Goal: Task Accomplishment & Management: Manage account settings

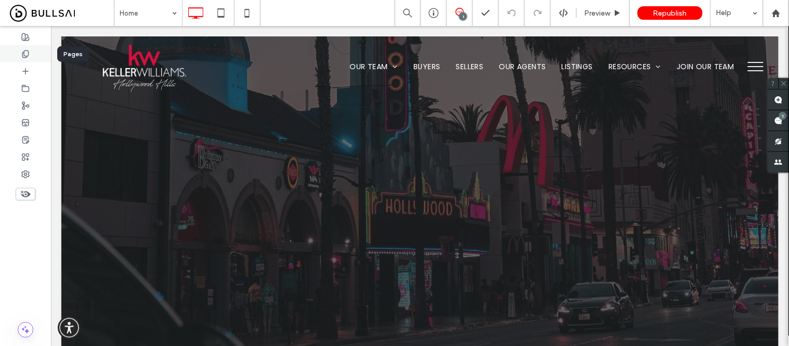
click at [24, 53] on use at bounding box center [25, 53] width 6 height 7
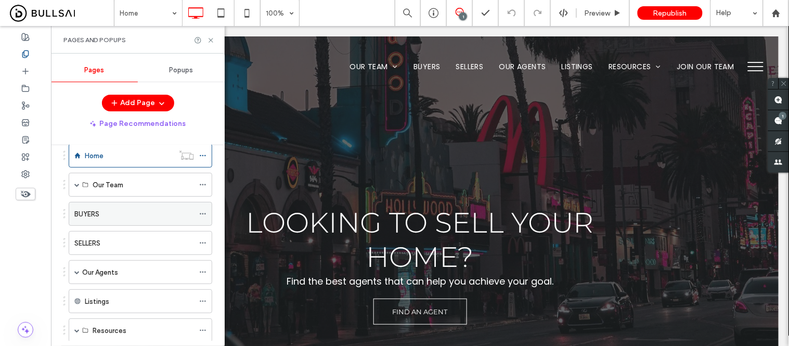
scroll to position [58, 0]
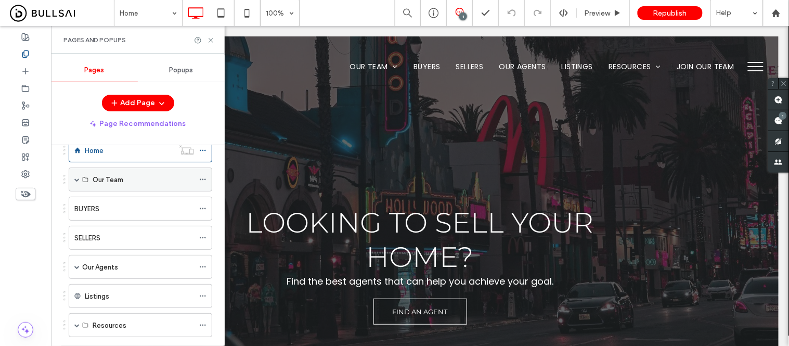
click at [75, 179] on span at bounding box center [76, 179] width 5 height 5
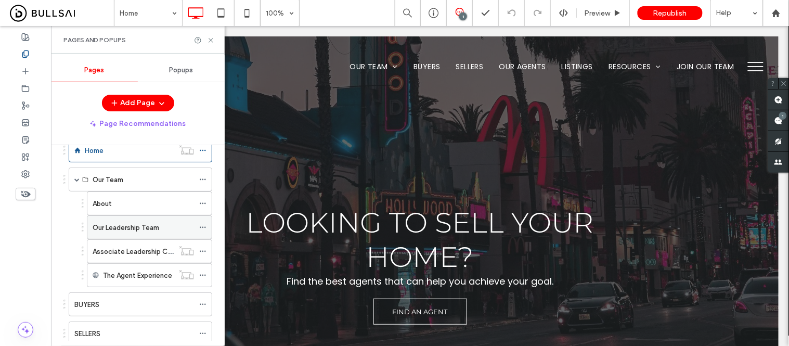
click at [112, 228] on label "Our Leadership Team" at bounding box center [126, 227] width 67 height 18
click at [208, 42] on icon at bounding box center [211, 40] width 8 height 8
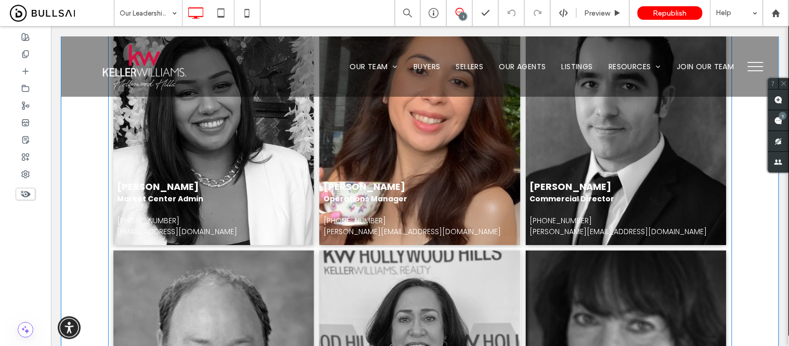
scroll to position [578, 0]
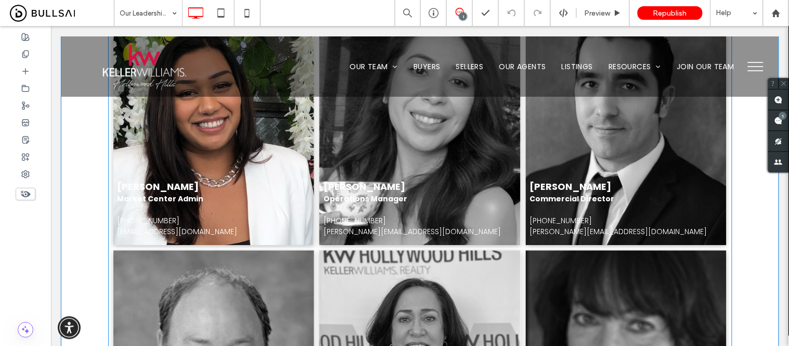
click at [205, 178] on link at bounding box center [213, 124] width 201 height 242
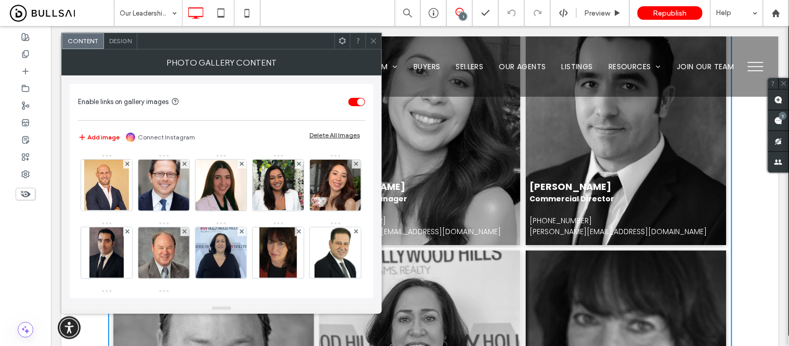
click at [372, 42] on icon at bounding box center [374, 41] width 8 height 8
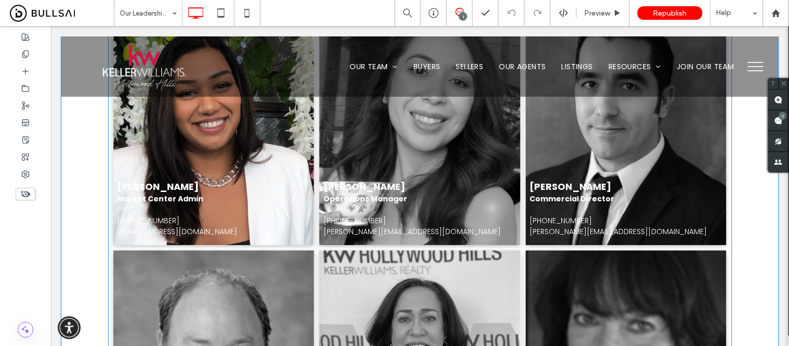
click at [272, 182] on link at bounding box center [213, 124] width 201 height 242
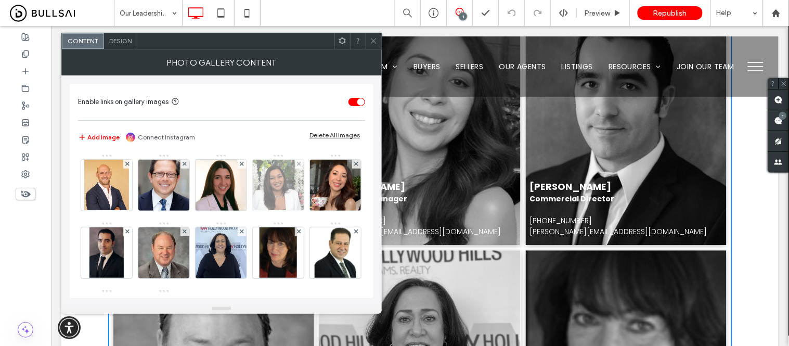
click at [274, 172] on img at bounding box center [278, 185] width 53 height 51
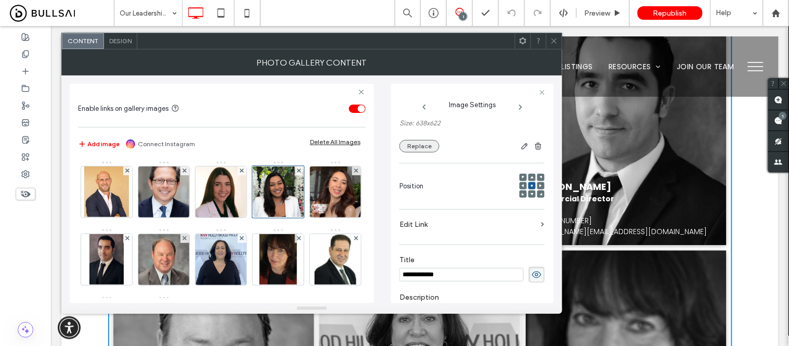
scroll to position [37, 0]
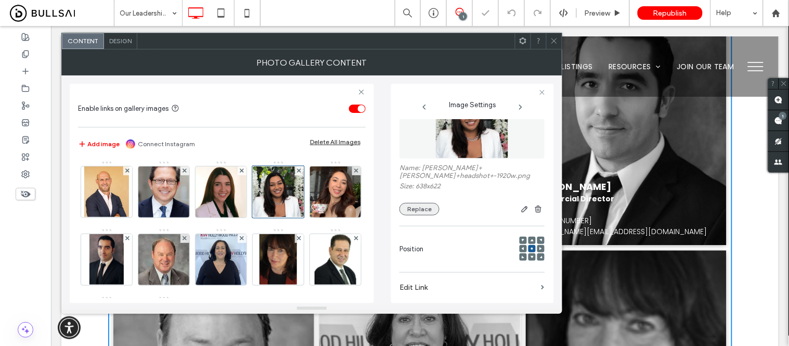
click at [414, 203] on button "Replace" at bounding box center [419, 209] width 40 height 12
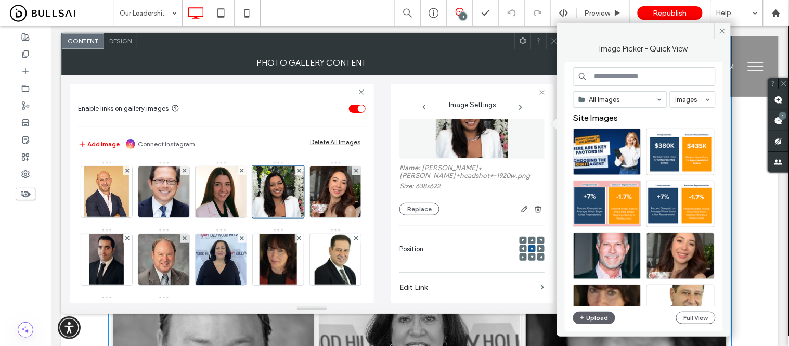
click at [614, 76] on input at bounding box center [644, 76] width 142 height 19
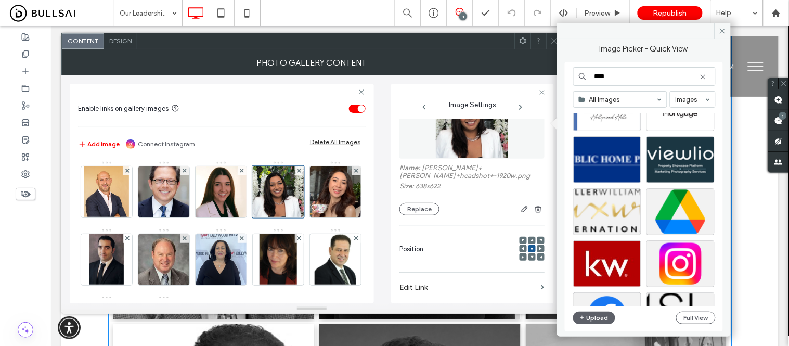
scroll to position [115, 0]
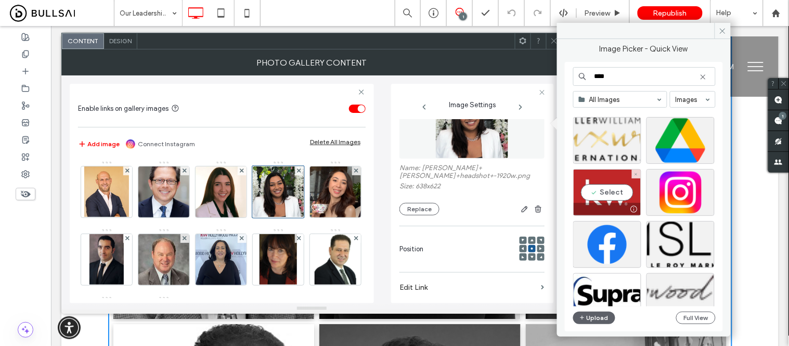
type input "****"
click at [607, 193] on div "Select" at bounding box center [607, 192] width 68 height 47
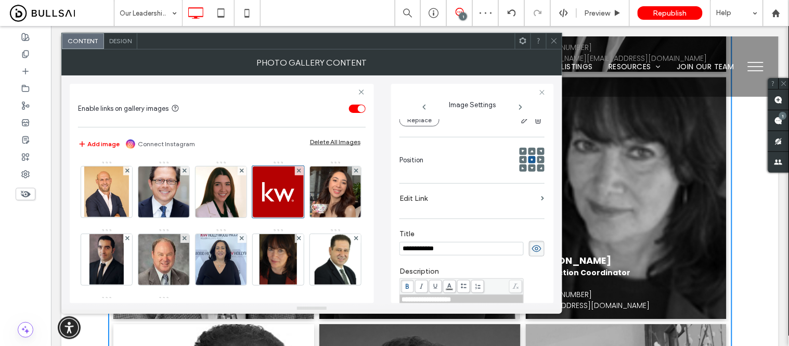
scroll to position [153, 0]
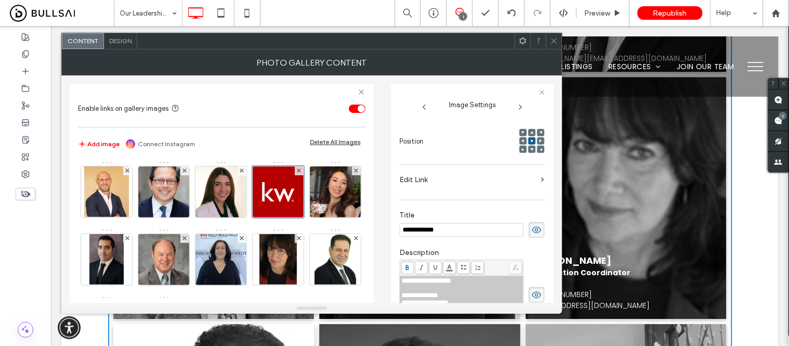
drag, startPoint x: 456, startPoint y: 226, endPoint x: 393, endPoint y: 230, distance: 63.6
click at [393, 230] on div "**********" at bounding box center [472, 193] width 163 height 219
paste input "***"
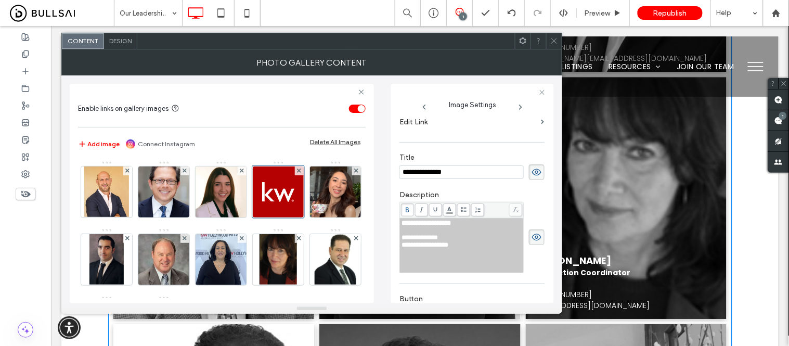
type input "**********"
drag, startPoint x: 461, startPoint y: 244, endPoint x: 397, endPoint y: 245, distance: 64.0
click at [397, 245] on div "**********" at bounding box center [472, 193] width 163 height 219
paste div "Rich Text Editor"
click at [413, 241] on span "**********" at bounding box center [416, 237] width 31 height 7
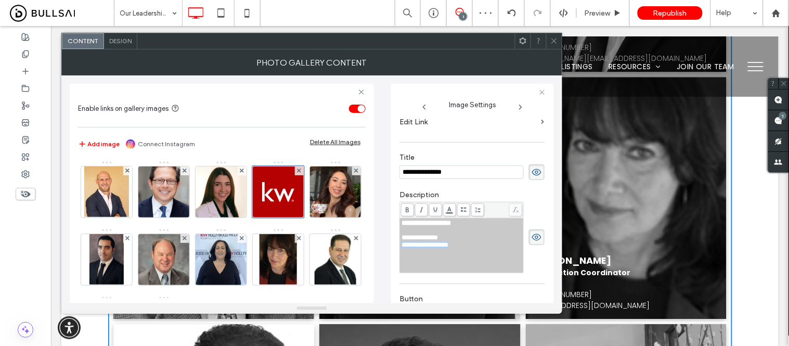
drag, startPoint x: 487, startPoint y: 253, endPoint x: 396, endPoint y: 256, distance: 90.5
click at [396, 256] on div "**********" at bounding box center [472, 193] width 163 height 219
click at [553, 40] on use at bounding box center [553, 40] width 5 height 5
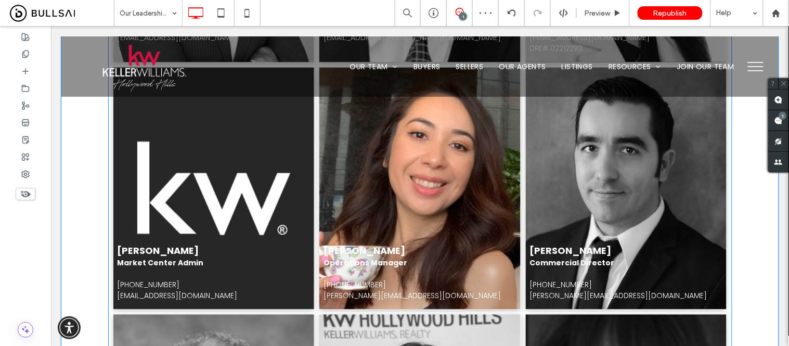
scroll to position [520, 0]
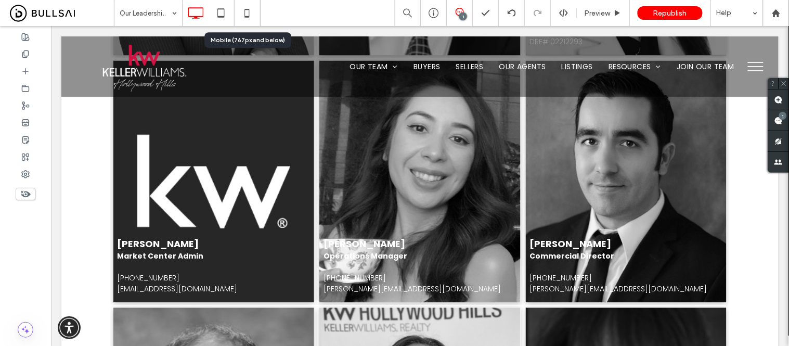
drag, startPoint x: 250, startPoint y: 16, endPoint x: 258, endPoint y: 16, distance: 8.3
click at [250, 16] on use at bounding box center [247, 13] width 5 height 8
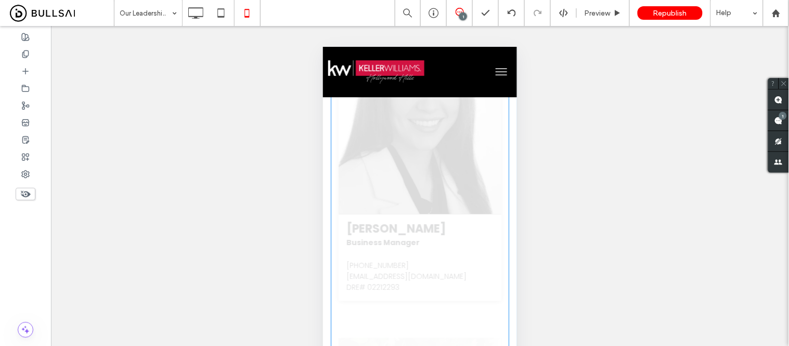
scroll to position [1155, 0]
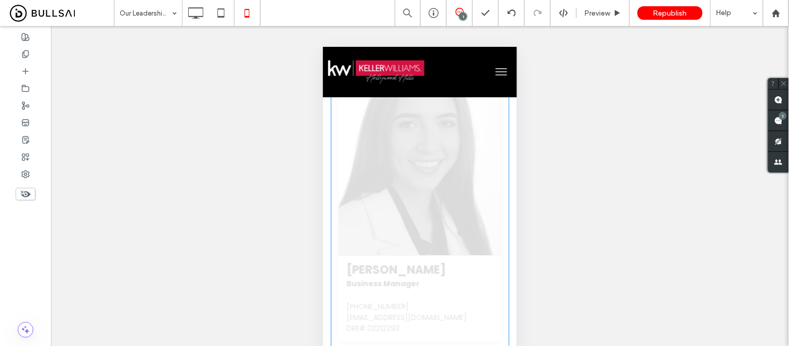
click at [406, 173] on link at bounding box center [419, 198] width 163 height 204
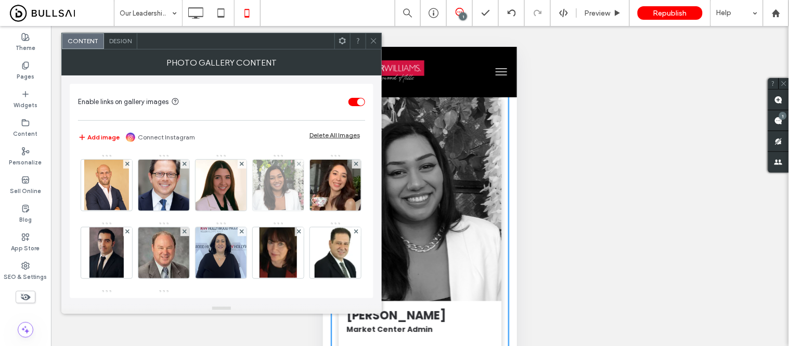
click at [276, 188] on img at bounding box center [278, 185] width 53 height 51
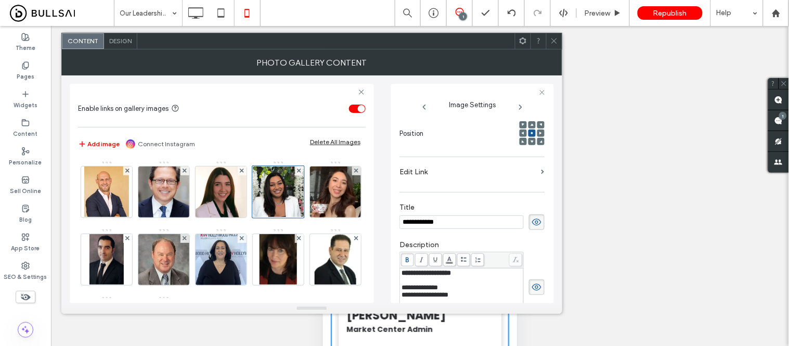
scroll to position [95, 0]
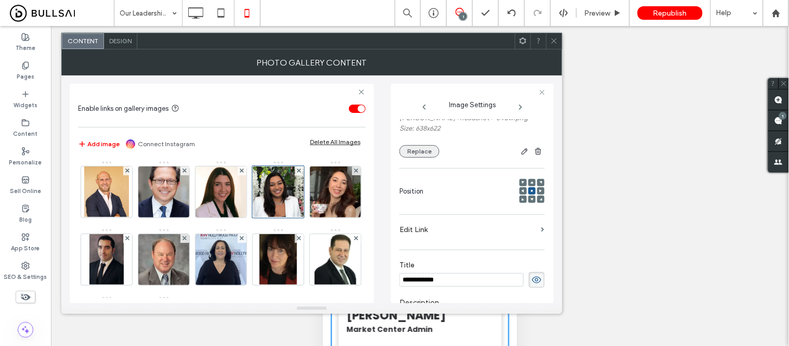
click at [417, 145] on button "Replace" at bounding box center [419, 151] width 40 height 12
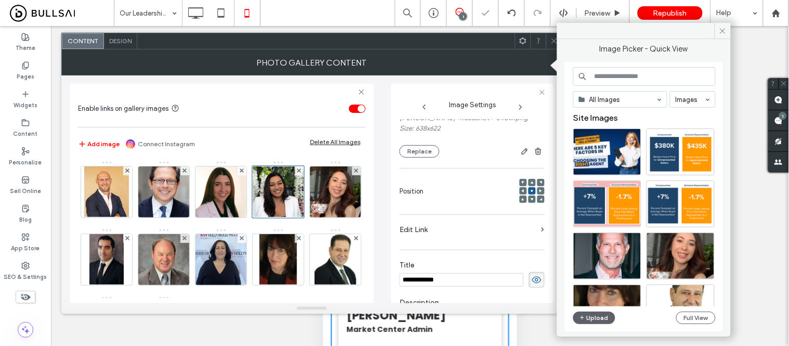
click at [615, 74] on input at bounding box center [644, 76] width 142 height 19
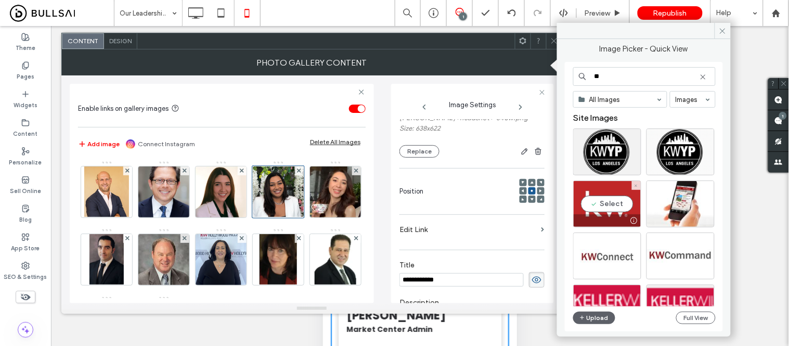
type input "**"
click at [600, 200] on div "Select" at bounding box center [607, 203] width 68 height 47
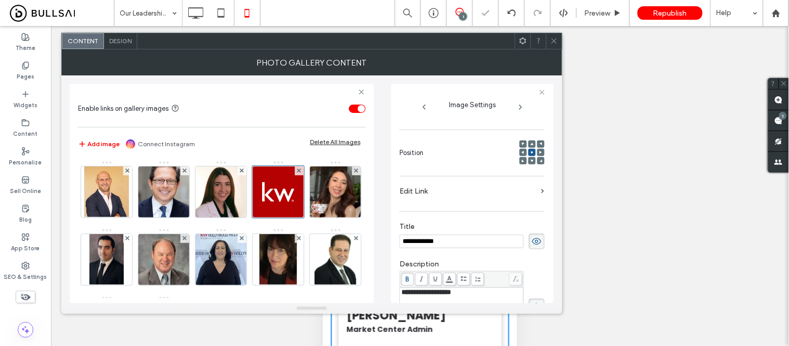
scroll to position [169, 0]
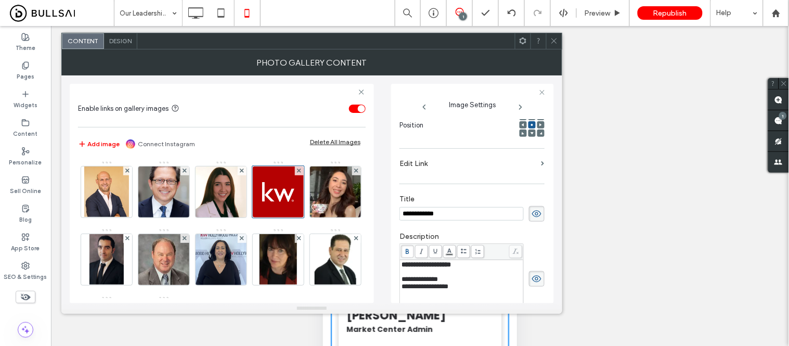
drag, startPoint x: 477, startPoint y: 214, endPoint x: 345, endPoint y: 219, distance: 132.2
click at [345, 219] on div "**********" at bounding box center [312, 189] width 484 height 228
paste input "***"
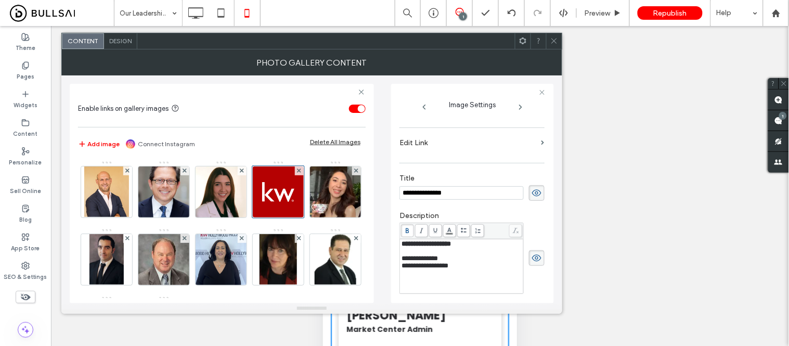
scroll to position [227, 0]
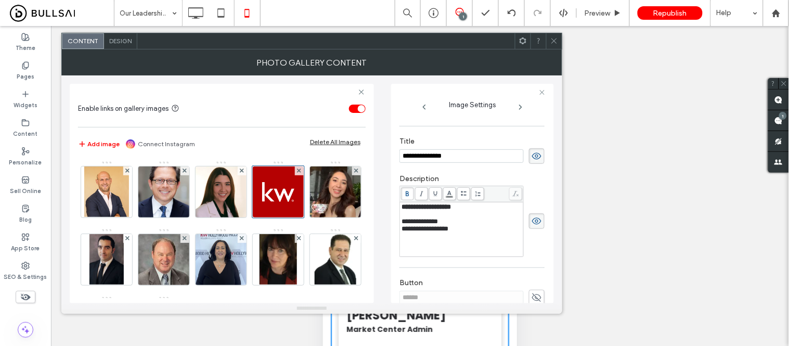
type input "**********"
drag, startPoint x: 471, startPoint y: 229, endPoint x: 386, endPoint y: 227, distance: 84.8
click at [386, 227] on div "**********" at bounding box center [312, 189] width 484 height 228
paste div "Rich Text Editor"
click at [414, 225] on span "**********" at bounding box center [416, 221] width 31 height 7
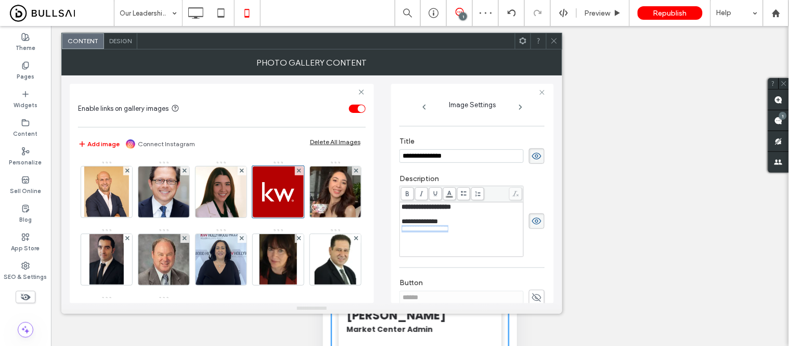
drag, startPoint x: 484, startPoint y: 240, endPoint x: 397, endPoint y: 240, distance: 87.3
click at [397, 240] on div "**********" at bounding box center [472, 193] width 163 height 219
click at [487, 168] on div "**********" at bounding box center [471, 150] width 145 height 37
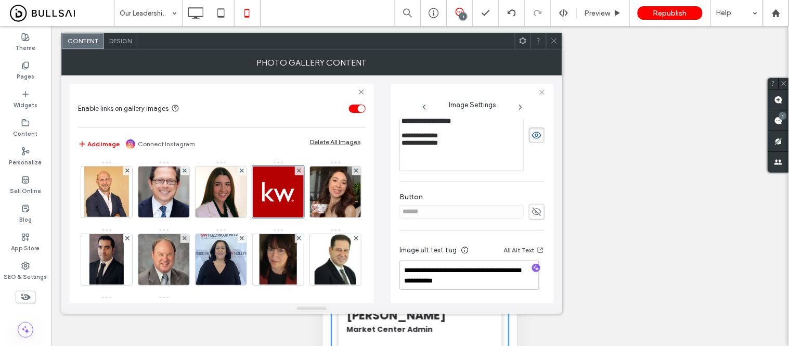
click at [486, 280] on textarea "**********" at bounding box center [469, 274] width 140 height 29
drag, startPoint x: 555, startPoint y: 42, endPoint x: 608, endPoint y: 135, distance: 107.6
click at [555, 42] on icon at bounding box center [554, 41] width 8 height 8
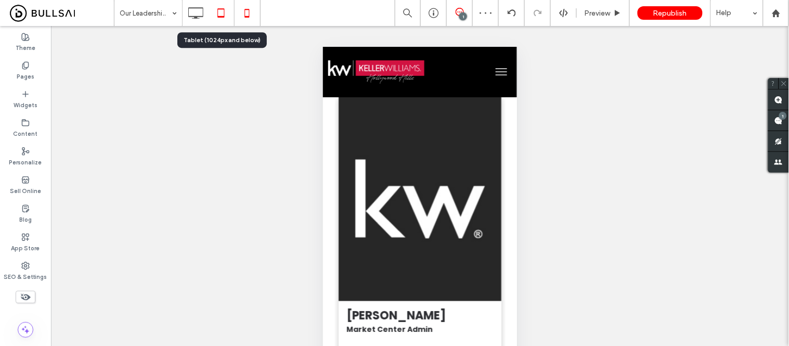
click at [223, 14] on icon at bounding box center [221, 13] width 21 height 21
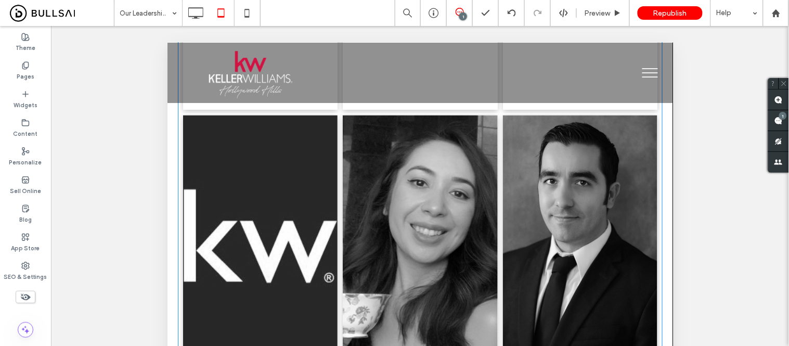
scroll to position [404, 0]
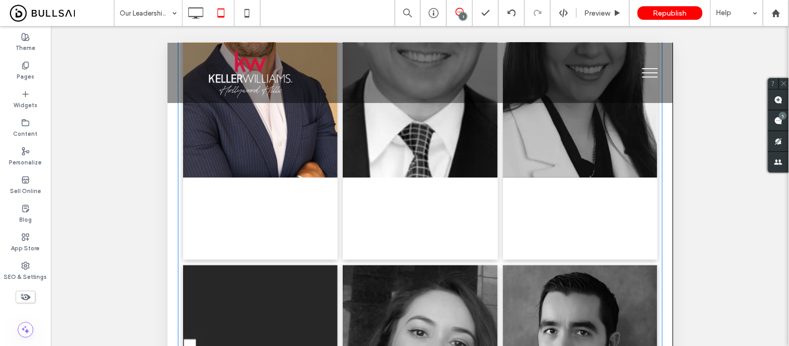
click at [208, 201] on span "Josh Spitzen Team Leader (310) 341-8177 joshuaspitzen@yahoo.com Button" at bounding box center [259, 218] width 154 height 82
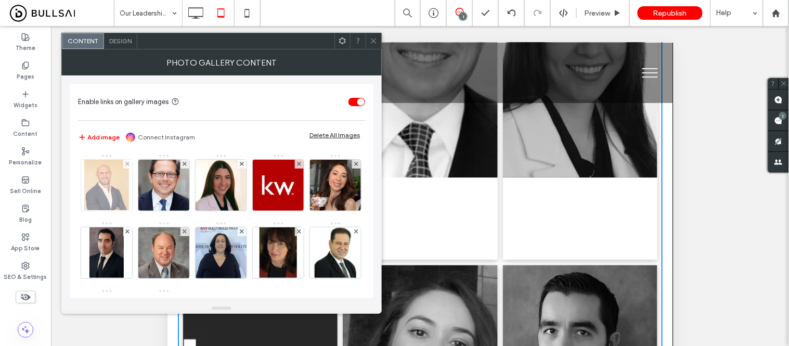
click at [91, 194] on img at bounding box center [106, 185] width 45 height 51
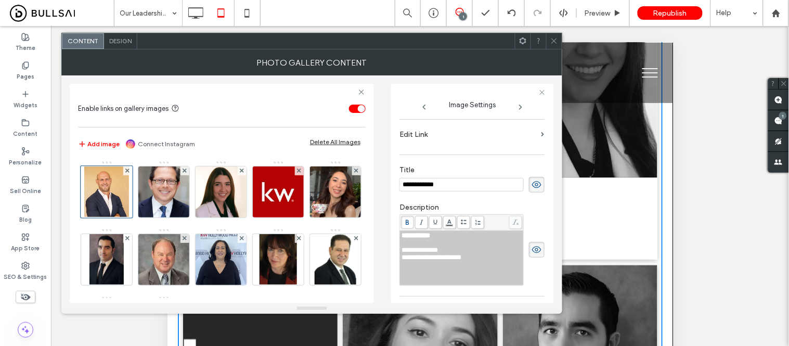
scroll to position [211, 0]
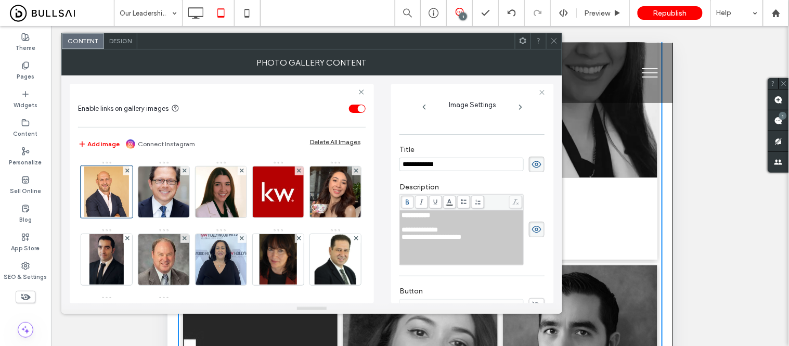
click at [557, 45] on span at bounding box center [554, 41] width 8 height 16
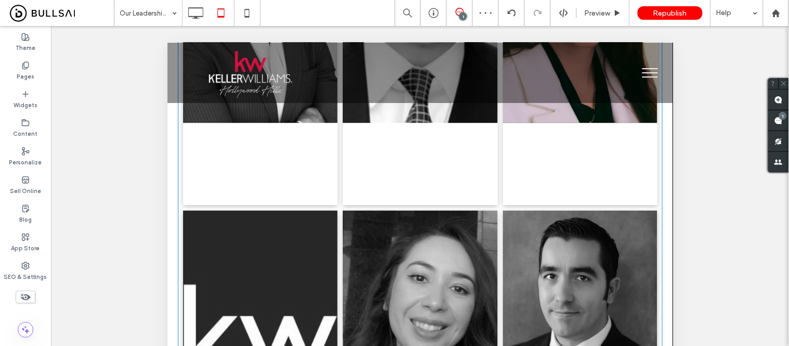
scroll to position [404, 0]
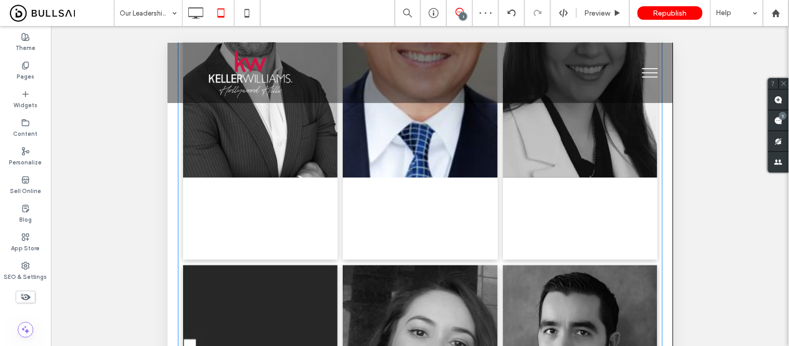
click at [415, 222] on p "(310) 273-7077" at bounding box center [419, 219] width 146 height 11
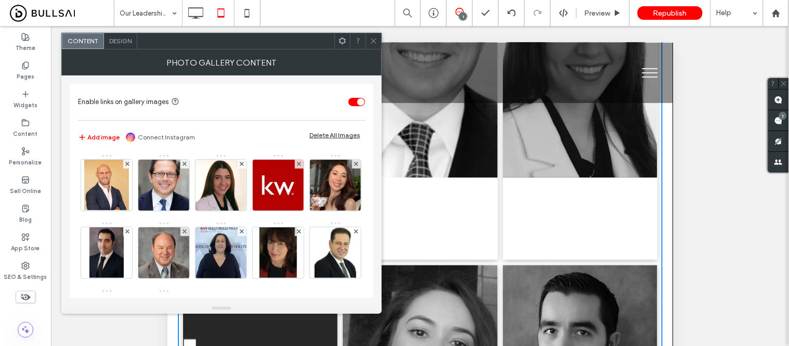
click at [115, 41] on span "Design" at bounding box center [120, 41] width 22 height 8
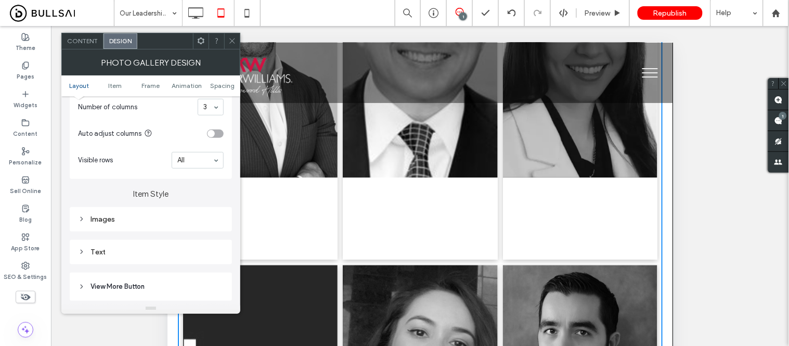
scroll to position [289, 0]
click at [115, 255] on div "Text" at bounding box center [151, 249] width 146 height 14
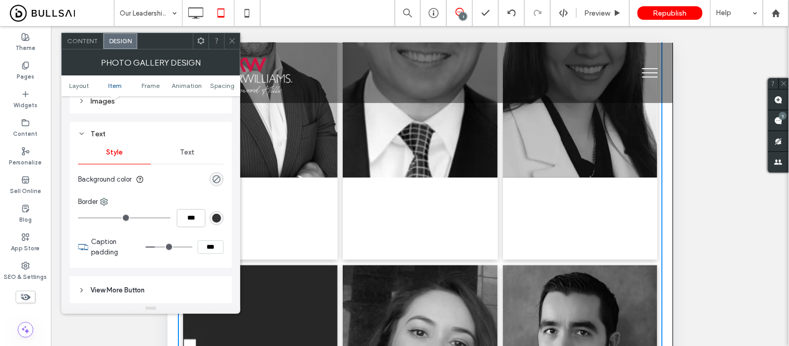
click at [169, 153] on div "Text" at bounding box center [187, 152] width 73 height 23
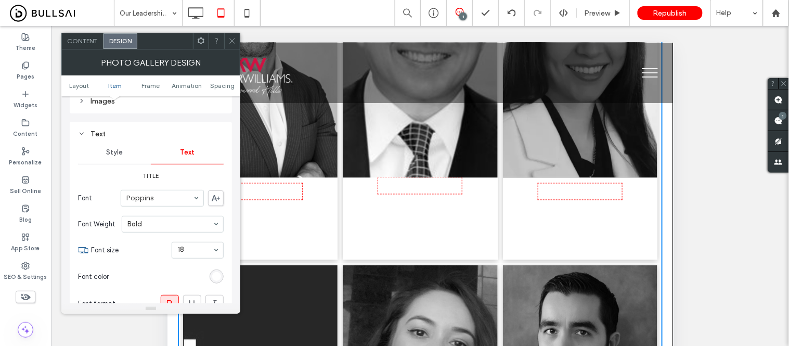
click at [211, 275] on div "rgb(255, 255, 255)" at bounding box center [217, 276] width 14 height 14
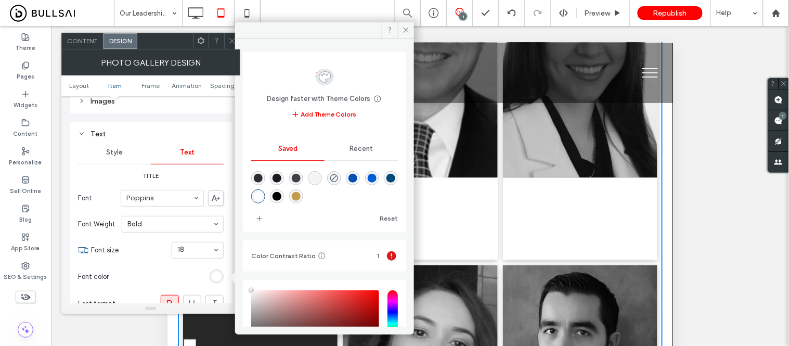
click at [292, 178] on div "rgba(65,66,70,1)" at bounding box center [296, 178] width 9 height 9
type input "*******"
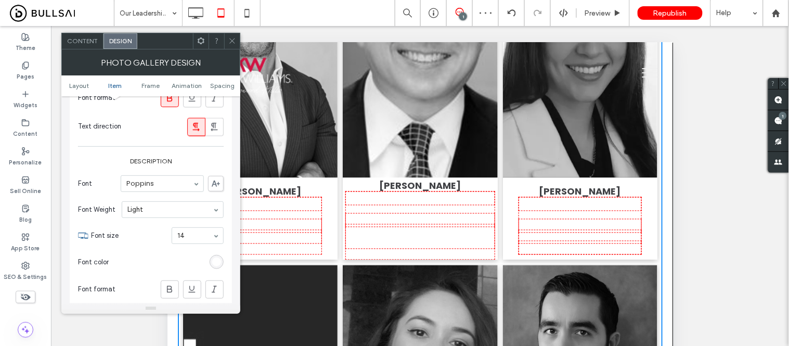
scroll to position [635, 0]
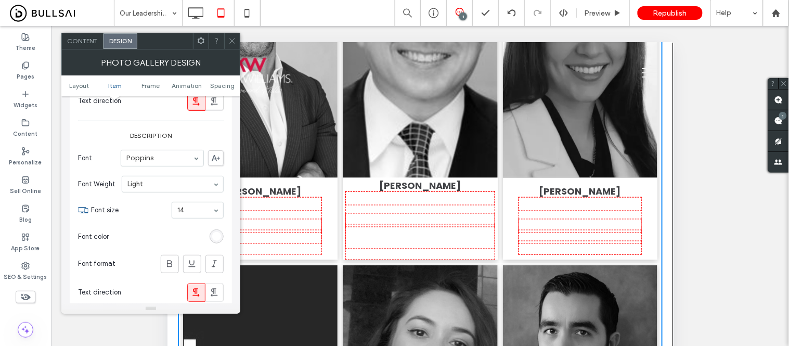
click at [217, 239] on div "rgb(255, 255, 255)" at bounding box center [216, 236] width 9 height 9
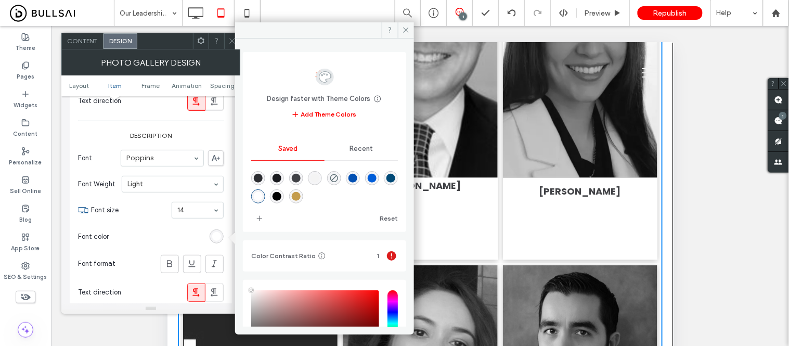
click at [293, 178] on div "rgba(65,66,70,1)" at bounding box center [296, 178] width 9 height 9
type input "*******"
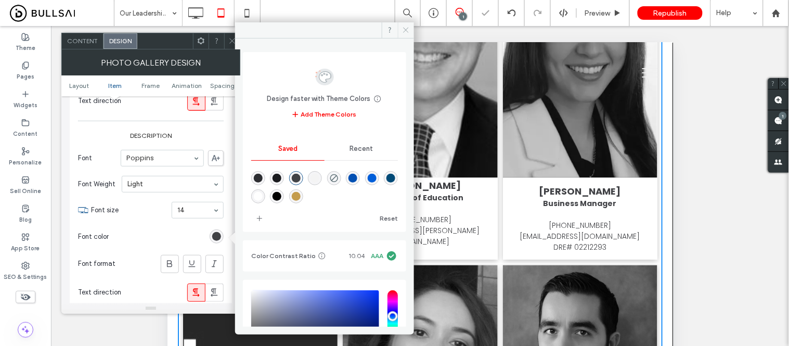
click at [407, 29] on use at bounding box center [405, 30] width 5 height 5
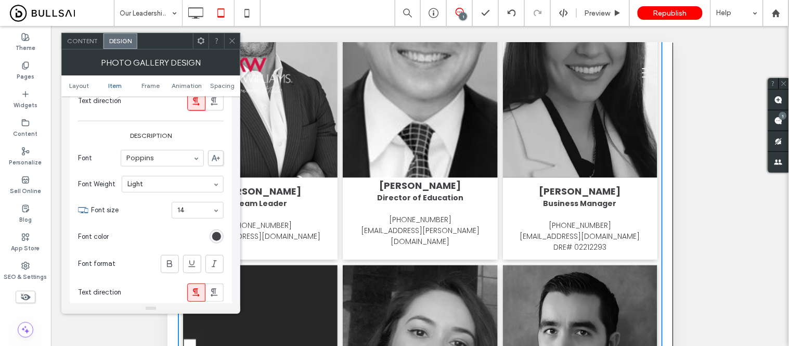
click at [232, 40] on use at bounding box center [231, 40] width 5 height 5
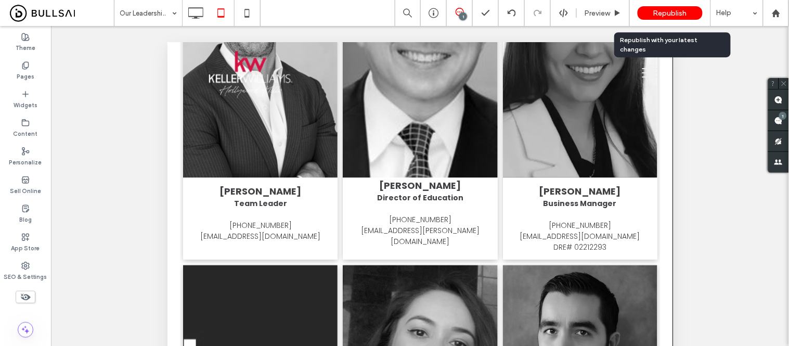
click at [651, 16] on div "Republish" at bounding box center [669, 13] width 65 height 14
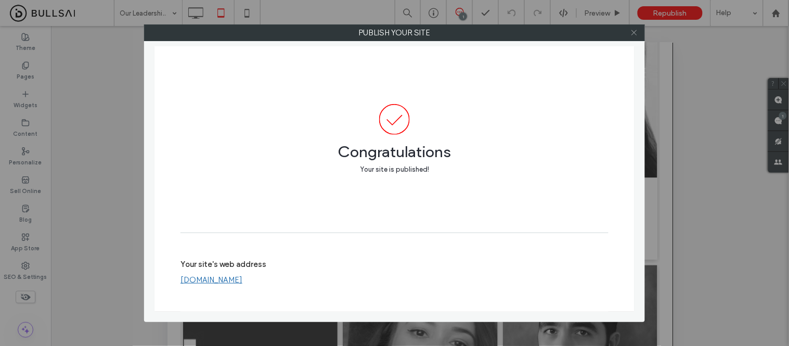
click at [632, 33] on icon at bounding box center [634, 33] width 8 height 8
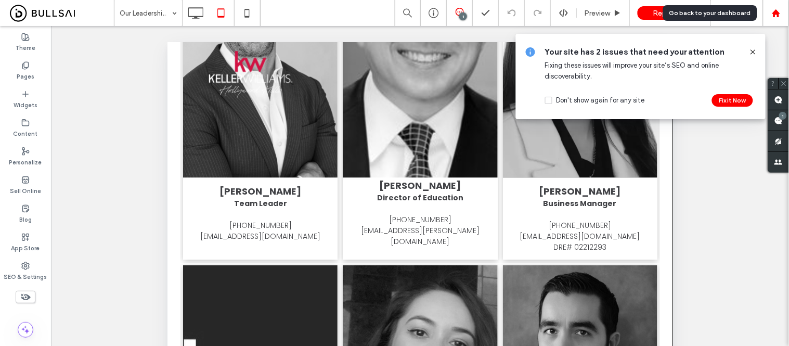
click at [777, 10] on use at bounding box center [776, 13] width 8 height 8
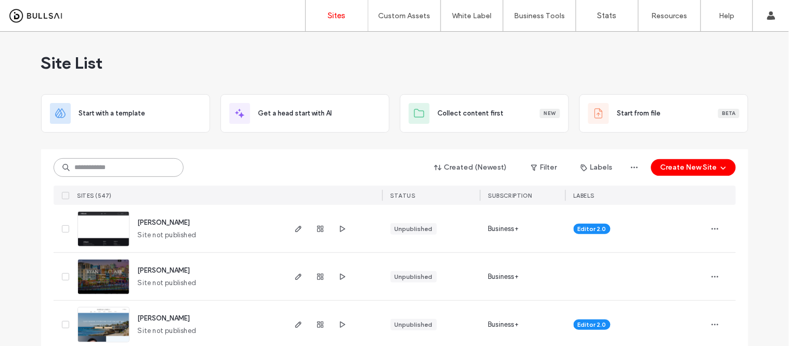
click at [114, 168] on input at bounding box center [119, 167] width 130 height 19
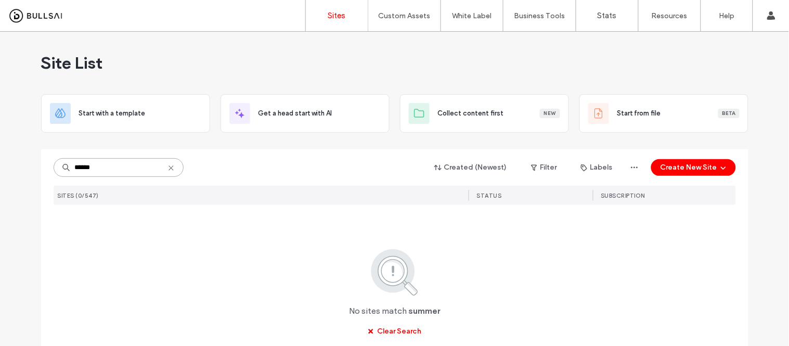
drag, startPoint x: 113, startPoint y: 173, endPoint x: 54, endPoint y: 175, distance: 59.8
click at [54, 175] on input "******" at bounding box center [119, 167] width 130 height 19
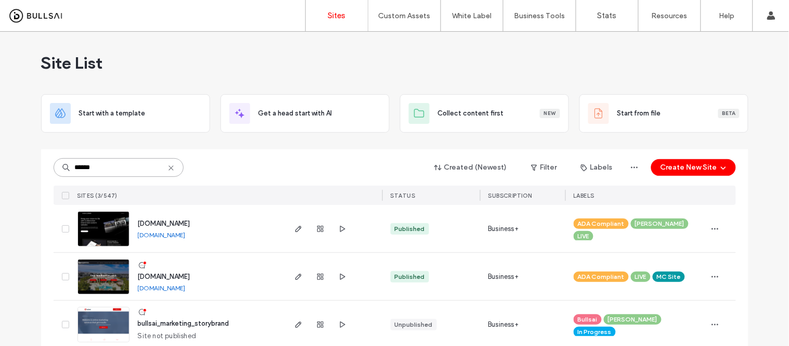
type input "******"
click at [186, 289] on link "www.kwthemarketplace.com" at bounding box center [162, 288] width 48 height 8
click at [105, 282] on img at bounding box center [103, 294] width 51 height 71
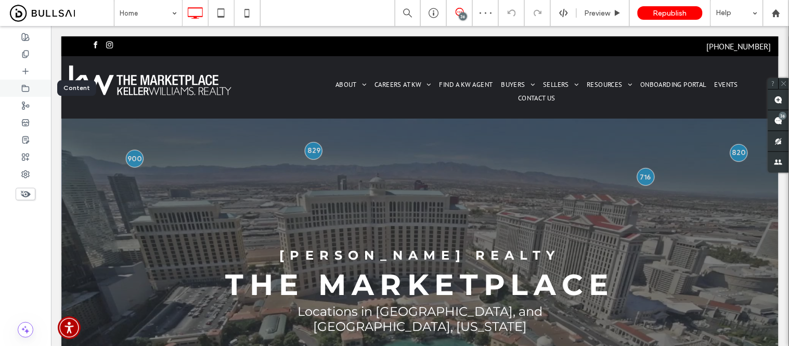
click at [28, 88] on icon at bounding box center [25, 88] width 8 height 8
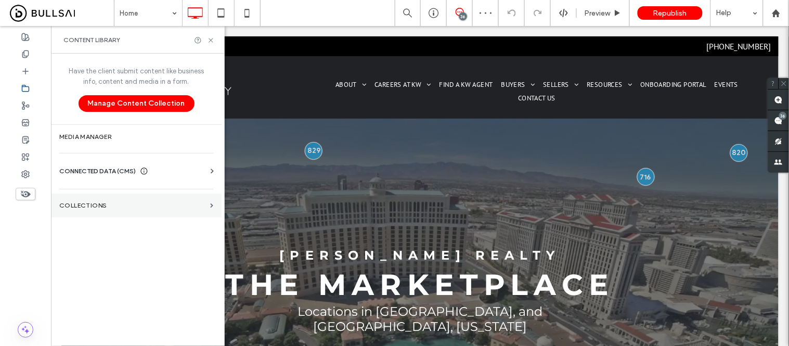
click at [118, 208] on label "Collections" at bounding box center [132, 205] width 147 height 7
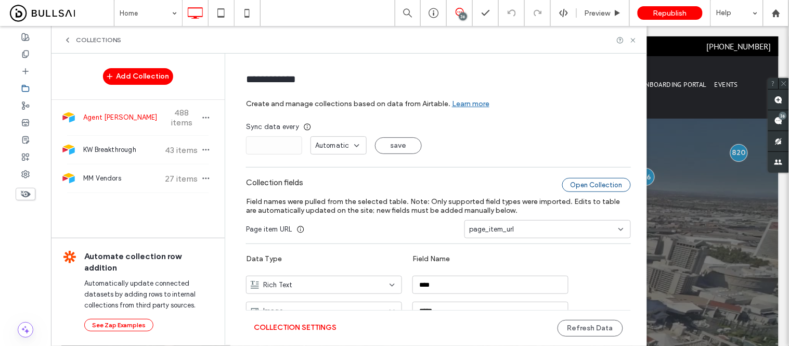
click at [604, 190] on div "Open Collection" at bounding box center [596, 185] width 69 height 14
click at [582, 330] on button "Refresh Data" at bounding box center [590, 328] width 66 height 17
click at [591, 330] on button "Refresh Data" at bounding box center [590, 328] width 66 height 17
click at [776, 14] on icon at bounding box center [776, 13] width 9 height 9
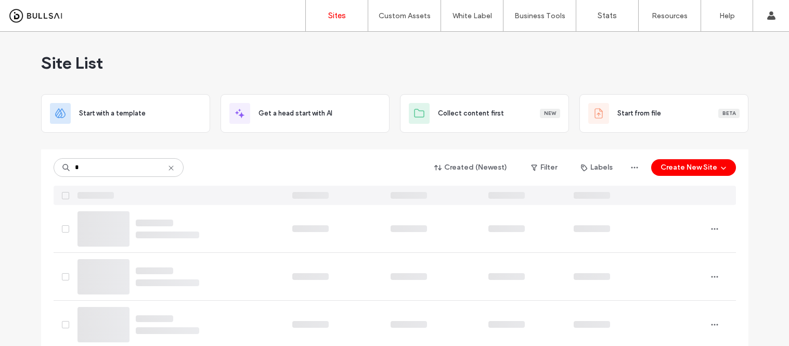
type input "*"
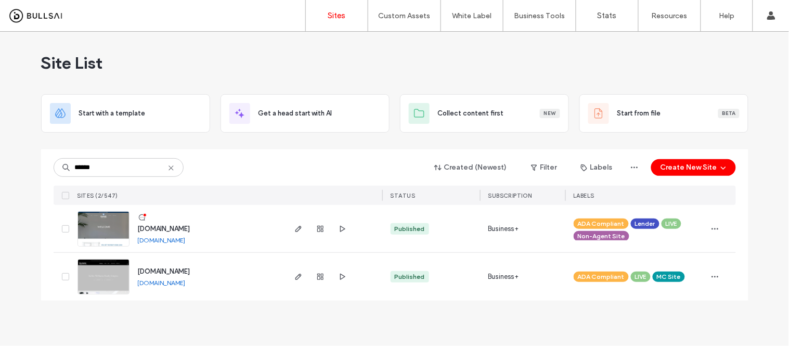
type input "******"
click at [172, 242] on link "www.empirehomeloans.com" at bounding box center [162, 240] width 48 height 8
click at [112, 227] on img at bounding box center [103, 247] width 51 height 71
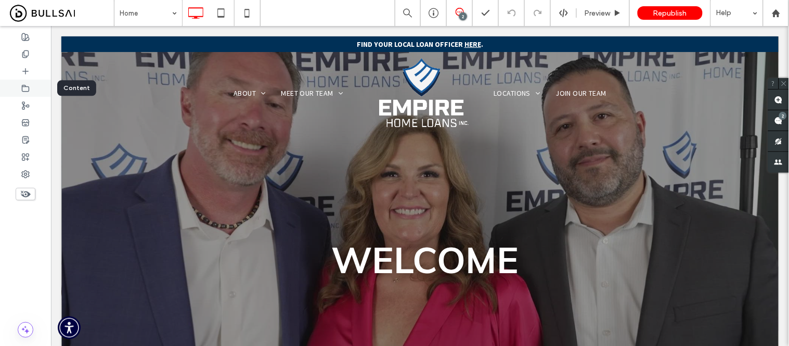
click at [27, 89] on icon at bounding box center [25, 88] width 8 height 8
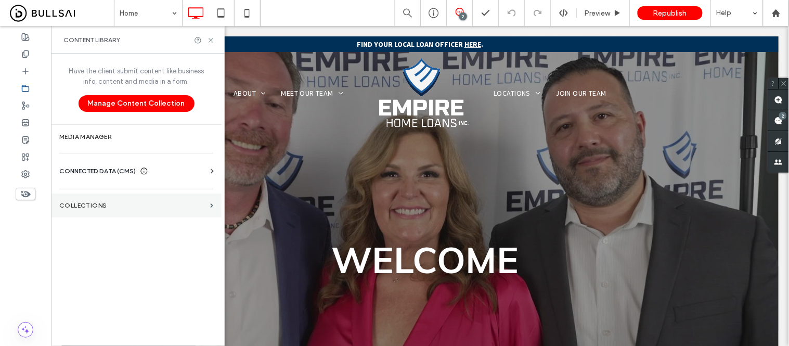
click at [90, 212] on section "Collections" at bounding box center [136, 205] width 171 height 24
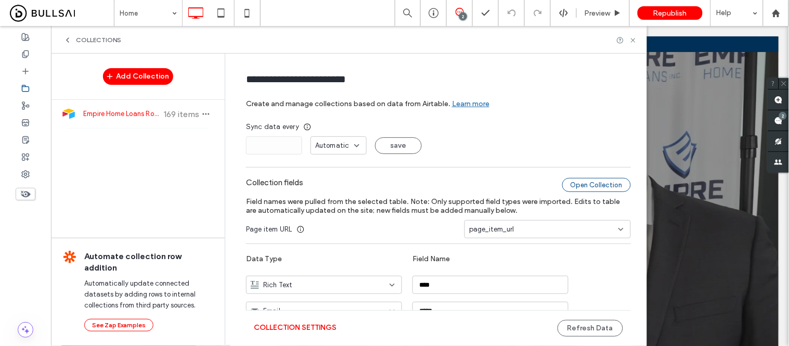
click at [607, 183] on div "Open Collection" at bounding box center [596, 185] width 69 height 14
click at [590, 330] on button "Refresh Data" at bounding box center [590, 328] width 66 height 17
click at [782, 17] on div at bounding box center [775, 13] width 25 height 9
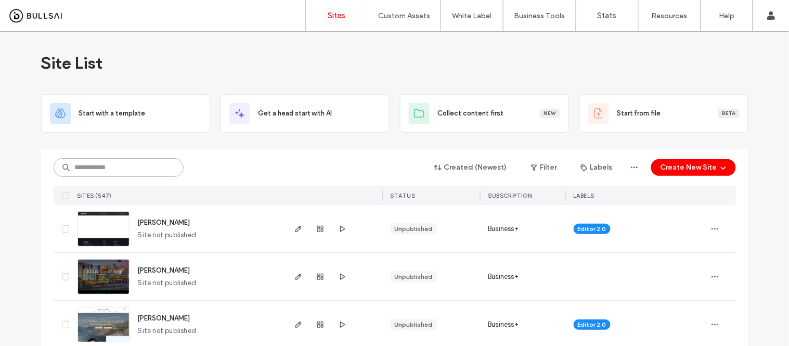
click at [128, 165] on input at bounding box center [119, 167] width 130 height 19
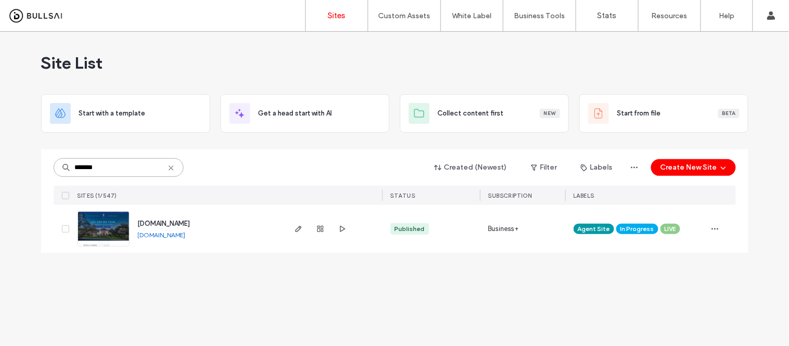
type input "*******"
click at [186, 233] on link "[DOMAIN_NAME]" at bounding box center [162, 235] width 48 height 8
click at [95, 227] on img at bounding box center [103, 247] width 51 height 71
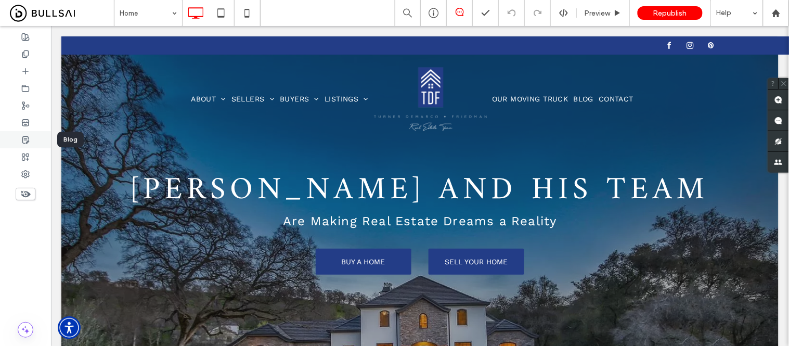
drag, startPoint x: 726, startPoint y: 147, endPoint x: 24, endPoint y: 138, distance: 701.4
click at [24, 138] on icon at bounding box center [25, 140] width 8 height 8
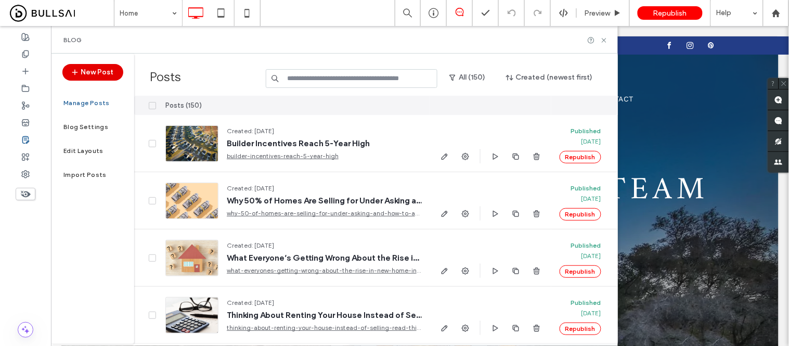
click at [83, 73] on button "New Post" at bounding box center [92, 72] width 61 height 17
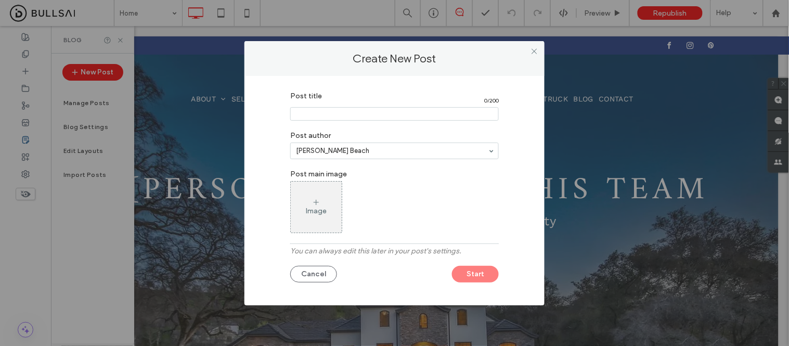
drag, startPoint x: 351, startPoint y: 112, endPoint x: 346, endPoint y: 127, distance: 15.9
click at [351, 112] on input "Post title" at bounding box center [394, 114] width 208 height 14
paste input "**********"
type input "**********"
click at [322, 204] on div "Image" at bounding box center [316, 206] width 51 height 49
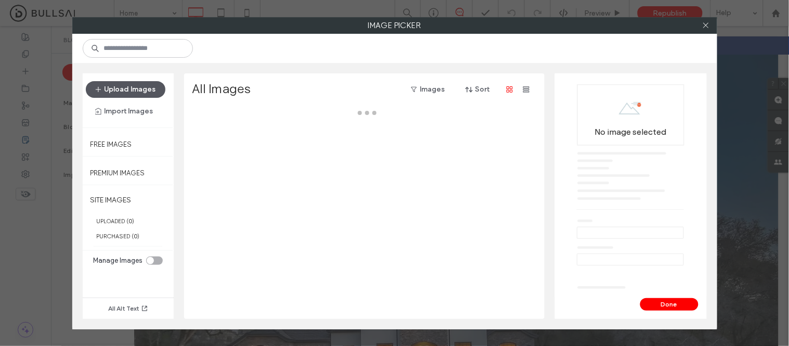
click at [139, 89] on button "Upload Images" at bounding box center [126, 89] width 80 height 17
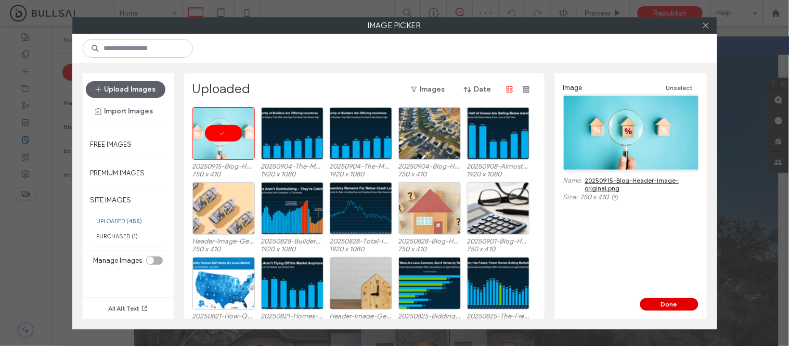
click at [685, 305] on button "Done" at bounding box center [669, 304] width 58 height 12
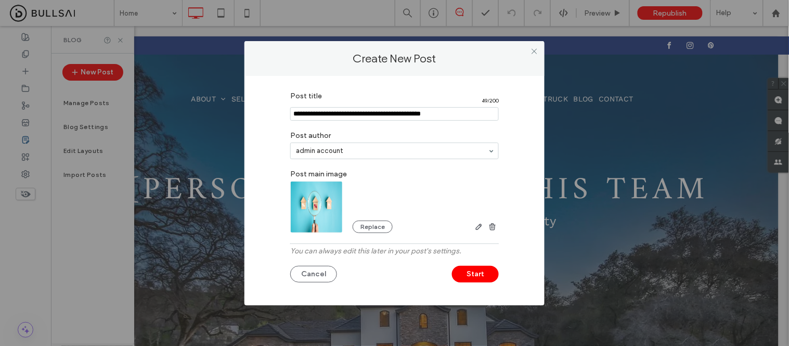
drag, startPoint x: 326, startPoint y: 151, endPoint x: 324, endPoint y: 158, distance: 6.4
click at [489, 272] on button "Start" at bounding box center [475, 274] width 47 height 17
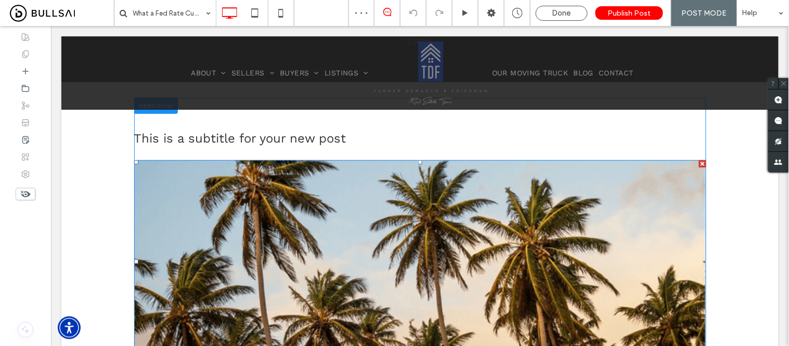
scroll to position [173, 0]
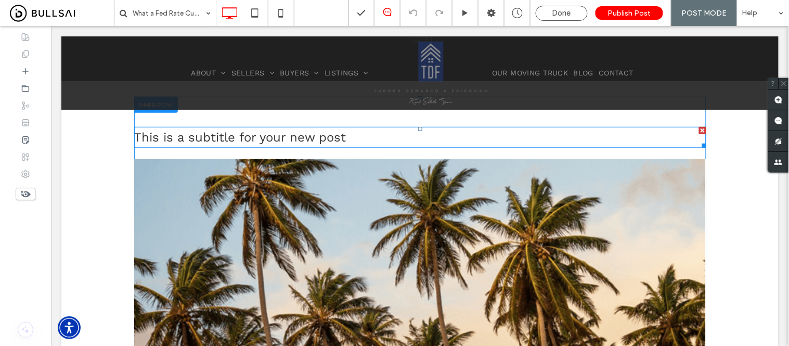
click at [700, 132] on div at bounding box center [701, 129] width 7 height 7
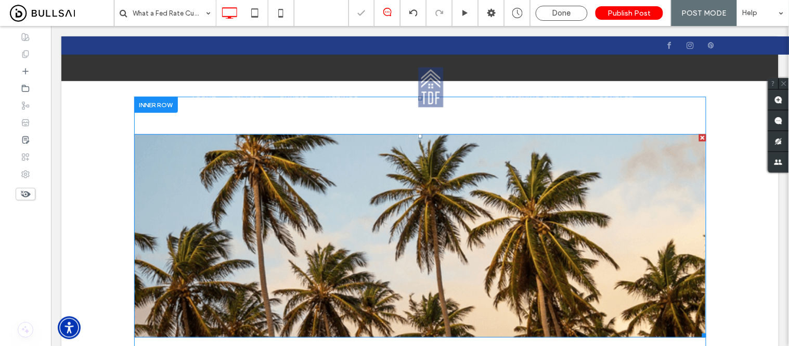
click at [393, 215] on img at bounding box center [420, 235] width 572 height 203
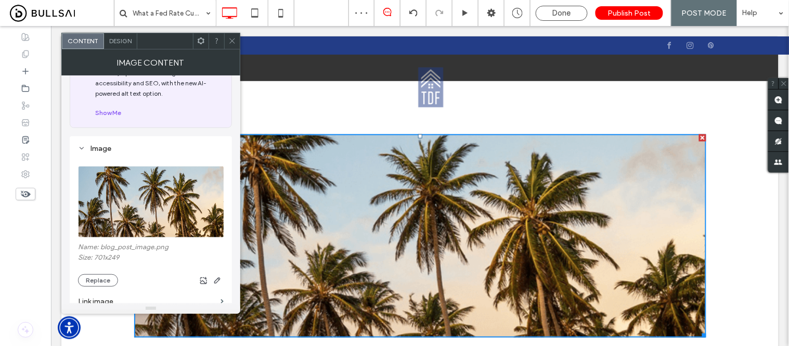
scroll to position [58, 0]
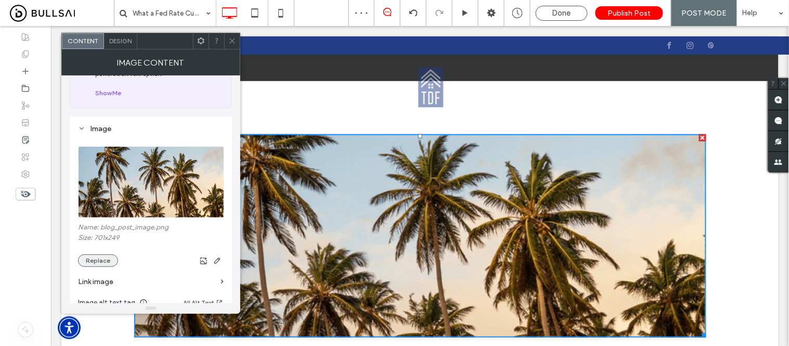
click at [102, 260] on button "Replace" at bounding box center [98, 260] width 40 height 12
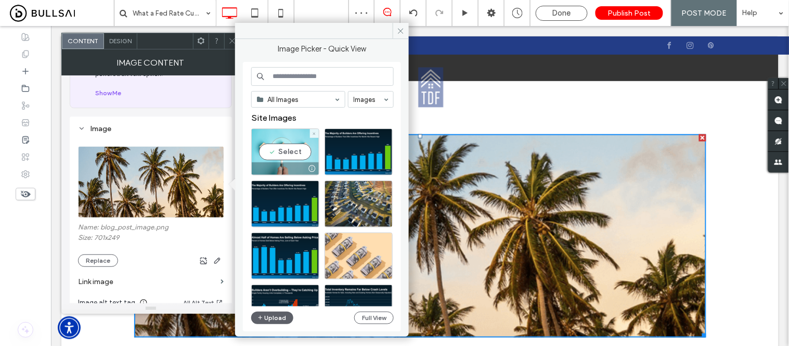
click at [294, 154] on div "Select" at bounding box center [285, 151] width 68 height 47
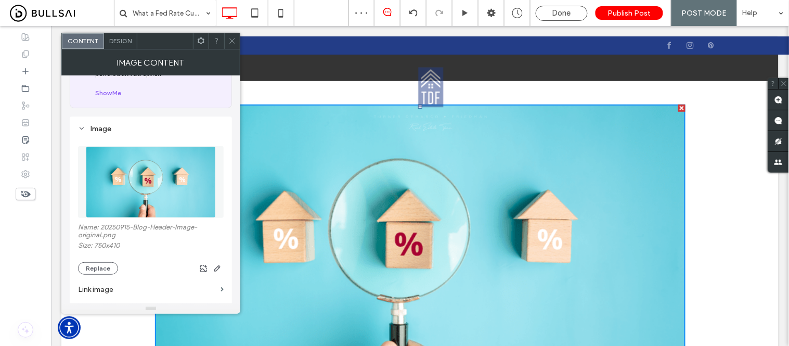
click at [232, 38] on icon at bounding box center [232, 41] width 8 height 8
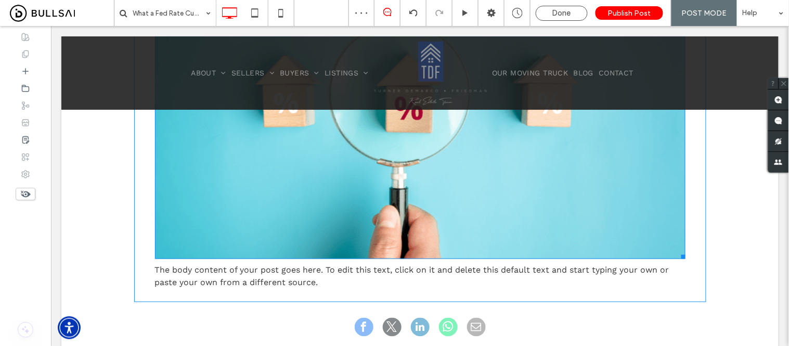
scroll to position [289, 0]
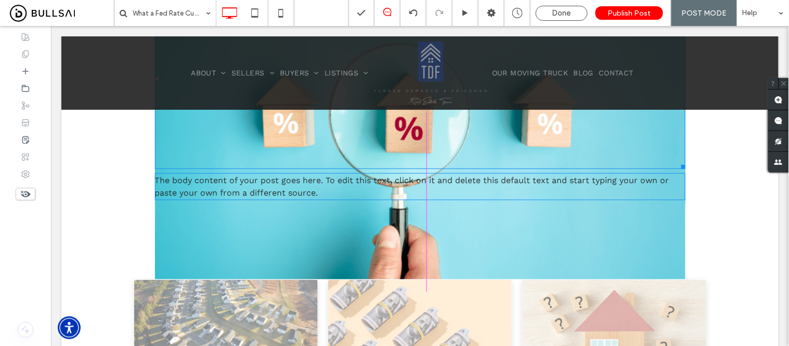
drag, startPoint x: 674, startPoint y: 277, endPoint x: 575, endPoint y: 211, distance: 119.7
click at [575, 211] on div "W:633.993 H:345.99 The body content of your post goes here. To edit this text, …" at bounding box center [419, 92] width 717 height 254
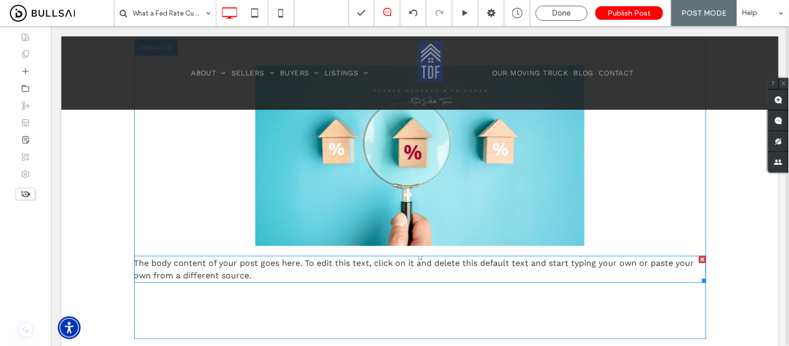
scroll to position [231, 0]
click at [307, 267] on p "The body content of your post goes here. To edit this text, click on it and del…" at bounding box center [420, 268] width 572 height 25
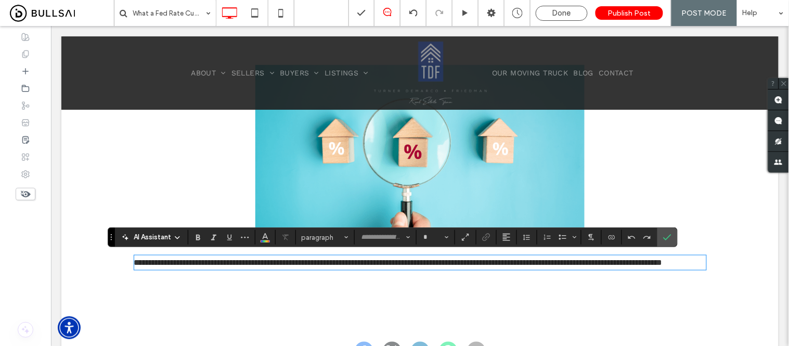
type input "*********"
type input "**"
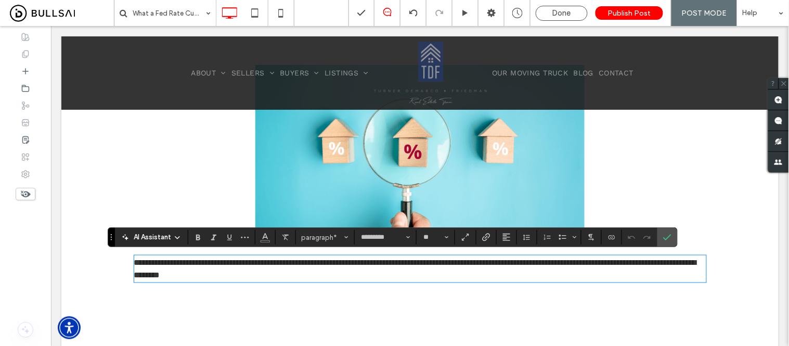
scroll to position [0, 0]
drag, startPoint x: 173, startPoint y: 262, endPoint x: 209, endPoint y: 262, distance: 35.9
click at [209, 262] on span "**********" at bounding box center [415, 268] width 562 height 20
click at [213, 234] on use "Italic" at bounding box center [213, 237] width 5 height 6
click at [417, 277] on p "**********" at bounding box center [420, 268] width 572 height 25
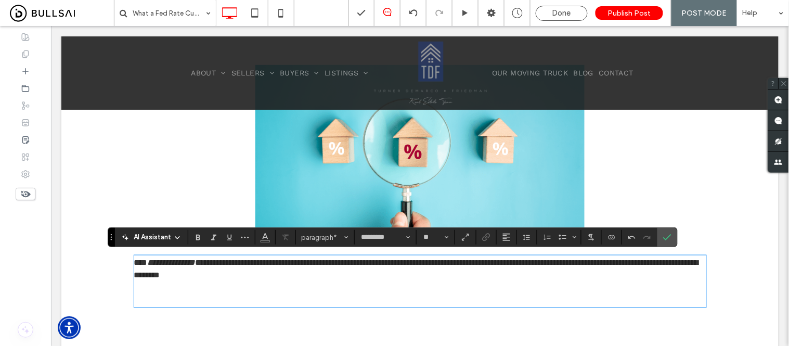
click at [178, 295] on p "﻿" at bounding box center [420, 299] width 572 height 12
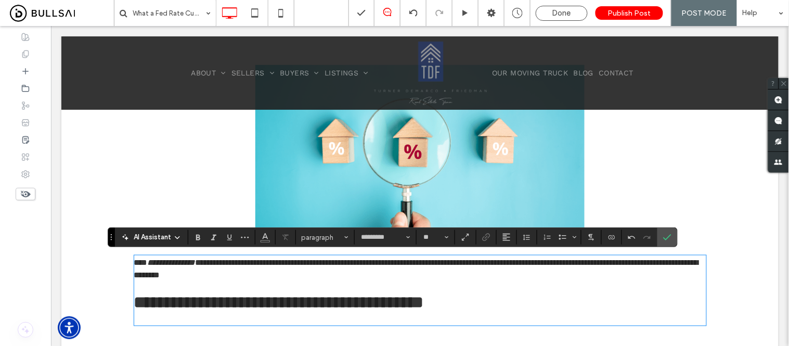
type input "*****"
type input "**"
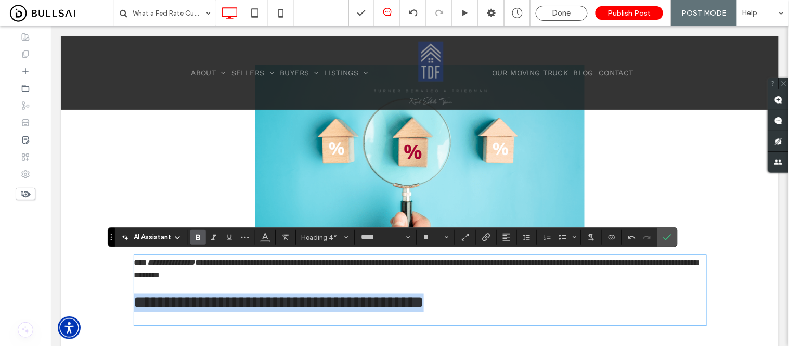
drag, startPoint x: 495, startPoint y: 302, endPoint x: 122, endPoint y: 304, distance: 373.3
click at [122, 304] on div "**********" at bounding box center [420, 209] width 624 height 343
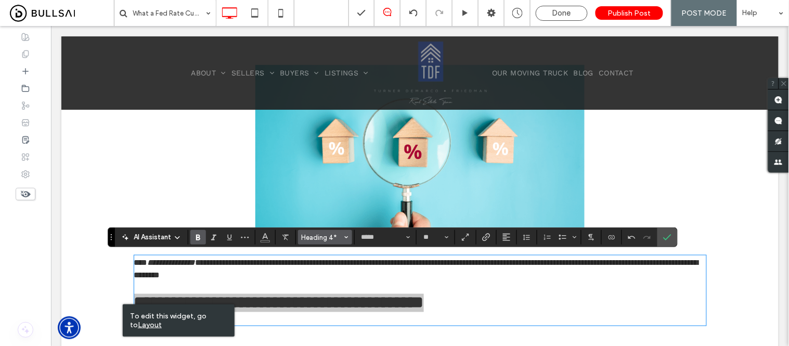
click at [321, 233] on span "Heading 4*" at bounding box center [322, 237] width 41 height 8
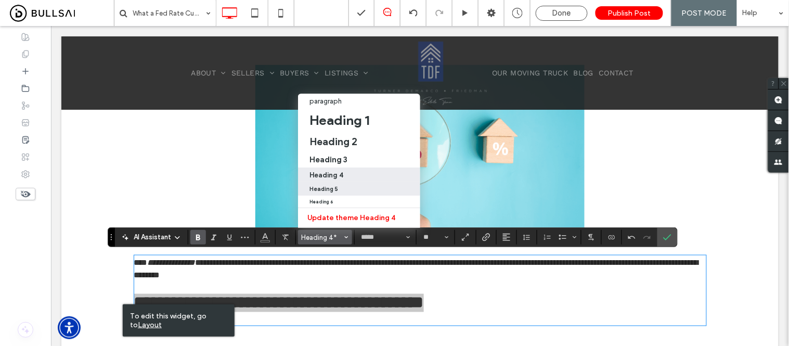
click at [334, 186] on h5 "Heading 5" at bounding box center [323, 189] width 29 height 7
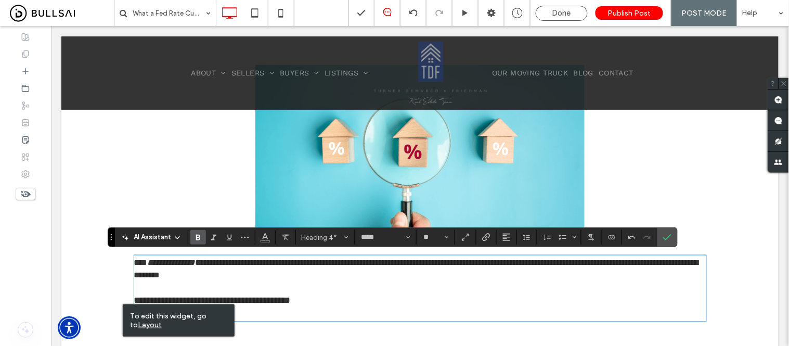
type input "*********"
type input "**"
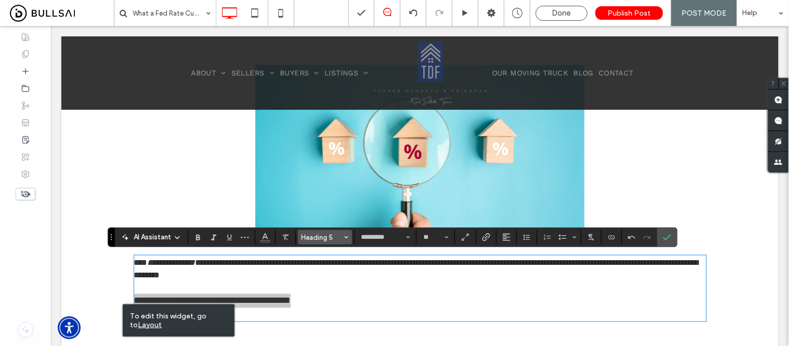
click at [324, 236] on span "Heading 5" at bounding box center [322, 237] width 41 height 8
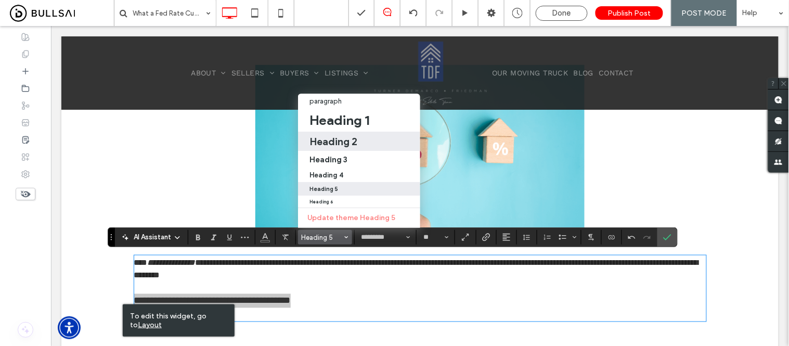
click at [334, 135] on h2 "Heading 2" at bounding box center [333, 141] width 48 height 12
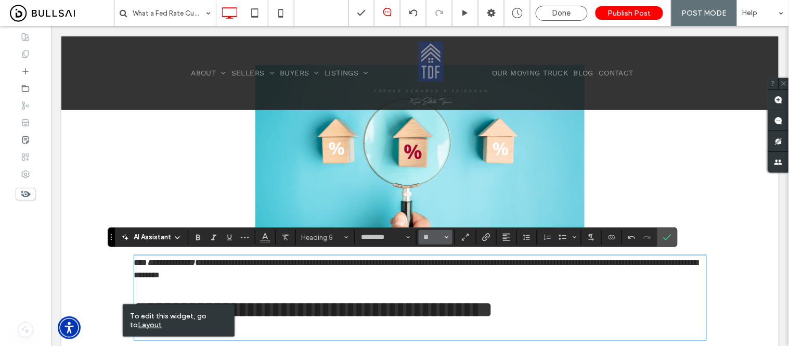
type input "*****"
type input "**"
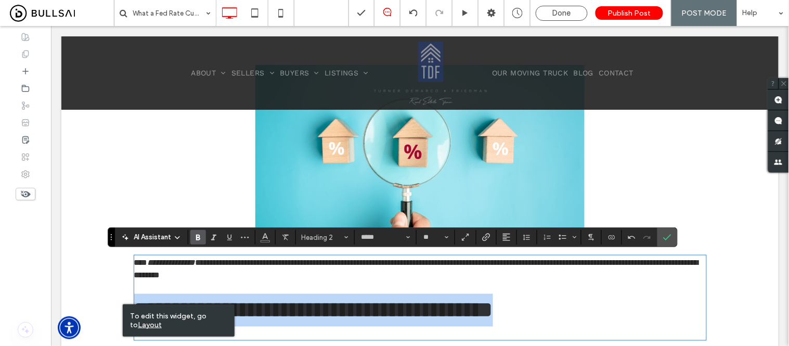
type input "*********"
type input "**"
click at [324, 270] on span "**********" at bounding box center [416, 268] width 564 height 20
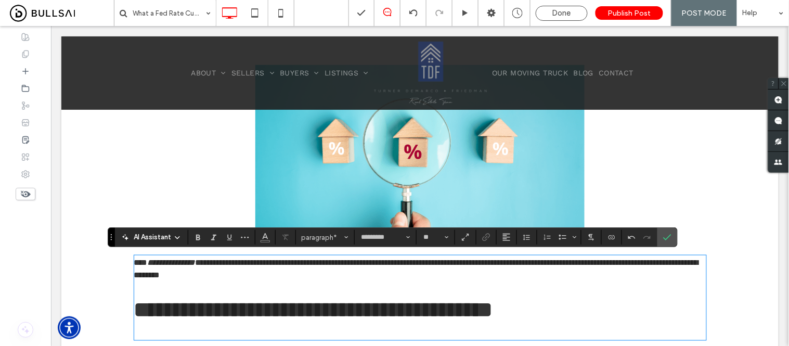
type input "*****"
type input "**"
click at [329, 313] on span "**********" at bounding box center [313, 309] width 359 height 22
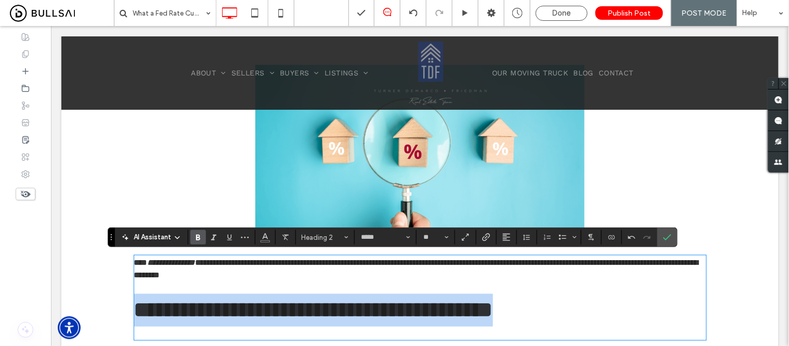
drag, startPoint x: 620, startPoint y: 318, endPoint x: 127, endPoint y: 317, distance: 492.9
click at [127, 317] on div "**********" at bounding box center [420, 216] width 624 height 357
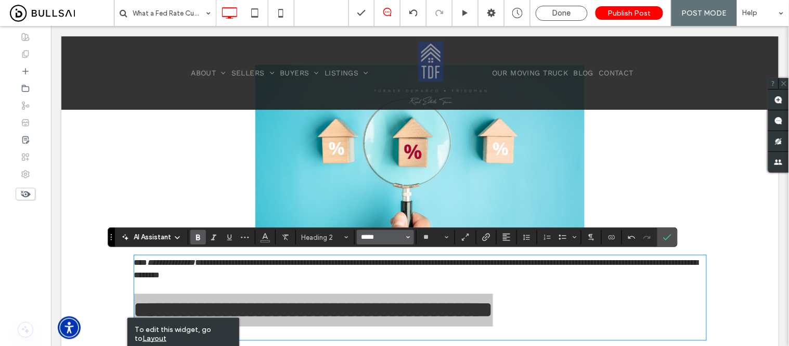
click at [381, 240] on input "*****" at bounding box center [382, 237] width 44 height 8
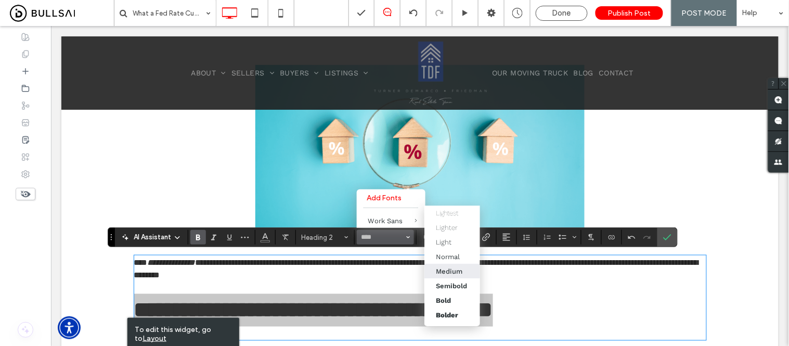
click at [448, 272] on div "Medium" at bounding box center [449, 271] width 27 height 8
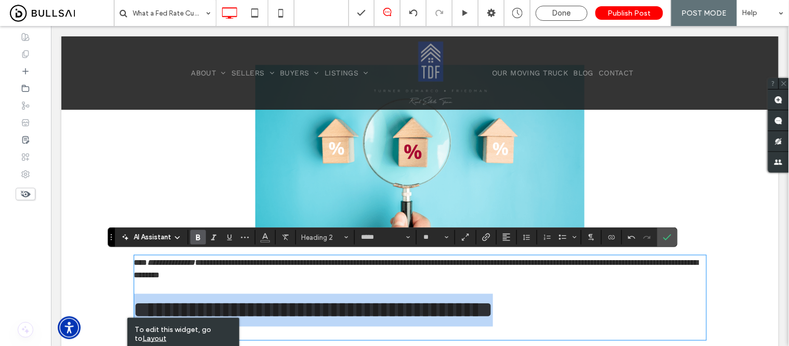
type input "*********"
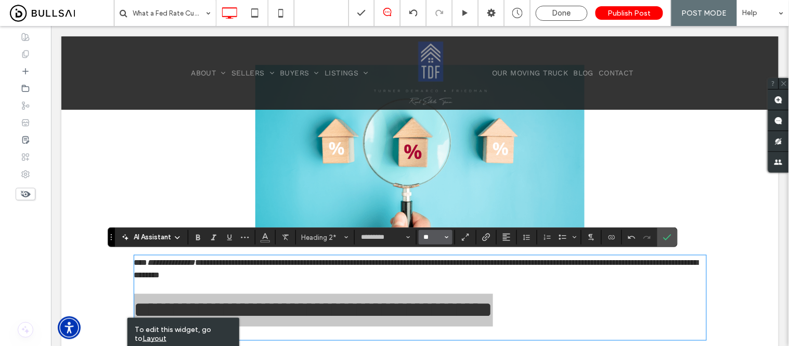
click at [438, 235] on input "**" at bounding box center [432, 237] width 20 height 8
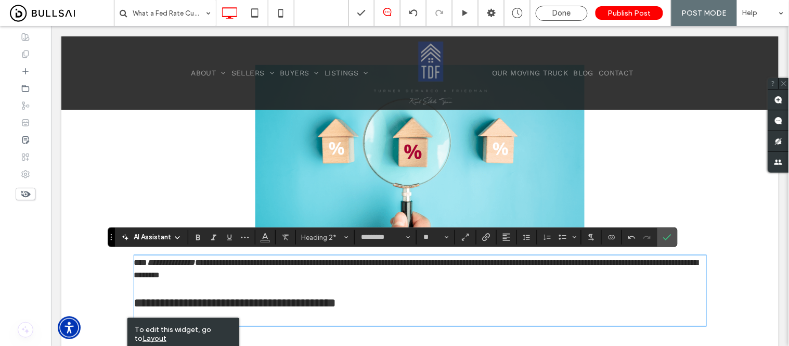
click at [375, 333] on div "**********" at bounding box center [420, 209] width 572 height 343
click at [379, 314] on p at bounding box center [420, 318] width 572 height 12
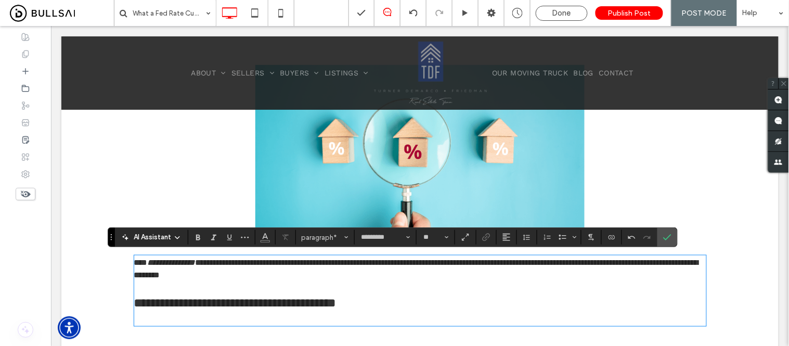
click at [222, 318] on p "﻿" at bounding box center [420, 318] width 572 height 12
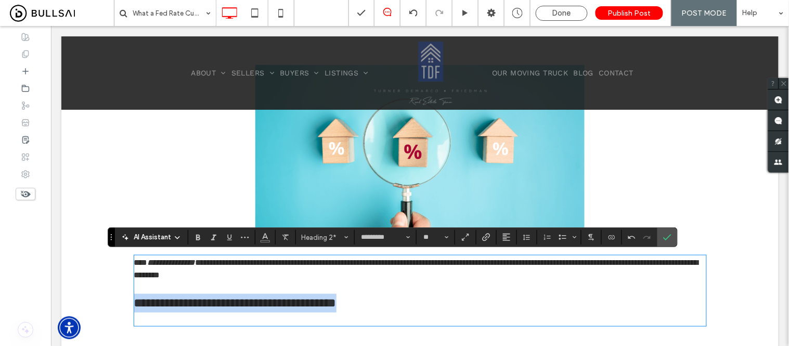
drag, startPoint x: 185, startPoint y: 310, endPoint x: 100, endPoint y: 309, distance: 85.3
click at [100, 309] on div "**********" at bounding box center [419, 206] width 717 height 367
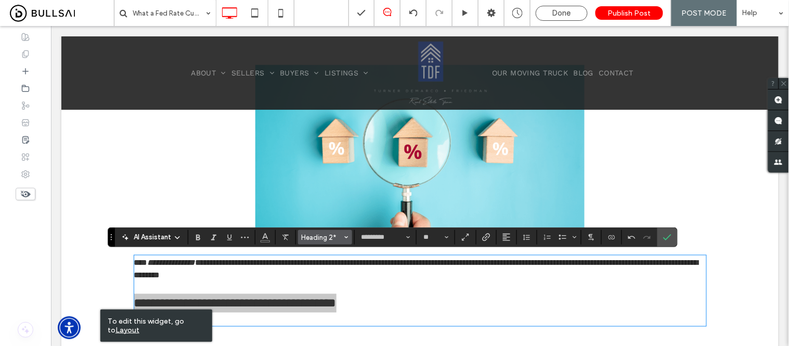
click at [307, 231] on button "Heading 2*" at bounding box center [325, 237] width 54 height 15
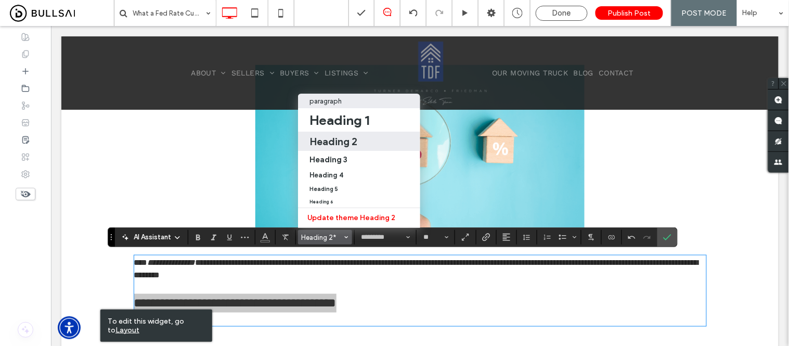
click at [336, 97] on p "paragraph" at bounding box center [325, 101] width 32 height 8
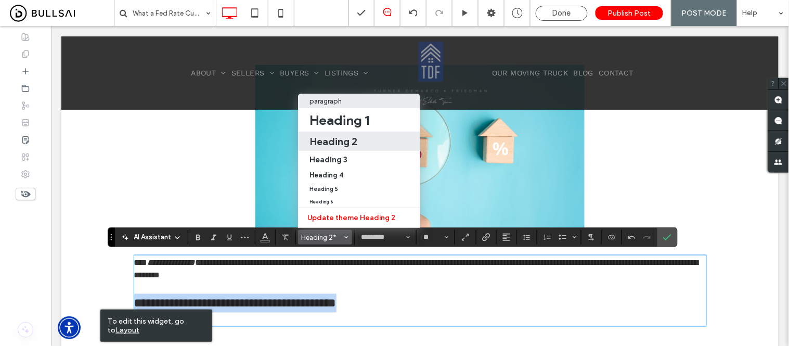
type input "**"
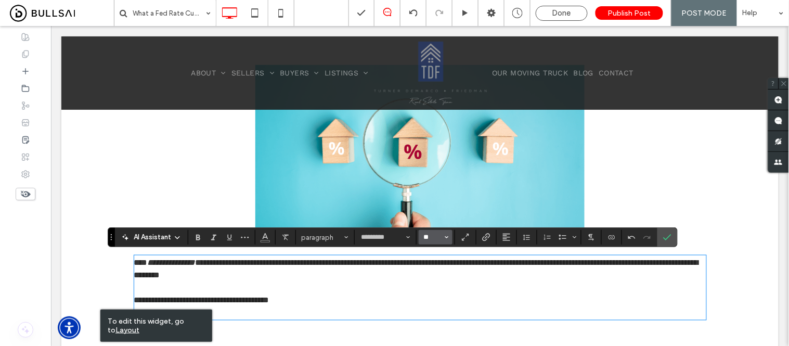
click at [434, 241] on input "**" at bounding box center [432, 237] width 20 height 8
click at [310, 311] on p at bounding box center [420, 313] width 572 height 12
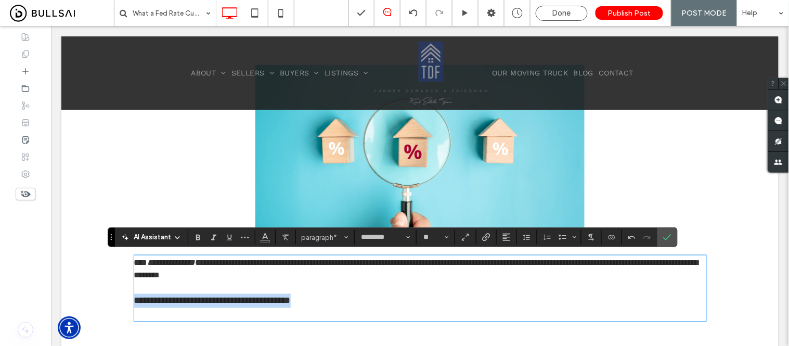
drag, startPoint x: 359, startPoint y: 299, endPoint x: 99, endPoint y: 302, distance: 260.5
click at [99, 302] on div "**********" at bounding box center [419, 204] width 717 height 362
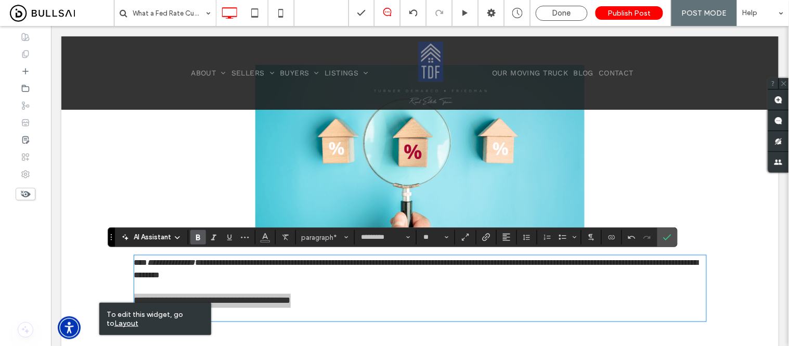
click at [194, 235] on icon "Bold" at bounding box center [198, 237] width 8 height 8
type input "**"
click at [292, 312] on p at bounding box center [420, 313] width 572 height 12
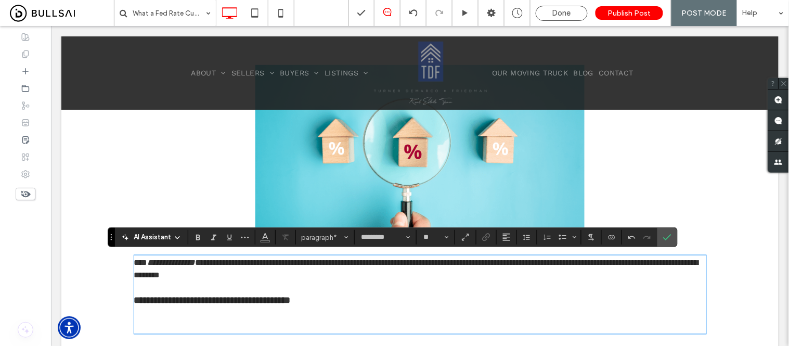
click at [134, 320] on p "﻿" at bounding box center [420, 326] width 572 height 12
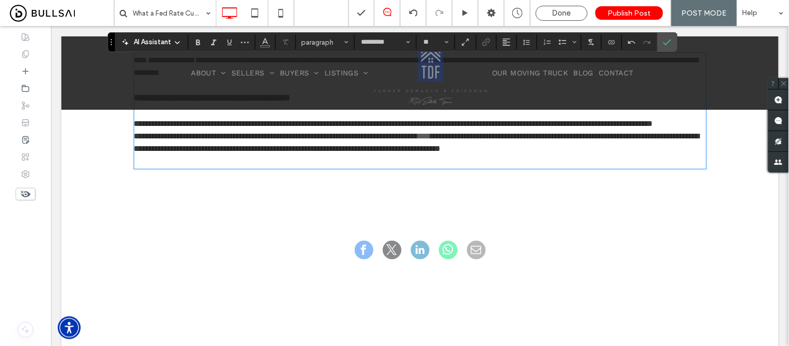
click at [286, 130] on p "**********" at bounding box center [420, 124] width 572 height 12
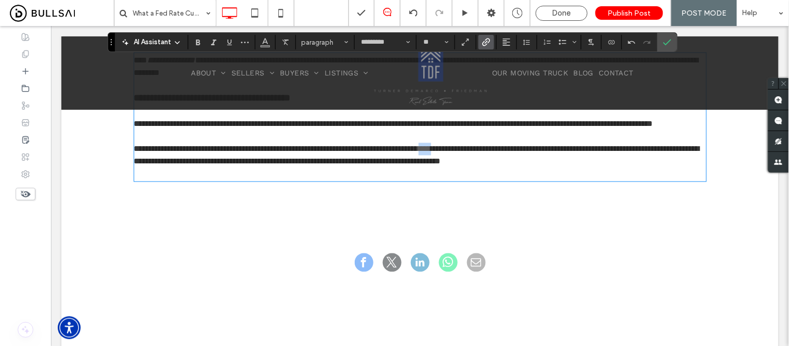
drag, startPoint x: 497, startPoint y: 161, endPoint x: 518, endPoint y: 160, distance: 20.8
click at [518, 160] on p "**********" at bounding box center [420, 154] width 572 height 25
click at [260, 43] on button "Color" at bounding box center [265, 42] width 16 height 15
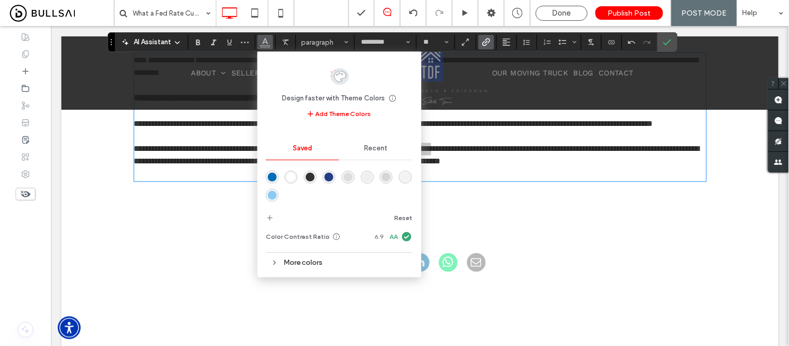
drag, startPoint x: 273, startPoint y: 174, endPoint x: 251, endPoint y: 180, distance: 22.7
click at [273, 174] on div "rgba(0,107,183,1)" at bounding box center [272, 177] width 9 height 9
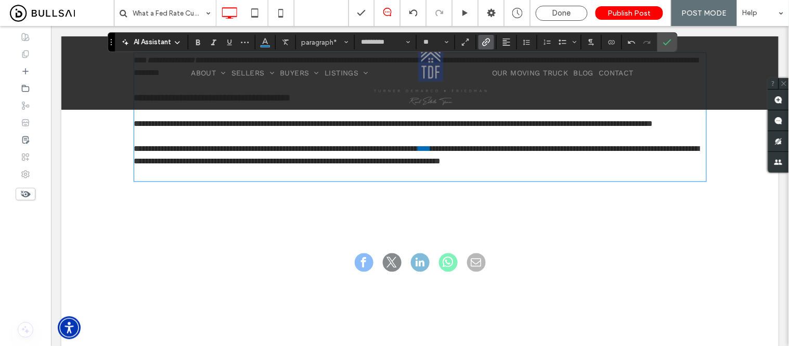
click at [312, 180] on p at bounding box center [420, 173] width 572 height 12
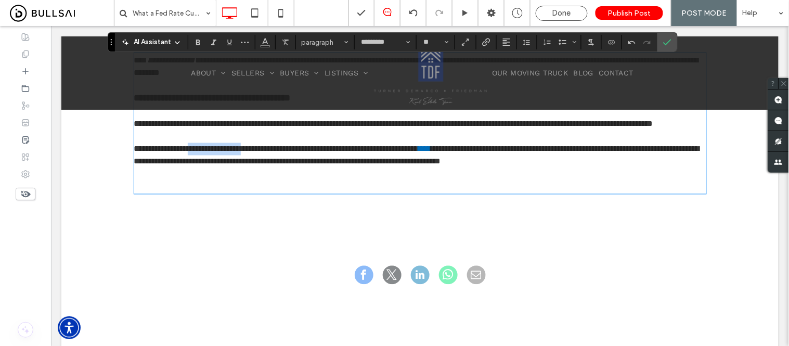
drag, startPoint x: 201, startPoint y: 159, endPoint x: 278, endPoint y: 161, distance: 77.0
click at [278, 152] on span "**********" at bounding box center [276, 149] width 284 height 8
click at [212, 43] on icon "Italic" at bounding box center [214, 42] width 8 height 8
click at [157, 192] on p at bounding box center [420, 186] width 572 height 12
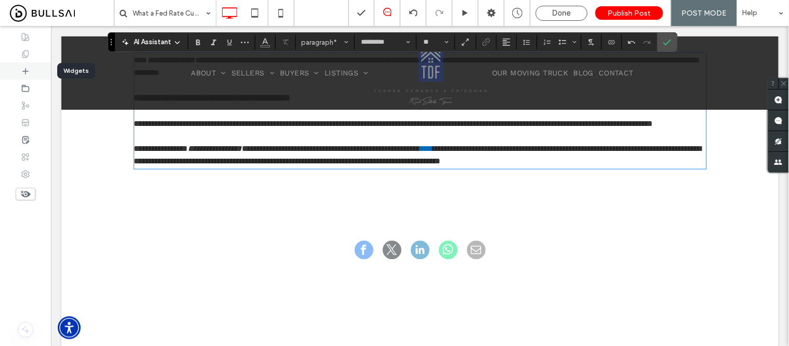
click at [21, 74] on icon at bounding box center [25, 71] width 8 height 8
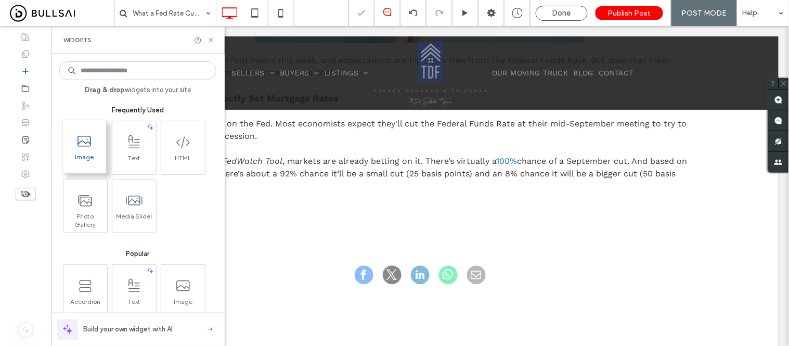
click at [91, 139] on icon at bounding box center [84, 141] width 17 height 17
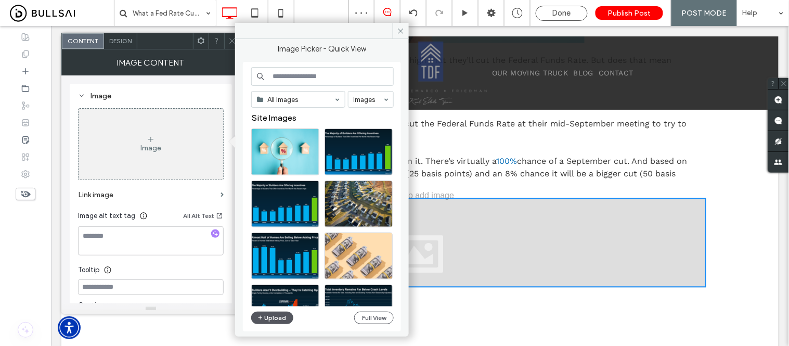
click at [276, 316] on button "Upload" at bounding box center [272, 317] width 43 height 12
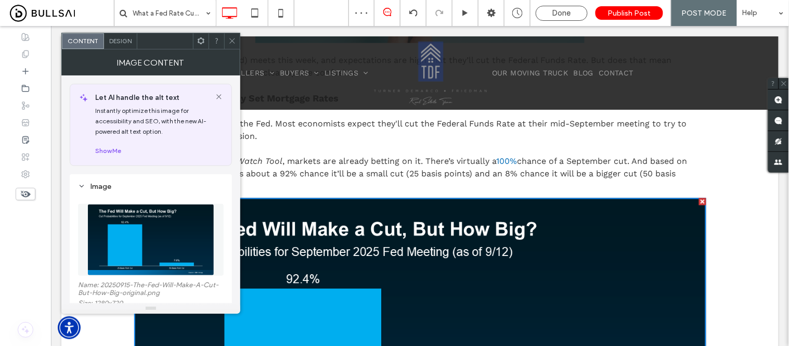
click at [230, 35] on span at bounding box center [232, 41] width 8 height 16
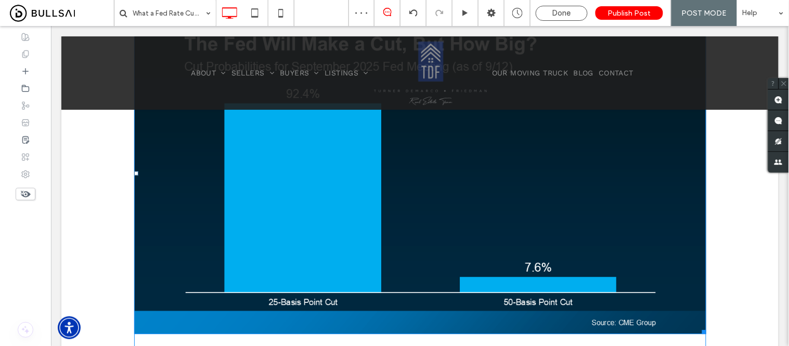
scroll to position [664, 0]
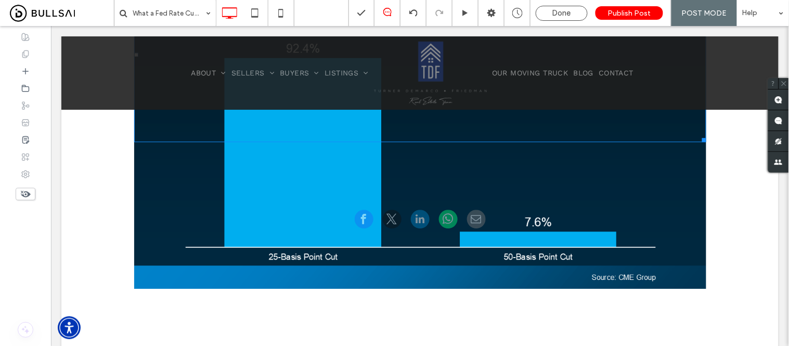
drag, startPoint x: 698, startPoint y: 283, endPoint x: 565, endPoint y: 211, distance: 151.5
click at [565, 211] on div "What a Fed Rate Cut Could Mean for Mortgage Rates September 15, 2025 Click To P…" at bounding box center [419, 304] width 717 height 1864
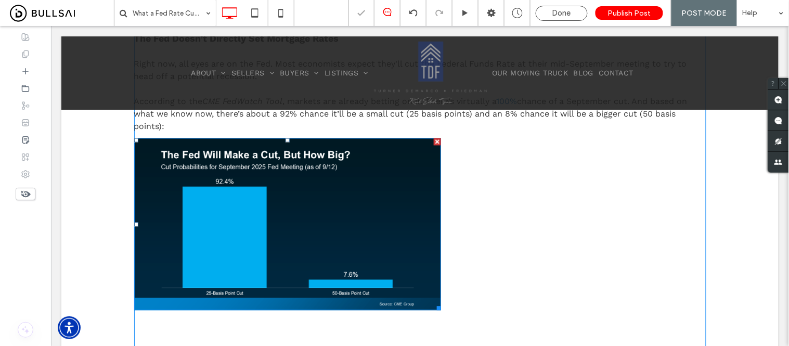
scroll to position [491, 0]
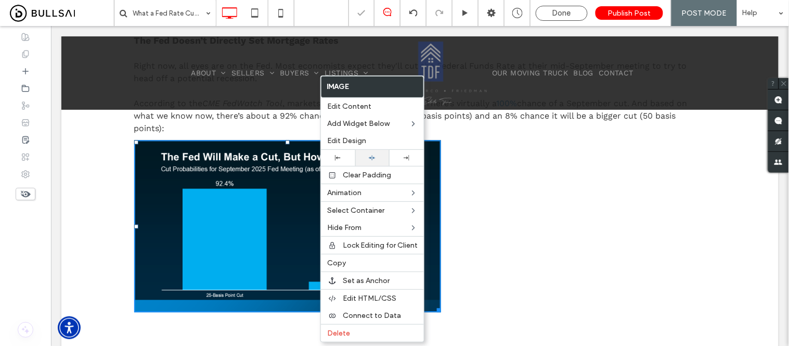
click at [368, 158] on div at bounding box center [372, 157] width 24 height 7
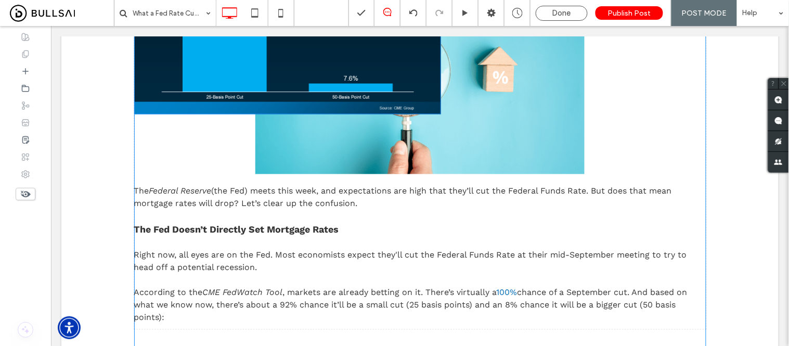
scroll to position [375, 0]
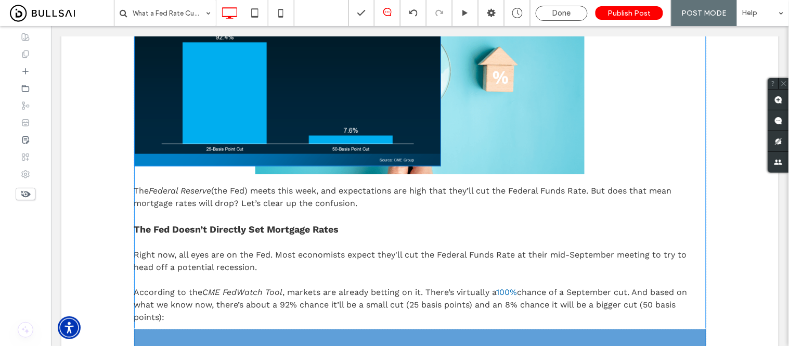
drag, startPoint x: 495, startPoint y: 284, endPoint x: 472, endPoint y: 242, distance: 48.2
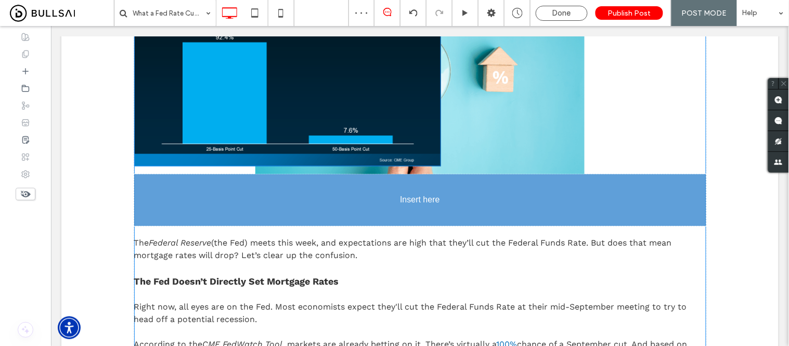
drag, startPoint x: 418, startPoint y: 246, endPoint x: 437, endPoint y: 246, distance: 19.2
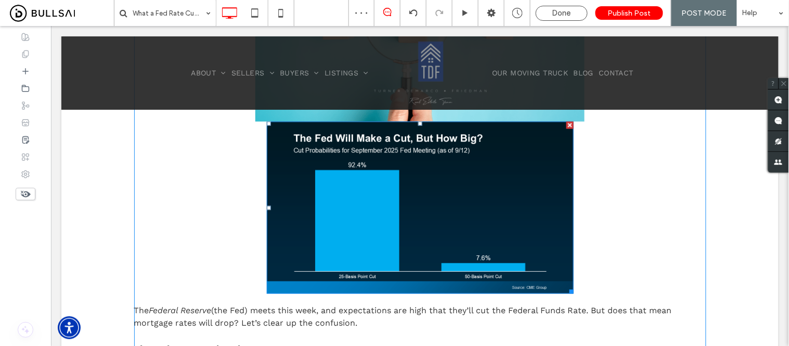
scroll to position [318, 0]
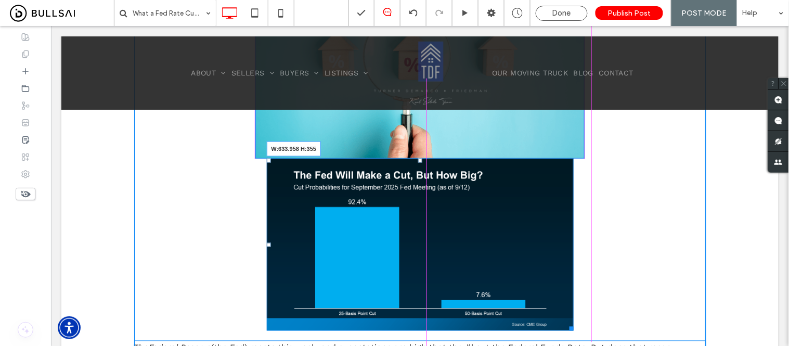
drag, startPoint x: 564, startPoint y: 327, endPoint x: 625, endPoint y: 353, distance: 66.2
click at [573, 328] on div "W:633.958 H:355" at bounding box center [419, 244] width 307 height 173
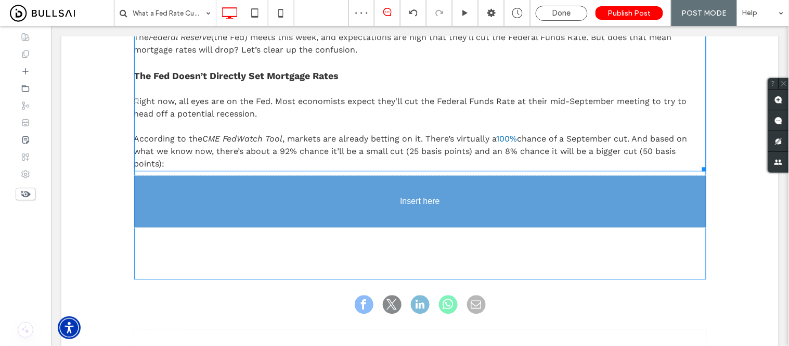
scroll to position [606, 0]
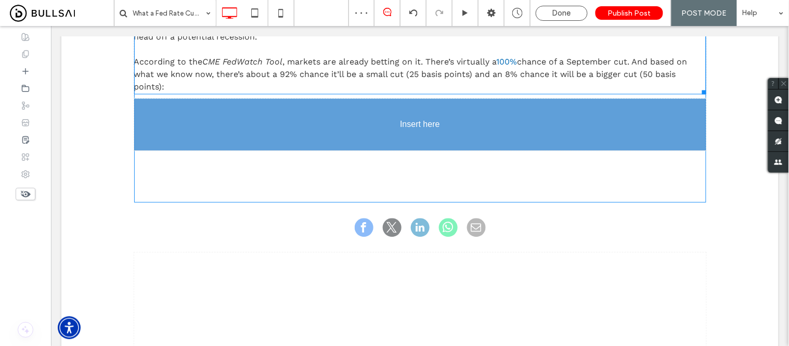
drag, startPoint x: 382, startPoint y: 240, endPoint x: 421, endPoint y: 225, distance: 41.3
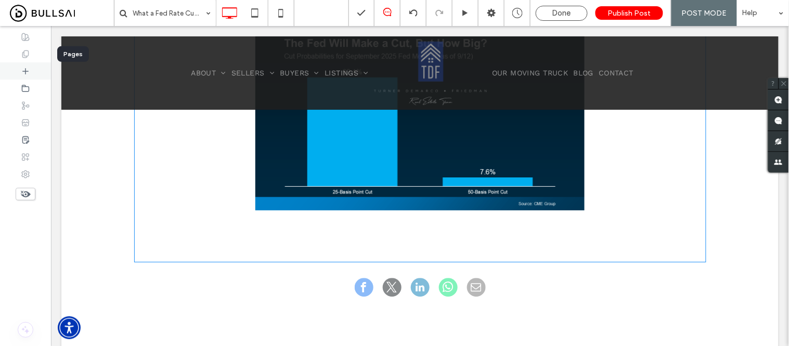
click at [29, 75] on span at bounding box center [25, 71] width 8 height 9
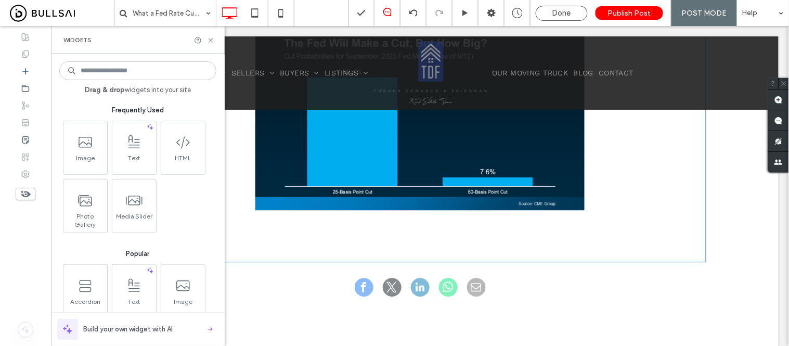
click at [126, 156] on span "Text" at bounding box center [134, 161] width 44 height 15
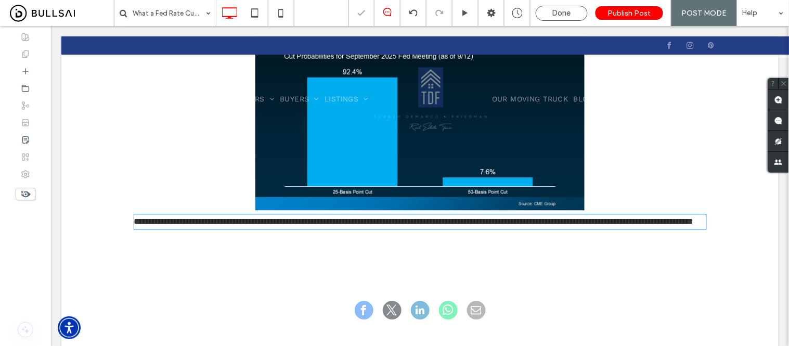
type input "*********"
type input "**"
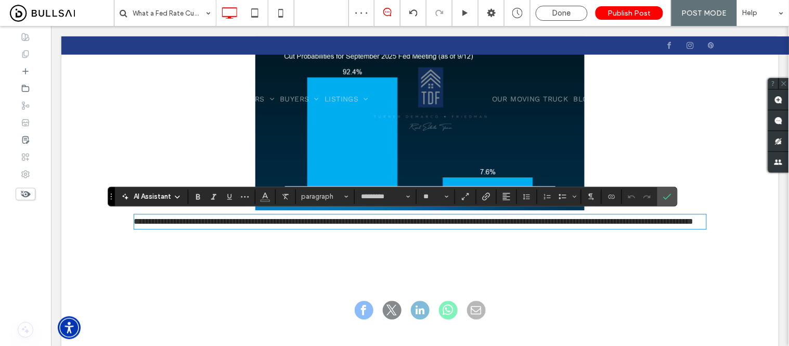
click at [325, 227] on p "**********" at bounding box center [420, 221] width 572 height 12
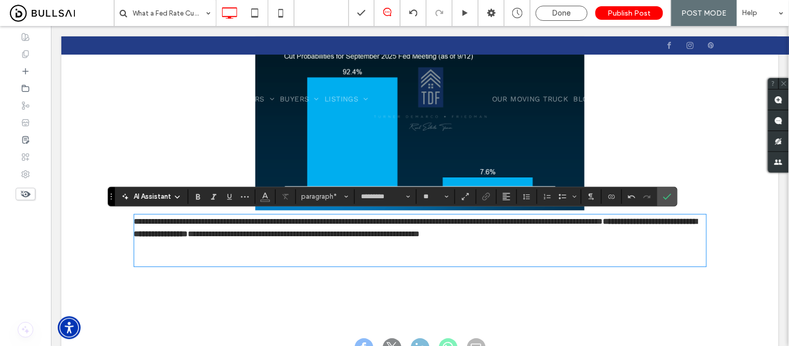
click at [161, 253] on p "﻿" at bounding box center [420, 258] width 572 height 12
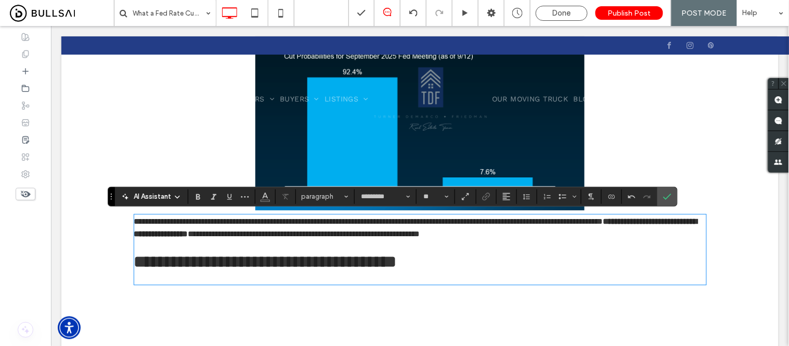
type input "*****"
type input "**"
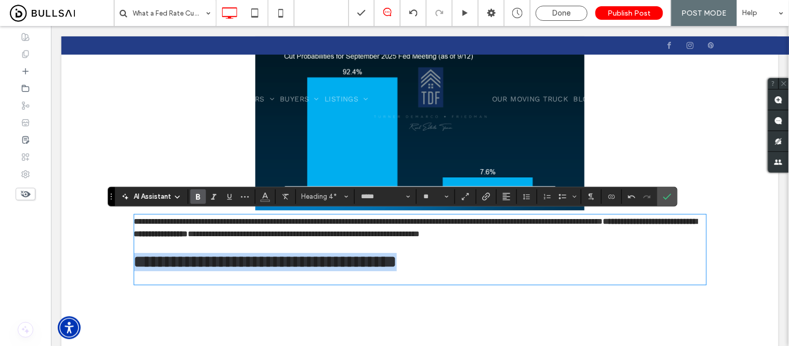
drag, startPoint x: 466, startPoint y: 266, endPoint x: 125, endPoint y: 258, distance: 341.7
click at [125, 258] on div "**********" at bounding box center [420, 1] width 624 height 677
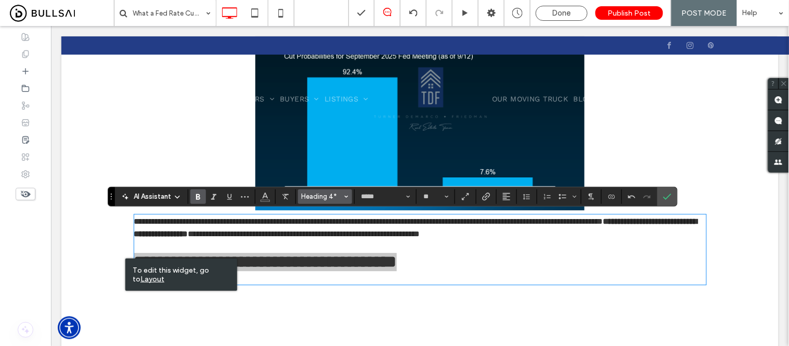
click at [328, 195] on span "Heading 4*" at bounding box center [322, 196] width 41 height 8
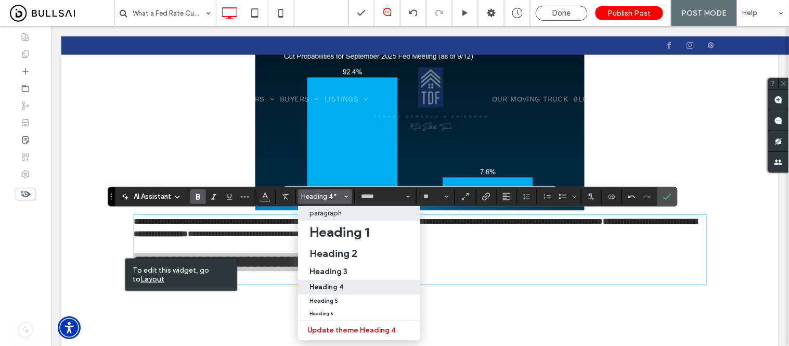
drag, startPoint x: 323, startPoint y: 216, endPoint x: 354, endPoint y: 195, distance: 37.4
click at [323, 216] on p "paragraph" at bounding box center [325, 213] width 32 height 8
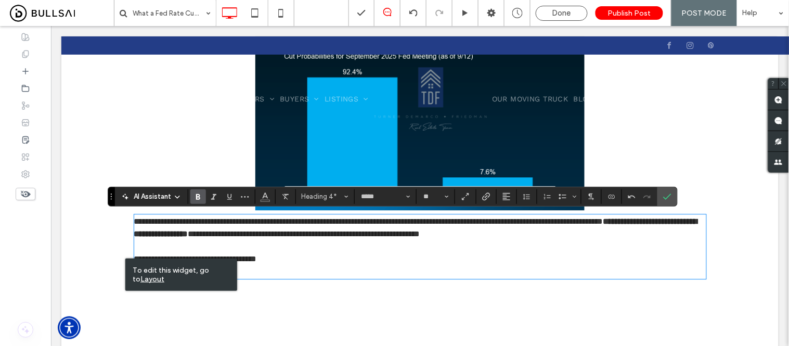
type input "*********"
type input "**"
click at [432, 194] on input "**" at bounding box center [432, 196] width 20 height 8
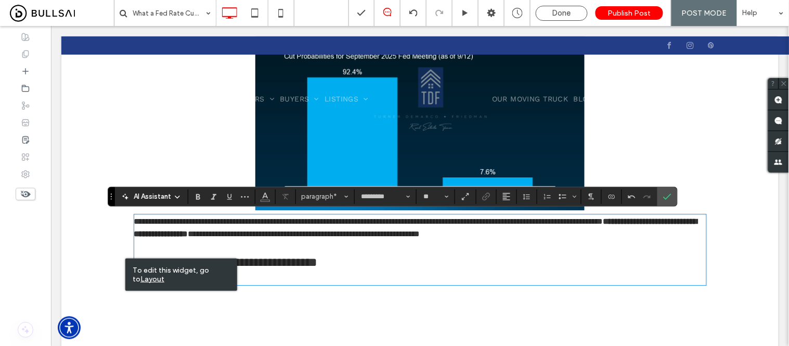
click at [341, 272] on p at bounding box center [420, 277] width 572 height 12
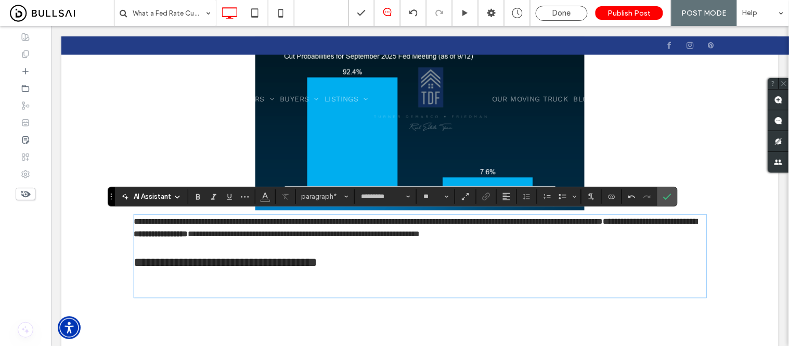
click at [153, 281] on p at bounding box center [420, 277] width 572 height 12
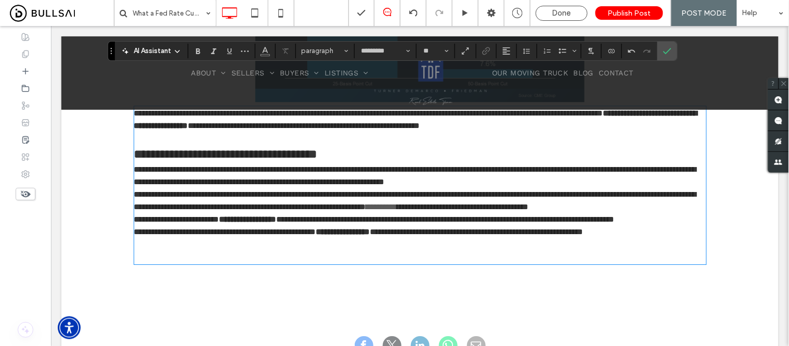
scroll to position [694, 0]
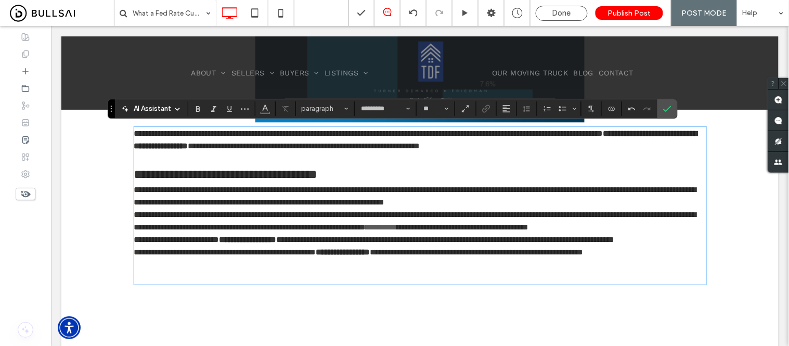
click at [134, 191] on span "**********" at bounding box center [415, 195] width 562 height 20
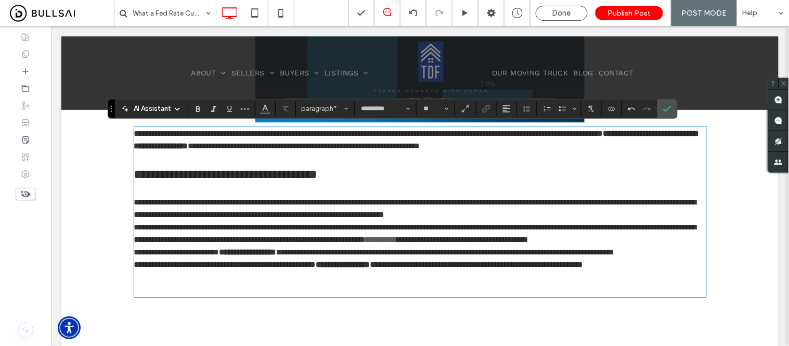
type input "**"
click at [317, 177] on span "**********" at bounding box center [226, 173] width 184 height 12
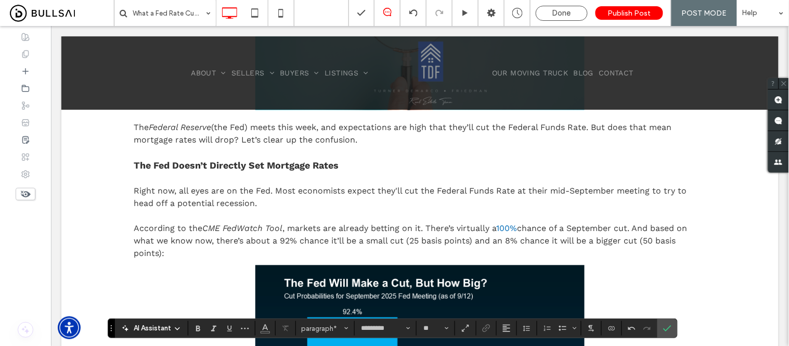
scroll to position [347, 0]
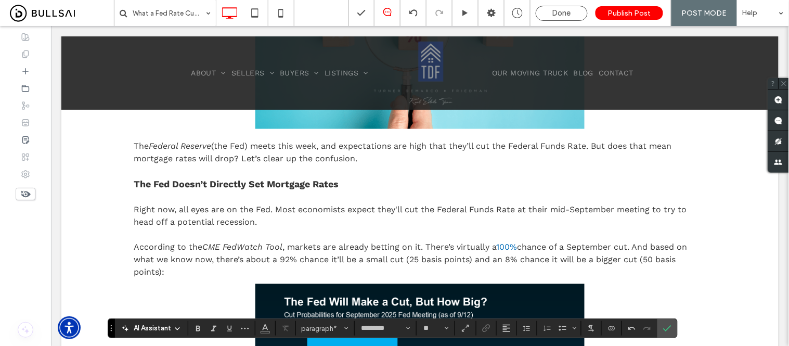
click at [225, 174] on p at bounding box center [420, 170] width 572 height 12
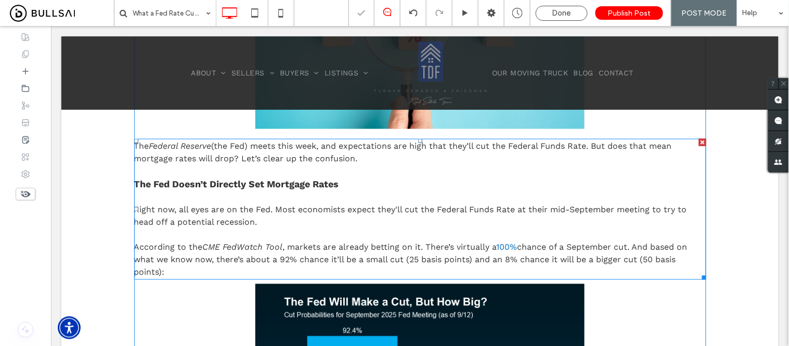
click at [276, 183] on strong "The Fed Doesn’t Directly Set Mortgage Rates" at bounding box center [236, 183] width 205 height 11
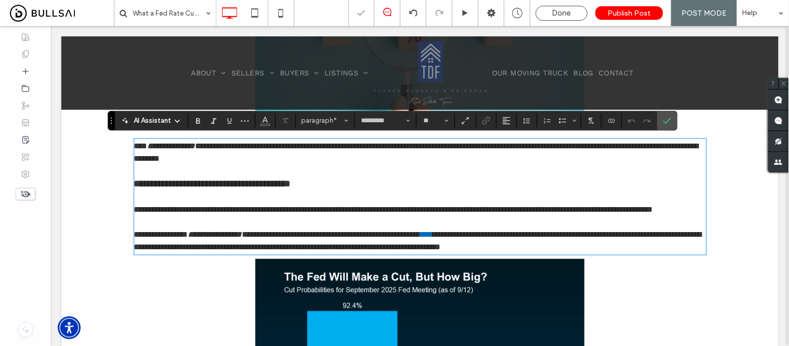
click at [346, 180] on p "**********" at bounding box center [420, 184] width 572 height 14
drag, startPoint x: 159, startPoint y: 180, endPoint x: 79, endPoint y: 175, distance: 79.7
click at [79, 175] on div "**********" at bounding box center [419, 312] width 717 height 813
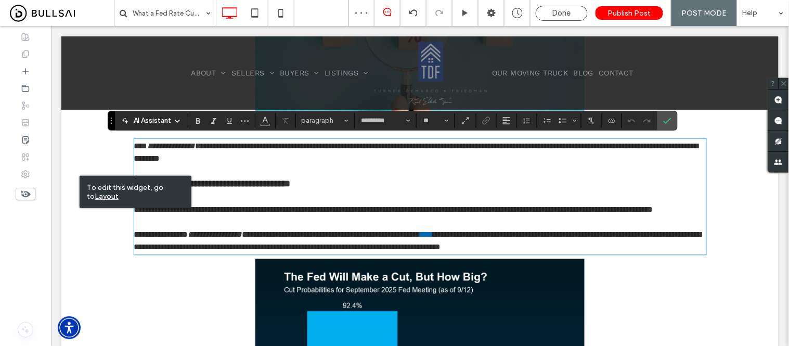
click at [393, 181] on p "**********" at bounding box center [420, 184] width 572 height 14
type input "**"
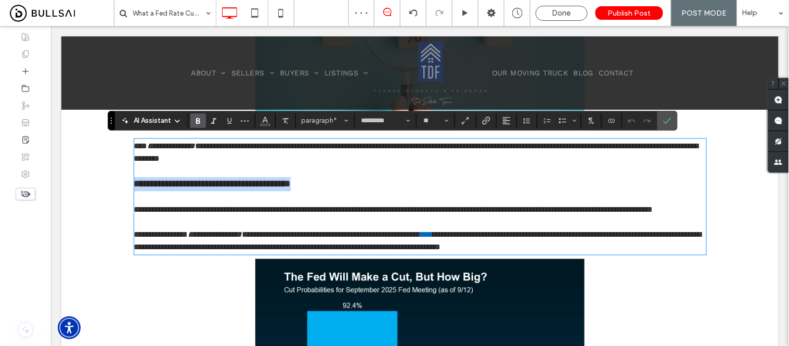
drag, startPoint x: 361, startPoint y: 184, endPoint x: 350, endPoint y: 133, distance: 52.1
click at [120, 189] on div "**********" at bounding box center [420, 317] width 624 height 790
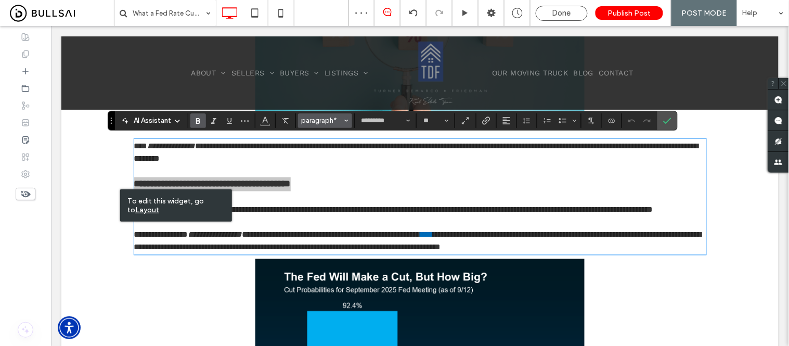
click at [331, 118] on span "paragraph*" at bounding box center [322, 120] width 41 height 8
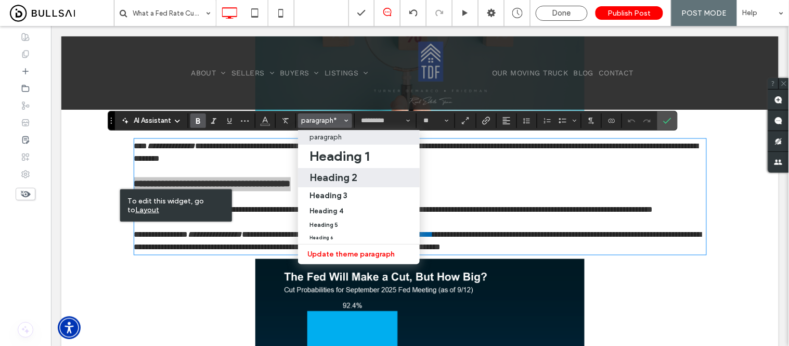
click at [335, 177] on h2 "Heading 2" at bounding box center [333, 177] width 48 height 12
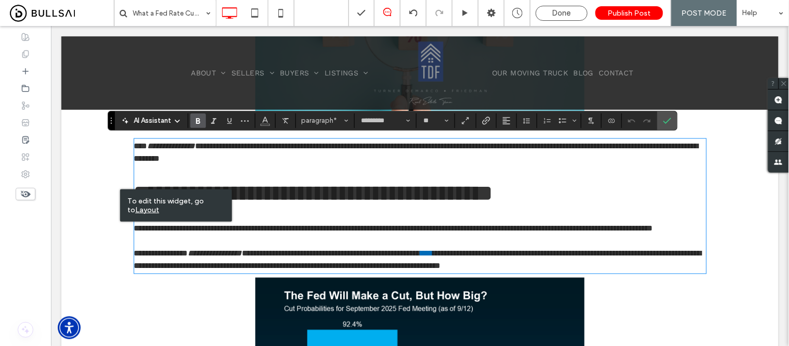
type input "*****"
type input "**"
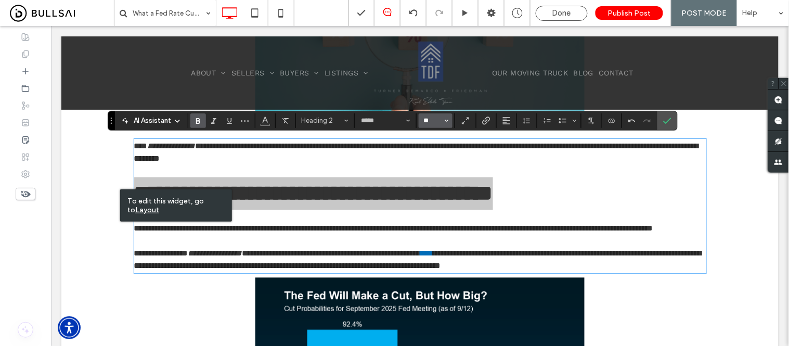
click at [439, 116] on input "**" at bounding box center [432, 120] width 20 height 8
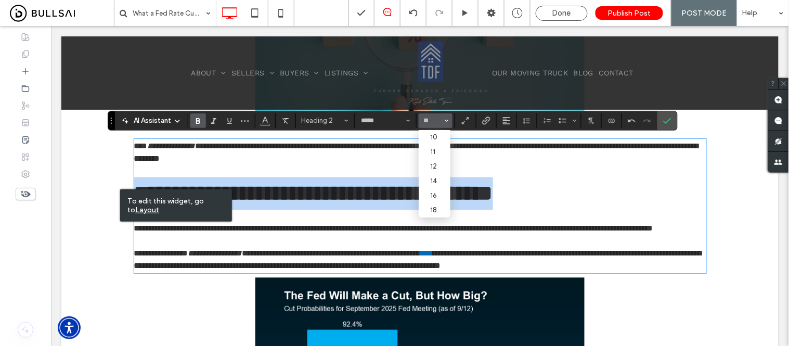
type input "**"
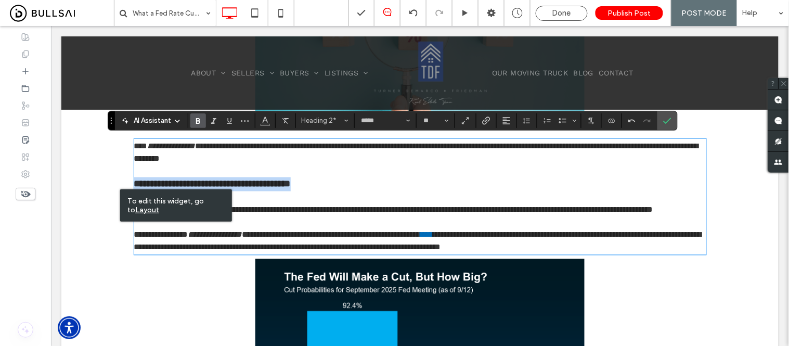
type input "*********"
type input "**"
click at [343, 210] on span "**********" at bounding box center [393, 209] width 519 height 8
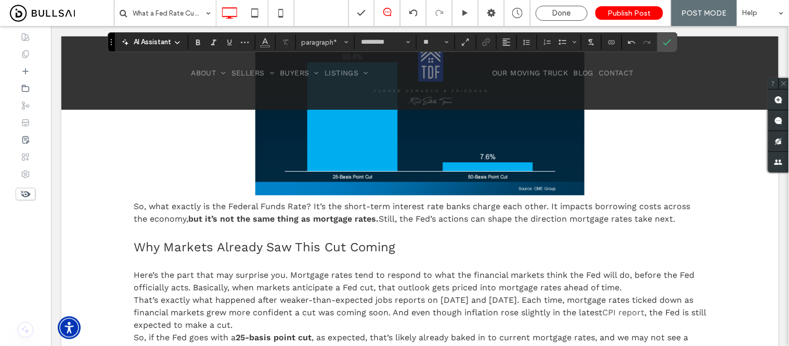
scroll to position [636, 0]
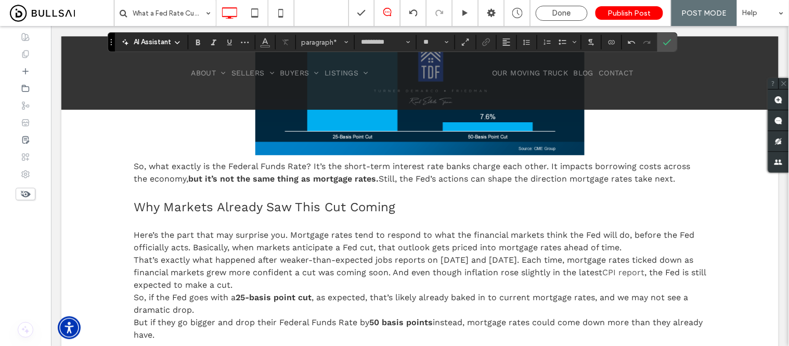
click at [270, 216] on p "Why Markets Already Saw This Cut Coming" at bounding box center [420, 206] width 572 height 19
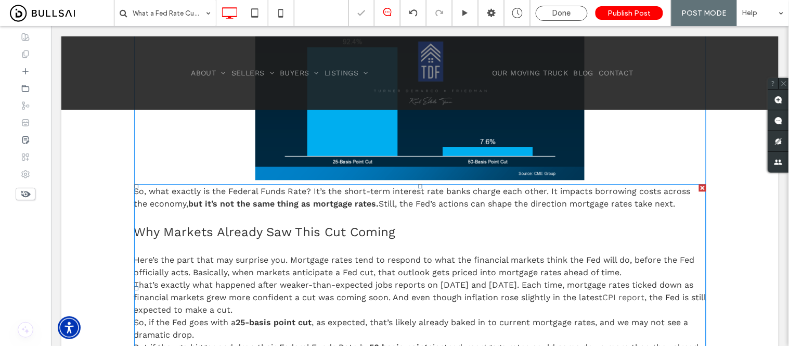
click at [350, 234] on span "Why Markets Already Saw This Cut Coming" at bounding box center [265, 231] width 262 height 15
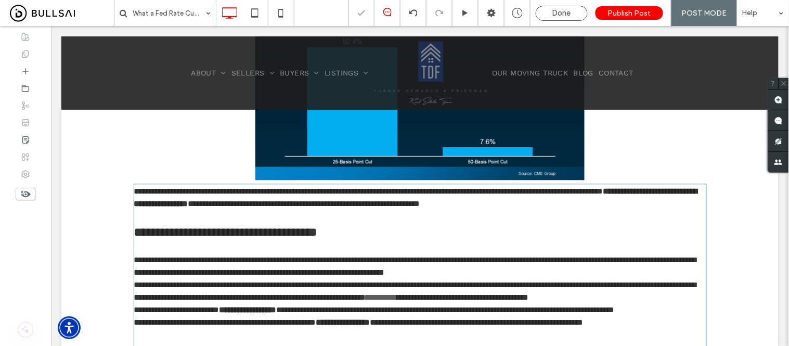
type input "*********"
type input "**"
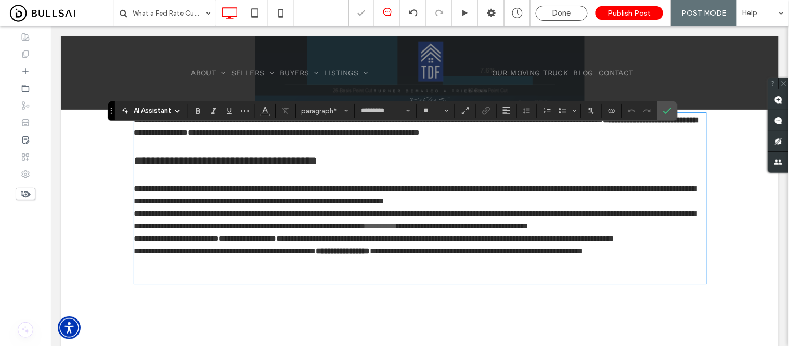
scroll to position [680, 0]
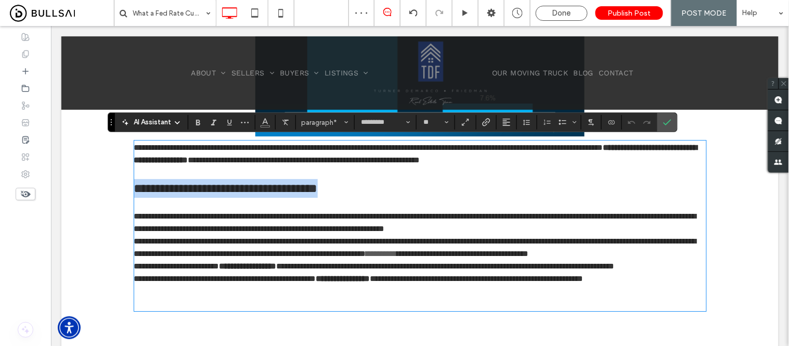
drag, startPoint x: 406, startPoint y: 189, endPoint x: 125, endPoint y: 186, distance: 280.8
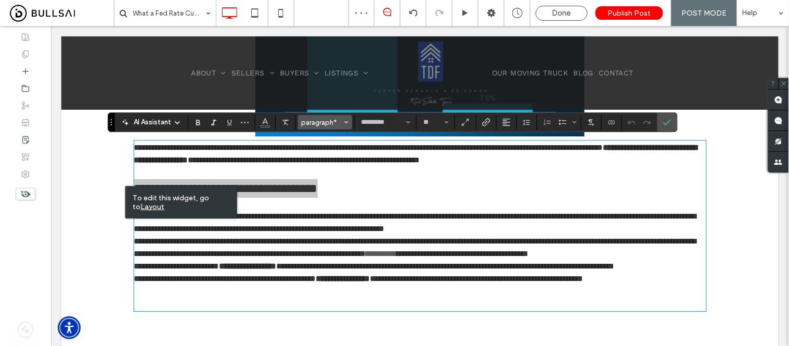
click at [318, 122] on span "paragraph*" at bounding box center [322, 123] width 41 height 8
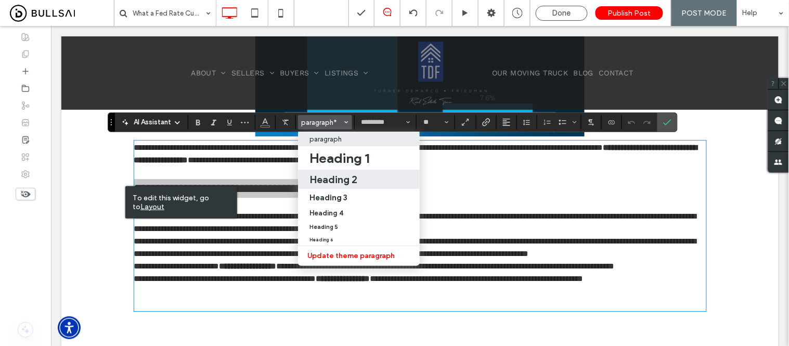
click at [323, 174] on h2 "Heading 2" at bounding box center [333, 179] width 48 height 12
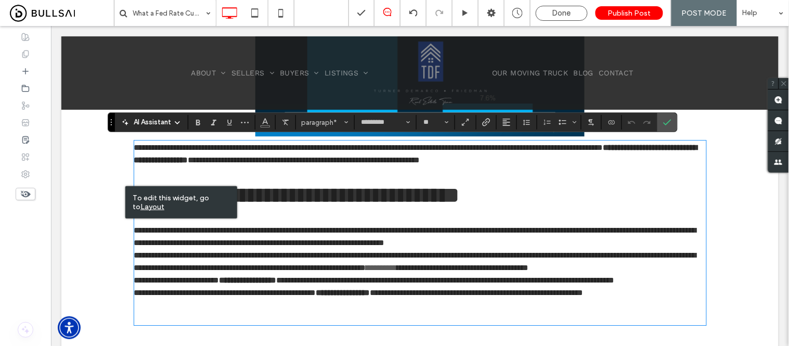
type input "*****"
type input "**"
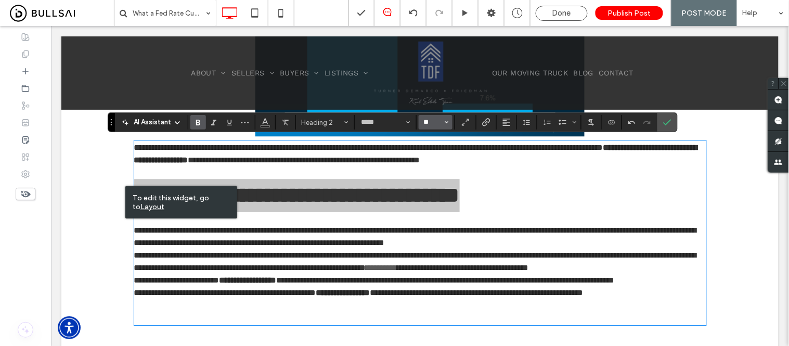
click at [437, 119] on input "**" at bounding box center [432, 122] width 20 height 8
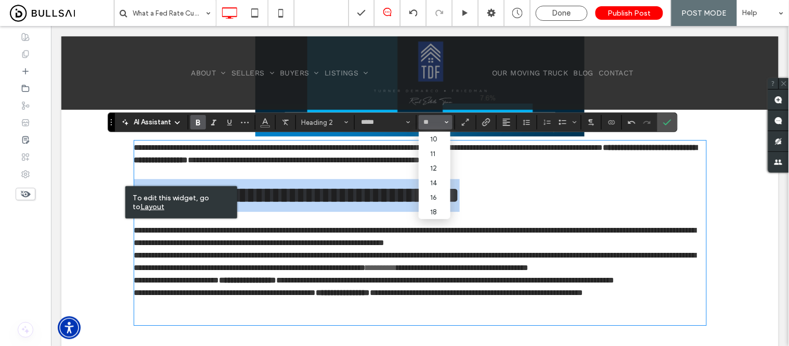
type input "**"
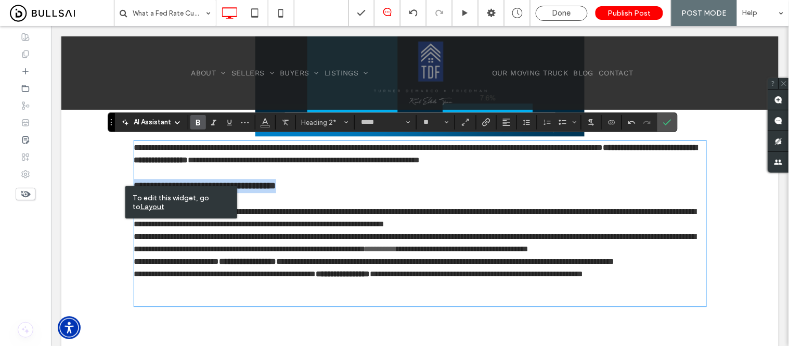
type input "*********"
type input "**"
click at [314, 267] on p "**********" at bounding box center [420, 261] width 572 height 12
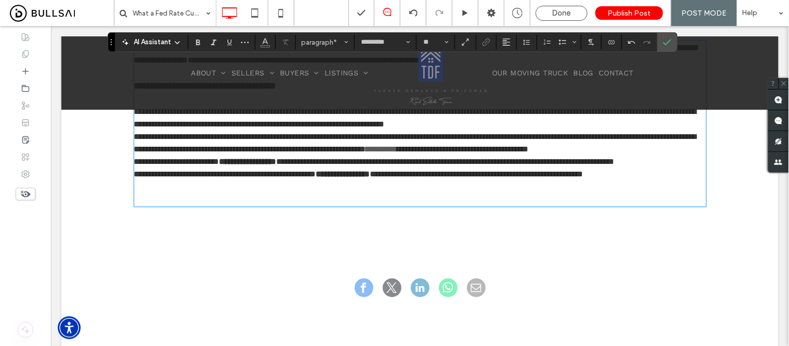
scroll to position [796, 0]
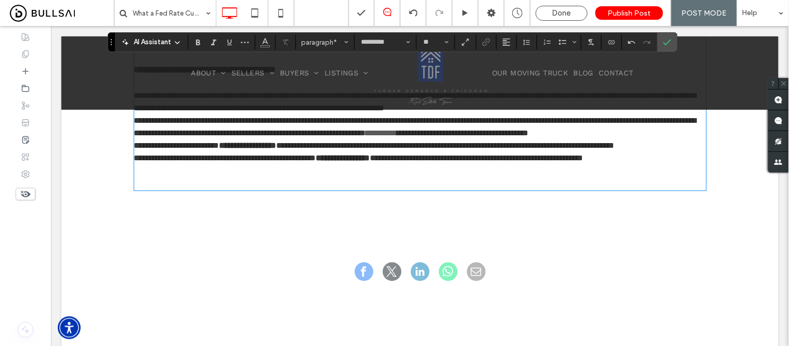
click at [148, 189] on p at bounding box center [420, 182] width 572 height 12
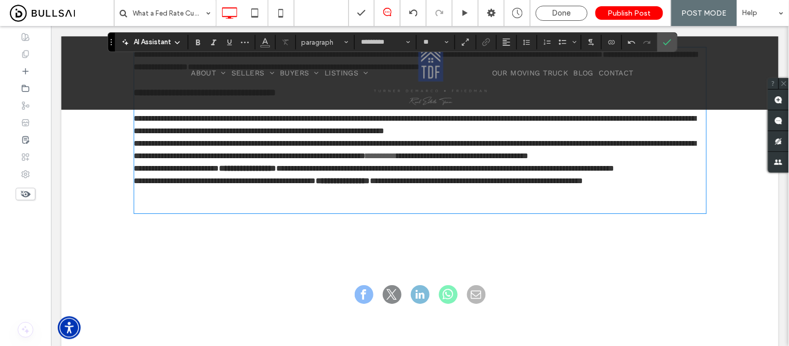
scroll to position [738, 0]
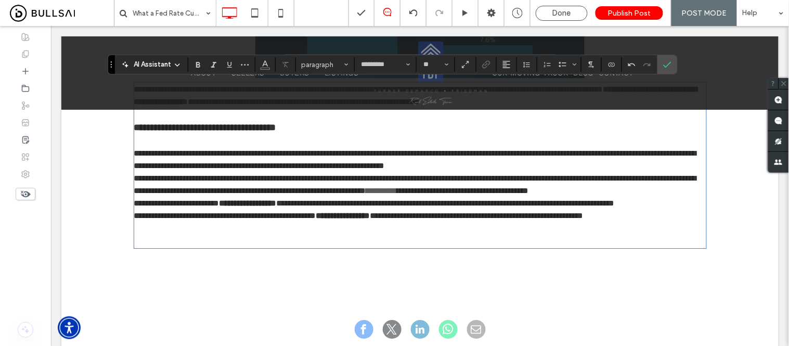
click at [636, 161] on p "**********" at bounding box center [420, 159] width 572 height 25
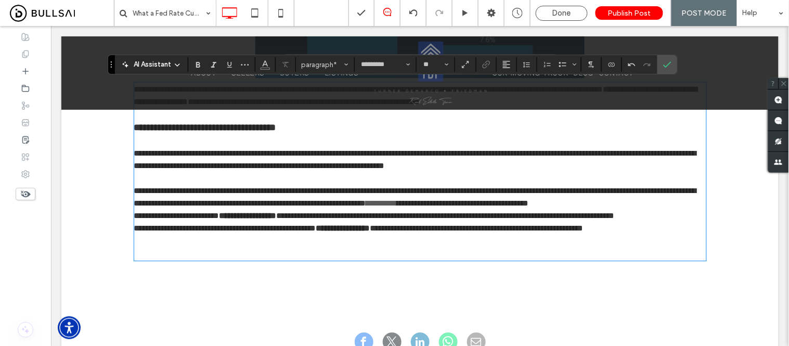
click at [297, 209] on p "**********" at bounding box center [420, 196] width 572 height 25
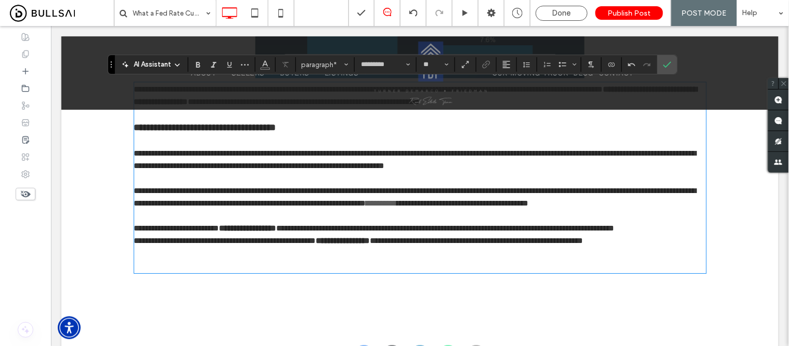
click at [209, 234] on p "**********" at bounding box center [420, 227] width 572 height 12
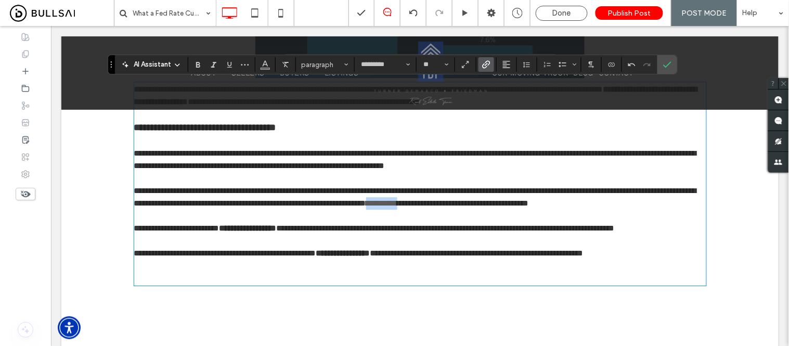
drag, startPoint x: 637, startPoint y: 203, endPoint x: 677, endPoint y: 203, distance: 40.6
click at [677, 203] on p "**********" at bounding box center [420, 196] width 572 height 25
click at [268, 63] on icon "Color" at bounding box center [265, 63] width 8 height 8
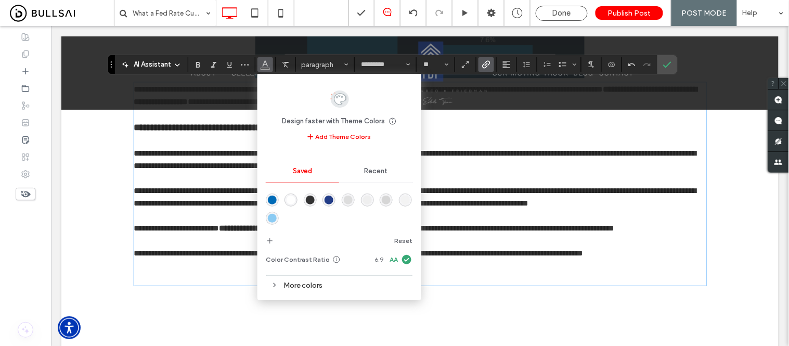
drag, startPoint x: 273, startPoint y: 201, endPoint x: 330, endPoint y: 251, distance: 75.1
click at [273, 201] on div "rgba(0,107,183,1)" at bounding box center [272, 199] width 9 height 9
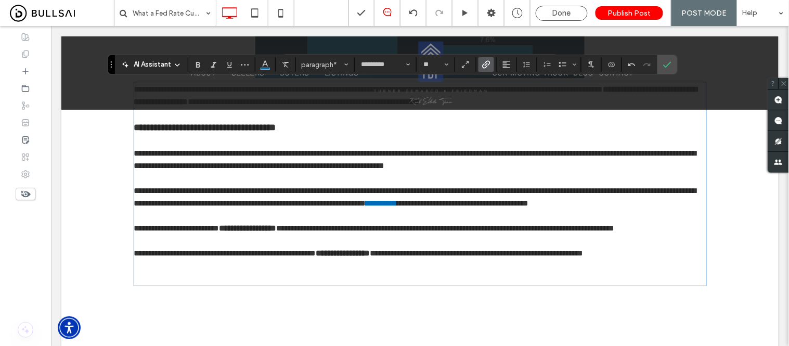
click at [375, 271] on p at bounding box center [420, 265] width 572 height 12
click at [168, 271] on p at bounding box center [420, 265] width 572 height 12
click at [157, 284] on p at bounding box center [420, 277] width 572 height 12
click at [148, 284] on p at bounding box center [420, 277] width 572 height 12
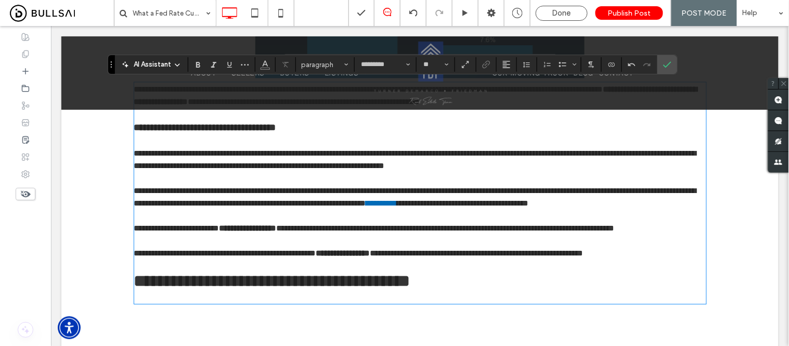
type input "*****"
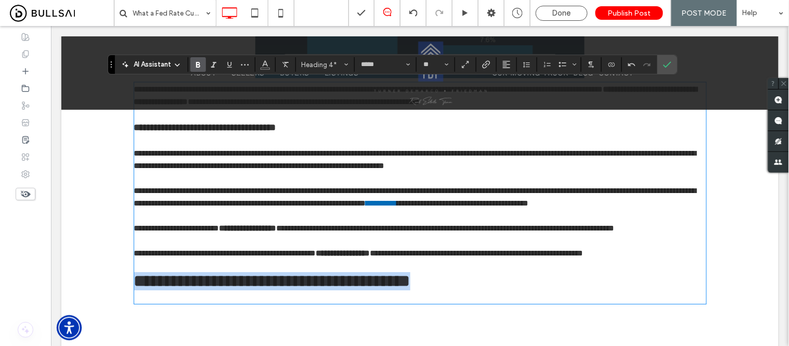
drag, startPoint x: 454, startPoint y: 323, endPoint x: 59, endPoint y: 317, distance: 394.7
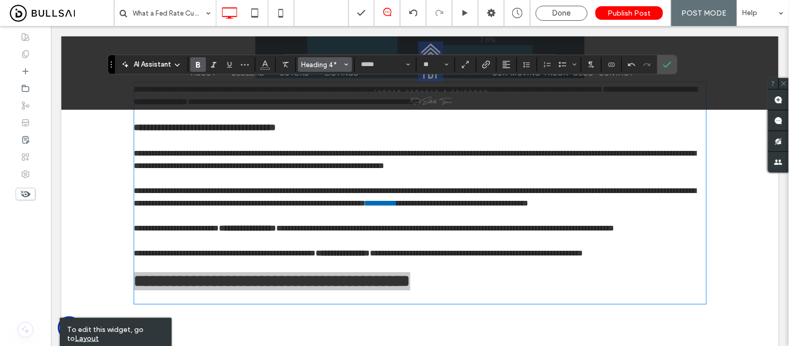
click at [309, 66] on span "Heading 4*" at bounding box center [322, 65] width 41 height 8
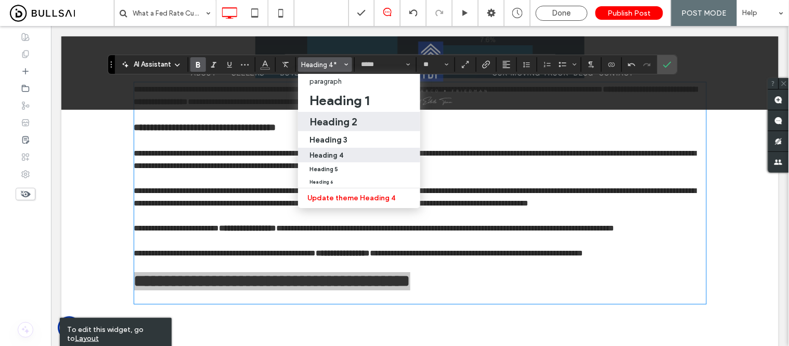
drag, startPoint x: 344, startPoint y: 120, endPoint x: 412, endPoint y: 53, distance: 95.6
click at [344, 120] on h2 "Heading 2" at bounding box center [333, 121] width 48 height 12
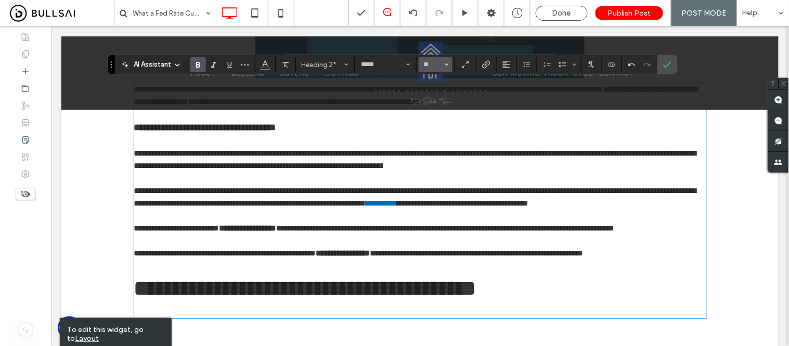
type input "**"
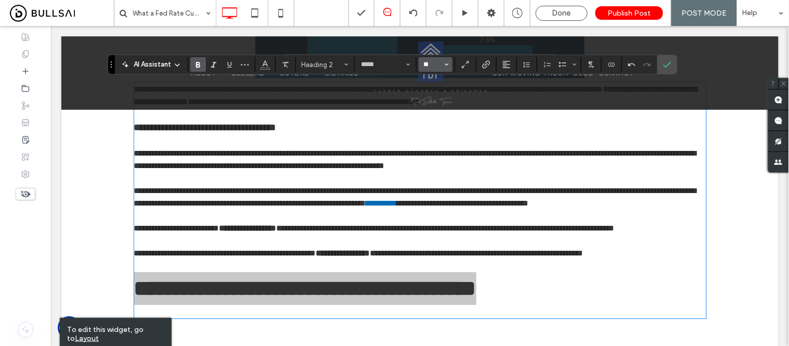
click at [437, 67] on input "**" at bounding box center [432, 64] width 20 height 8
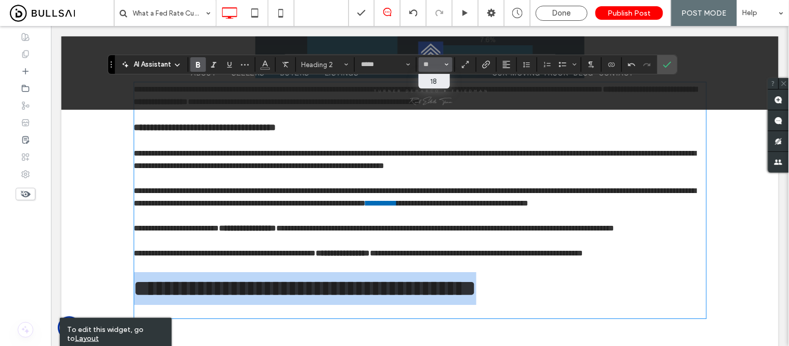
type input "**"
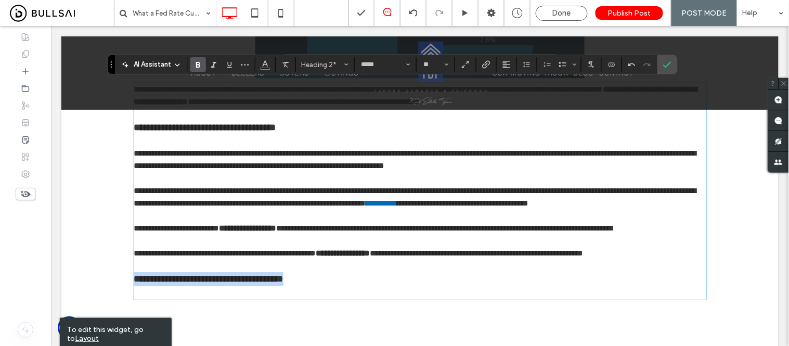
type input "*********"
type input "**"
click at [243, 298] on p at bounding box center [420, 291] width 572 height 12
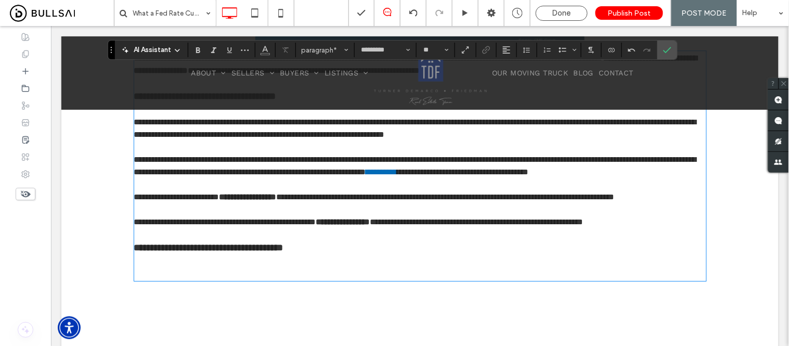
scroll to position [796, 0]
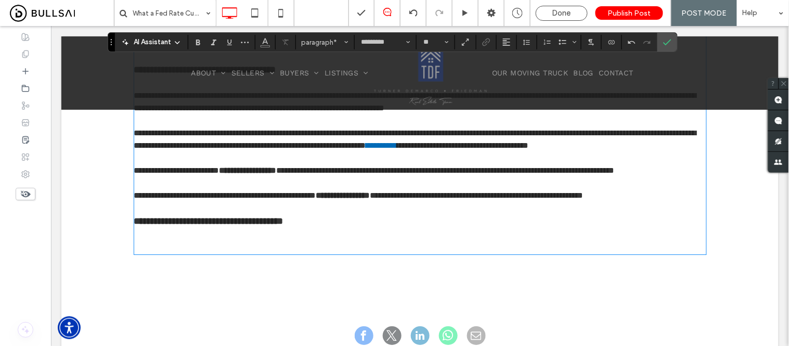
click at [144, 253] on p "﻿" at bounding box center [420, 246] width 572 height 12
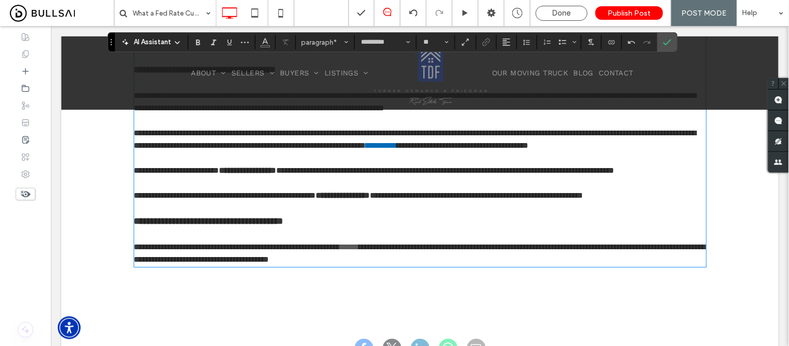
scroll to position [775, 0]
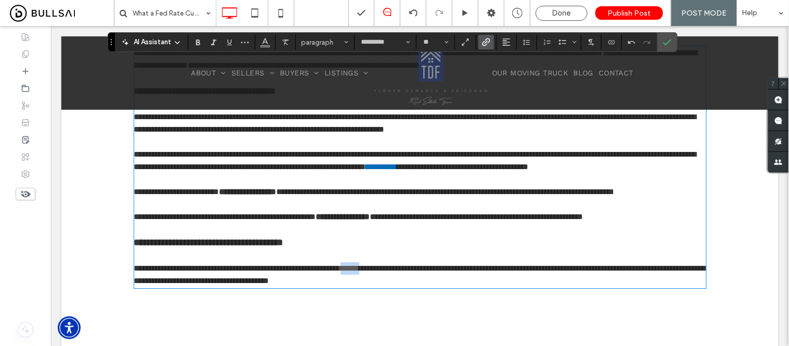
drag, startPoint x: 421, startPoint y: 305, endPoint x: 448, endPoint y: 303, distance: 27.1
click at [448, 286] on p "**********" at bounding box center [420, 274] width 572 height 25
click at [261, 40] on icon "Color" at bounding box center [265, 41] width 8 height 8
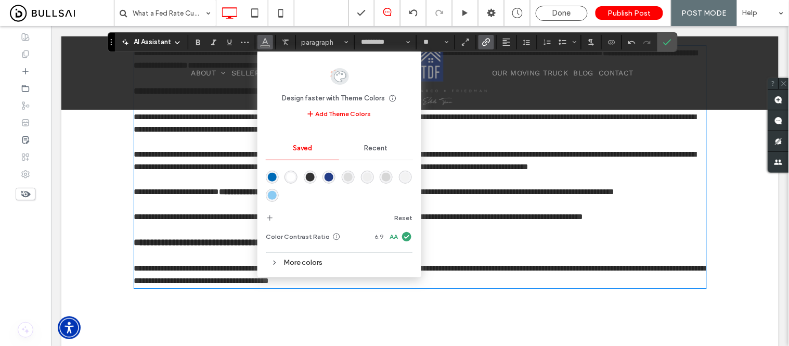
click at [276, 179] on div "rgba(0,107,183,1)" at bounding box center [272, 177] width 9 height 9
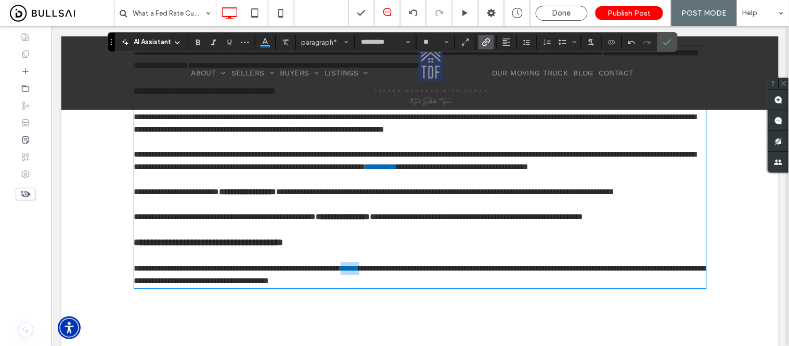
type input "*****"
type input "**"
click at [543, 249] on h2 "**********" at bounding box center [420, 242] width 572 height 14
type input "*********"
type input "**"
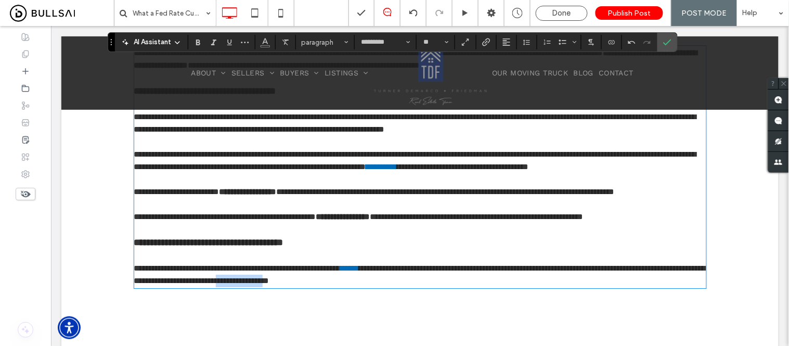
drag, startPoint x: 494, startPoint y: 316, endPoint x: 516, endPoint y: 315, distance: 22.4
click at [516, 284] on span "**********" at bounding box center [419, 274] width 571 height 20
click at [212, 43] on icon "Italic" at bounding box center [214, 42] width 8 height 8
click at [529, 286] on p "**********" at bounding box center [420, 274] width 572 height 25
click at [23, 74] on icon at bounding box center [25, 71] width 8 height 8
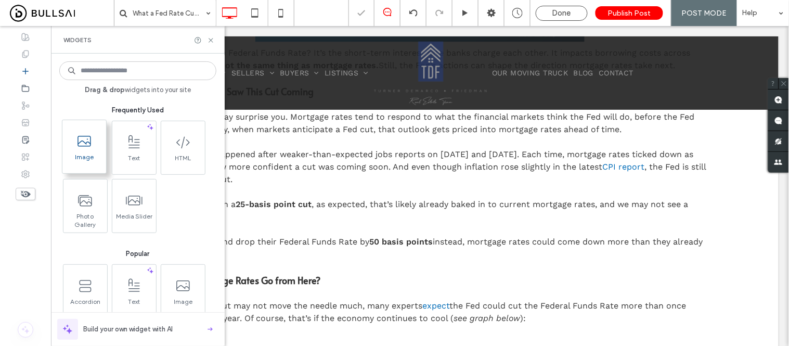
click at [76, 159] on span "Image" at bounding box center [84, 160] width 44 height 15
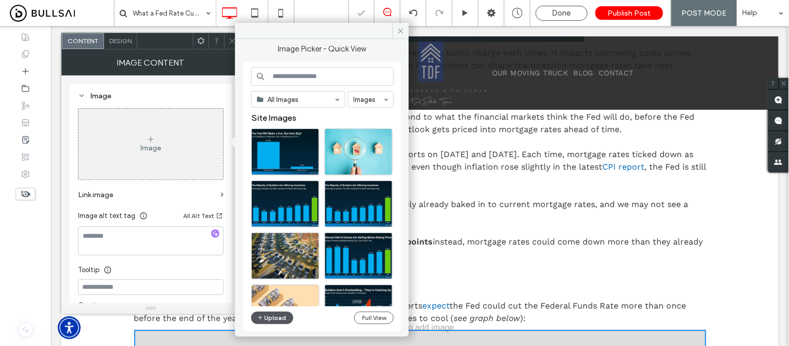
click at [265, 320] on button "Upload" at bounding box center [272, 317] width 43 height 12
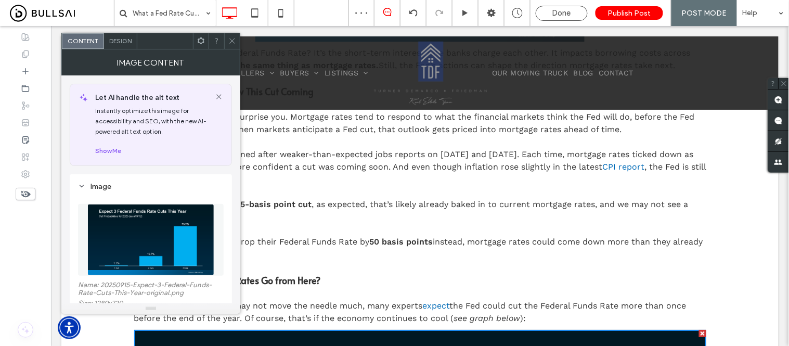
drag, startPoint x: 234, startPoint y: 43, endPoint x: 191, endPoint y: 27, distance: 46.1
click at [234, 43] on use at bounding box center [231, 40] width 5 height 5
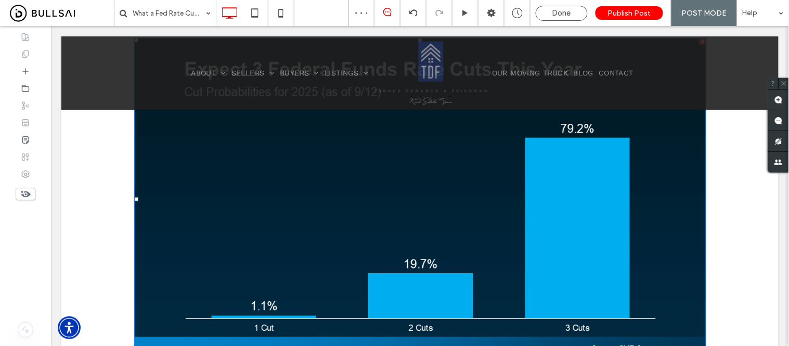
scroll to position [1121, 0]
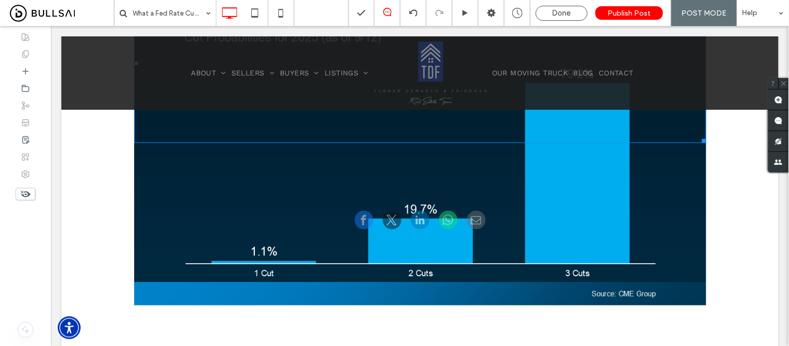
drag, startPoint x: 698, startPoint y: 303, endPoint x: 554, endPoint y: 206, distance: 173.8
click at [554, 206] on div "What a Fed Rate Cut Could Mean for Mortgage Rates September 15, 2025 Click To P…" at bounding box center [419, 76] width 717 height 2322
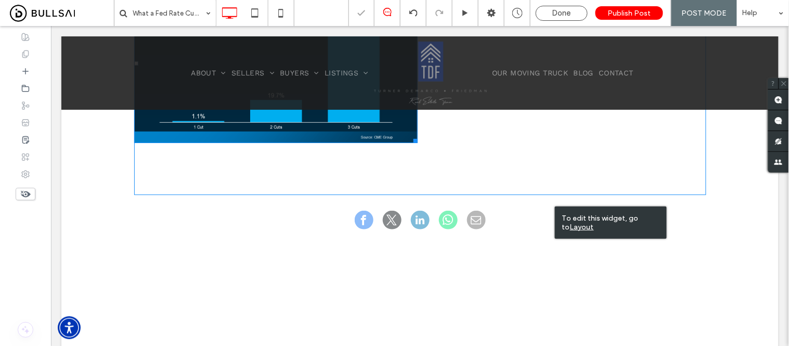
scroll to position [1006, 0]
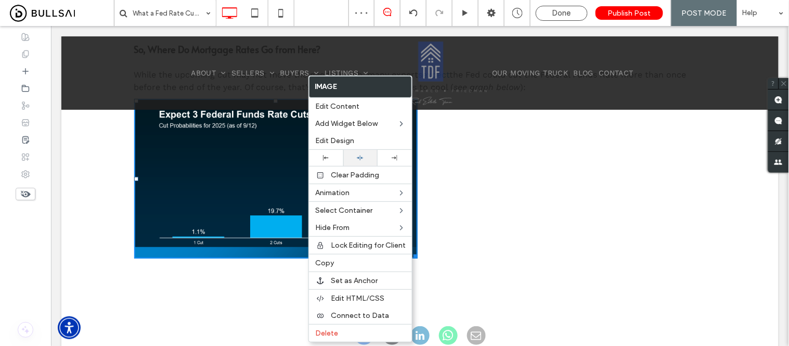
click at [357, 154] on icon at bounding box center [360, 157] width 7 height 7
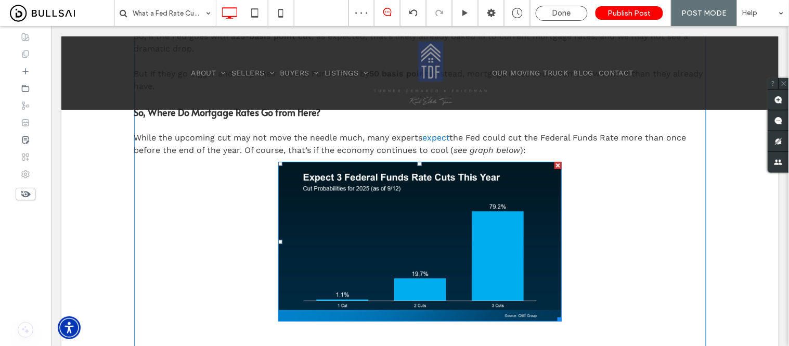
scroll to position [890, 0]
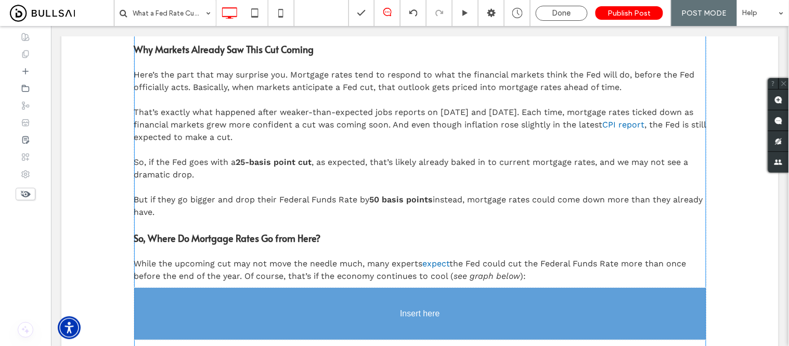
drag, startPoint x: 469, startPoint y: 298, endPoint x: 429, endPoint y: 279, distance: 44.4
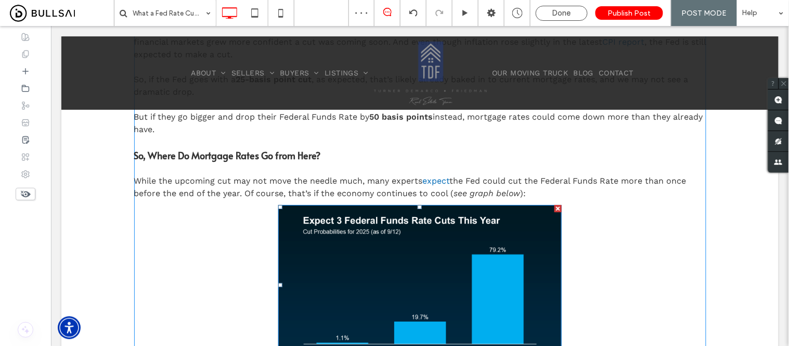
scroll to position [832, 0]
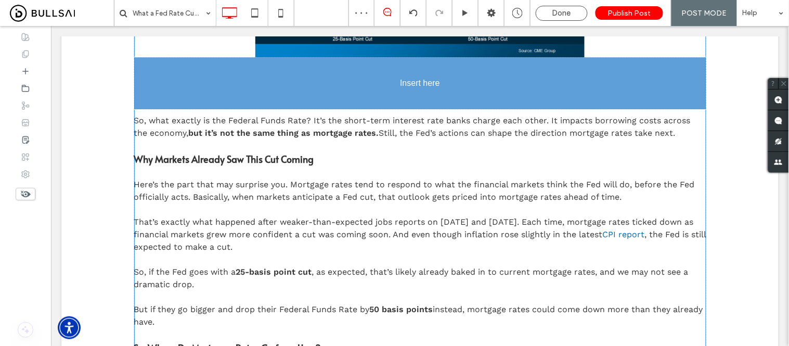
drag, startPoint x: 392, startPoint y: 229, endPoint x: 372, endPoint y: 161, distance: 71.6
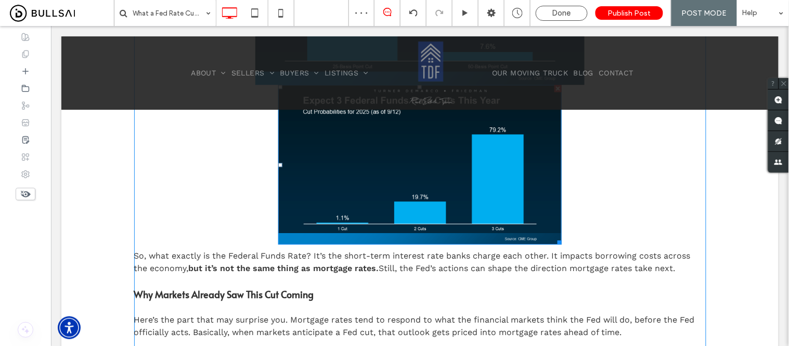
scroll to position [659, 0]
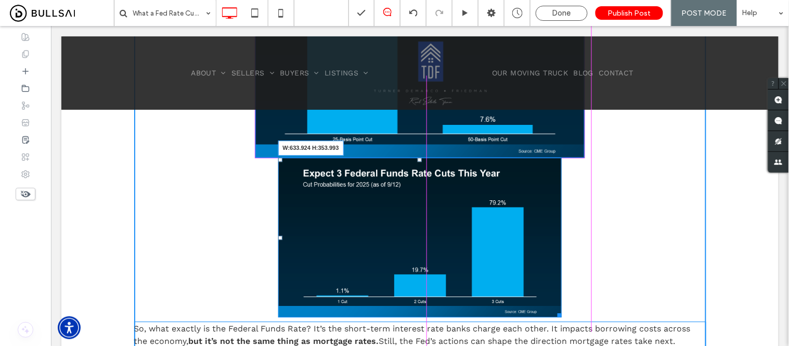
drag, startPoint x: 554, startPoint y: 310, endPoint x: 577, endPoint y: 315, distance: 23.8
click at [562, 315] on div "W:633.924 H:353.993" at bounding box center [420, 237] width 284 height 160
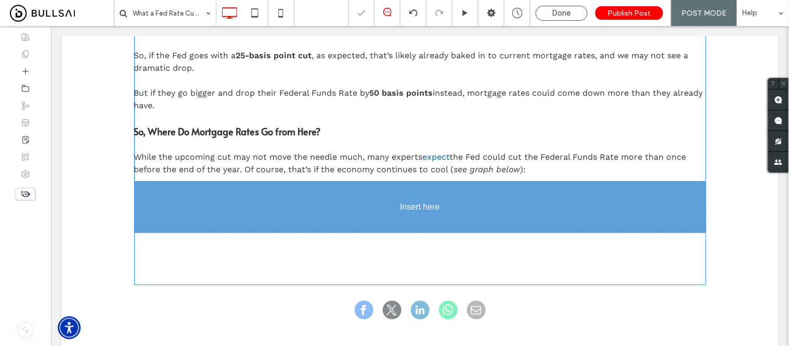
scroll to position [1006, 0]
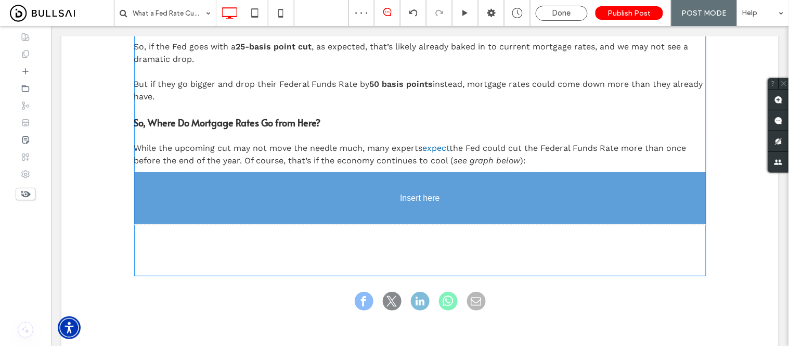
drag, startPoint x: 478, startPoint y: 268, endPoint x: 408, endPoint y: 253, distance: 71.9
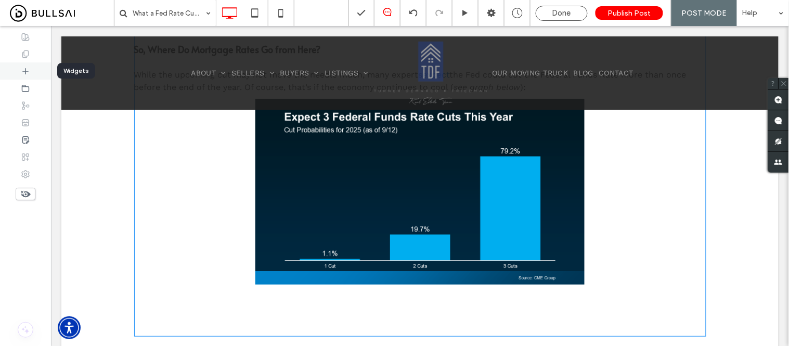
click at [27, 70] on icon at bounding box center [25, 71] width 8 height 8
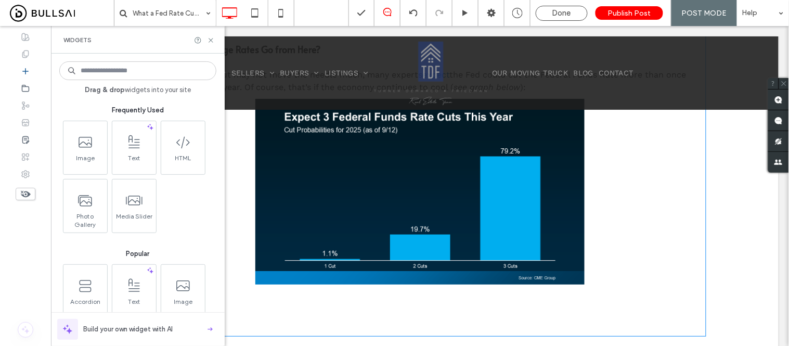
click at [133, 151] on span at bounding box center [134, 141] width 44 height 23
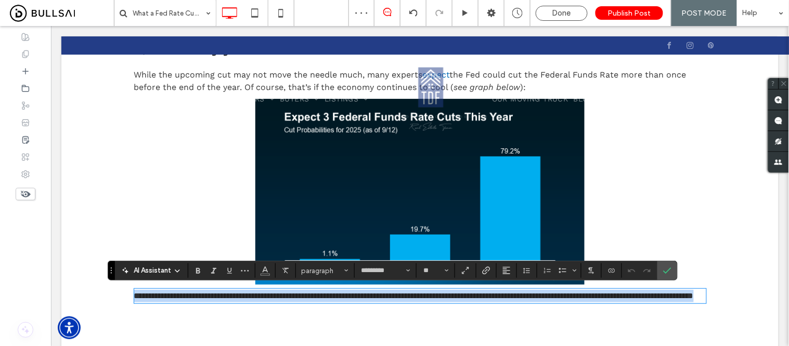
click at [345, 302] on p "**********" at bounding box center [420, 295] width 572 height 12
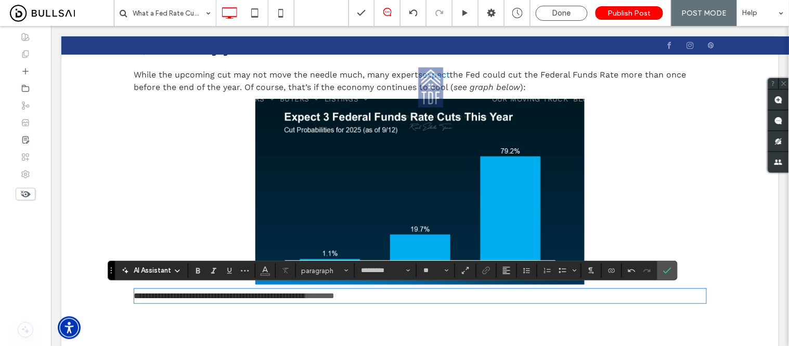
scroll to position [0, 0]
drag, startPoint x: 361, startPoint y: 295, endPoint x: 393, endPoint y: 297, distance: 31.8
click at [334, 297] on link "********" at bounding box center [320, 295] width 29 height 8
click at [260, 269] on button "Color" at bounding box center [265, 270] width 16 height 15
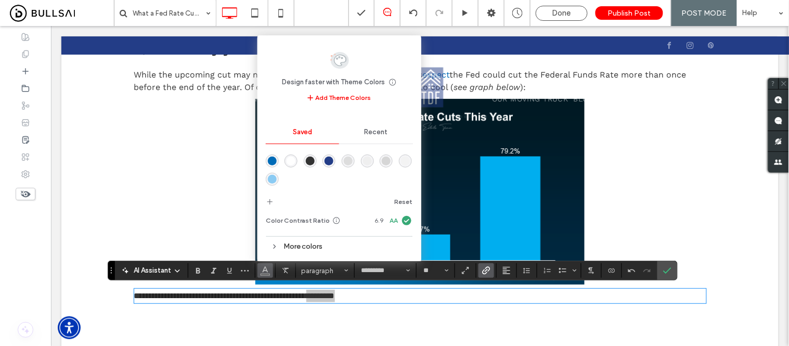
drag, startPoint x: 273, startPoint y: 163, endPoint x: 223, endPoint y: 136, distance: 57.4
click at [273, 162] on div "rgba(0,107,183,1)" at bounding box center [272, 160] width 9 height 9
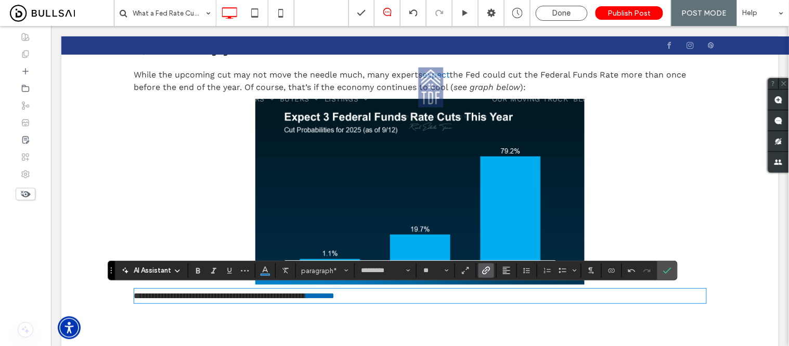
click at [442, 298] on p "**********" at bounding box center [420, 295] width 572 height 12
drag, startPoint x: 298, startPoint y: 294, endPoint x: 355, endPoint y: 297, distance: 56.8
click at [306, 297] on span "**********" at bounding box center [220, 295] width 172 height 8
click at [217, 273] on label "Italic" at bounding box center [214, 270] width 16 height 15
click at [437, 300] on p "**********" at bounding box center [420, 295] width 572 height 12
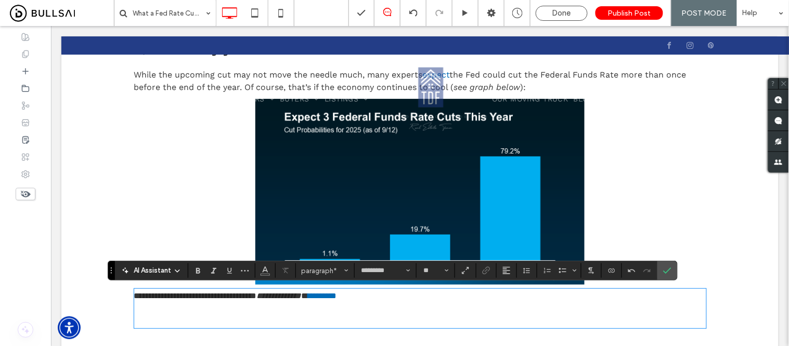
click at [172, 314] on p "﻿" at bounding box center [420, 320] width 572 height 12
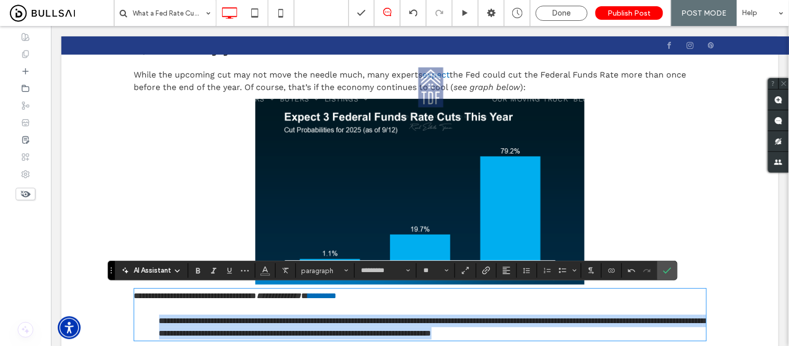
drag, startPoint x: 153, startPoint y: 319, endPoint x: 682, endPoint y: 329, distance: 529.4
click at [682, 329] on p "**********" at bounding box center [420, 326] width 572 height 25
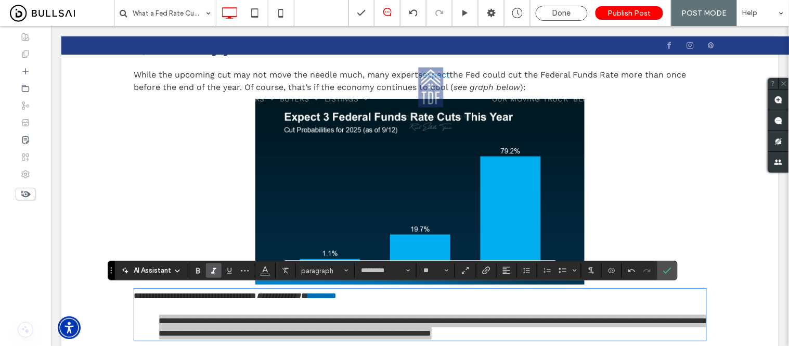
click at [214, 273] on icon "Italic" at bounding box center [214, 270] width 8 height 8
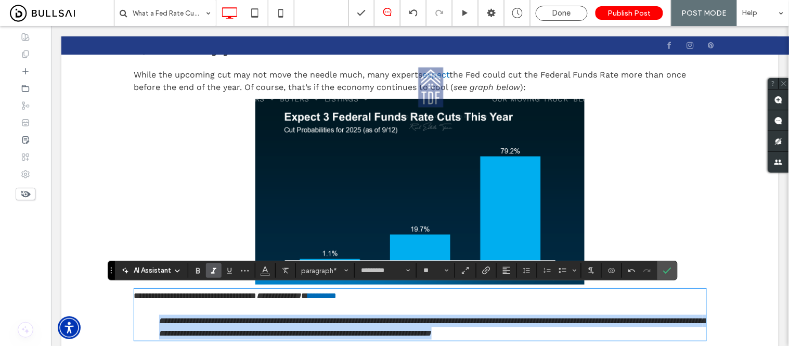
click at [674, 334] on p "**********" at bounding box center [420, 326] width 572 height 25
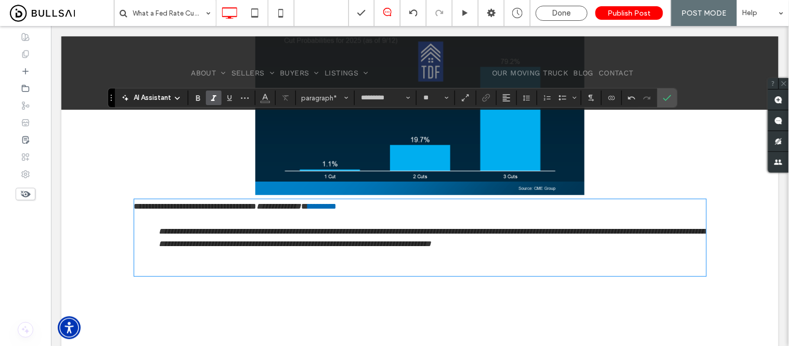
scroll to position [1179, 0]
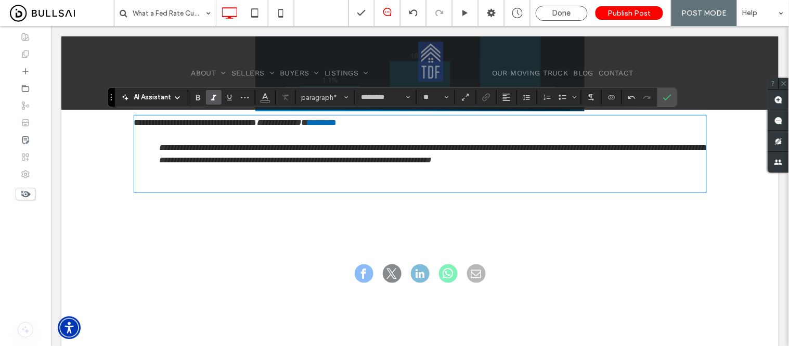
click at [154, 179] on p "﻿" at bounding box center [420, 184] width 572 height 12
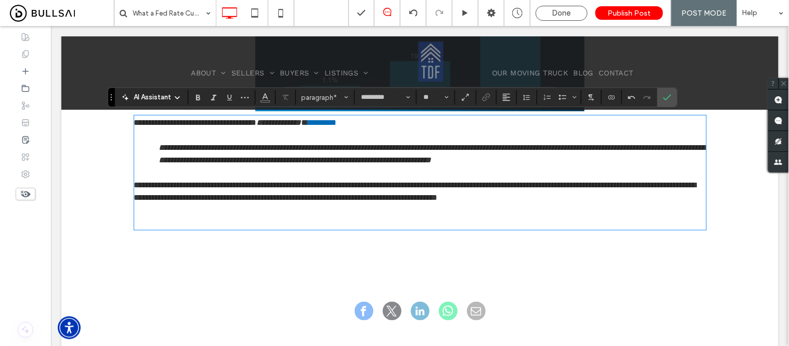
click at [144, 224] on p "﻿" at bounding box center [420, 222] width 572 height 12
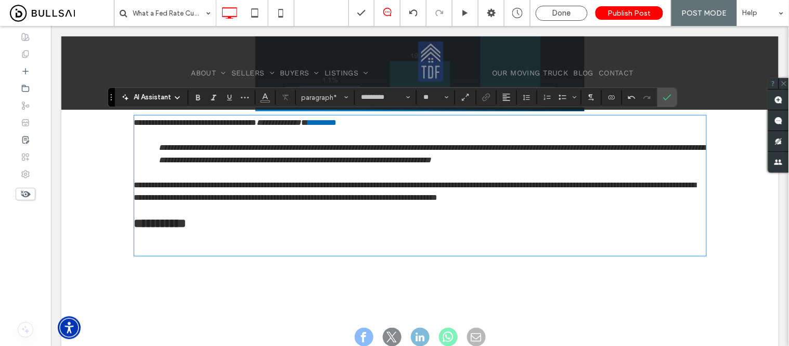
click at [155, 246] on p at bounding box center [420, 248] width 572 height 12
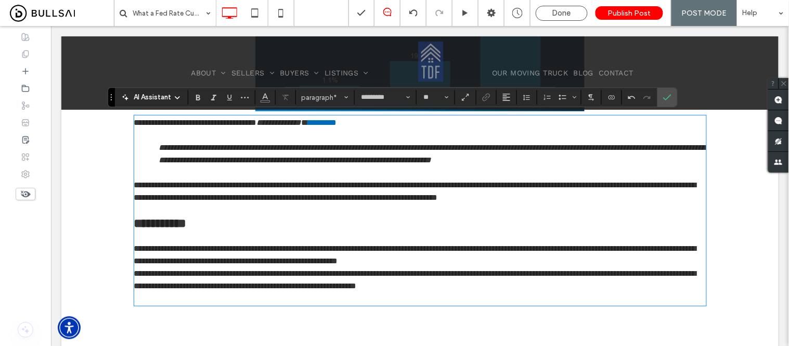
scroll to position [0, 0]
click at [573, 257] on p "**********" at bounding box center [420, 254] width 572 height 25
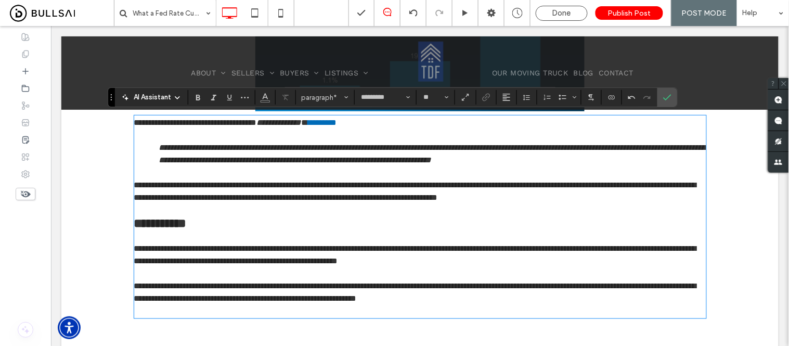
click at [193, 310] on p at bounding box center [420, 310] width 572 height 12
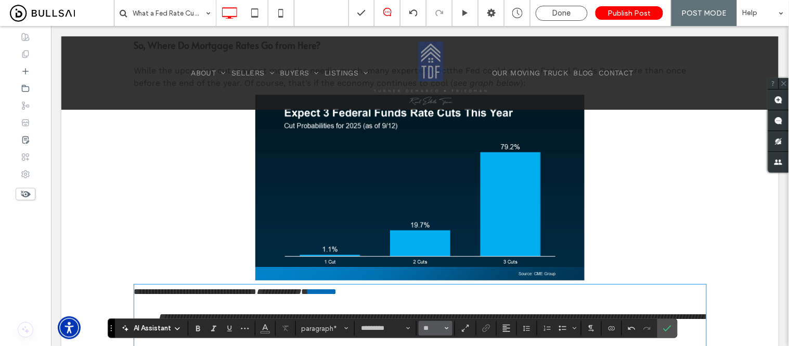
scroll to position [1063, 0]
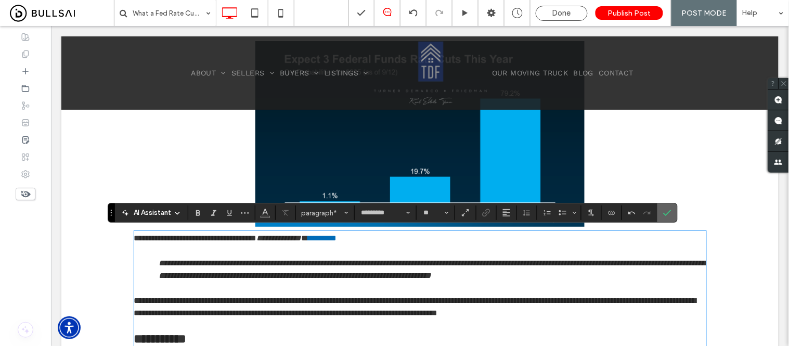
click at [672, 214] on label "Confirm" at bounding box center [667, 212] width 16 height 19
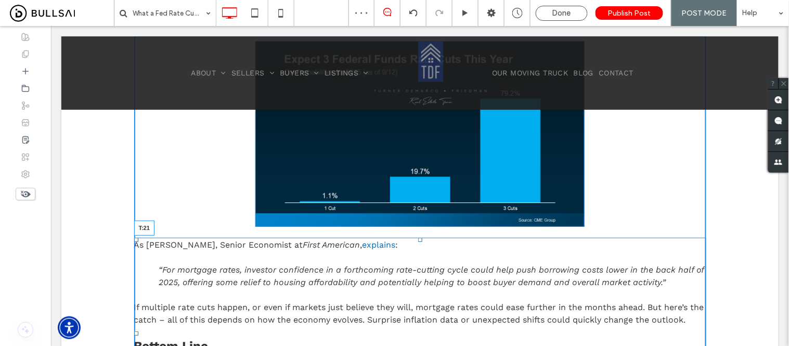
drag, startPoint x: 415, startPoint y: 233, endPoint x: 491, endPoint y: 228, distance: 76.1
click at [420, 240] on div "As Sam Williamson, Senior Economist at First American , explains : “For mortgag…" at bounding box center [420, 332] width 572 height 191
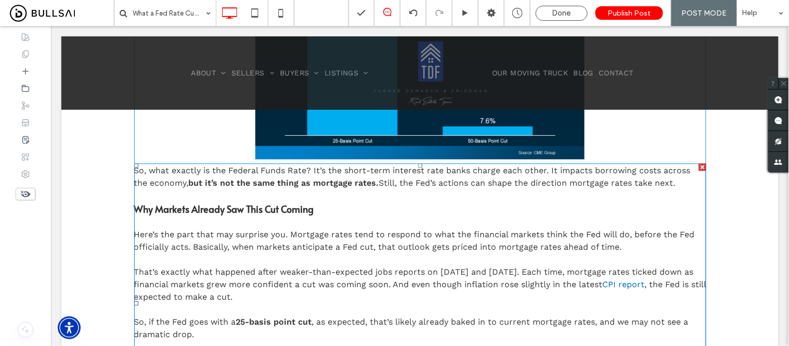
scroll to position [601, 0]
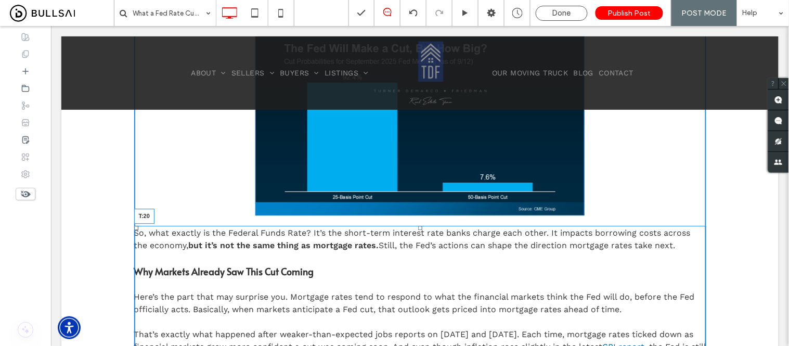
drag, startPoint x: 414, startPoint y: 221, endPoint x: 470, endPoint y: 253, distance: 64.5
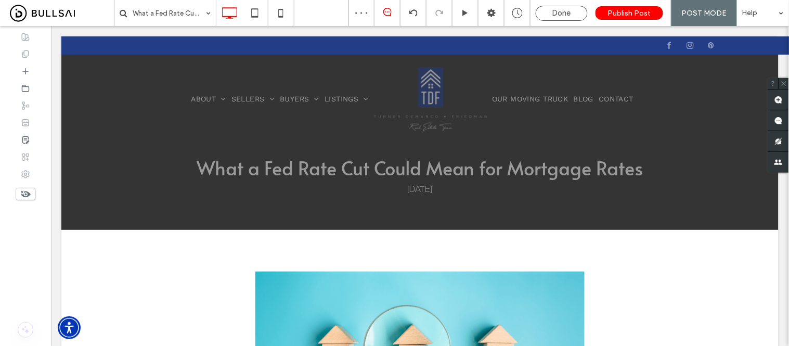
scroll to position [23, 0]
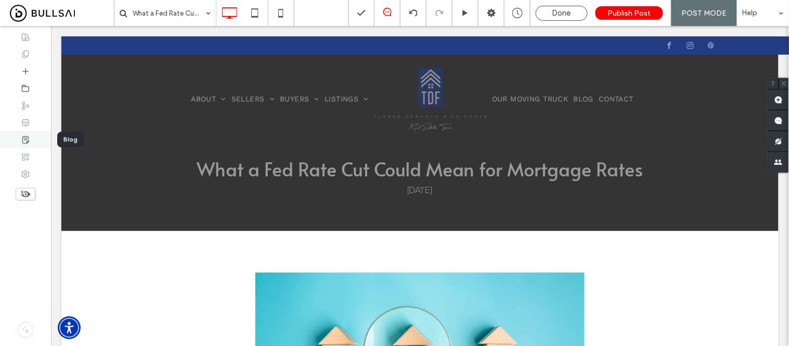
click at [22, 139] on use at bounding box center [25, 139] width 6 height 7
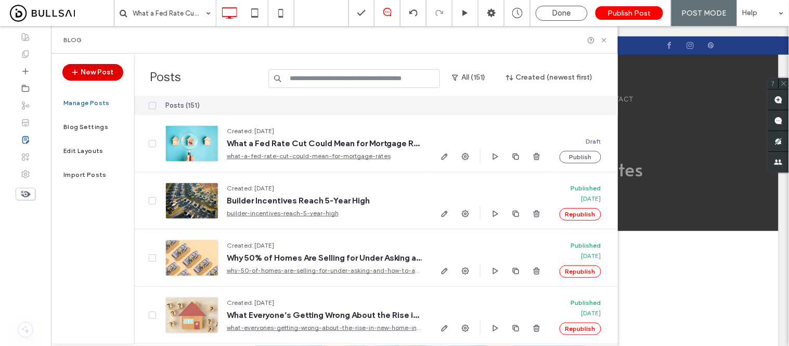
click at [71, 72] on icon "button" at bounding box center [75, 72] width 8 height 8
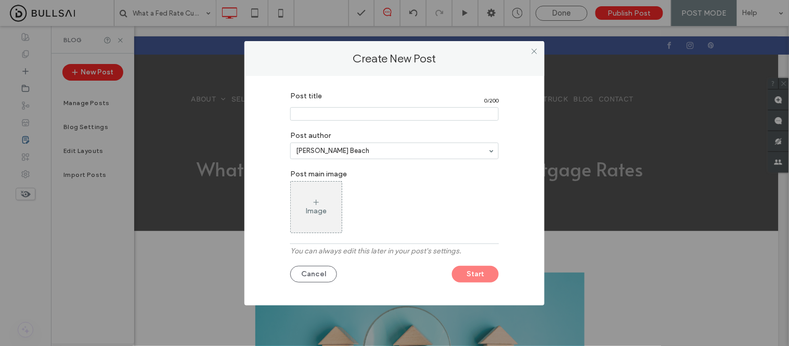
click at [354, 119] on input "Post title" at bounding box center [394, 114] width 208 height 14
paste input "**********"
type input "**********"
click at [316, 203] on icon at bounding box center [316, 202] width 8 height 8
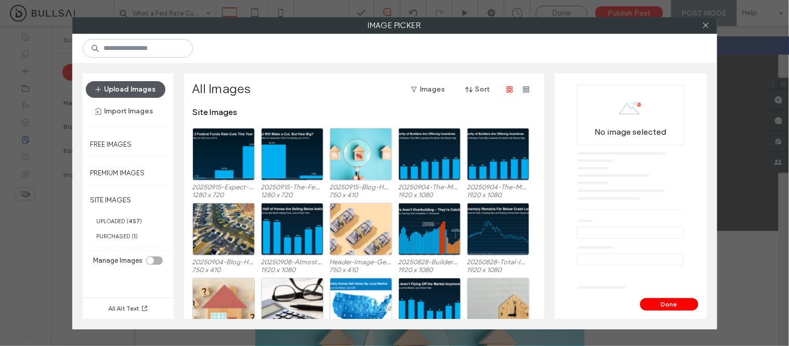
click at [154, 94] on button "Upload Images" at bounding box center [126, 89] width 80 height 17
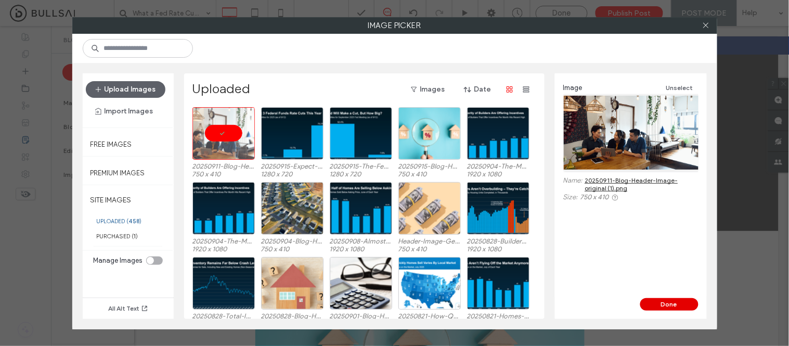
click at [676, 306] on button "Done" at bounding box center [669, 304] width 58 height 12
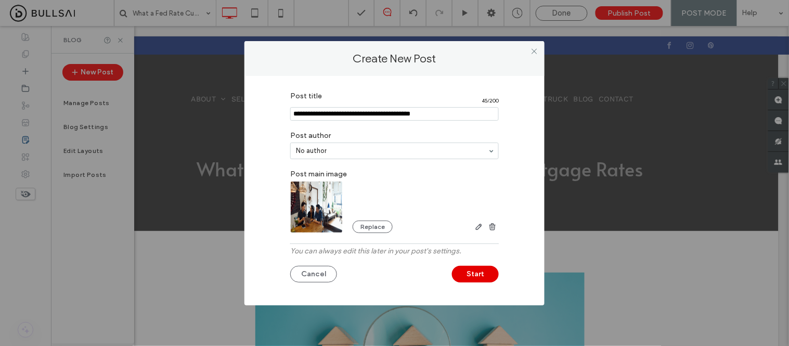
click at [491, 277] on button "Start" at bounding box center [475, 274] width 47 height 17
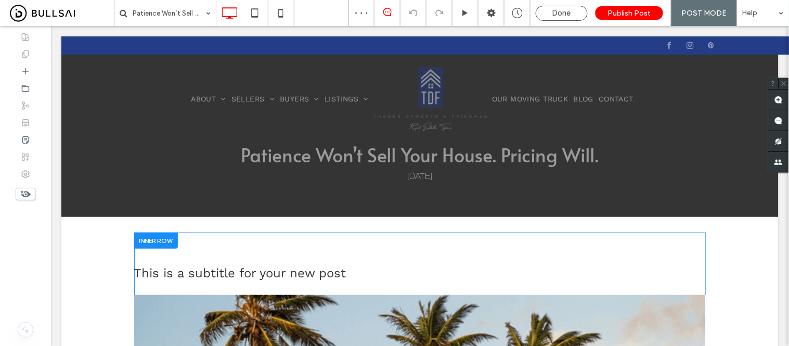
scroll to position [58, 0]
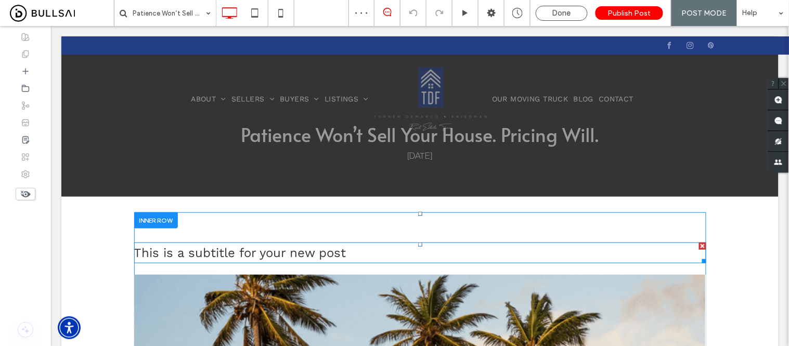
click at [698, 242] on div at bounding box center [701, 245] width 7 height 7
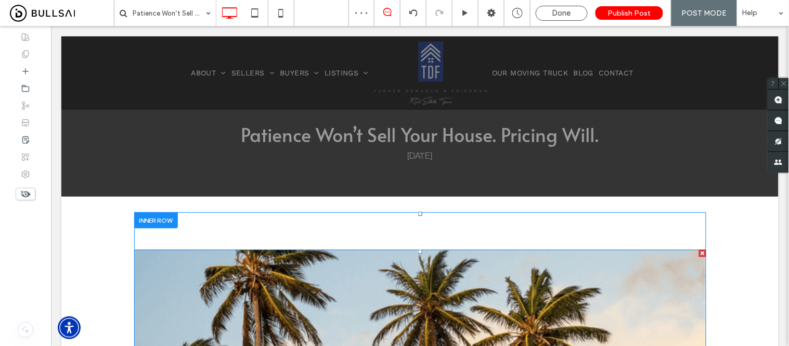
scroll to position [173, 0]
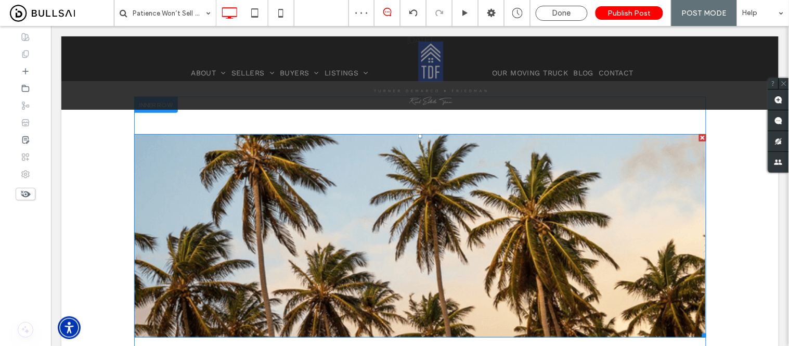
click at [392, 241] on img at bounding box center [420, 235] width 572 height 203
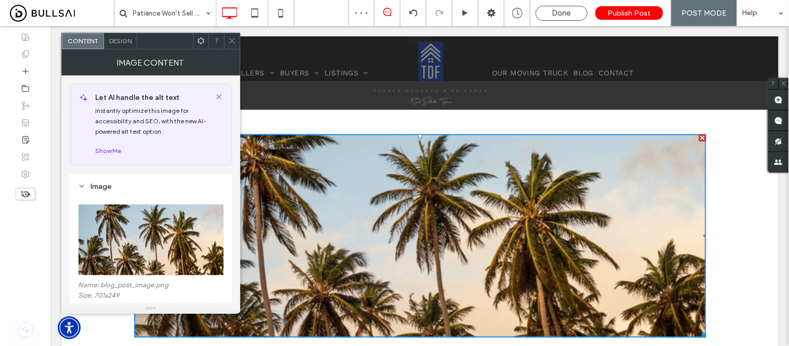
scroll to position [58, 0]
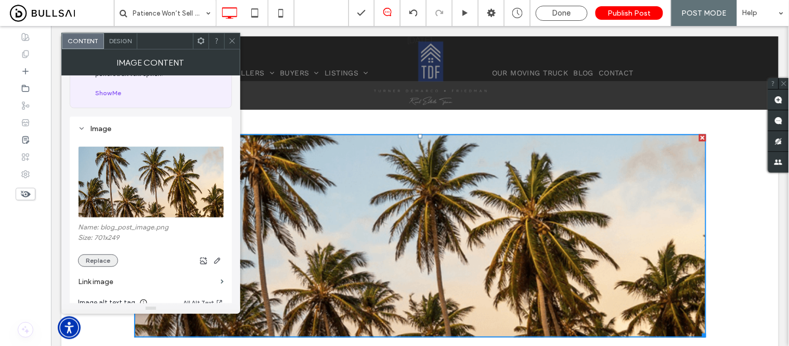
click at [103, 266] on button "Replace" at bounding box center [98, 260] width 40 height 12
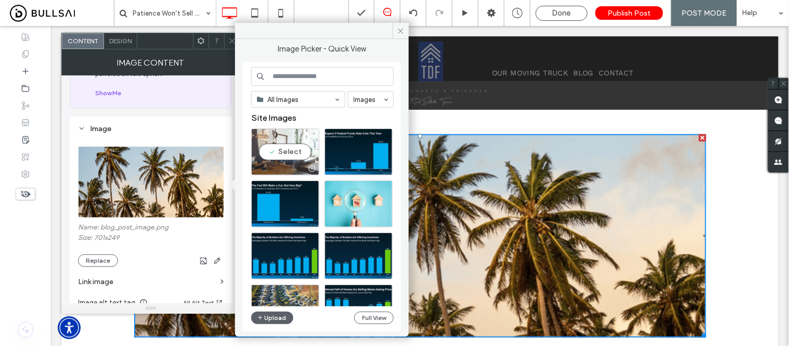
click at [279, 152] on div "Select" at bounding box center [285, 151] width 68 height 47
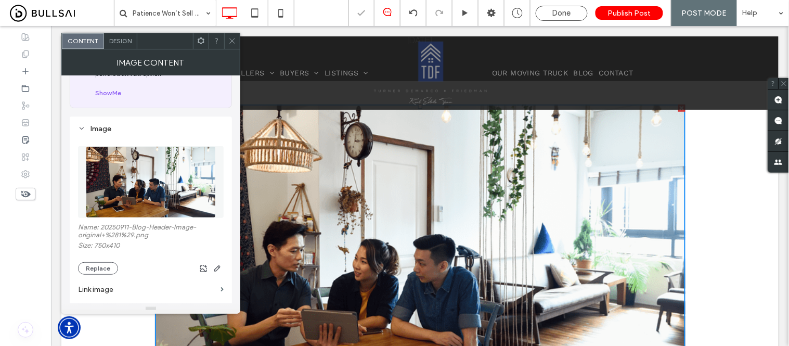
click at [237, 37] on div at bounding box center [232, 41] width 16 height 16
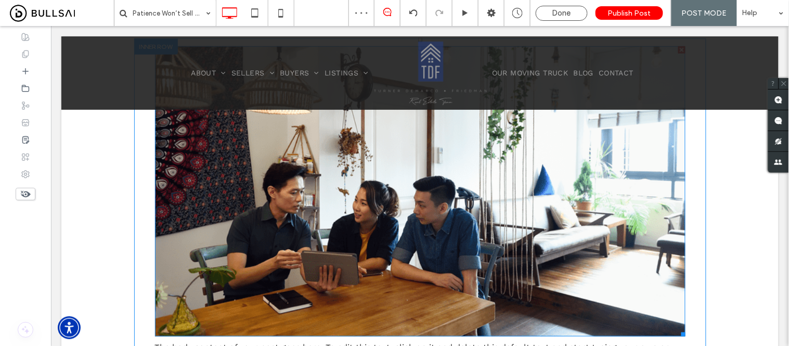
scroll to position [231, 0]
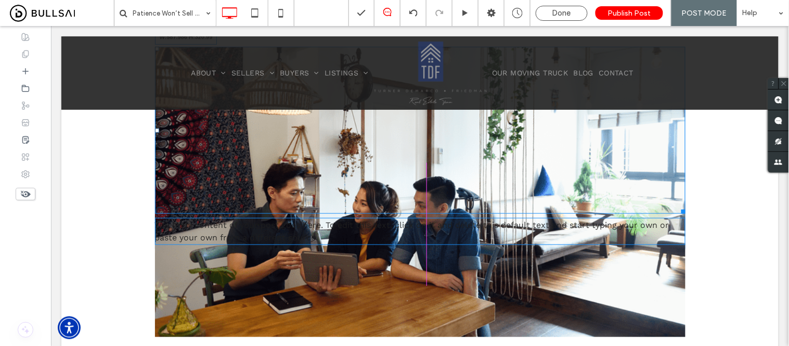
drag, startPoint x: 675, startPoint y: 332, endPoint x: 562, endPoint y: 265, distance: 132.0
click at [564, 253] on div "W:587.986 H:320.99 The body content of your post goes here. To edit this text, …" at bounding box center [420, 147] width 572 height 218
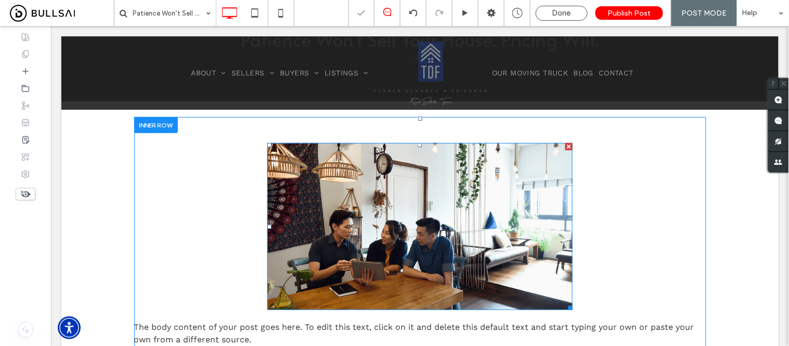
scroll to position [173, 0]
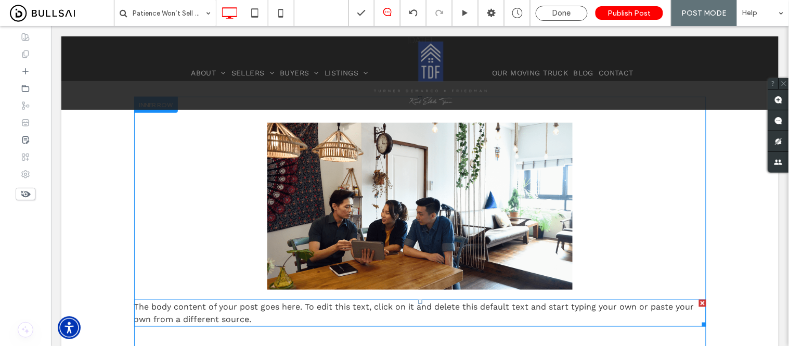
click at [235, 311] on p "The body content of your post goes here. To edit this text, click on it and del…" at bounding box center [420, 312] width 572 height 25
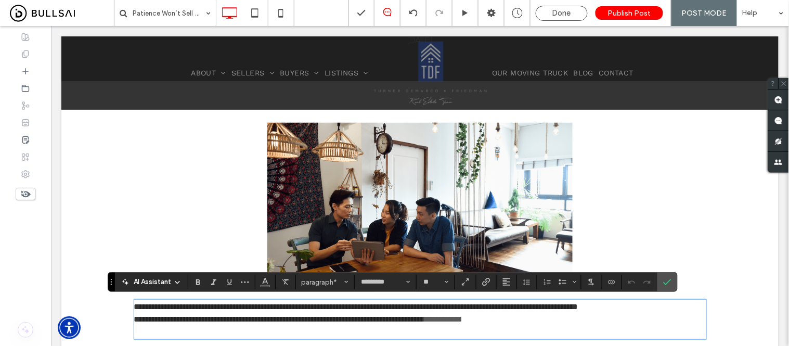
scroll to position [0, 0]
click at [695, 310] on p "**********" at bounding box center [420, 306] width 572 height 12
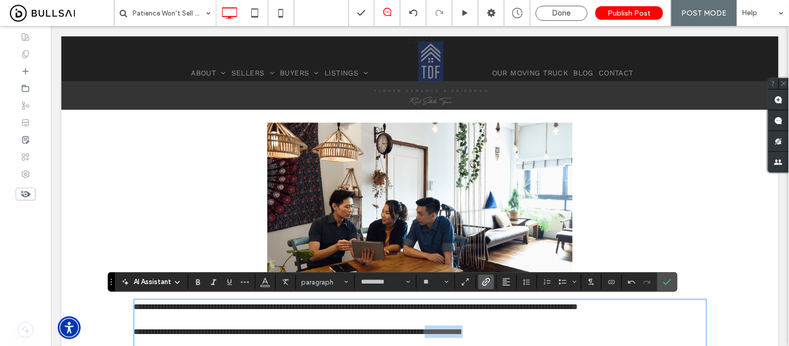
drag, startPoint x: 541, startPoint y: 329, endPoint x: 549, endPoint y: 328, distance: 7.8
click at [549, 328] on p "**********" at bounding box center [420, 331] width 572 height 12
click at [212, 280] on icon "Italic" at bounding box center [214, 282] width 8 height 8
click at [262, 284] on icon "Color" at bounding box center [265, 281] width 8 height 8
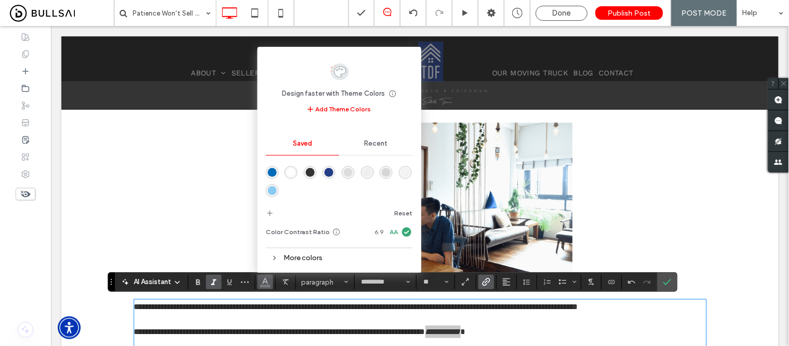
click at [270, 171] on div "rgba(0,107,183,1)" at bounding box center [272, 172] width 9 height 9
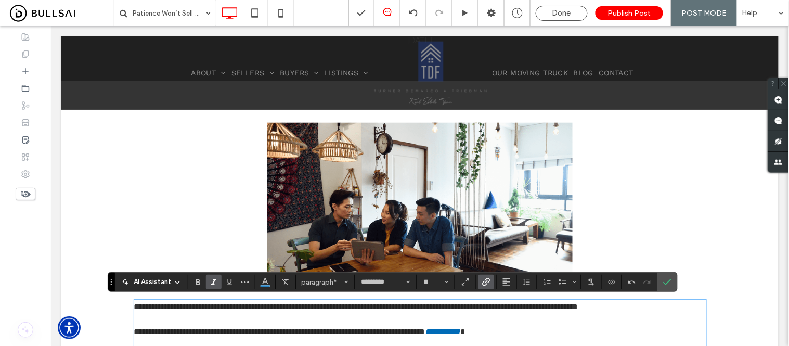
click at [610, 327] on p "**********" at bounding box center [420, 331] width 572 height 12
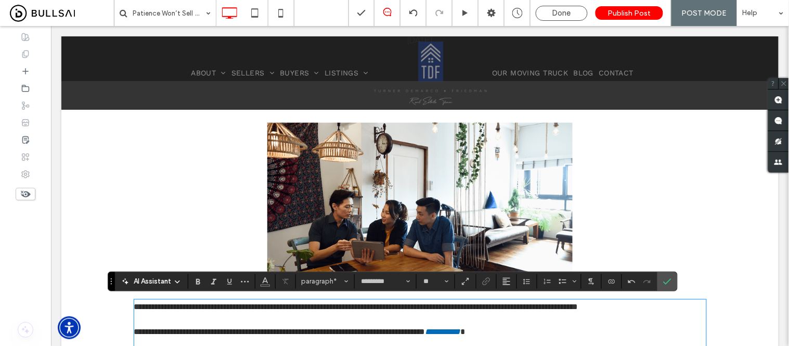
scroll to position [231, 0]
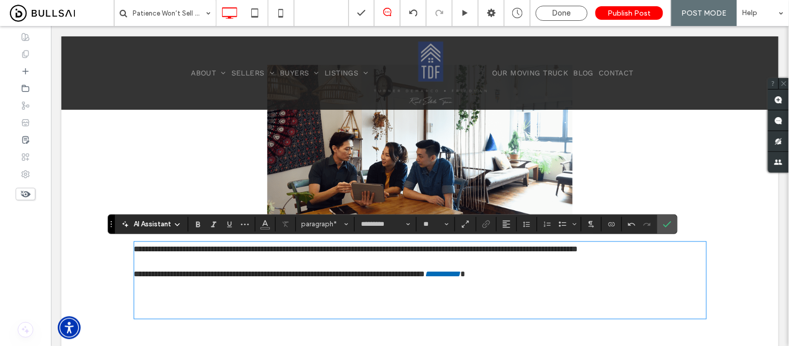
click at [170, 293] on p "﻿" at bounding box center [420, 298] width 572 height 12
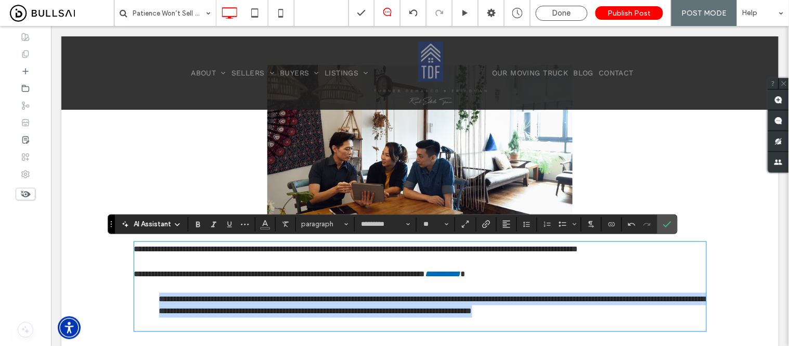
drag, startPoint x: 149, startPoint y: 297, endPoint x: 239, endPoint y: 324, distance: 93.9
click at [239, 317] on p "**********" at bounding box center [420, 304] width 572 height 25
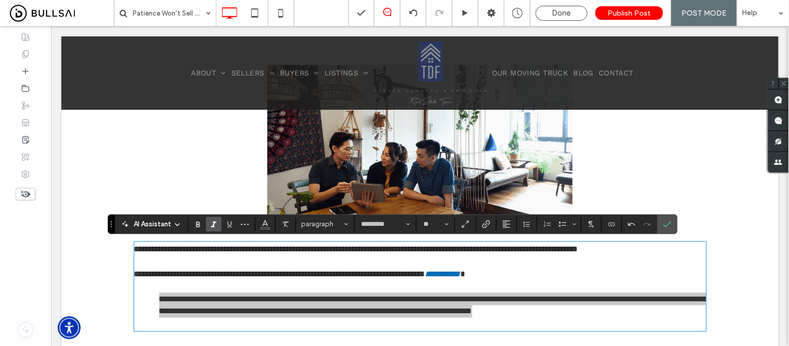
click at [212, 225] on icon "Italic" at bounding box center [214, 224] width 8 height 8
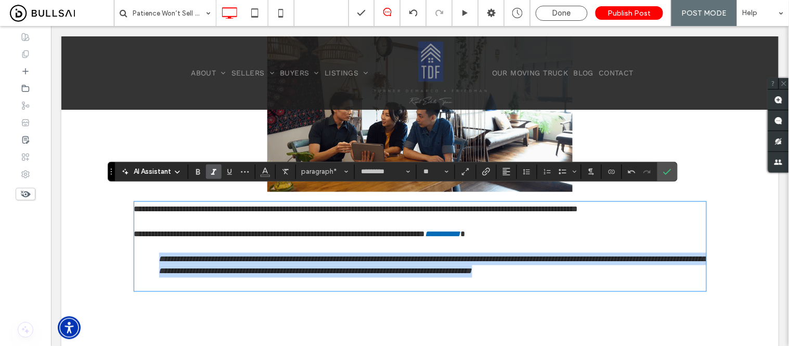
scroll to position [289, 0]
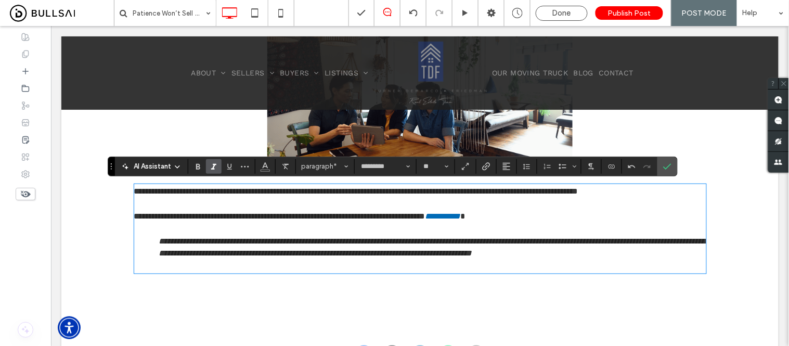
click at [193, 272] on p at bounding box center [420, 265] width 572 height 12
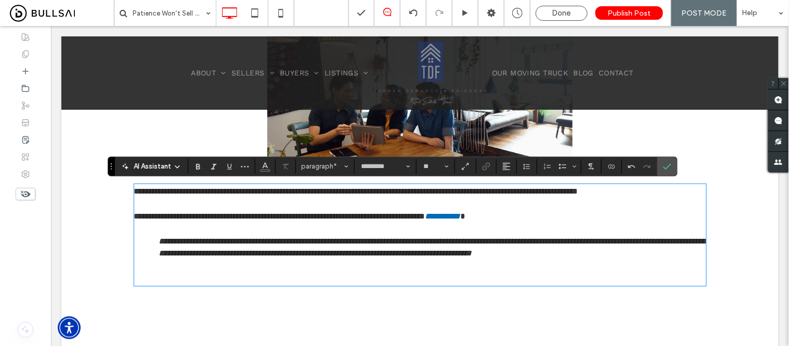
click at [140, 284] on p "﻿" at bounding box center [420, 278] width 572 height 12
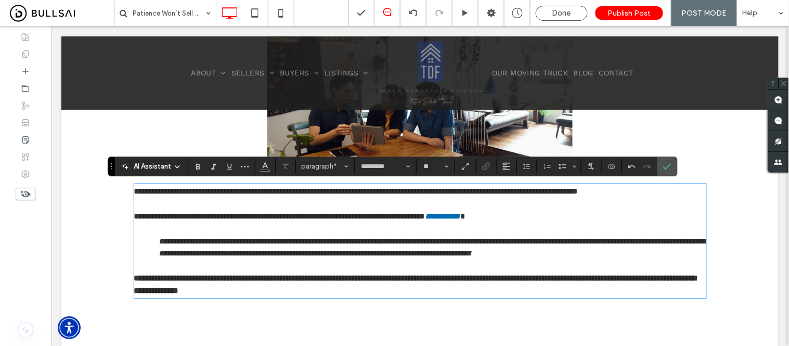
scroll to position [0, 0]
drag, startPoint x: 328, startPoint y: 302, endPoint x: 351, endPoint y: 303, distance: 24.0
click at [351, 297] on p "**********" at bounding box center [420, 284] width 572 height 25
drag, startPoint x: 213, startPoint y: 165, endPoint x: 227, endPoint y: 173, distance: 16.1
click at [214, 165] on icon "Italic" at bounding box center [214, 166] width 8 height 8
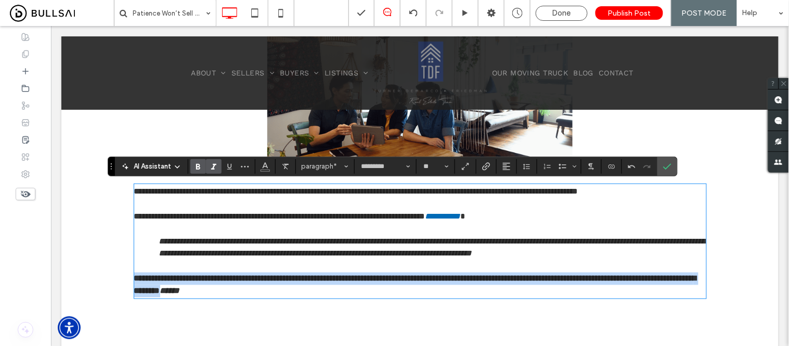
click at [364, 297] on p "**********" at bounding box center [420, 284] width 572 height 25
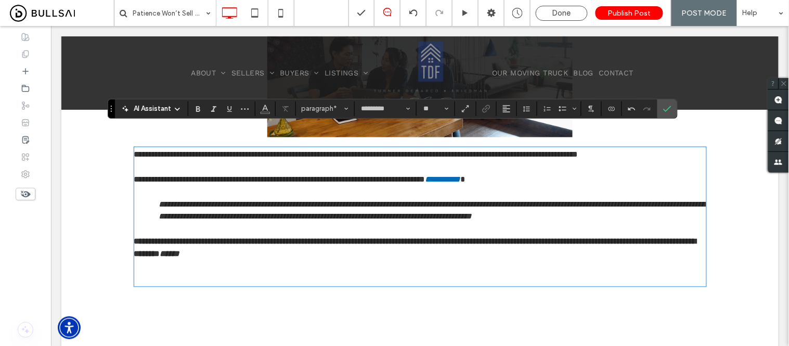
scroll to position [346, 0]
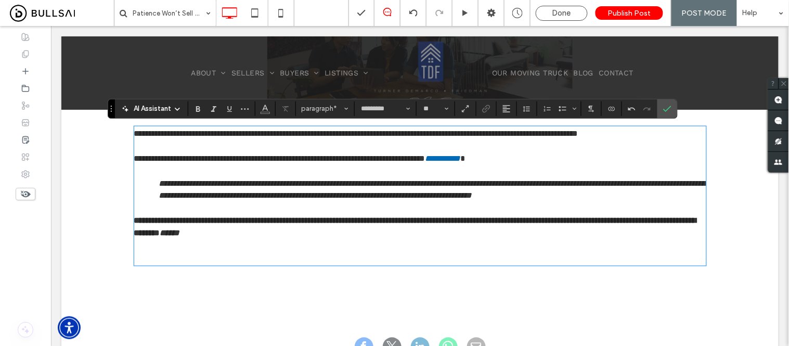
click at [180, 264] on p "﻿" at bounding box center [420, 258] width 572 height 12
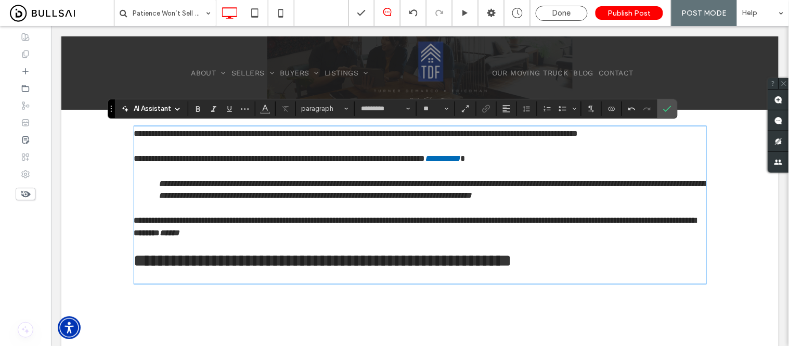
type input "*****"
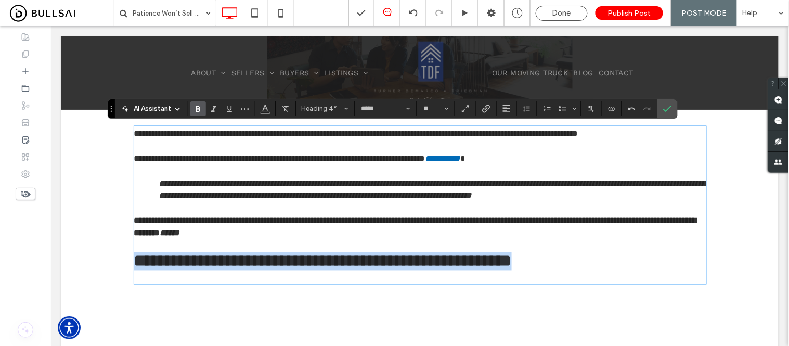
drag, startPoint x: 173, startPoint y: 273, endPoint x: 90, endPoint y: 273, distance: 82.7
click at [90, 273] on div "**********" at bounding box center [419, 127] width 717 height 440
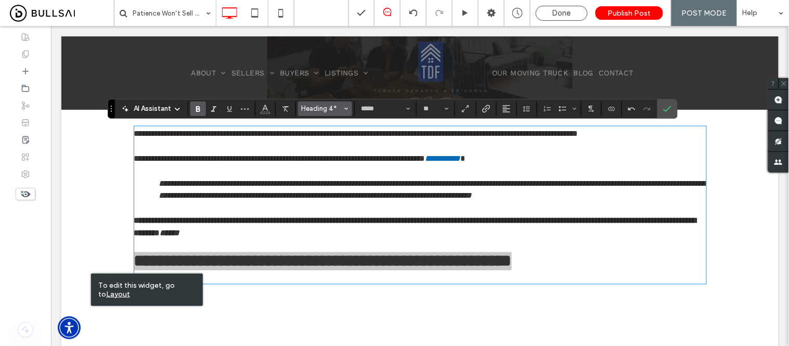
click at [319, 101] on button "Heading 4*" at bounding box center [325, 108] width 54 height 15
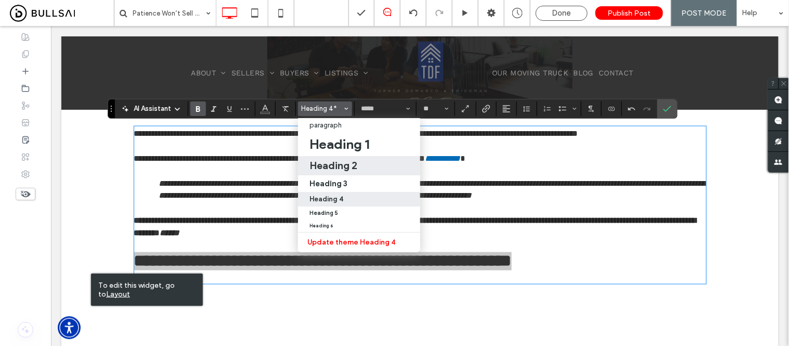
drag, startPoint x: 338, startPoint y: 161, endPoint x: 334, endPoint y: 105, distance: 56.3
click at [338, 161] on h2 "Heading 2" at bounding box center [333, 165] width 48 height 12
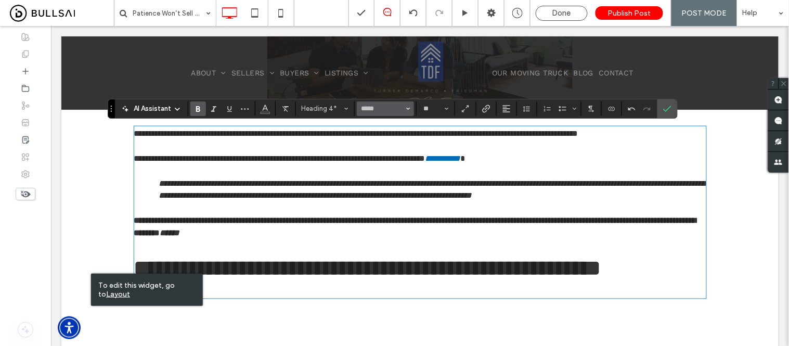
type input "**"
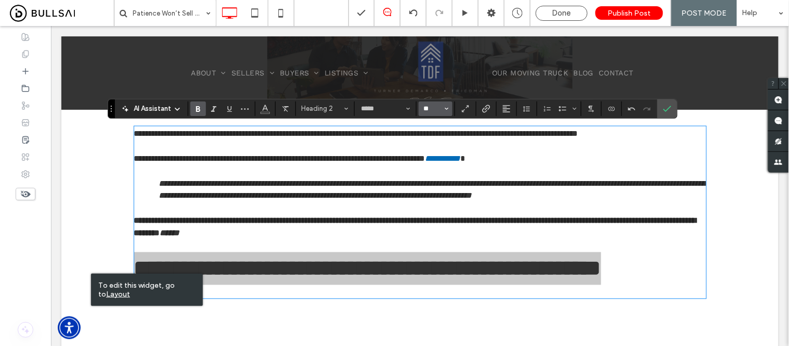
click at [434, 106] on input "**" at bounding box center [432, 109] width 20 height 8
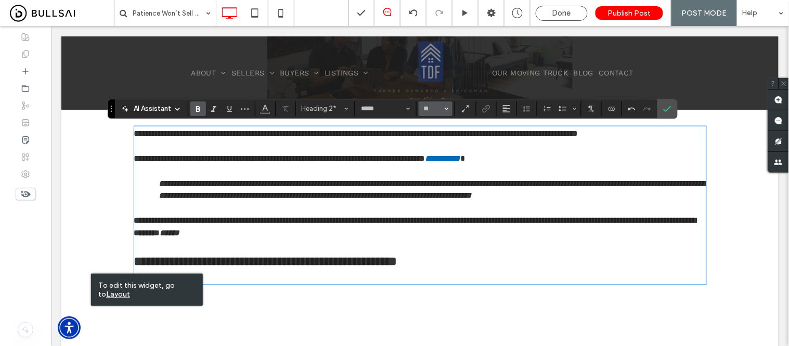
type input "**"
click at [434, 106] on input "**" at bounding box center [432, 109] width 20 height 8
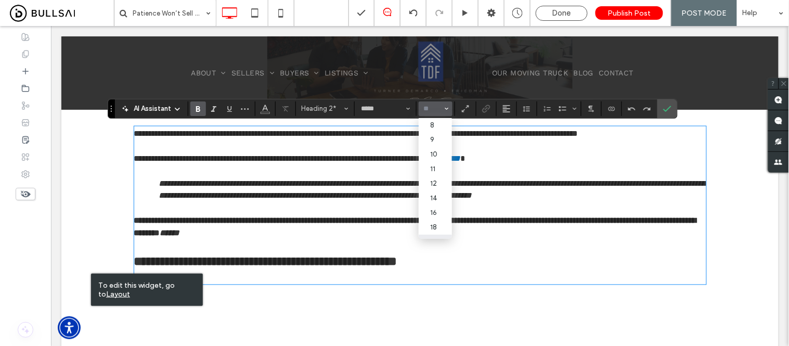
click at [476, 283] on p at bounding box center [420, 276] width 572 height 12
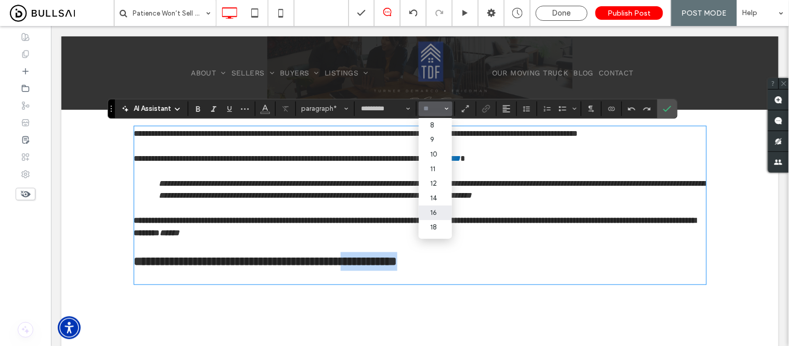
type input "*****"
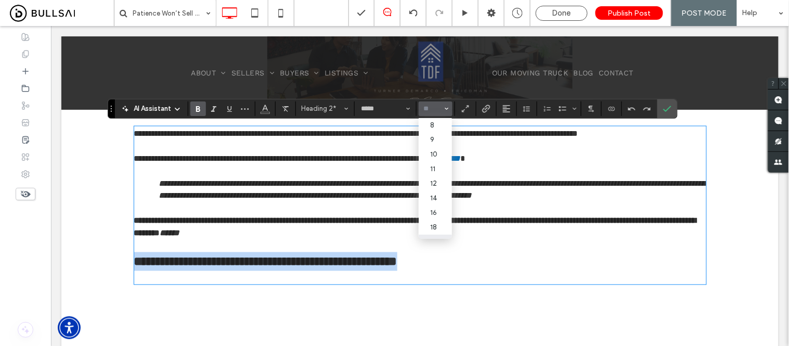
drag, startPoint x: 371, startPoint y: 278, endPoint x: 90, endPoint y: 282, distance: 281.3
click at [90, 282] on div "**********" at bounding box center [419, 127] width 717 height 440
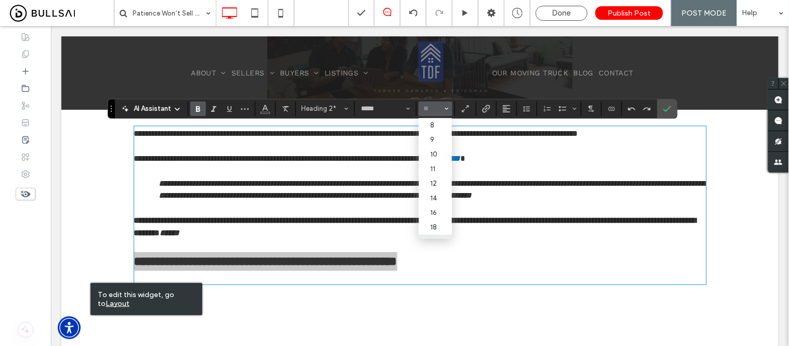
click at [432, 108] on input "Size-input" at bounding box center [432, 109] width 20 height 8
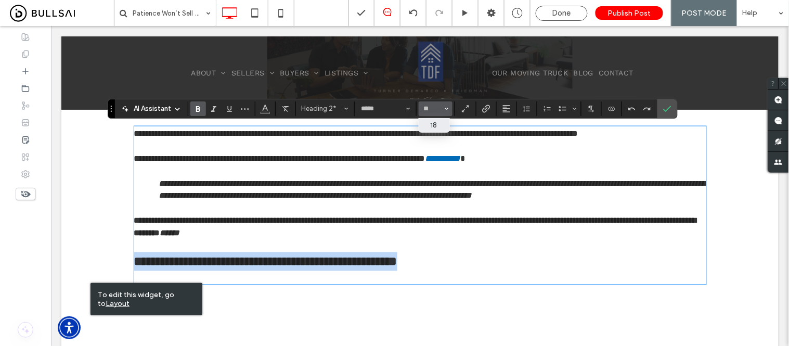
type input "**"
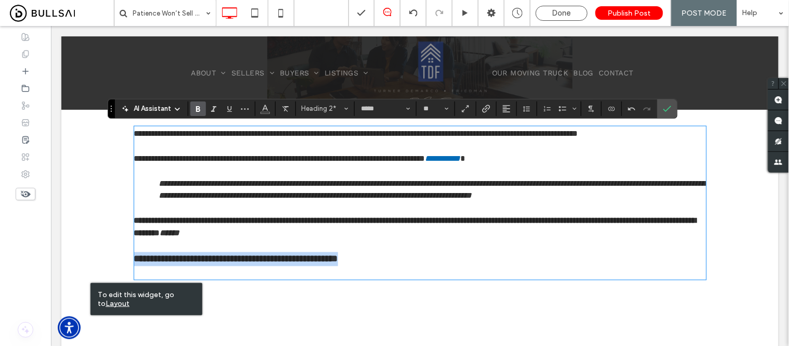
type input "*********"
type input "**"
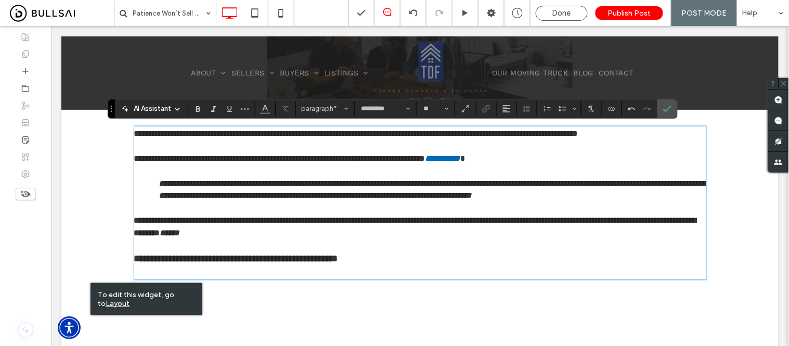
click at [291, 278] on p "﻿" at bounding box center [420, 272] width 572 height 12
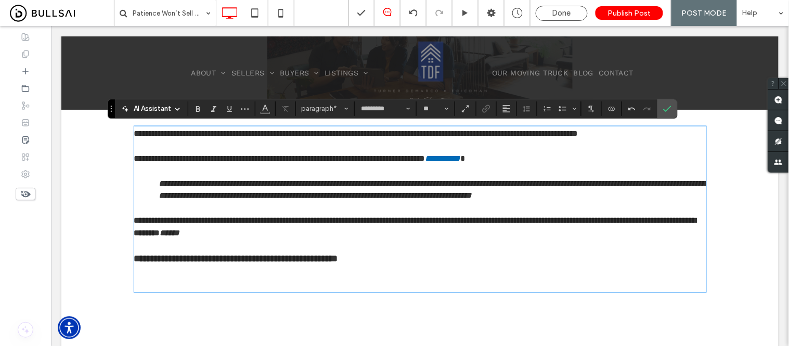
click at [181, 291] on p "﻿" at bounding box center [420, 284] width 572 height 12
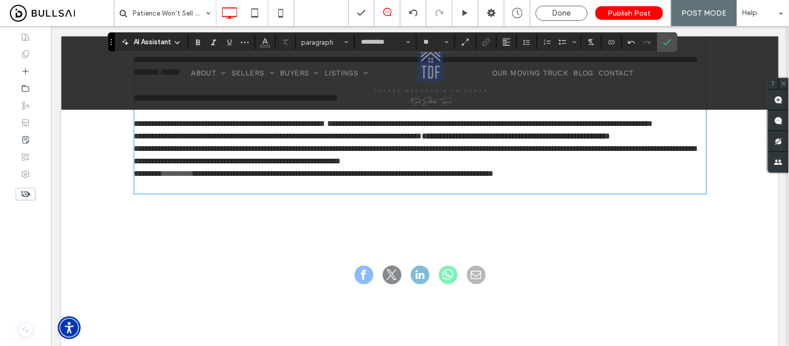
scroll to position [487, 0]
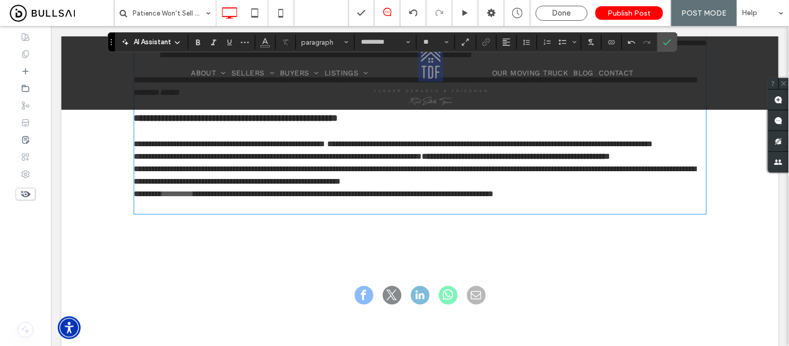
click at [278, 150] on p "**********" at bounding box center [420, 144] width 572 height 12
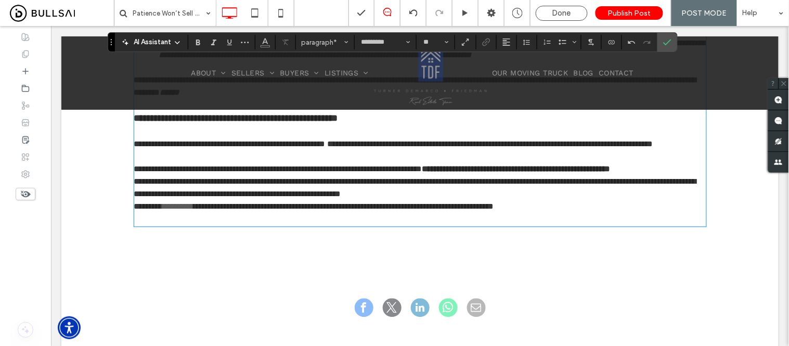
click at [214, 175] on p "**********" at bounding box center [420, 169] width 572 height 12
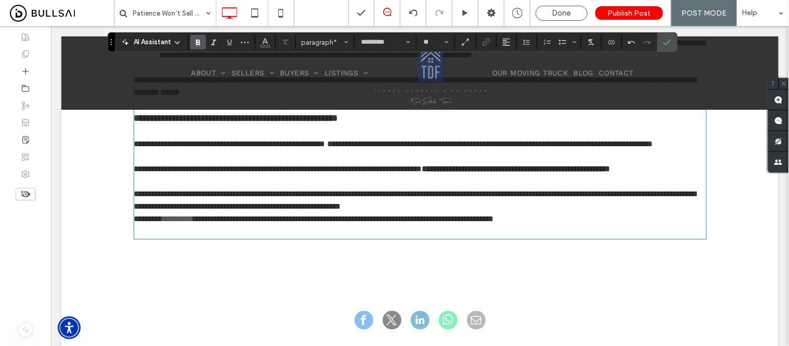
click at [562, 213] on p "**********" at bounding box center [420, 200] width 572 height 25
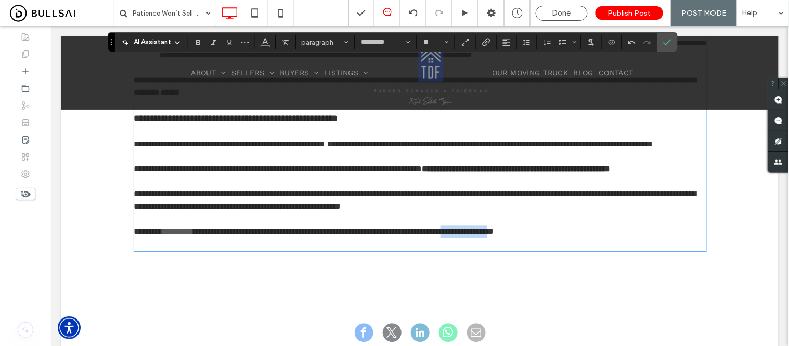
drag, startPoint x: 536, startPoint y: 269, endPoint x: 602, endPoint y: 268, distance: 65.5
click at [493, 235] on span "**********" at bounding box center [343, 231] width 300 height 8
click at [210, 43] on icon "Italic" at bounding box center [214, 42] width 8 height 8
drag, startPoint x: 171, startPoint y: 268, endPoint x: 213, endPoint y: 268, distance: 42.1
click at [213, 238] on p "**********" at bounding box center [420, 231] width 572 height 12
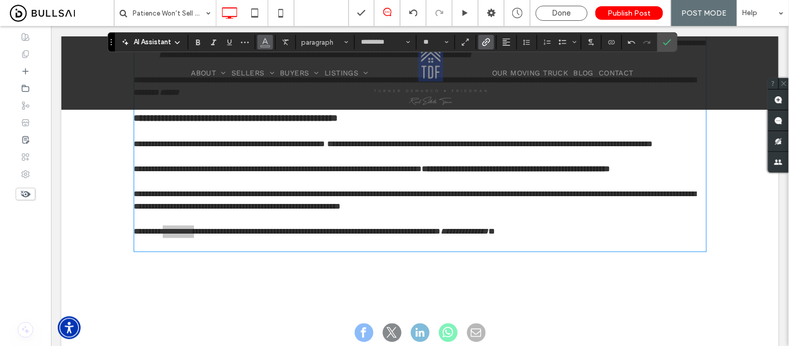
click at [263, 42] on use "Color" at bounding box center [265, 41] width 6 height 6
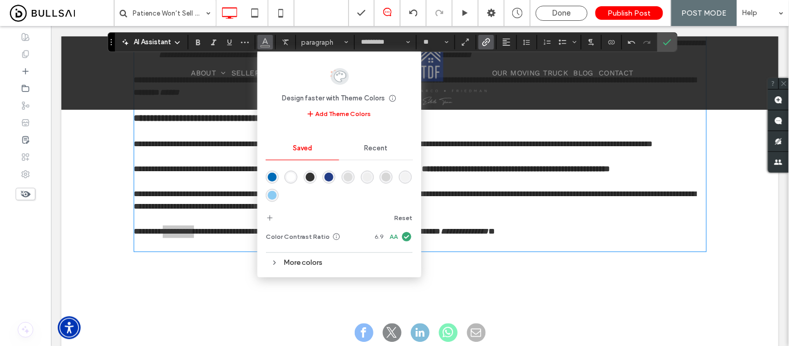
click at [270, 178] on div "rgba(0,107,183,1)" at bounding box center [272, 177] width 9 height 9
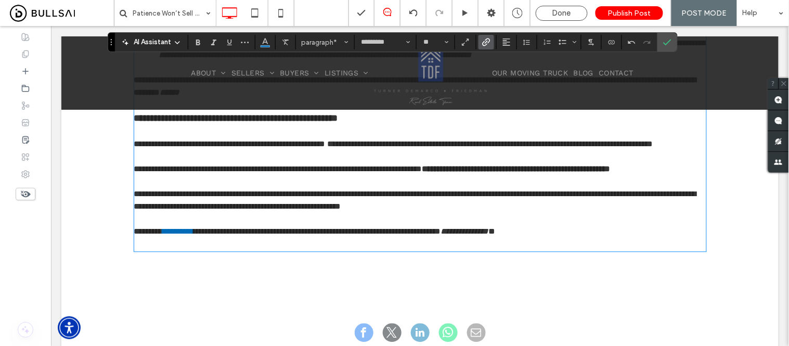
click at [242, 238] on p "**********" at bounding box center [420, 231] width 572 height 12
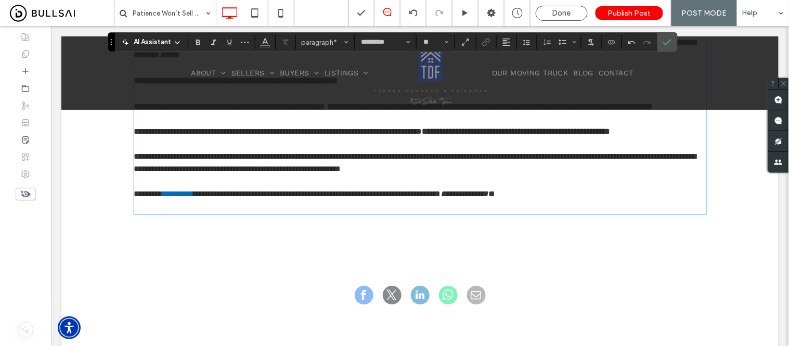
scroll to position [544, 0]
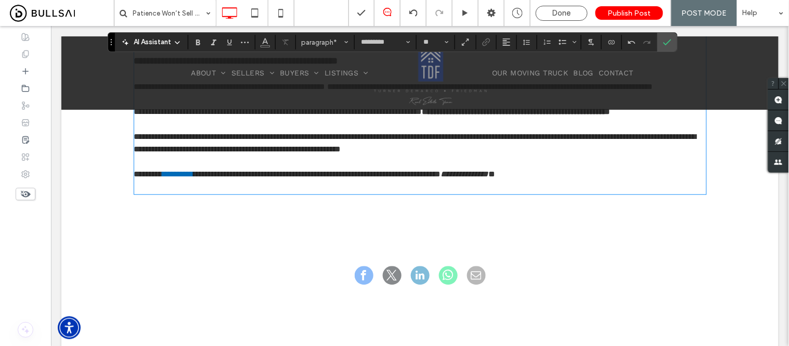
click at [178, 192] on p at bounding box center [420, 186] width 572 height 12
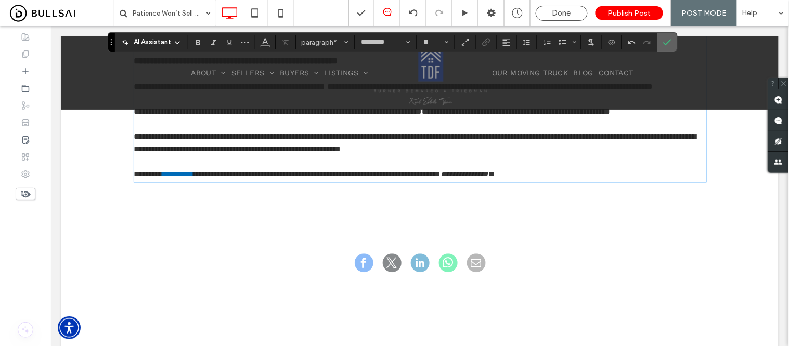
drag, startPoint x: 671, startPoint y: 43, endPoint x: 673, endPoint y: 17, distance: 25.6
click at [671, 43] on icon "Confirm" at bounding box center [667, 42] width 8 height 8
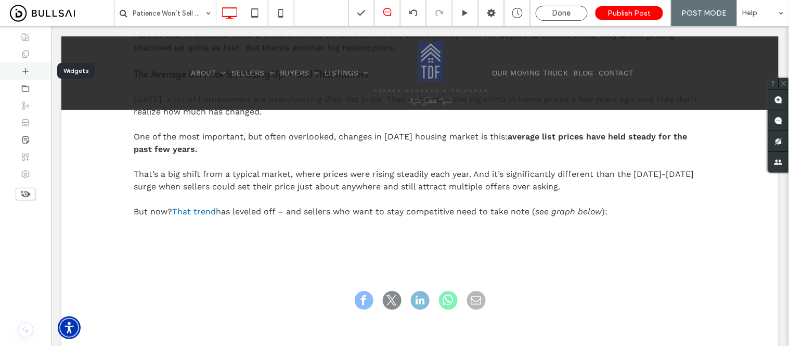
drag, startPoint x: 22, startPoint y: 74, endPoint x: 281, endPoint y: 151, distance: 270.0
click at [22, 74] on icon at bounding box center [25, 71] width 8 height 8
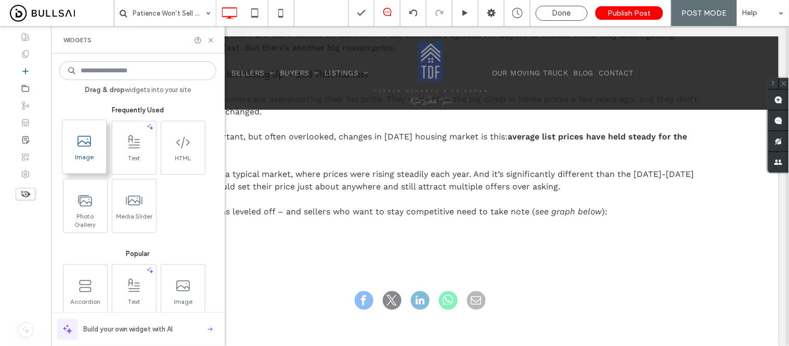
click at [69, 148] on span at bounding box center [84, 140] width 44 height 23
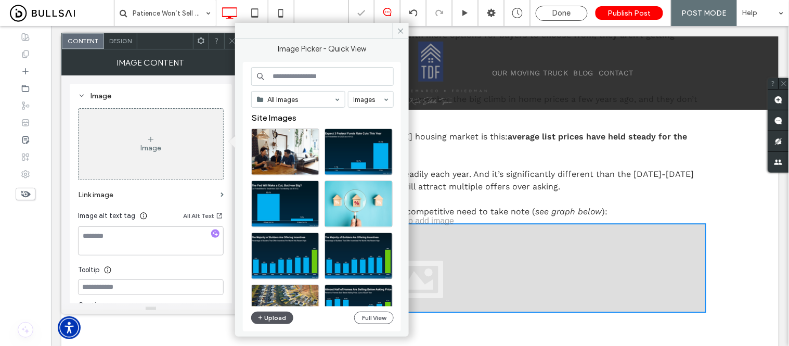
click at [267, 315] on button "Upload" at bounding box center [272, 317] width 43 height 12
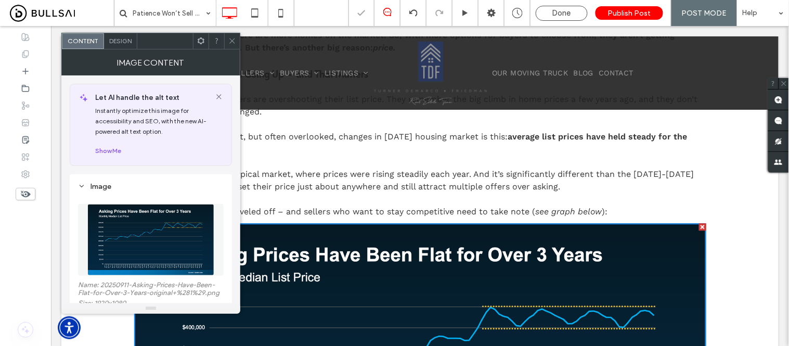
click at [228, 43] on icon at bounding box center [232, 41] width 8 height 8
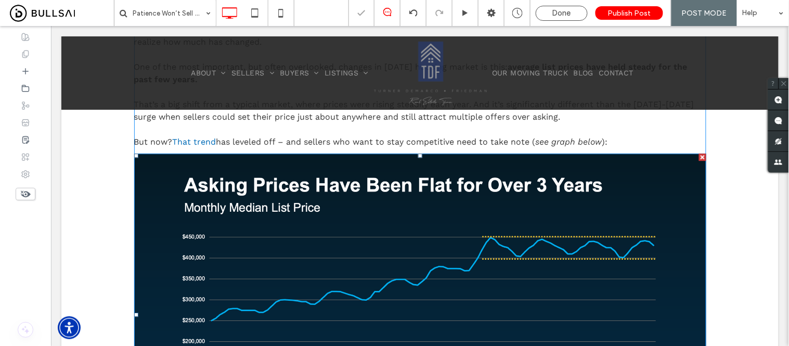
scroll to position [776, 0]
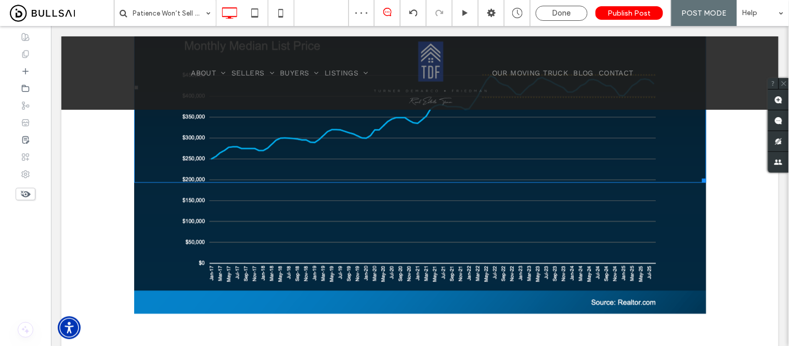
drag, startPoint x: 698, startPoint y: 309, endPoint x: 578, endPoint y: 227, distance: 145.5
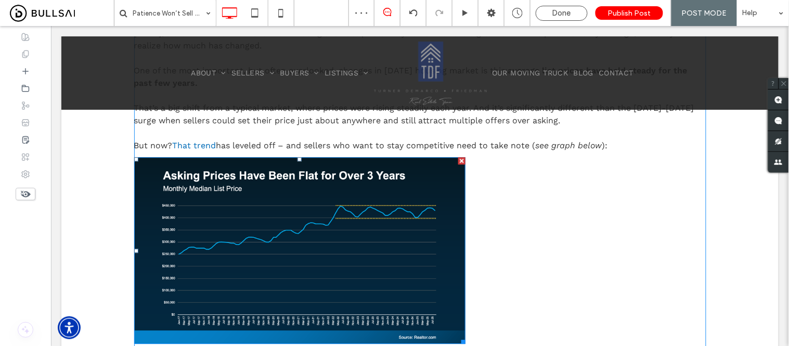
scroll to position [602, 0]
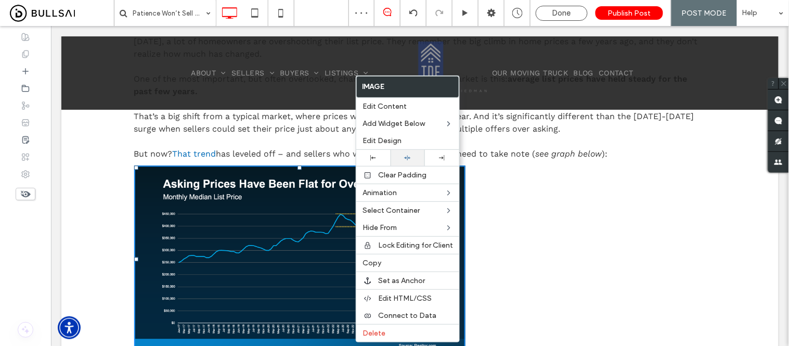
click at [409, 156] on icon at bounding box center [407, 157] width 7 height 7
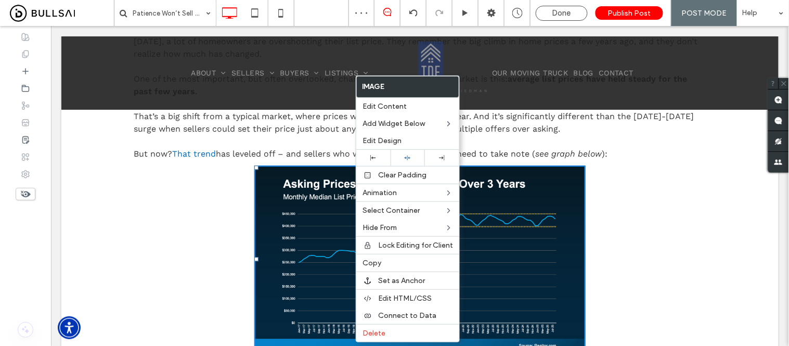
click at [515, 250] on img at bounding box center [420, 258] width 332 height 187
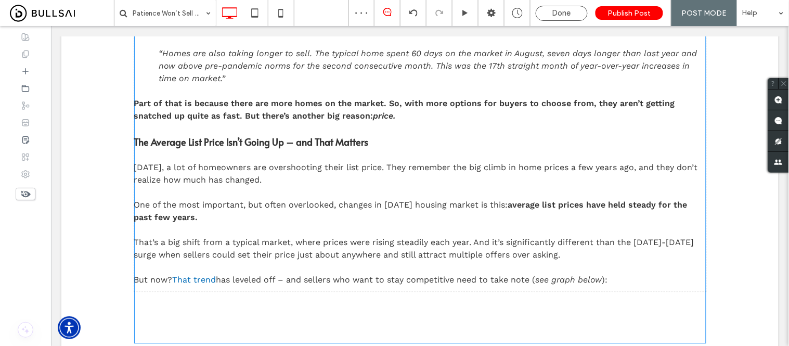
scroll to position [481, 0]
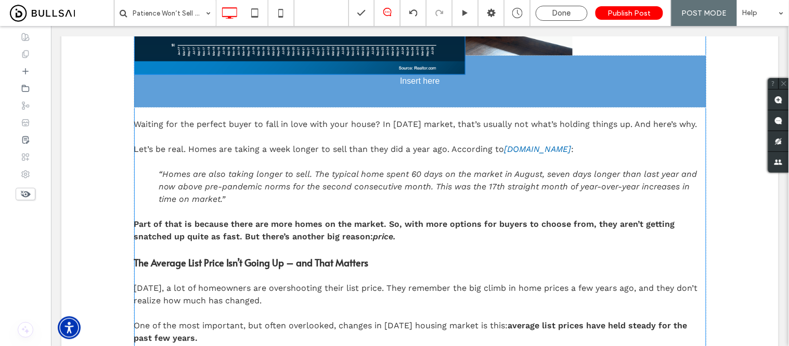
drag, startPoint x: 397, startPoint y: 234, endPoint x: 382, endPoint y: 181, distance: 54.6
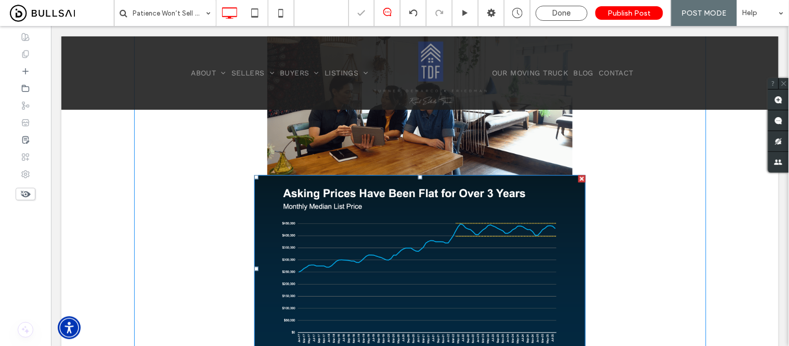
scroll to position [308, 0]
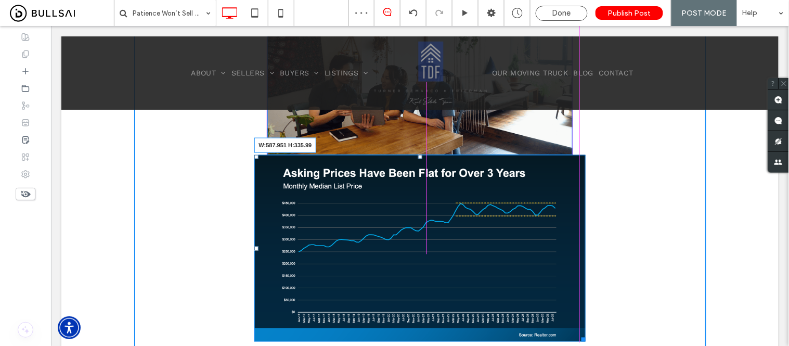
drag, startPoint x: 580, startPoint y: 336, endPoint x: 569, endPoint y: 327, distance: 13.6
click at [569, 327] on div "W:587.951 H:335.99 Waiting for the perfect buyer to fall in love with your hous…" at bounding box center [420, 317] width 572 height 658
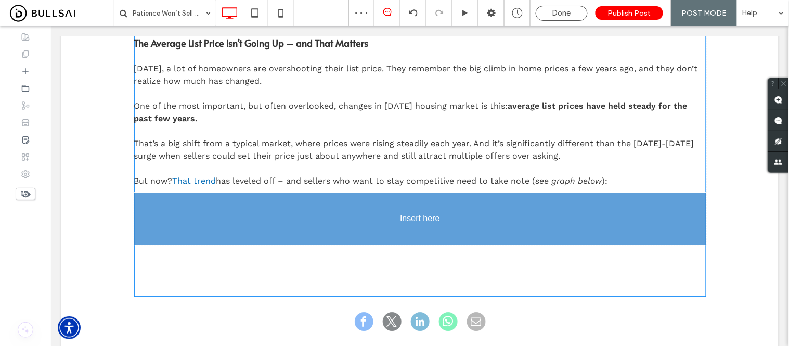
scroll to position [654, 0]
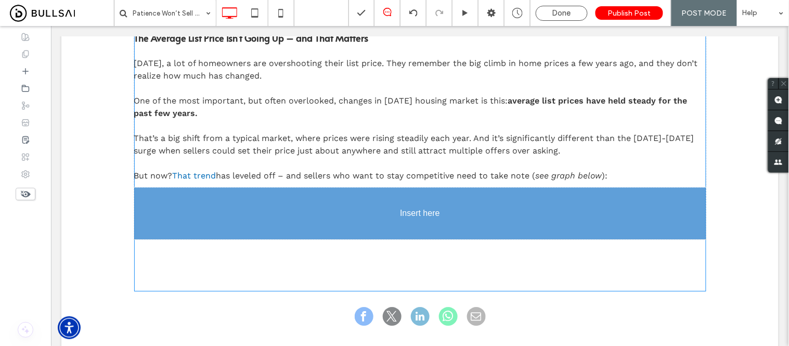
drag, startPoint x: 396, startPoint y: 234, endPoint x: 388, endPoint y: 248, distance: 15.4
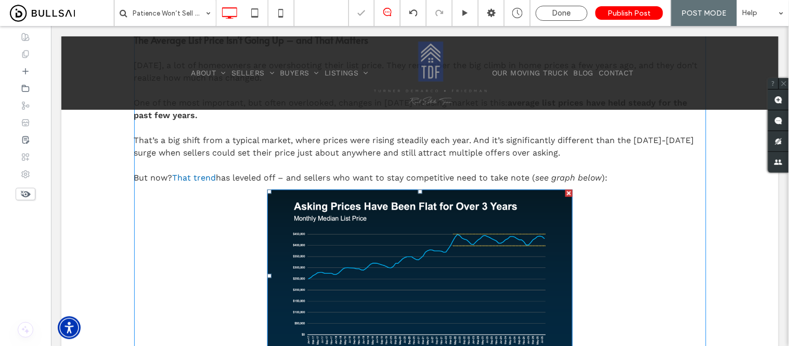
scroll to position [596, 0]
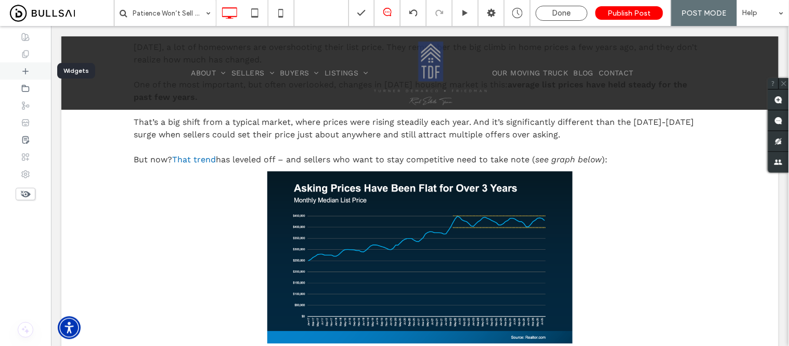
click at [23, 74] on icon at bounding box center [25, 71] width 8 height 8
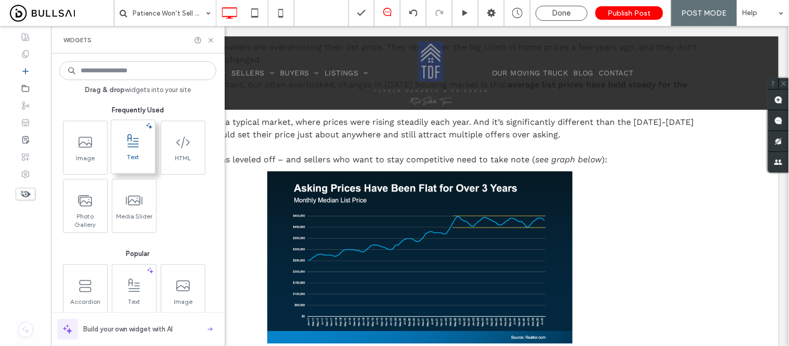
click at [120, 150] on span at bounding box center [133, 140] width 44 height 23
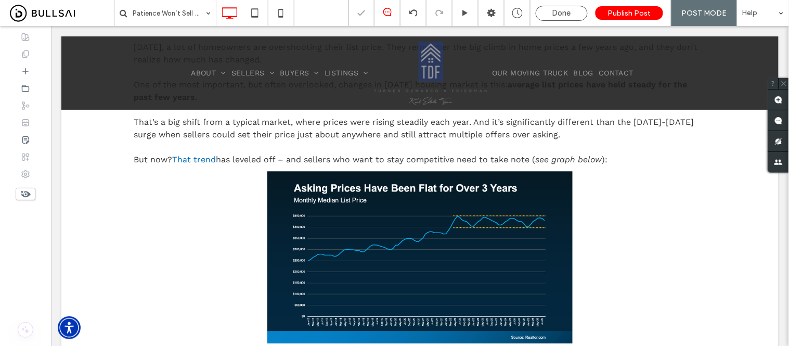
type input "*********"
type input "**"
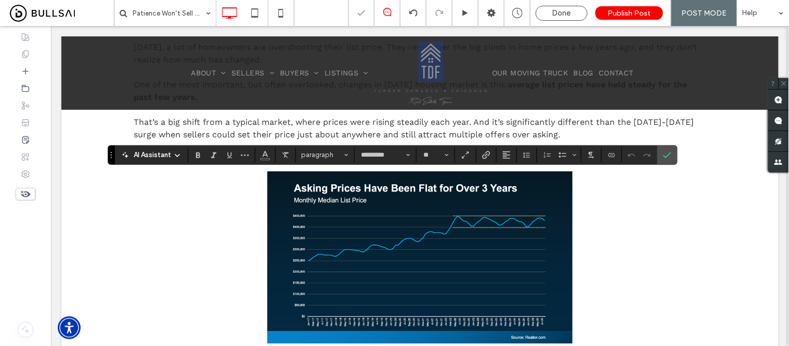
scroll to position [771, 0]
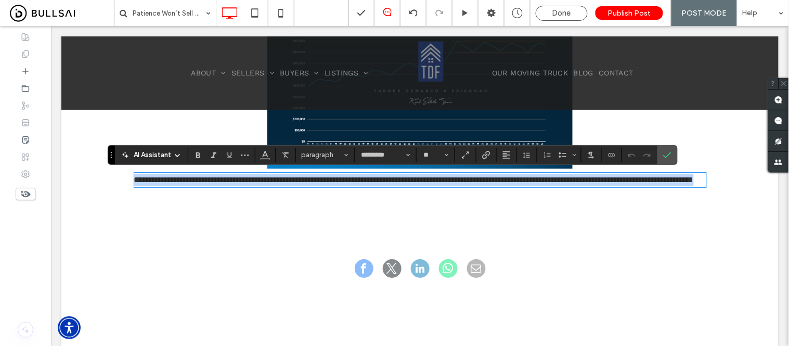
click at [338, 183] on span "**********" at bounding box center [413, 179] width 559 height 8
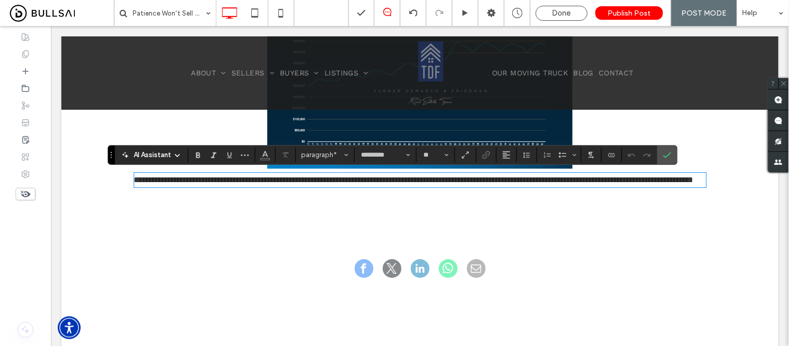
click at [339, 186] on p "**********" at bounding box center [420, 179] width 572 height 12
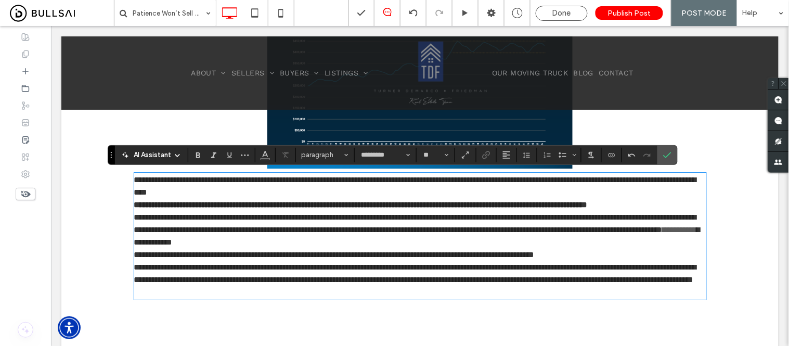
click at [350, 187] on p "**********" at bounding box center [420, 185] width 572 height 25
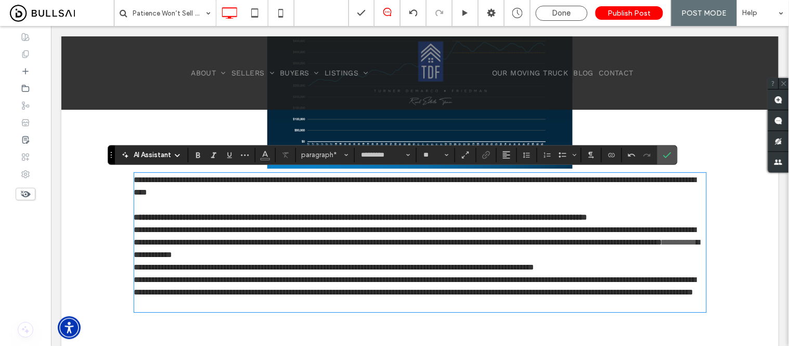
click at [201, 223] on p "**********" at bounding box center [420, 217] width 572 height 12
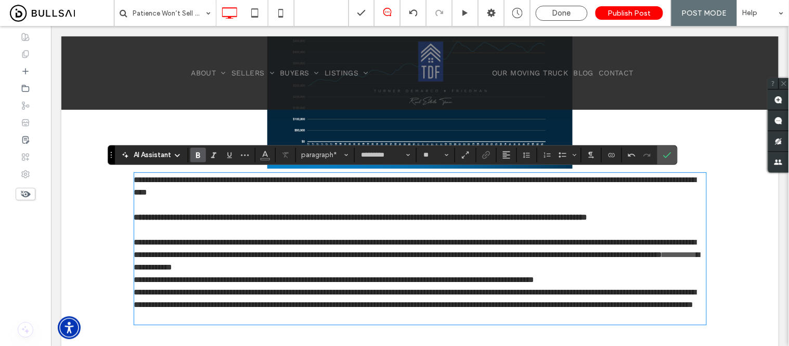
click at [534, 273] on p "**********" at bounding box center [420, 254] width 572 height 37
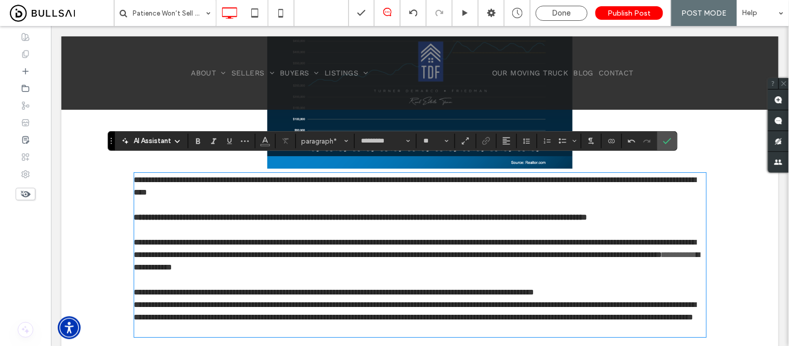
scroll to position [829, 0]
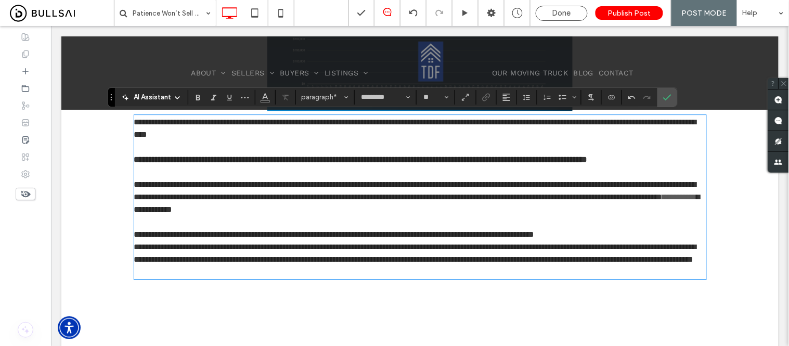
click at [656, 240] on p "**********" at bounding box center [420, 234] width 572 height 12
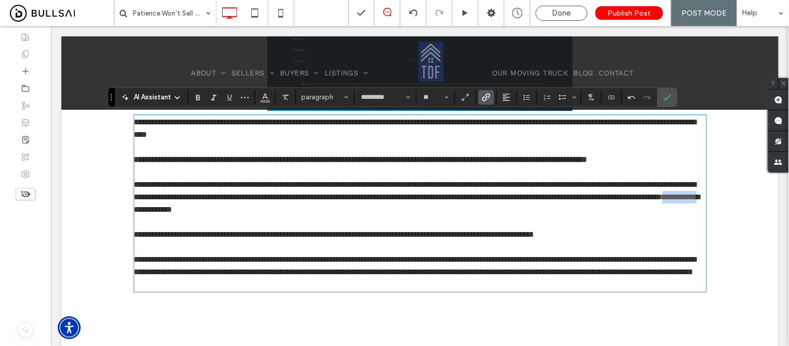
drag, startPoint x: 409, startPoint y: 219, endPoint x: 459, endPoint y: 221, distance: 49.4
click at [662, 200] on link "**********" at bounding box center [679, 196] width 34 height 8
click at [264, 96] on use "Color" at bounding box center [265, 96] width 6 height 6
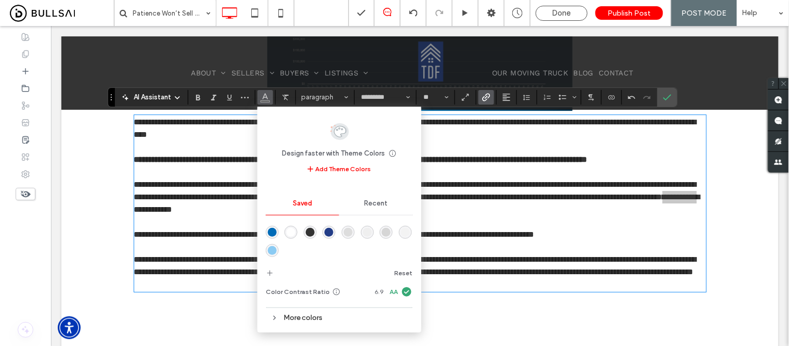
drag, startPoint x: 275, startPoint y: 227, endPoint x: 361, endPoint y: 227, distance: 86.3
click at [275, 227] on div "rgba(0,107,183,1)" at bounding box center [272, 232] width 13 height 13
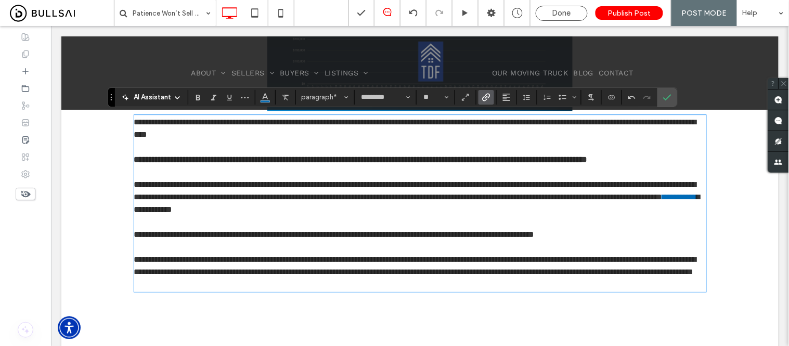
click at [450, 253] on p at bounding box center [420, 246] width 572 height 12
drag, startPoint x: 620, startPoint y: 242, endPoint x: 661, endPoint y: 246, distance: 41.3
click at [661, 240] on p "**********" at bounding box center [420, 234] width 572 height 12
click at [211, 96] on icon "Italic" at bounding box center [214, 97] width 8 height 8
click at [279, 290] on p at bounding box center [420, 284] width 572 height 12
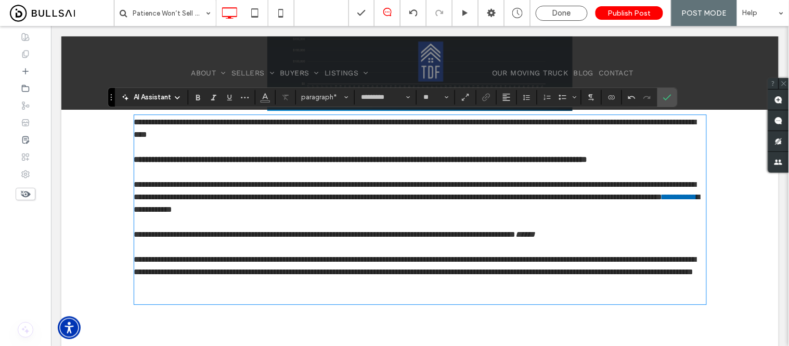
click at [163, 303] on p "﻿" at bounding box center [420, 296] width 572 height 12
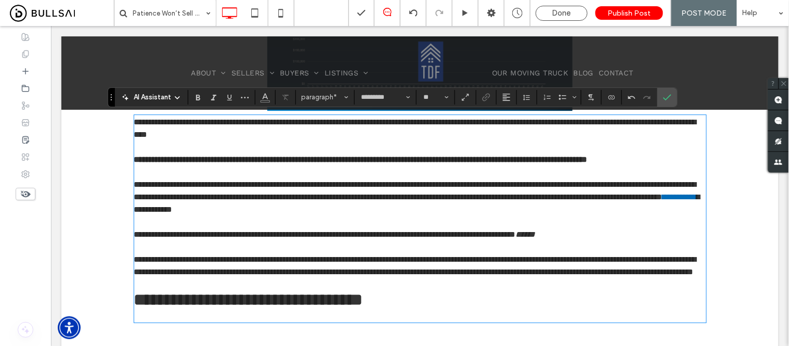
scroll to position [988, 0]
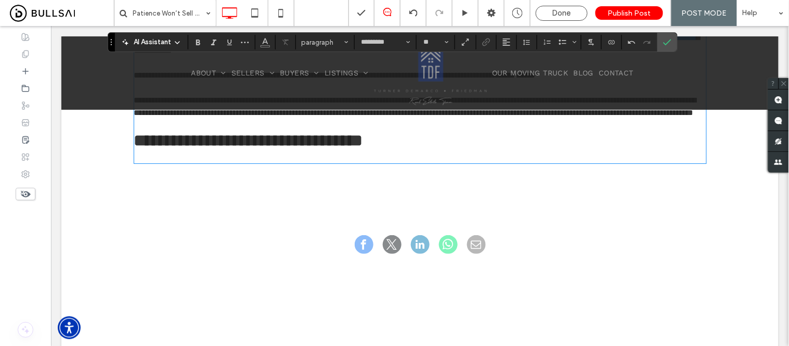
type input "*****"
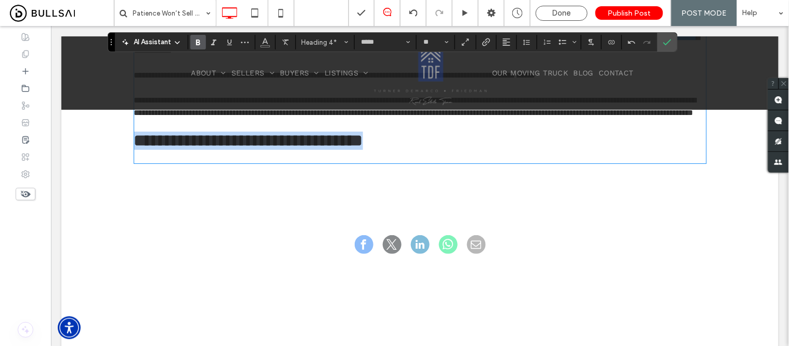
drag, startPoint x: 366, startPoint y: 164, endPoint x: 131, endPoint y: 164, distance: 235.0
click at [134, 149] on h4 "**********" at bounding box center [420, 140] width 572 height 18
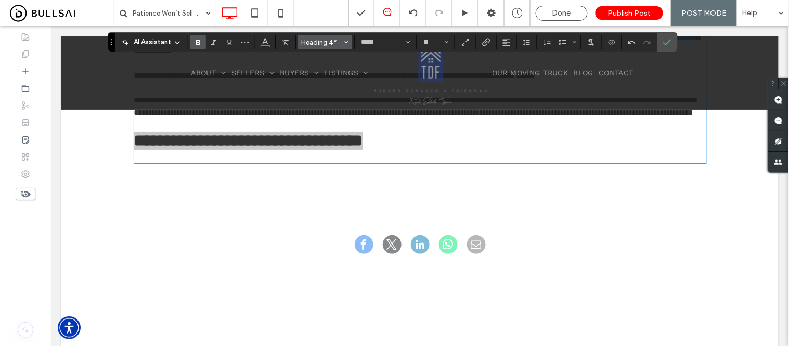
click at [320, 43] on span "Heading 4*" at bounding box center [322, 42] width 41 height 8
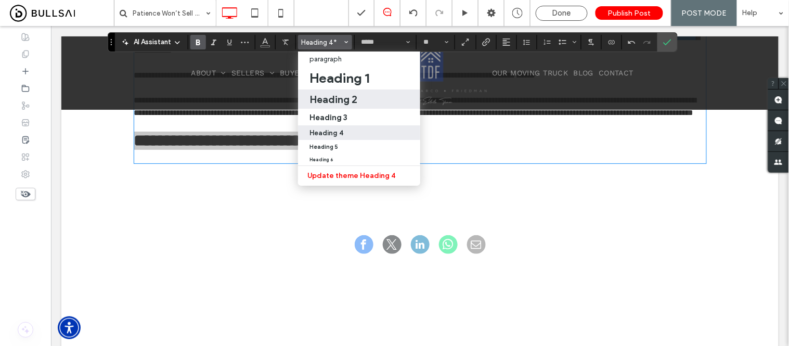
click at [327, 97] on h2 "Heading 2" at bounding box center [333, 99] width 48 height 12
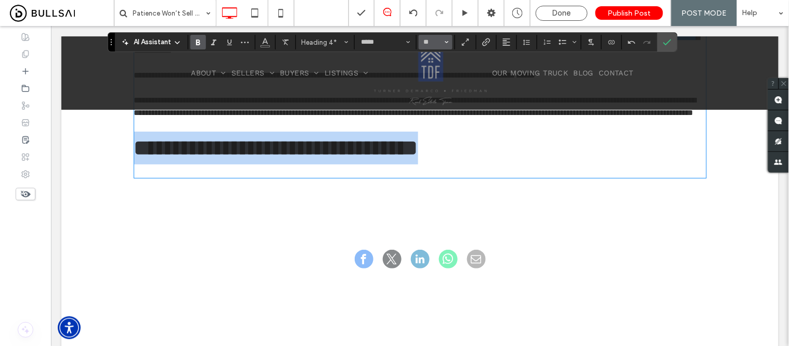
type input "**"
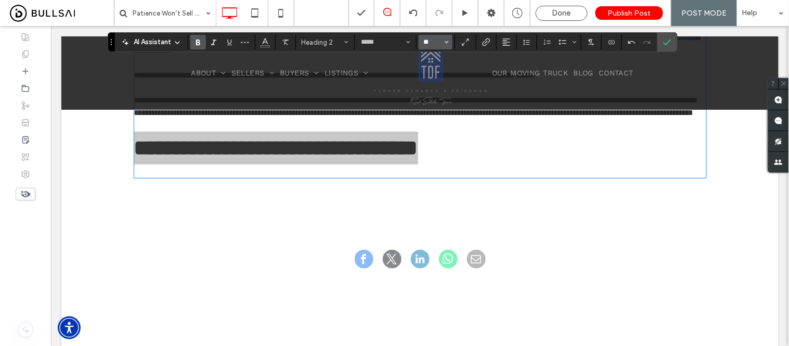
click at [436, 43] on input "**" at bounding box center [432, 42] width 20 height 8
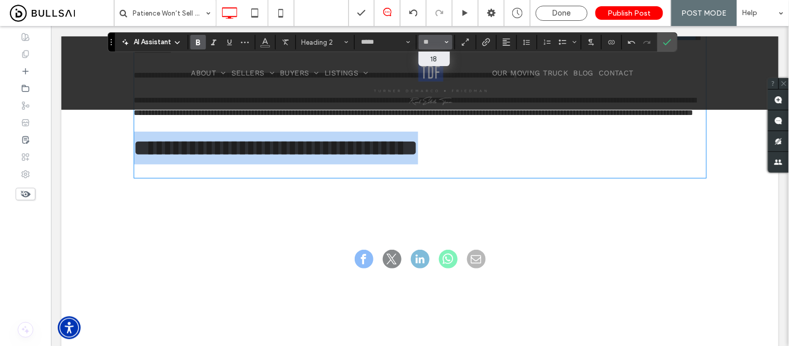
type input "**"
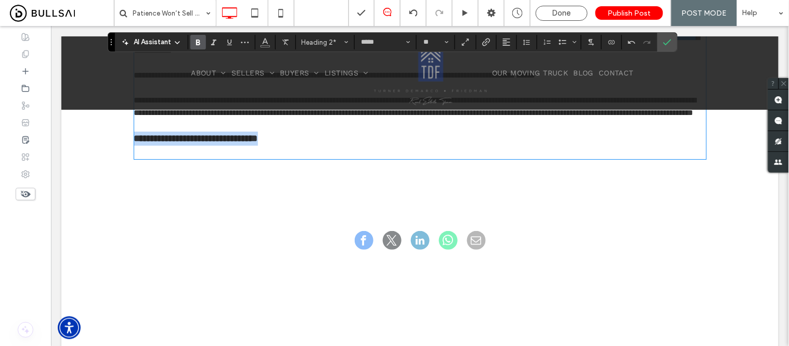
type input "*********"
type input "**"
click at [182, 158] on p "﻿" at bounding box center [420, 151] width 572 height 12
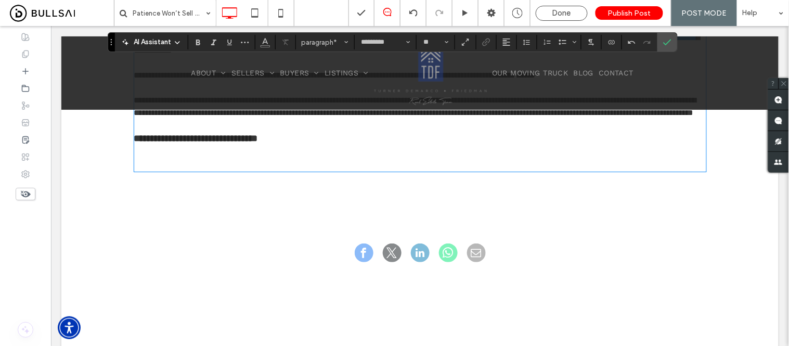
click at [149, 170] on p "﻿" at bounding box center [420, 164] width 572 height 12
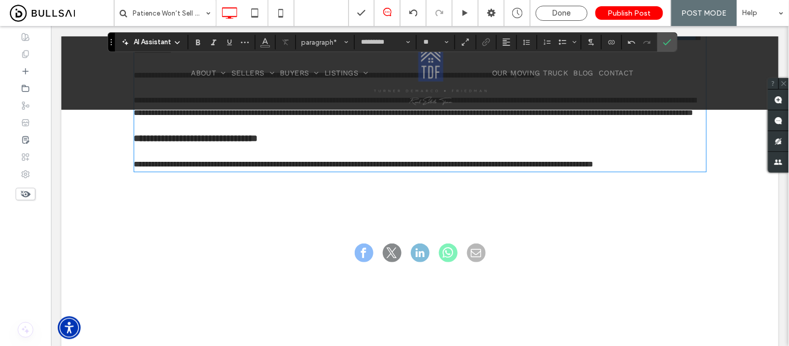
scroll to position [0, 0]
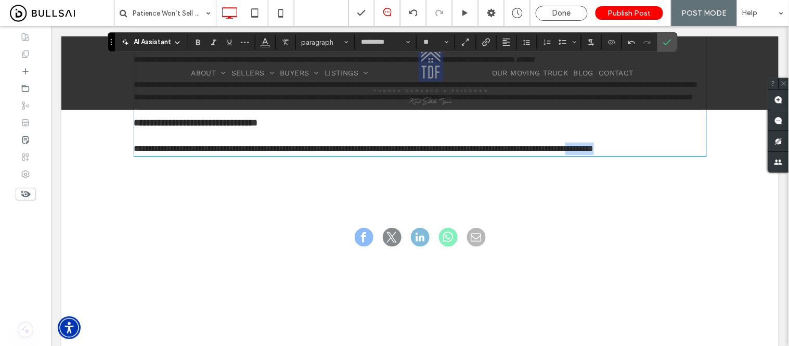
drag, startPoint x: 168, startPoint y: 188, endPoint x: 195, endPoint y: 88, distance: 102.9
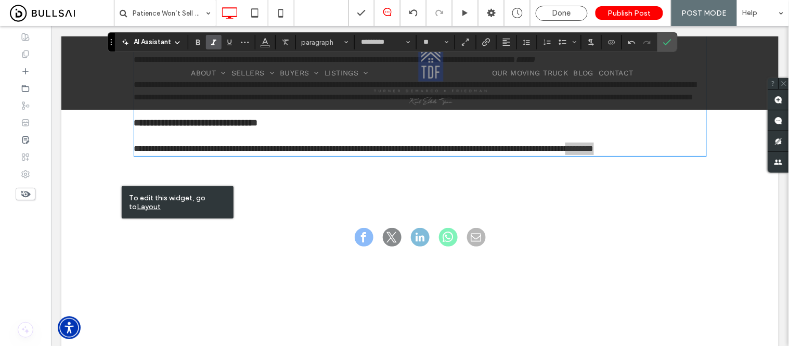
drag, startPoint x: 214, startPoint y: 43, endPoint x: 171, endPoint y: 94, distance: 66.4
click at [214, 43] on use "Italic" at bounding box center [213, 43] width 5 height 6
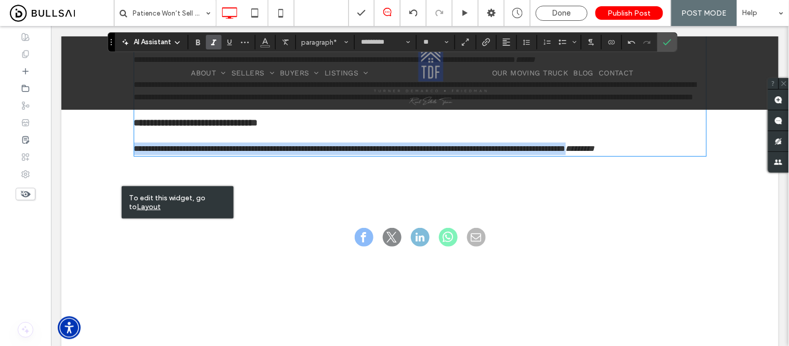
click at [250, 154] on p "**********" at bounding box center [420, 148] width 572 height 12
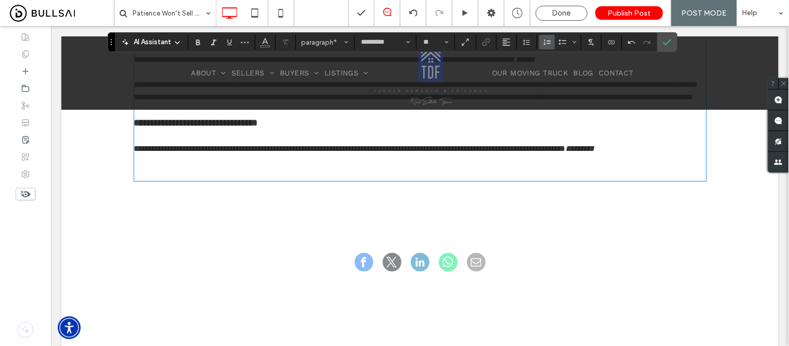
click at [544, 44] on icon "Numbered List" at bounding box center [547, 42] width 8 height 8
click at [163, 179] on li "﻿" at bounding box center [427, 173] width 555 height 12
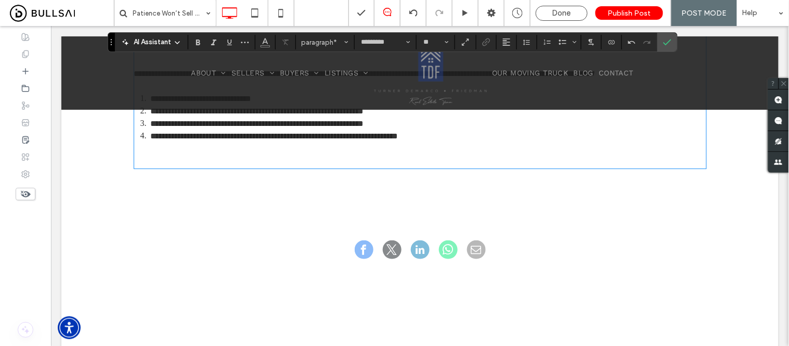
click at [164, 167] on p "﻿" at bounding box center [420, 160] width 572 height 12
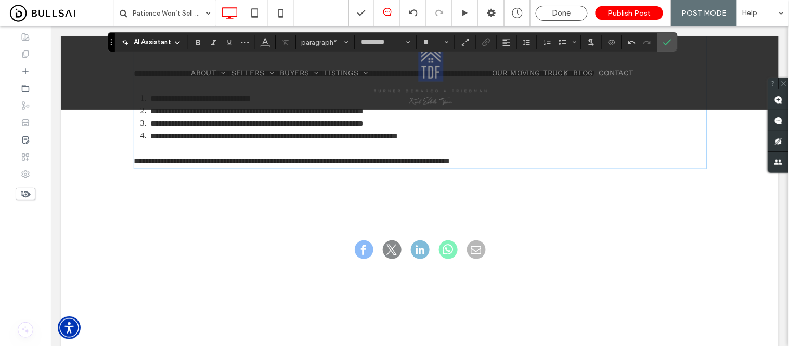
scroll to position [1090, 0]
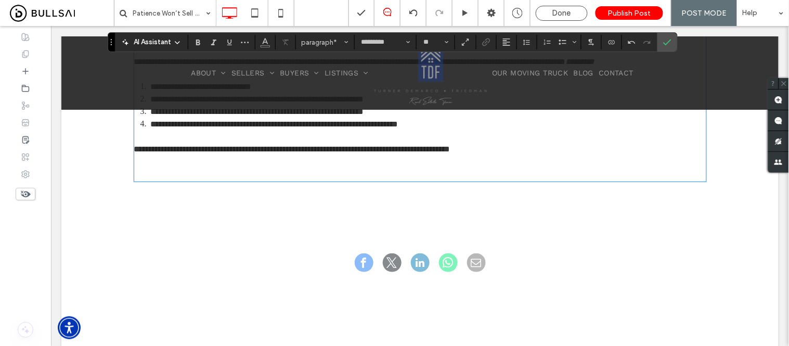
click at [154, 181] on div "**********" at bounding box center [420, 17] width 572 height 328
click at [159, 180] on p "﻿" at bounding box center [420, 173] width 572 height 12
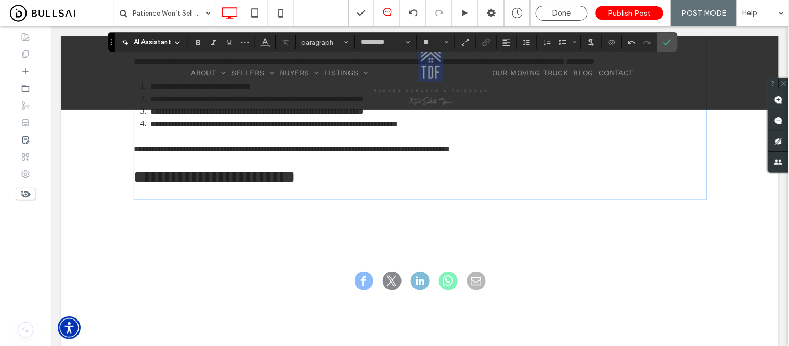
type input "*****"
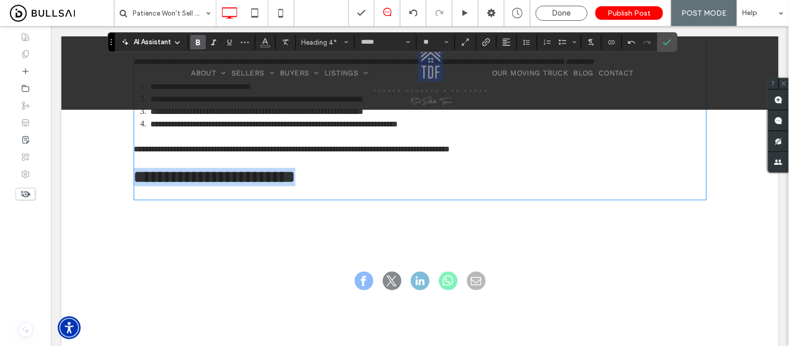
drag, startPoint x: 303, startPoint y: 220, endPoint x: 274, endPoint y: 109, distance: 115.0
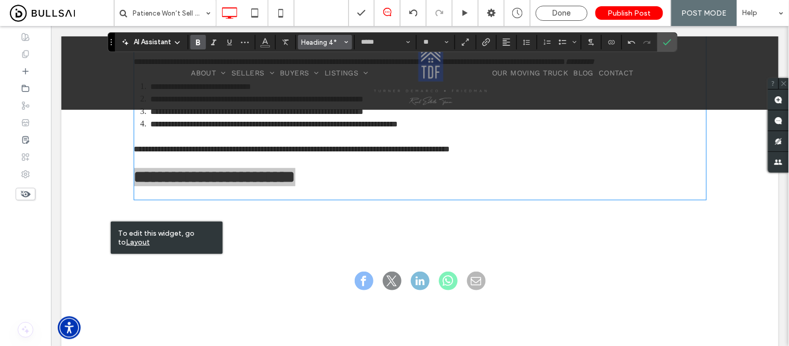
click at [309, 47] on button "Heading 4*" at bounding box center [325, 42] width 54 height 15
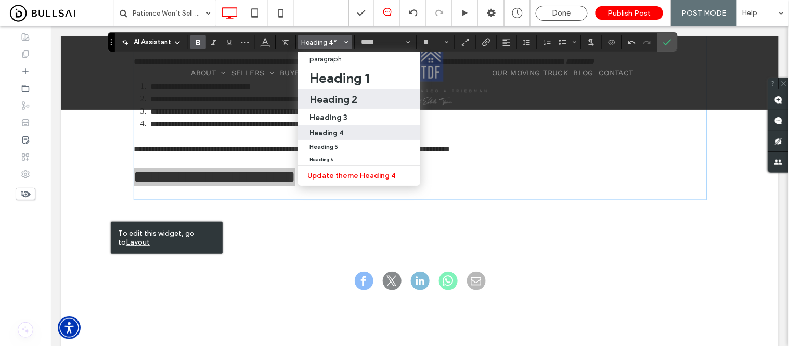
click at [316, 97] on h2 "Heading 2" at bounding box center [333, 99] width 48 height 12
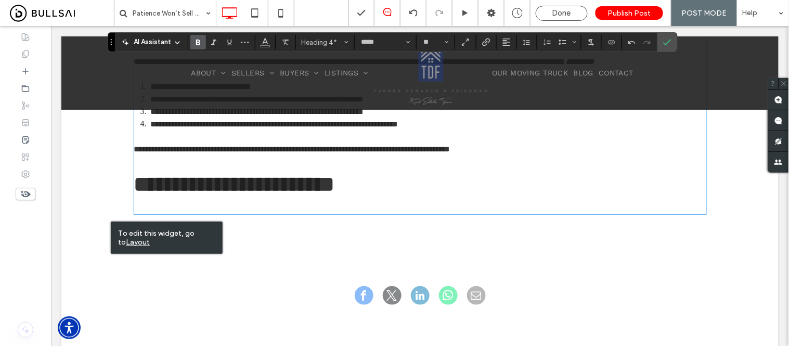
type input "**"
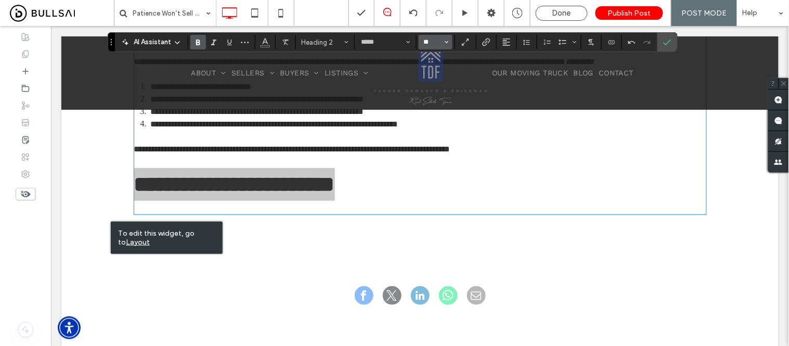
click at [437, 40] on input "**" at bounding box center [432, 42] width 20 height 8
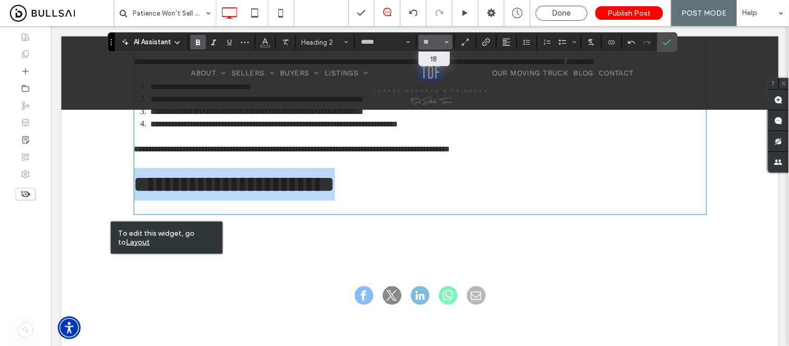
type input "**"
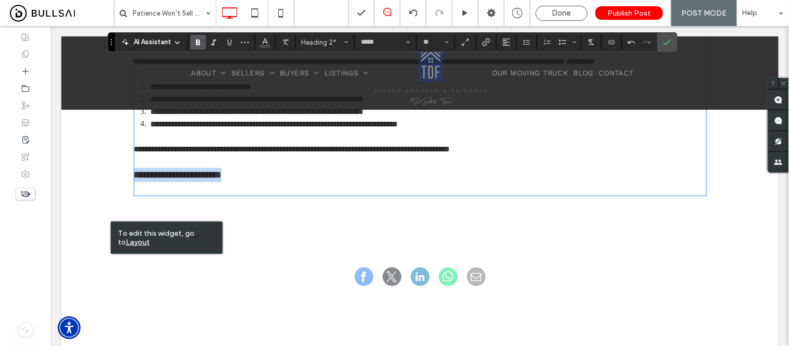
click at [269, 194] on p at bounding box center [420, 187] width 572 height 12
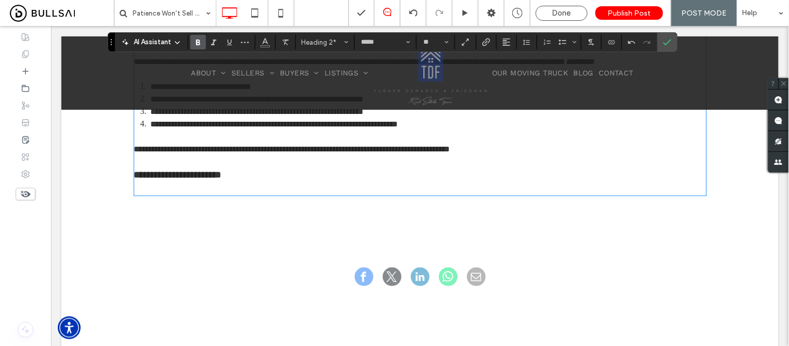
type input "*********"
type input "**"
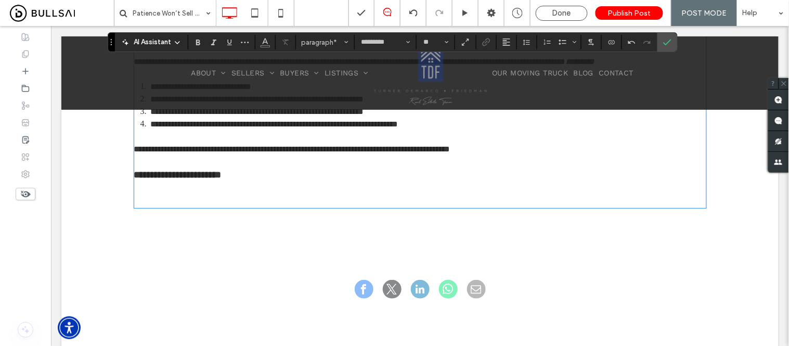
drag, startPoint x: 151, startPoint y: 238, endPoint x: 354, endPoint y: 246, distance: 202.9
click at [151, 206] on p "﻿" at bounding box center [420, 200] width 572 height 12
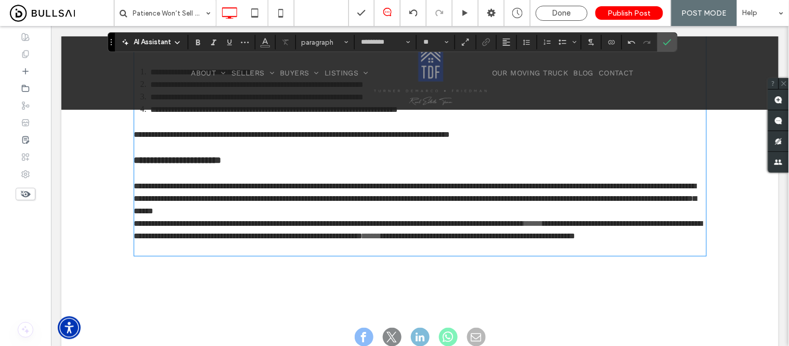
scroll to position [1101, 0]
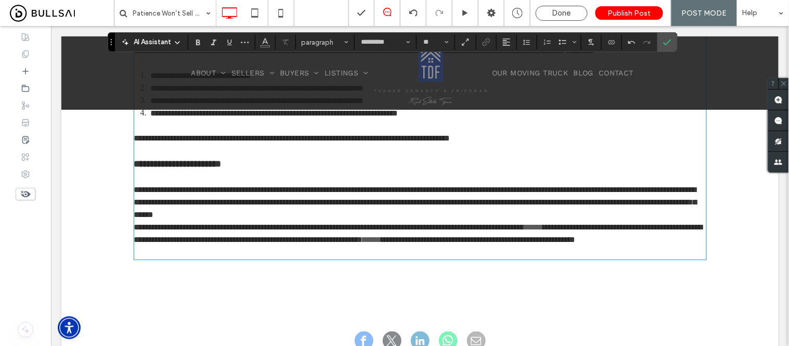
click at [523, 220] on p "**********" at bounding box center [420, 201] width 572 height 37
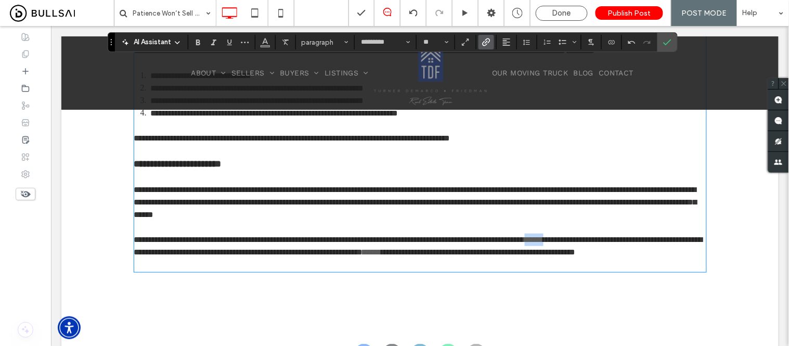
drag, startPoint x: 639, startPoint y: 276, endPoint x: 662, endPoint y: 279, distance: 22.7
click at [662, 258] on p "**********" at bounding box center [420, 245] width 572 height 25
click at [263, 42] on icon "Color" at bounding box center [265, 41] width 8 height 8
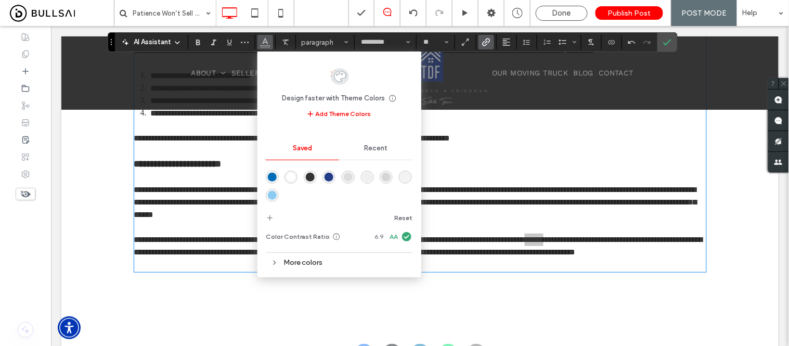
click at [269, 176] on div "rgba(0,107,183,1)" at bounding box center [272, 177] width 9 height 9
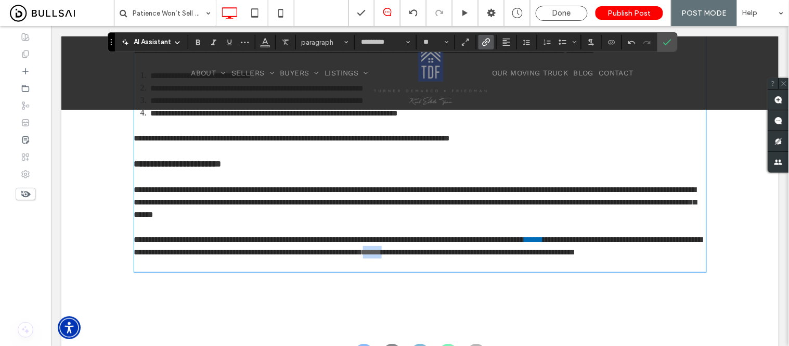
drag, startPoint x: 620, startPoint y: 288, endPoint x: 643, endPoint y: 289, distance: 22.4
click at [643, 258] on p "**********" at bounding box center [420, 245] width 572 height 25
click at [261, 38] on icon "Color" at bounding box center [265, 41] width 8 height 8
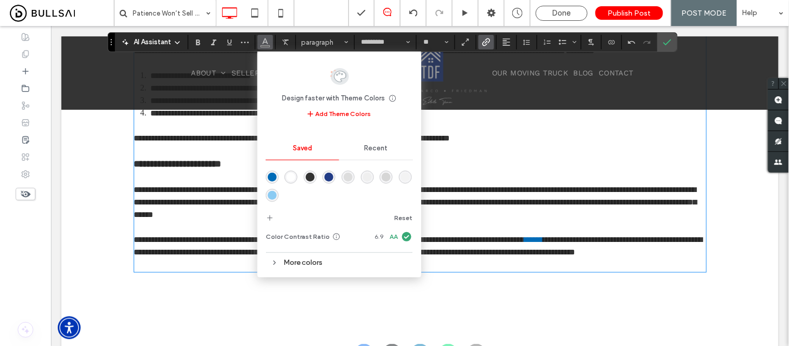
click at [272, 177] on div "rgba(0,107,183,1)" at bounding box center [272, 177] width 9 height 9
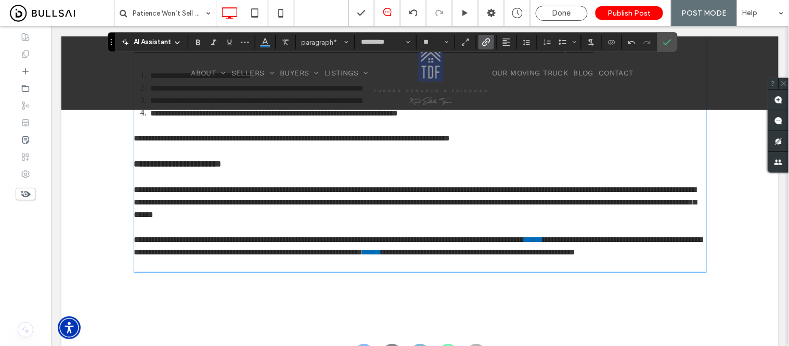
click at [253, 270] on p at bounding box center [420, 264] width 572 height 12
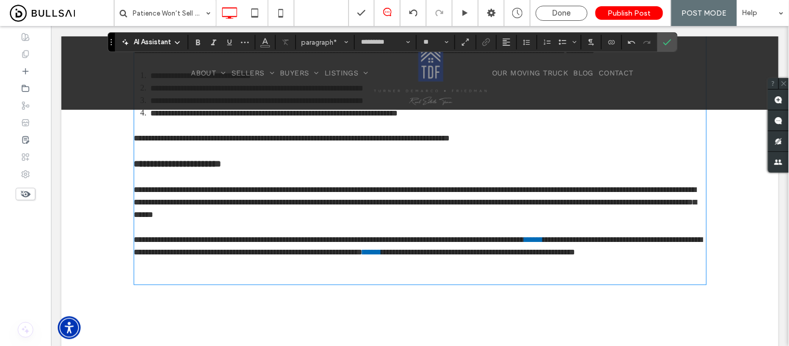
drag, startPoint x: 169, startPoint y: 328, endPoint x: 195, endPoint y: 326, distance: 26.0
click at [169, 283] on p "﻿" at bounding box center [420, 276] width 572 height 12
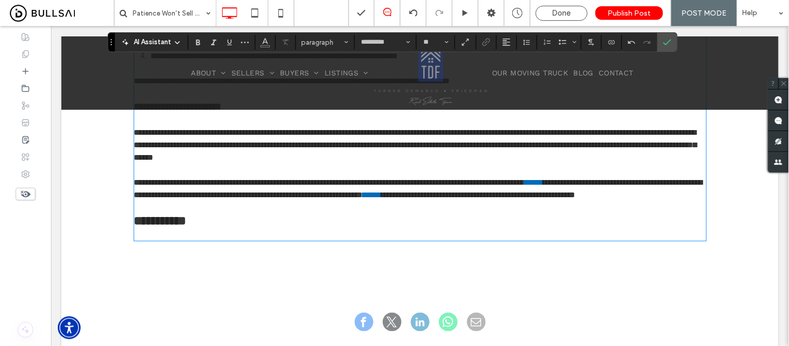
scroll to position [1159, 0]
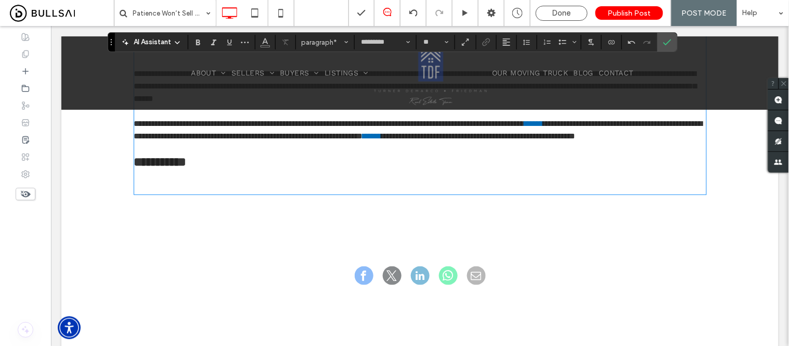
click at [158, 193] on p at bounding box center [420, 186] width 572 height 12
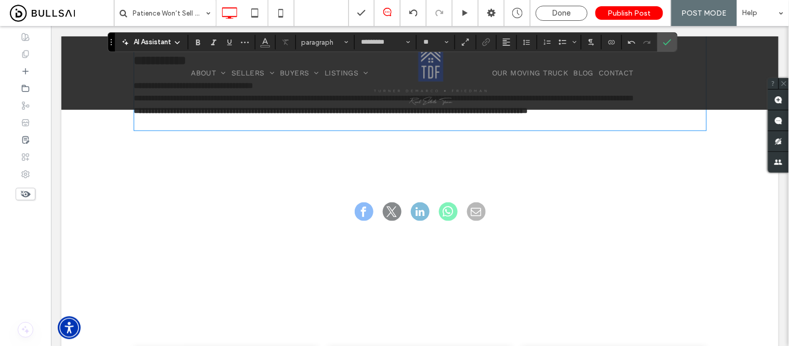
scroll to position [1261, 0]
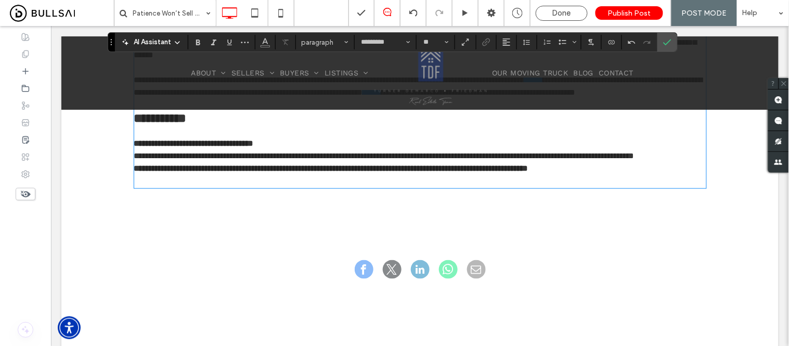
click at [292, 149] on p "**********" at bounding box center [420, 143] width 572 height 12
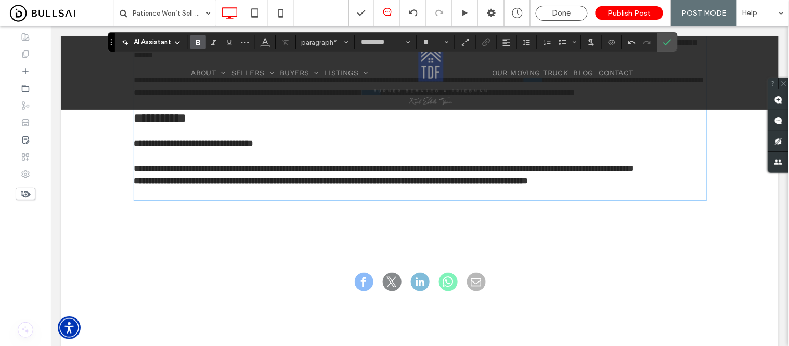
click at [205, 174] on p "**********" at bounding box center [420, 168] width 572 height 12
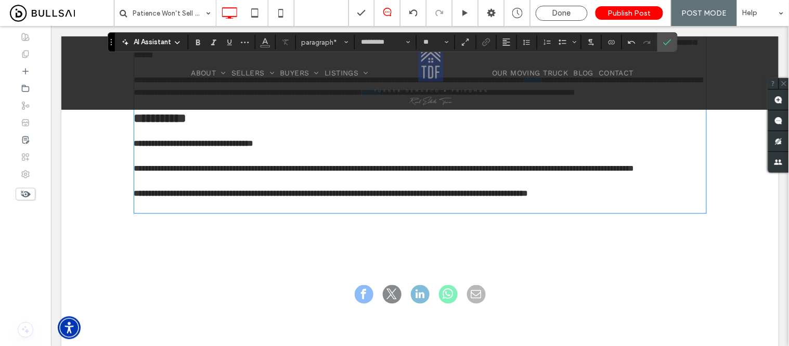
click at [153, 212] on p "﻿" at bounding box center [420, 205] width 572 height 12
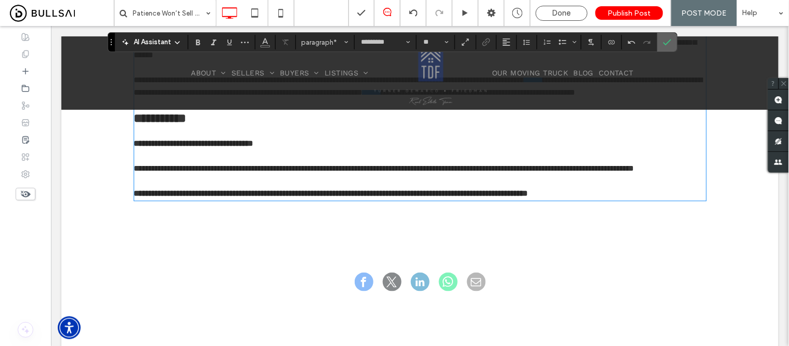
click at [667, 38] on icon "Confirm" at bounding box center [667, 42] width 8 height 8
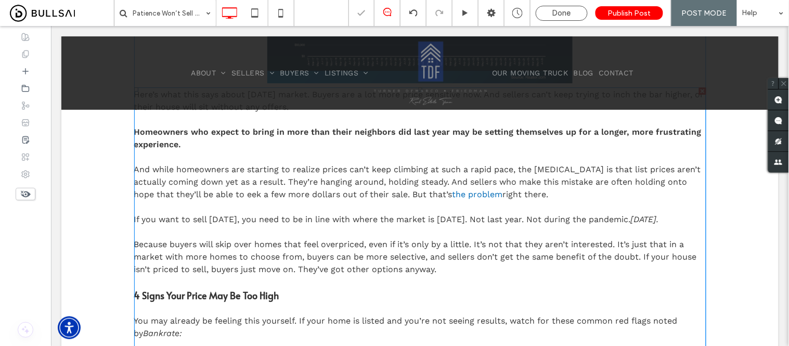
scroll to position [683, 0]
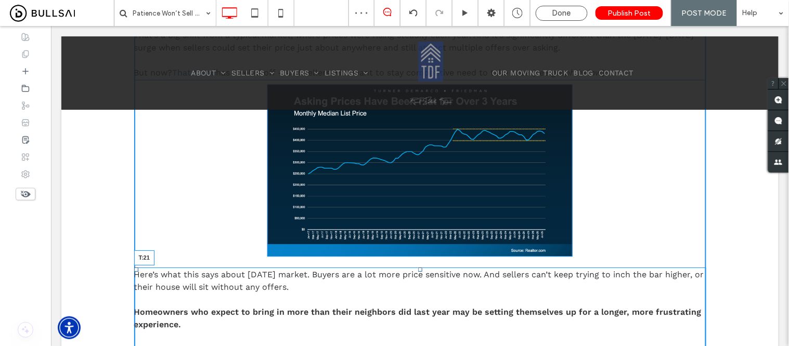
drag, startPoint x: 413, startPoint y: 263, endPoint x: 416, endPoint y: 270, distance: 7.9
click at [417, 270] on div at bounding box center [419, 269] width 4 height 4
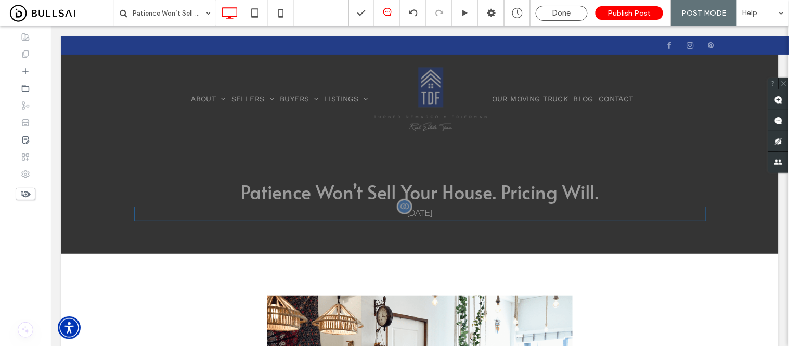
scroll to position [0, 0]
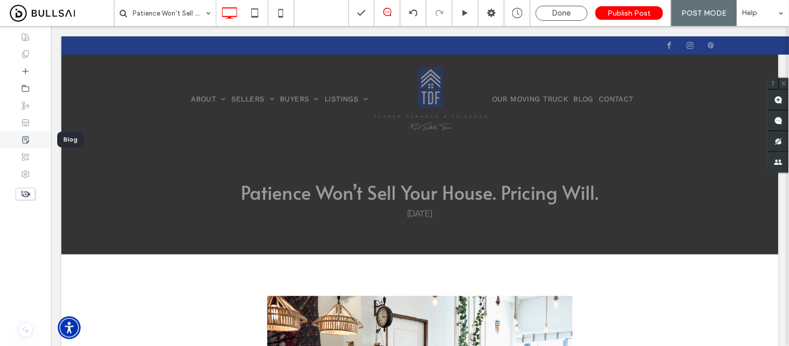
click at [25, 138] on icon at bounding box center [25, 140] width 8 height 8
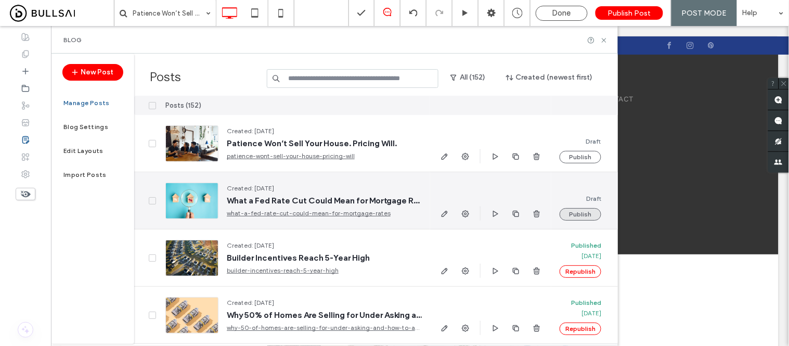
click at [595, 212] on button "Publish" at bounding box center [580, 214] width 42 height 12
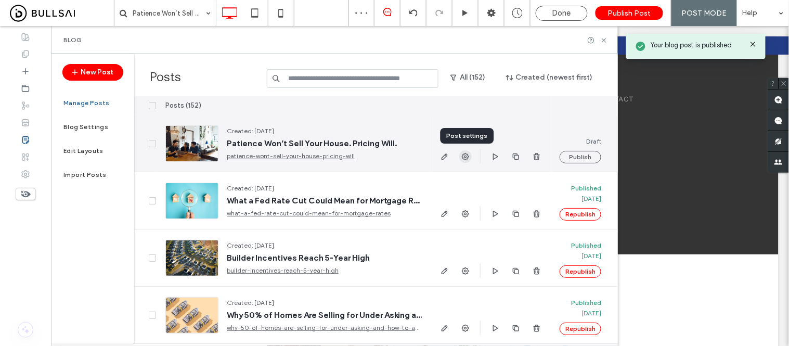
click at [465, 157] on use "button" at bounding box center [465, 156] width 7 height 7
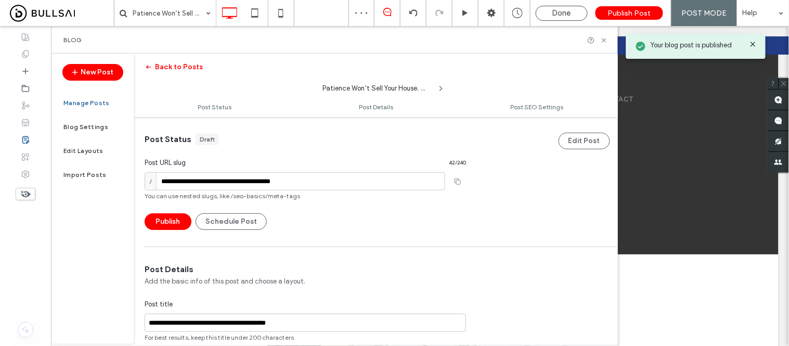
scroll to position [1, 0]
click at [227, 220] on button "Schedule Post" at bounding box center [230, 221] width 71 height 17
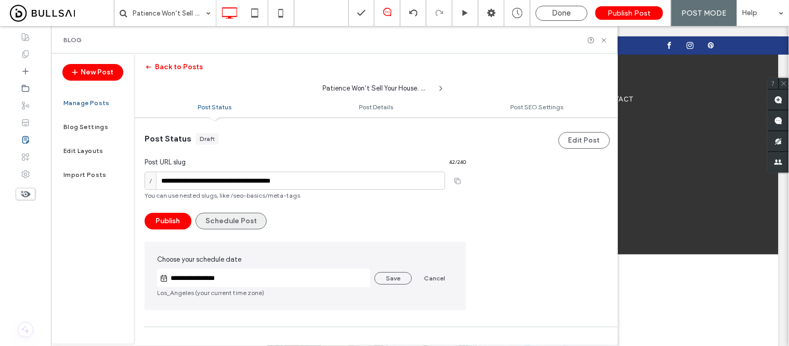
scroll to position [0, 0]
click at [225, 226] on button "Schedule Post" at bounding box center [230, 221] width 71 height 17
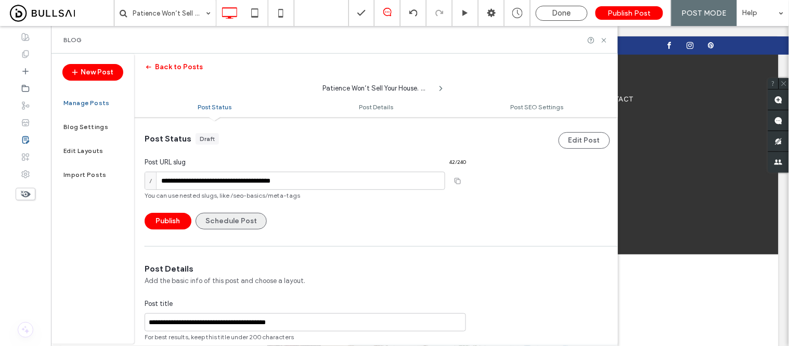
click at [225, 224] on button "Schedule Post" at bounding box center [230, 221] width 71 height 17
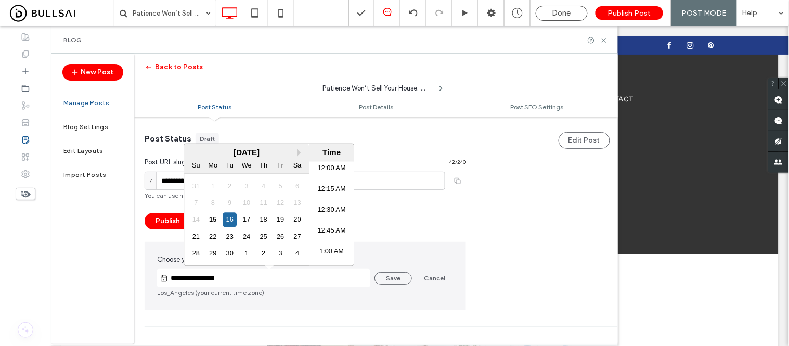
click at [244, 272] on input "**********" at bounding box center [269, 278] width 202 height 12
click at [264, 224] on div "18" at bounding box center [263, 220] width 14 height 14
click at [324, 232] on li "11:30 PM" at bounding box center [331, 234] width 44 height 21
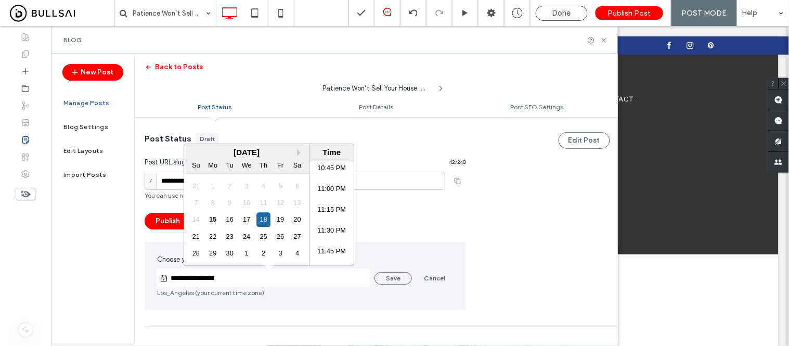
type input "**********"
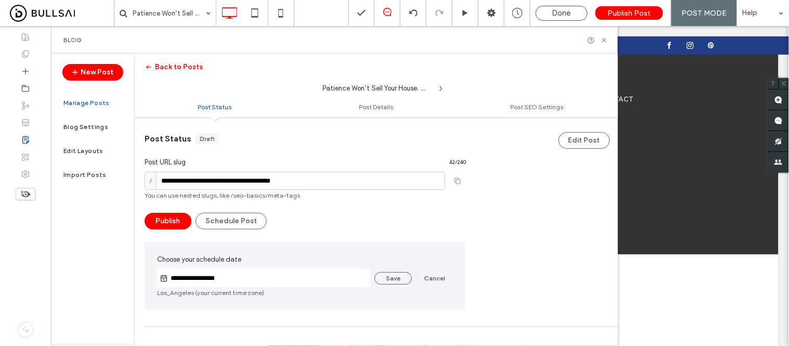
click at [390, 281] on button "Save" at bounding box center [392, 278] width 37 height 12
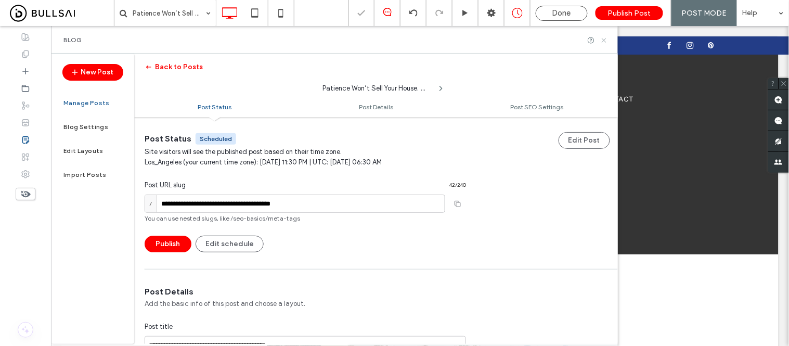
click at [604, 37] on icon at bounding box center [604, 40] width 8 height 8
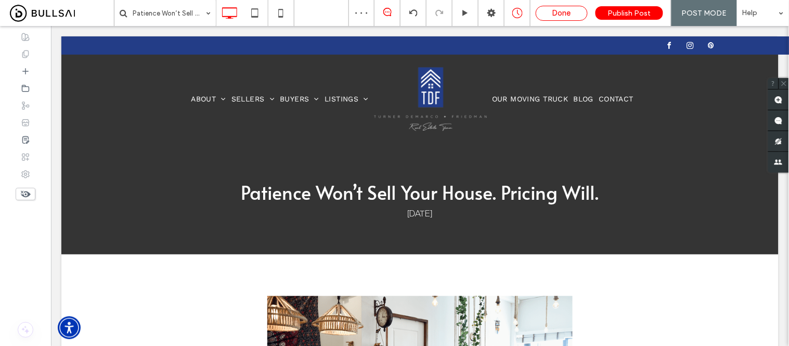
click at [562, 11] on span "Done" at bounding box center [561, 12] width 19 height 9
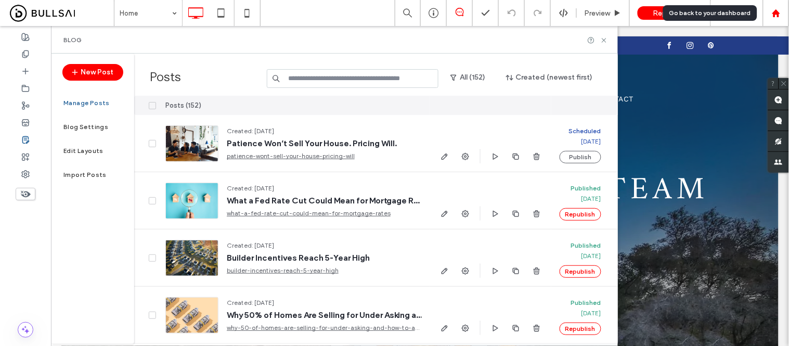
click at [777, 9] on icon at bounding box center [776, 13] width 9 height 9
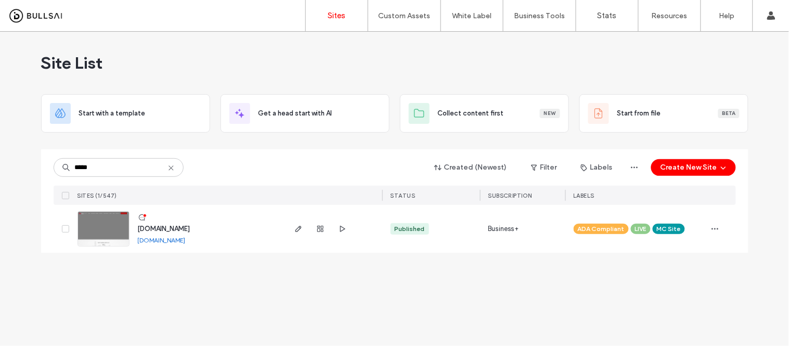
type input "*****"
click at [178, 242] on link "[DOMAIN_NAME]" at bounding box center [162, 240] width 48 height 8
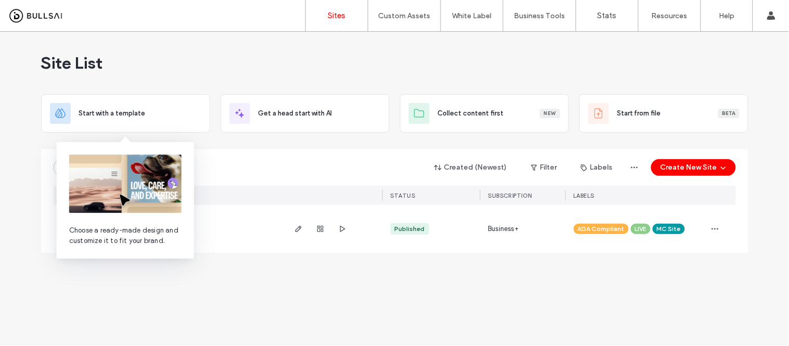
click at [118, 227] on span "Choose a ready-made design and customize it to fit your brand." at bounding box center [125, 235] width 112 height 21
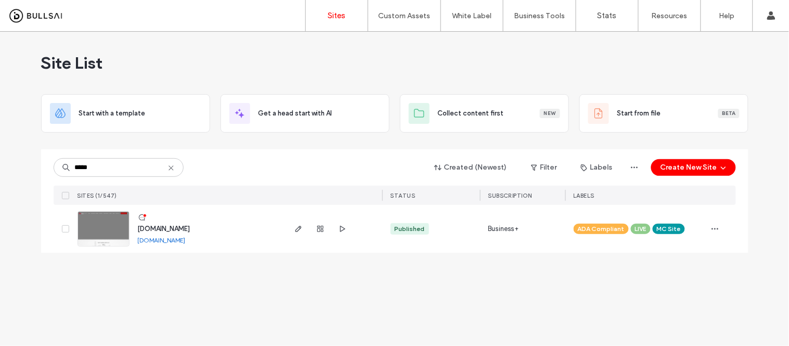
click at [164, 286] on div "Site List Start with a template Get a head start with AI Collect content first …" at bounding box center [394, 189] width 789 height 314
click at [111, 239] on img at bounding box center [103, 247] width 51 height 71
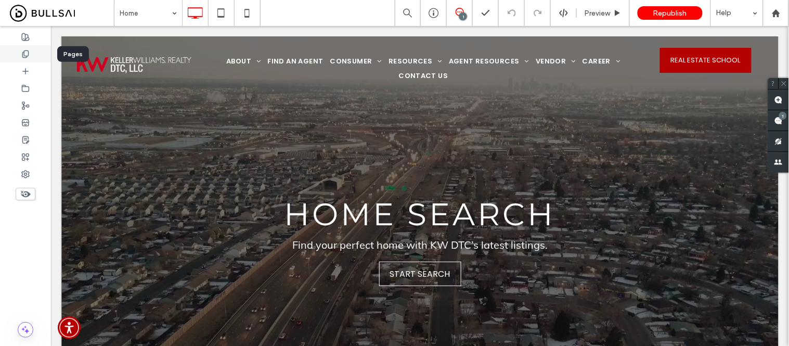
drag, startPoint x: 28, startPoint y: 53, endPoint x: 247, endPoint y: 225, distance: 278.4
click at [28, 53] on use at bounding box center [25, 53] width 6 height 7
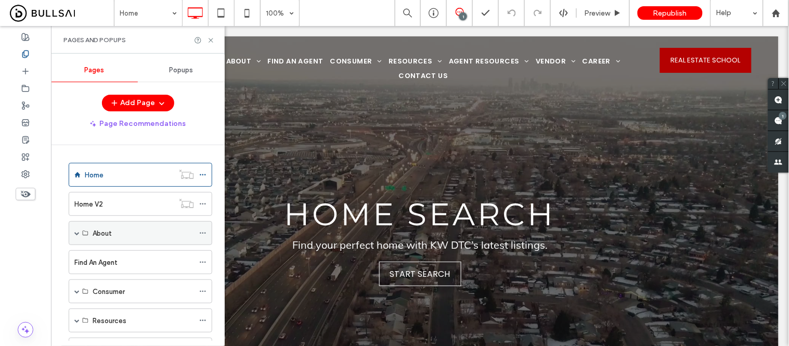
click at [72, 236] on div "About" at bounding box center [140, 233] width 143 height 24
click at [73, 236] on div "About" at bounding box center [140, 233] width 143 height 24
click at [76, 231] on span at bounding box center [76, 232] width 5 height 5
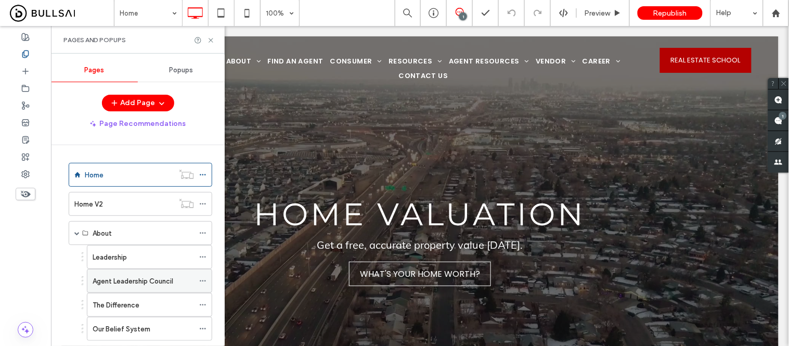
scroll to position [58, 0]
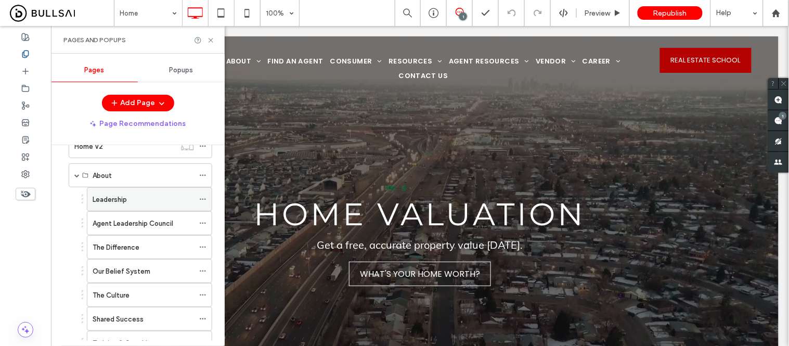
click at [120, 199] on label "Leadership" at bounding box center [110, 199] width 34 height 18
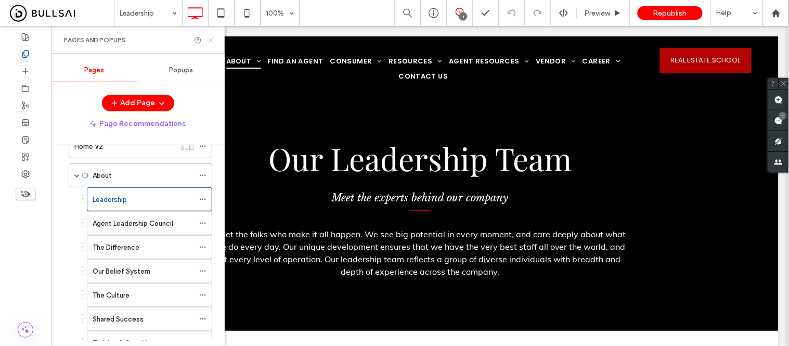
drag, startPoint x: 208, startPoint y: 42, endPoint x: 482, endPoint y: 255, distance: 346.7
click at [208, 42] on icon at bounding box center [211, 40] width 8 height 8
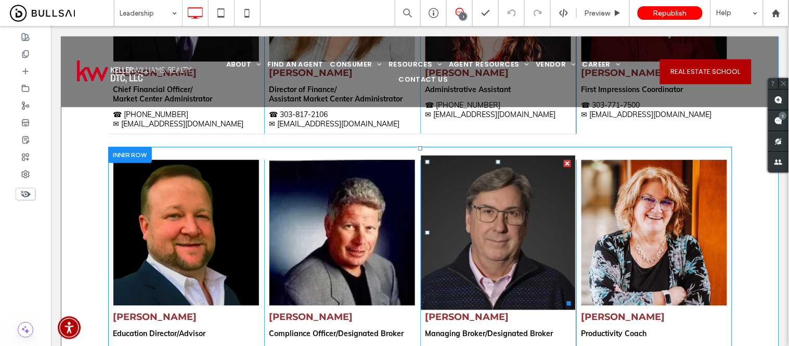
scroll to position [635, 0]
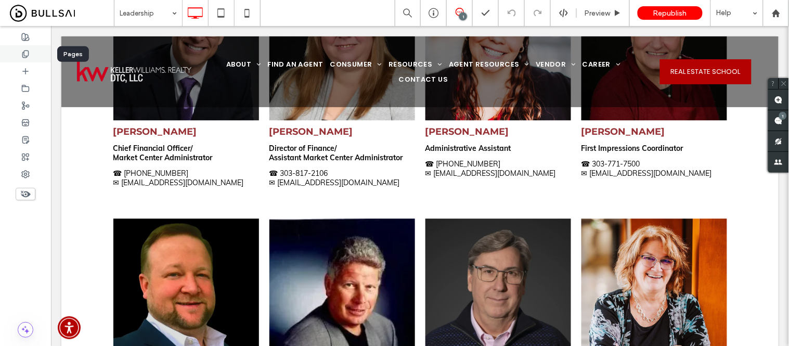
click at [21, 53] on icon at bounding box center [25, 54] width 8 height 8
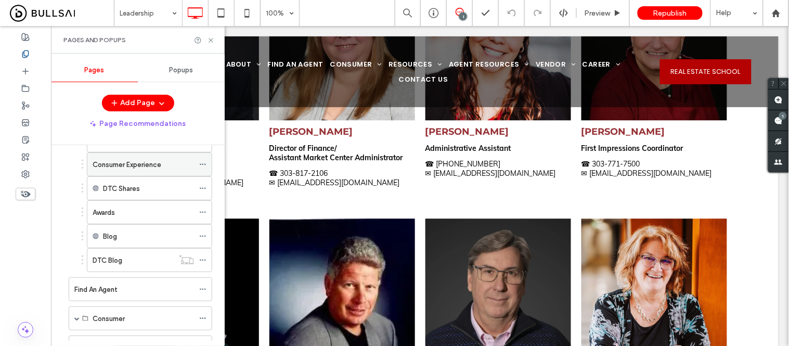
scroll to position [346, 0]
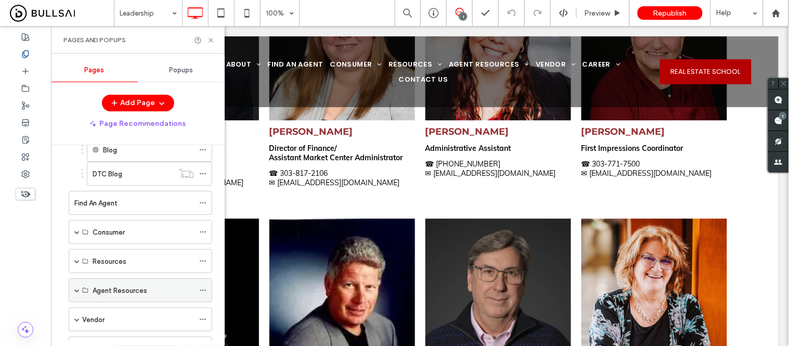
click at [75, 292] on span at bounding box center [76, 290] width 5 height 5
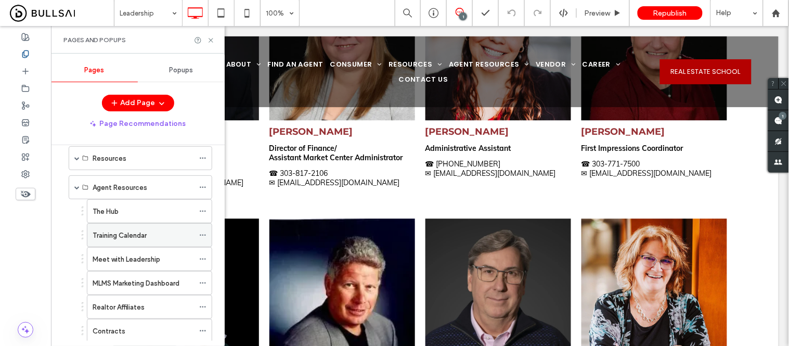
scroll to position [462, 0]
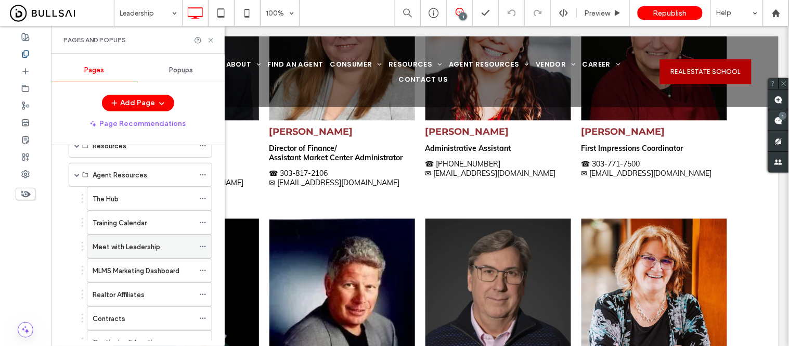
click at [130, 250] on label "Meet with Leadership" at bounding box center [127, 247] width 68 height 18
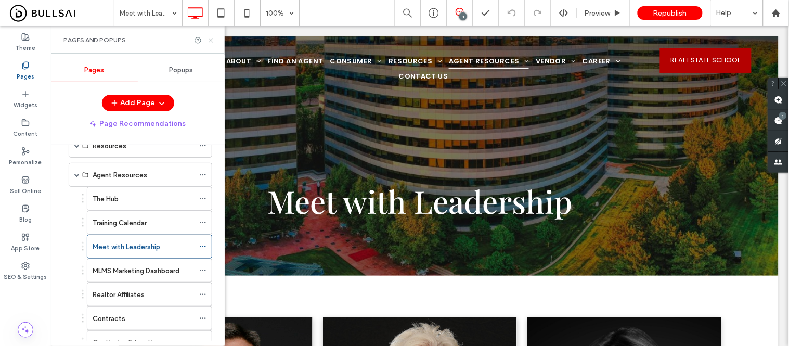
click at [211, 40] on use at bounding box center [210, 40] width 4 height 4
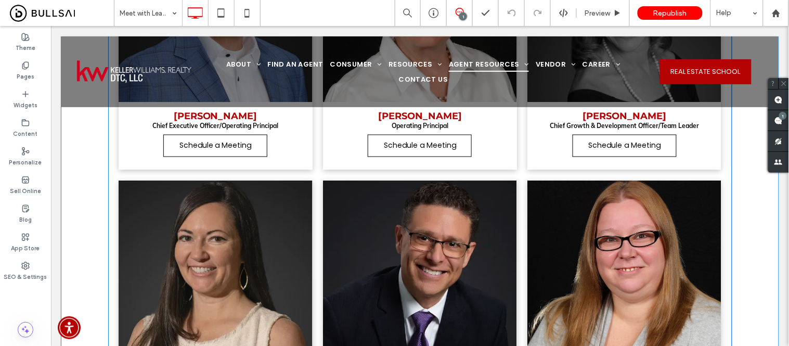
scroll to position [289, 0]
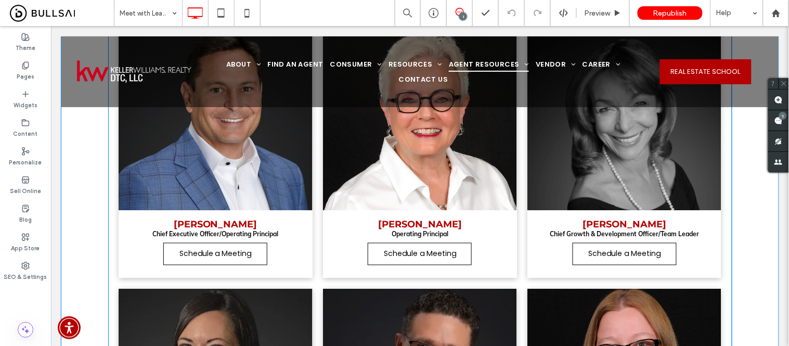
drag, startPoint x: 412, startPoint y: 190, endPoint x: 421, endPoint y: 206, distance: 19.1
click at [412, 190] on link at bounding box center [420, 119] width 206 height 193
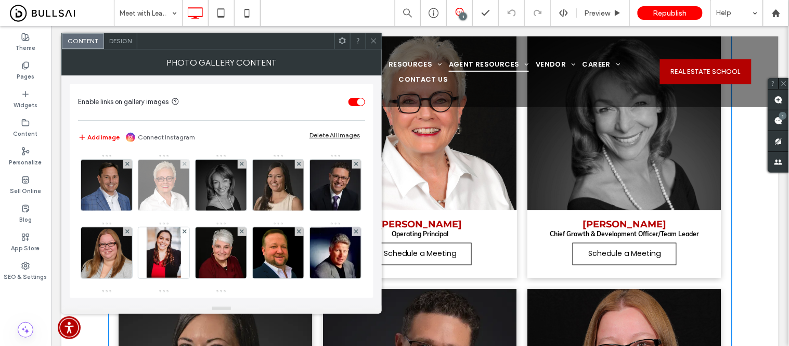
click at [156, 194] on img at bounding box center [163, 185] width 51 height 51
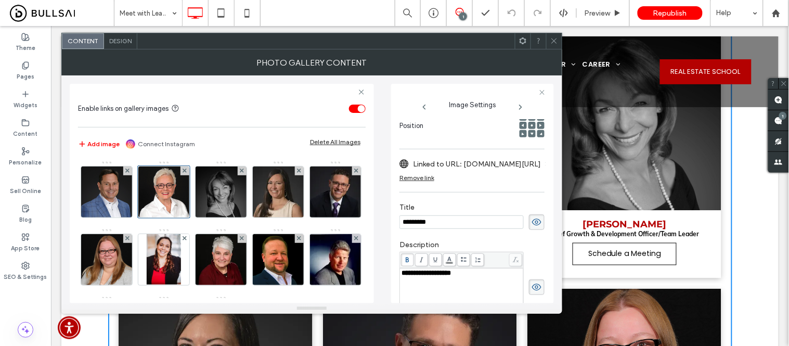
scroll to position [0, 0]
click at [475, 271] on div "**********" at bounding box center [461, 272] width 121 height 7
click at [552, 38] on icon at bounding box center [554, 41] width 8 height 8
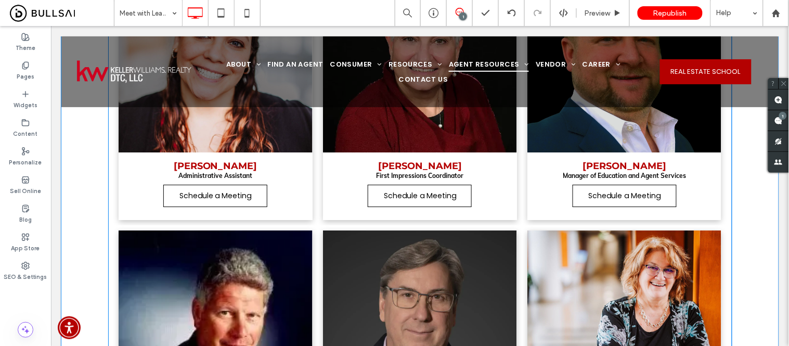
scroll to position [982, 0]
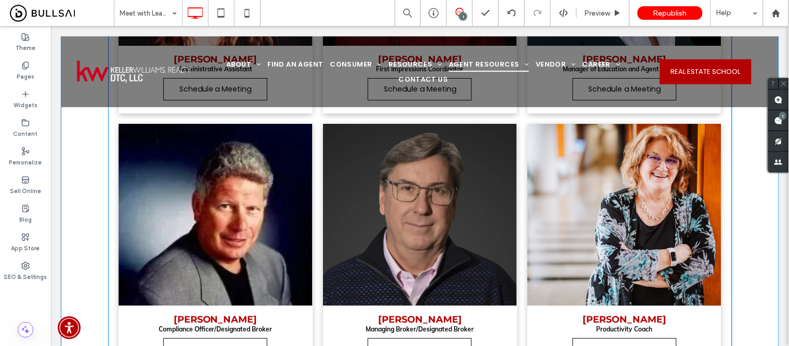
click at [584, 213] on link at bounding box center [624, 214] width 206 height 193
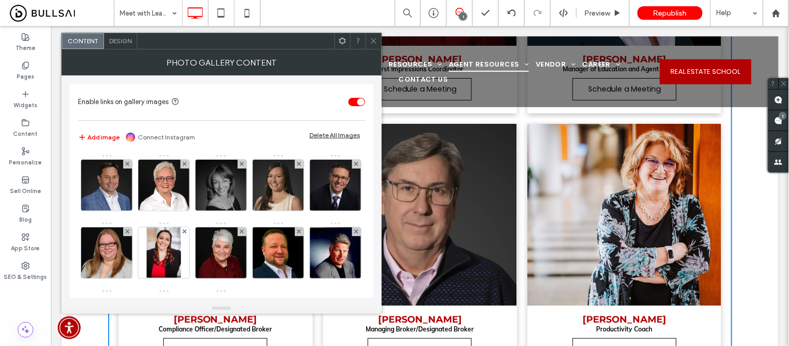
scroll to position [115, 0]
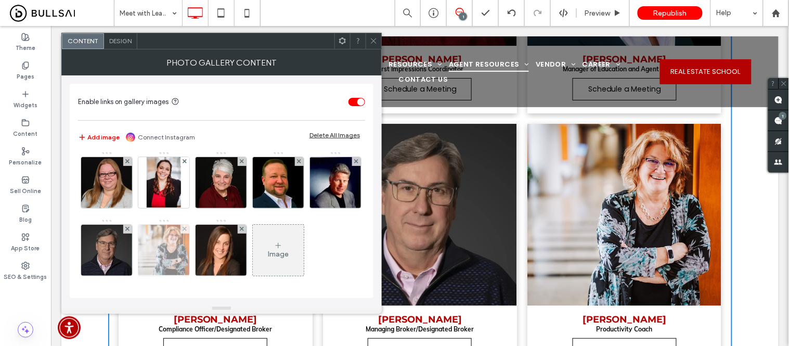
click at [202, 225] on img at bounding box center [163, 250] width 77 height 51
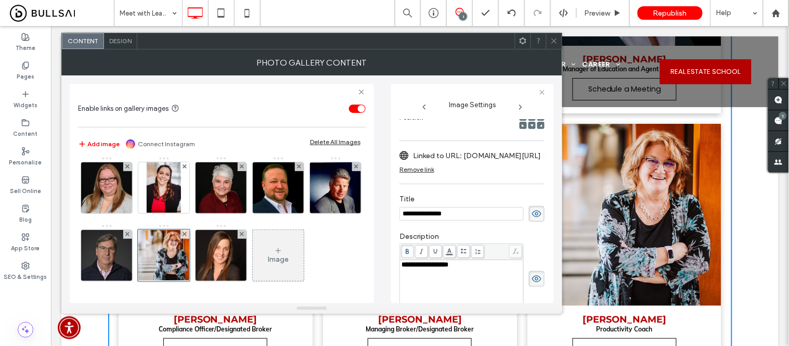
scroll to position [0, 0]
drag, startPoint x: 475, startPoint y: 272, endPoint x: 377, endPoint y: 270, distance: 98.3
click at [377, 270] on div "**********" at bounding box center [312, 189] width 484 height 228
click at [550, 38] on icon at bounding box center [554, 41] width 8 height 8
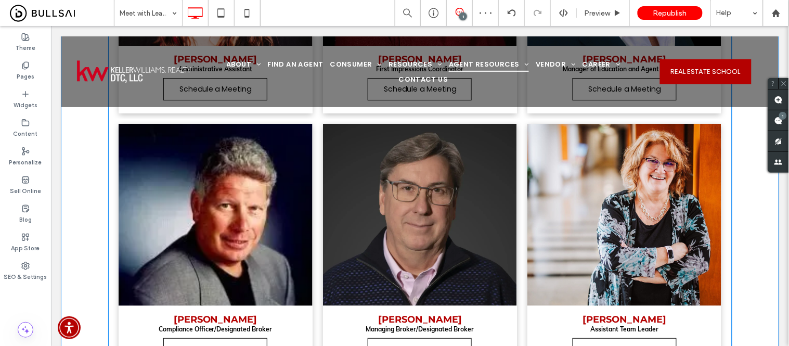
click at [245, 228] on link at bounding box center [215, 214] width 206 height 193
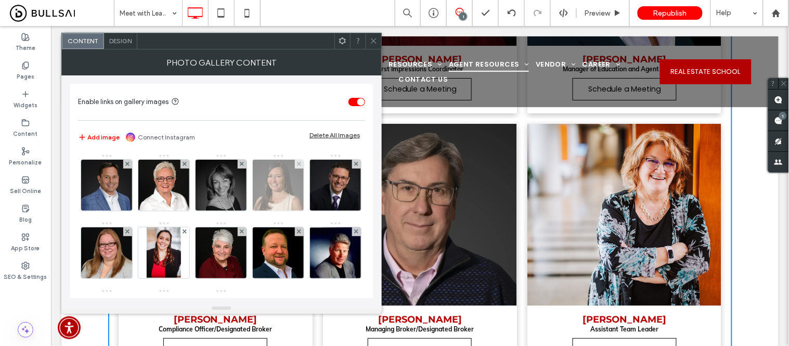
click at [274, 188] on img at bounding box center [278, 185] width 51 height 51
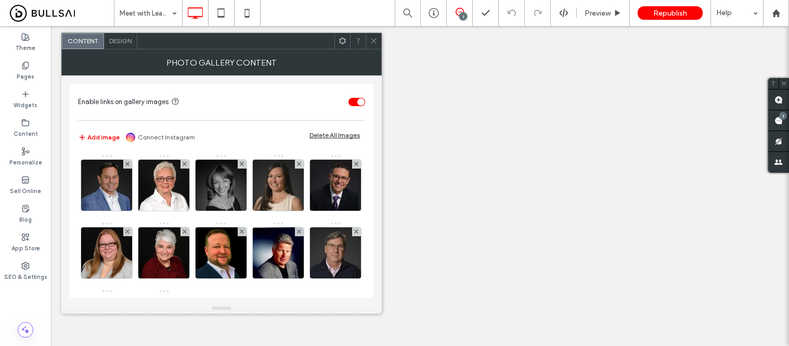
drag, startPoint x: 0, startPoint y: 0, endPoint x: 164, endPoint y: 190, distance: 251.4
click at [163, 190] on img at bounding box center [163, 185] width 51 height 51
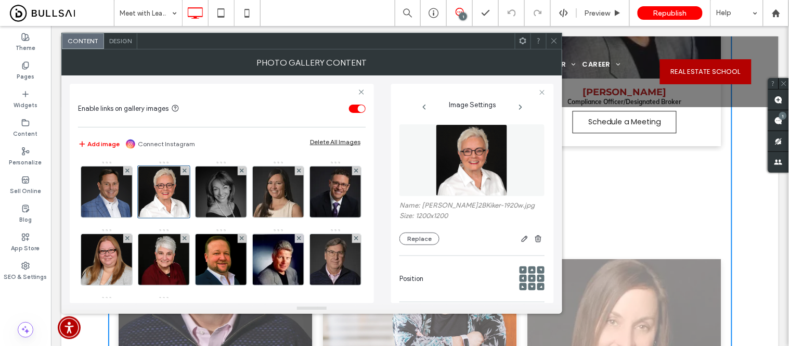
scroll to position [153, 0]
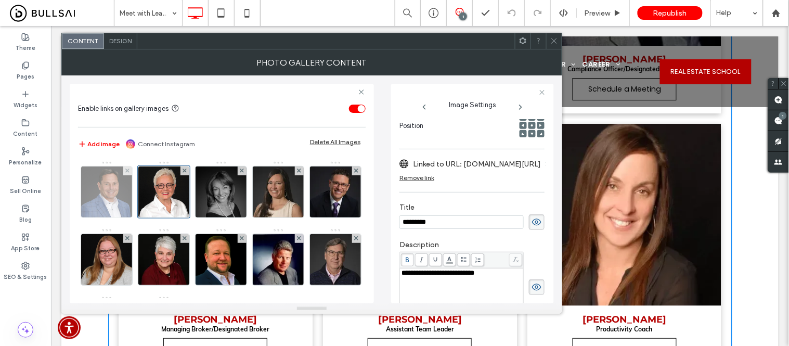
click at [118, 200] on img at bounding box center [106, 191] width 51 height 51
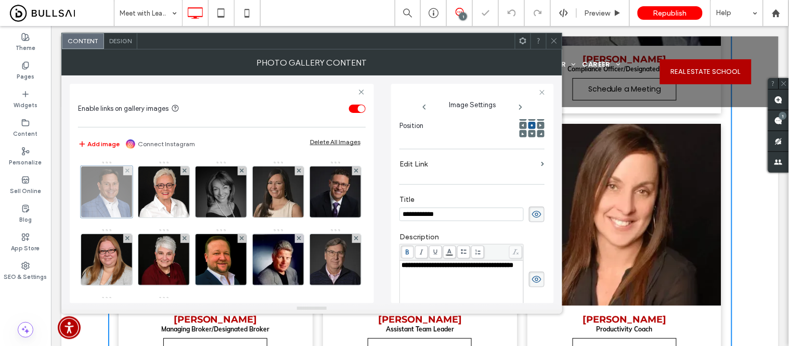
scroll to position [161, 0]
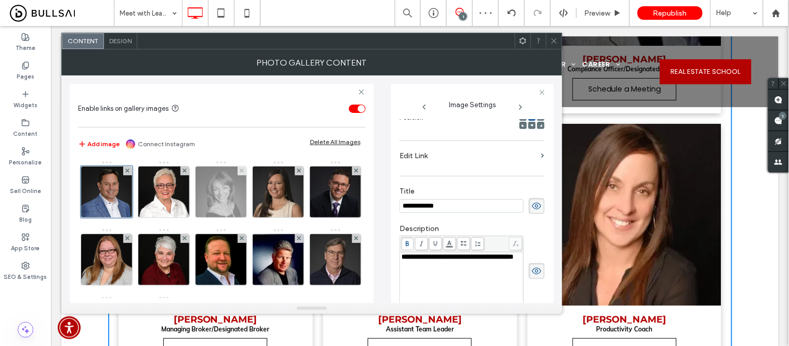
click at [230, 203] on img at bounding box center [220, 191] width 51 height 51
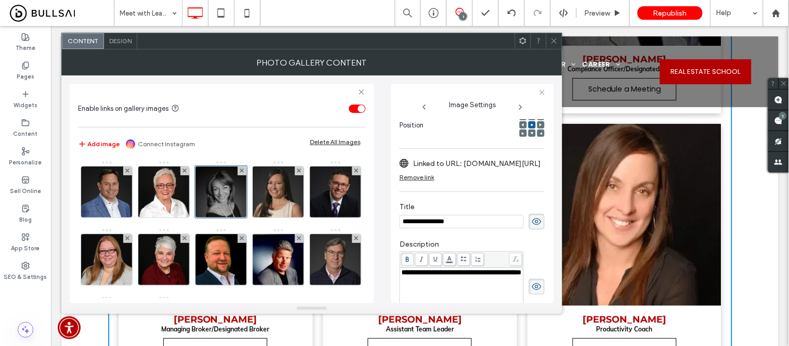
scroll to position [58, 0]
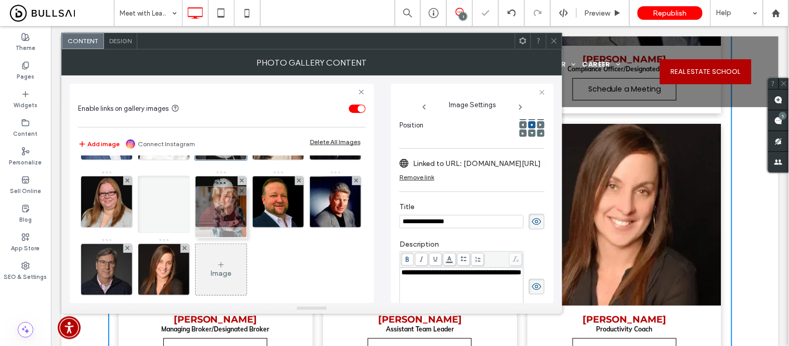
drag, startPoint x: 218, startPoint y: 263, endPoint x: 216, endPoint y: 205, distance: 57.2
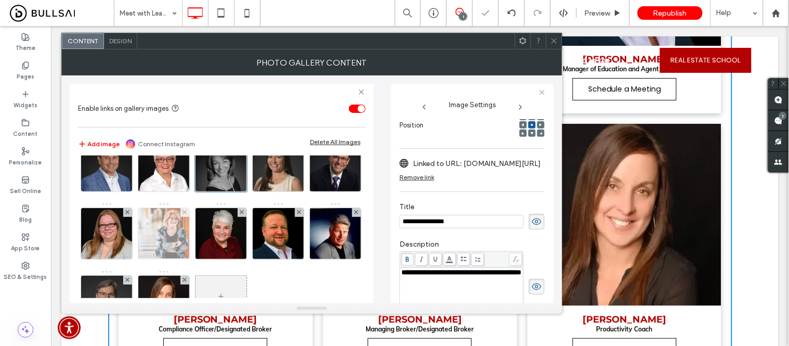
scroll to position [0, 0]
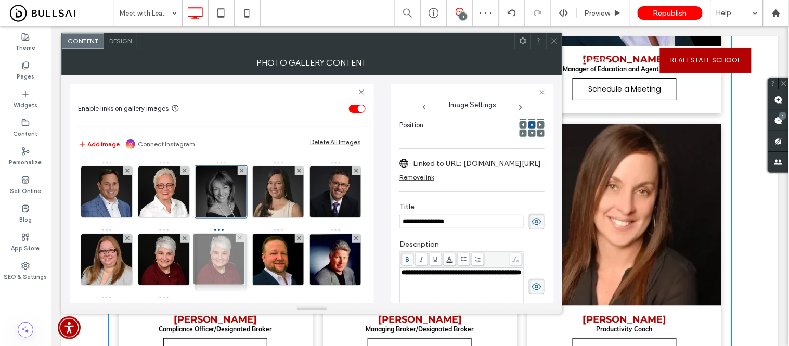
drag, startPoint x: 214, startPoint y: 263, endPoint x: 227, endPoint y: 246, distance: 21.0
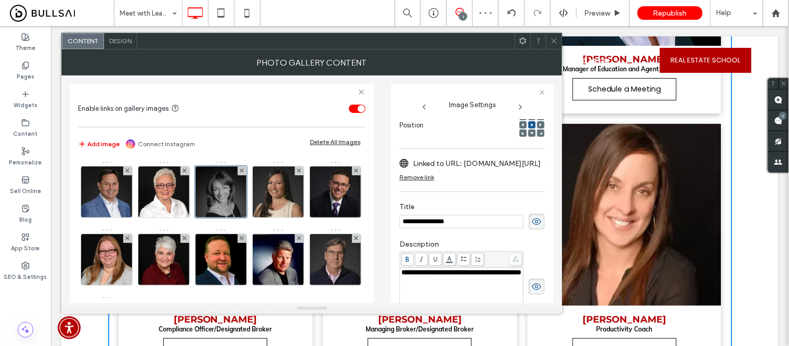
click at [553, 38] on icon at bounding box center [554, 41] width 8 height 8
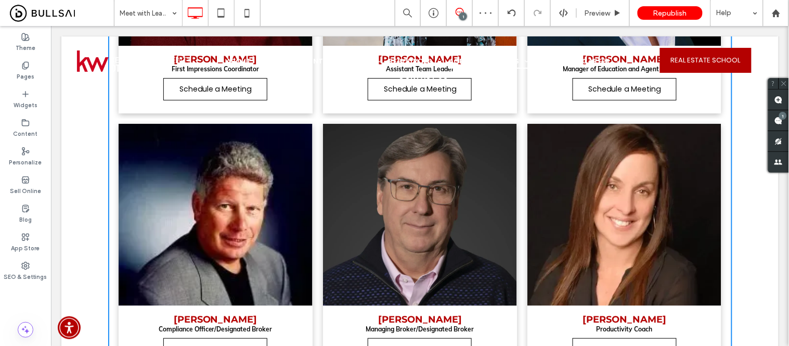
click at [377, 211] on link at bounding box center [420, 214] width 206 height 193
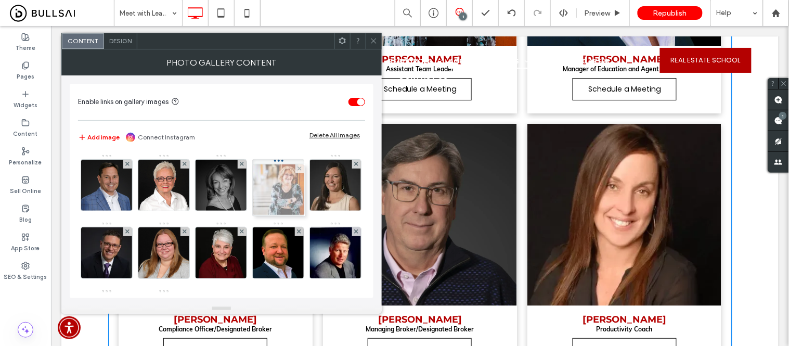
drag, startPoint x: 279, startPoint y: 254, endPoint x: 276, endPoint y: 191, distance: 63.0
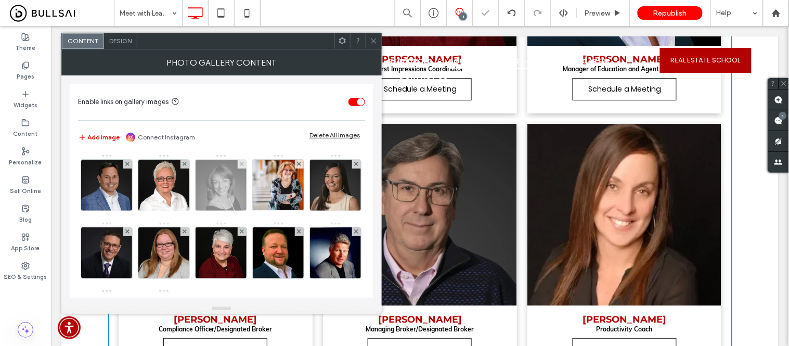
click at [221, 200] on img at bounding box center [220, 185] width 51 height 51
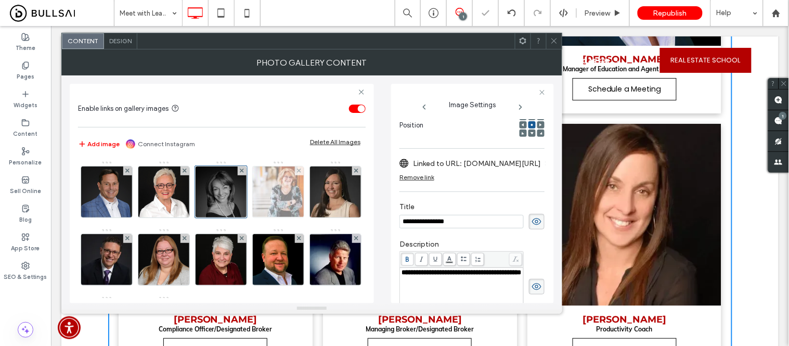
click at [266, 190] on img at bounding box center [278, 191] width 77 height 51
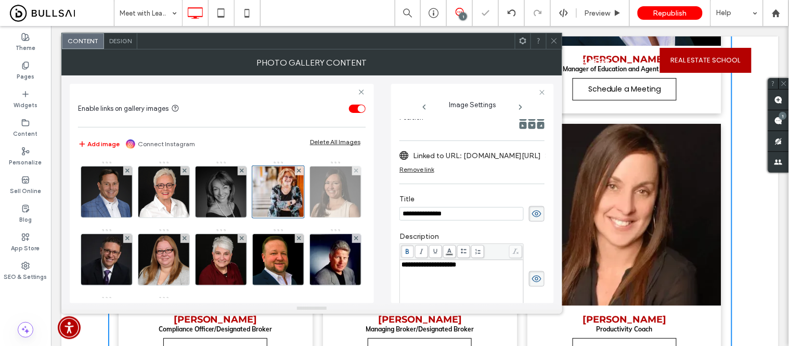
click at [310, 217] on img at bounding box center [335, 191] width 51 height 51
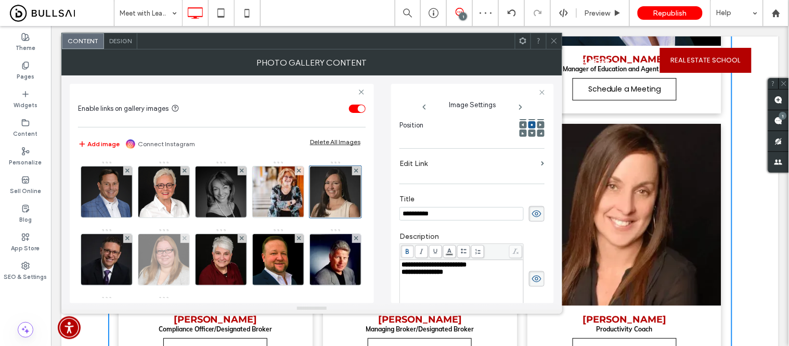
click at [189, 262] on img at bounding box center [163, 259] width 51 height 51
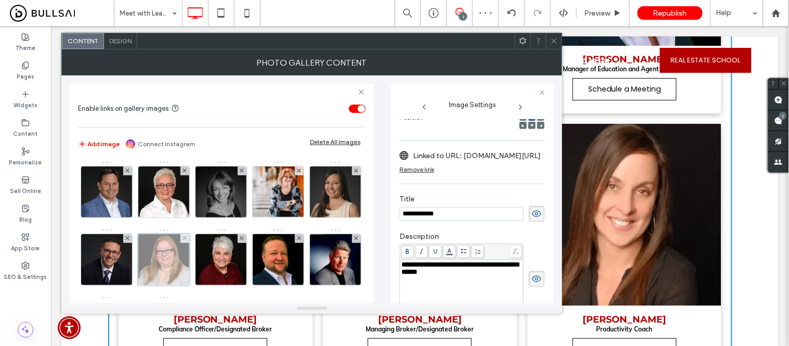
scroll to position [153, 0]
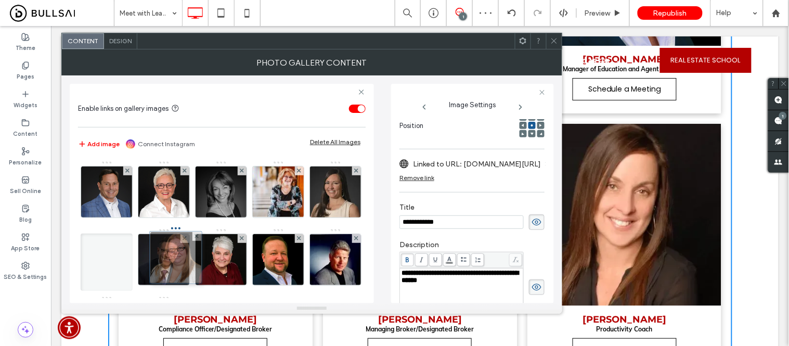
drag, startPoint x: 220, startPoint y: 262, endPoint x: 168, endPoint y: 259, distance: 52.6
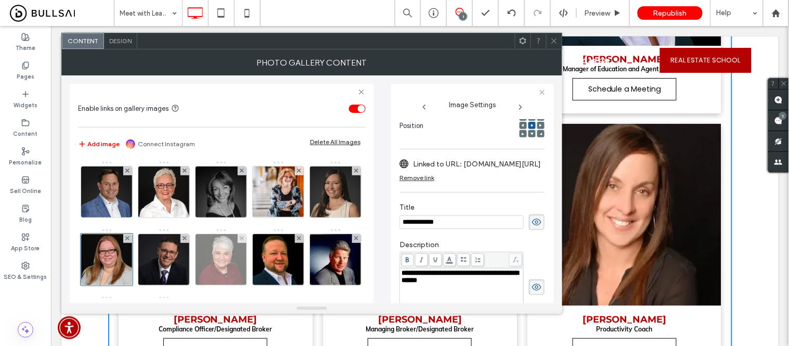
click at [246, 262] on img at bounding box center [220, 259] width 51 height 51
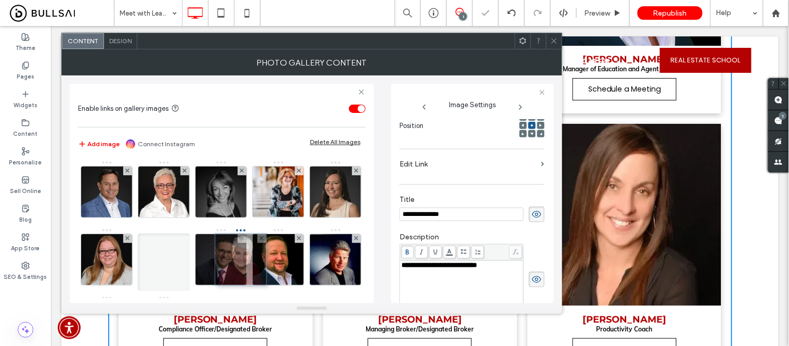
drag, startPoint x: 284, startPoint y: 263, endPoint x: 229, endPoint y: 263, distance: 55.6
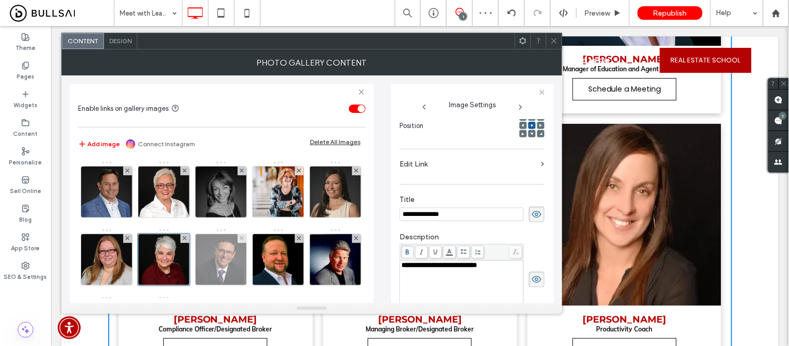
click at [246, 269] on img at bounding box center [220, 259] width 51 height 51
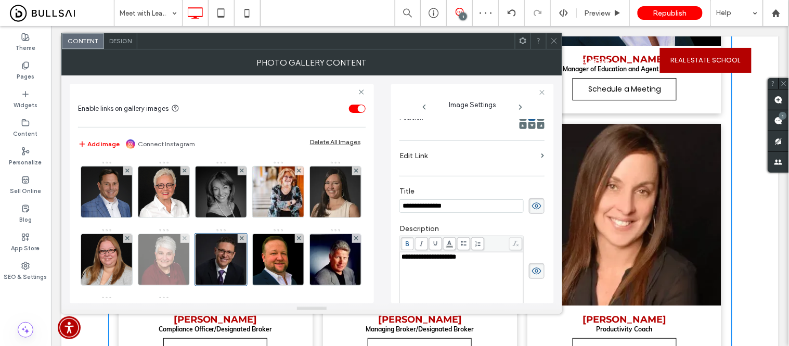
scroll to position [58, 0]
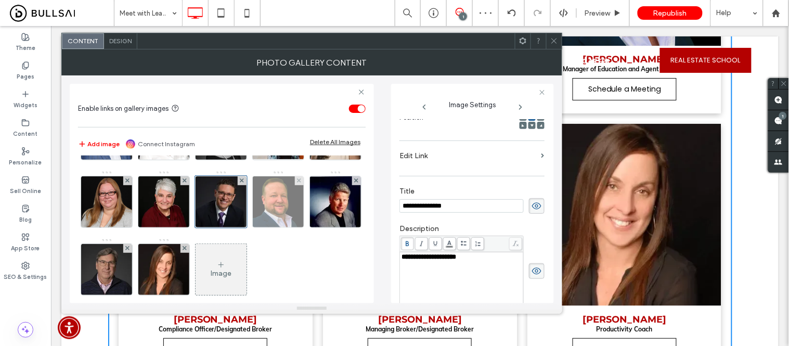
click at [253, 227] on img at bounding box center [278, 201] width 51 height 51
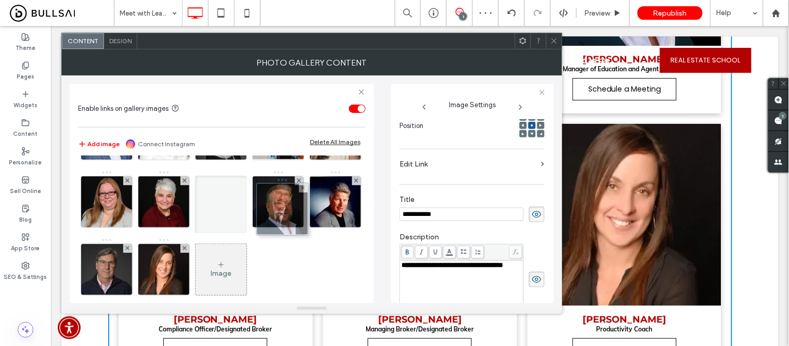
drag, startPoint x: 105, startPoint y: 264, endPoint x: 300, endPoint y: 198, distance: 205.7
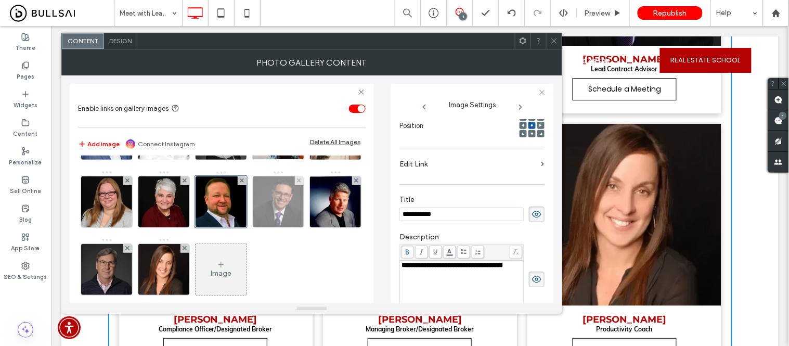
click at [253, 227] on img at bounding box center [278, 201] width 51 height 51
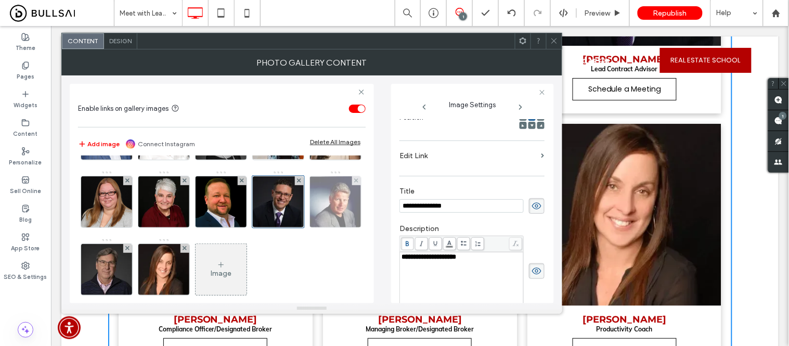
click at [310, 227] on img at bounding box center [335, 201] width 51 height 51
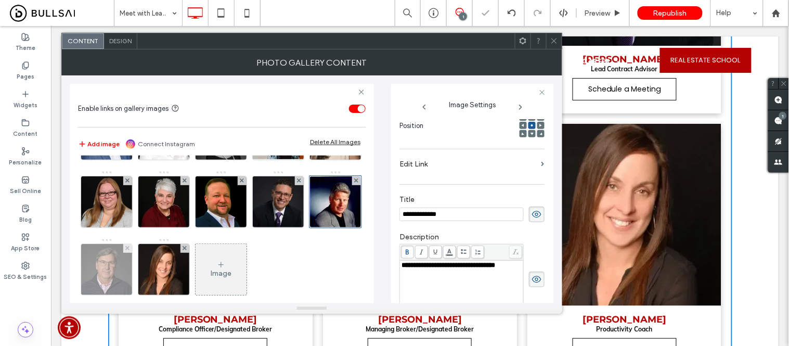
click at [132, 276] on img at bounding box center [106, 269] width 51 height 51
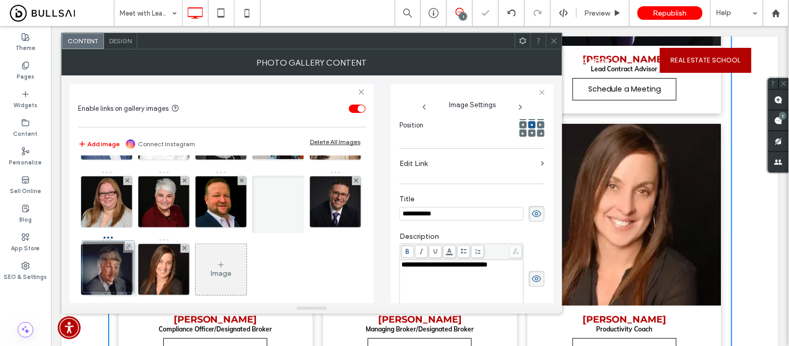
drag, startPoint x: 226, startPoint y: 270, endPoint x: 110, endPoint y: 268, distance: 115.5
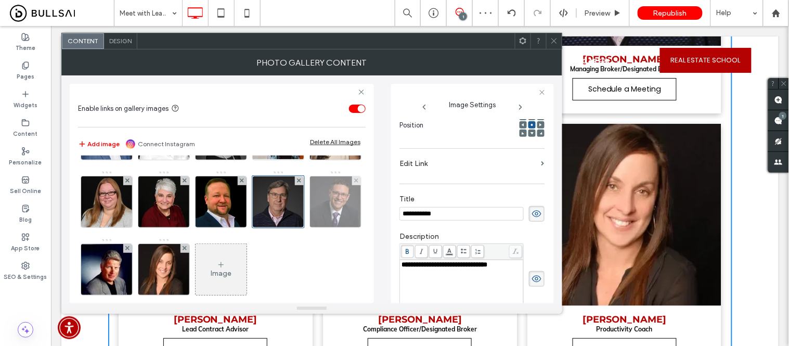
click at [310, 227] on img at bounding box center [335, 201] width 51 height 51
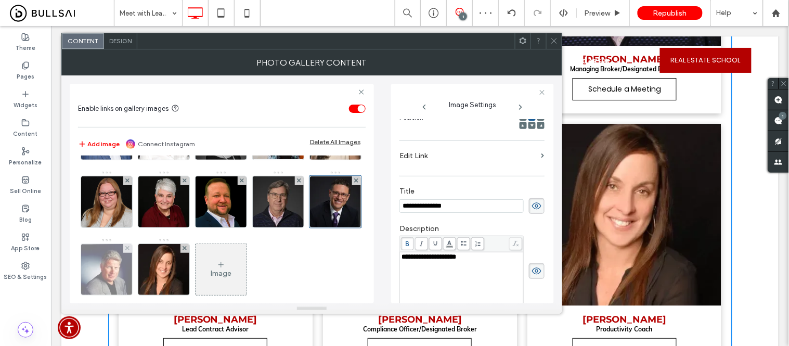
click at [132, 278] on img at bounding box center [106, 269] width 51 height 51
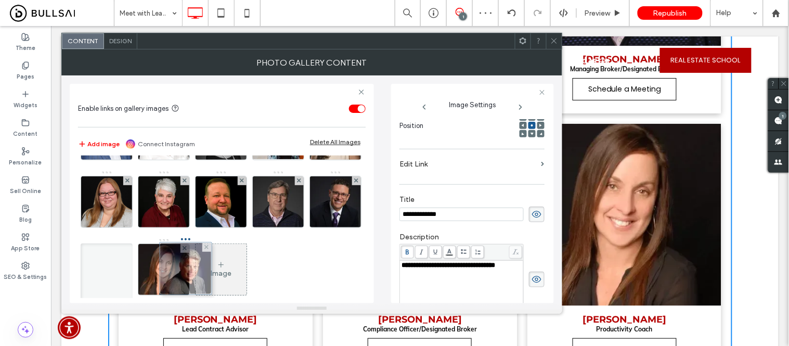
drag, startPoint x: 218, startPoint y: 278, endPoint x: 157, endPoint y: 277, distance: 61.4
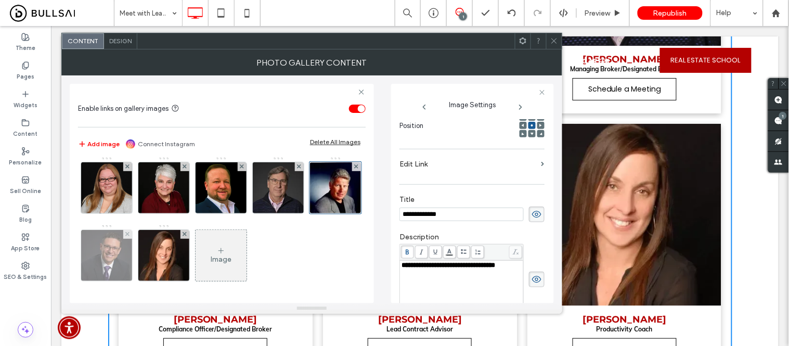
scroll to position [58, 0]
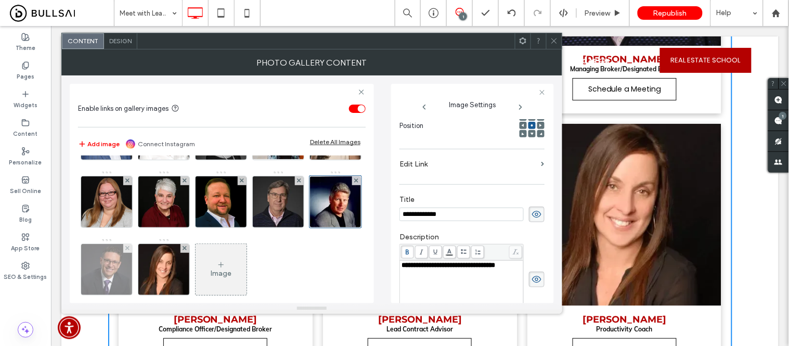
click at [132, 271] on img at bounding box center [106, 269] width 51 height 51
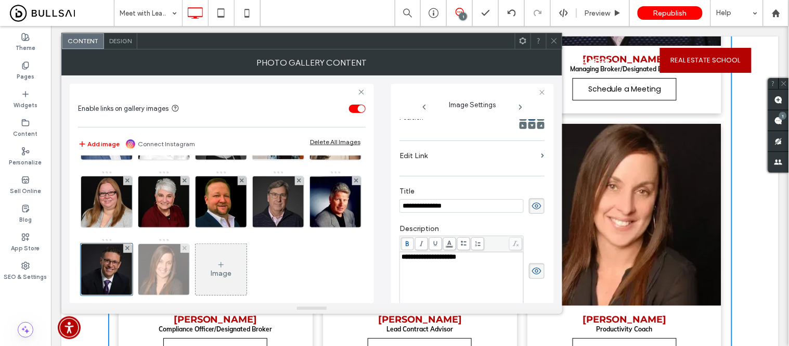
click at [189, 281] on img at bounding box center [163, 269] width 51 height 51
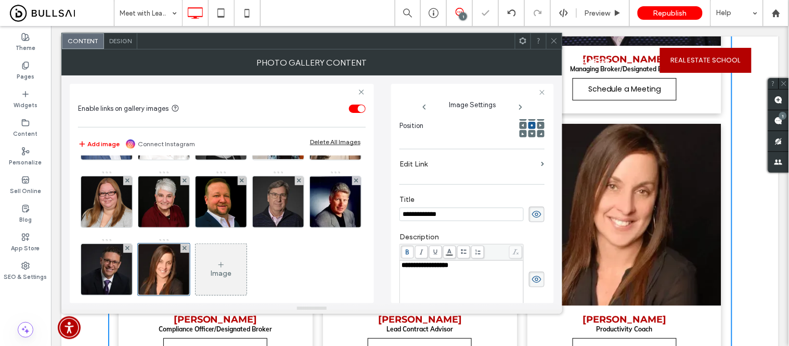
click at [553, 43] on icon at bounding box center [554, 41] width 8 height 8
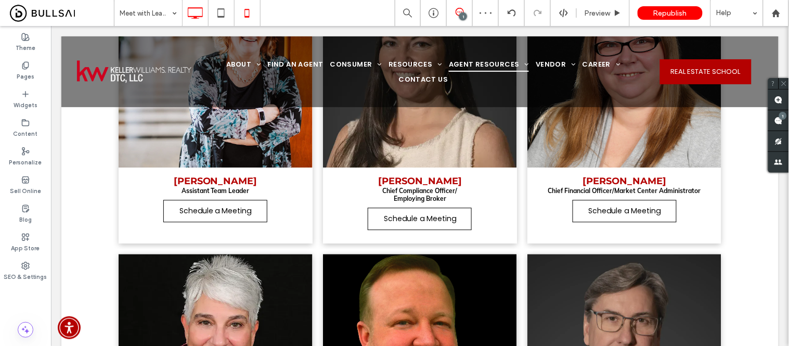
scroll to position [578, 0]
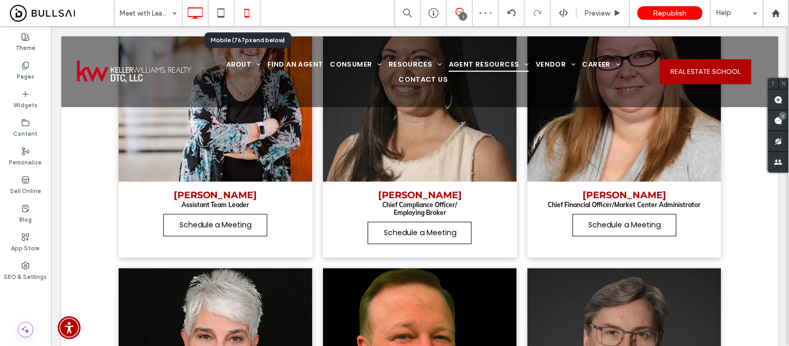
click at [257, 7] on icon at bounding box center [247, 13] width 21 height 21
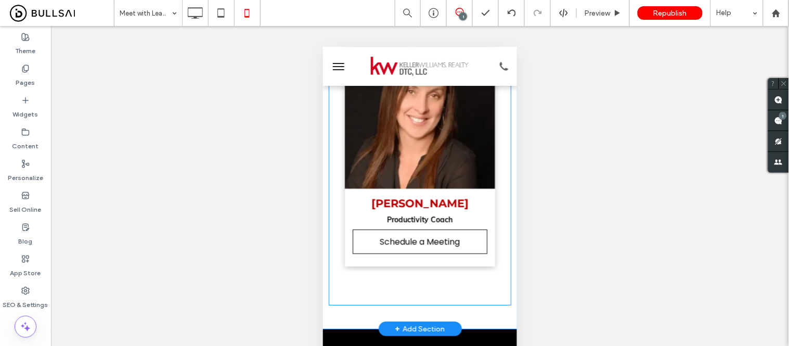
scroll to position [2888, 0]
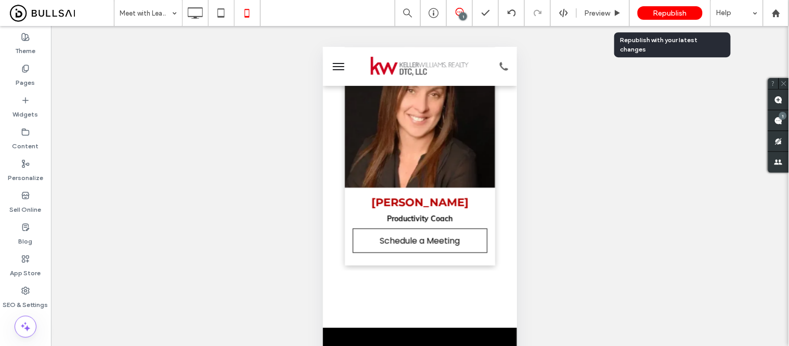
click at [687, 11] on span "Republish" at bounding box center [670, 13] width 34 height 9
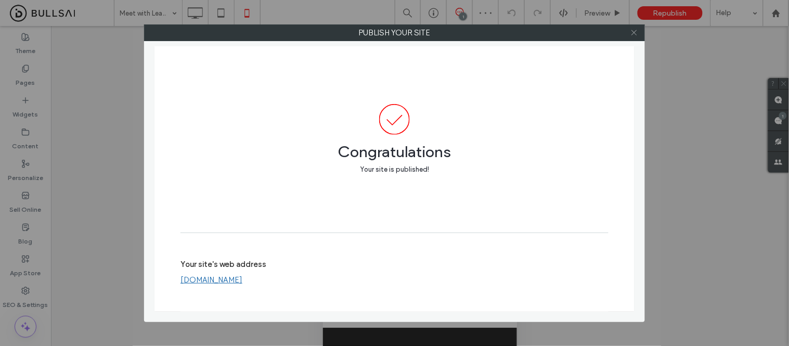
click at [637, 29] on icon at bounding box center [634, 33] width 8 height 8
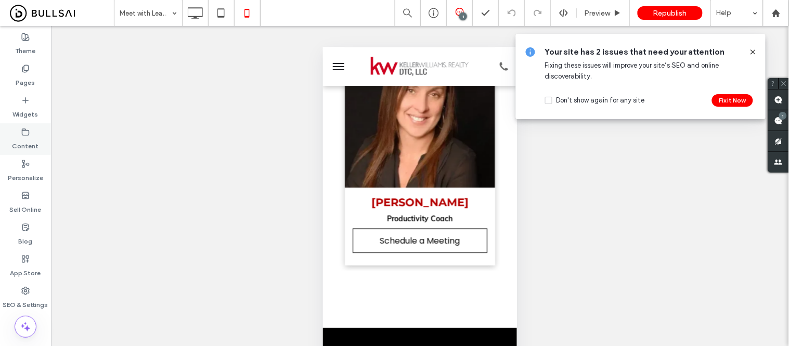
click at [24, 137] on label "Content" at bounding box center [25, 143] width 27 height 15
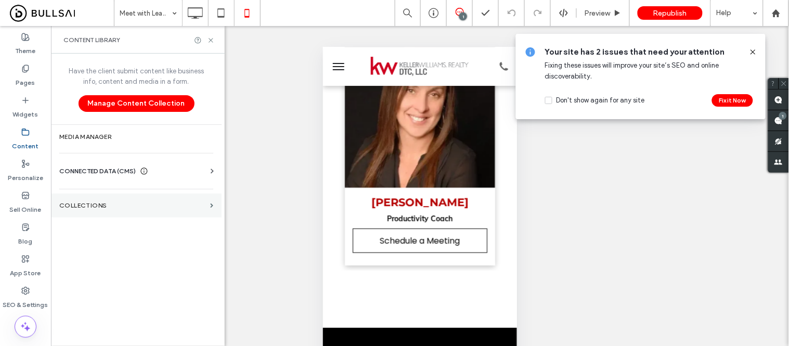
click at [115, 204] on label "Collections" at bounding box center [132, 205] width 147 height 7
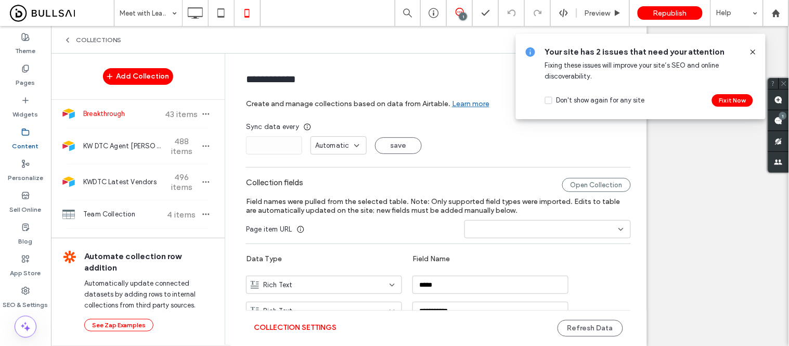
click at [754, 48] on icon at bounding box center [753, 52] width 8 height 8
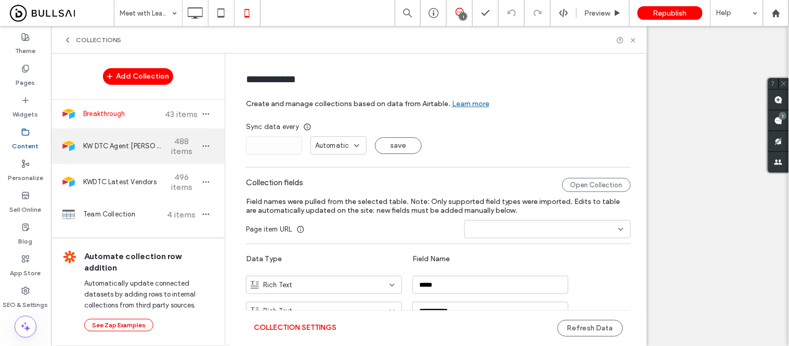
click at [130, 154] on div "KW DTC Agent Roster 488 items" at bounding box center [138, 145] width 174 height 35
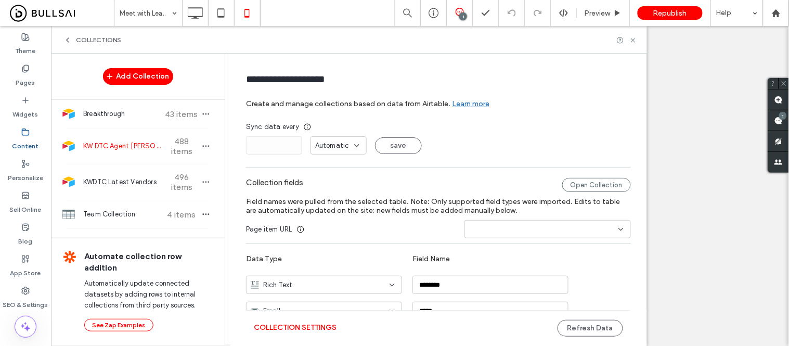
type input "**********"
click at [588, 183] on div "Open Collection" at bounding box center [596, 185] width 69 height 14
click at [588, 329] on button "Refresh Data" at bounding box center [590, 328] width 66 height 17
click at [28, 76] on label "Pages" at bounding box center [25, 80] width 19 height 15
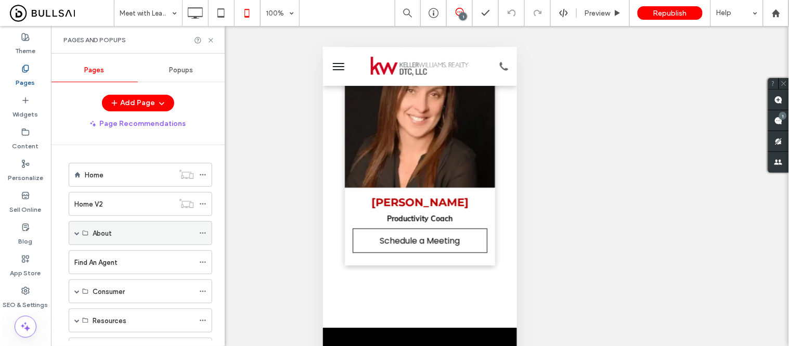
click at [77, 236] on span at bounding box center [76, 232] width 5 height 5
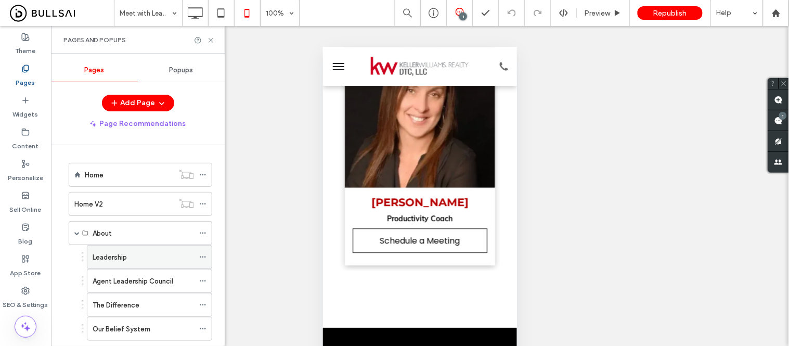
click at [117, 260] on label "Leadership" at bounding box center [110, 257] width 34 height 18
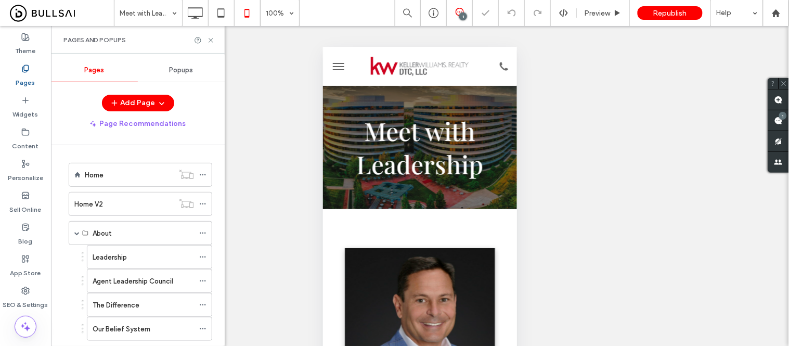
scroll to position [0, 0]
click at [23, 291] on icon at bounding box center [25, 290] width 8 height 8
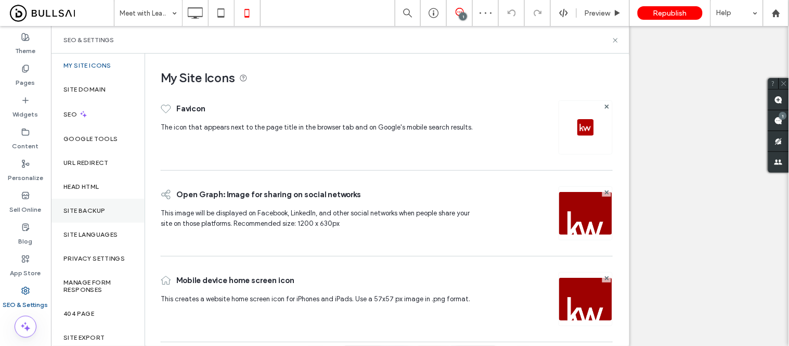
click at [84, 215] on div "Site Backup" at bounding box center [98, 211] width 94 height 24
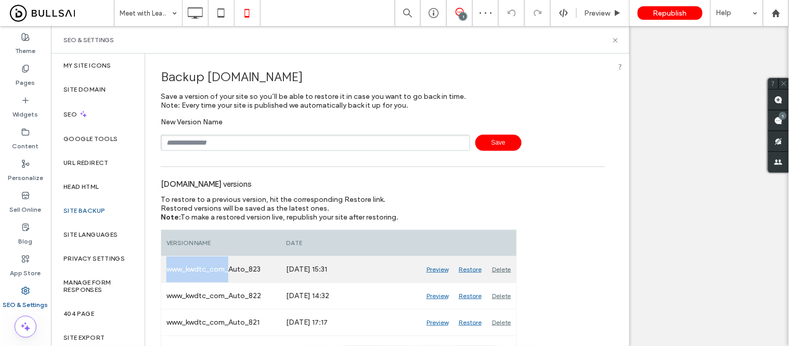
drag, startPoint x: 162, startPoint y: 268, endPoint x: 230, endPoint y: 269, distance: 67.6
click at [230, 269] on div "www_kwdtc_com_Auto_823" at bounding box center [221, 269] width 120 height 26
copy div "www_kwdtc_com_"
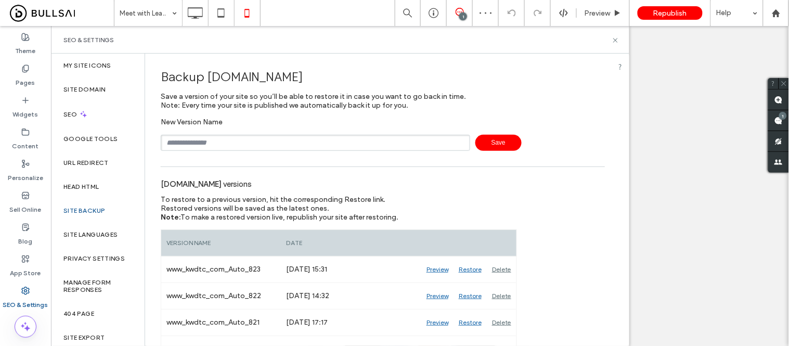
click at [196, 140] on input "text" at bounding box center [315, 143] width 309 height 16
paste input "**********"
type input "**********"
click at [501, 143] on span "Save" at bounding box center [498, 143] width 46 height 16
click at [615, 43] on icon at bounding box center [615, 40] width 8 height 8
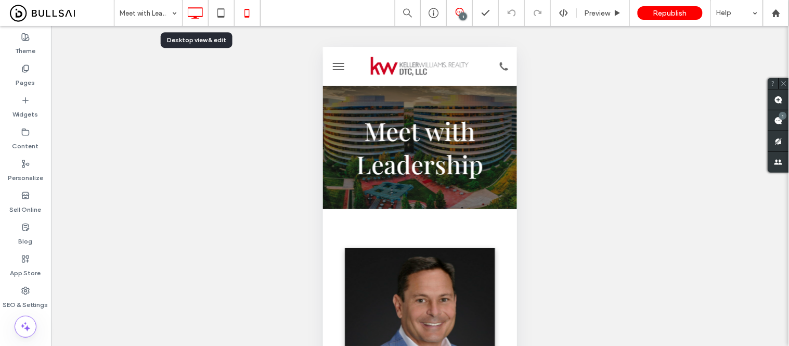
click at [195, 9] on icon at bounding box center [195, 13] width 21 height 21
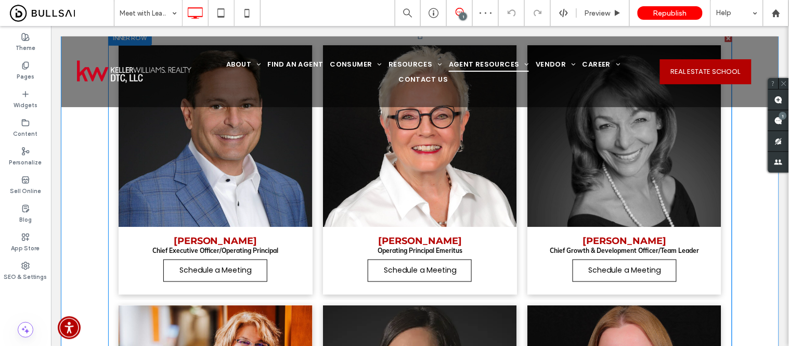
scroll to position [289, 0]
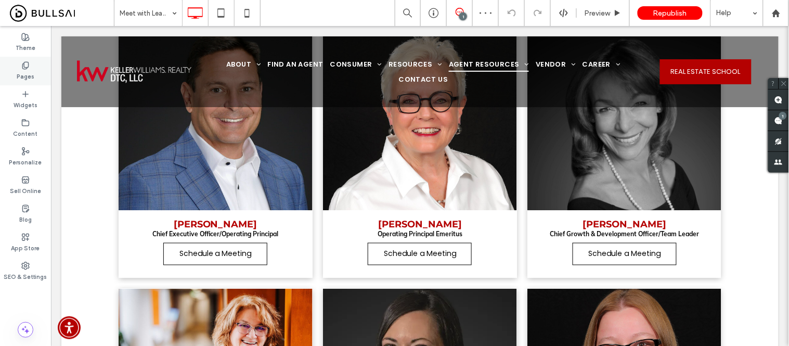
click at [30, 74] on label "Pages" at bounding box center [26, 75] width 18 height 11
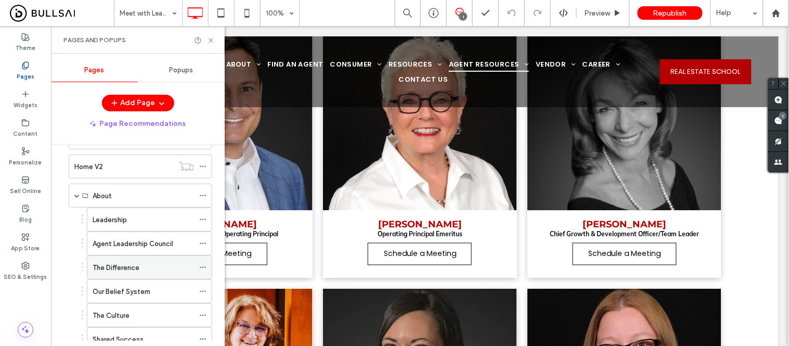
scroll to position [58, 0]
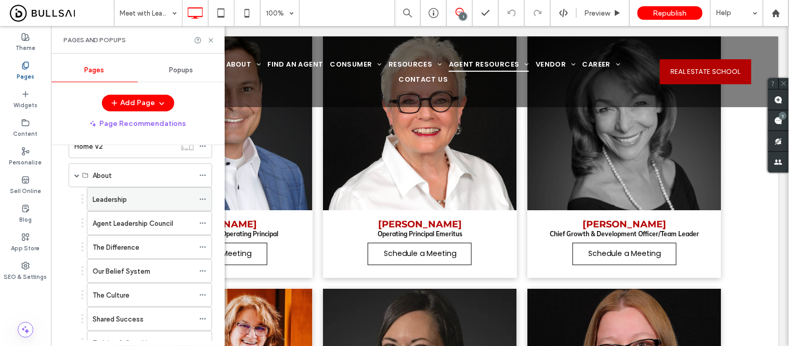
click at [120, 205] on div "Leadership" at bounding box center [143, 199] width 101 height 23
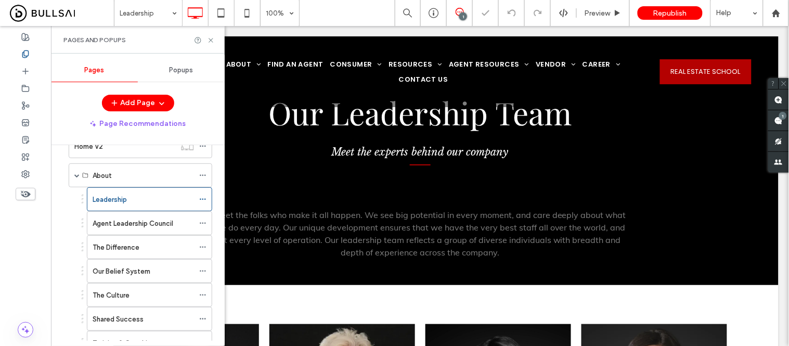
scroll to position [173, 0]
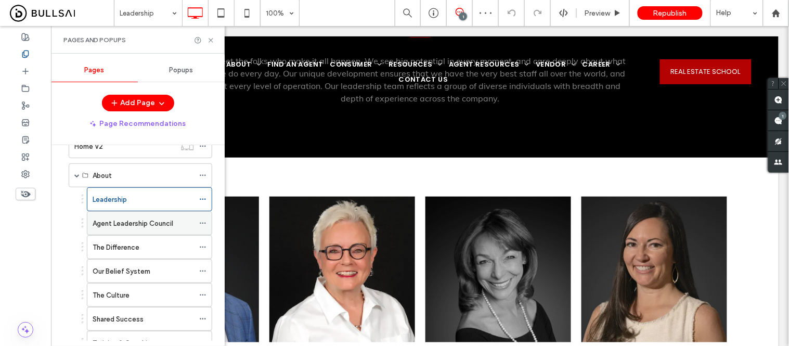
click at [137, 224] on label "Agent Leadership Council" at bounding box center [133, 223] width 81 height 18
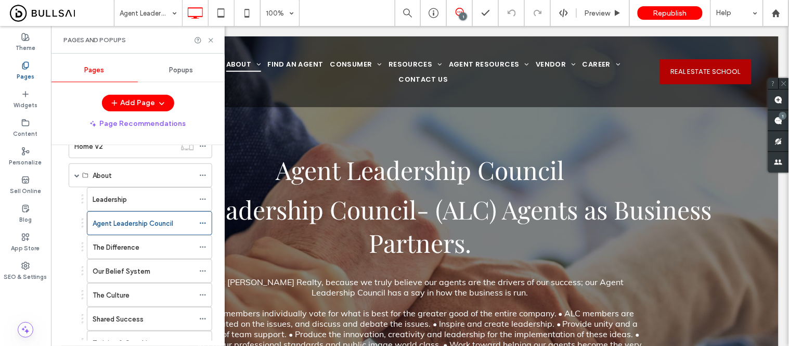
scroll to position [635, 0]
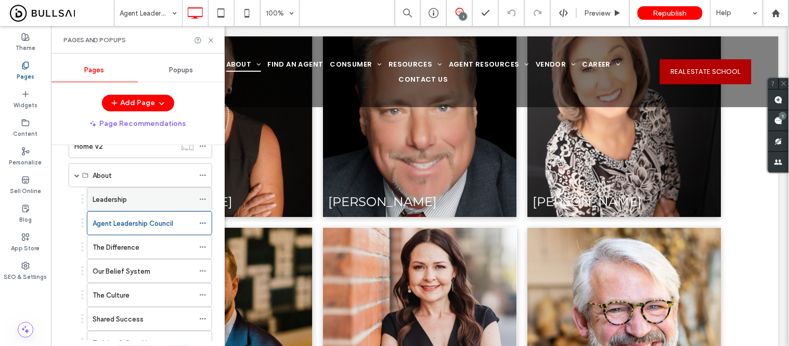
click at [130, 199] on div "Leadership" at bounding box center [143, 199] width 101 height 11
click at [214, 39] on icon at bounding box center [211, 40] width 8 height 8
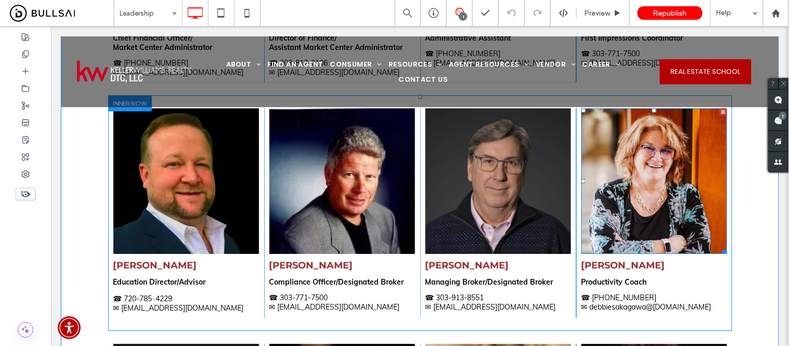
scroll to position [751, 0]
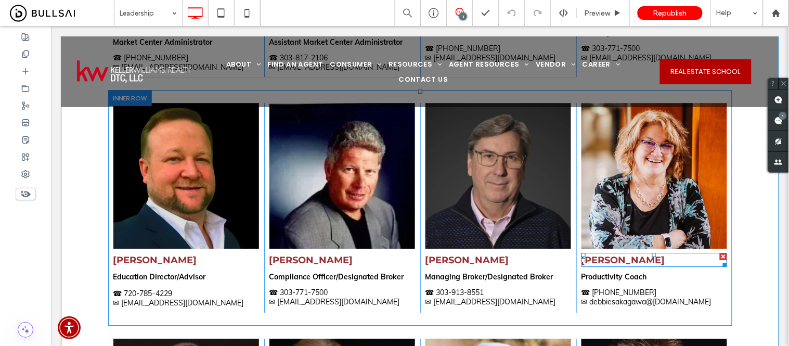
click at [626, 254] on strong "[PERSON_NAME]" at bounding box center [623, 259] width 84 height 11
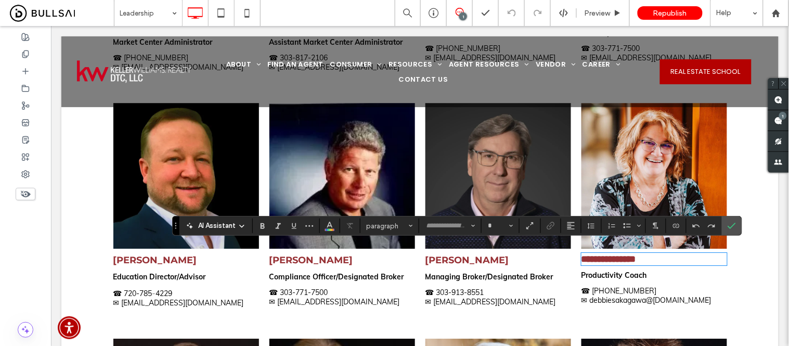
click at [619, 270] on strong "Productivity Coach" at bounding box center [614, 274] width 66 height 9
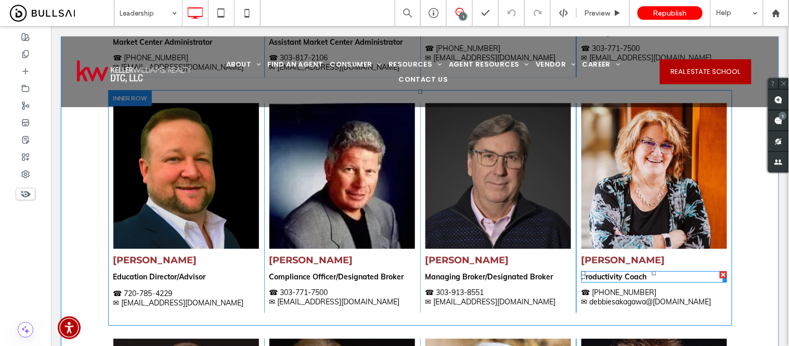
click at [611, 271] on strong "Productivity Coach" at bounding box center [614, 275] width 66 height 9
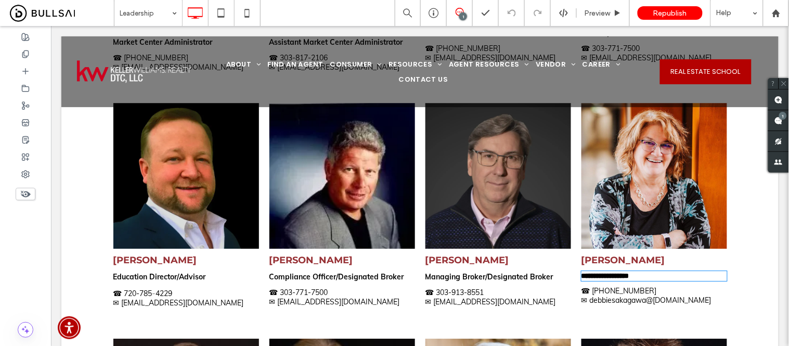
type input "****"
type input "**"
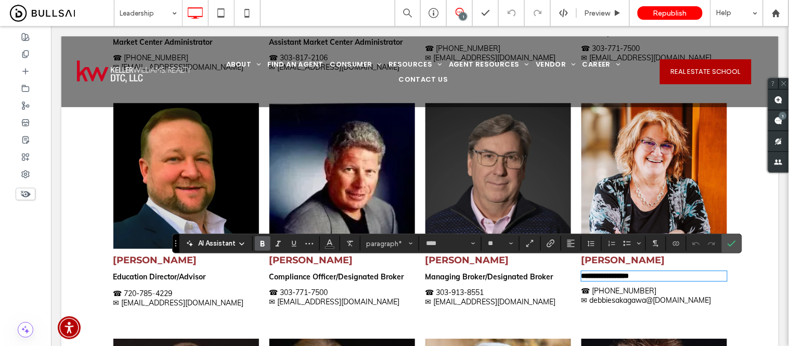
paste div
type input "**"
drag, startPoint x: 616, startPoint y: 267, endPoint x: 601, endPoint y: 263, distance: 16.3
click at [581, 271] on strong "**********" at bounding box center [605, 274] width 48 height 7
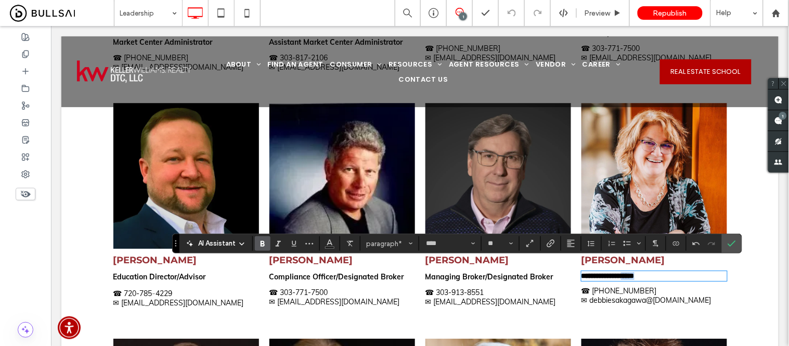
drag, startPoint x: 661, startPoint y: 266, endPoint x: 634, endPoint y: 270, distance: 27.4
click at [634, 271] on p "**********" at bounding box center [654, 275] width 146 height 8
drag, startPoint x: 737, startPoint y: 239, endPoint x: 688, endPoint y: 213, distance: 55.4
click at [737, 239] on label "Confirm" at bounding box center [732, 243] width 16 height 19
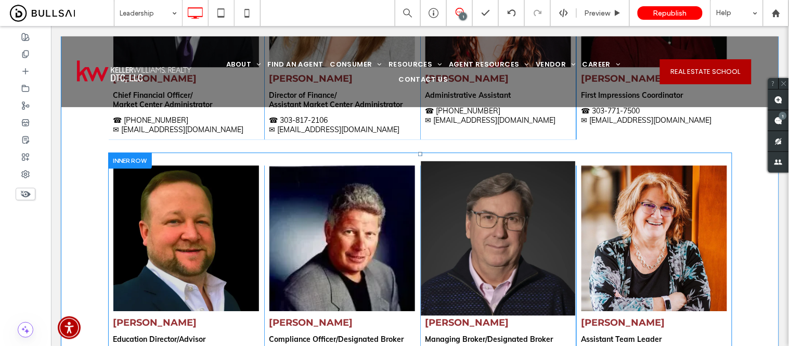
scroll to position [578, 0]
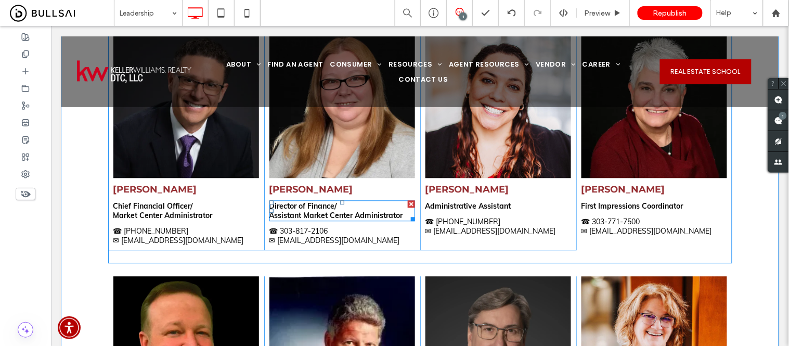
click at [291, 201] on strong "Director of Finance/ Assistant Market Center Administrator" at bounding box center [336, 210] width 134 height 19
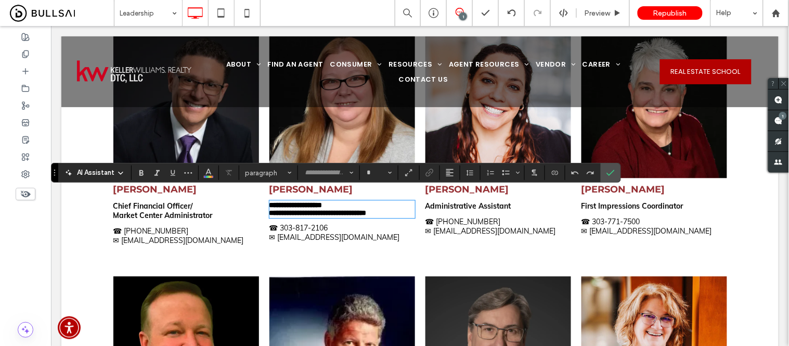
type input "****"
type input "**"
click at [292, 202] on strong "**********" at bounding box center [317, 208] width 97 height 15
click at [333, 201] on p "**********" at bounding box center [342, 209] width 146 height 16
drag, startPoint x: 330, startPoint y: 195, endPoint x: 266, endPoint y: 197, distance: 64.0
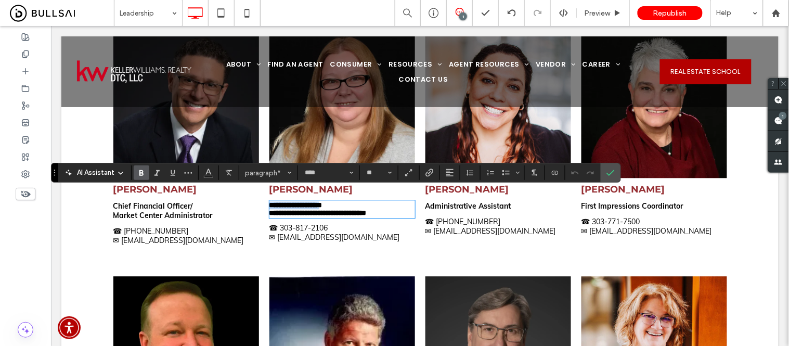
click at [269, 201] on strong "**********" at bounding box center [317, 208] width 97 height 15
drag, startPoint x: 300, startPoint y: 203, endPoint x: 270, endPoint y: 205, distance: 30.2
click at [269, 207] on strong "**********" at bounding box center [317, 208] width 97 height 15
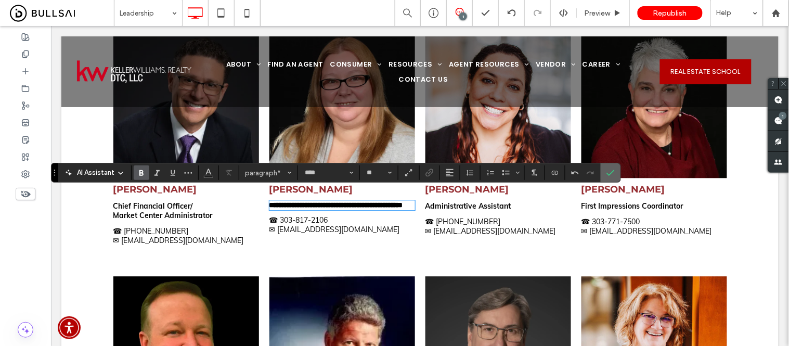
click at [610, 173] on icon "Confirm" at bounding box center [610, 172] width 8 height 8
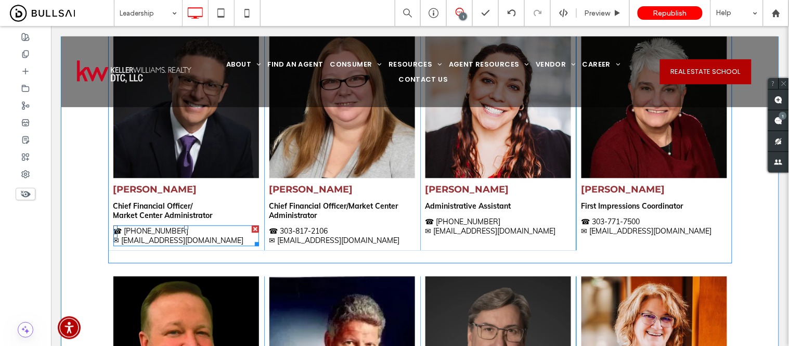
click at [156, 201] on strong "Chief Financial Officer/ Market Center Administrator" at bounding box center [162, 210] width 99 height 19
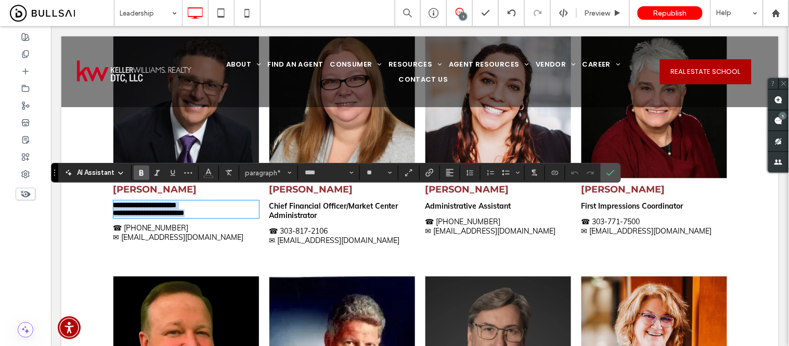
click at [164, 201] on strong "**********" at bounding box center [148, 208] width 71 height 15
drag, startPoint x: 185, startPoint y: 194, endPoint x: 95, endPoint y: 199, distance: 90.1
drag, startPoint x: 186, startPoint y: 194, endPoint x: 216, endPoint y: 203, distance: 31.4
click at [216, 203] on p "**********" at bounding box center [186, 209] width 146 height 16
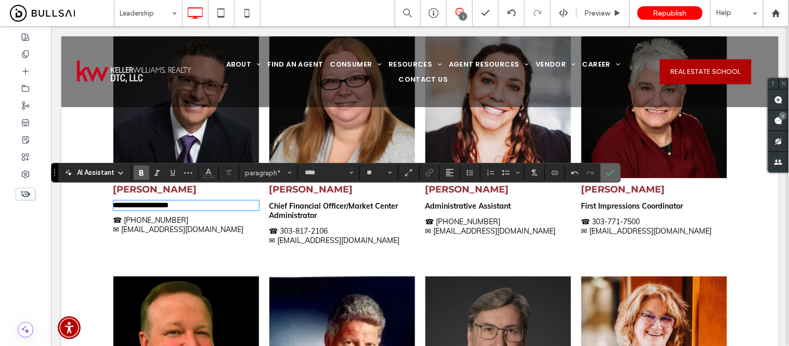
drag, startPoint x: 612, startPoint y: 173, endPoint x: 737, endPoint y: 167, distance: 124.9
click at [612, 173] on use "Confirm" at bounding box center [611, 172] width 8 height 6
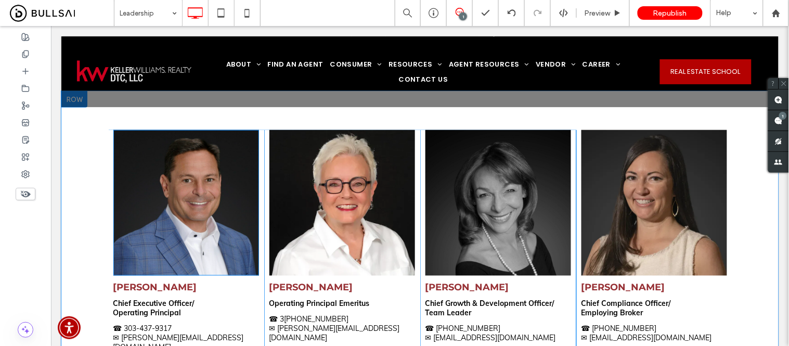
scroll to position [231, 0]
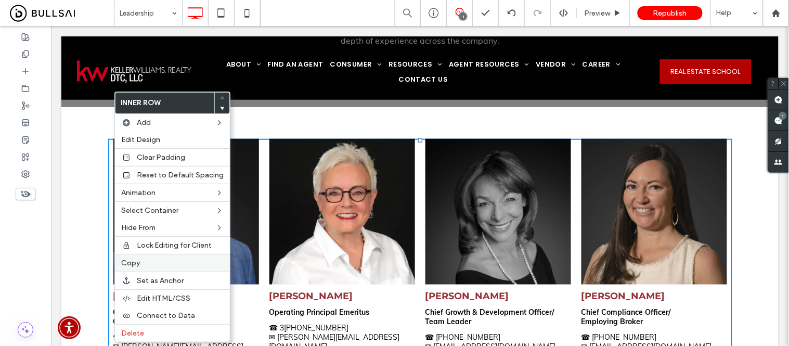
click at [134, 260] on span "Copy" at bounding box center [130, 262] width 19 height 9
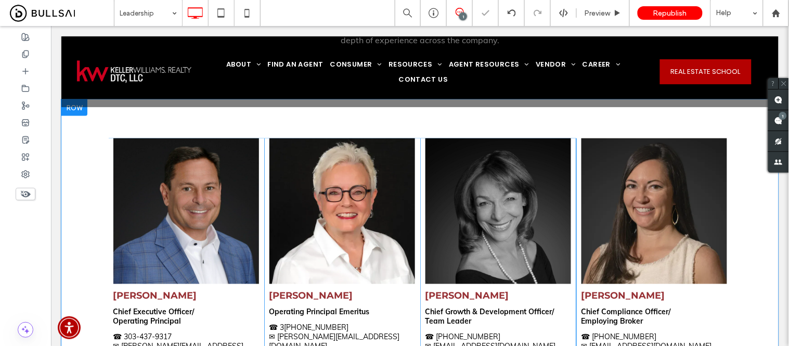
scroll to position [404, 0]
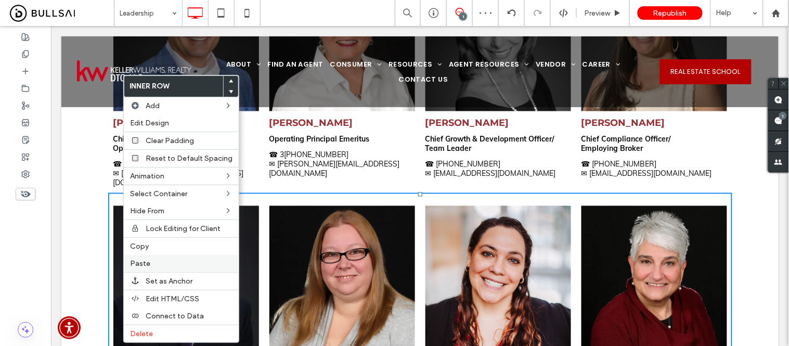
click at [146, 263] on span "Paste" at bounding box center [140, 263] width 20 height 9
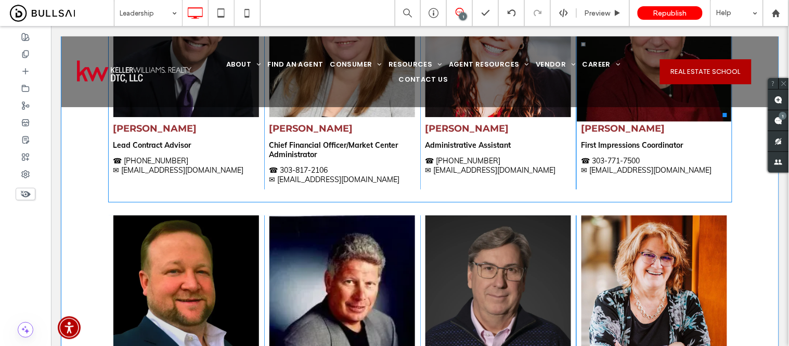
scroll to position [866, 0]
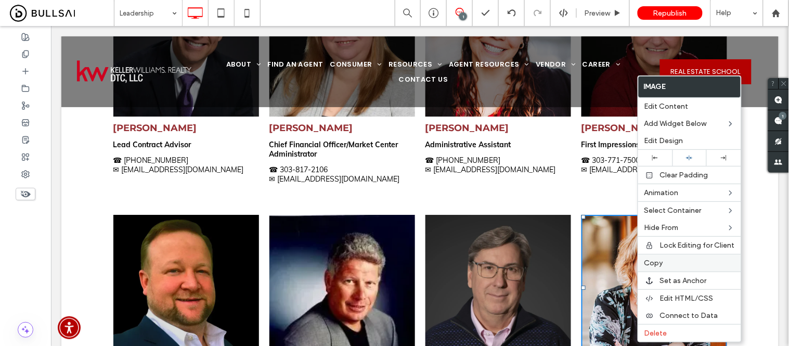
click at [650, 263] on span "Copy" at bounding box center [653, 262] width 19 height 9
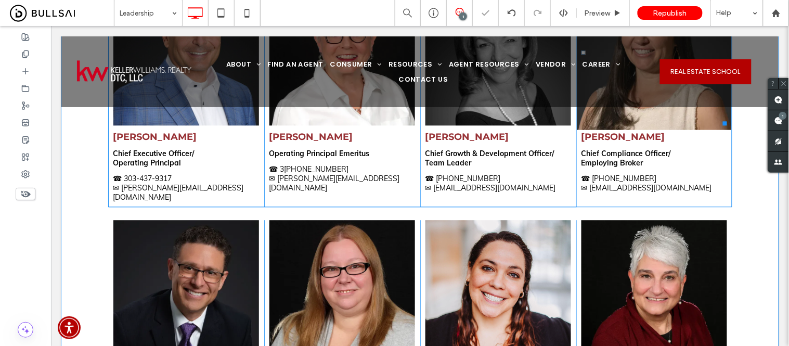
scroll to position [520, 0]
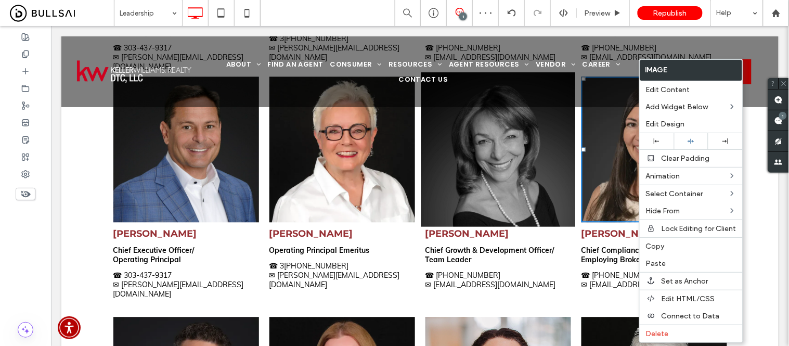
click at [450, 142] on img at bounding box center [497, 149] width 154 height 154
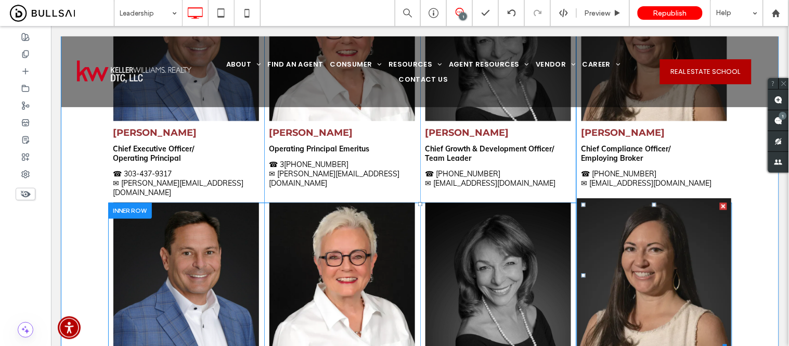
scroll to position [346, 0]
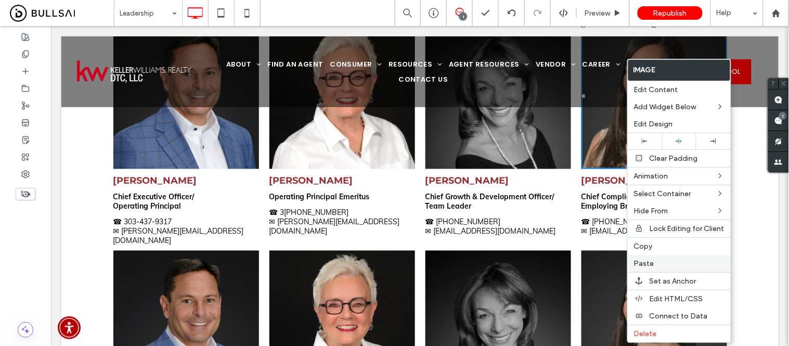
click at [657, 266] on div "Paste" at bounding box center [679, 263] width 103 height 17
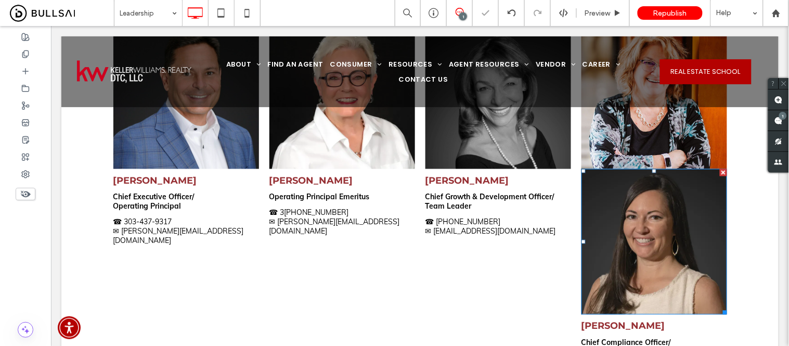
scroll to position [307, 0]
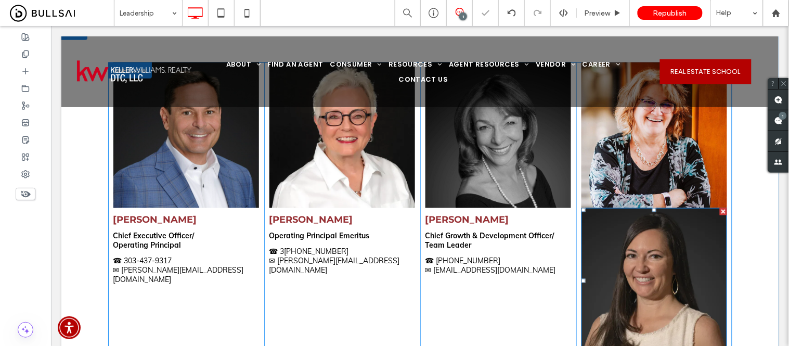
drag, startPoint x: 717, startPoint y: 212, endPoint x: 720, endPoint y: 255, distance: 43.8
click at [719, 212] on div at bounding box center [722, 210] width 7 height 7
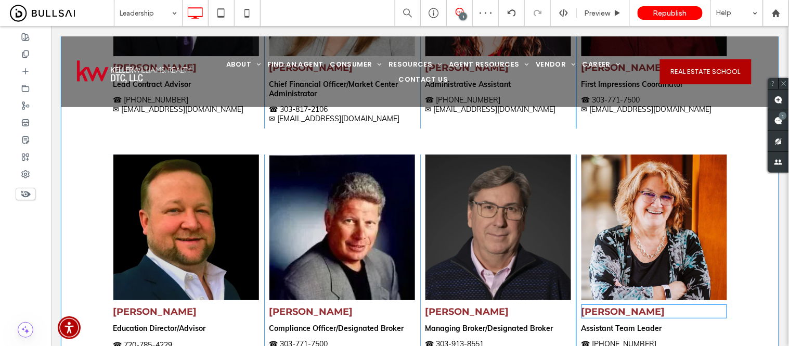
scroll to position [1000, 0]
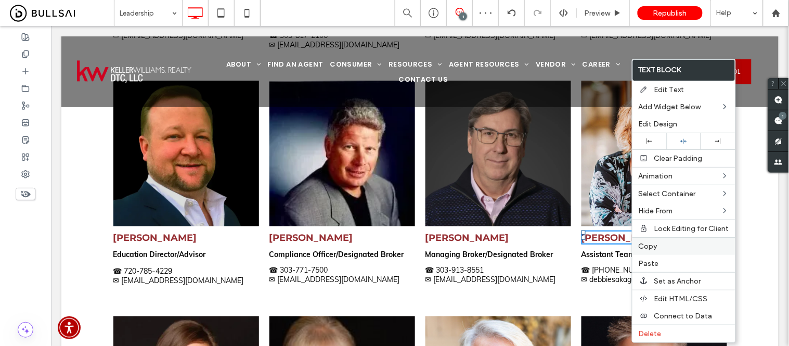
click at [654, 246] on span "Copy" at bounding box center [647, 246] width 19 height 9
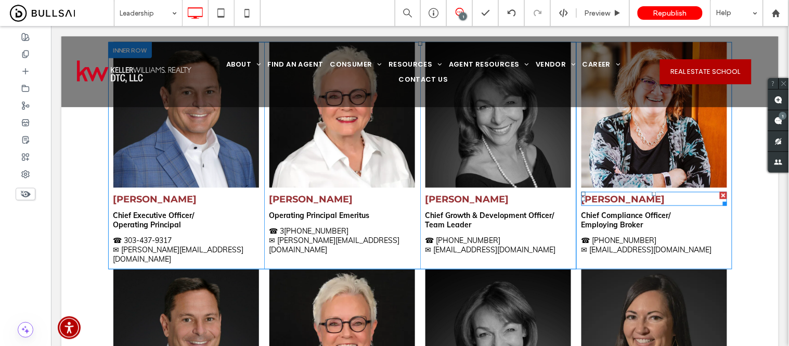
scroll to position [307, 0]
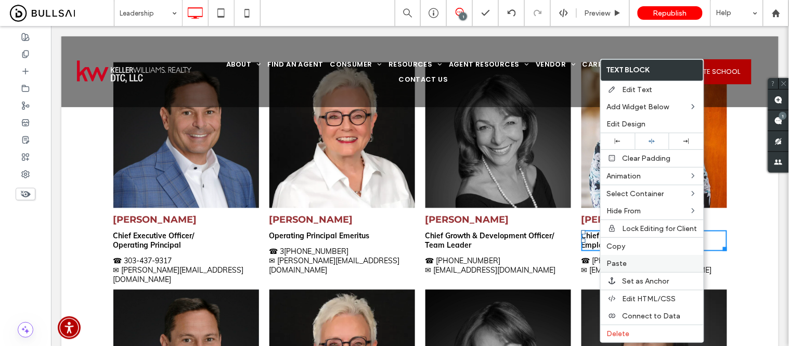
click at [614, 264] on span "Paste" at bounding box center [617, 263] width 20 height 9
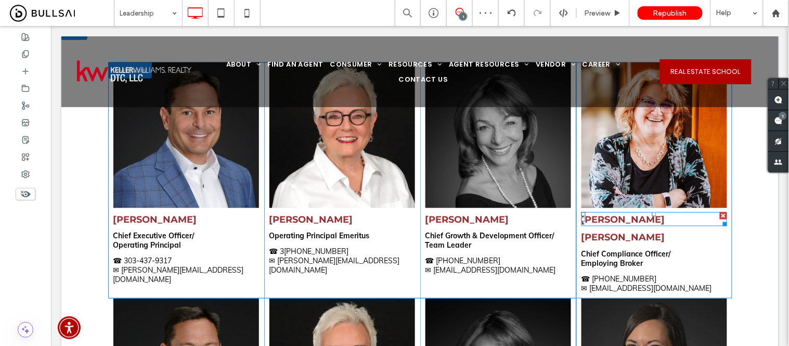
click at [719, 214] on div at bounding box center [722, 215] width 7 height 7
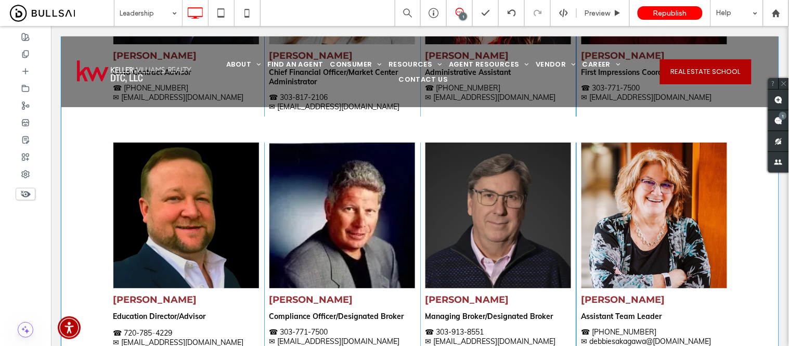
scroll to position [1000, 0]
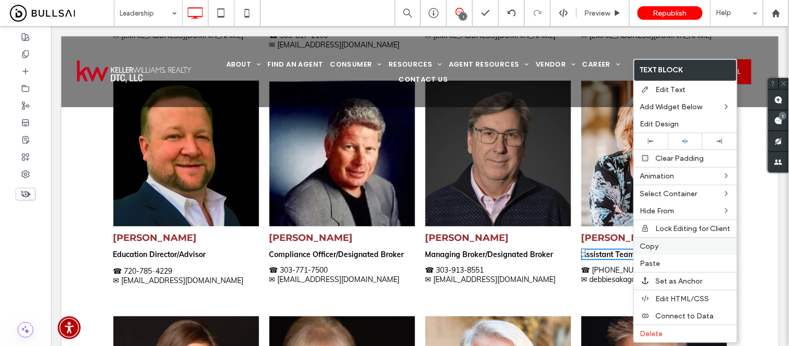
click at [654, 245] on span "Copy" at bounding box center [649, 246] width 19 height 9
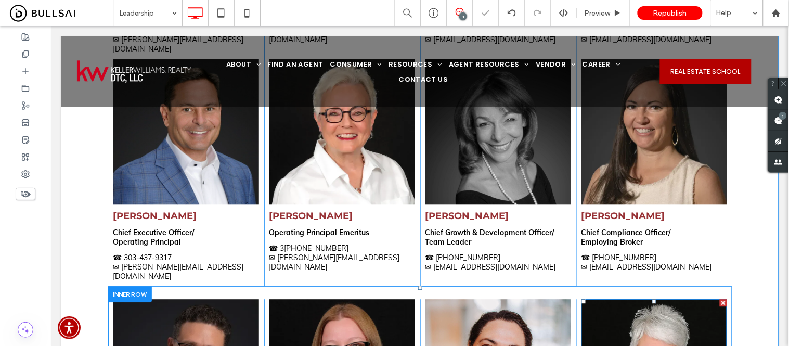
scroll to position [307, 0]
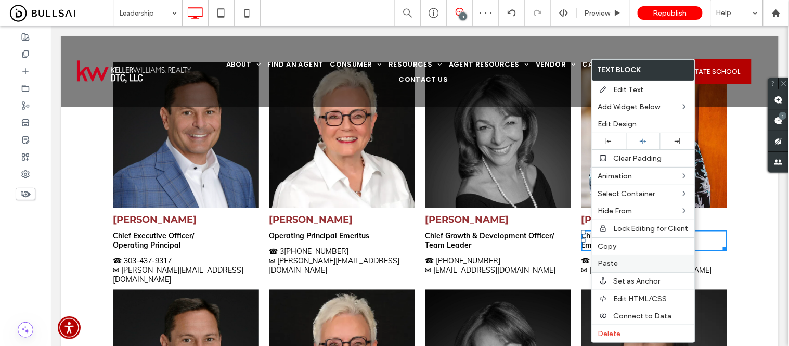
click at [615, 259] on span "Paste" at bounding box center [608, 263] width 20 height 9
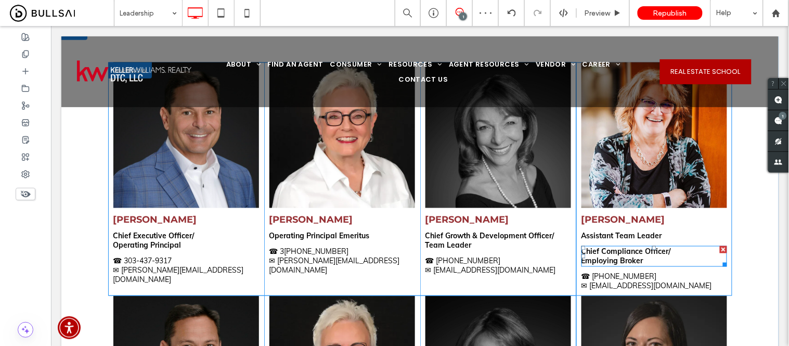
click at [720, 246] on div at bounding box center [722, 248] width 7 height 7
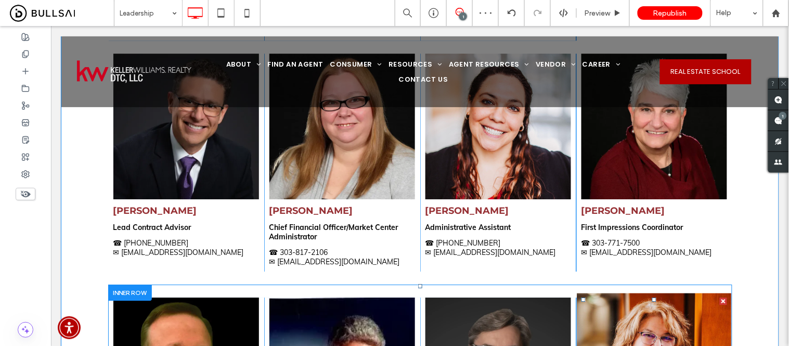
scroll to position [943, 0]
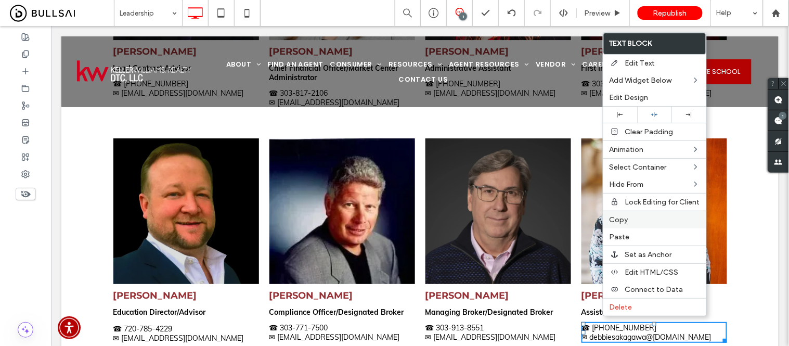
click at [627, 220] on span "Copy" at bounding box center [618, 219] width 19 height 9
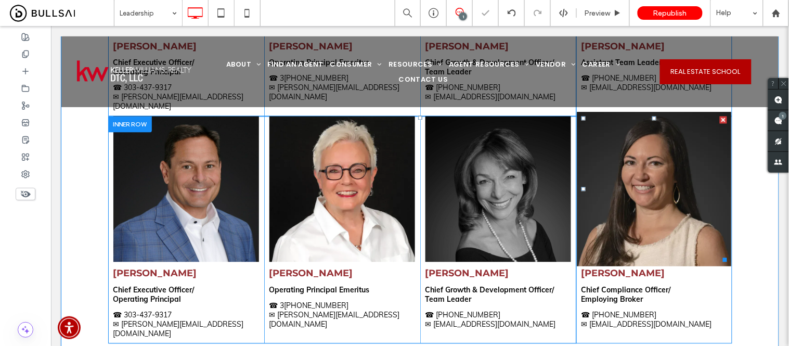
scroll to position [307, 0]
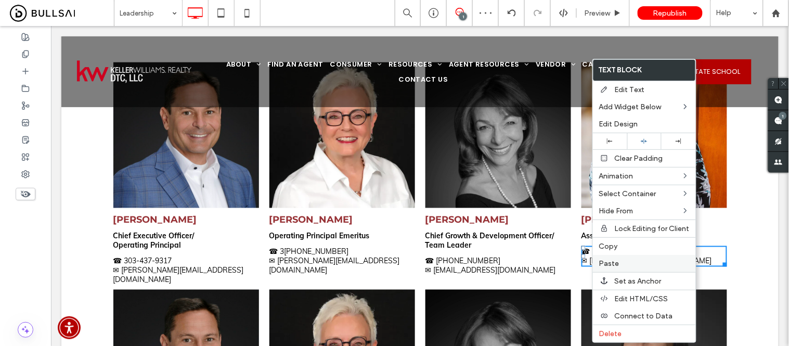
click at [620, 259] on label "Paste" at bounding box center [644, 263] width 90 height 9
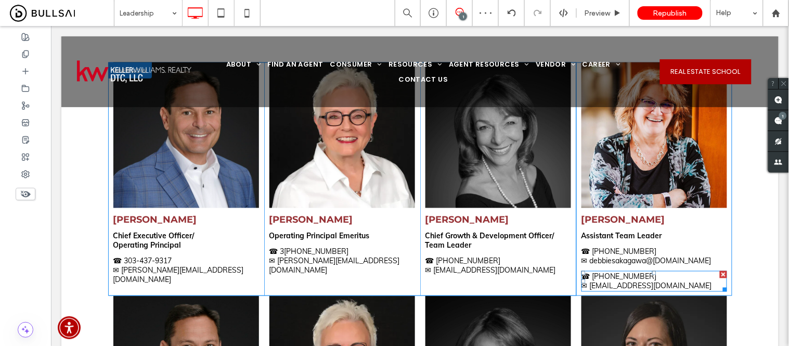
click at [719, 272] on div at bounding box center [722, 273] width 7 height 7
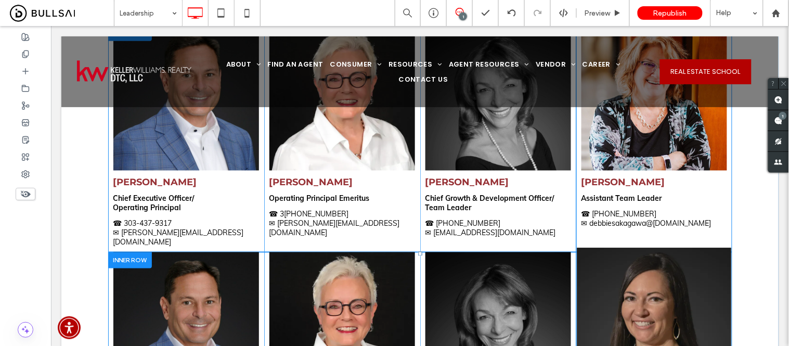
scroll to position [365, 0]
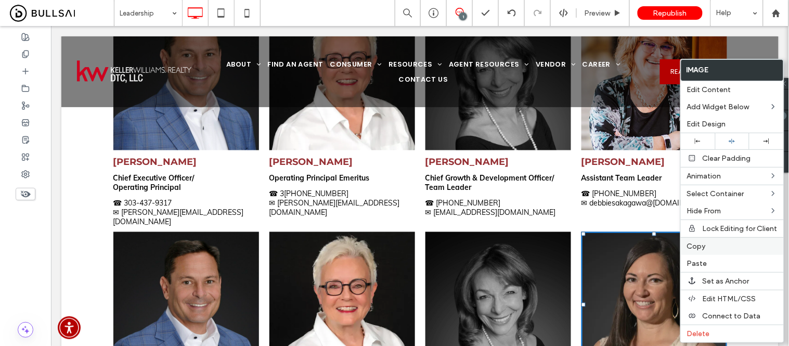
click at [708, 242] on label "Copy" at bounding box center [732, 246] width 90 height 9
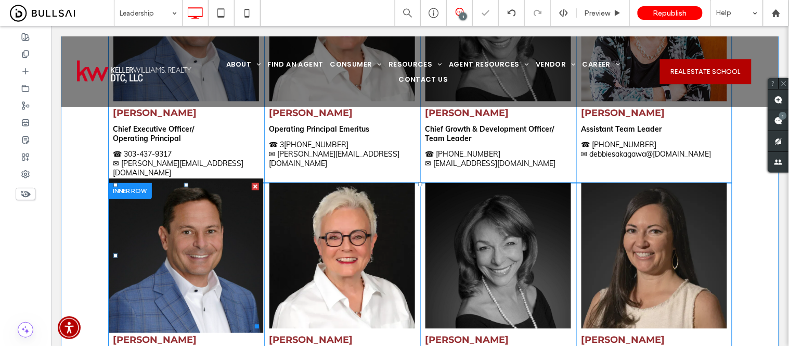
scroll to position [480, 0]
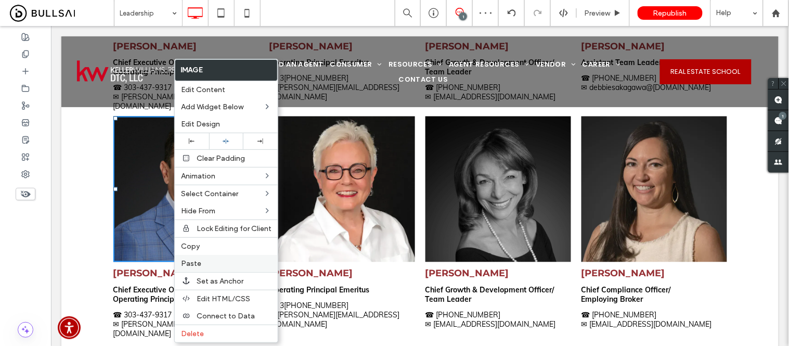
click at [198, 263] on span "Paste" at bounding box center [191, 263] width 20 height 9
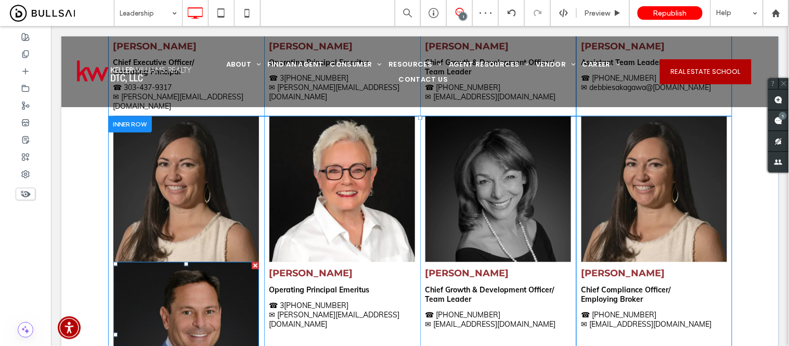
click at [252, 262] on div at bounding box center [254, 265] width 7 height 7
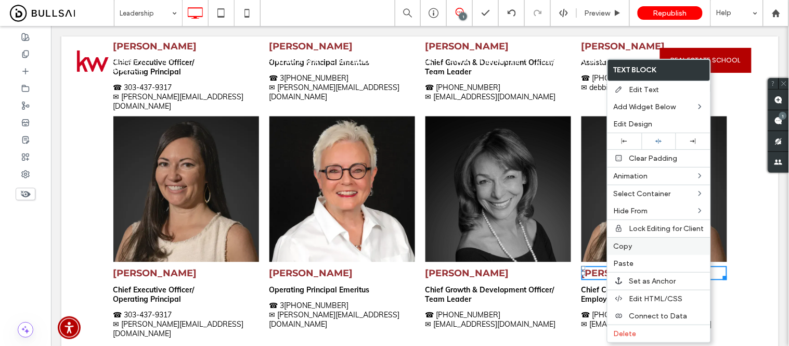
click at [625, 245] on span "Copy" at bounding box center [623, 246] width 19 height 9
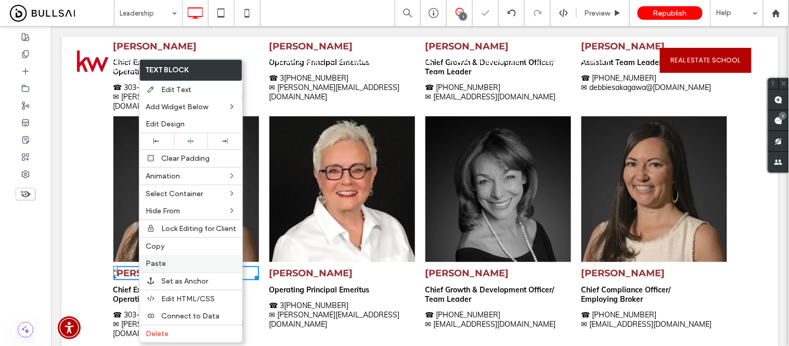
click at [168, 260] on label "Paste" at bounding box center [191, 263] width 90 height 9
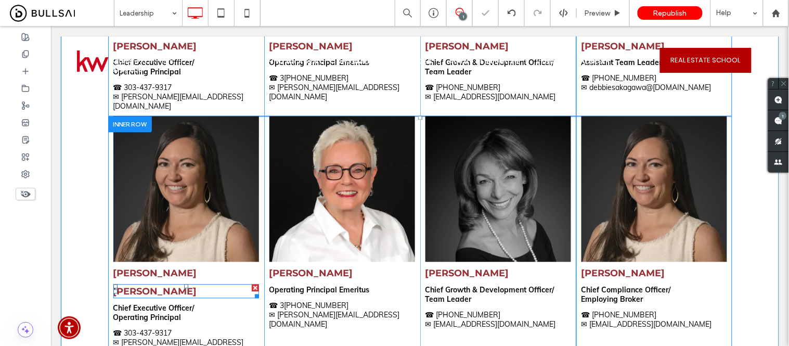
click at [251, 284] on div at bounding box center [254, 287] width 7 height 7
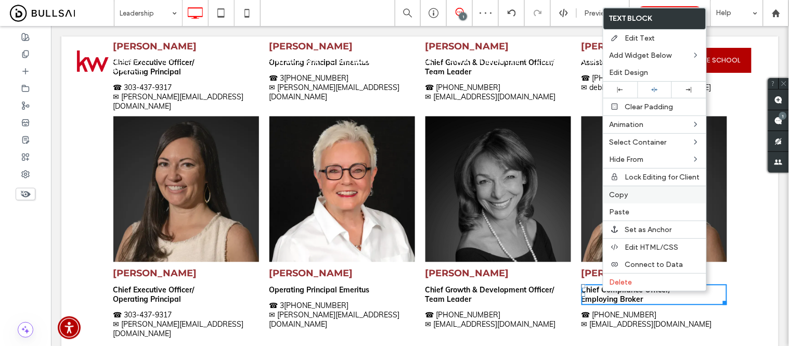
click at [627, 190] on span "Copy" at bounding box center [618, 194] width 19 height 9
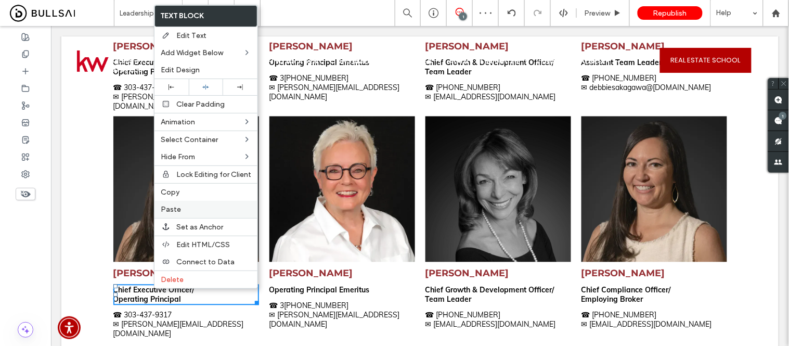
click at [217, 206] on label "Paste" at bounding box center [206, 209] width 90 height 9
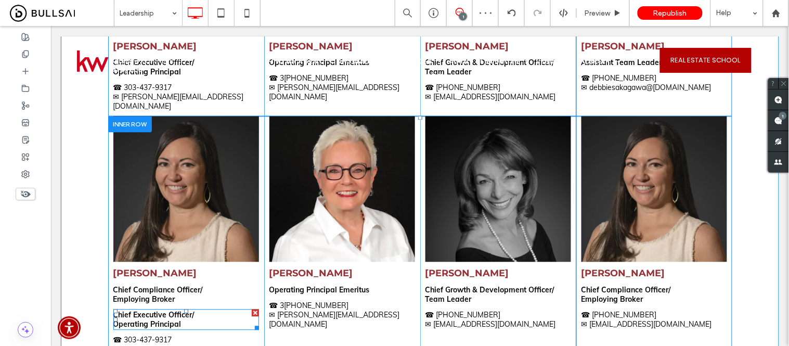
click at [251, 309] on div at bounding box center [254, 312] width 7 height 7
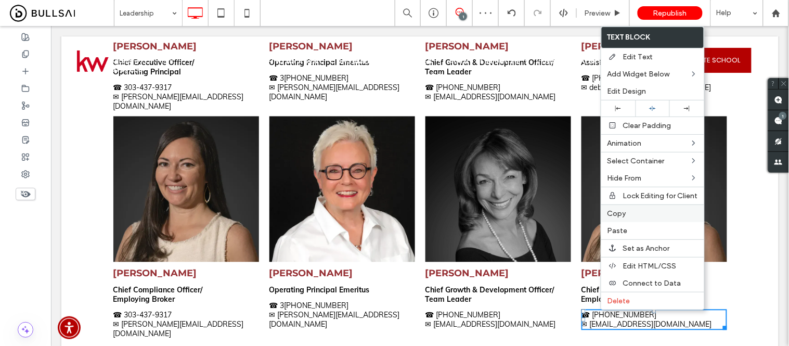
click at [626, 214] on label "Copy" at bounding box center [652, 213] width 90 height 9
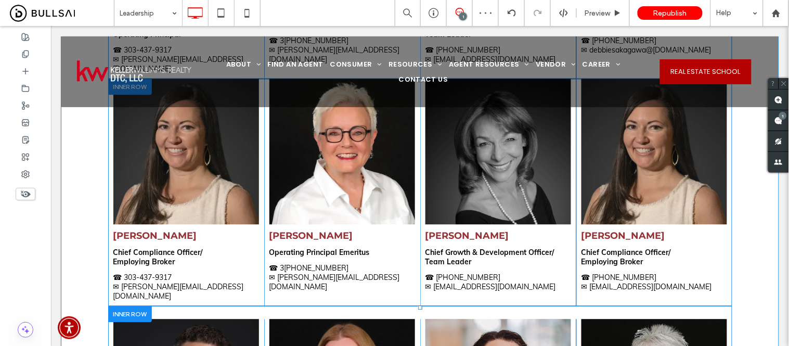
scroll to position [538, 0]
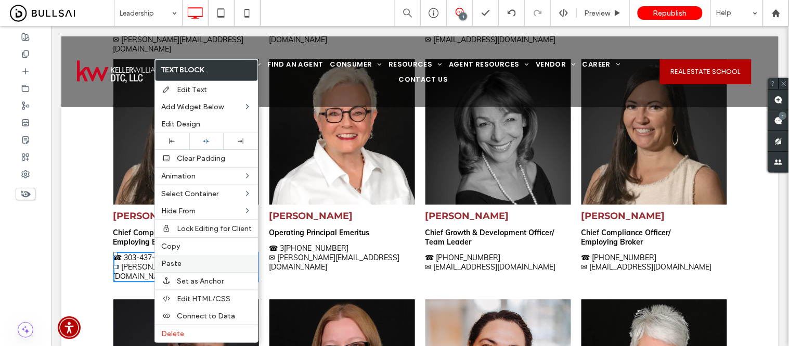
click at [186, 263] on label "Paste" at bounding box center [206, 263] width 90 height 9
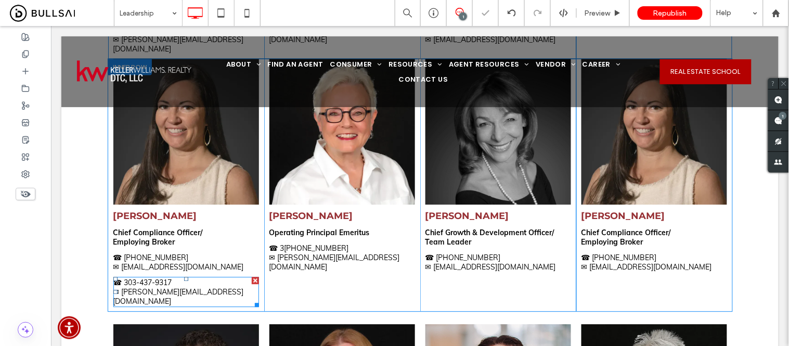
click at [251, 276] on div at bounding box center [254, 279] width 7 height 7
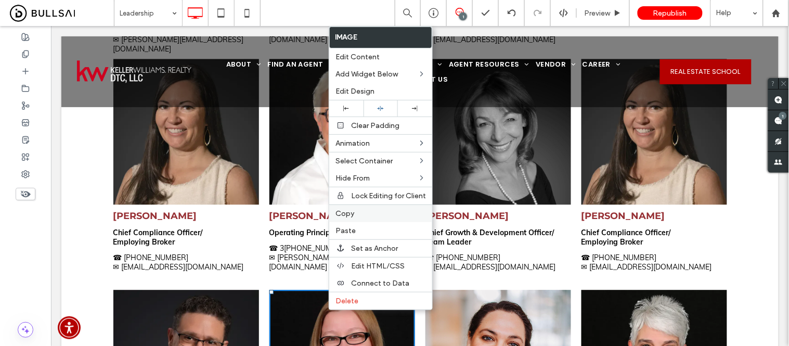
click at [356, 214] on label "Copy" at bounding box center [380, 213] width 90 height 9
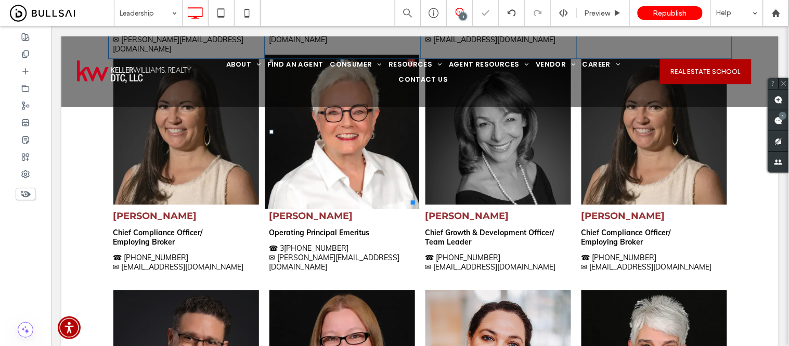
drag, startPoint x: 380, startPoint y: 164, endPoint x: 326, endPoint y: 127, distance: 65.5
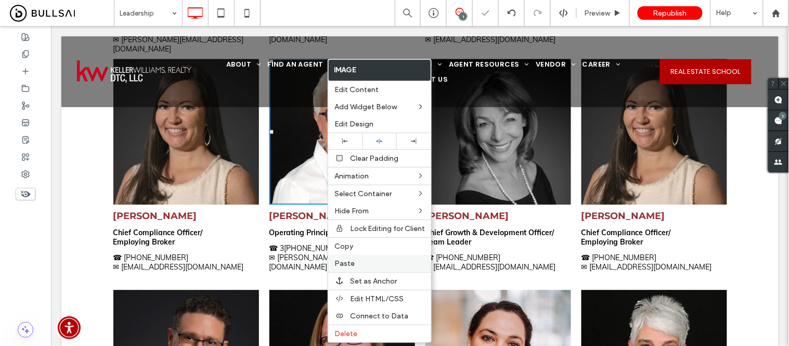
click at [347, 262] on span "Paste" at bounding box center [344, 263] width 20 height 9
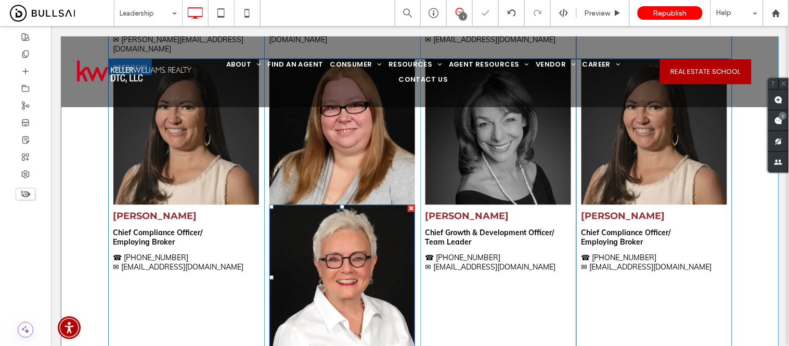
click at [407, 204] on div at bounding box center [410, 207] width 7 height 7
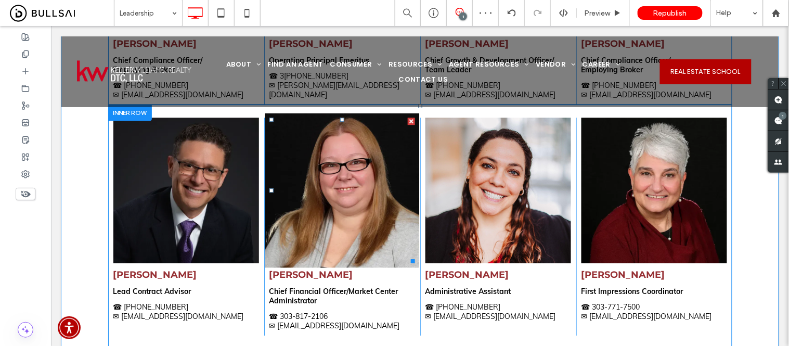
scroll to position [711, 0]
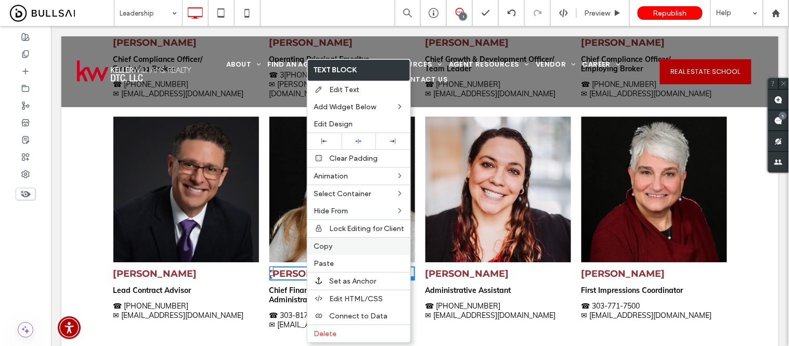
click at [324, 242] on span "Copy" at bounding box center [323, 246] width 19 height 9
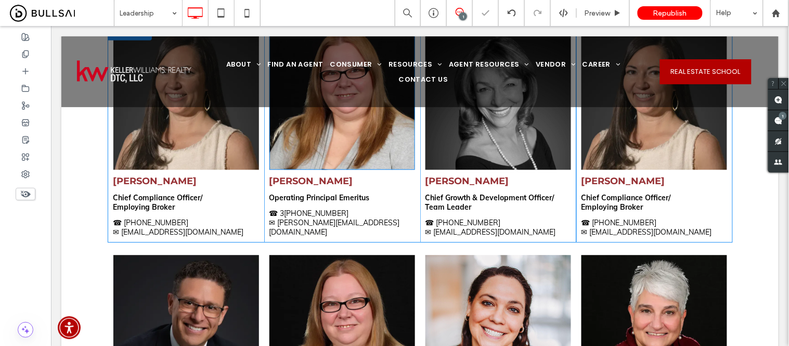
scroll to position [538, 0]
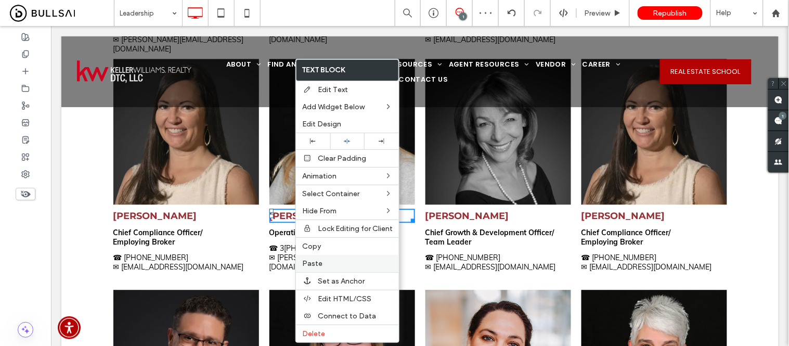
click at [315, 263] on span "Paste" at bounding box center [312, 263] width 20 height 9
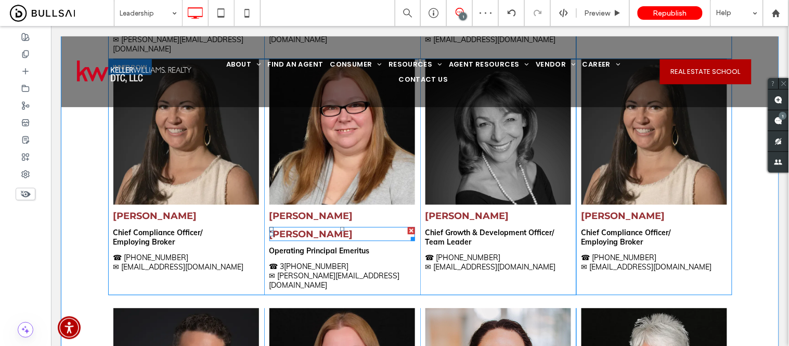
drag, startPoint x: 407, startPoint y: 220, endPoint x: 441, endPoint y: 253, distance: 47.4
click at [407, 226] on div at bounding box center [410, 229] width 7 height 7
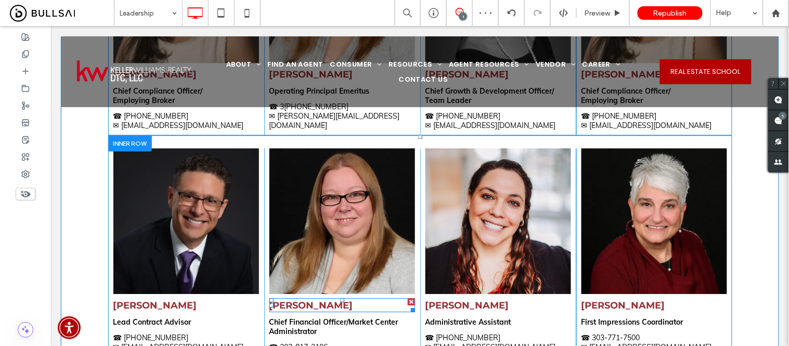
scroll to position [769, 0]
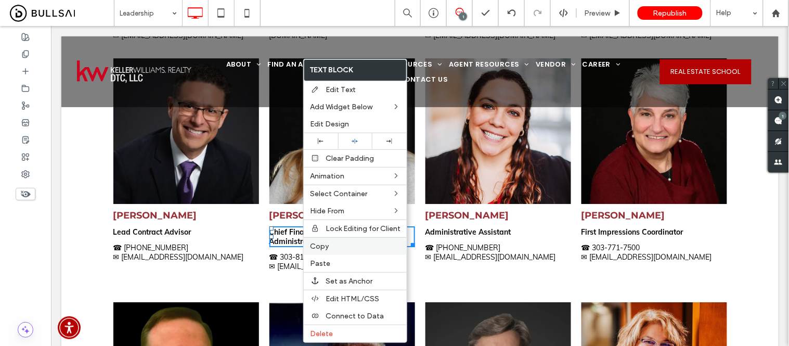
click at [322, 246] on span "Copy" at bounding box center [319, 246] width 19 height 9
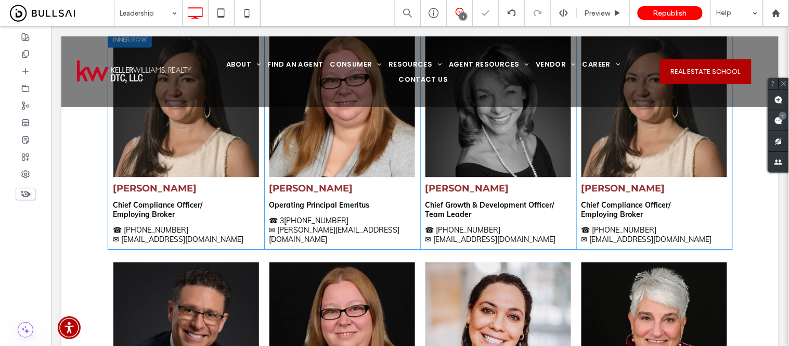
scroll to position [538, 0]
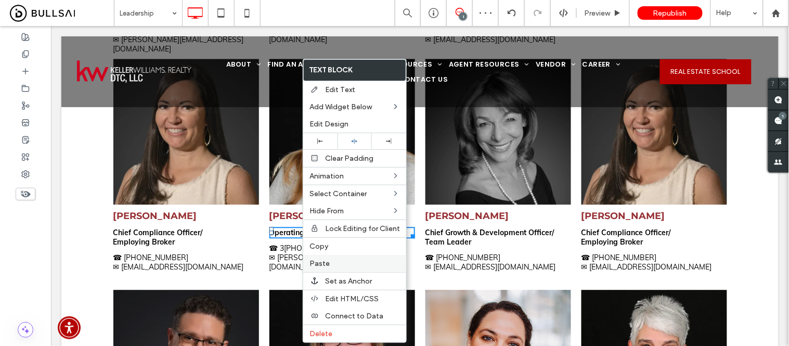
click at [325, 262] on span "Paste" at bounding box center [319, 263] width 20 height 9
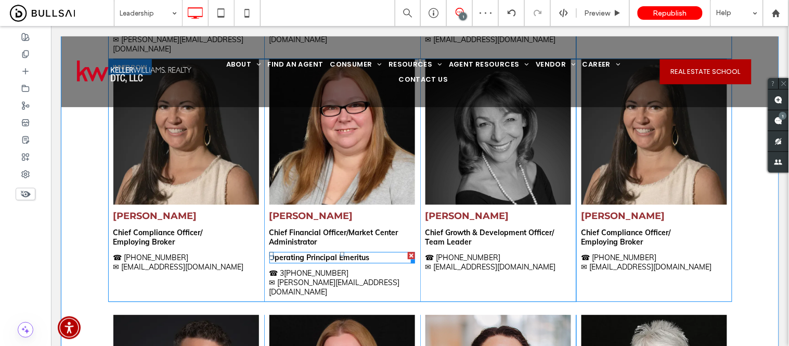
click at [407, 255] on div at bounding box center [411, 259] width 8 height 8
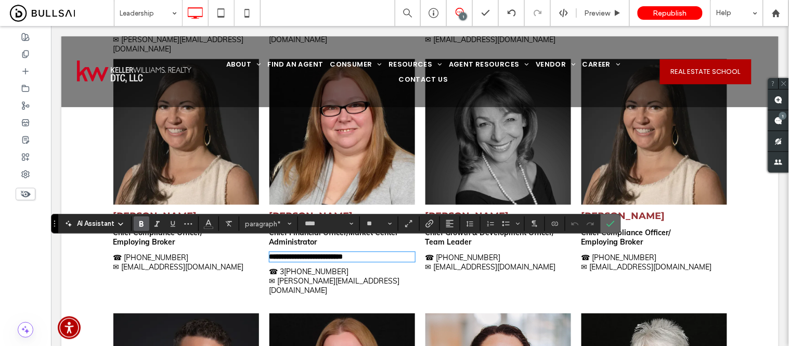
drag, startPoint x: 610, startPoint y: 221, endPoint x: 407, endPoint y: 210, distance: 203.1
click at [610, 221] on icon "Confirm" at bounding box center [610, 223] width 8 height 8
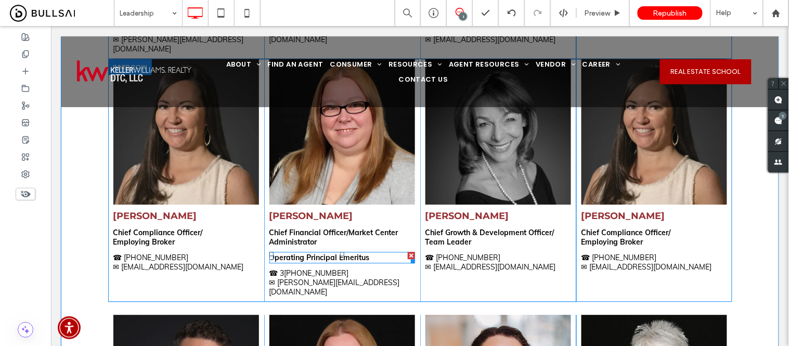
click at [407, 255] on div at bounding box center [411, 259] width 8 height 8
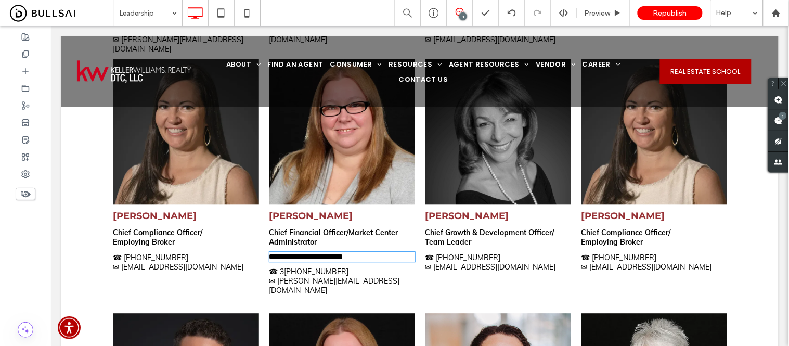
type input "****"
type input "**"
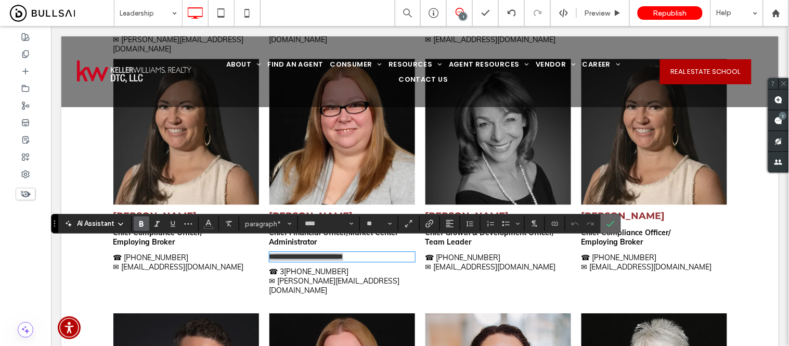
drag, startPoint x: 607, startPoint y: 222, endPoint x: 534, endPoint y: 201, distance: 75.7
click at [607, 222] on icon "Confirm" at bounding box center [610, 223] width 8 height 8
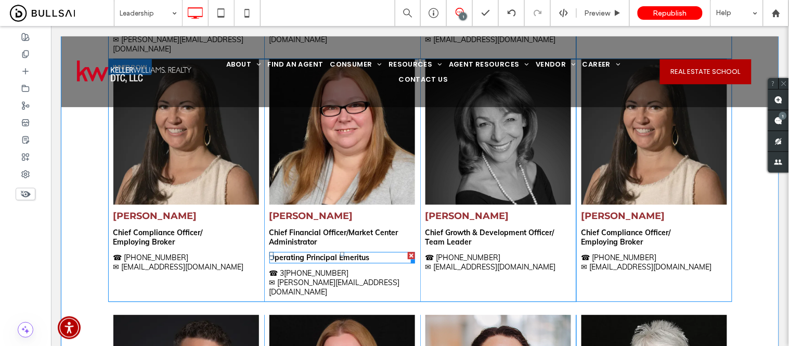
click at [400, 252] on p "Operating Principal Emeritus" at bounding box center [342, 256] width 146 height 9
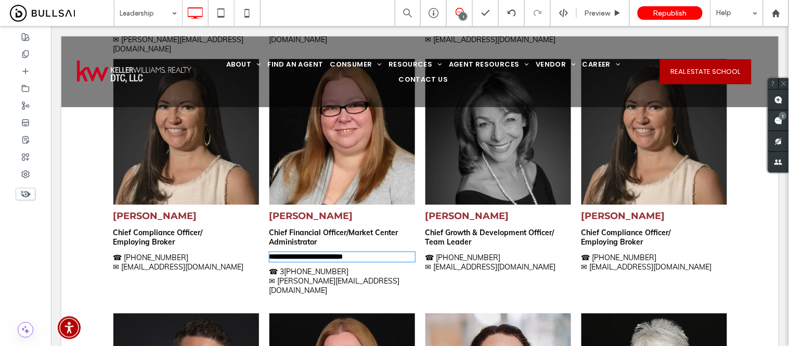
type input "****"
type input "**"
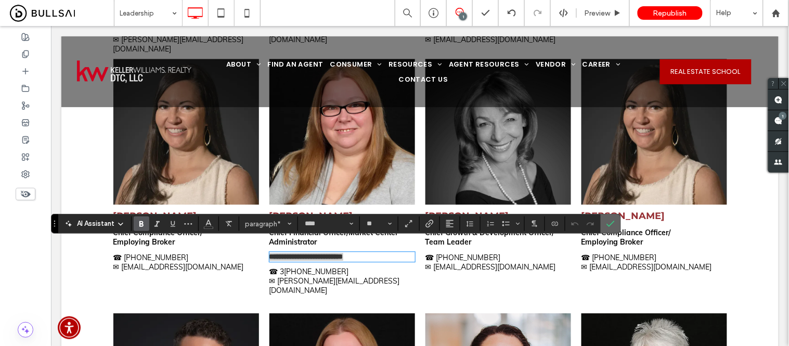
click at [611, 222] on icon "Confirm" at bounding box center [610, 223] width 8 height 8
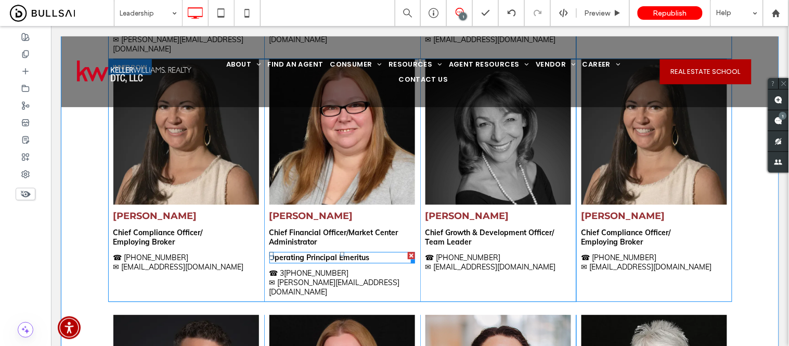
click at [408, 251] on div at bounding box center [410, 254] width 7 height 7
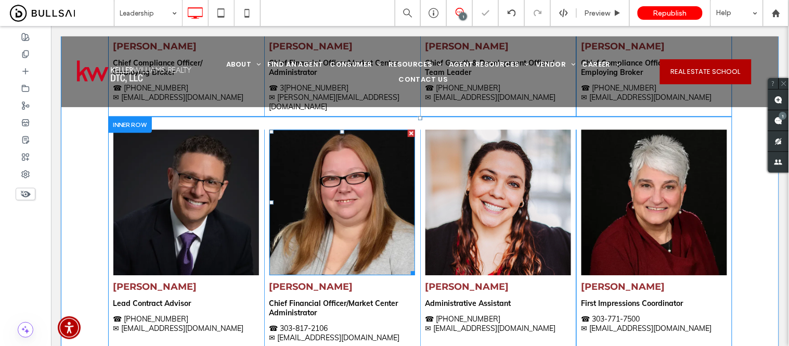
scroll to position [711, 0]
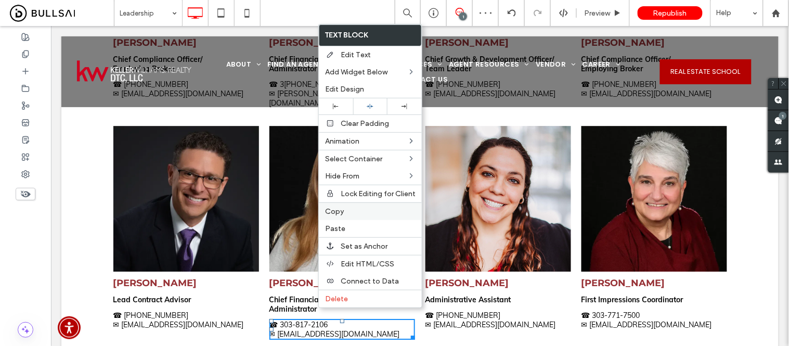
click at [347, 209] on label "Copy" at bounding box center [370, 211] width 90 height 9
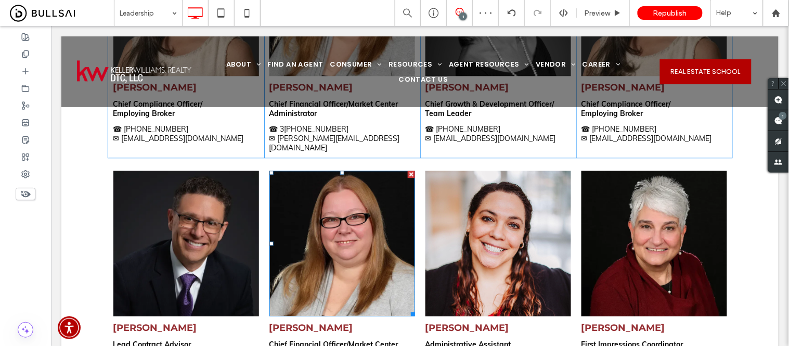
scroll to position [596, 0]
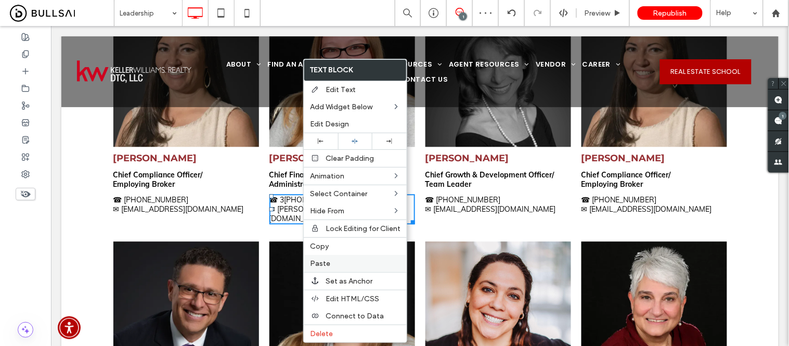
click at [328, 264] on span "Paste" at bounding box center [320, 263] width 20 height 9
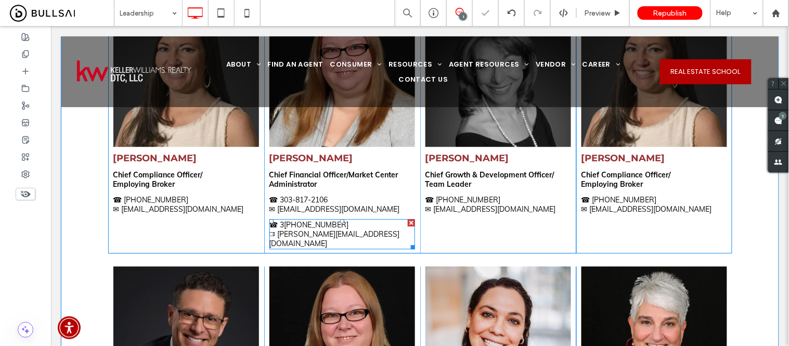
click at [407, 218] on div at bounding box center [410, 221] width 7 height 7
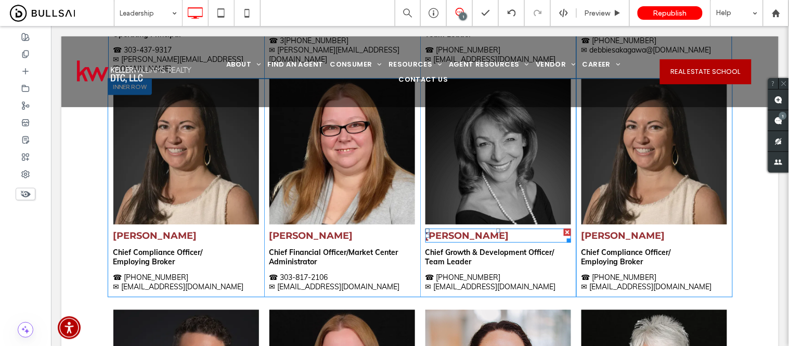
scroll to position [538, 0]
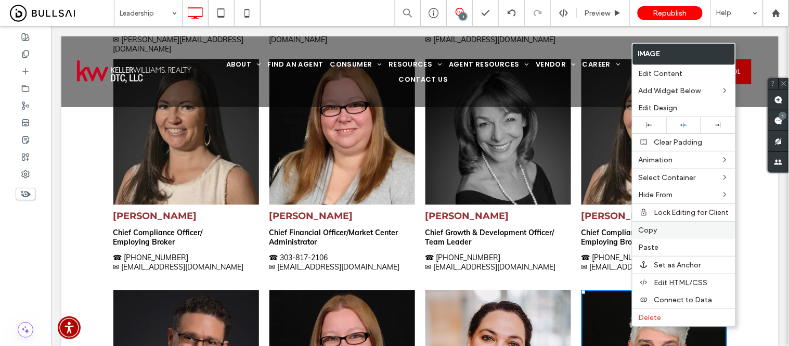
click at [660, 227] on label "Copy" at bounding box center [683, 230] width 90 height 9
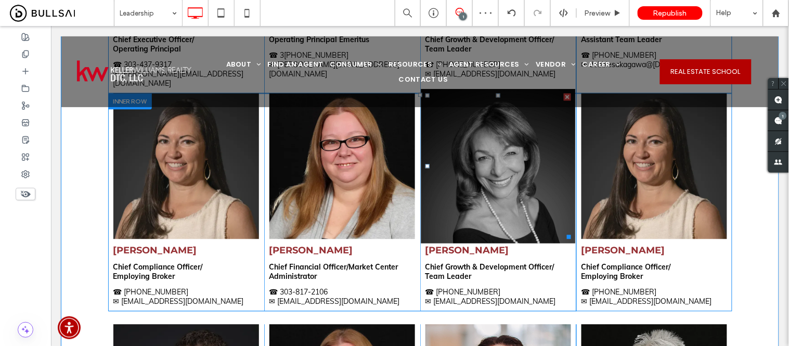
scroll to position [480, 0]
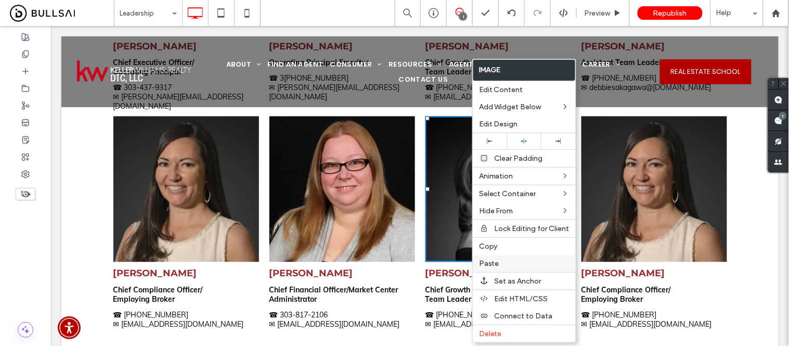
click at [492, 263] on span "Paste" at bounding box center [489, 263] width 20 height 9
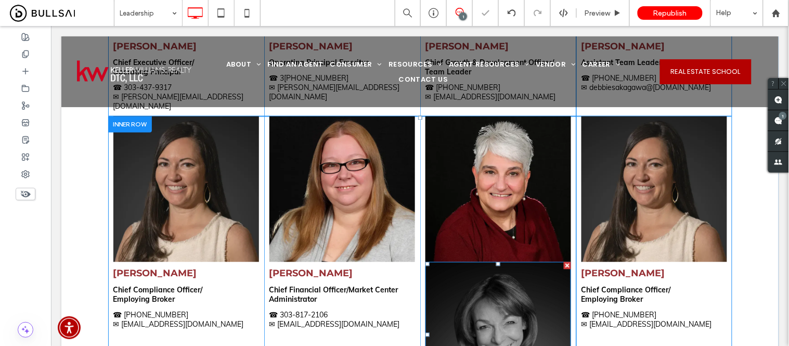
click at [563, 262] on div at bounding box center [566, 265] width 7 height 7
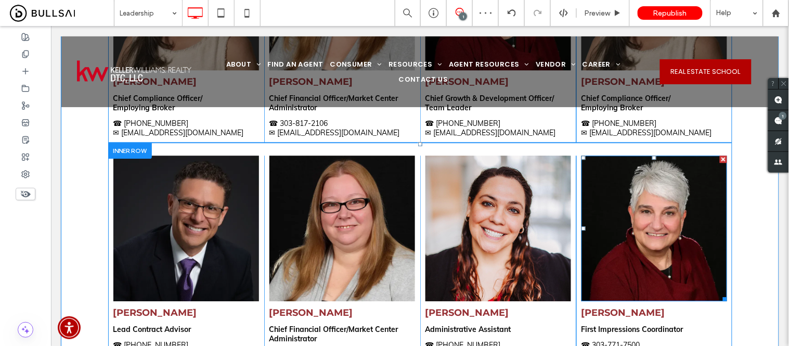
scroll to position [711, 0]
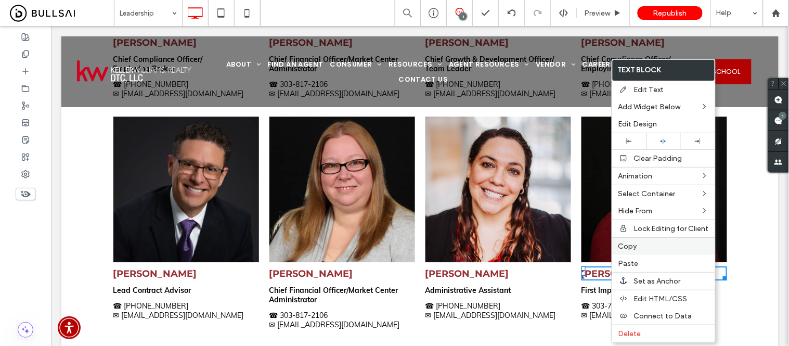
click at [633, 246] on span "Copy" at bounding box center [627, 246] width 19 height 9
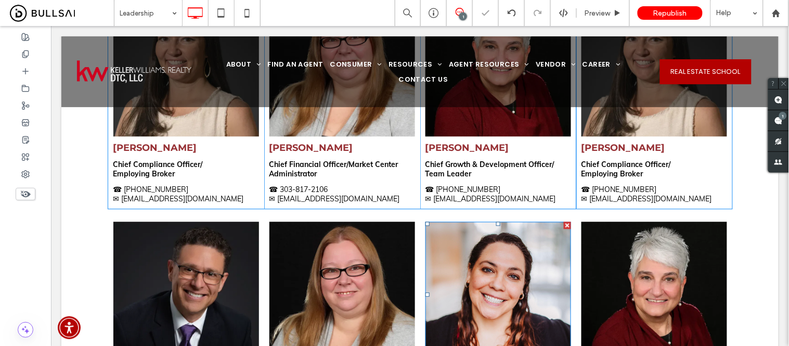
scroll to position [596, 0]
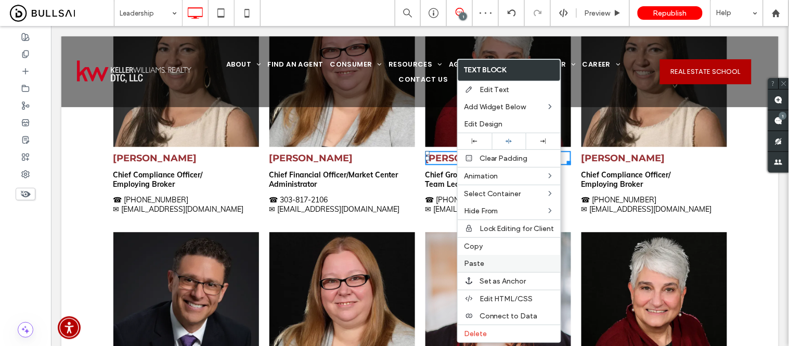
click at [480, 260] on span "Paste" at bounding box center [474, 263] width 20 height 9
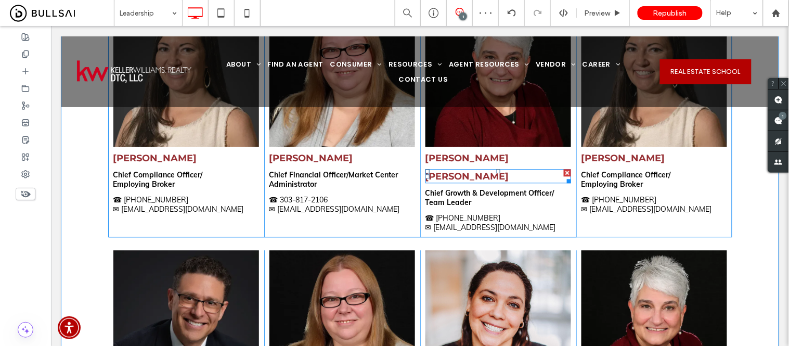
click at [563, 168] on div at bounding box center [566, 171] width 7 height 7
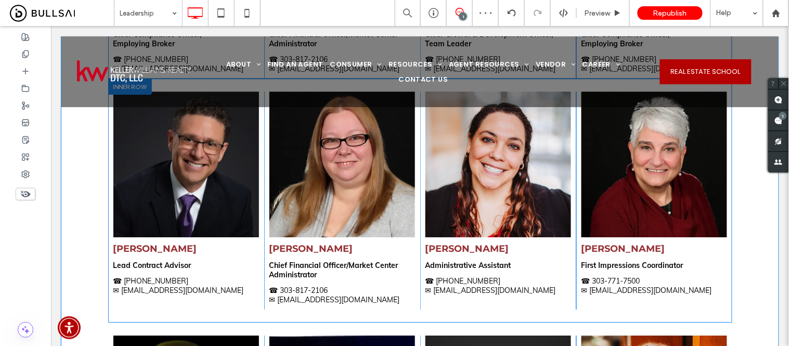
scroll to position [769, 0]
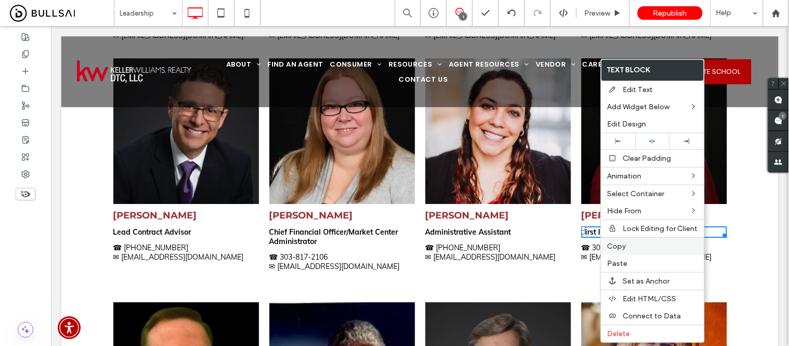
click at [623, 245] on span "Copy" at bounding box center [616, 246] width 19 height 9
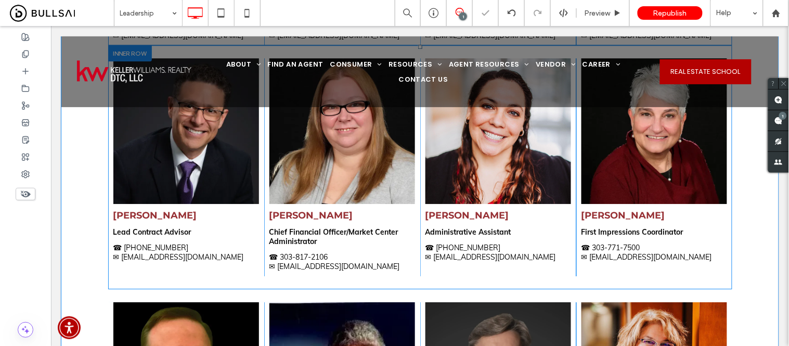
scroll to position [596, 0]
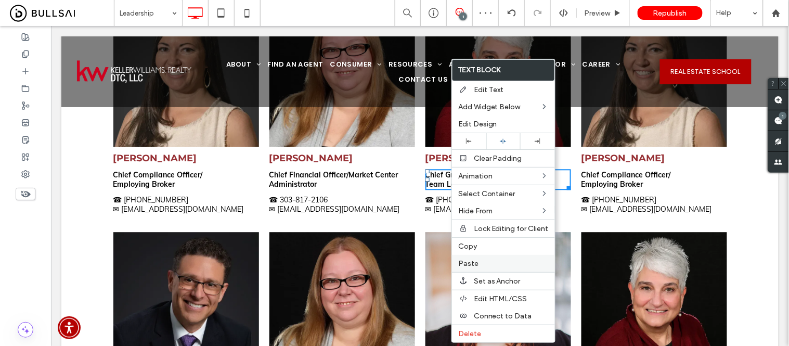
click at [474, 259] on span "Paste" at bounding box center [468, 263] width 20 height 9
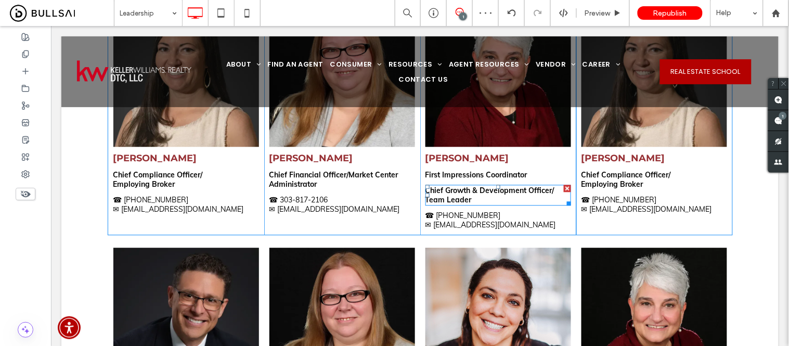
click at [563, 184] on div at bounding box center [566, 187] width 7 height 7
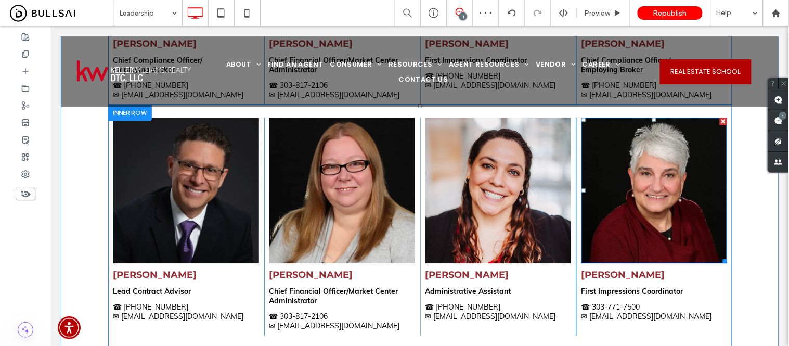
scroll to position [769, 0]
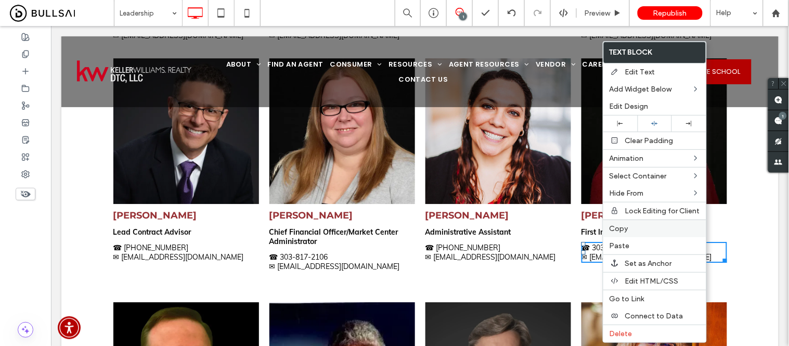
click at [616, 226] on span "Copy" at bounding box center [618, 228] width 19 height 9
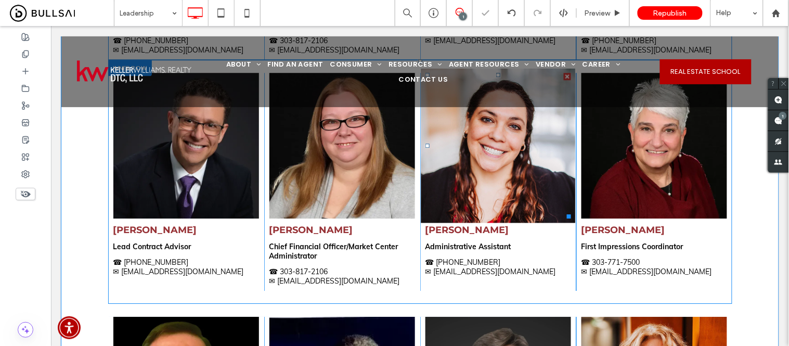
scroll to position [654, 0]
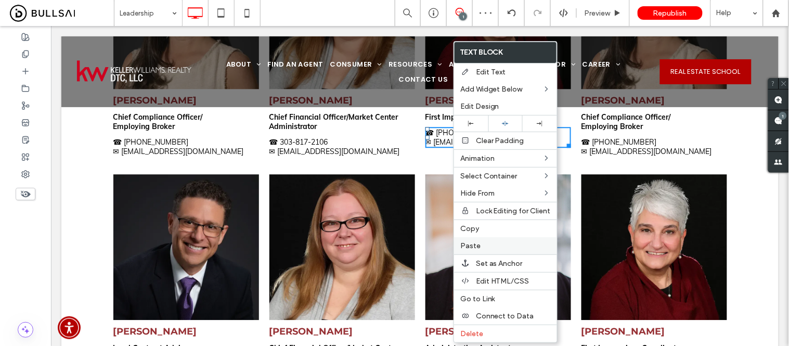
click at [477, 243] on span "Paste" at bounding box center [470, 245] width 20 height 9
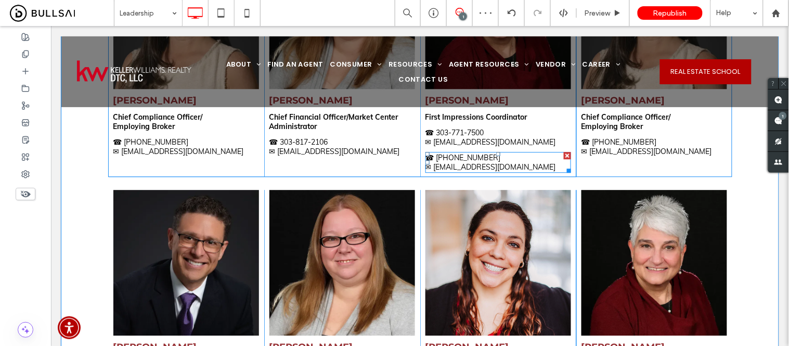
click at [563, 151] on div at bounding box center [566, 154] width 7 height 7
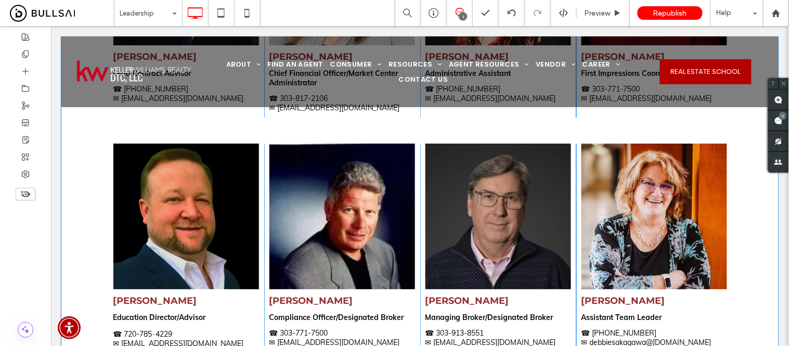
scroll to position [943, 0]
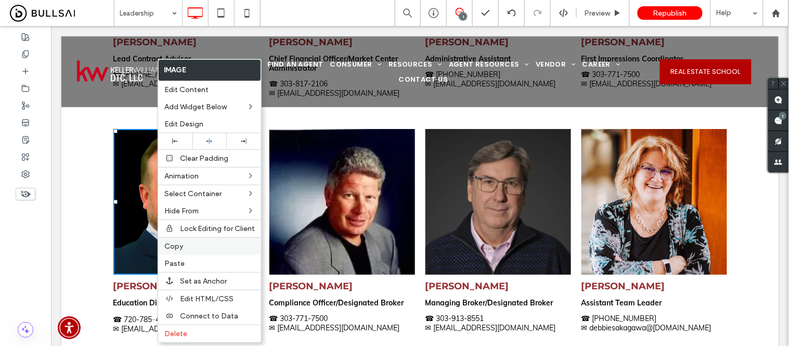
click at [178, 247] on span "Copy" at bounding box center [173, 246] width 19 height 9
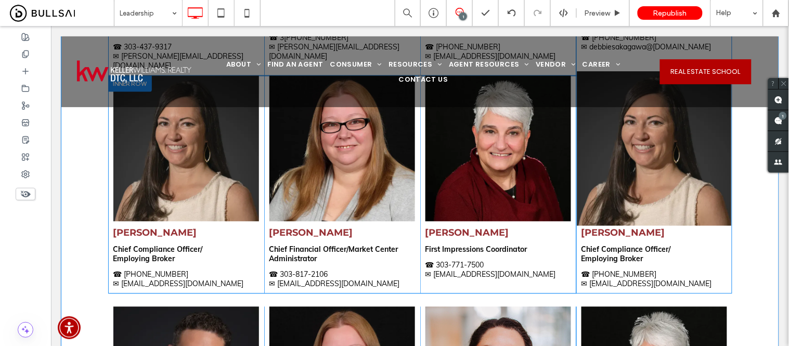
scroll to position [423, 0]
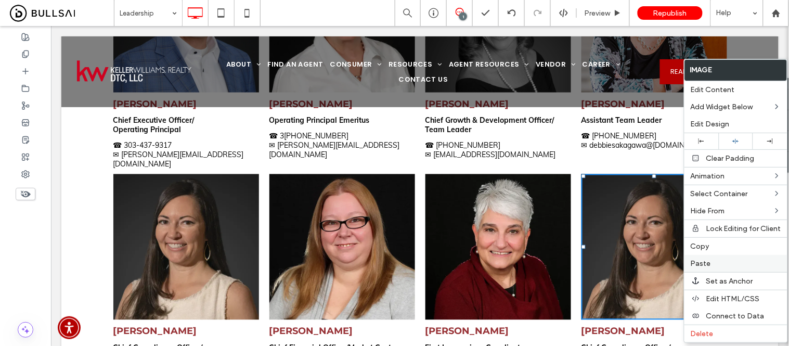
click at [694, 262] on span "Paste" at bounding box center [700, 263] width 20 height 9
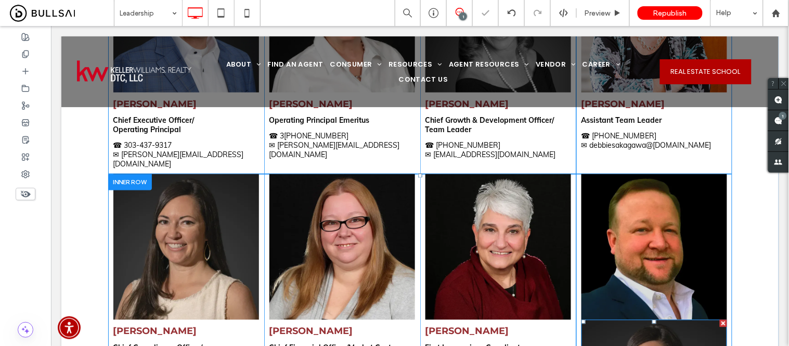
click at [719, 319] on div at bounding box center [722, 322] width 7 height 7
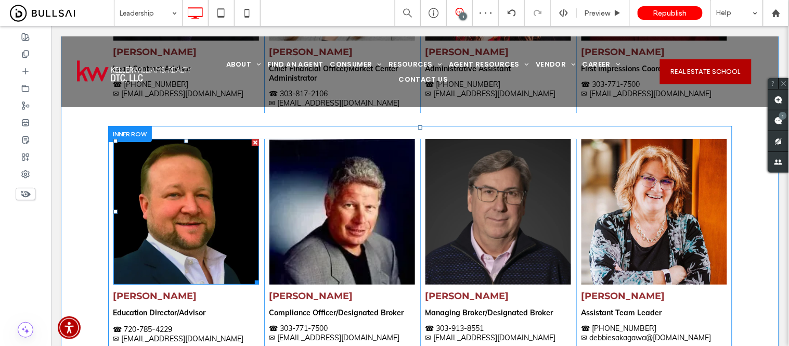
scroll to position [943, 0]
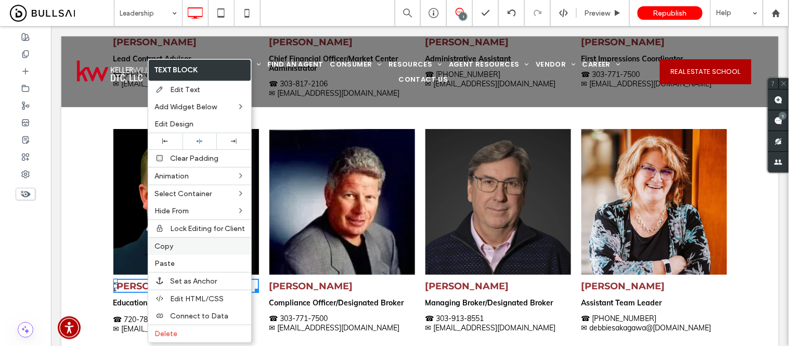
click at [174, 247] on label "Copy" at bounding box center [199, 246] width 90 height 9
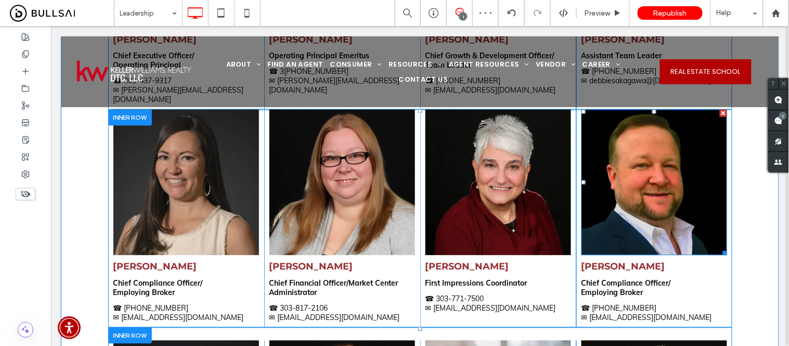
scroll to position [596, 0]
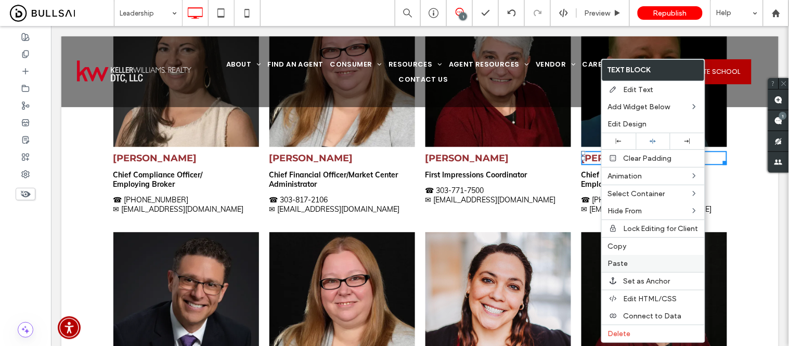
click at [621, 259] on span "Paste" at bounding box center [618, 263] width 20 height 9
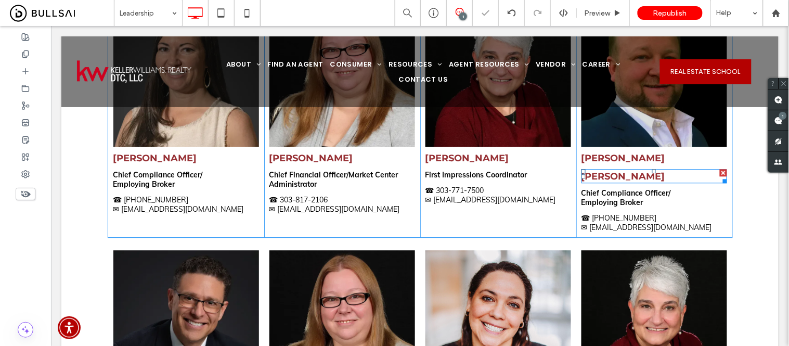
click at [719, 168] on div at bounding box center [722, 171] width 7 height 7
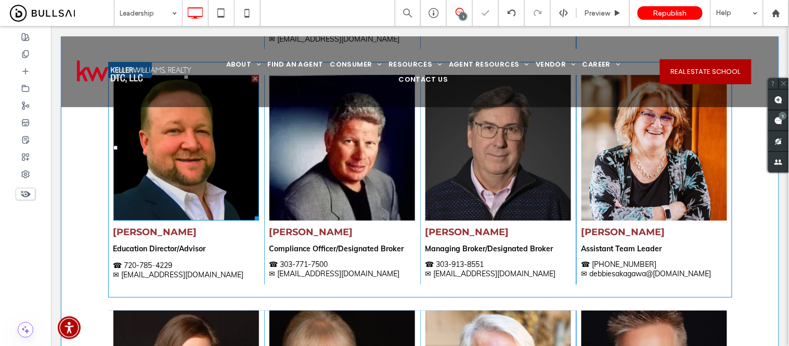
scroll to position [1000, 0]
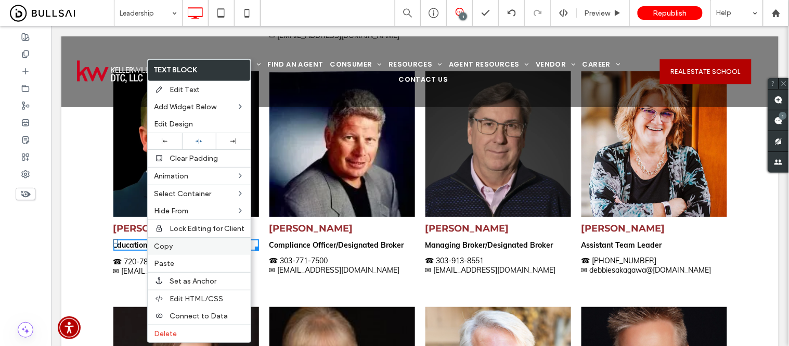
click at [169, 246] on span "Copy" at bounding box center [163, 246] width 19 height 9
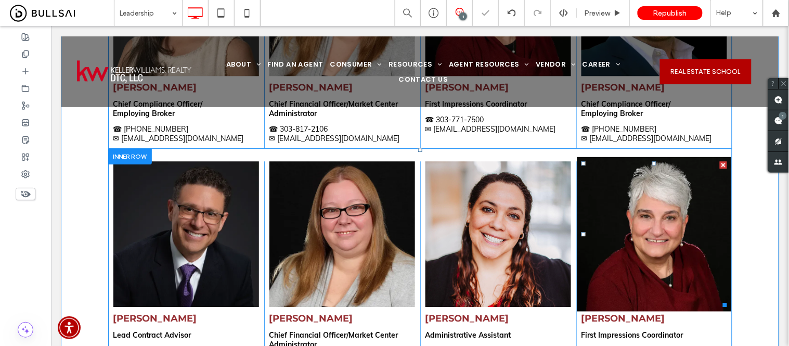
scroll to position [596, 0]
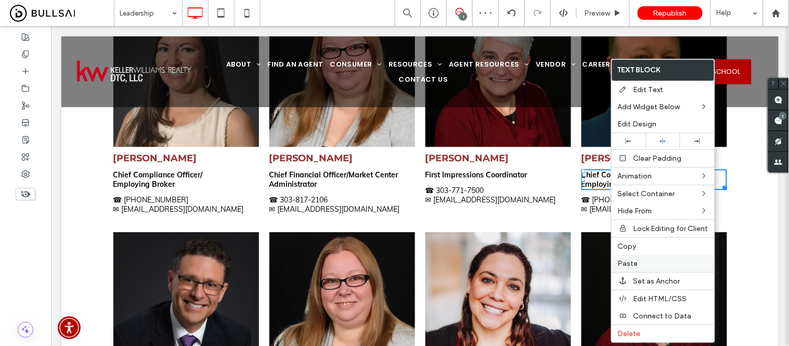
click at [626, 264] on span "Paste" at bounding box center [628, 263] width 20 height 9
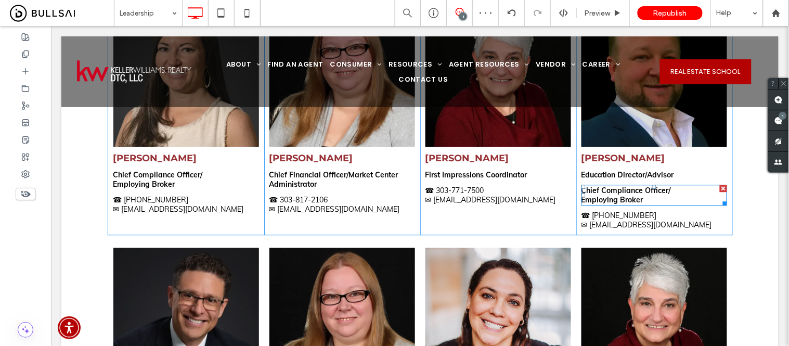
click at [719, 184] on div at bounding box center [722, 187] width 7 height 7
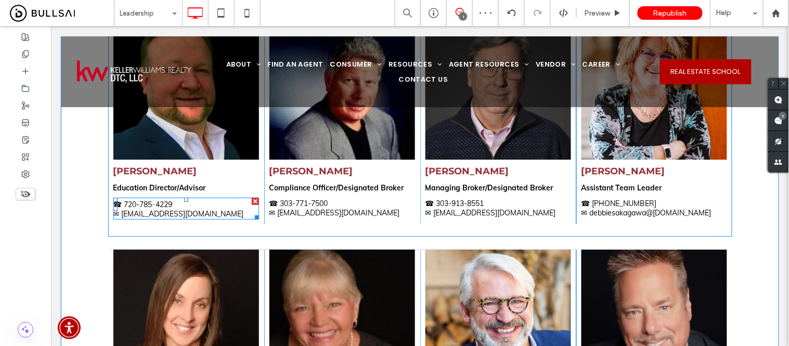
scroll to position [1058, 0]
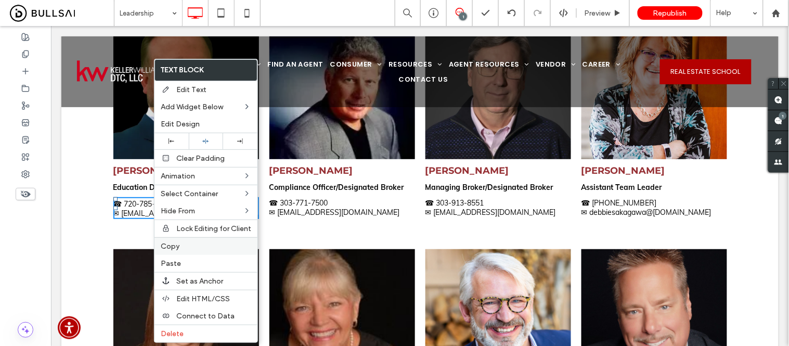
click at [177, 245] on span "Copy" at bounding box center [170, 246] width 19 height 9
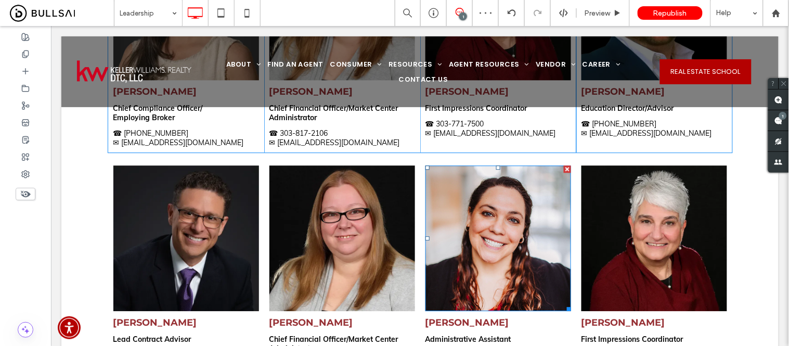
scroll to position [538, 0]
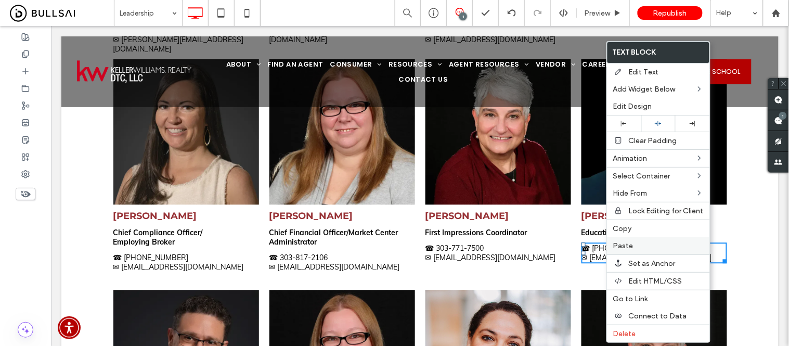
click at [617, 243] on span "Paste" at bounding box center [623, 245] width 20 height 9
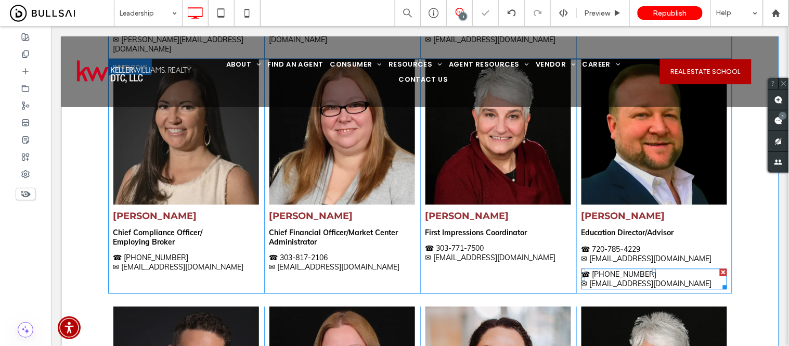
click at [720, 268] on div at bounding box center [722, 271] width 7 height 7
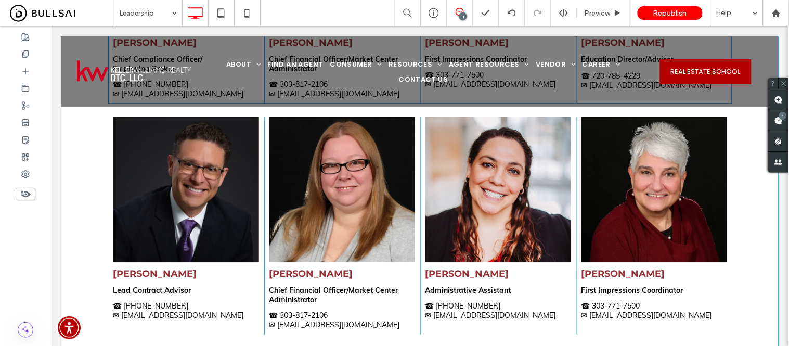
scroll to position [596, 0]
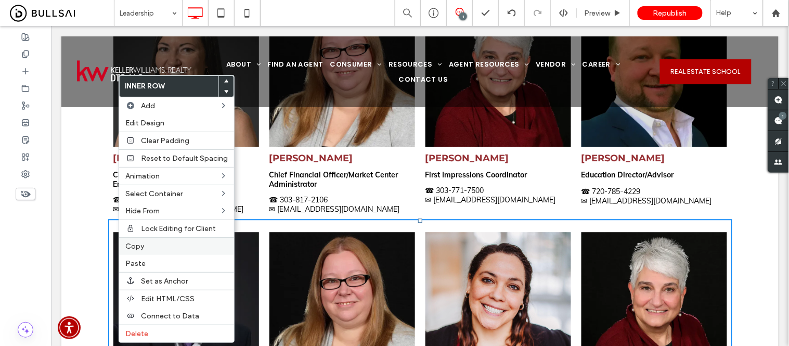
click at [134, 248] on span "Copy" at bounding box center [134, 246] width 19 height 9
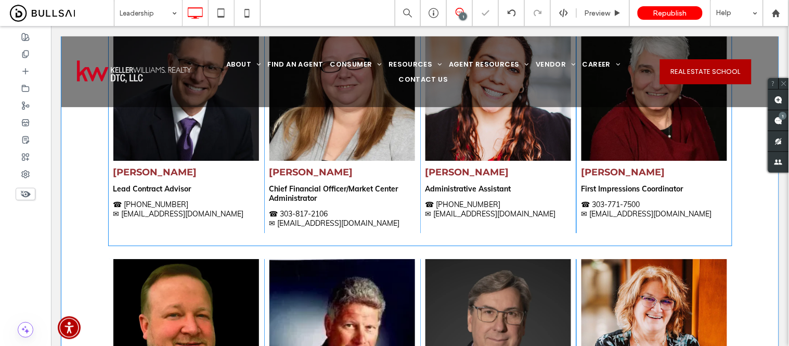
scroll to position [827, 0]
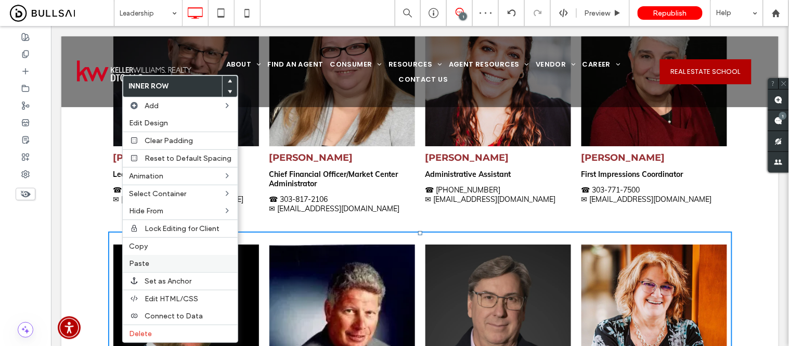
click at [144, 260] on span "Paste" at bounding box center [139, 263] width 20 height 9
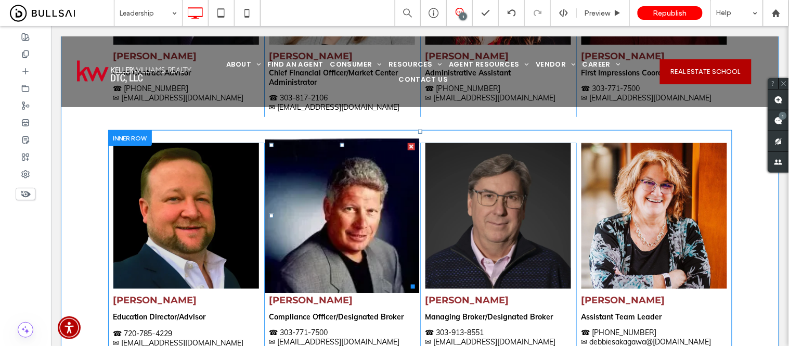
scroll to position [1173, 0]
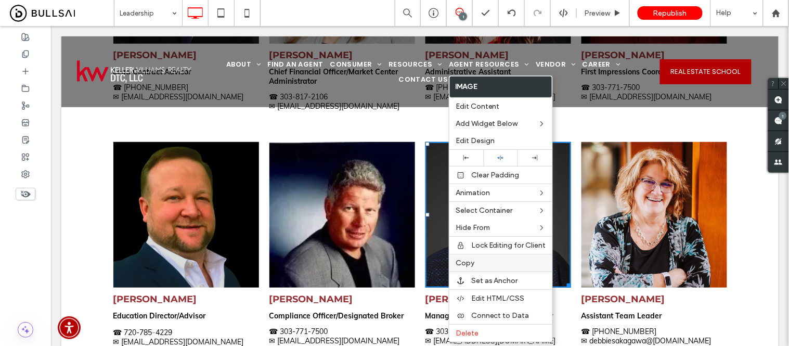
click at [458, 261] on span "Copy" at bounding box center [464, 262] width 19 height 9
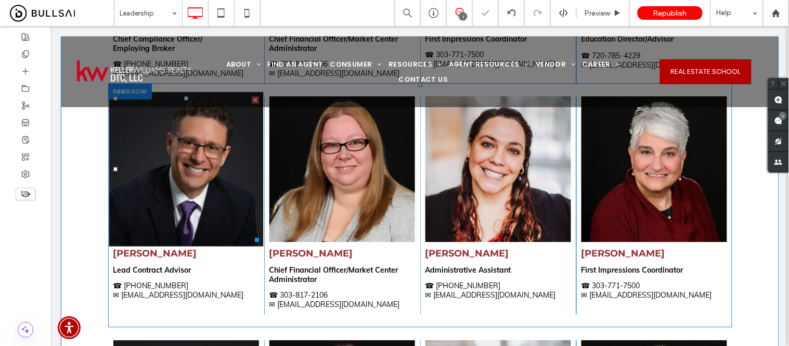
scroll to position [711, 0]
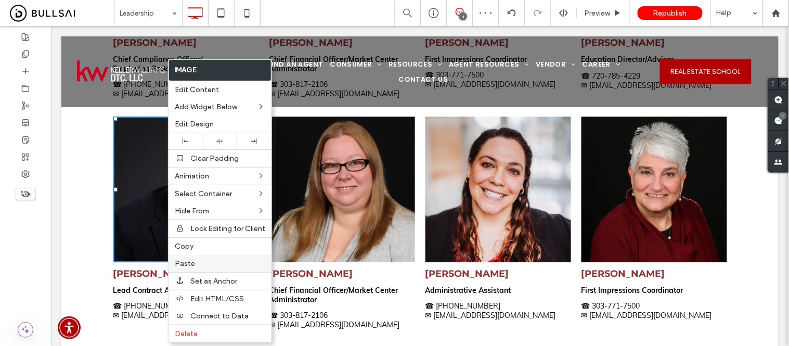
click at [186, 264] on span "Paste" at bounding box center [185, 263] width 20 height 9
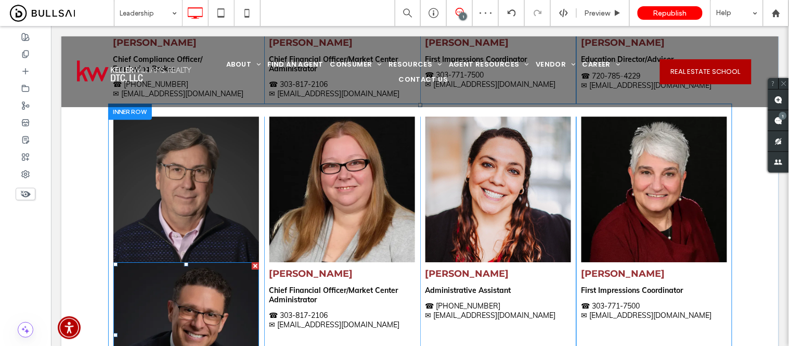
click at [251, 262] on div at bounding box center [254, 265] width 7 height 7
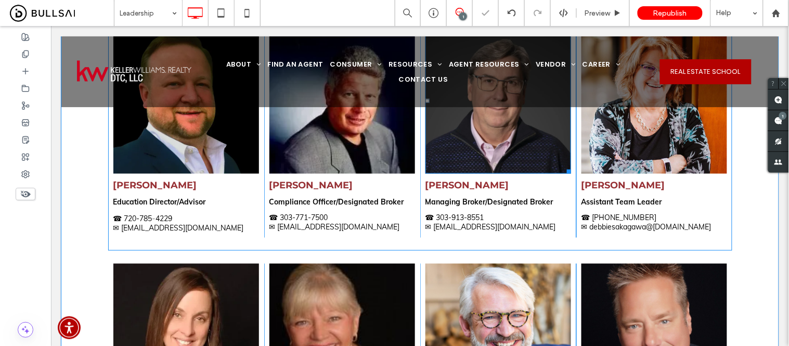
scroll to position [1289, 0]
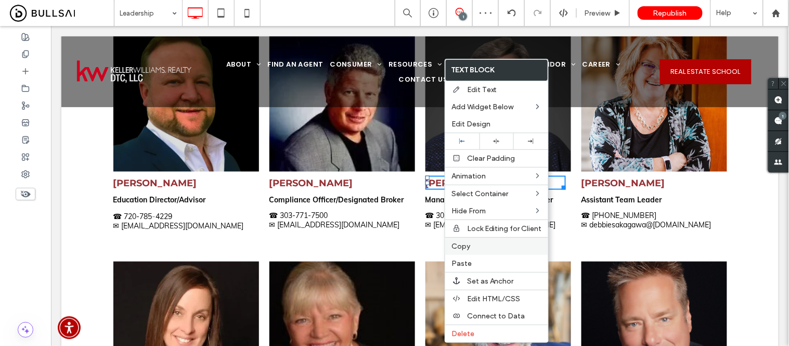
click at [460, 249] on span "Copy" at bounding box center [460, 246] width 19 height 9
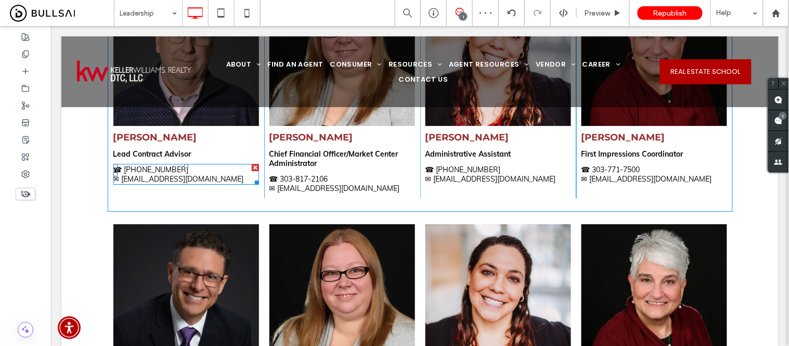
scroll to position [827, 0]
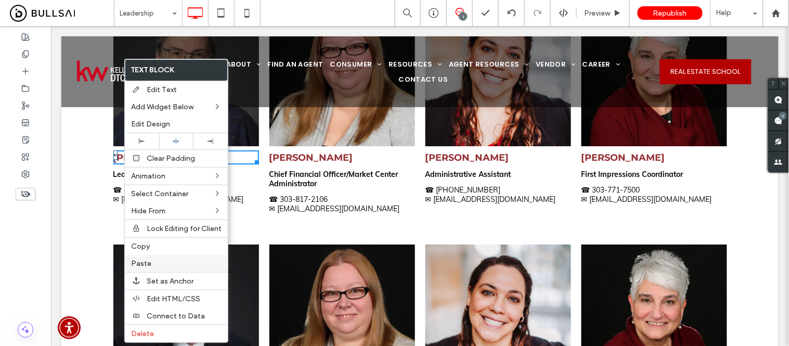
click at [152, 262] on label "Paste" at bounding box center [176, 263] width 90 height 9
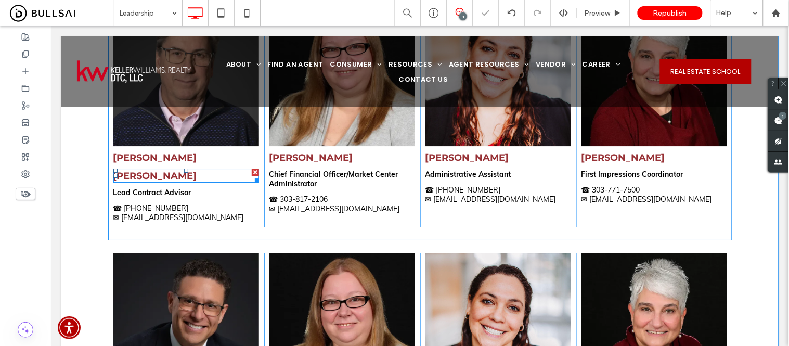
click at [251, 168] on div at bounding box center [254, 171] width 7 height 7
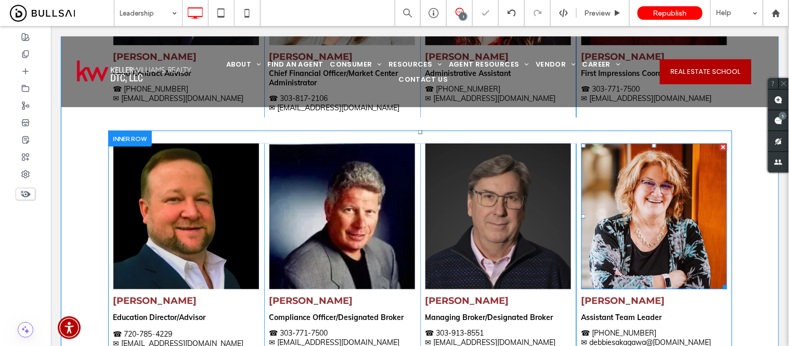
scroll to position [1231, 0]
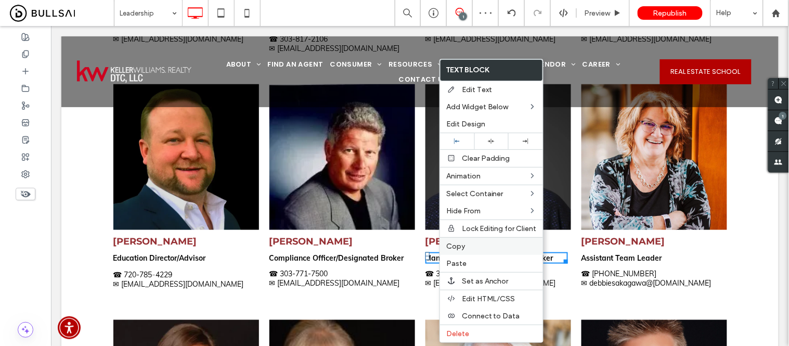
click at [456, 243] on span "Copy" at bounding box center [455, 246] width 19 height 9
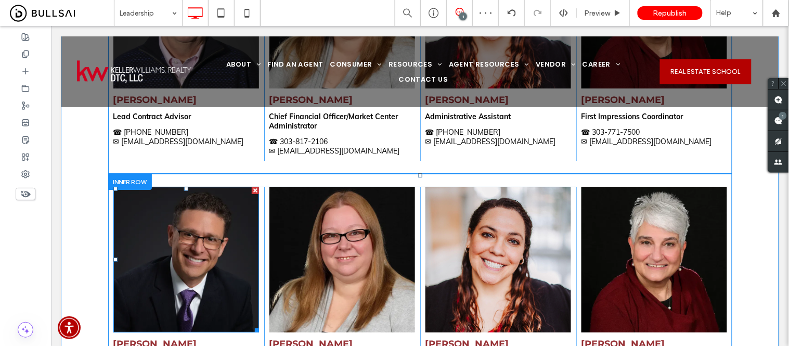
scroll to position [1058, 0]
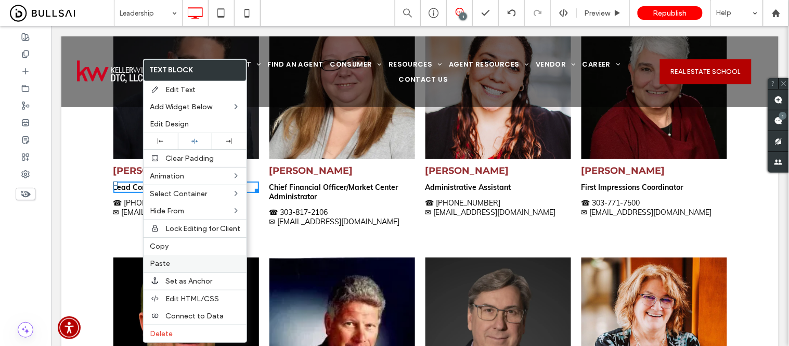
click at [167, 259] on span "Paste" at bounding box center [160, 263] width 20 height 9
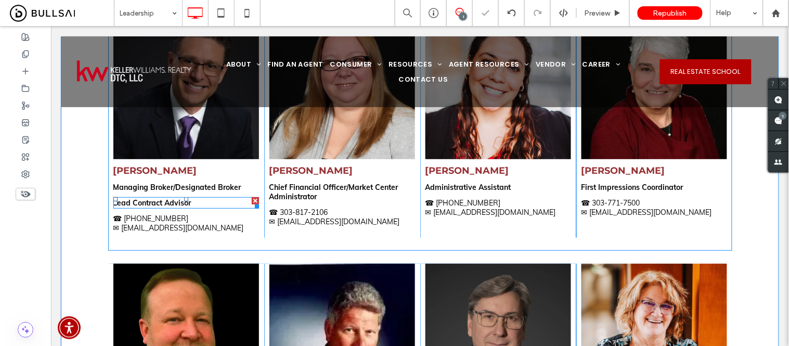
click at [251, 197] on div at bounding box center [254, 200] width 7 height 7
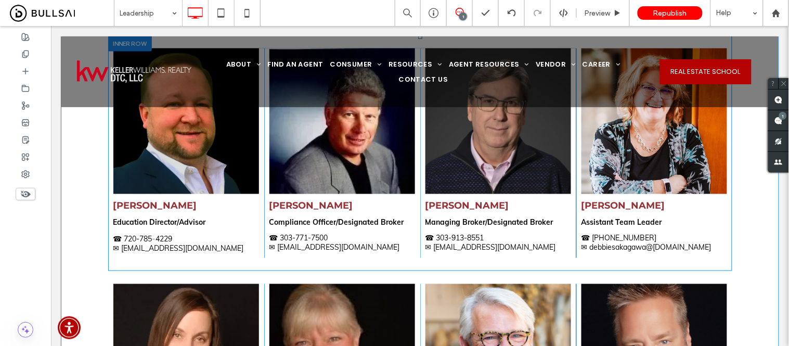
scroll to position [1289, 0]
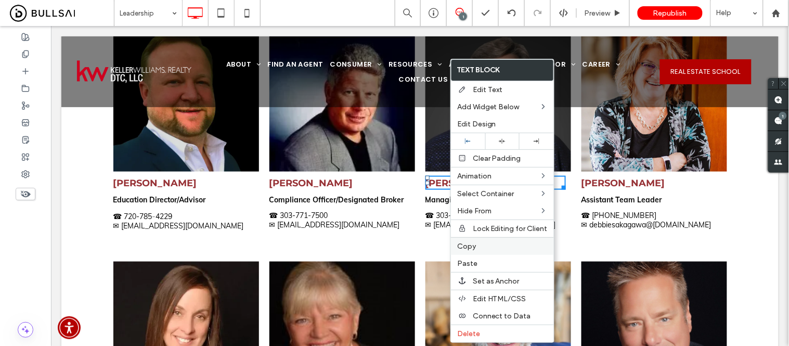
click at [468, 246] on span "Copy" at bounding box center [466, 246] width 19 height 9
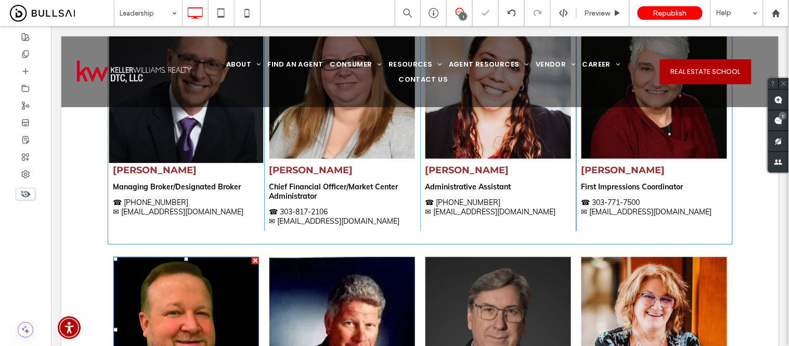
scroll to position [1058, 0]
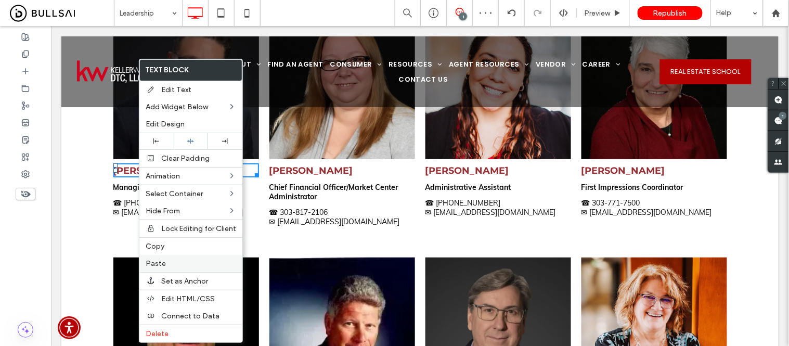
click at [165, 259] on label "Paste" at bounding box center [191, 263] width 90 height 9
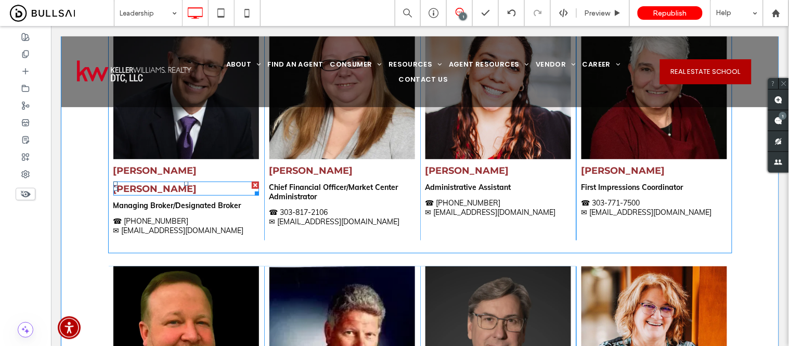
click at [251, 181] on div at bounding box center [254, 184] width 7 height 7
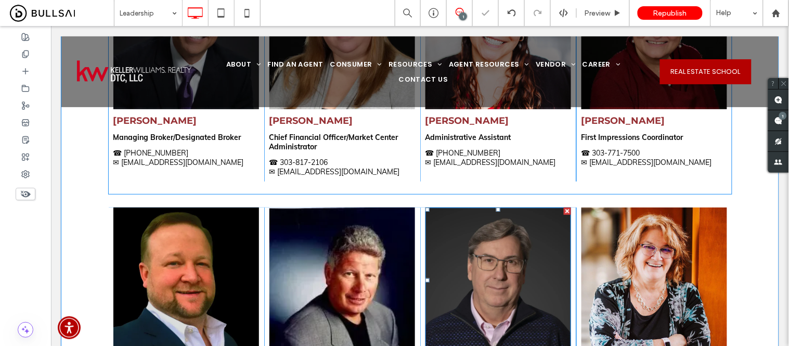
scroll to position [1289, 0]
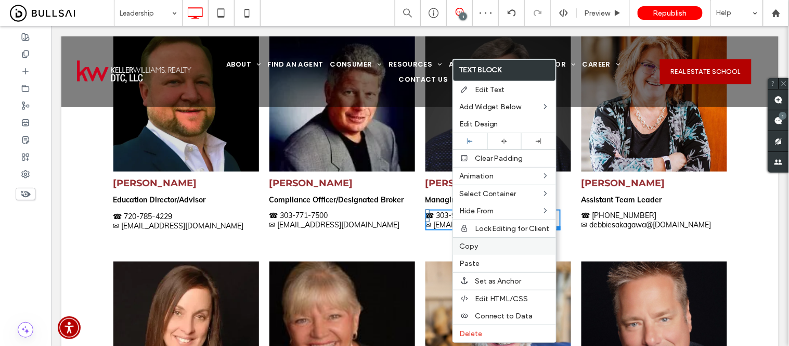
click at [475, 247] on span "Copy" at bounding box center [468, 246] width 19 height 9
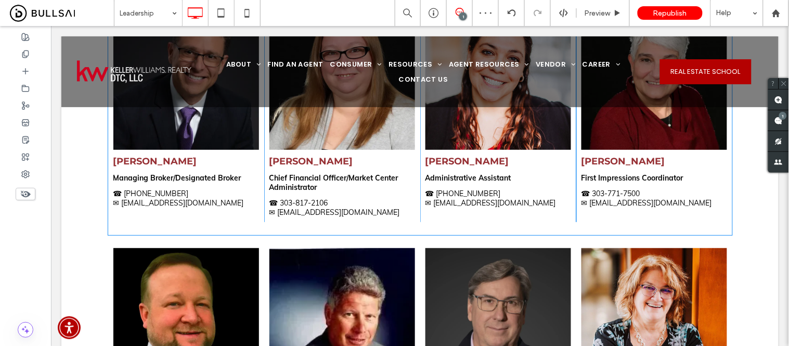
scroll to position [1058, 0]
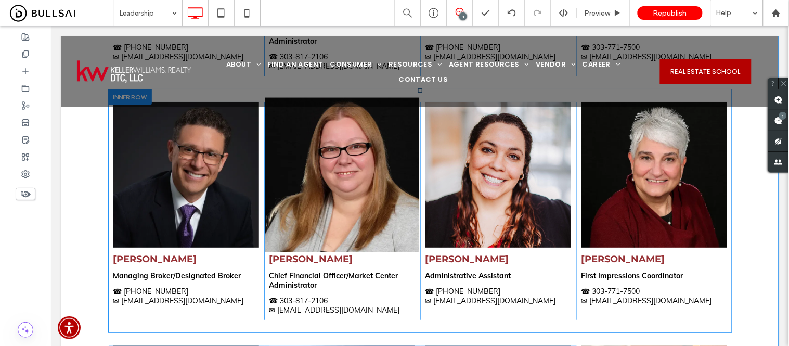
scroll to position [943, 0]
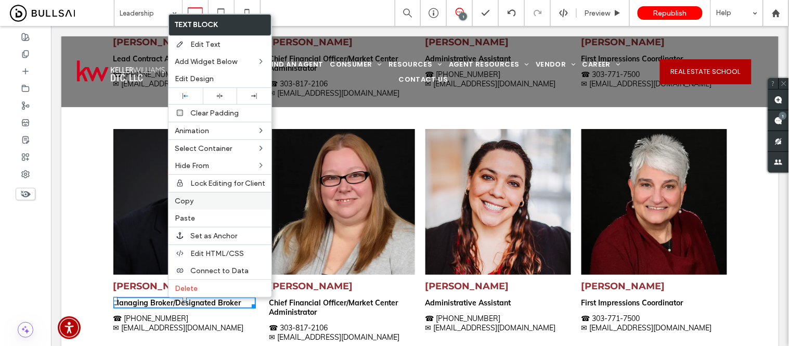
click at [190, 204] on div "Copy" at bounding box center [219, 201] width 103 height 18
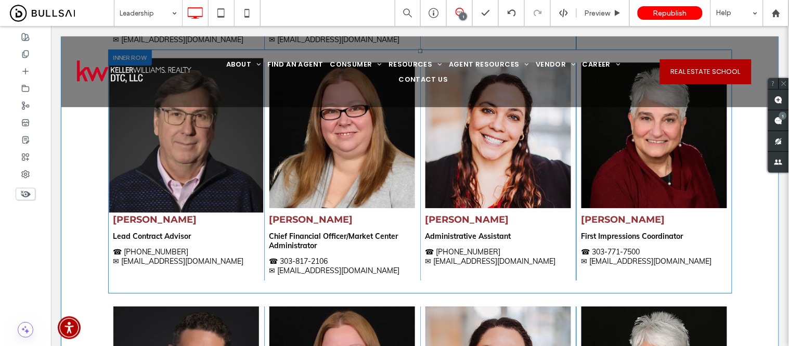
scroll to position [711, 0]
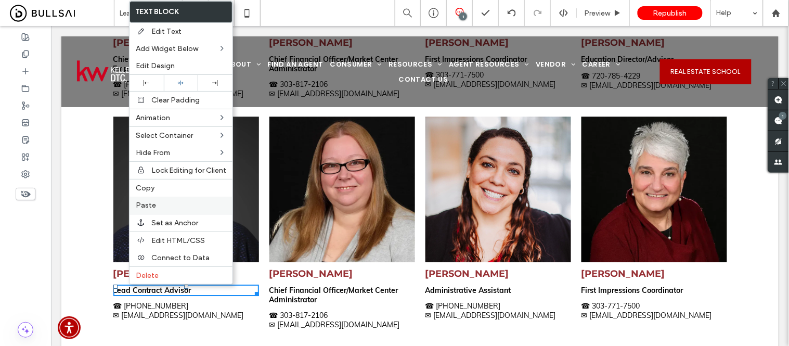
click at [151, 204] on span "Paste" at bounding box center [146, 205] width 20 height 9
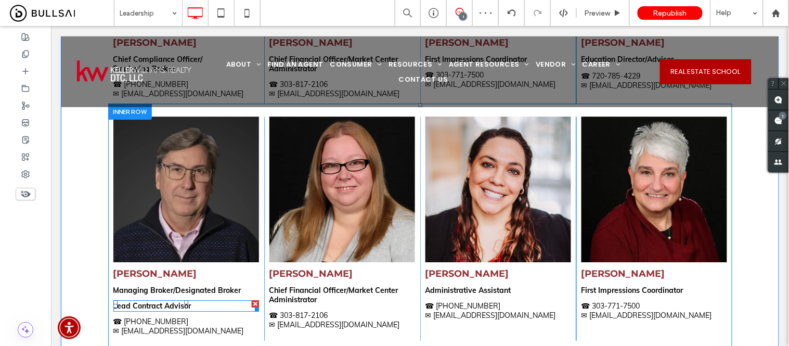
click at [251, 303] on div at bounding box center [255, 307] width 8 height 8
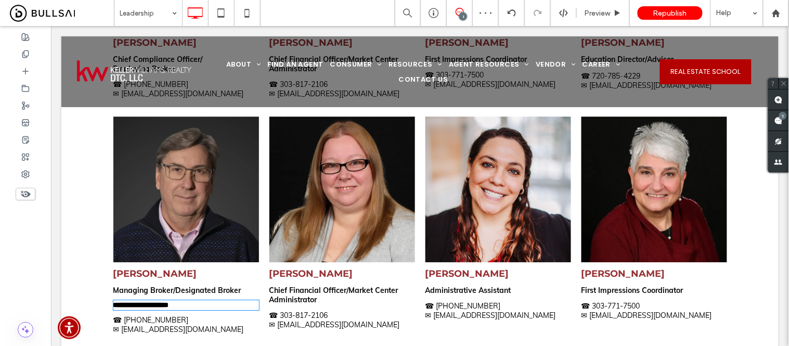
type input "****"
type input "**"
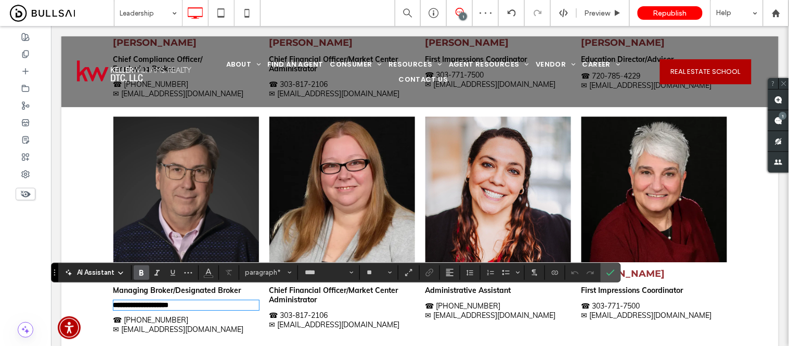
click at [219, 315] on p "☎ [PHONE_NUMBER]" at bounding box center [186, 319] width 146 height 9
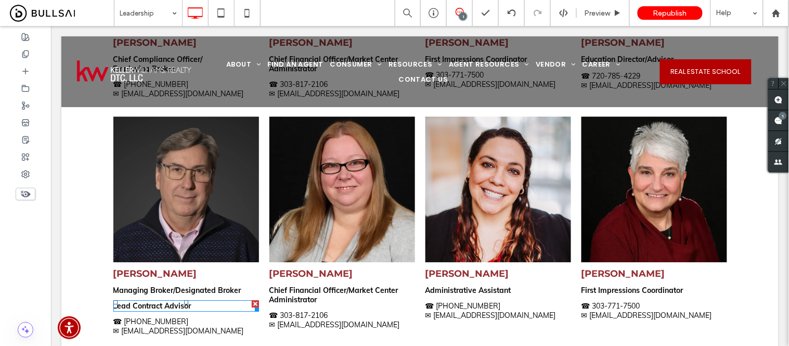
click at [251, 303] on div at bounding box center [255, 307] width 8 height 8
type input "****"
type input "**"
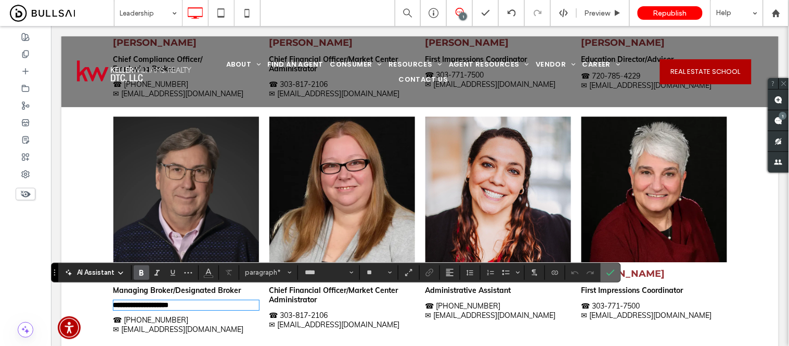
click at [616, 273] on label "Confirm" at bounding box center [611, 272] width 16 height 19
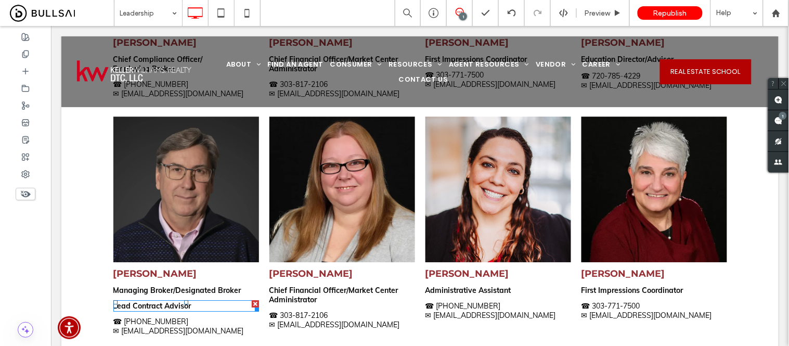
click at [251, 299] on div at bounding box center [254, 302] width 7 height 7
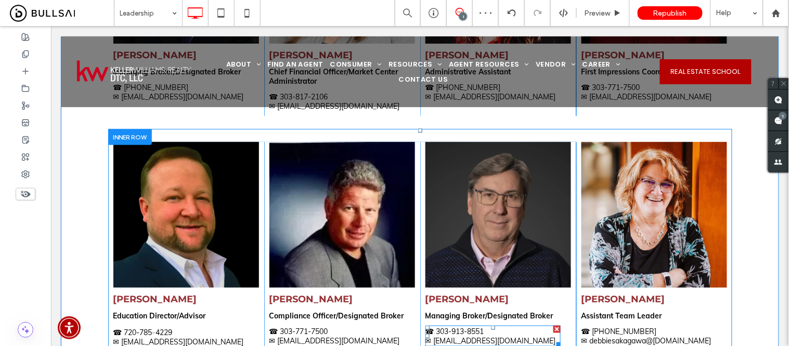
scroll to position [1231, 0]
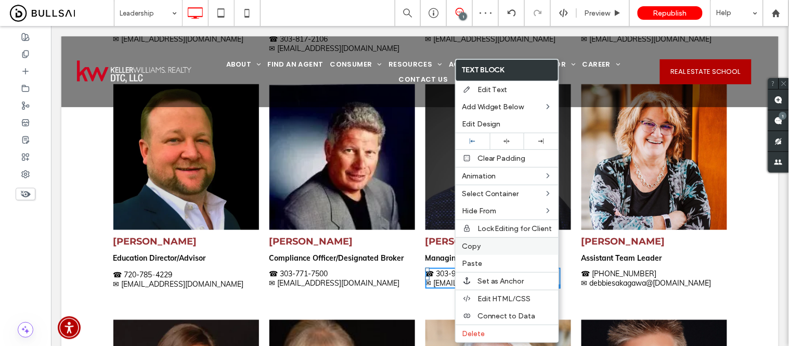
click at [481, 245] on label "Copy" at bounding box center [507, 246] width 90 height 9
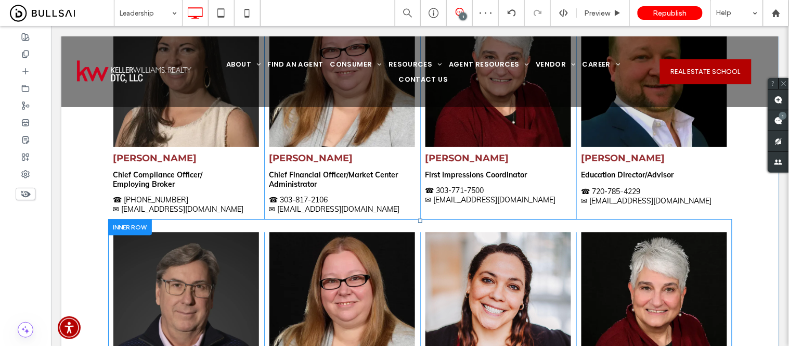
scroll to position [769, 0]
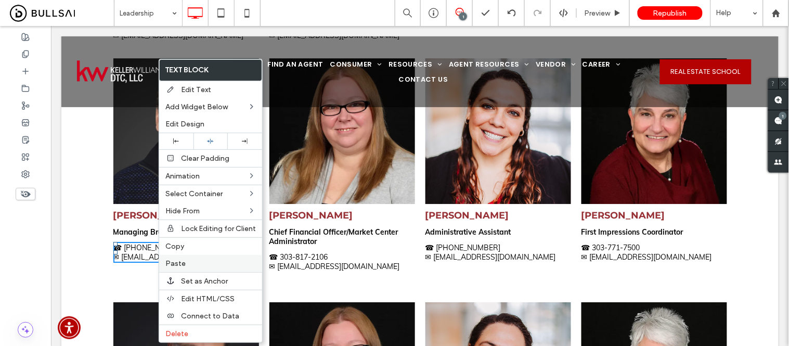
click at [185, 264] on label "Paste" at bounding box center [210, 263] width 90 height 9
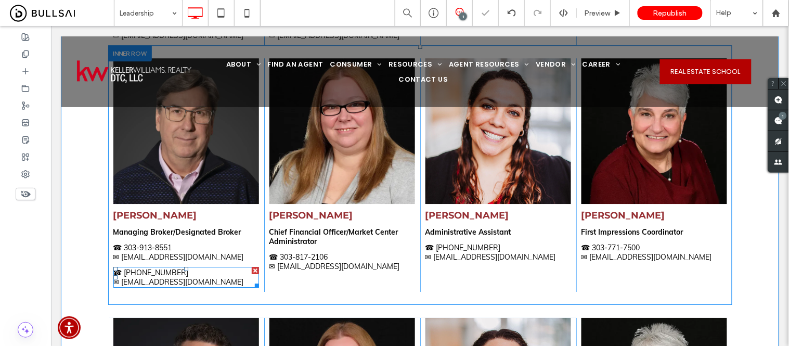
click at [251, 266] on div at bounding box center [254, 269] width 7 height 7
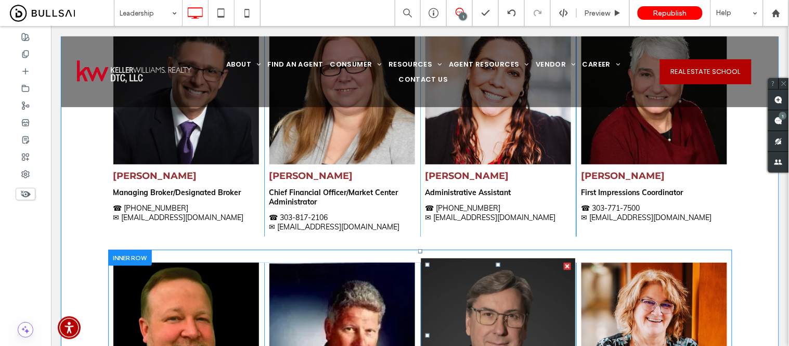
scroll to position [1173, 0]
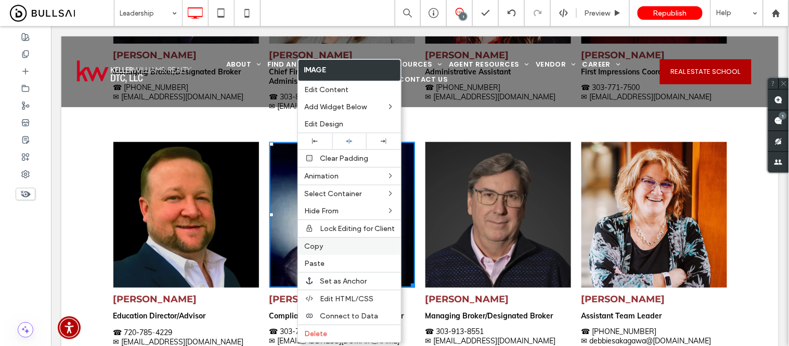
click at [331, 250] on div "Copy" at bounding box center [349, 246] width 103 height 18
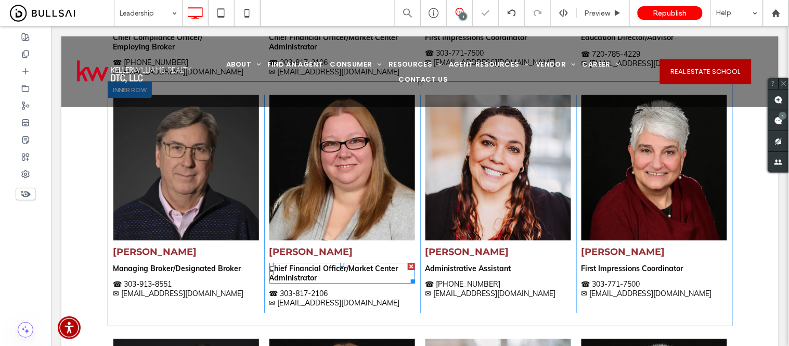
scroll to position [654, 0]
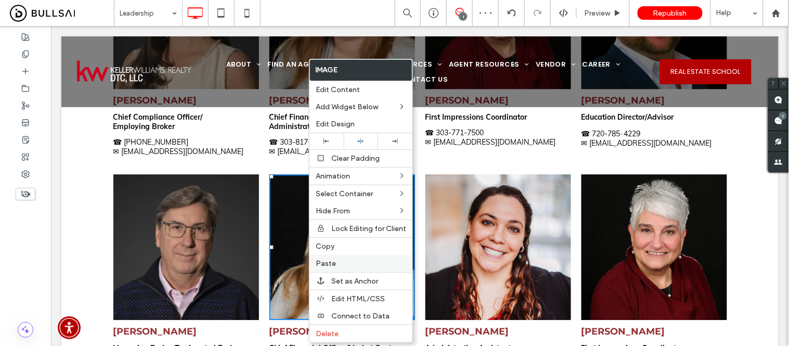
click at [335, 259] on label "Paste" at bounding box center [361, 263] width 90 height 9
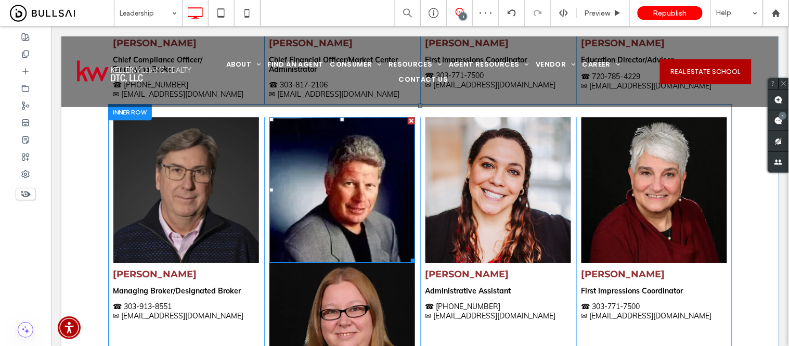
scroll to position [711, 0]
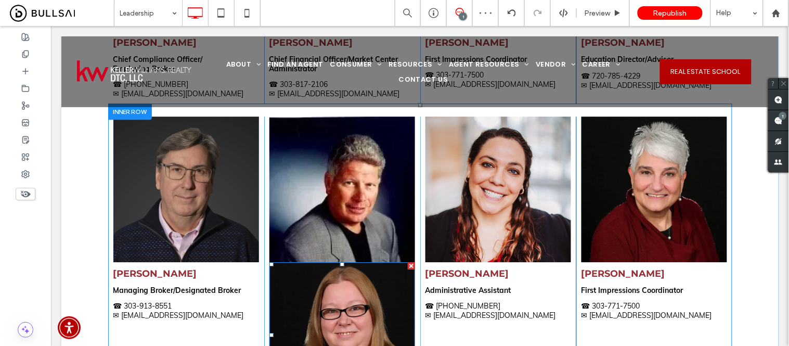
drag, startPoint x: 409, startPoint y: 256, endPoint x: 460, endPoint y: 281, distance: 57.0
click at [409, 262] on div at bounding box center [410, 265] width 7 height 7
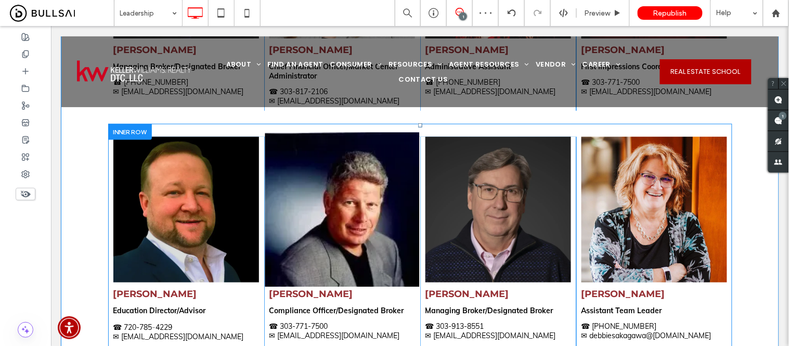
scroll to position [1231, 0]
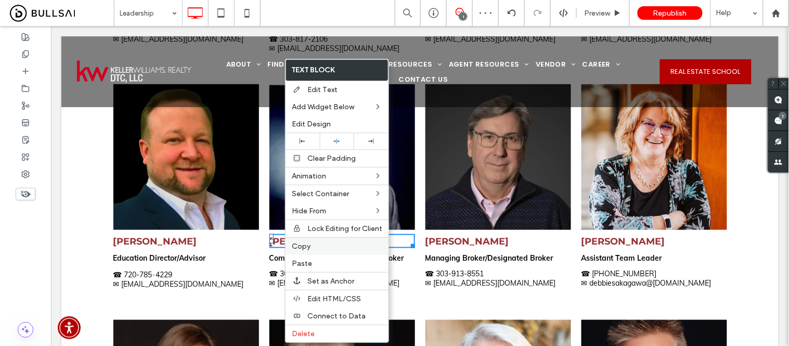
click at [307, 246] on span "Copy" at bounding box center [301, 246] width 19 height 9
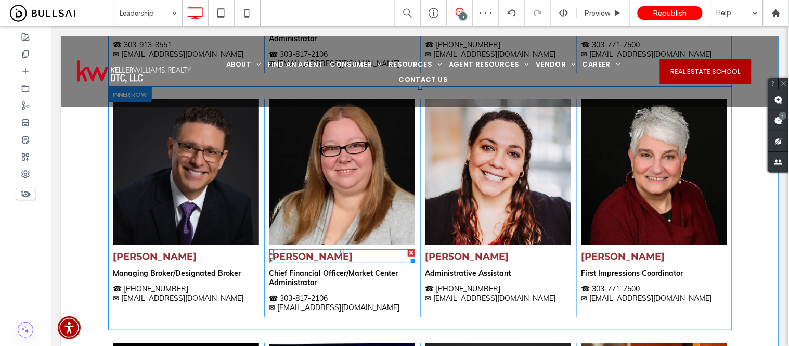
scroll to position [1000, 0]
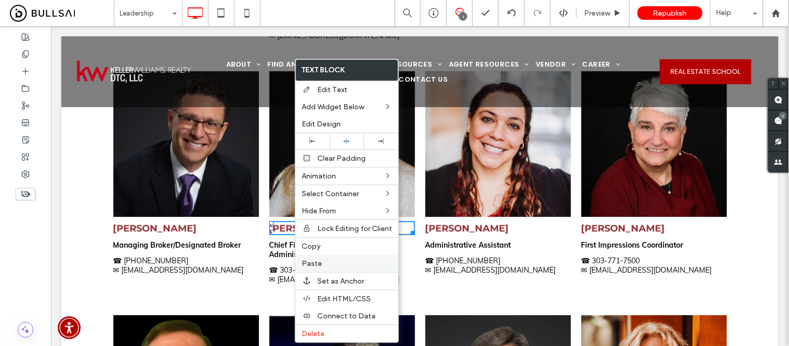
click at [316, 259] on span "Paste" at bounding box center [312, 263] width 20 height 9
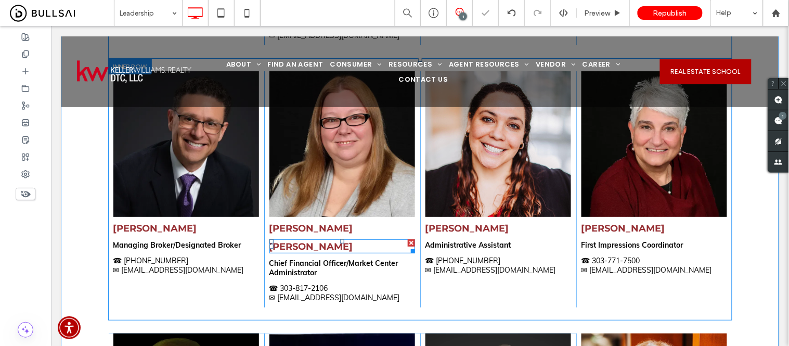
click at [407, 239] on div at bounding box center [410, 242] width 7 height 7
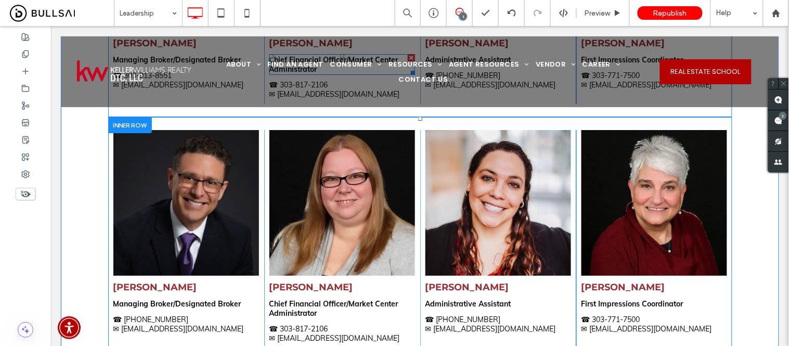
scroll to position [943, 0]
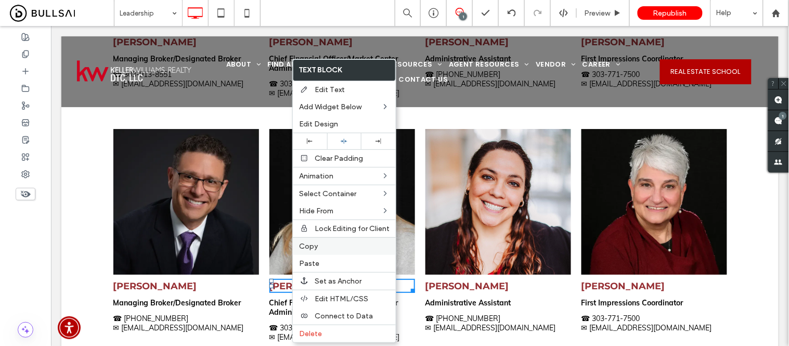
click at [314, 246] on span "Copy" at bounding box center [308, 246] width 19 height 9
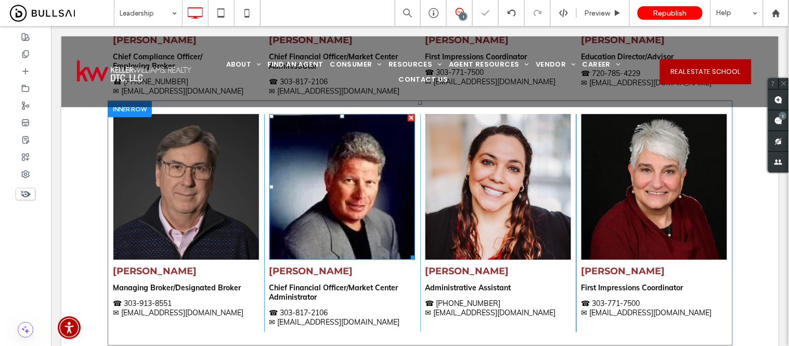
scroll to position [769, 0]
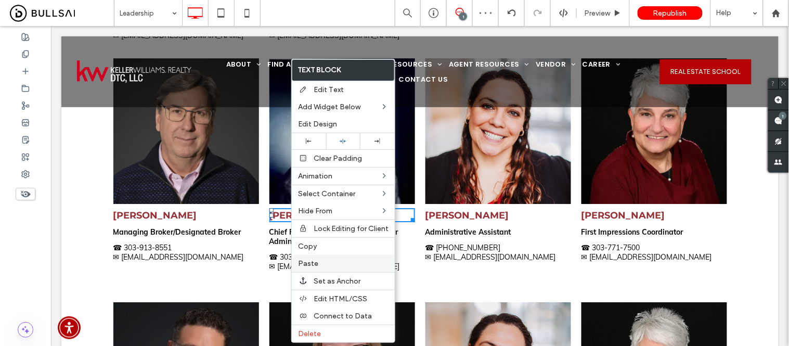
click at [314, 264] on span "Paste" at bounding box center [308, 263] width 20 height 9
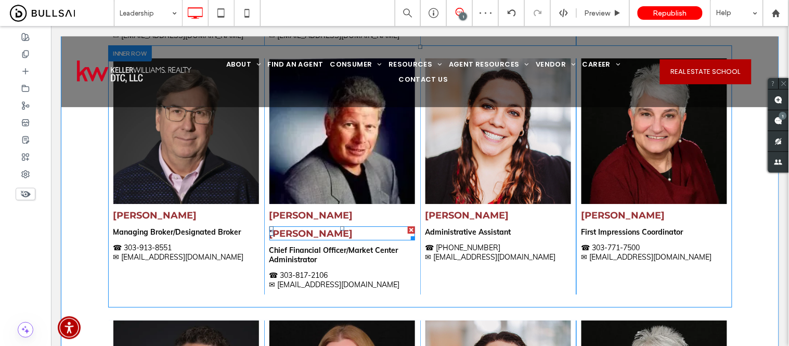
click at [407, 226] on div at bounding box center [410, 229] width 7 height 7
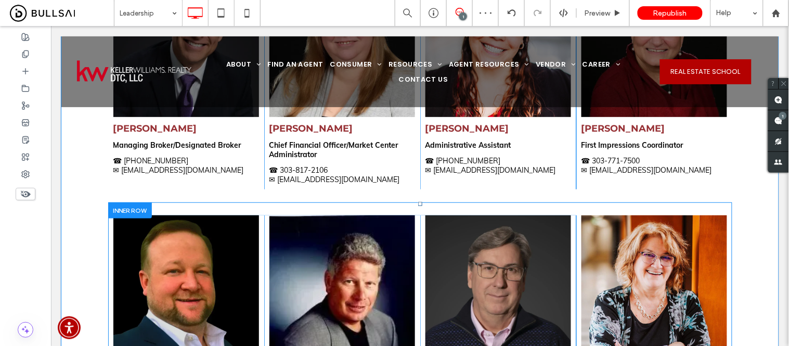
scroll to position [1231, 0]
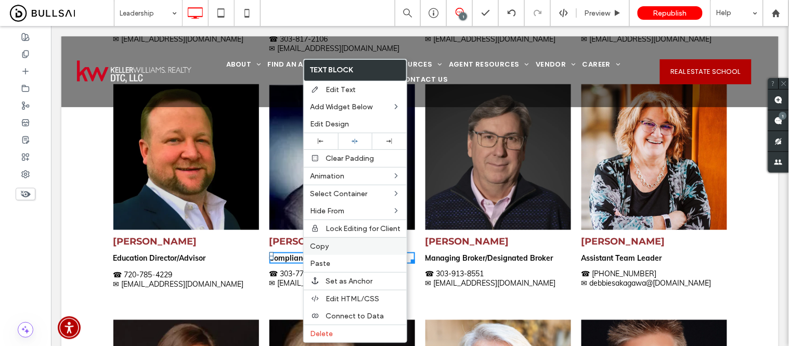
click at [319, 246] on span "Copy" at bounding box center [319, 246] width 19 height 9
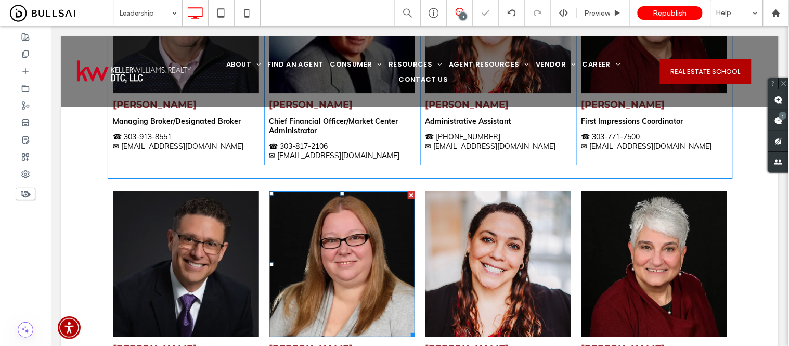
scroll to position [827, 0]
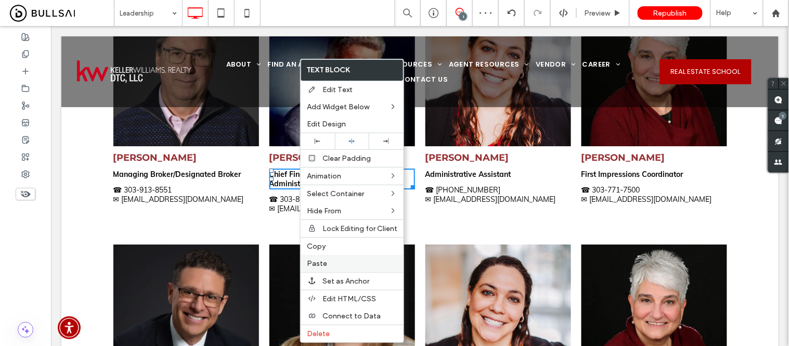
click at [322, 263] on span "Paste" at bounding box center [317, 263] width 20 height 9
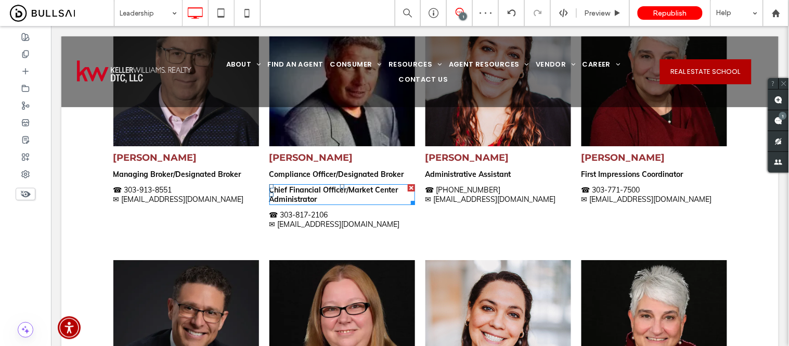
click at [407, 184] on div at bounding box center [410, 187] width 7 height 7
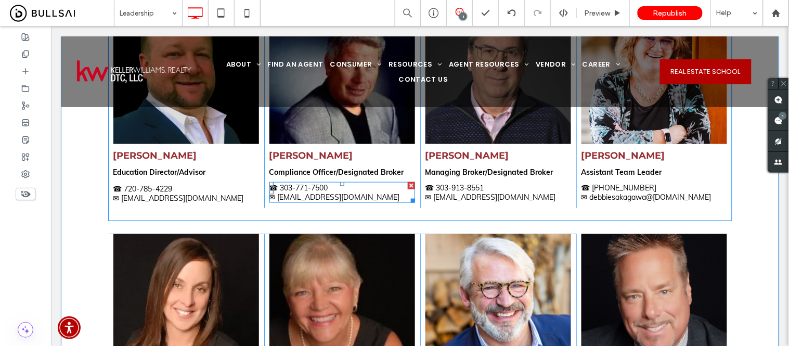
scroll to position [1289, 0]
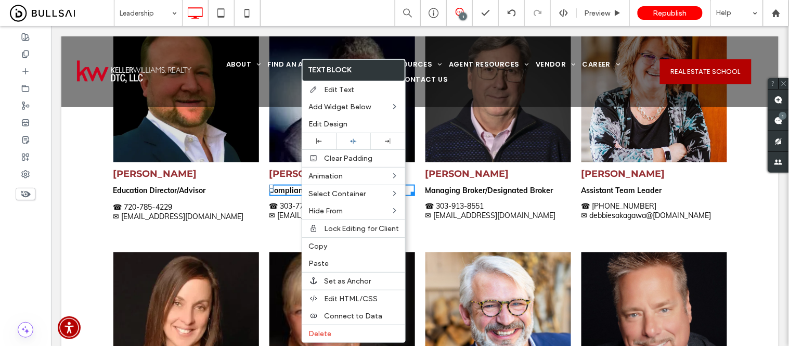
click at [280, 201] on span "303-7" at bounding box center [290, 205] width 20 height 9
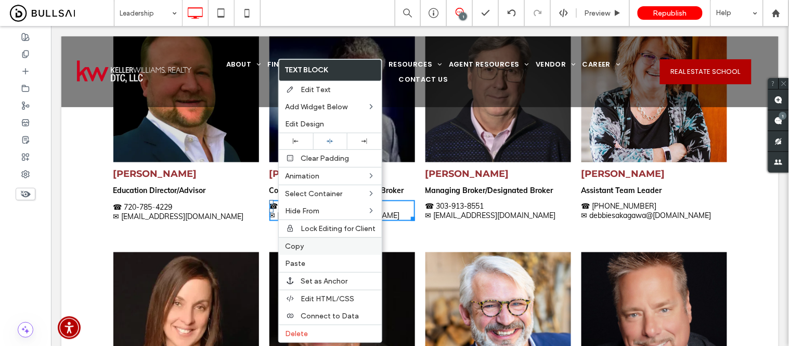
click at [303, 245] on label "Copy" at bounding box center [330, 246] width 90 height 9
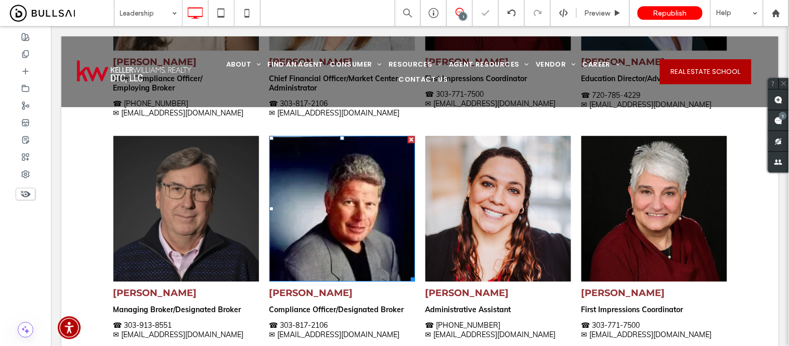
scroll to position [769, 0]
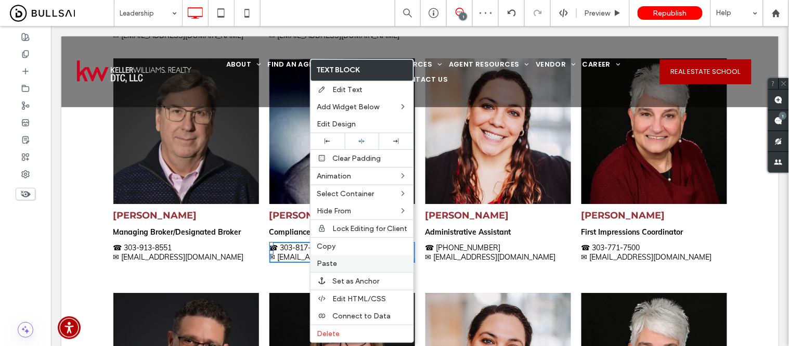
click at [336, 264] on label "Paste" at bounding box center [362, 263] width 90 height 9
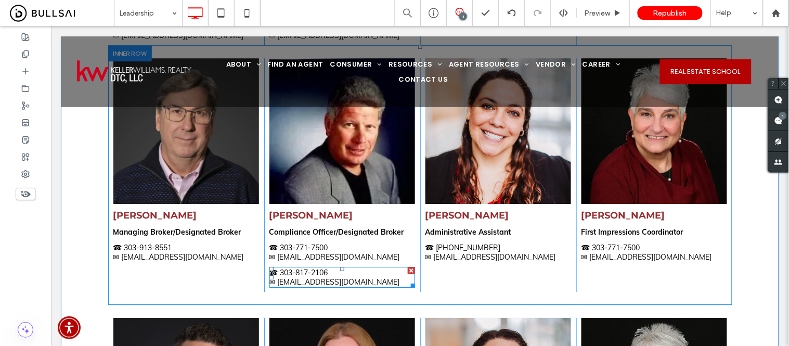
drag, startPoint x: 407, startPoint y: 262, endPoint x: 457, endPoint y: 287, distance: 56.0
click at [407, 266] on div at bounding box center [410, 269] width 7 height 7
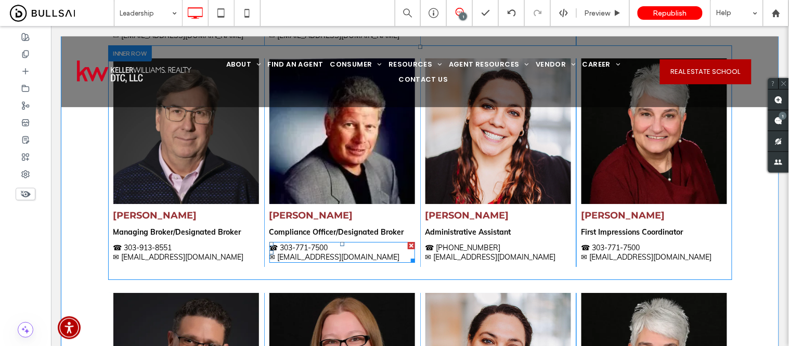
scroll to position [827, 0]
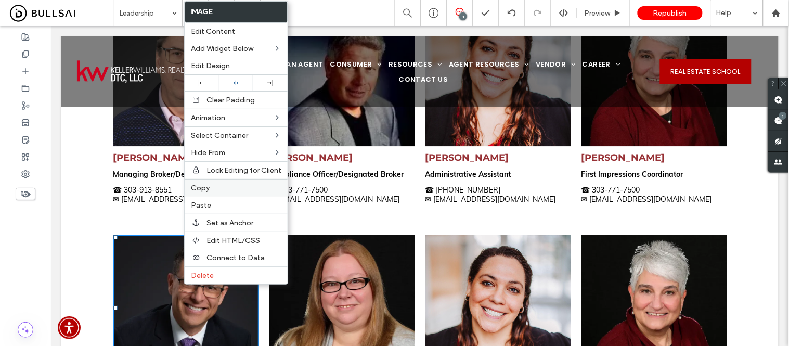
click at [217, 184] on label "Copy" at bounding box center [236, 188] width 90 height 9
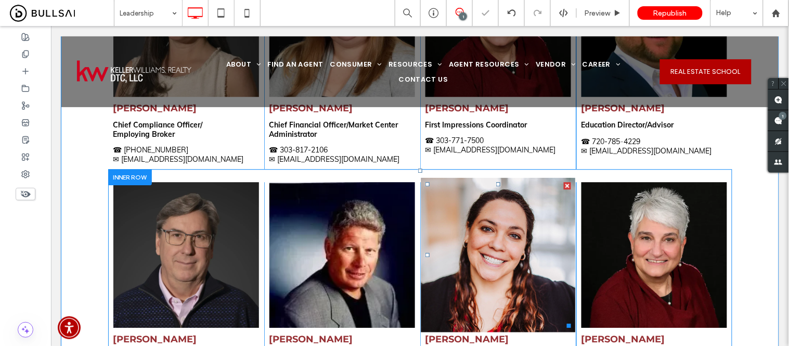
scroll to position [711, 0]
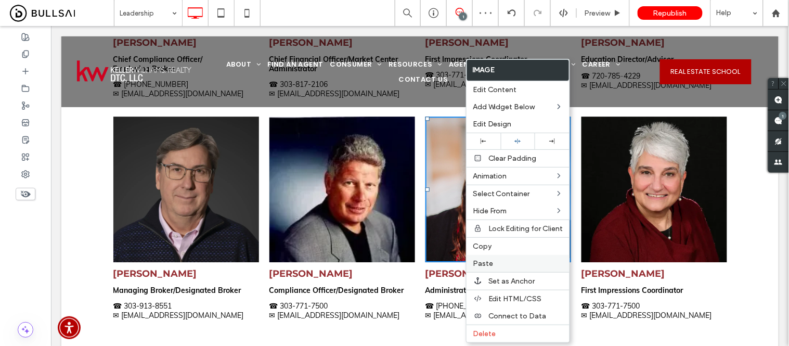
click at [484, 259] on span "Paste" at bounding box center [483, 263] width 20 height 9
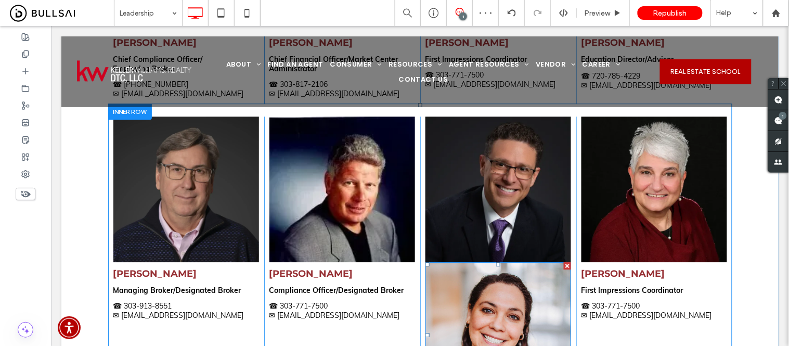
click at [563, 262] on div at bounding box center [566, 265] width 7 height 7
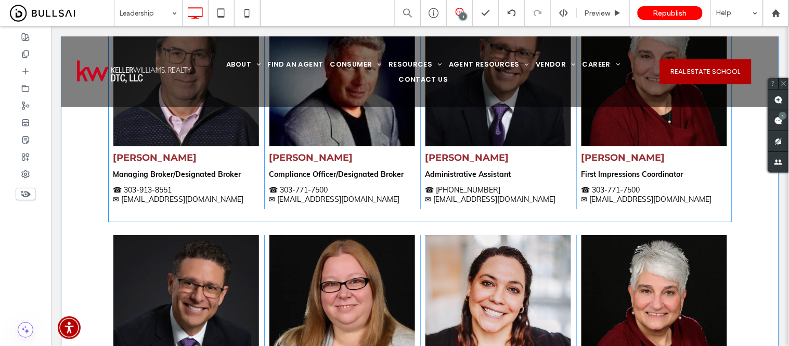
scroll to position [769, 0]
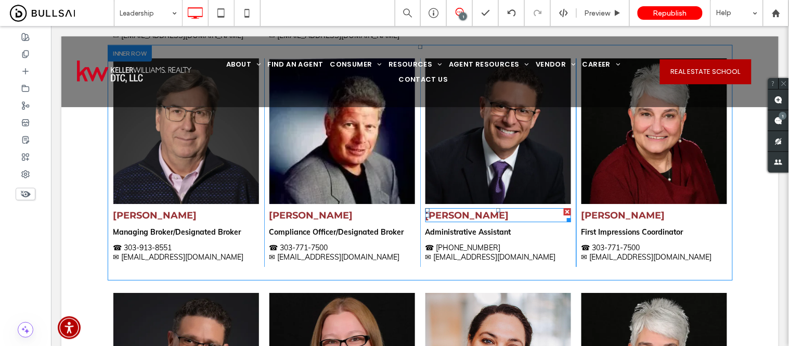
click at [437, 209] on strong "[PERSON_NAME]" at bounding box center [467, 214] width 84 height 11
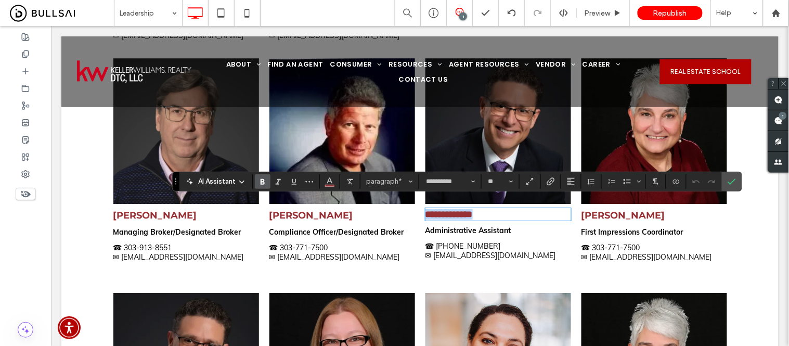
click at [447, 209] on strong "**********" at bounding box center [448, 213] width 47 height 9
drag, startPoint x: 440, startPoint y: 206, endPoint x: 426, endPoint y: 206, distance: 13.5
click at [426, 209] on strong "**********" at bounding box center [448, 213] width 47 height 9
click at [512, 208] on p "**********" at bounding box center [498, 213] width 146 height 10
click at [492, 208] on p "**********" at bounding box center [498, 213] width 146 height 10
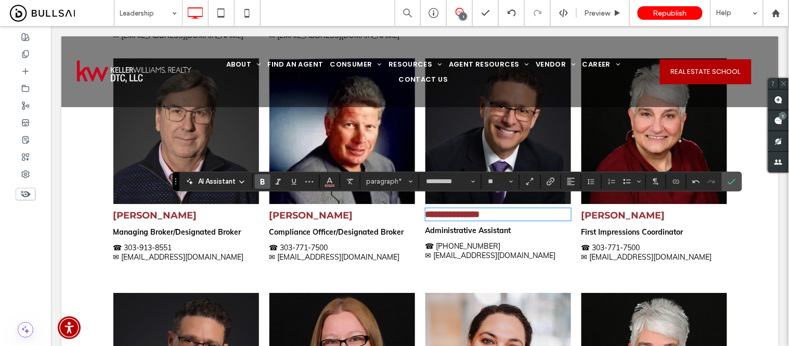
type input "****"
type input "**"
click at [738, 178] on label "Confirm" at bounding box center [732, 181] width 16 height 19
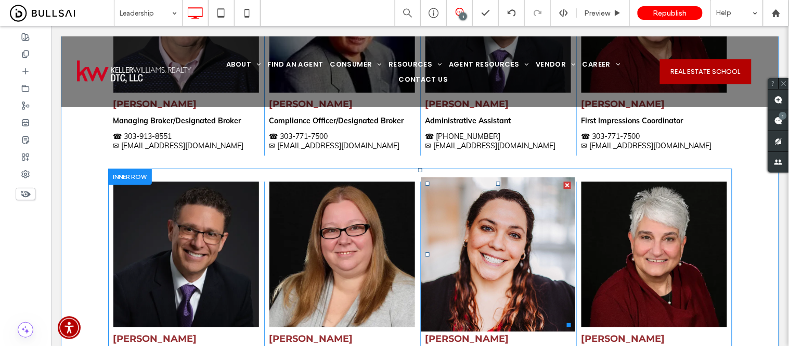
scroll to position [769, 0]
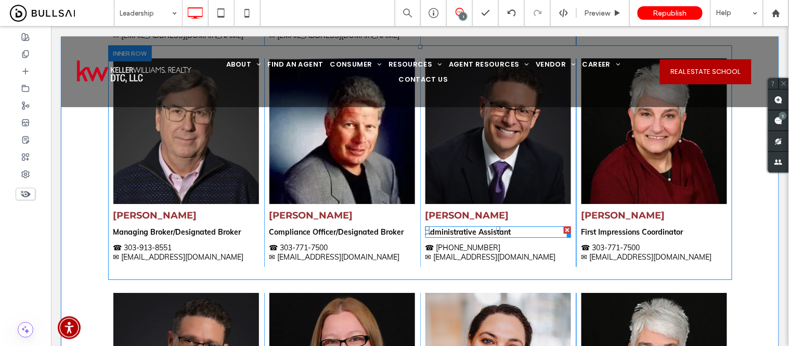
click at [450, 227] on strong "Administrative Assistant" at bounding box center [468, 231] width 86 height 9
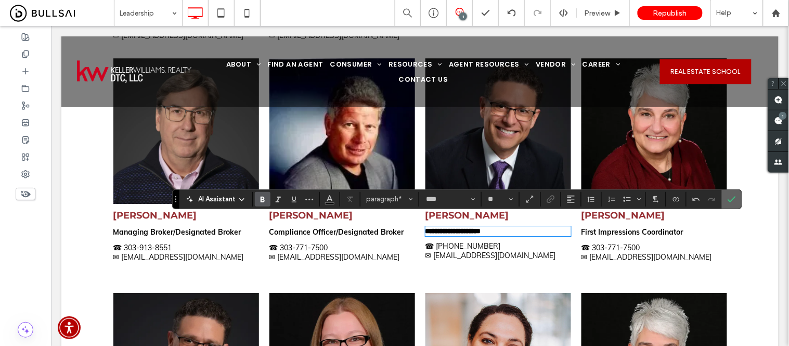
click at [732, 199] on icon "Confirm" at bounding box center [731, 199] width 8 height 8
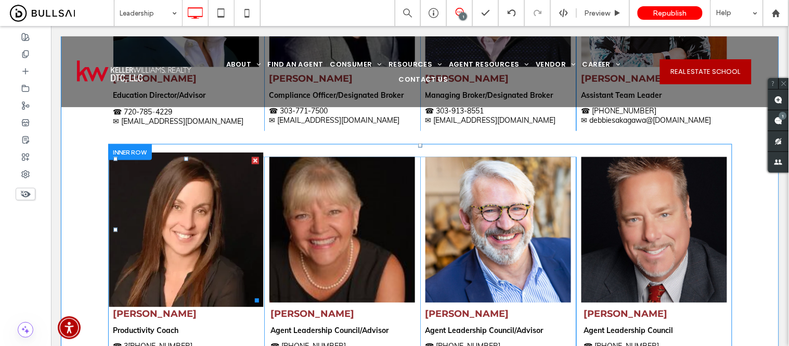
scroll to position [1405, 0]
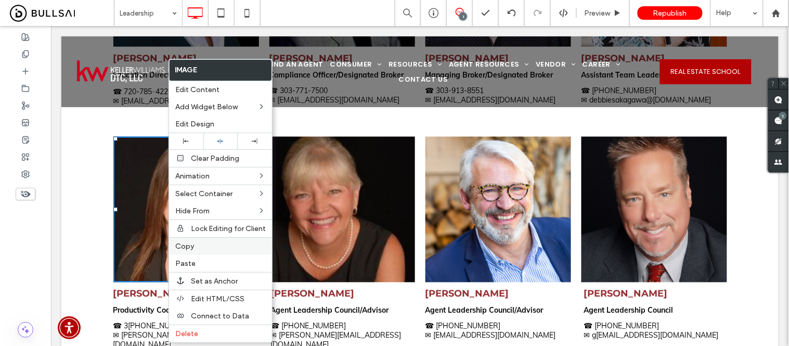
click at [194, 242] on label "Copy" at bounding box center [220, 246] width 90 height 9
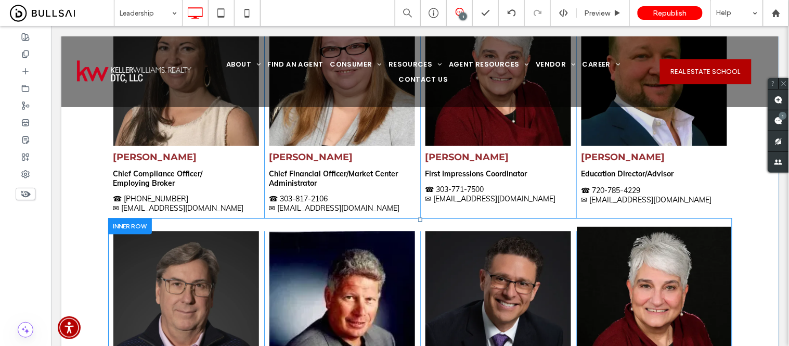
scroll to position [596, 0]
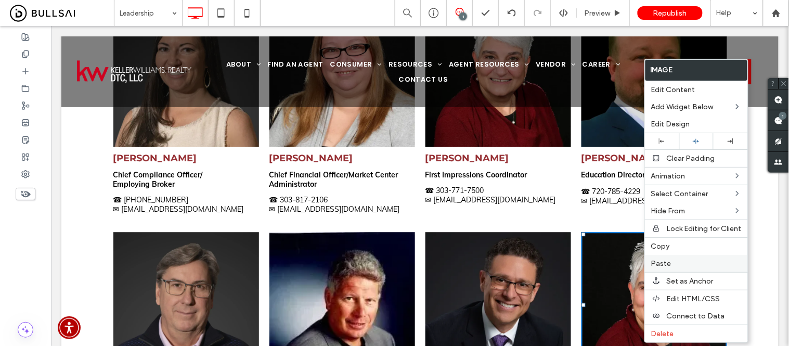
click at [667, 259] on span "Paste" at bounding box center [661, 263] width 20 height 9
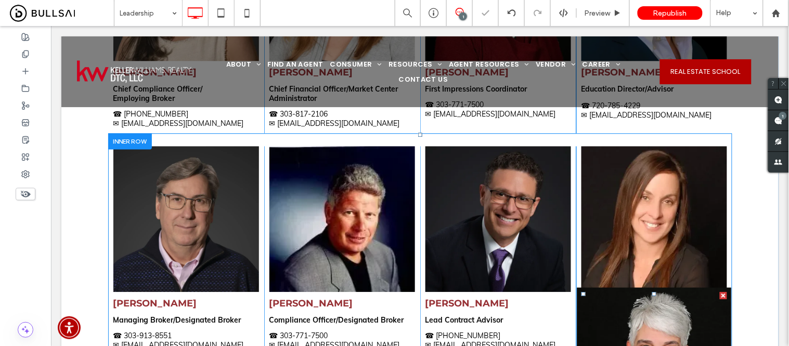
scroll to position [711, 0]
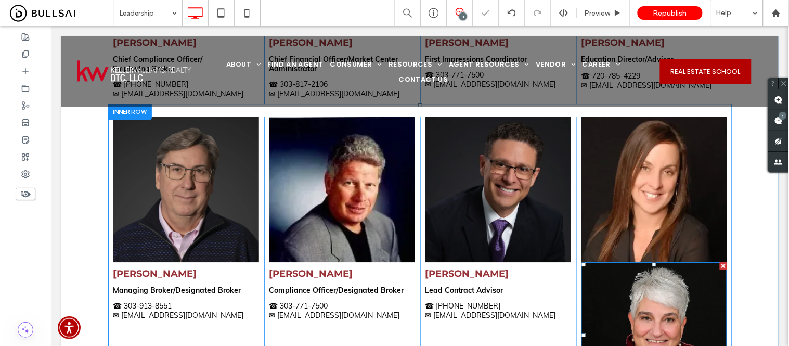
click at [719, 262] on div at bounding box center [722, 265] width 7 height 7
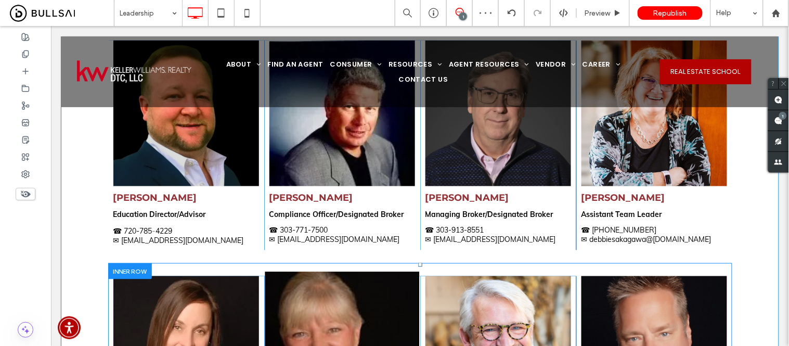
scroll to position [1405, 0]
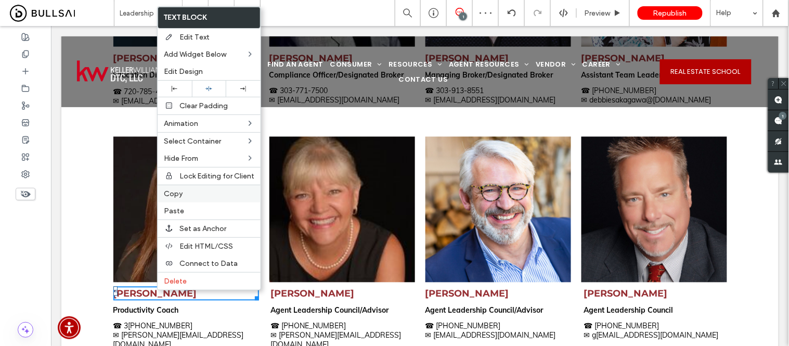
click at [182, 190] on label "Copy" at bounding box center [209, 193] width 90 height 9
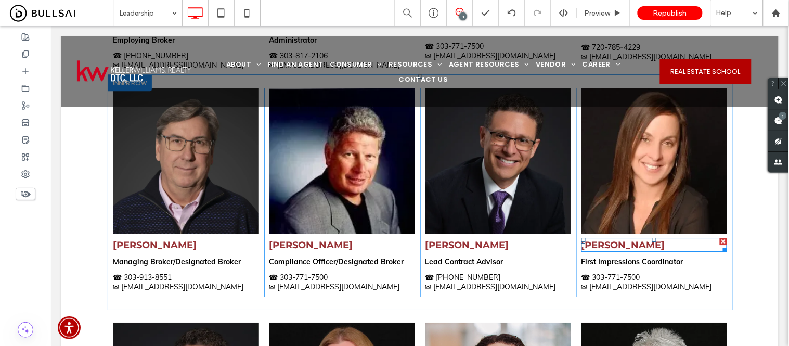
scroll to position [711, 0]
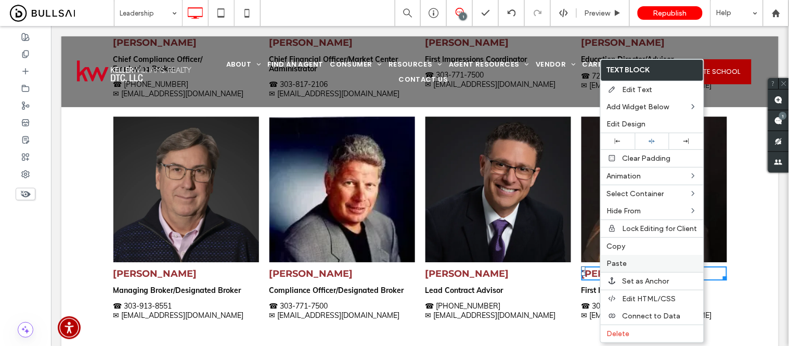
click at [615, 259] on span "Paste" at bounding box center [617, 263] width 20 height 9
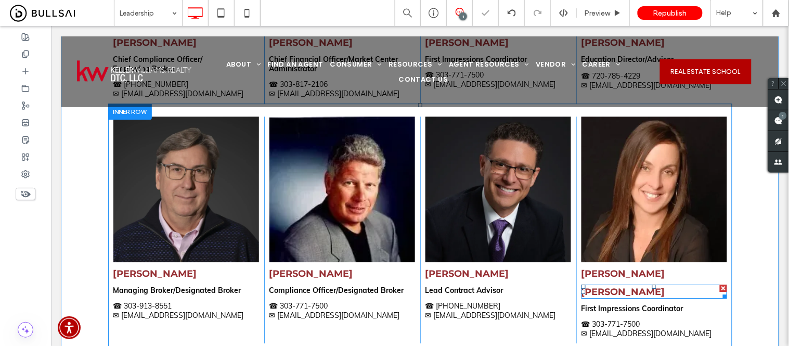
click at [719, 284] on div at bounding box center [722, 287] width 7 height 7
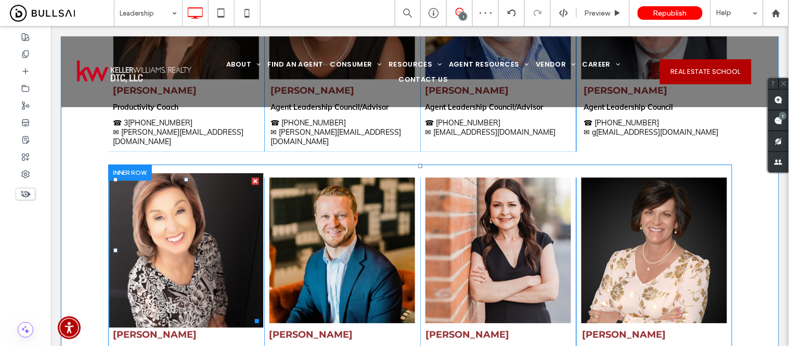
scroll to position [1463, 0]
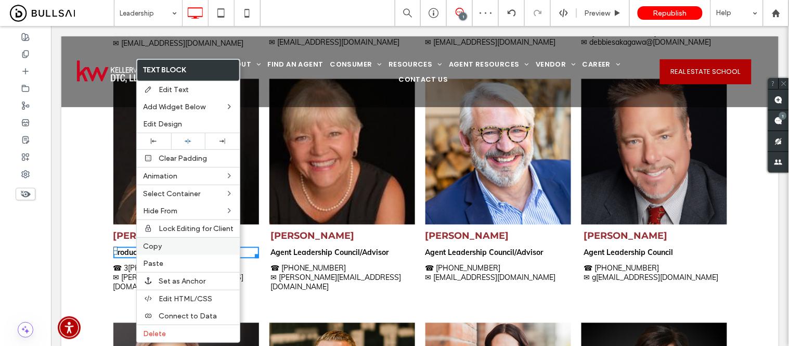
click at [163, 243] on label "Copy" at bounding box center [188, 246] width 90 height 9
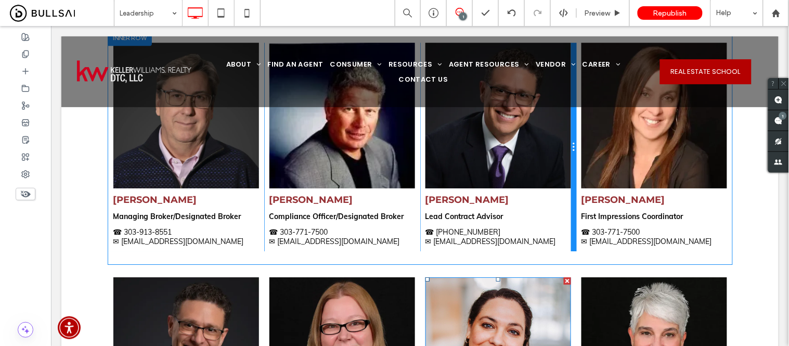
scroll to position [769, 0]
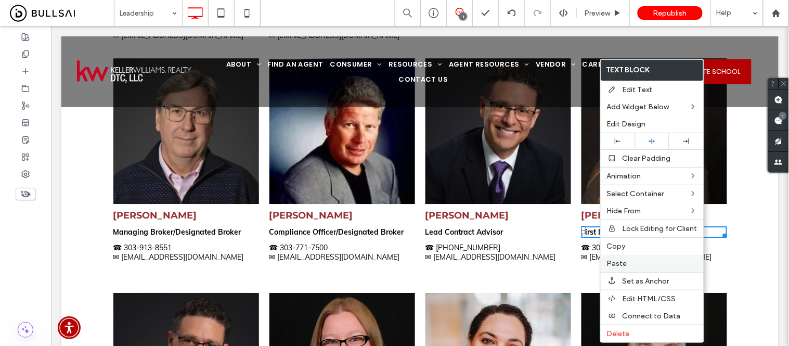
click at [616, 260] on span "Paste" at bounding box center [617, 263] width 20 height 9
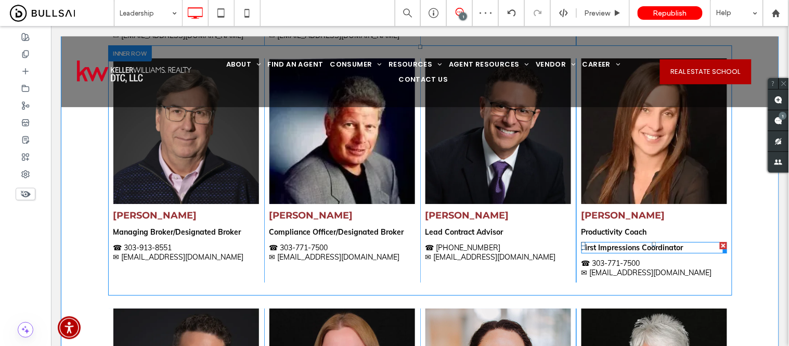
drag, startPoint x: 717, startPoint y: 233, endPoint x: 711, endPoint y: 266, distance: 33.3
click at [719, 241] on div at bounding box center [722, 244] width 7 height 7
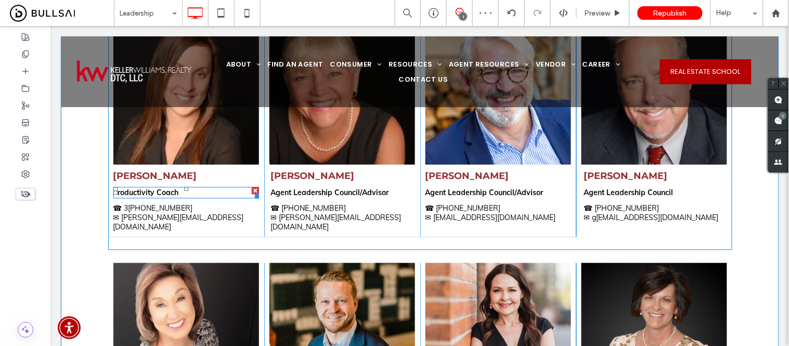
scroll to position [1520, 0]
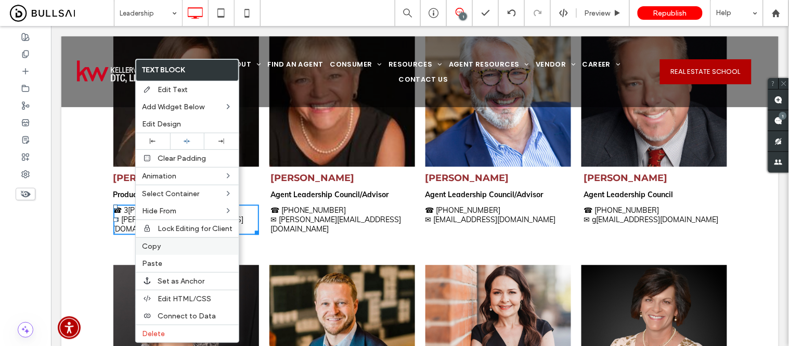
click at [149, 246] on span "Copy" at bounding box center [151, 246] width 19 height 9
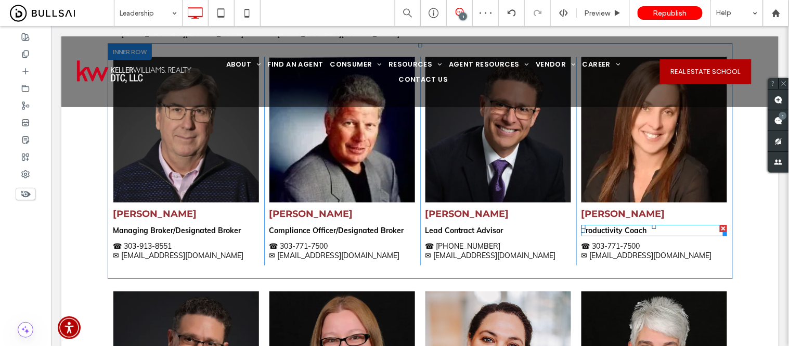
scroll to position [769, 0]
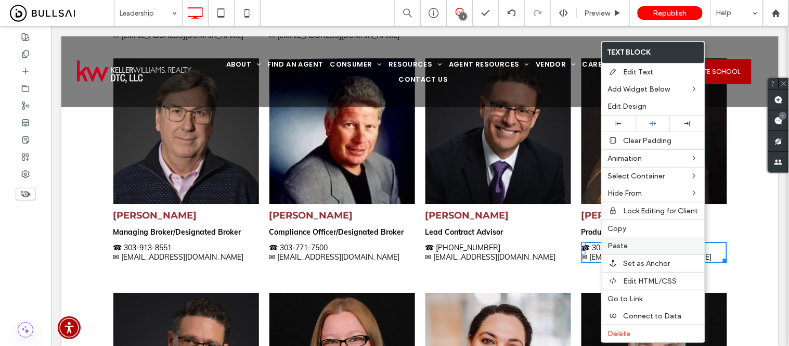
click at [618, 245] on span "Paste" at bounding box center [618, 245] width 20 height 9
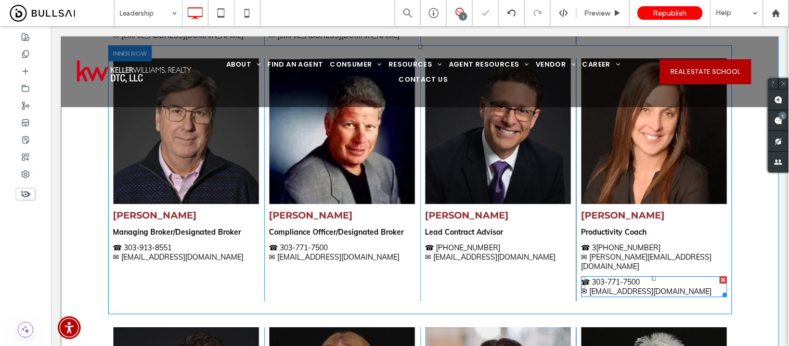
click at [719, 276] on div at bounding box center [722, 279] width 7 height 7
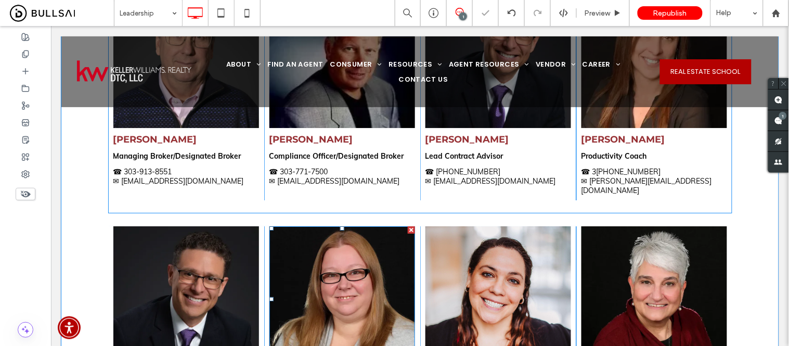
scroll to position [885, 0]
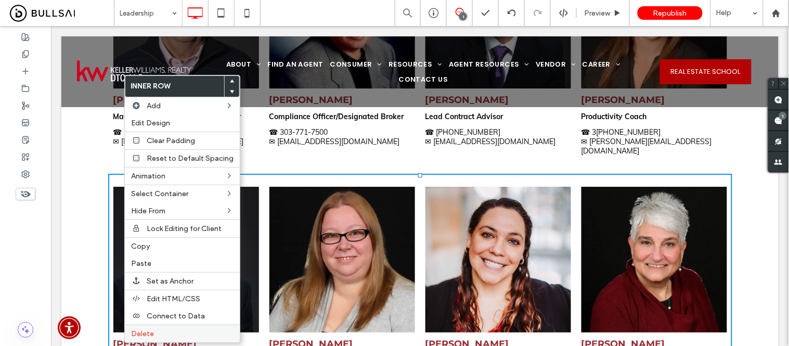
click at [151, 330] on span "Delete" at bounding box center [142, 333] width 23 height 9
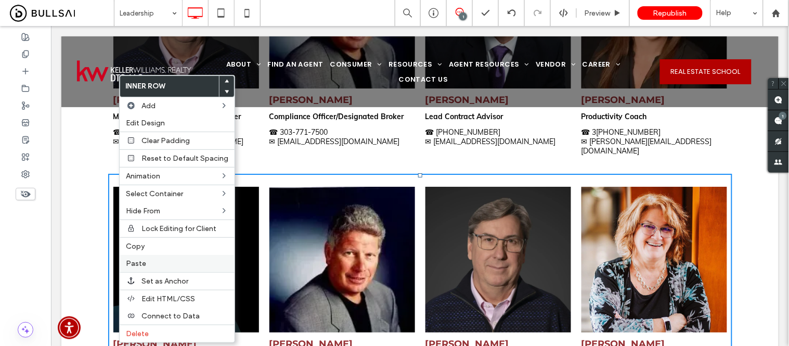
click at [135, 260] on span "Paste" at bounding box center [136, 263] width 20 height 9
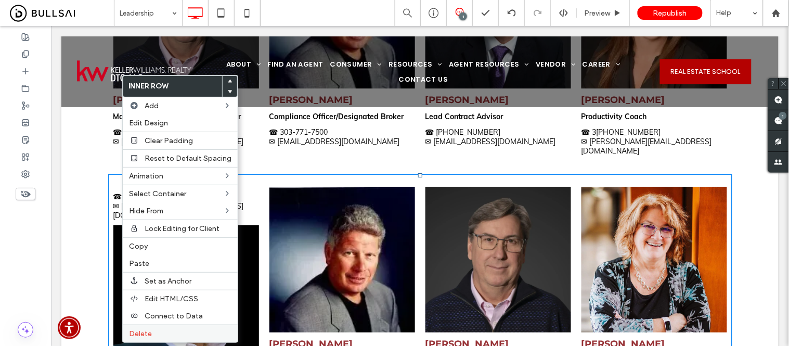
click at [141, 330] on span "Delete" at bounding box center [140, 333] width 23 height 9
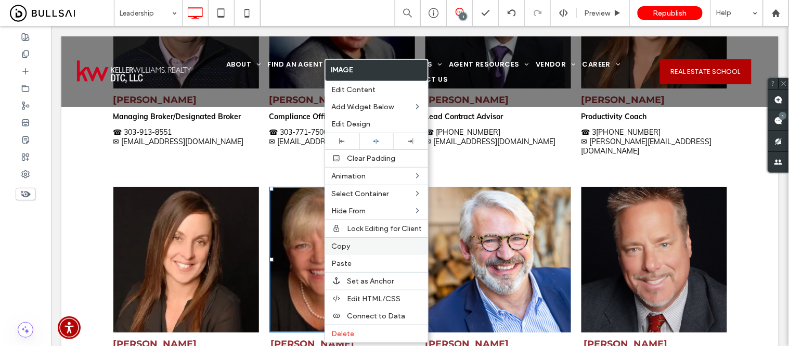
click at [345, 246] on span "Copy" at bounding box center [340, 246] width 19 height 9
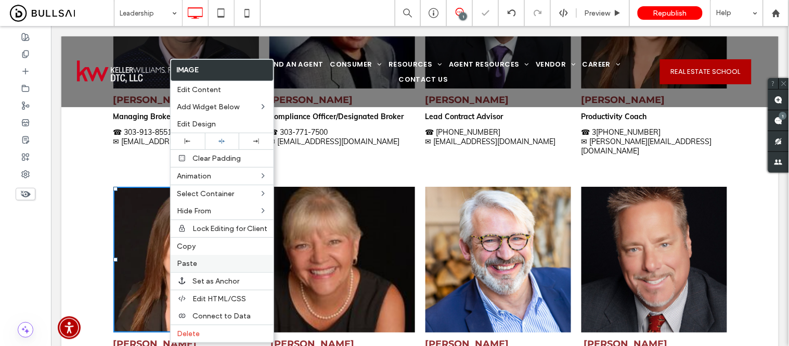
click at [183, 261] on span "Paste" at bounding box center [187, 263] width 20 height 9
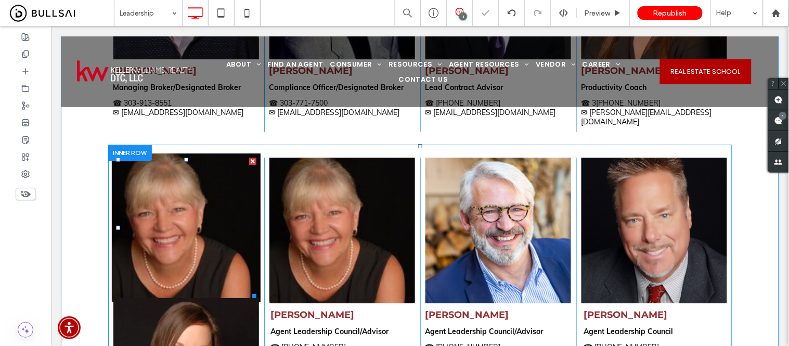
scroll to position [943, 0]
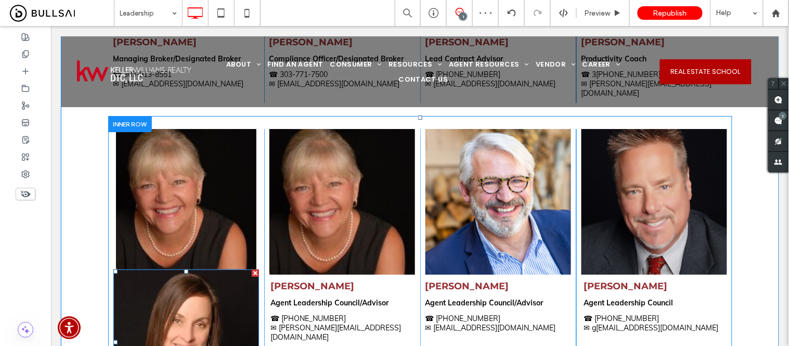
click at [251, 269] on div at bounding box center [254, 272] width 7 height 7
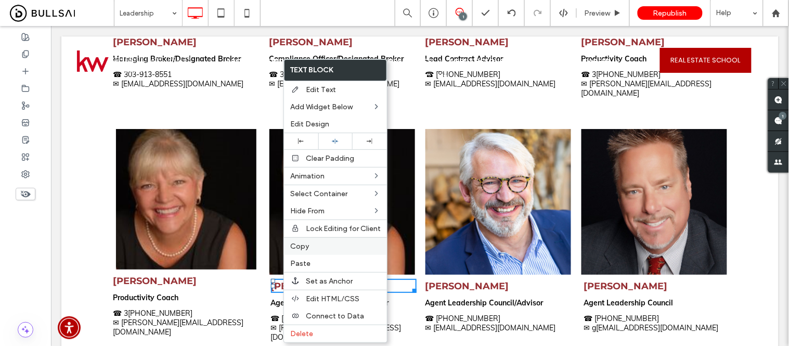
click at [305, 247] on span "Copy" at bounding box center [299, 246] width 19 height 9
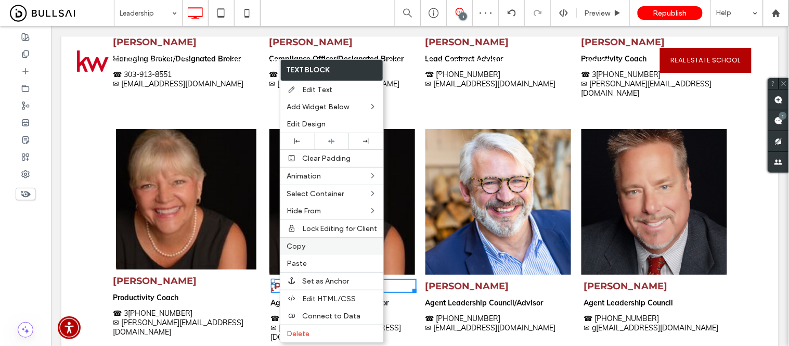
click at [299, 242] on span "Copy" at bounding box center [295, 246] width 19 height 9
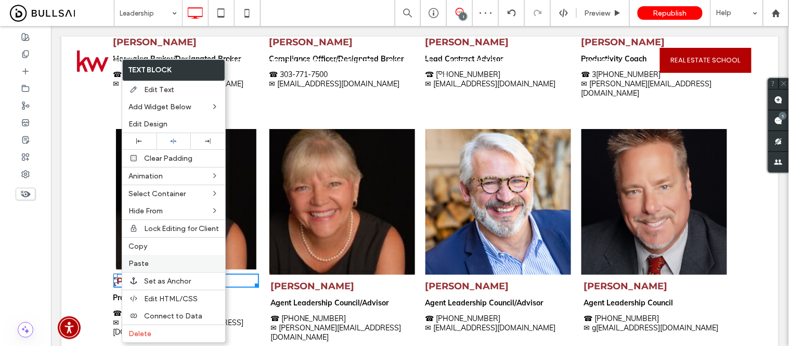
click at [146, 263] on span "Paste" at bounding box center [138, 263] width 20 height 9
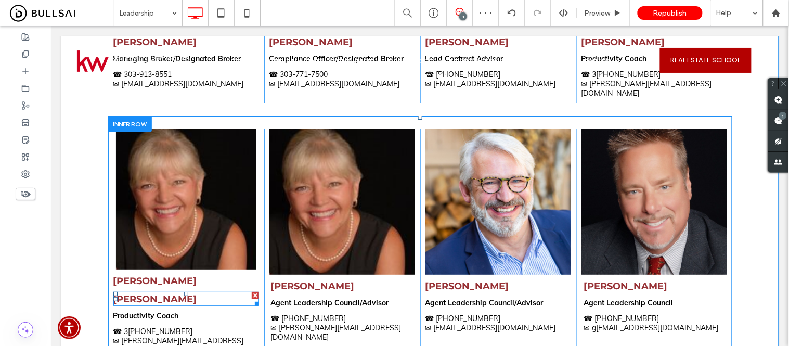
click at [251, 291] on div at bounding box center [254, 294] width 7 height 7
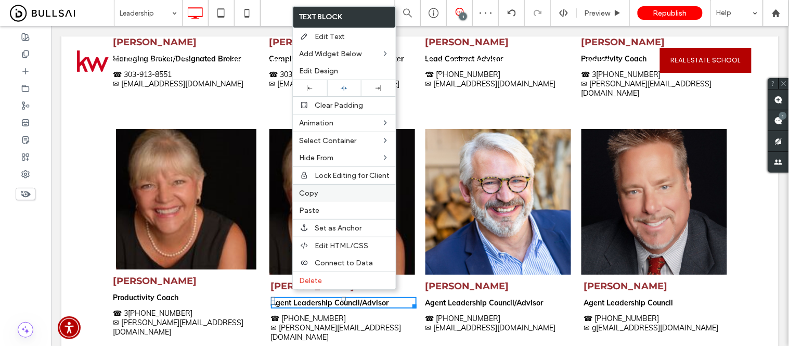
click at [312, 193] on span "Copy" at bounding box center [308, 193] width 19 height 9
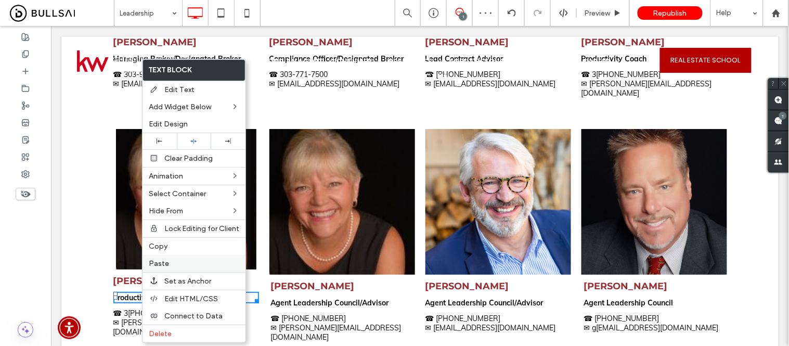
click at [158, 263] on span "Paste" at bounding box center [159, 263] width 20 height 9
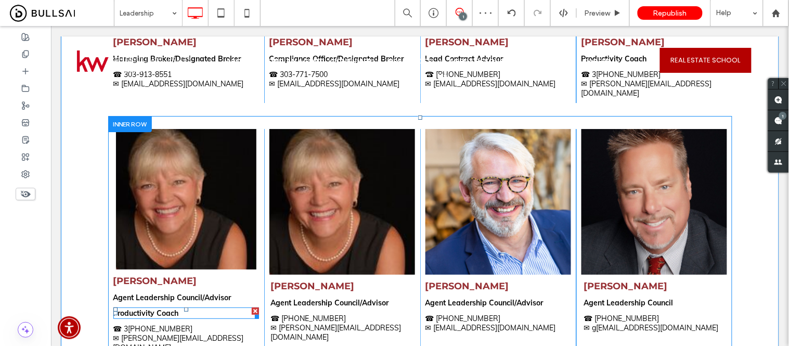
click at [251, 307] on div at bounding box center [254, 310] width 7 height 7
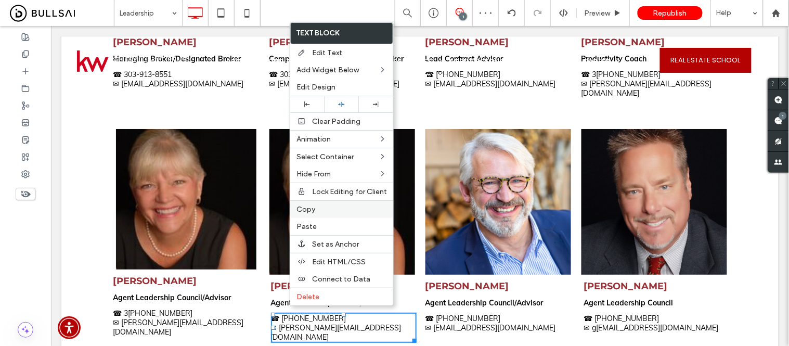
click at [314, 211] on span "Copy" at bounding box center [305, 209] width 19 height 9
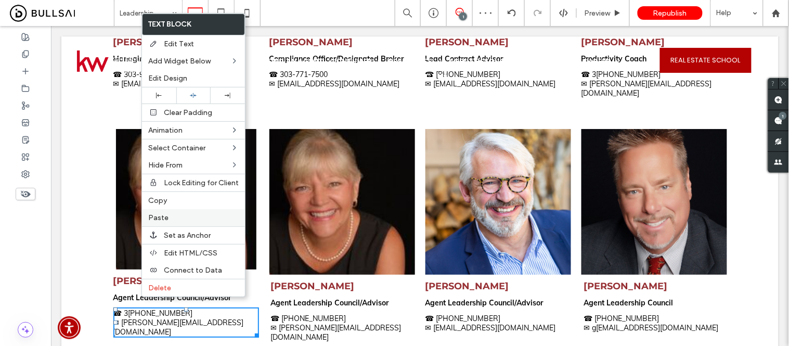
click at [181, 214] on label "Paste" at bounding box center [193, 217] width 90 height 9
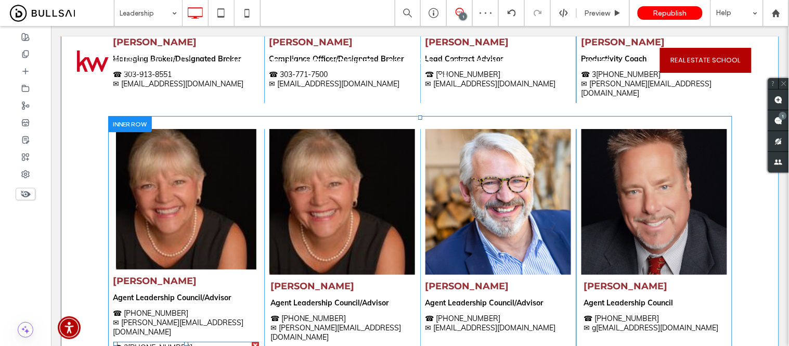
click at [251, 341] on div at bounding box center [254, 344] width 7 height 7
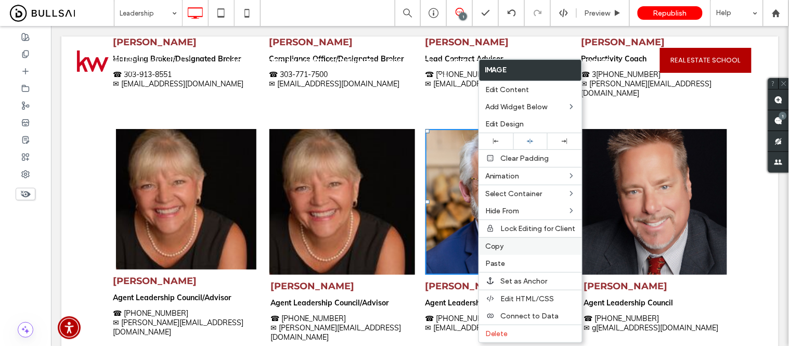
click at [494, 245] on span "Copy" at bounding box center [494, 246] width 19 height 9
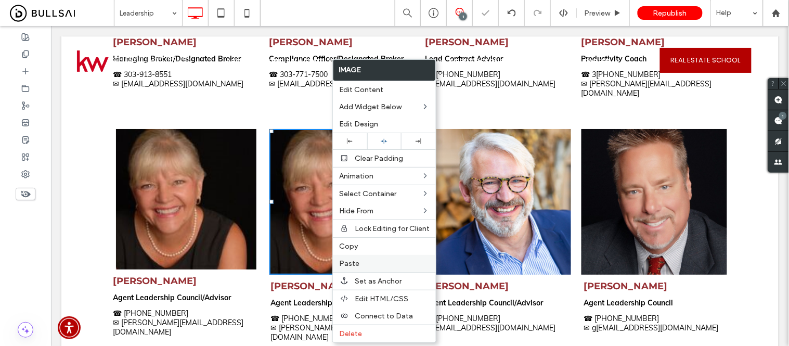
click at [350, 263] on span "Paste" at bounding box center [349, 263] width 20 height 9
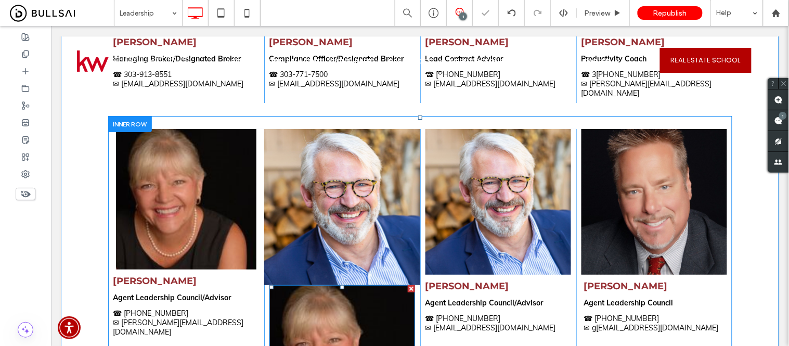
click at [408, 284] on div at bounding box center [410, 287] width 7 height 7
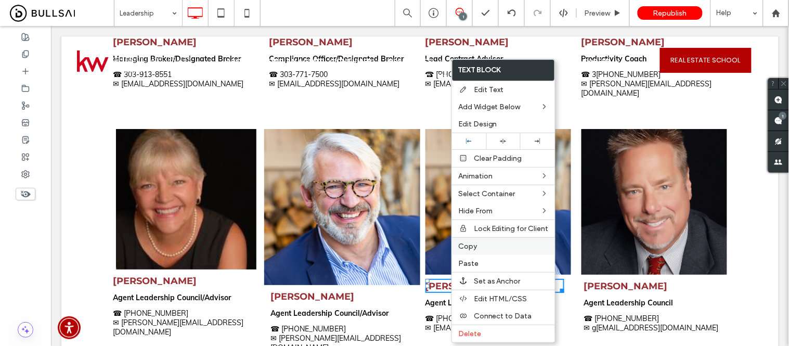
click at [476, 244] on span "Copy" at bounding box center [467, 246] width 19 height 9
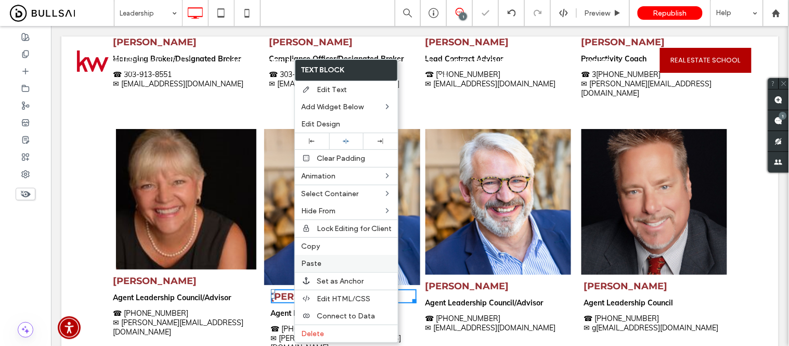
click at [324, 261] on label "Paste" at bounding box center [346, 263] width 90 height 9
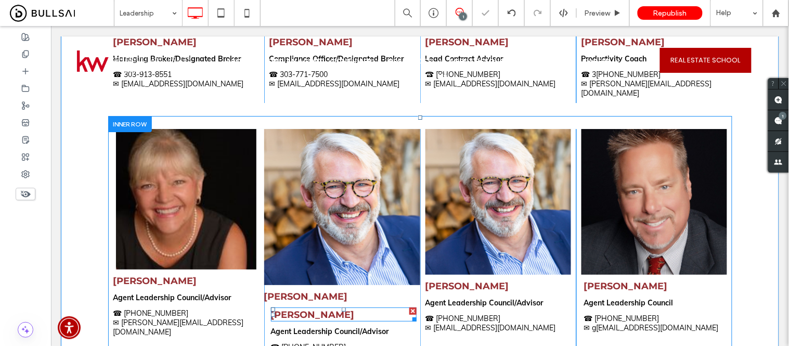
drag, startPoint x: 406, startPoint y: 291, endPoint x: 449, endPoint y: 316, distance: 49.1
click at [409, 307] on div at bounding box center [412, 310] width 7 height 7
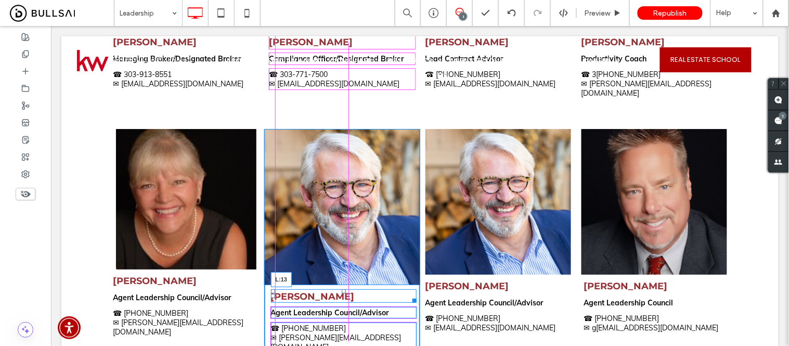
drag, startPoint x: 262, startPoint y: 276, endPoint x: 267, endPoint y: 277, distance: 5.8
click at [270, 293] on div at bounding box center [272, 295] width 4 height 4
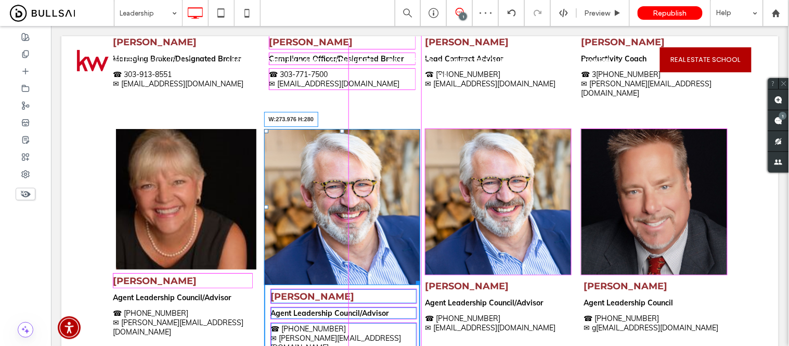
drag, startPoint x: 410, startPoint y: 265, endPoint x: 455, endPoint y: 281, distance: 47.7
click at [412, 277] on div at bounding box center [416, 281] width 8 height 8
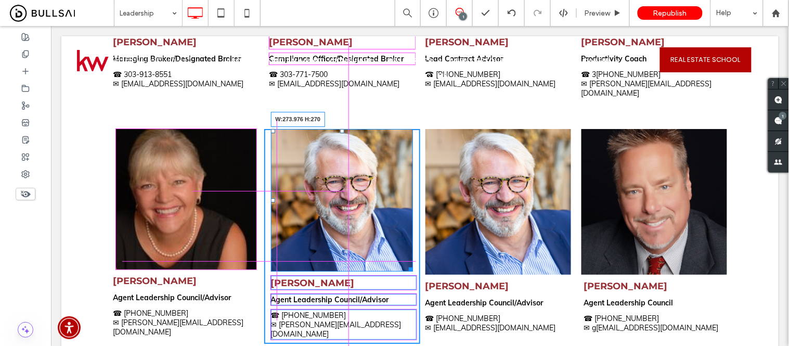
drag, startPoint x: 406, startPoint y: 251, endPoint x: 503, endPoint y: 285, distance: 102.8
click at [404, 263] on div at bounding box center [408, 267] width 8 height 8
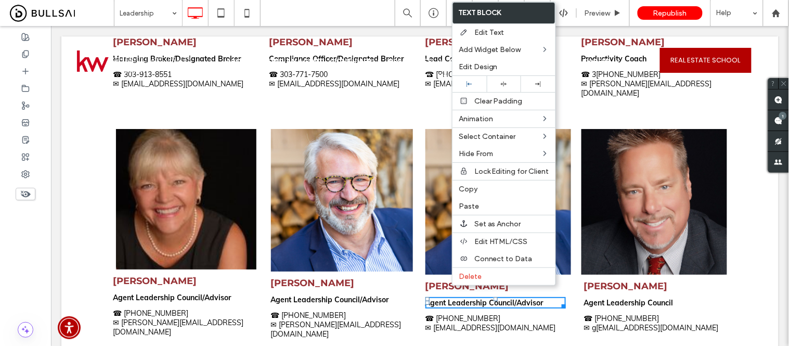
click at [357, 319] on p "✉ dianalynn@kw.com" at bounding box center [343, 328] width 146 height 19
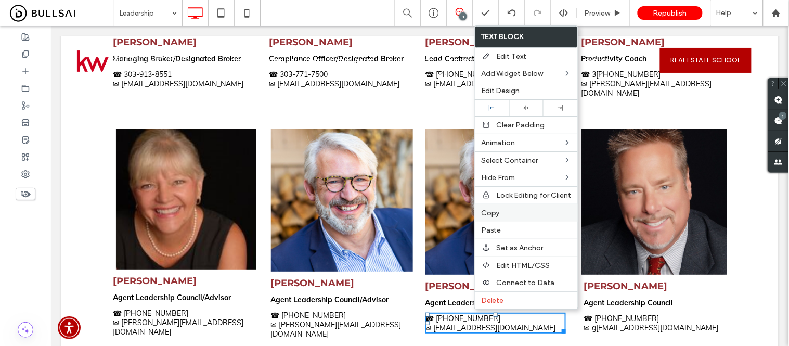
click at [496, 214] on span "Copy" at bounding box center [490, 212] width 19 height 9
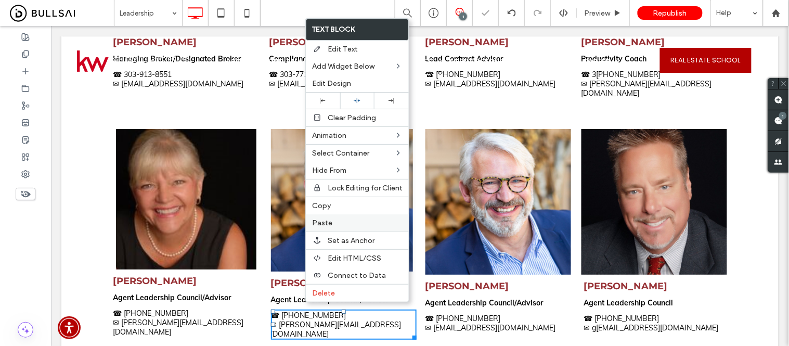
click at [334, 220] on label "Paste" at bounding box center [357, 222] width 90 height 9
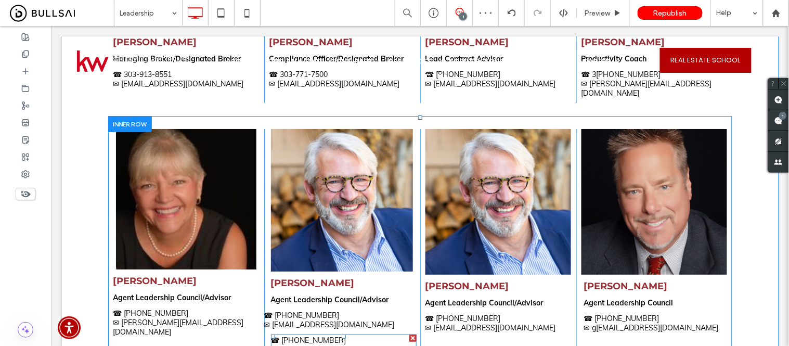
click at [409, 334] on div at bounding box center [412, 337] width 7 height 7
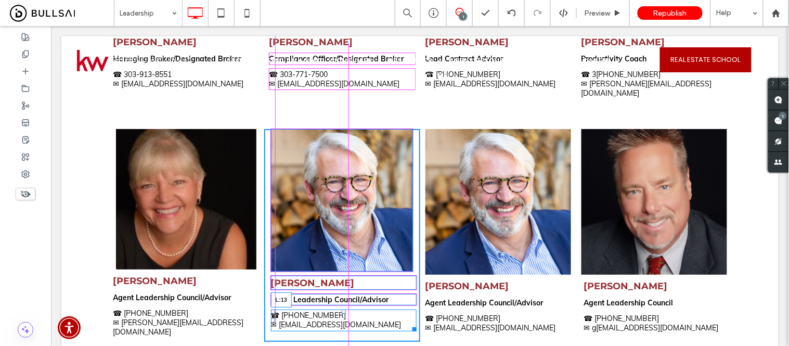
click at [270, 318] on div at bounding box center [272, 320] width 4 height 4
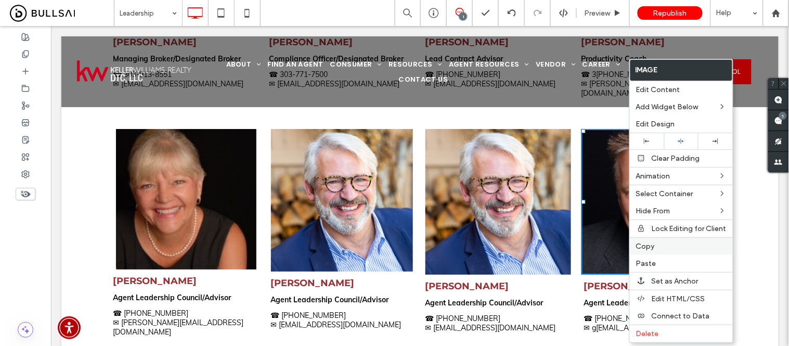
click at [648, 247] on span "Copy" at bounding box center [645, 246] width 19 height 9
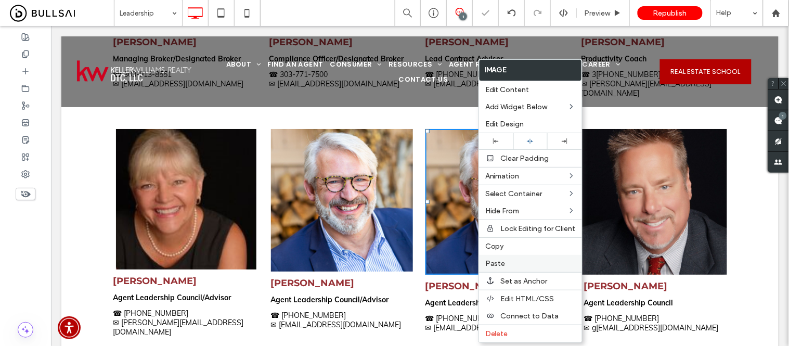
click at [506, 260] on label "Paste" at bounding box center [530, 263] width 90 height 9
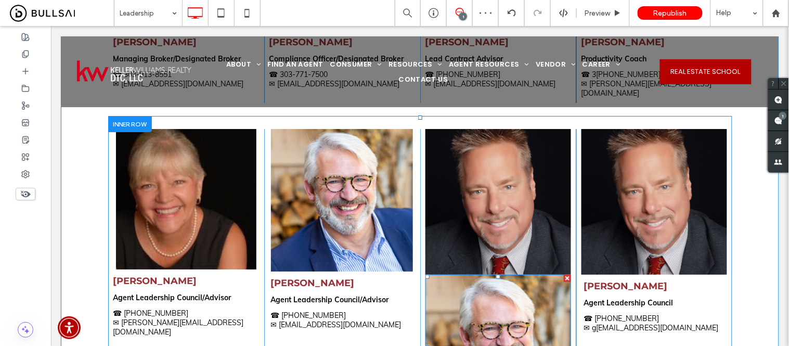
drag, startPoint x: 563, startPoint y: 257, endPoint x: 614, endPoint y: 284, distance: 57.4
click at [563, 274] on div at bounding box center [566, 277] width 7 height 7
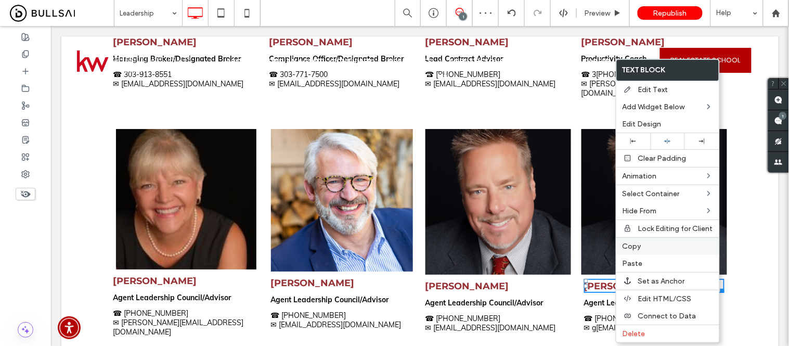
click at [631, 244] on span "Copy" at bounding box center [631, 246] width 19 height 9
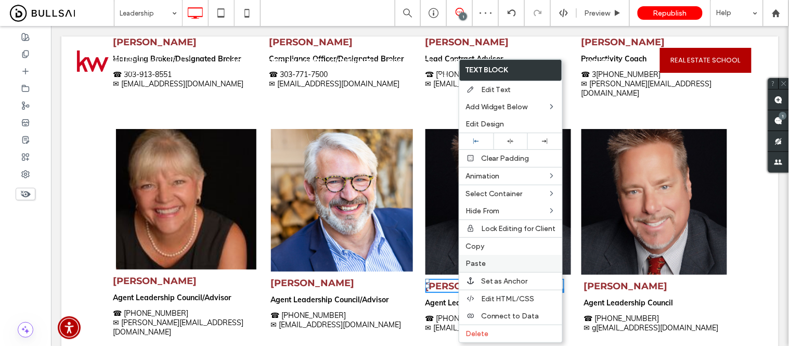
click at [477, 264] on span "Paste" at bounding box center [475, 263] width 20 height 9
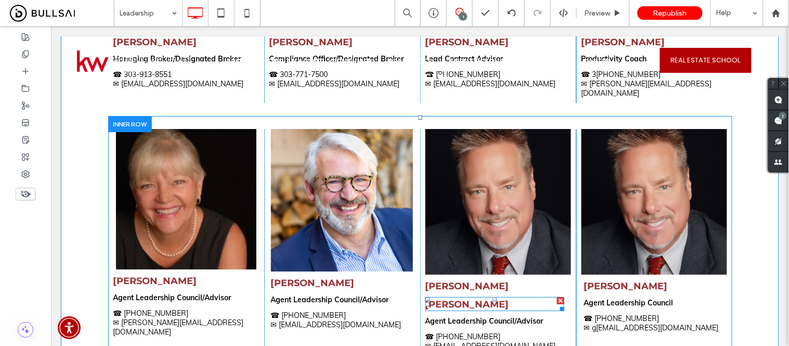
drag, startPoint x: 556, startPoint y: 280, endPoint x: 609, endPoint y: 306, distance: 59.1
click at [556, 296] on div at bounding box center [559, 299] width 7 height 7
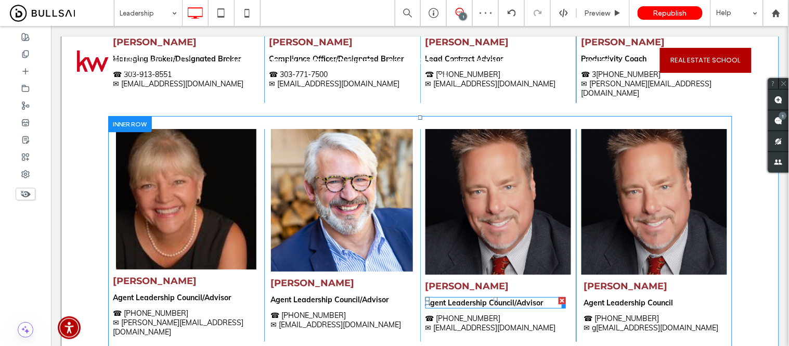
click at [541, 297] on p "Agent Leadership Council/Advisor" at bounding box center [495, 301] width 140 height 9
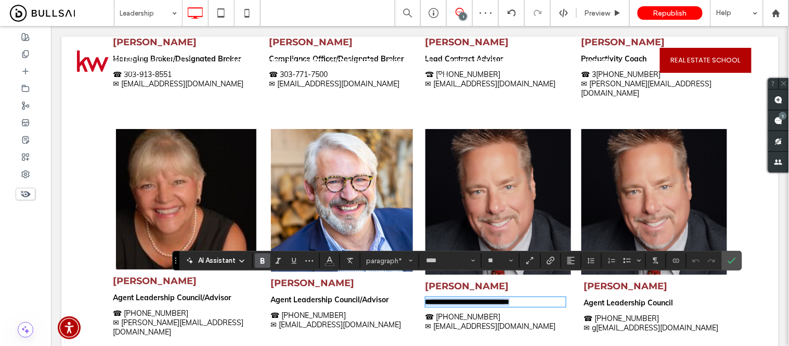
click at [509, 297] on strong "**********" at bounding box center [467, 300] width 84 height 7
click at [543, 297] on p "**********" at bounding box center [495, 301] width 140 height 8
click at [726, 260] on label "Confirm" at bounding box center [732, 260] width 16 height 19
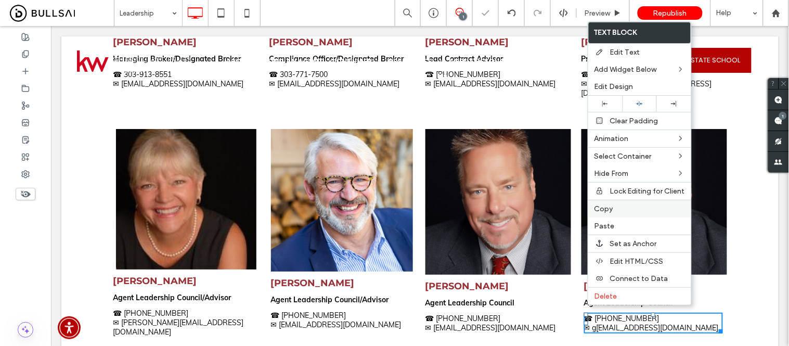
click at [605, 205] on span "Copy" at bounding box center [603, 208] width 19 height 9
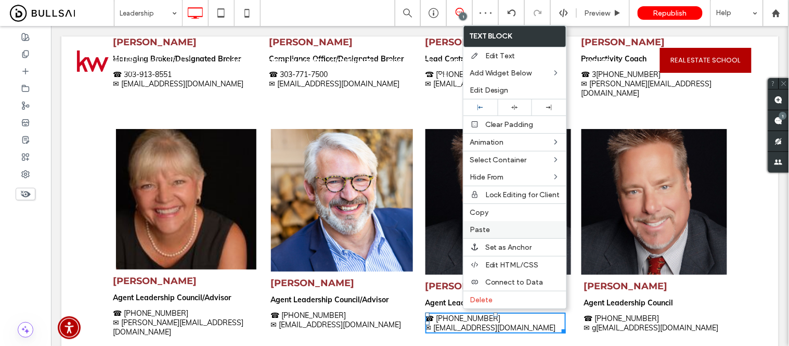
click at [498, 226] on label "Paste" at bounding box center [514, 229] width 90 height 9
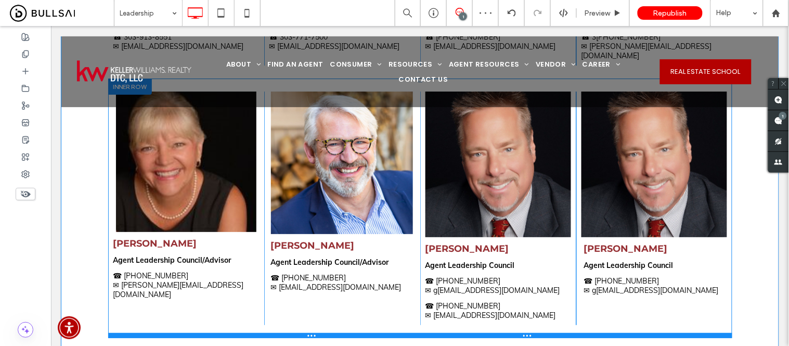
scroll to position [1000, 0]
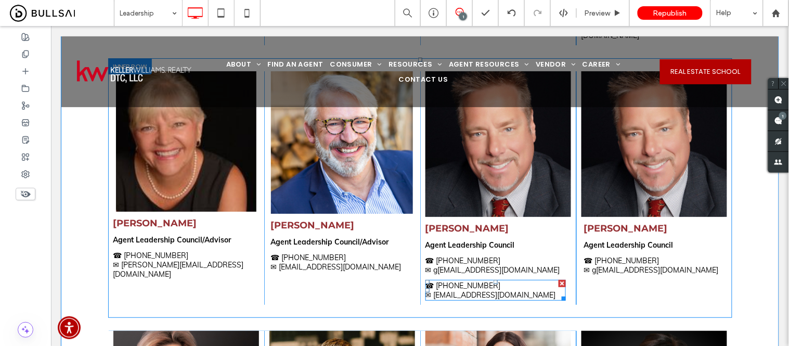
click at [558, 279] on div at bounding box center [561, 282] width 7 height 7
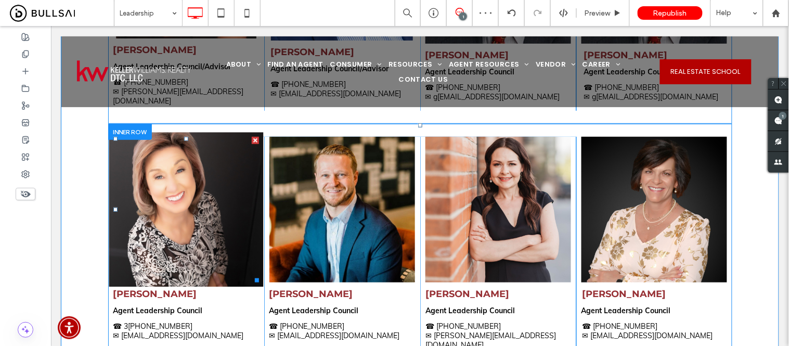
scroll to position [1116, 0]
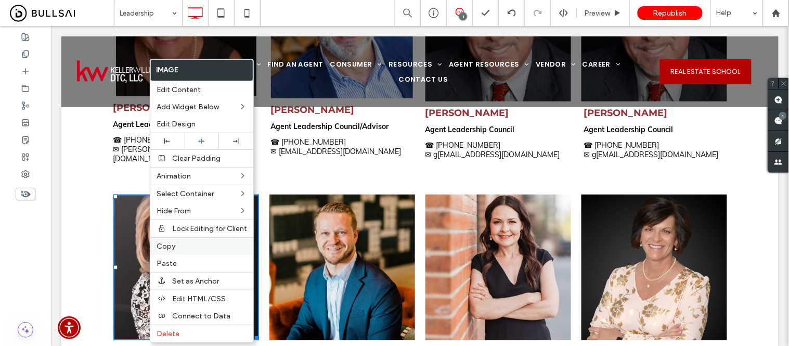
drag, startPoint x: 172, startPoint y: 246, endPoint x: 195, endPoint y: 246, distance: 23.9
click at [172, 246] on span "Copy" at bounding box center [165, 246] width 19 height 9
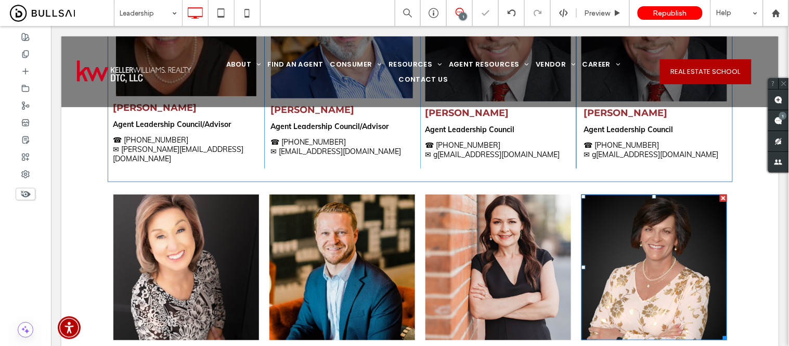
scroll to position [1000, 0]
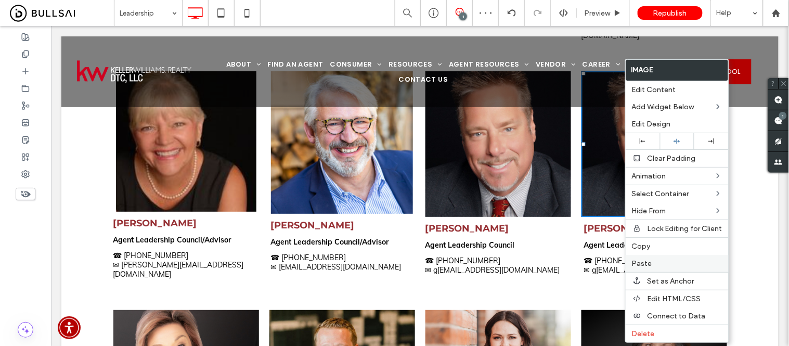
click at [644, 263] on span "Paste" at bounding box center [642, 263] width 20 height 9
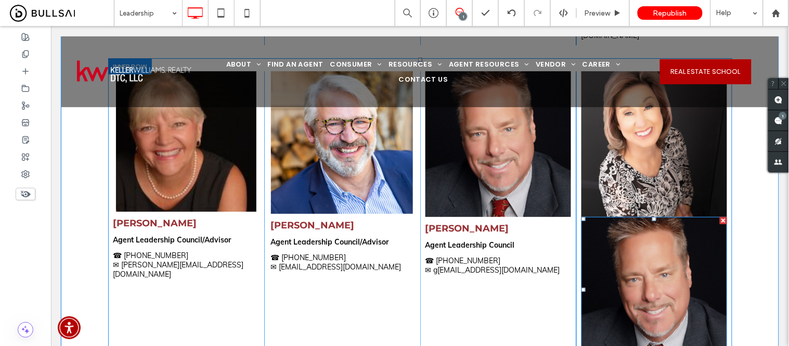
click at [719, 216] on div at bounding box center [722, 219] width 7 height 7
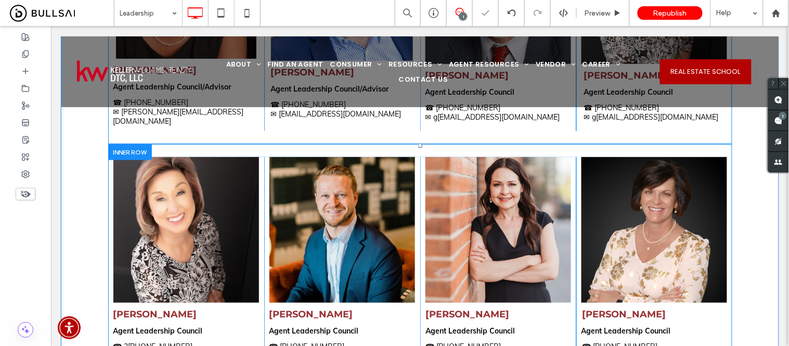
scroll to position [1173, 0]
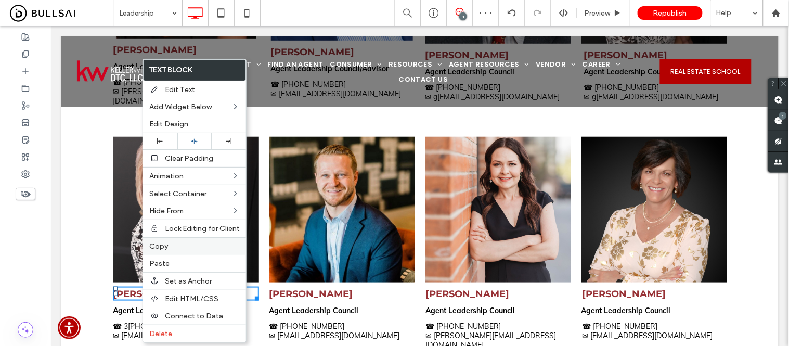
click at [185, 243] on label "Copy" at bounding box center [194, 246] width 90 height 9
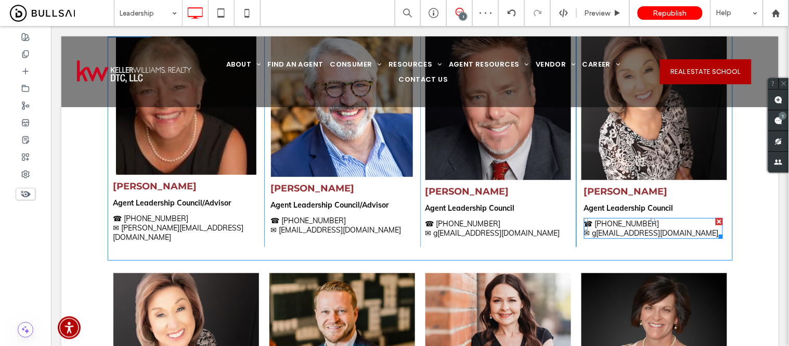
scroll to position [1000, 0]
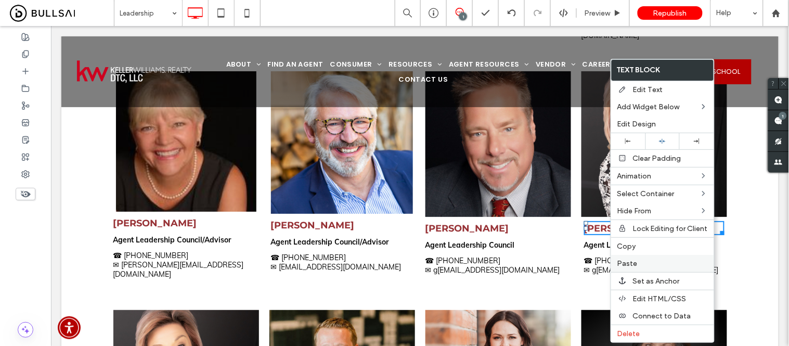
click at [632, 264] on span "Paste" at bounding box center [627, 263] width 20 height 9
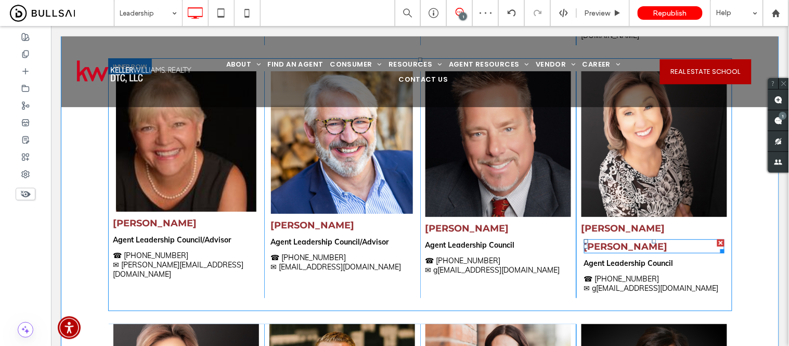
click at [716, 239] on div at bounding box center [719, 242] width 7 height 7
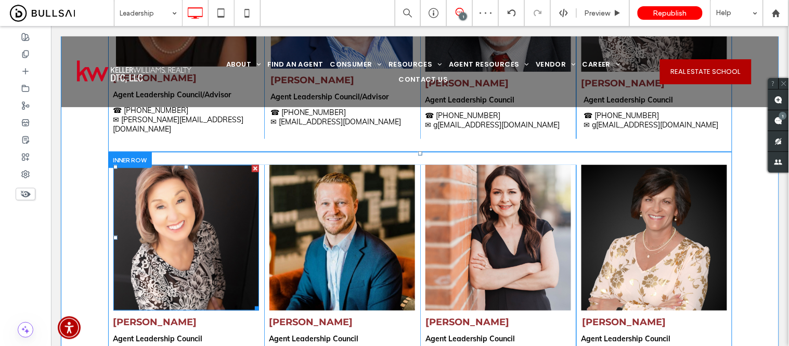
scroll to position [1173, 0]
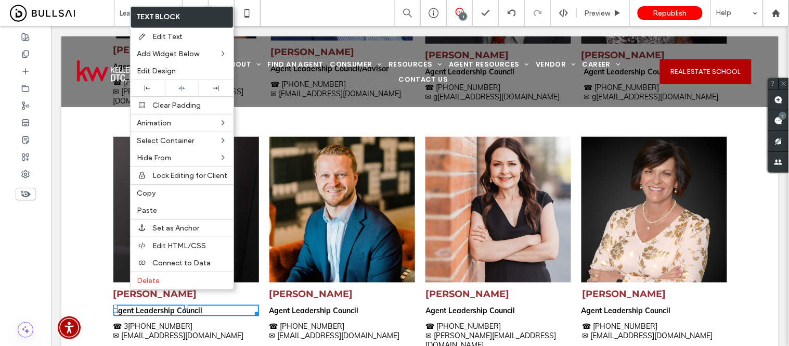
click at [134, 321] on span "03-909-5990" at bounding box center [160, 325] width 64 height 9
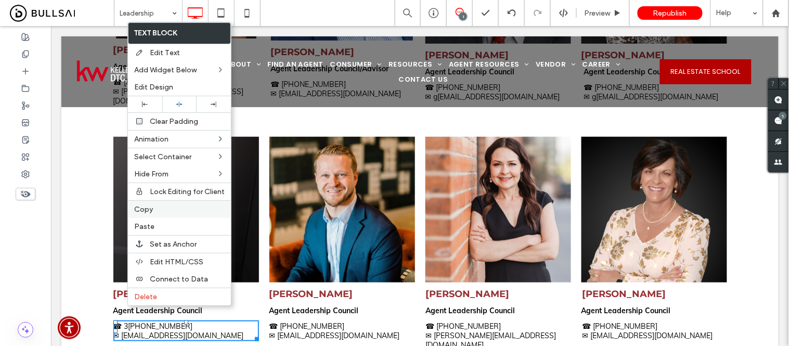
click at [162, 212] on label "Copy" at bounding box center [179, 209] width 90 height 9
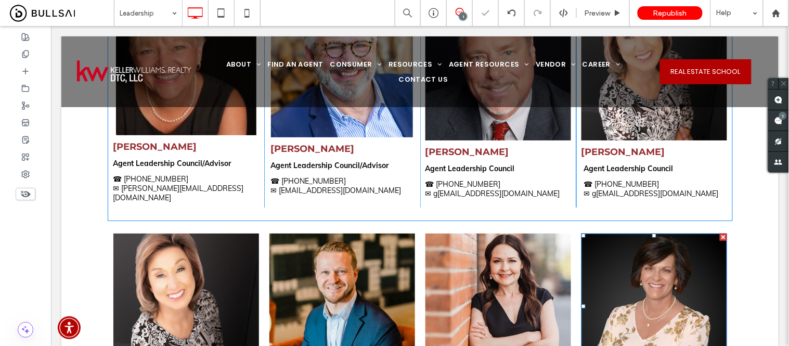
scroll to position [1058, 0]
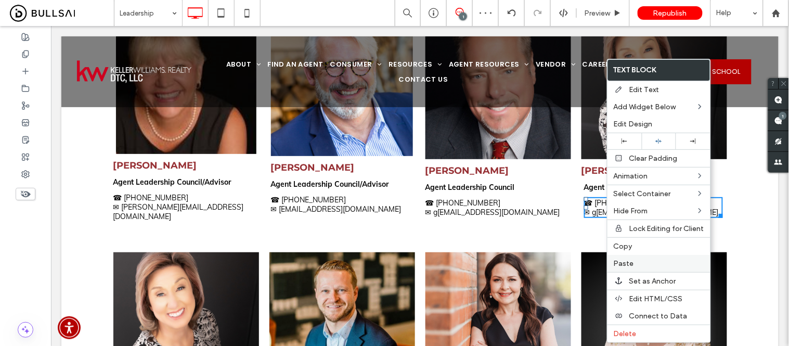
click at [630, 264] on span "Paste" at bounding box center [624, 263] width 20 height 9
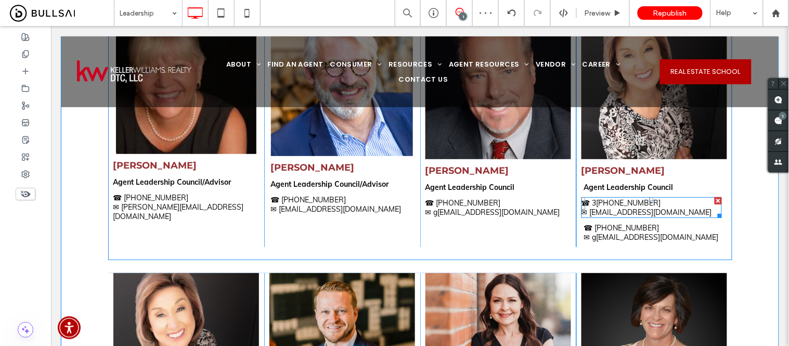
click at [714, 197] on div at bounding box center [717, 200] width 7 height 7
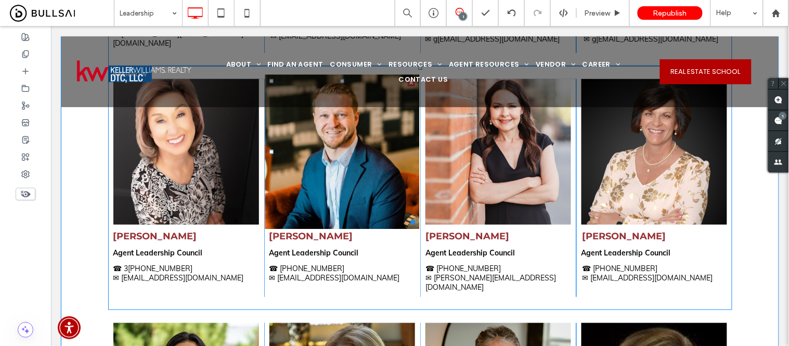
scroll to position [1173, 0]
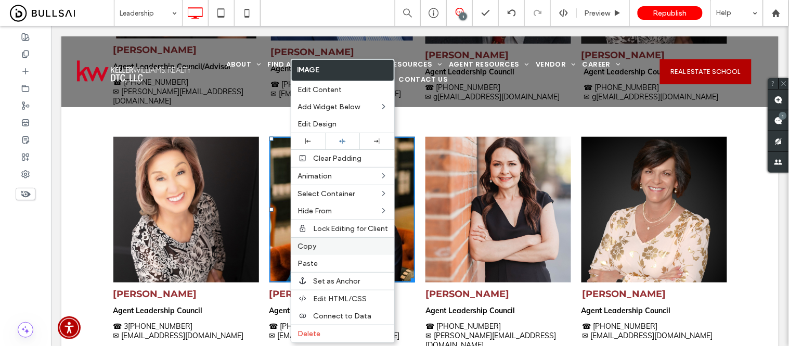
click at [311, 243] on span "Copy" at bounding box center [306, 246] width 19 height 9
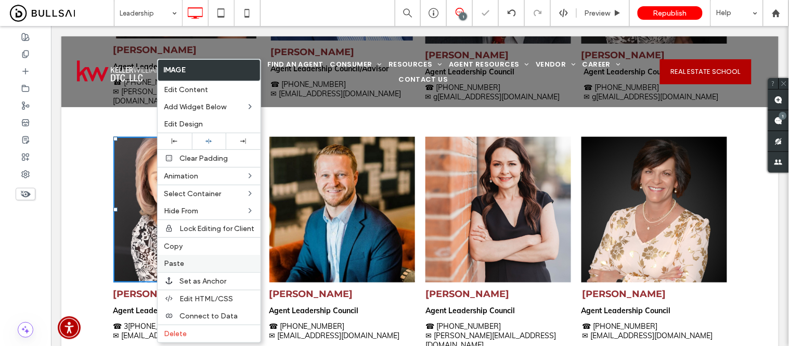
click at [188, 262] on label "Paste" at bounding box center [209, 263] width 90 height 9
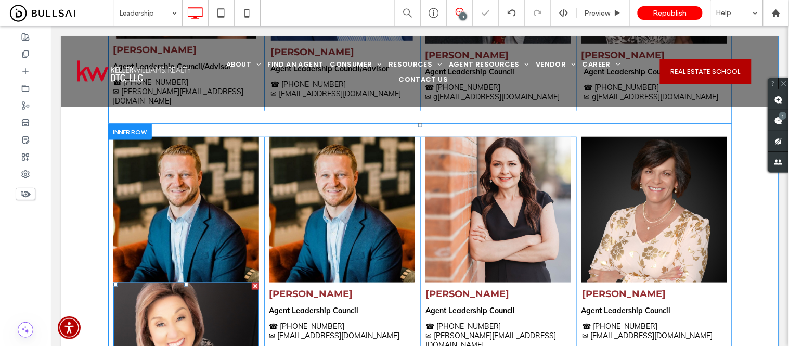
drag, startPoint x: 251, startPoint y: 263, endPoint x: 305, endPoint y: 289, distance: 60.0
click at [251, 282] on div at bounding box center [254, 285] width 7 height 7
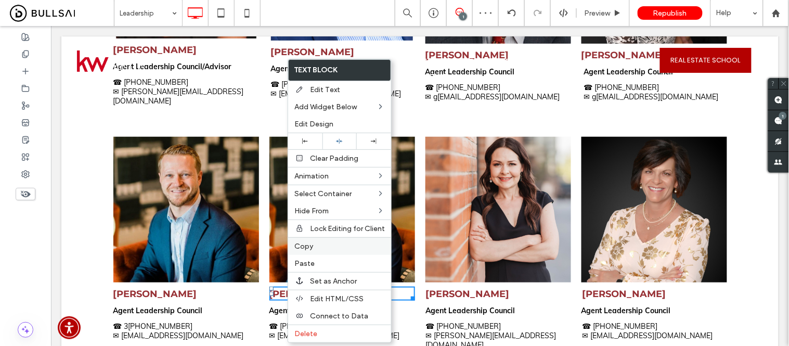
click at [305, 242] on span "Copy" at bounding box center [303, 246] width 19 height 9
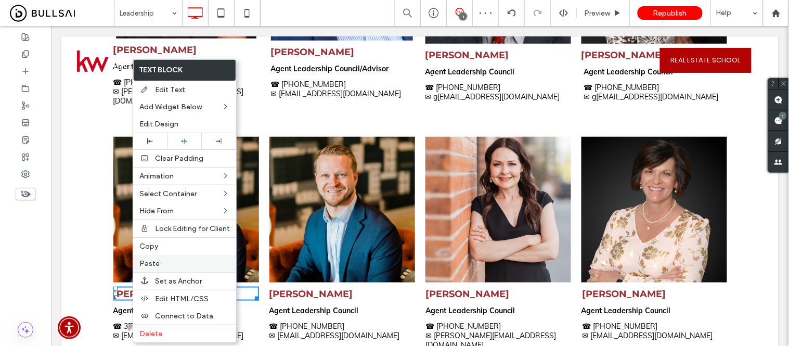
click at [164, 266] on label "Paste" at bounding box center [184, 263] width 90 height 9
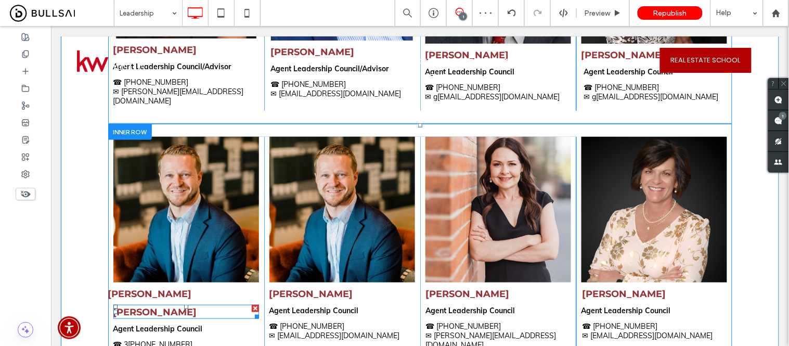
click at [251, 304] on div at bounding box center [254, 307] width 7 height 7
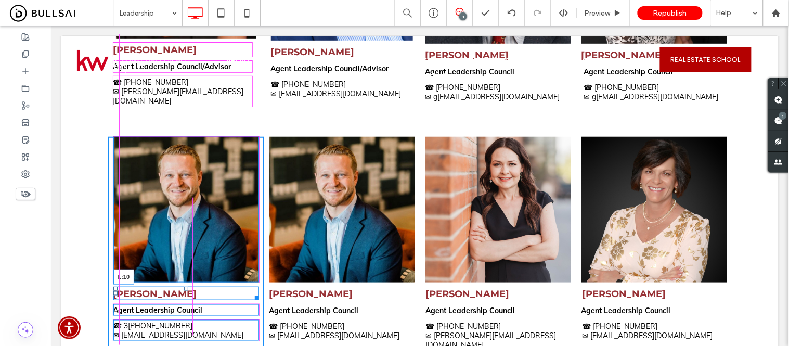
drag, startPoint x: 110, startPoint y: 271, endPoint x: 239, endPoint y: 305, distance: 132.8
click at [113, 291] on div at bounding box center [115, 293] width 4 height 4
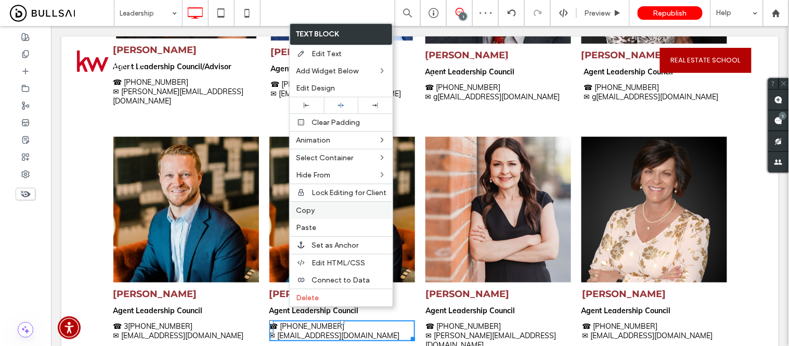
click at [311, 211] on span "Copy" at bounding box center [305, 210] width 19 height 9
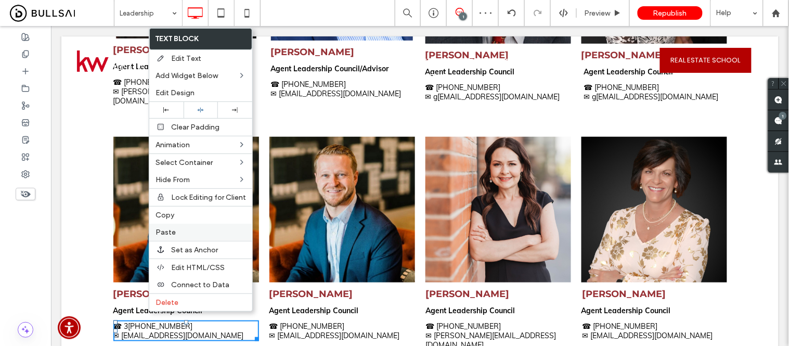
click at [171, 229] on span "Paste" at bounding box center [165, 232] width 20 height 9
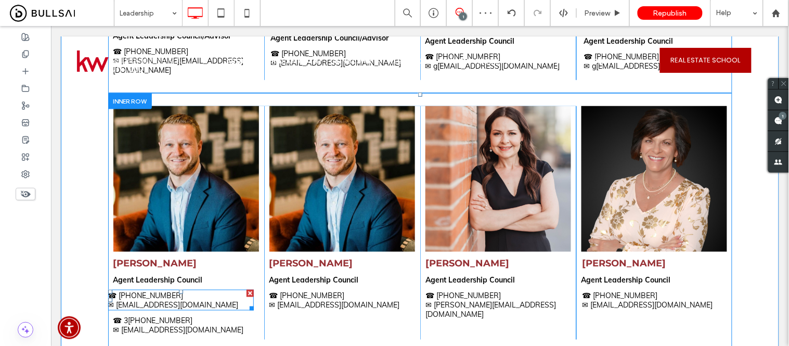
scroll to position [1231, 0]
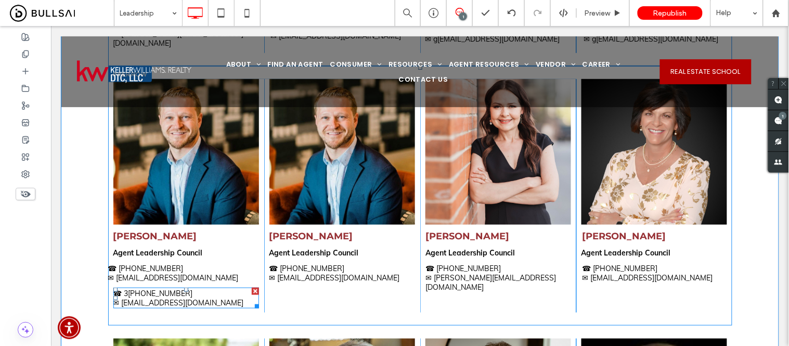
click at [251, 287] on div at bounding box center [254, 290] width 7 height 7
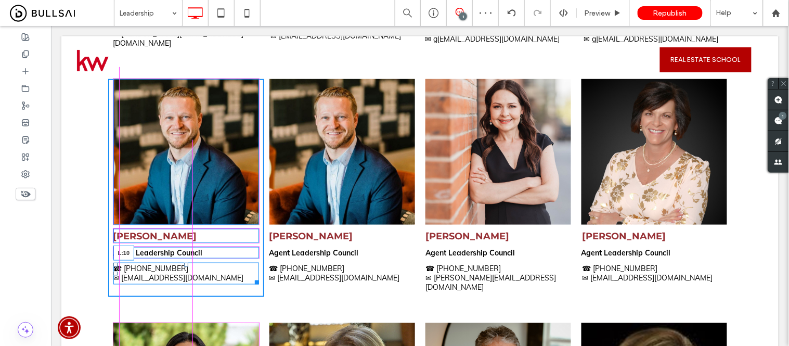
drag, startPoint x: 104, startPoint y: 251, endPoint x: 198, endPoint y: 280, distance: 98.7
click at [108, 251] on div "Mike Rush Agent Leadership Council ☎ 719-440-8249 ✉ mikerush@kw.com L:10 Click …" at bounding box center [186, 188] width 156 height 218
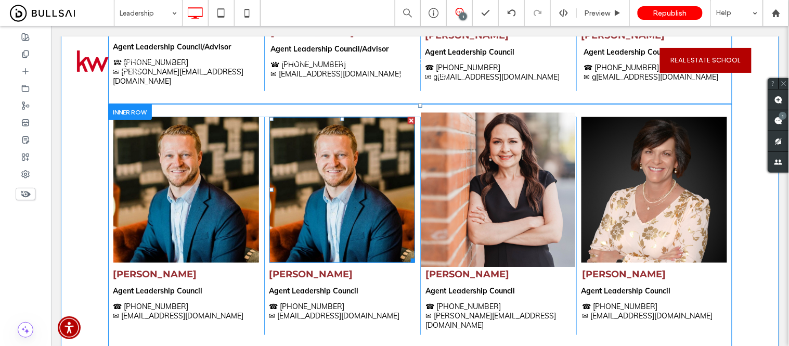
scroll to position [1173, 0]
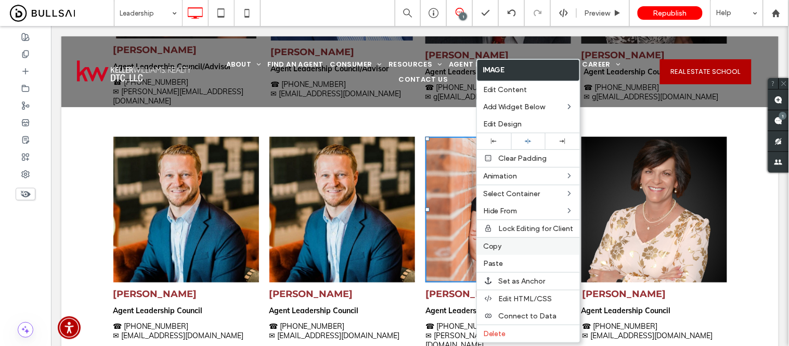
drag, startPoint x: 495, startPoint y: 248, endPoint x: 460, endPoint y: 251, distance: 36.0
click at [495, 247] on span "Copy" at bounding box center [492, 246] width 19 height 9
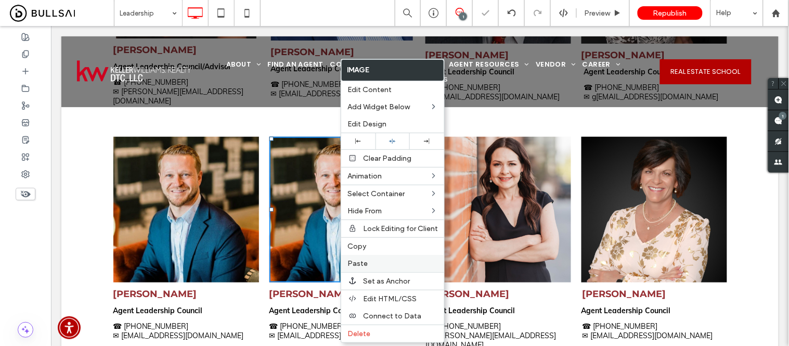
click at [373, 259] on label "Paste" at bounding box center [392, 263] width 90 height 9
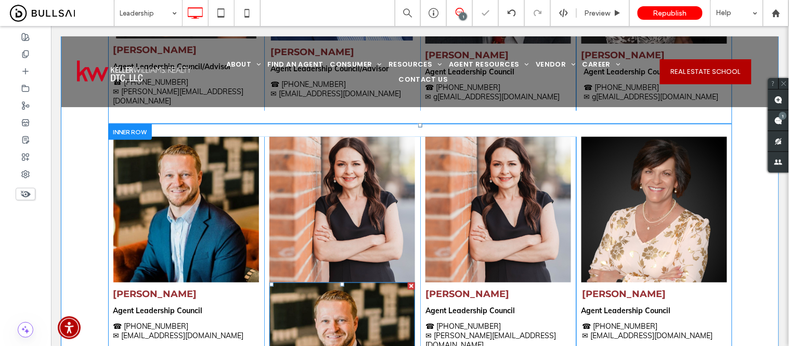
click at [407, 282] on div at bounding box center [410, 285] width 7 height 7
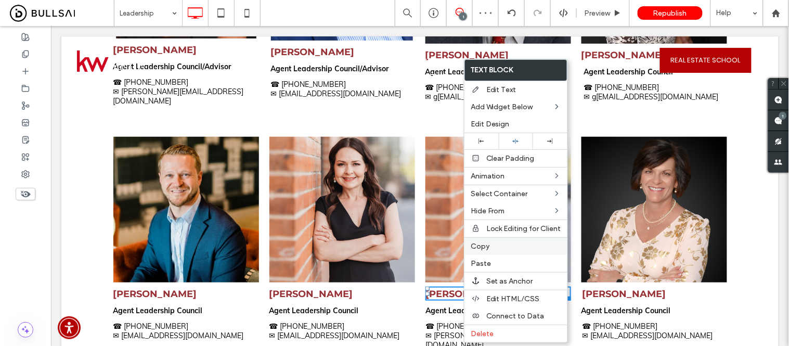
click at [477, 250] on div "Copy" at bounding box center [515, 246] width 103 height 18
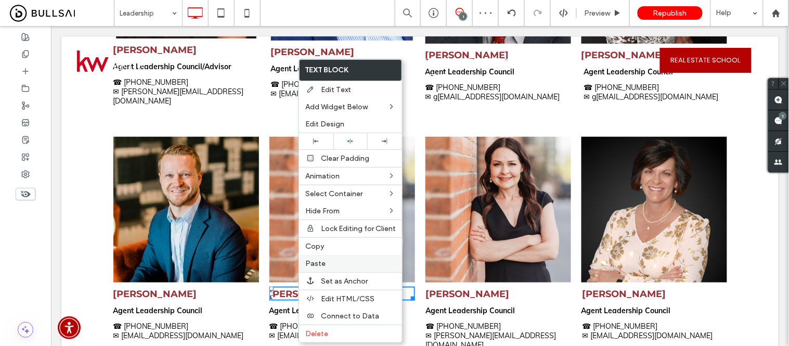
click at [324, 262] on span "Paste" at bounding box center [315, 263] width 20 height 9
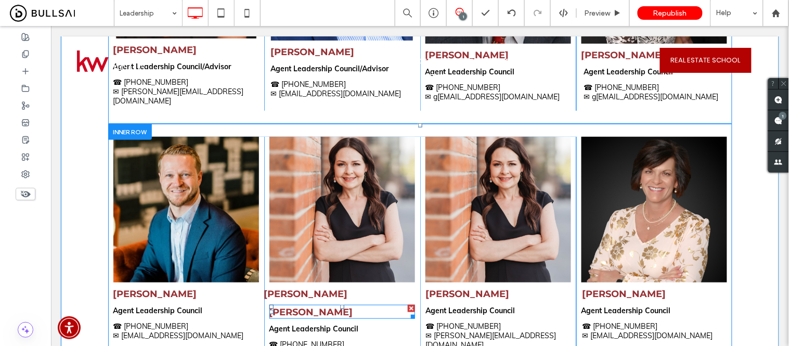
drag, startPoint x: 405, startPoint y: 286, endPoint x: 436, endPoint y: 311, distance: 39.9
click at [407, 304] on div at bounding box center [410, 307] width 7 height 7
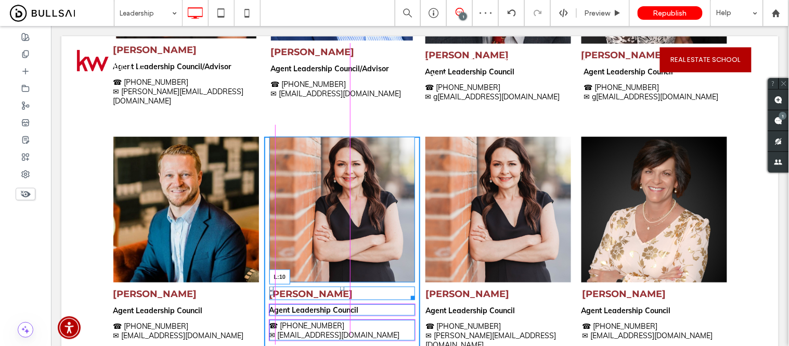
drag, startPoint x: 260, startPoint y: 271, endPoint x: 360, endPoint y: 303, distance: 104.1
click at [269, 286] on div "Tina Cameron L:10" at bounding box center [342, 293] width 146 height 14
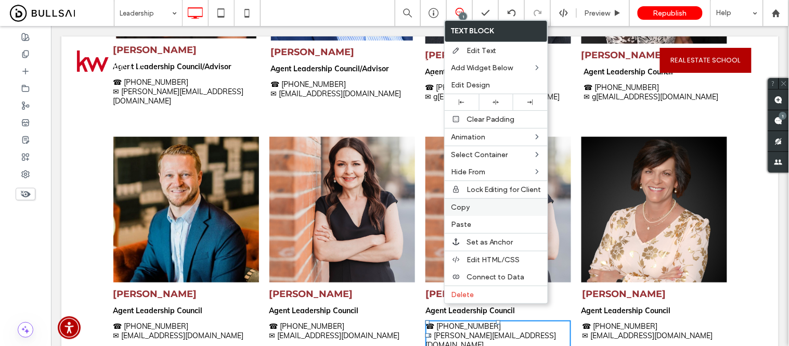
click at [462, 208] on span "Copy" at bounding box center [460, 207] width 19 height 9
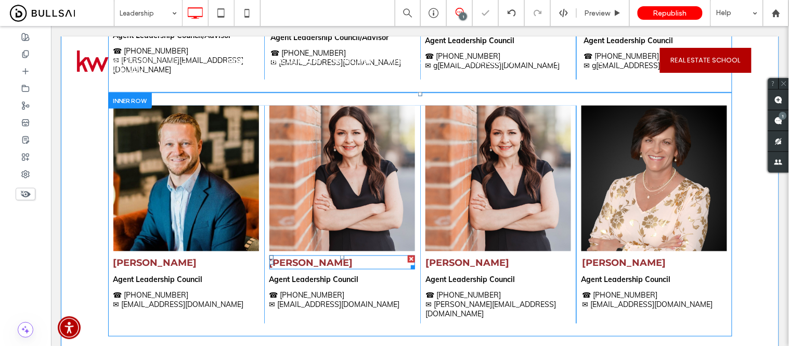
scroll to position [1231, 0]
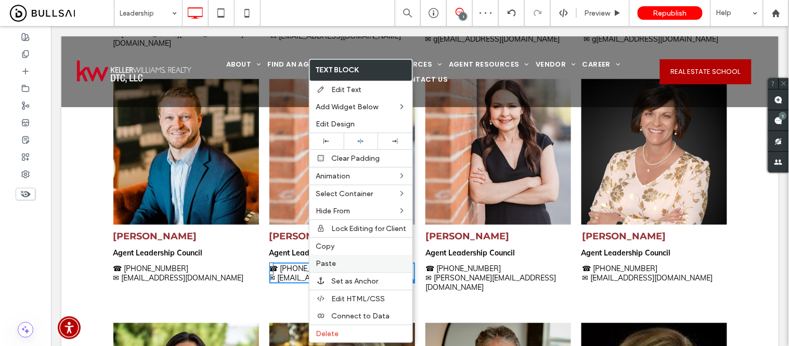
click at [328, 264] on span "Paste" at bounding box center [326, 263] width 20 height 9
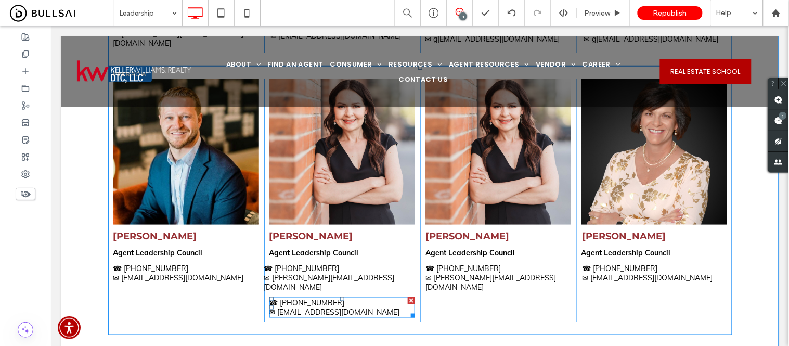
drag, startPoint x: 406, startPoint y: 268, endPoint x: 401, endPoint y: 293, distance: 25.4
click at [407, 296] on div at bounding box center [410, 299] width 7 height 7
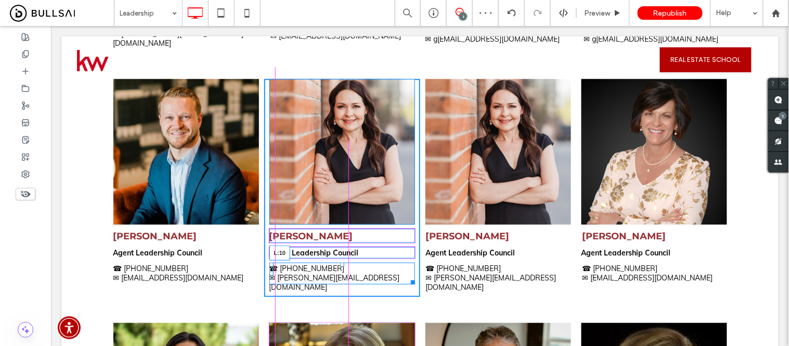
click at [269, 271] on div at bounding box center [271, 273] width 4 height 4
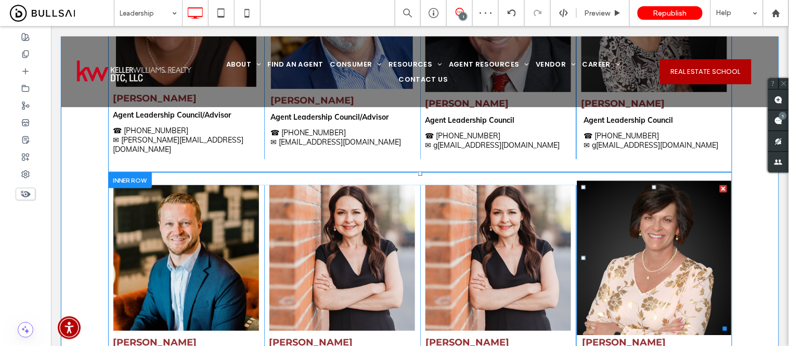
scroll to position [1116, 0]
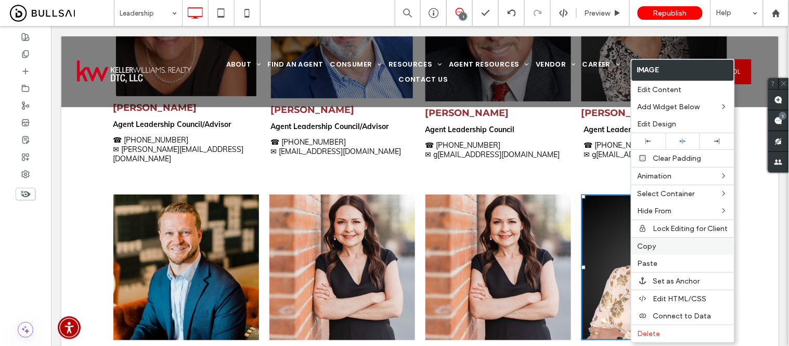
click at [646, 245] on span "Copy" at bounding box center [646, 246] width 19 height 9
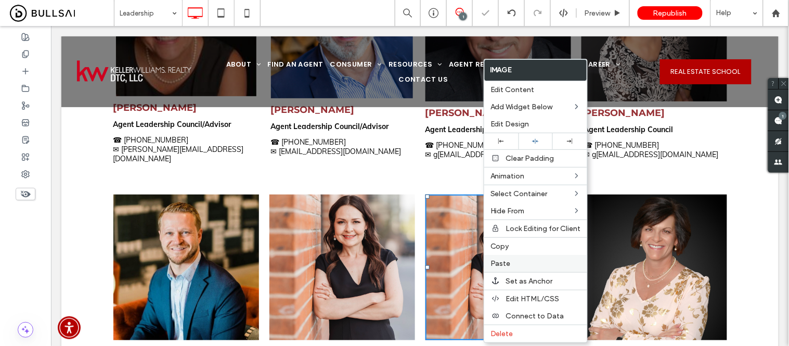
click at [507, 261] on span "Paste" at bounding box center [500, 263] width 20 height 9
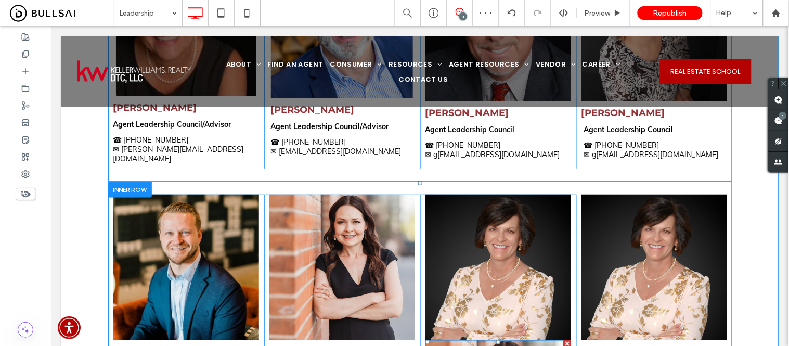
click at [563, 340] on div at bounding box center [566, 343] width 7 height 7
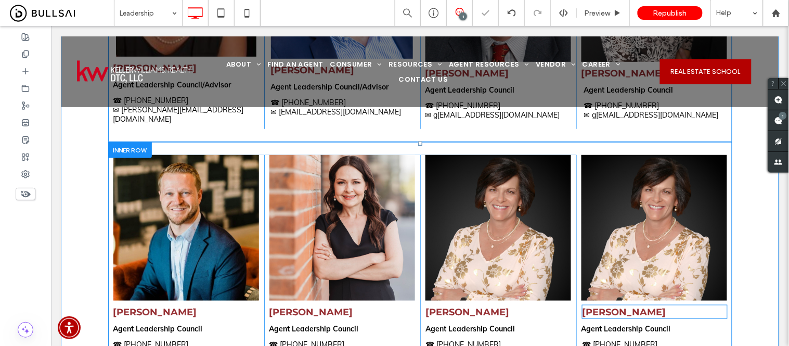
scroll to position [1173, 0]
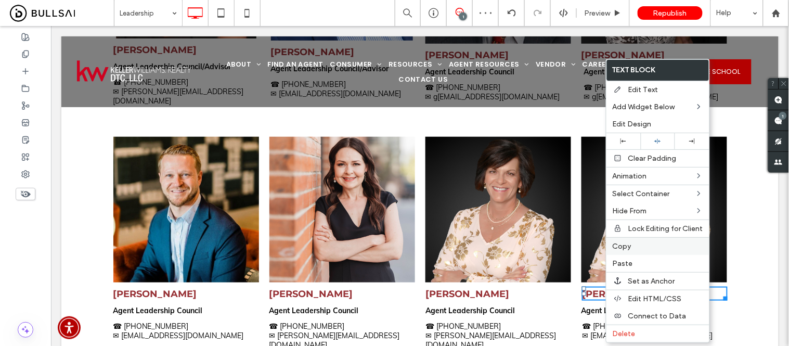
click at [621, 245] on span "Copy" at bounding box center [621, 246] width 19 height 9
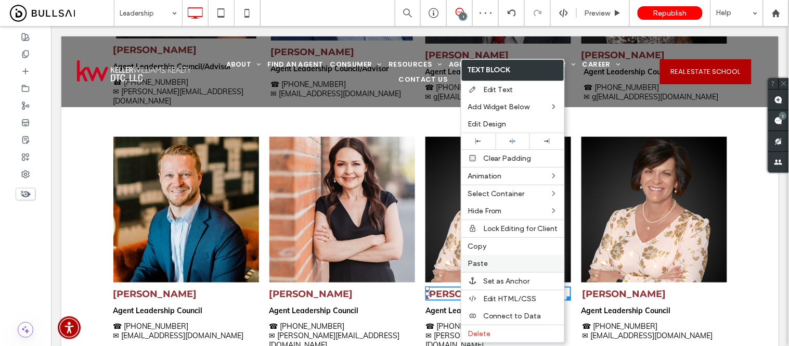
click at [489, 264] on label "Paste" at bounding box center [512, 263] width 90 height 9
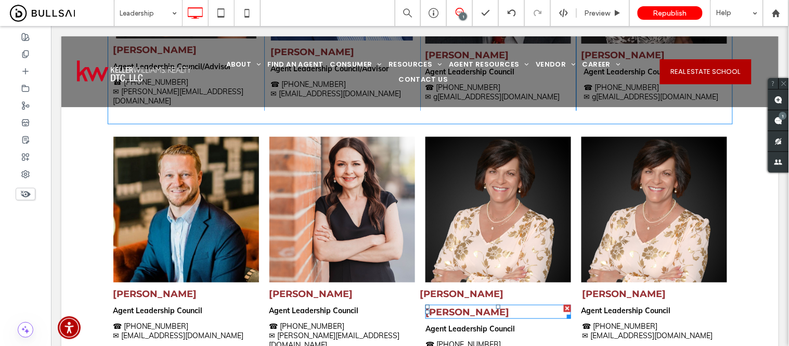
drag, startPoint x: 564, startPoint y: 284, endPoint x: 579, endPoint y: 311, distance: 31.4
click at [564, 304] on div at bounding box center [566, 307] width 7 height 7
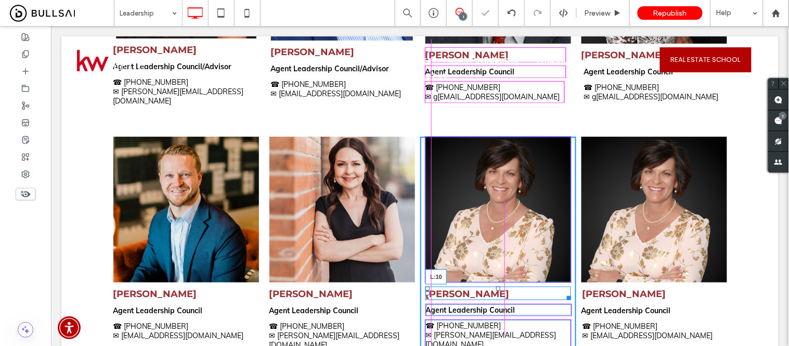
drag, startPoint x: 417, startPoint y: 271, endPoint x: 423, endPoint y: 272, distance: 5.8
click at [425, 286] on div "Beth Gibson L:10" at bounding box center [498, 293] width 146 height 14
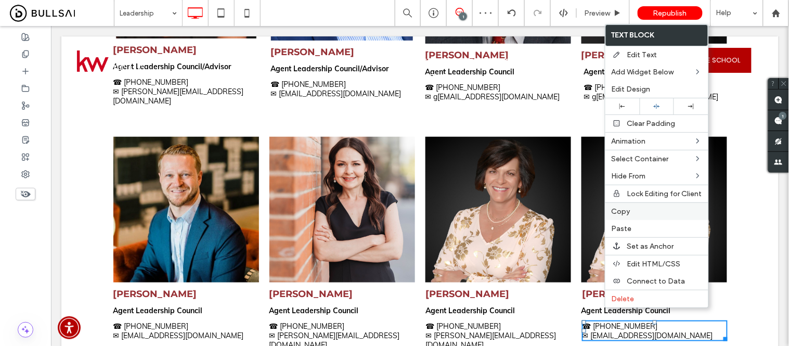
click at [624, 212] on span "Copy" at bounding box center [620, 211] width 19 height 9
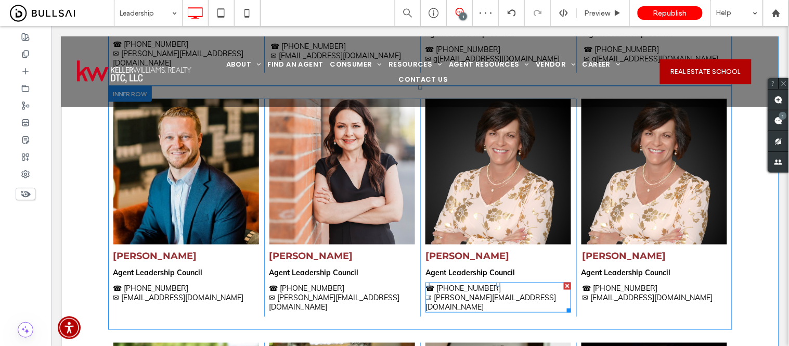
scroll to position [1231, 0]
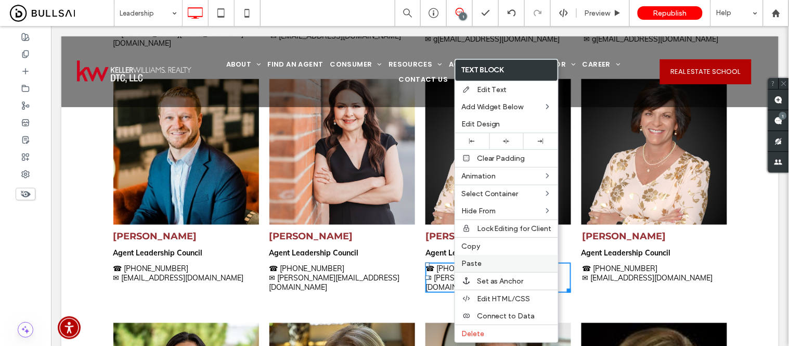
click at [485, 261] on label "Paste" at bounding box center [506, 263] width 90 height 9
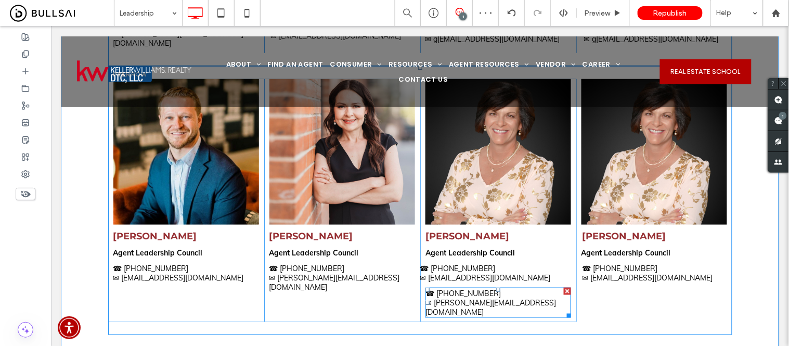
click at [563, 287] on div at bounding box center [566, 290] width 7 height 7
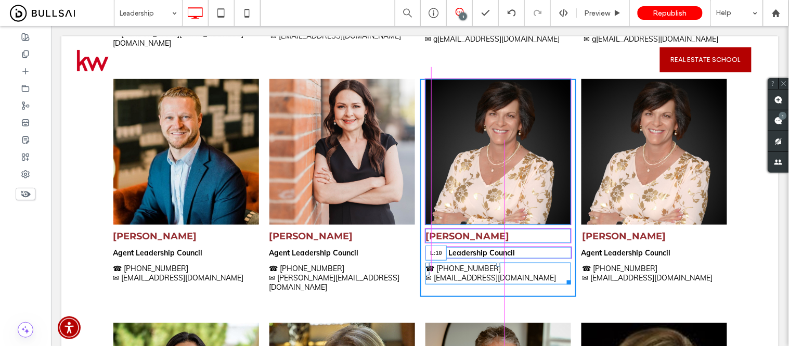
drag, startPoint x: 417, startPoint y: 252, endPoint x: 472, endPoint y: 277, distance: 60.5
click at [425, 271] on div at bounding box center [427, 273] width 4 height 4
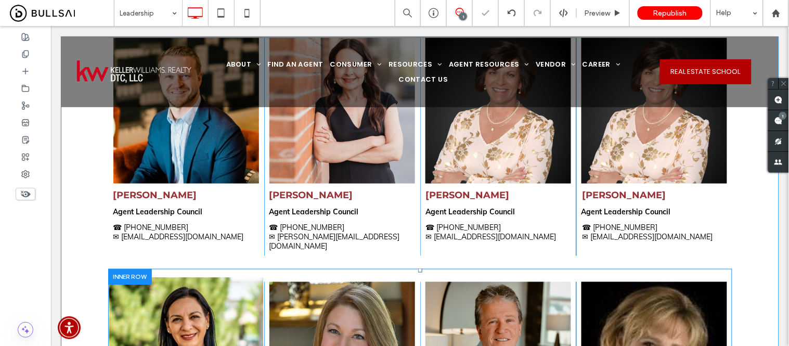
scroll to position [1347, 0]
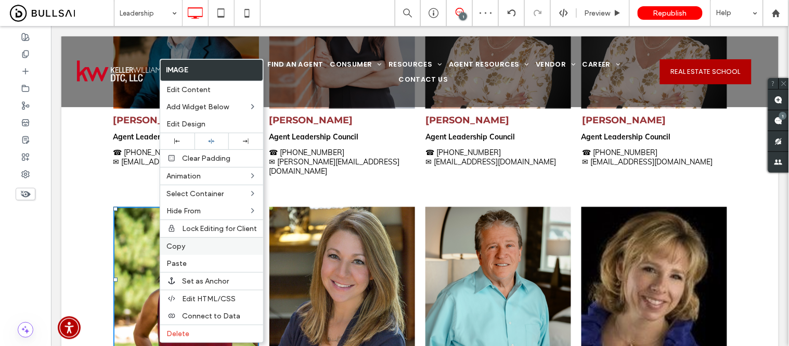
click at [188, 245] on label "Copy" at bounding box center [211, 246] width 90 height 9
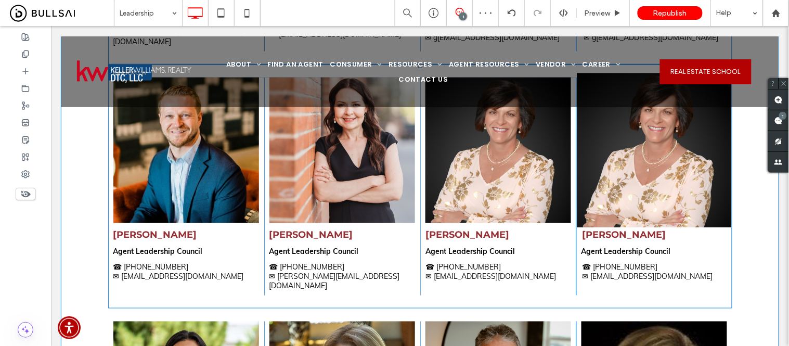
scroll to position [1231, 0]
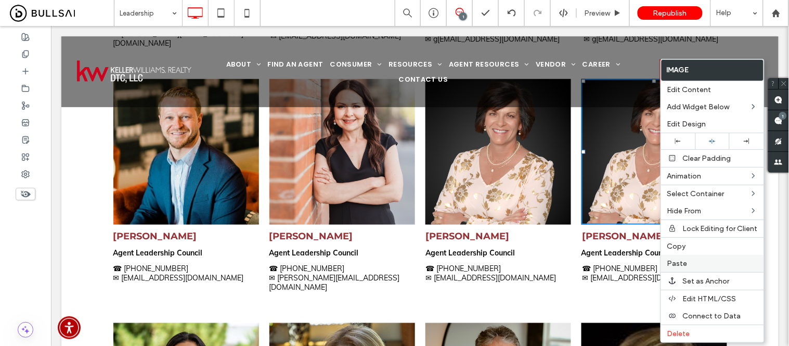
click at [673, 263] on span "Paste" at bounding box center [677, 263] width 20 height 9
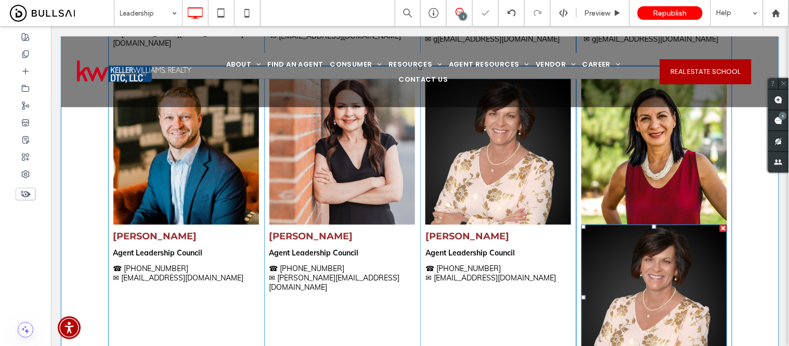
click at [719, 224] on div at bounding box center [722, 227] width 7 height 7
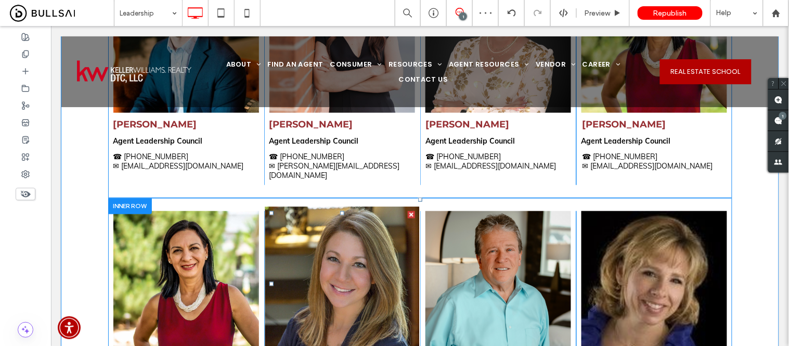
scroll to position [1347, 0]
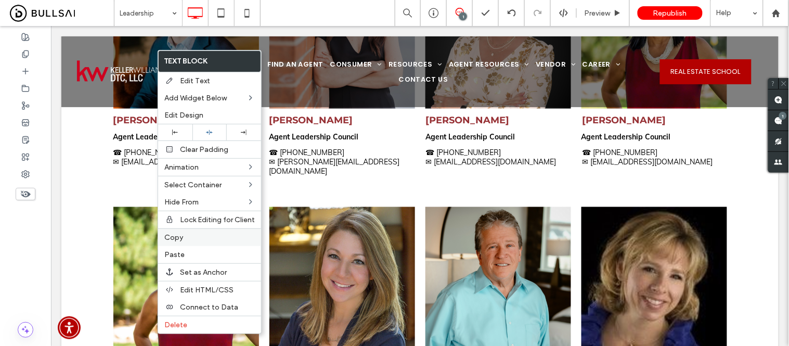
click at [192, 233] on label "Copy" at bounding box center [209, 237] width 90 height 9
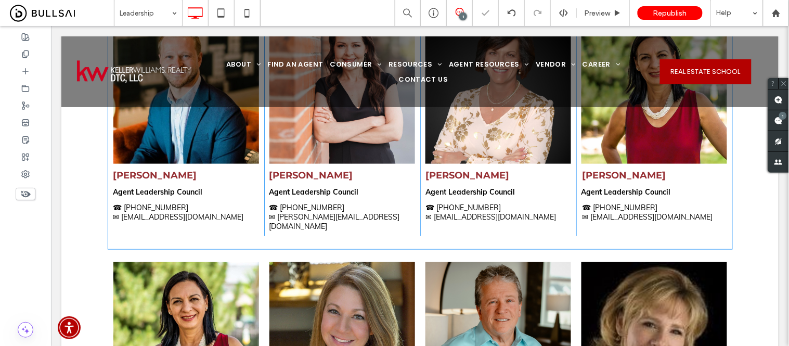
scroll to position [1289, 0]
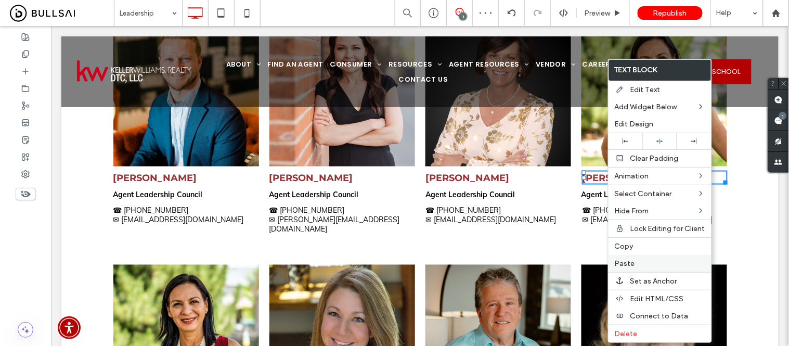
click at [624, 263] on span "Paste" at bounding box center [625, 263] width 20 height 9
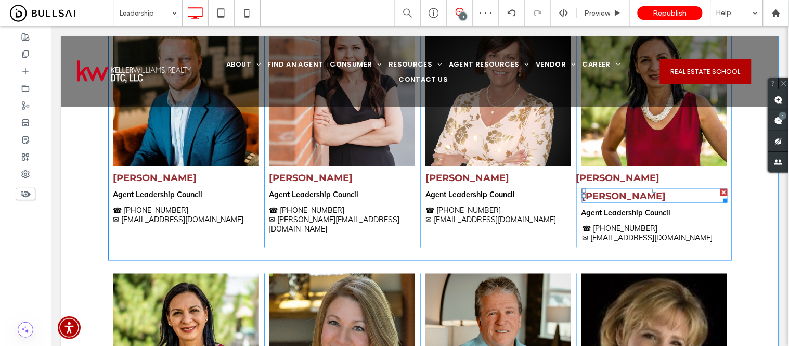
click at [720, 188] on div at bounding box center [723, 191] width 7 height 7
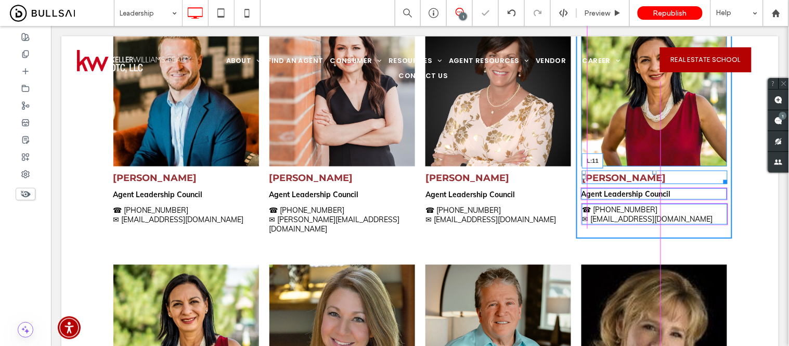
click at [581, 175] on div at bounding box center [583, 177] width 4 height 4
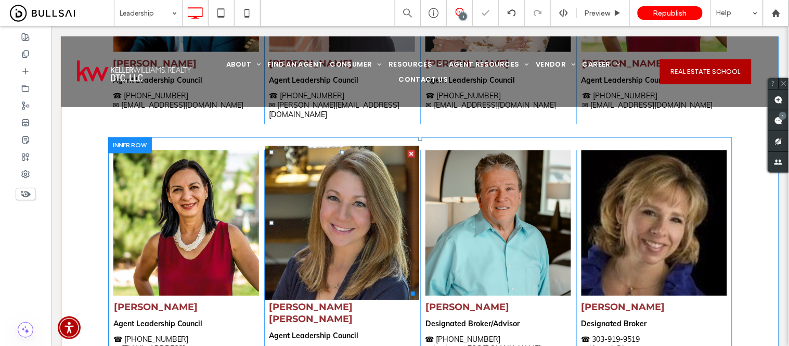
scroll to position [1405, 0]
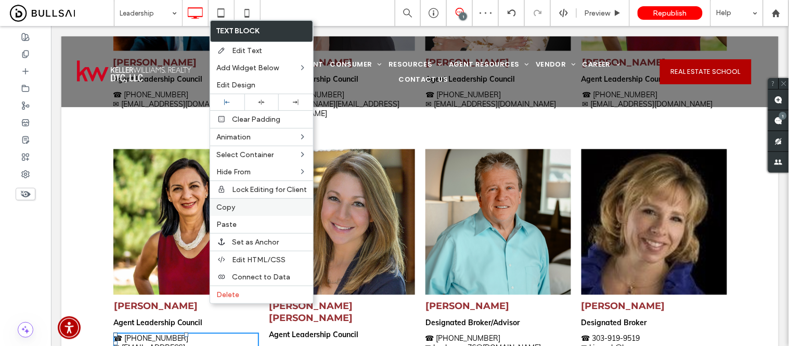
click at [229, 205] on span "Copy" at bounding box center [225, 207] width 19 height 9
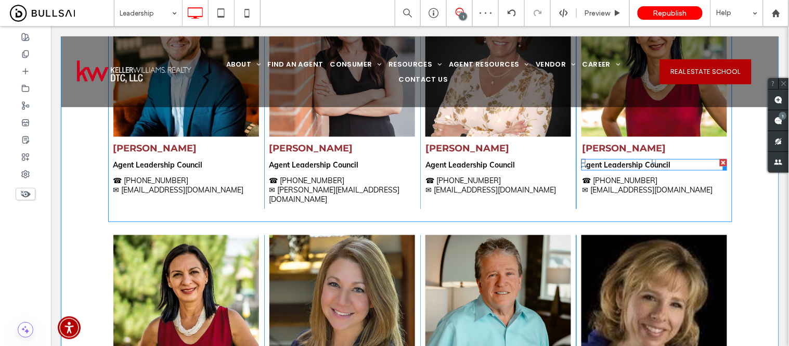
scroll to position [1289, 0]
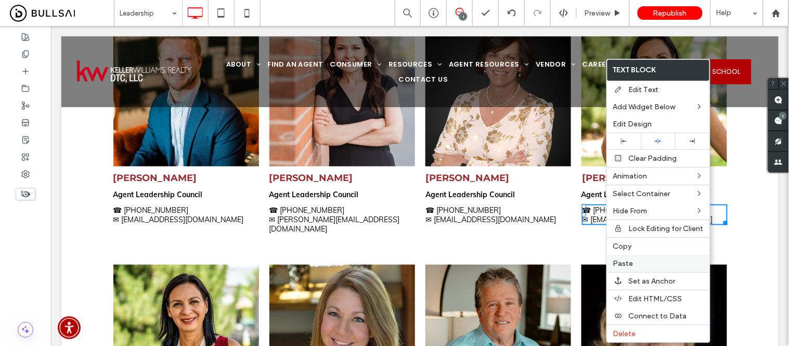
click at [620, 264] on span "Paste" at bounding box center [623, 263] width 20 height 9
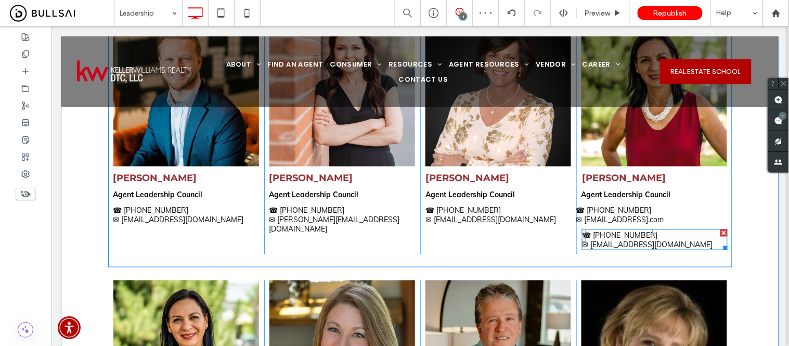
drag, startPoint x: 720, startPoint y: 211, endPoint x: 703, endPoint y: 240, distance: 32.8
click at [720, 229] on div at bounding box center [723, 232] width 7 height 7
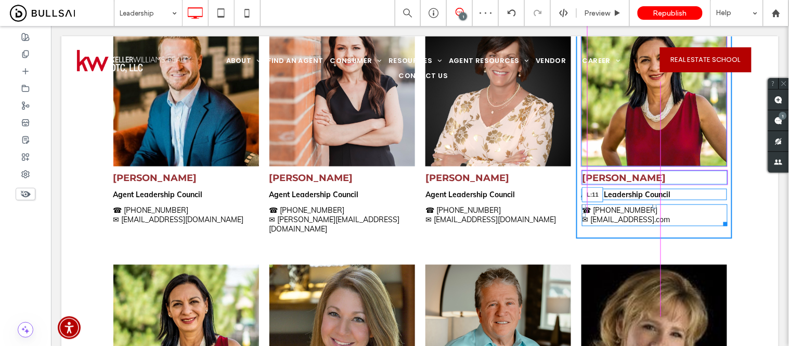
drag, startPoint x: 573, startPoint y: 192, endPoint x: 702, endPoint y: 228, distance: 134.0
click at [581, 213] on div at bounding box center [583, 215] width 4 height 4
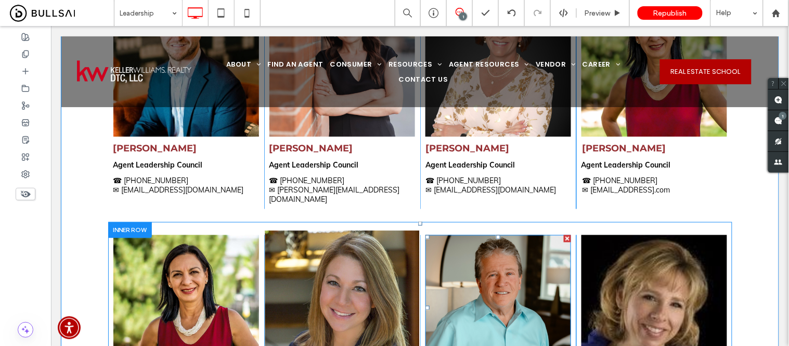
scroll to position [1405, 0]
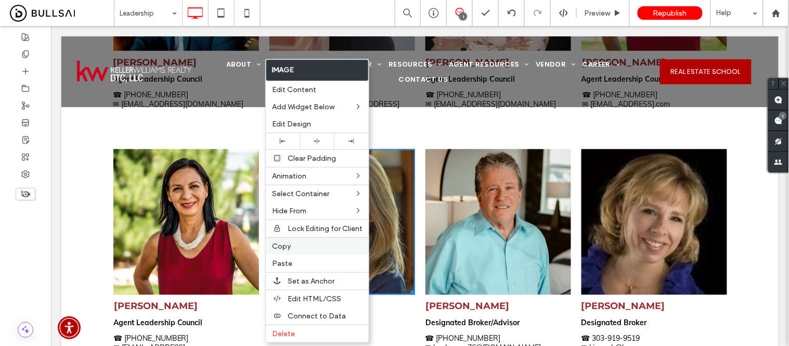
click at [288, 247] on span "Copy" at bounding box center [281, 246] width 19 height 9
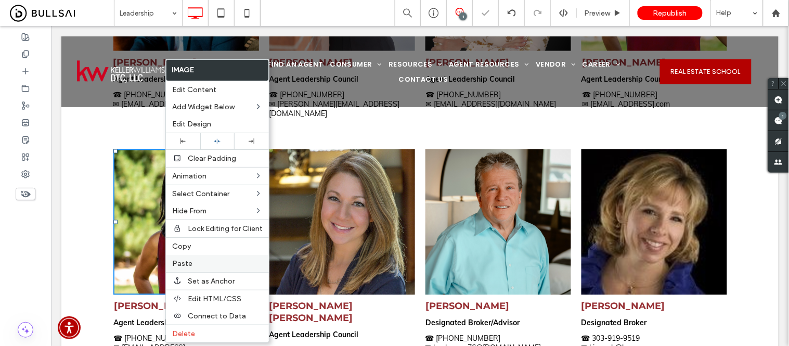
click at [188, 267] on div "Paste" at bounding box center [217, 263] width 103 height 17
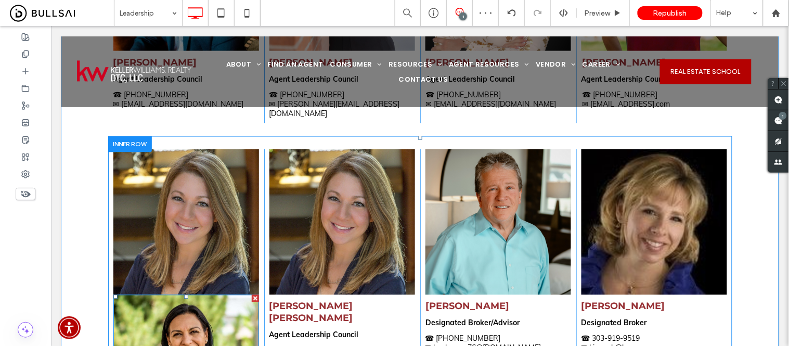
drag, startPoint x: 252, startPoint y: 266, endPoint x: 303, endPoint y: 289, distance: 56.5
click at [252, 294] on div at bounding box center [254, 297] width 7 height 7
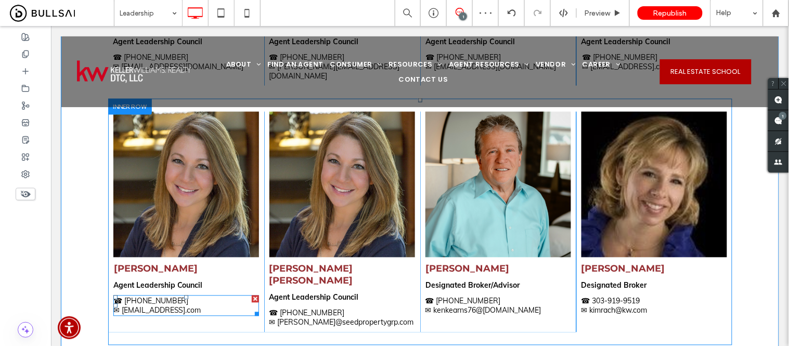
scroll to position [1463, 0]
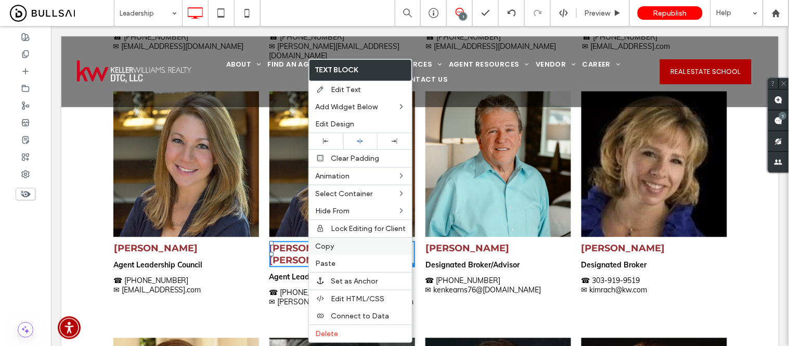
click at [328, 242] on span "Copy" at bounding box center [324, 246] width 19 height 9
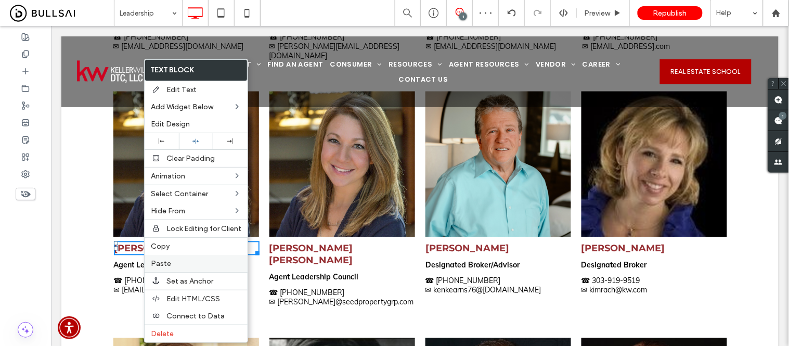
click at [169, 263] on label "Paste" at bounding box center [196, 263] width 90 height 9
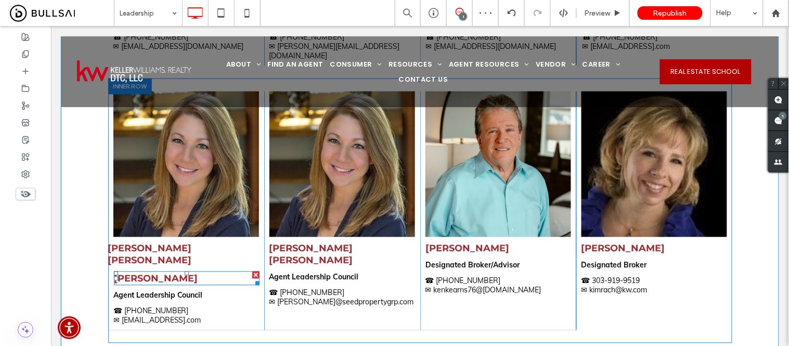
drag, startPoint x: 250, startPoint y: 230, endPoint x: 152, endPoint y: 242, distance: 98.9
click at [252, 271] on div at bounding box center [255, 274] width 7 height 7
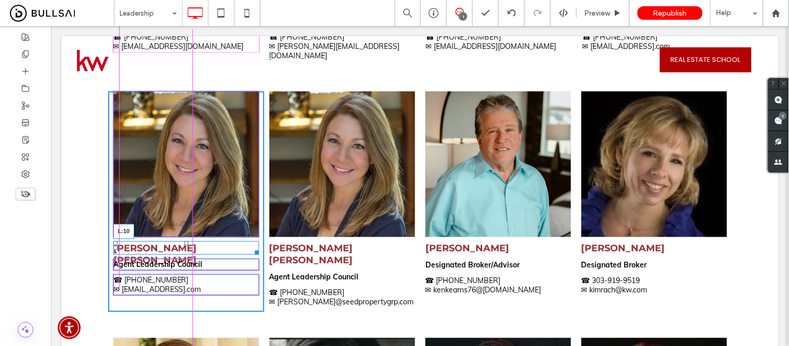
drag, startPoint x: 102, startPoint y: 218, endPoint x: 306, endPoint y: 267, distance: 209.1
click at [113, 241] on div "[PERSON_NAME] [PERSON_NAME] L:10" at bounding box center [186, 248] width 146 height 14
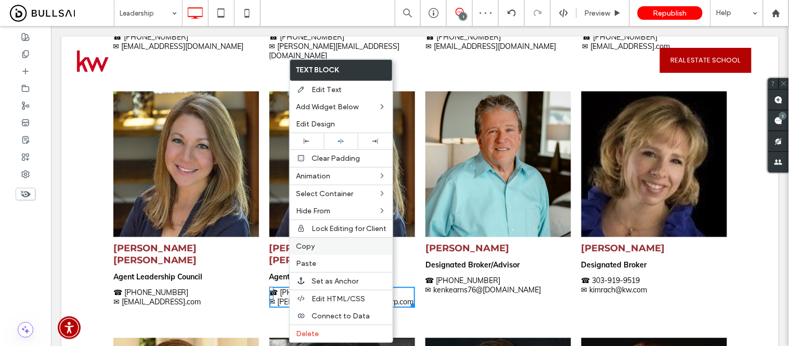
drag, startPoint x: 307, startPoint y: 245, endPoint x: 298, endPoint y: 243, distance: 9.1
click at [306, 245] on span "Copy" at bounding box center [305, 246] width 19 height 9
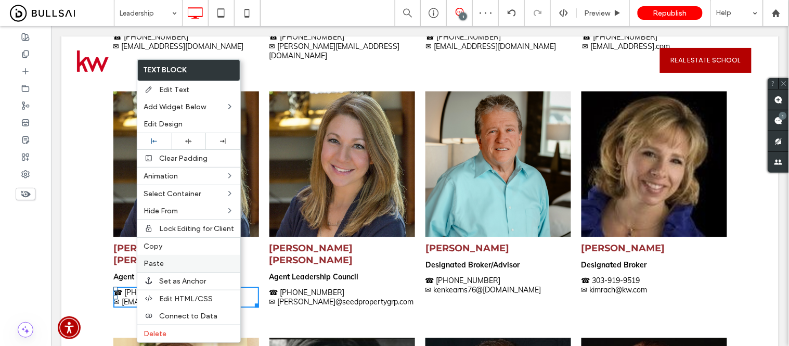
click at [165, 262] on label "Paste" at bounding box center [188, 263] width 90 height 9
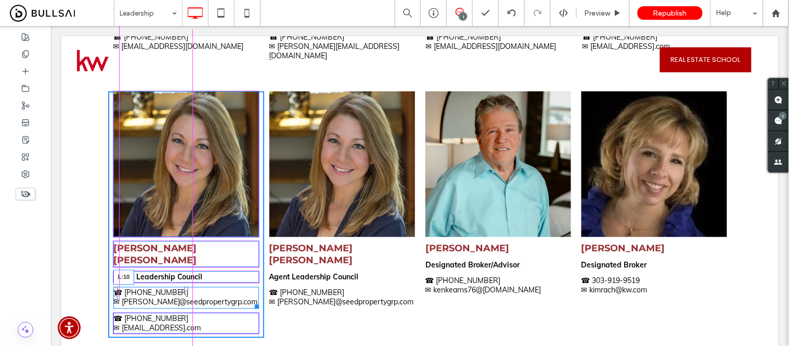
drag, startPoint x: 110, startPoint y: 255, endPoint x: 170, endPoint y: 313, distance: 83.5
click at [113, 295] on div at bounding box center [115, 297] width 4 height 4
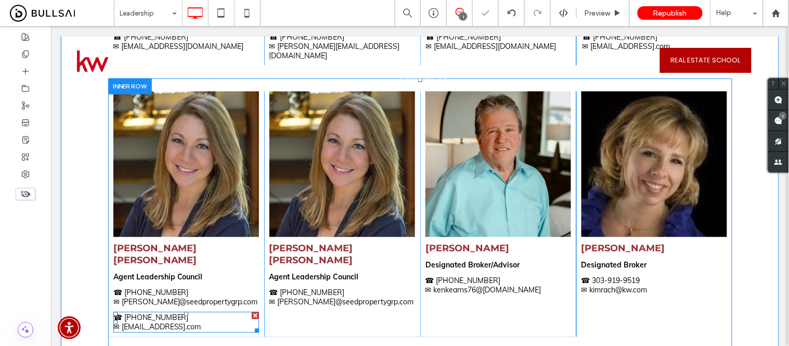
click at [251, 311] on div at bounding box center [254, 314] width 7 height 7
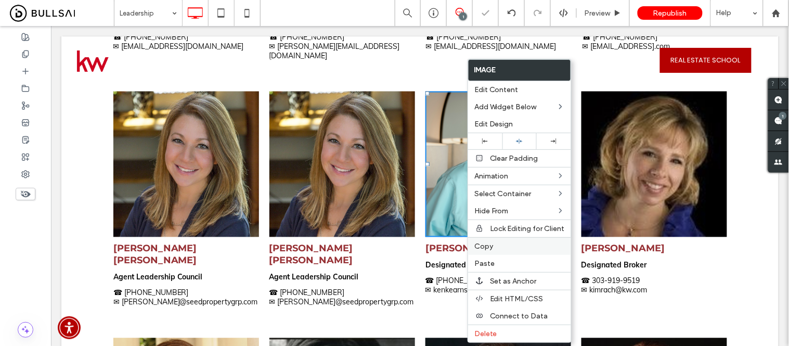
click at [492, 245] on label "Copy" at bounding box center [519, 246] width 90 height 9
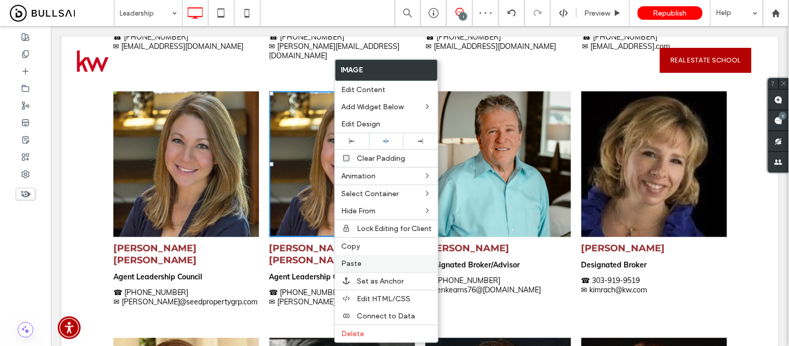
click at [361, 263] on label "Paste" at bounding box center [386, 263] width 90 height 9
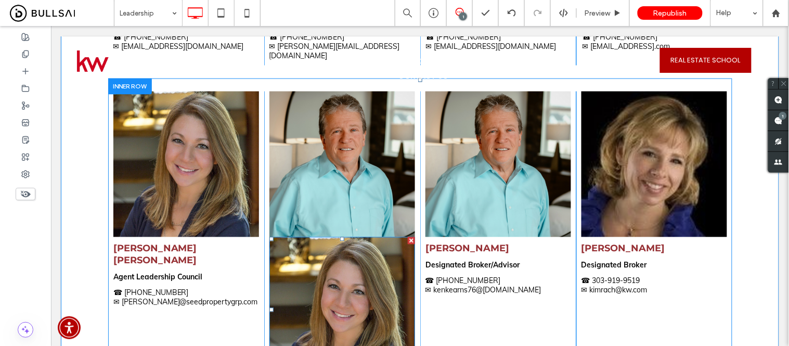
drag, startPoint x: 408, startPoint y: 207, endPoint x: 459, endPoint y: 234, distance: 57.4
click at [408, 237] on div at bounding box center [410, 240] width 7 height 7
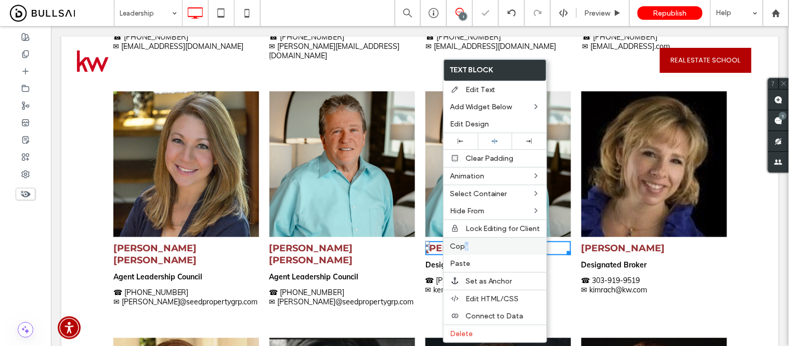
click at [466, 243] on span "Copy" at bounding box center [459, 246] width 19 height 9
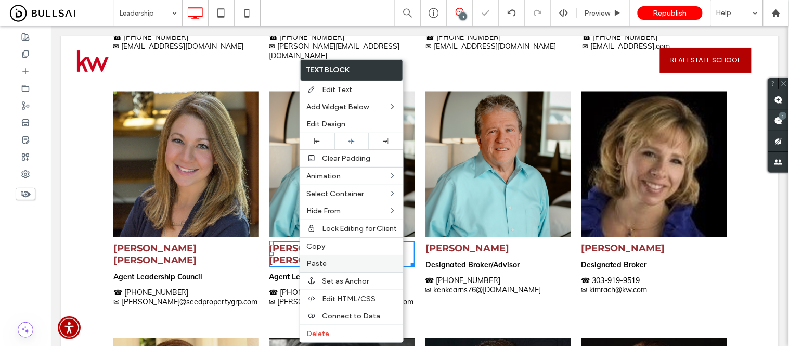
click at [316, 264] on span "Paste" at bounding box center [316, 263] width 20 height 9
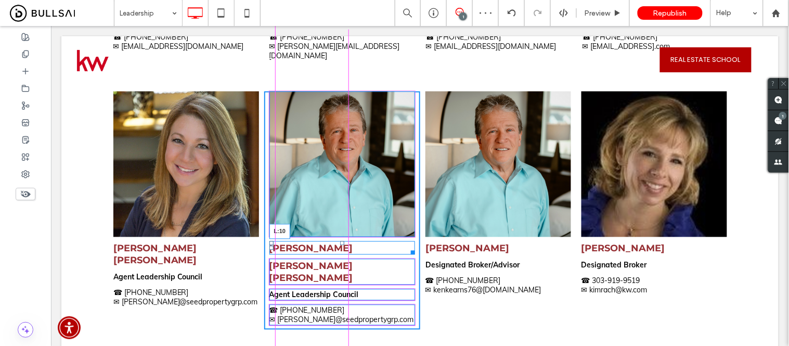
drag, startPoint x: 260, startPoint y: 217, endPoint x: 480, endPoint y: 261, distance: 224.3
click at [269, 245] on div at bounding box center [271, 247] width 4 height 4
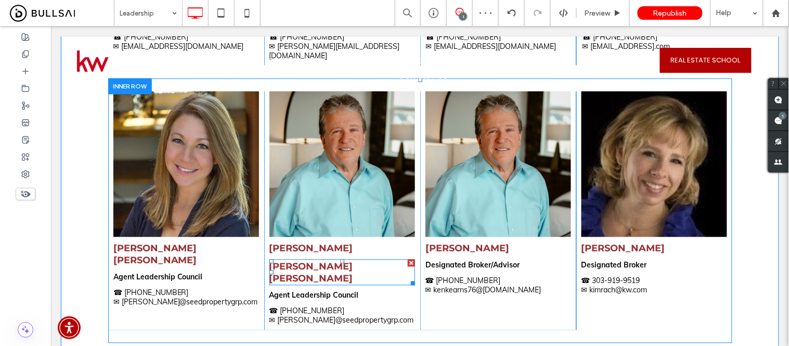
drag, startPoint x: 404, startPoint y: 231, endPoint x: 477, endPoint y: 259, distance: 78.2
click at [407, 259] on div at bounding box center [410, 262] width 7 height 7
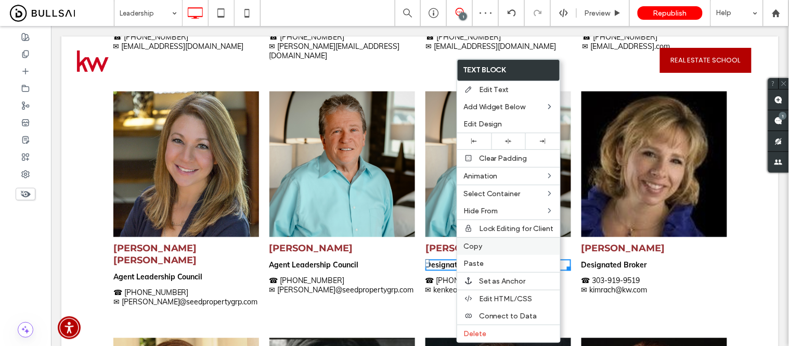
click at [471, 245] on span "Copy" at bounding box center [472, 246] width 19 height 9
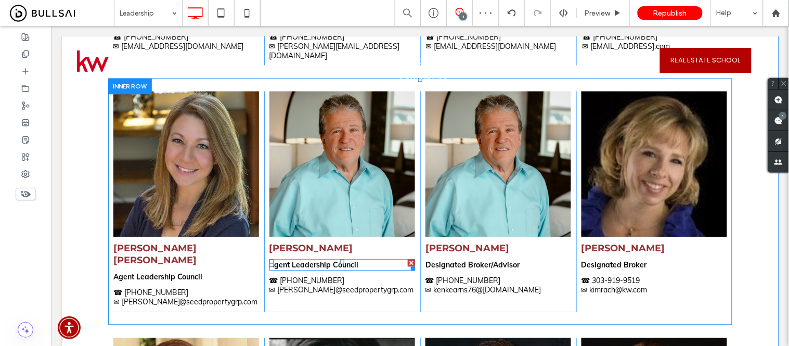
click at [294, 260] on strong "Agent Leadership Council" at bounding box center [313, 264] width 89 height 9
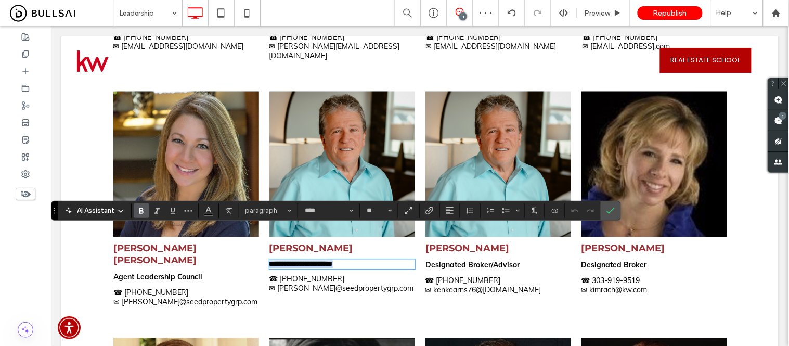
type input "****"
type input "**"
click at [611, 206] on icon "Confirm" at bounding box center [610, 210] width 8 height 8
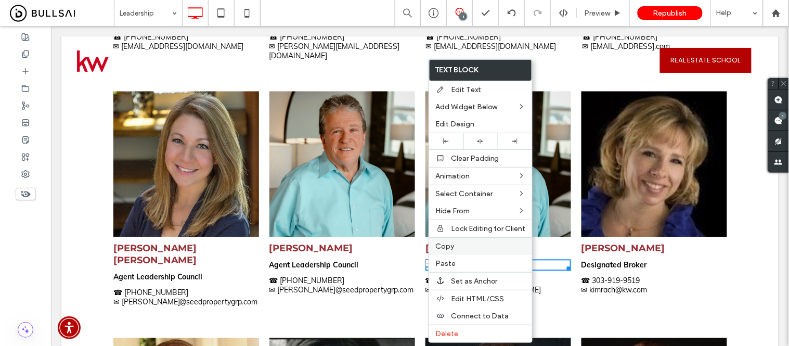
click at [446, 245] on span "Copy" at bounding box center [444, 246] width 19 height 9
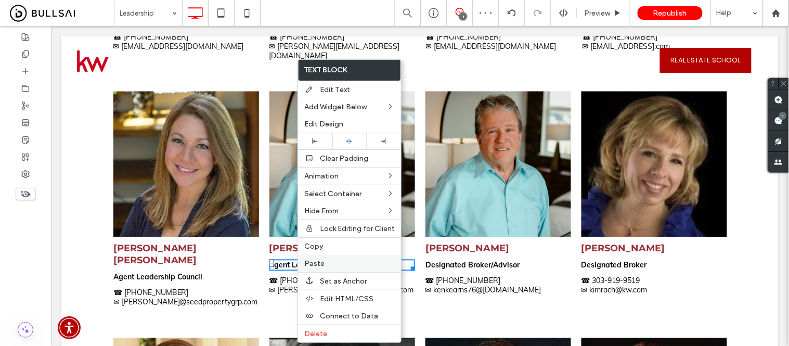
click at [316, 264] on span "Paste" at bounding box center [314, 263] width 20 height 9
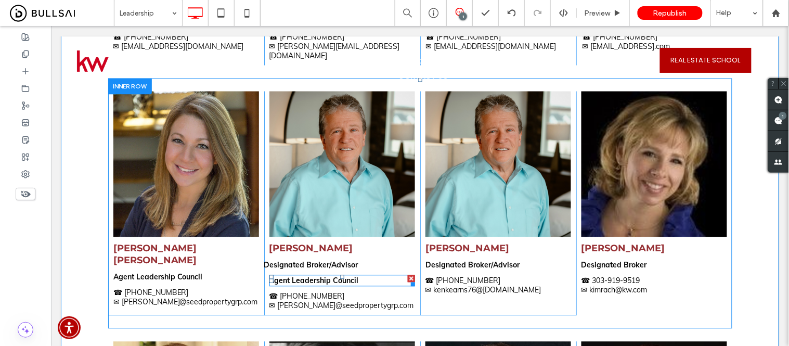
drag, startPoint x: 406, startPoint y: 245, endPoint x: 455, endPoint y: 272, distance: 55.6
click at [407, 275] on div at bounding box center [410, 278] width 7 height 7
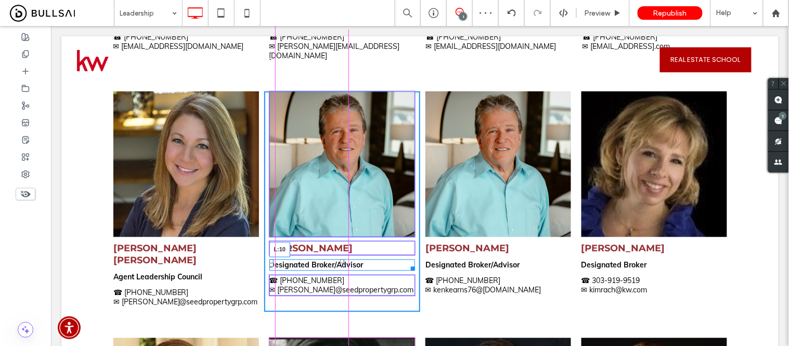
drag, startPoint x: 266, startPoint y: 234, endPoint x: 343, endPoint y: 263, distance: 82.1
click at [269, 263] on div at bounding box center [271, 265] width 4 height 4
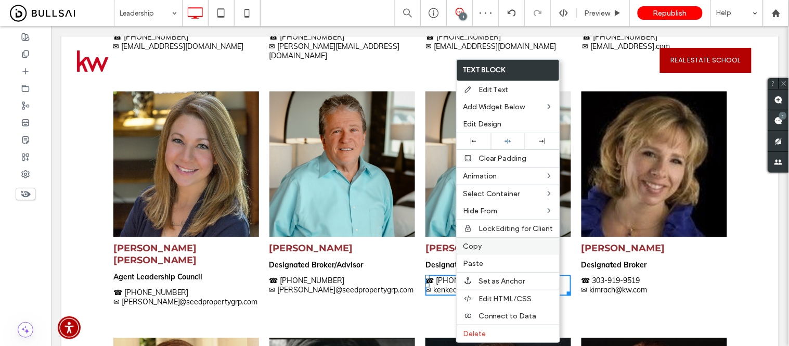
click at [474, 244] on span "Copy" at bounding box center [472, 246] width 19 height 9
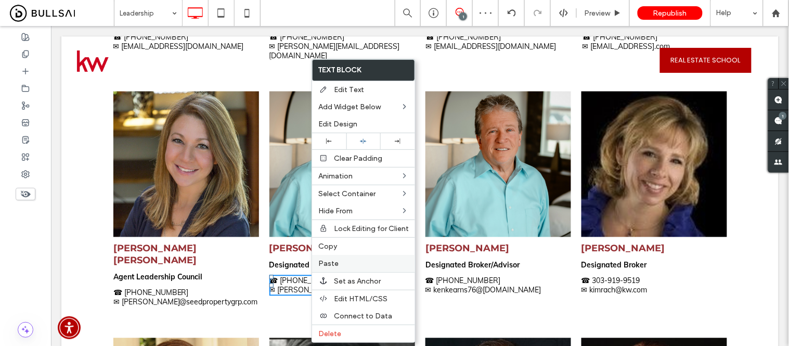
click at [339, 264] on label "Paste" at bounding box center [363, 263] width 90 height 9
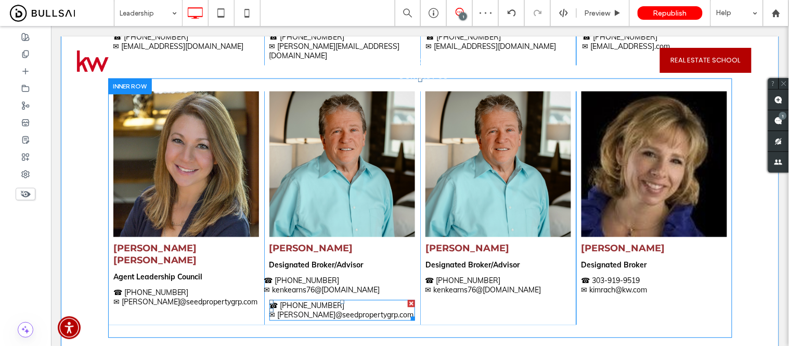
drag, startPoint x: 407, startPoint y: 273, endPoint x: 381, endPoint y: 296, distance: 35.0
click at [407, 299] on div at bounding box center [410, 302] width 7 height 7
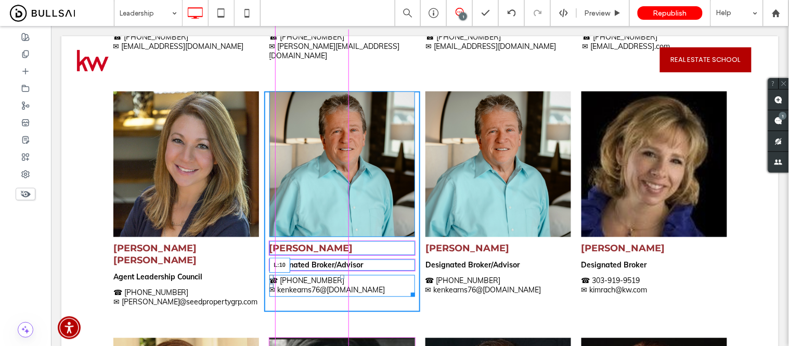
drag, startPoint x: 263, startPoint y: 255, endPoint x: 386, endPoint y: 286, distance: 127.6
click at [269, 283] on div at bounding box center [271, 285] width 4 height 4
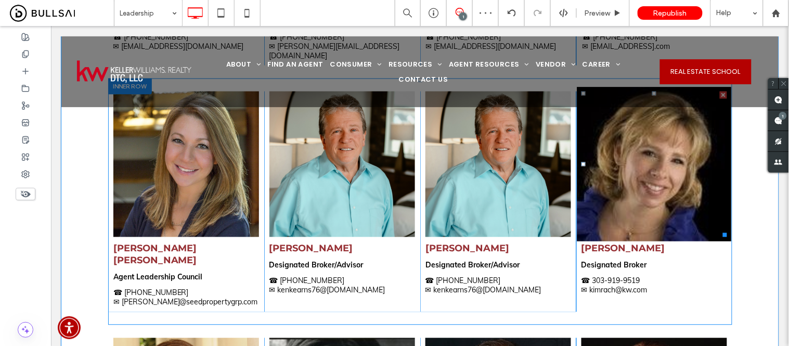
scroll to position [1405, 0]
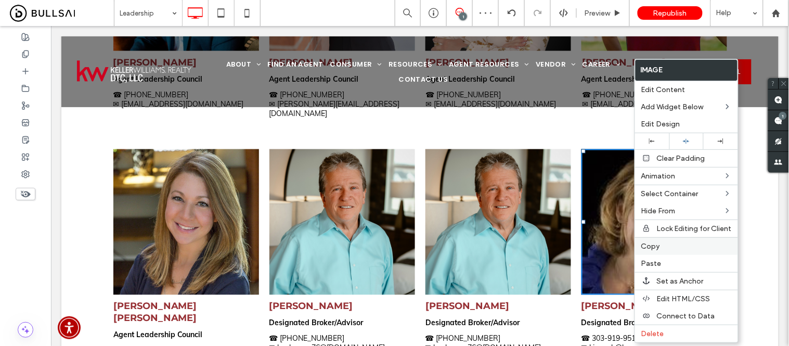
click at [651, 246] on span "Copy" at bounding box center [650, 246] width 19 height 9
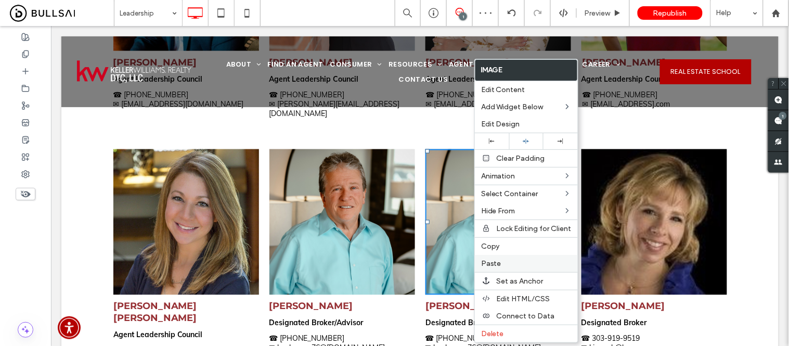
click at [497, 260] on span "Paste" at bounding box center [491, 263] width 20 height 9
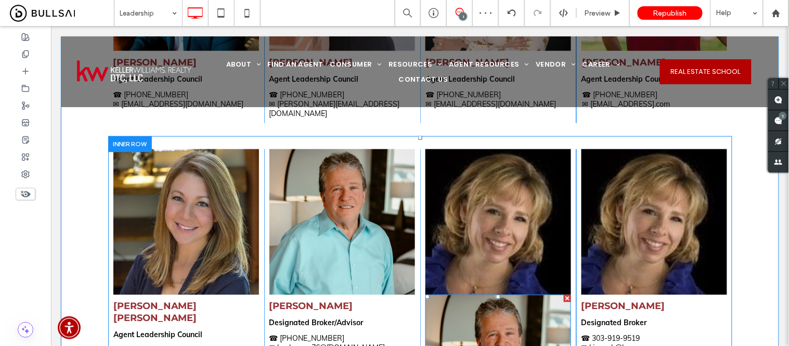
click at [563, 294] on div at bounding box center [566, 297] width 7 height 7
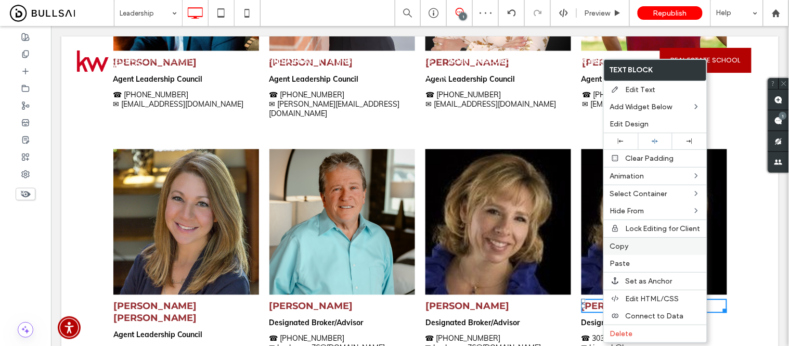
click at [619, 243] on span "Copy" at bounding box center [619, 246] width 19 height 9
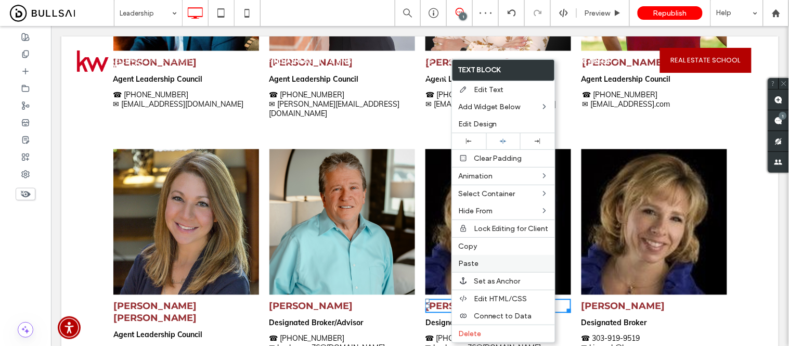
click at [470, 265] on span "Paste" at bounding box center [468, 263] width 20 height 9
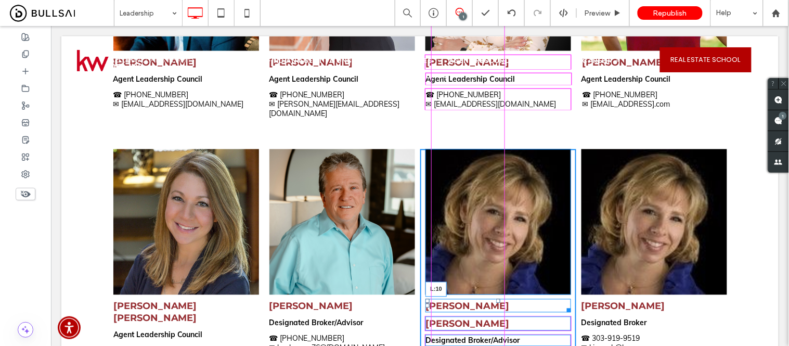
drag, startPoint x: 416, startPoint y: 276, endPoint x: 520, endPoint y: 308, distance: 108.5
click at [425, 298] on div "Kim Rachwalski L:10" at bounding box center [498, 305] width 146 height 14
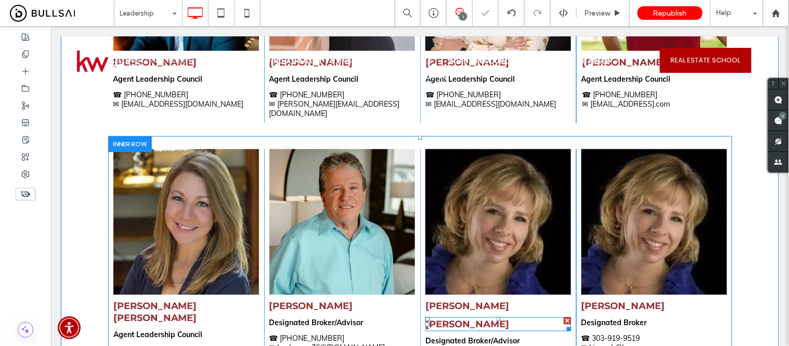
click at [563, 317] on div at bounding box center [566, 320] width 7 height 7
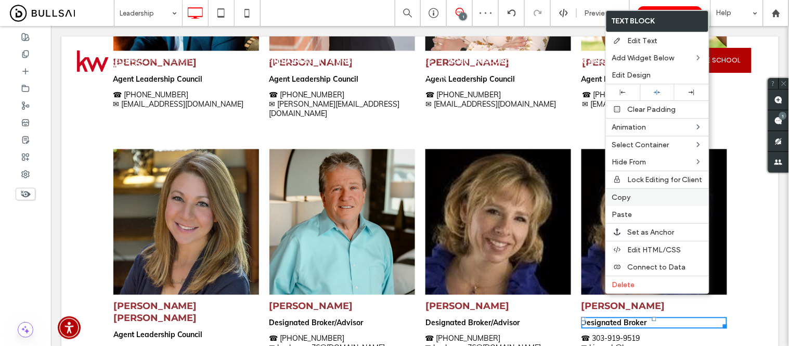
click at [623, 193] on span "Copy" at bounding box center [621, 197] width 19 height 9
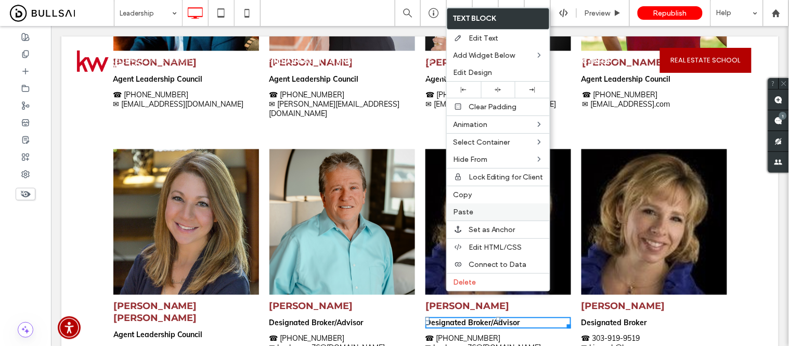
click at [476, 211] on label "Paste" at bounding box center [498, 211] width 90 height 9
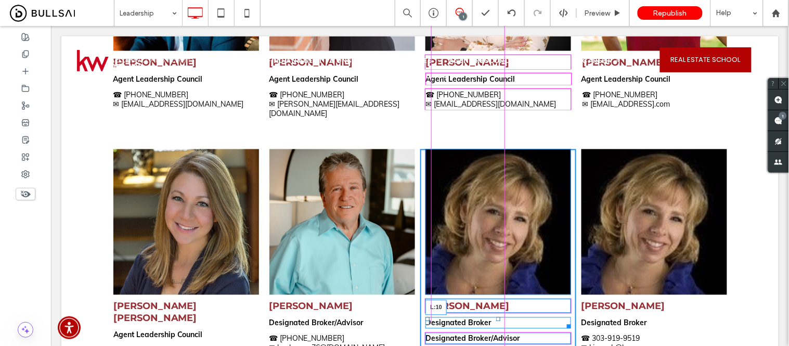
drag, startPoint x: 417, startPoint y: 291, endPoint x: 485, endPoint y: 318, distance: 72.6
click at [425, 320] on div at bounding box center [427, 322] width 4 height 4
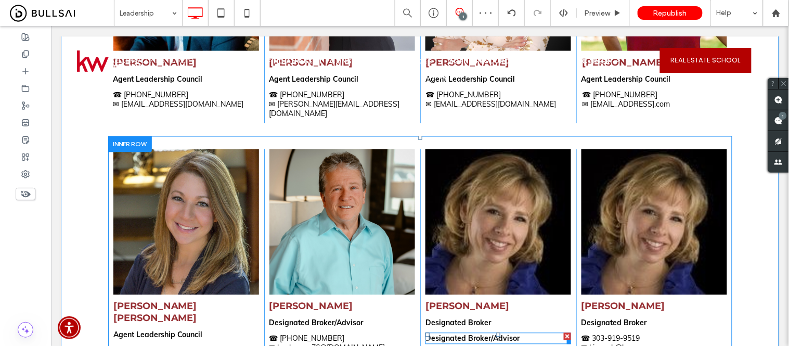
drag, startPoint x: 560, startPoint y: 302, endPoint x: 609, endPoint y: 328, distance: 55.8
click at [563, 332] on div at bounding box center [566, 335] width 7 height 7
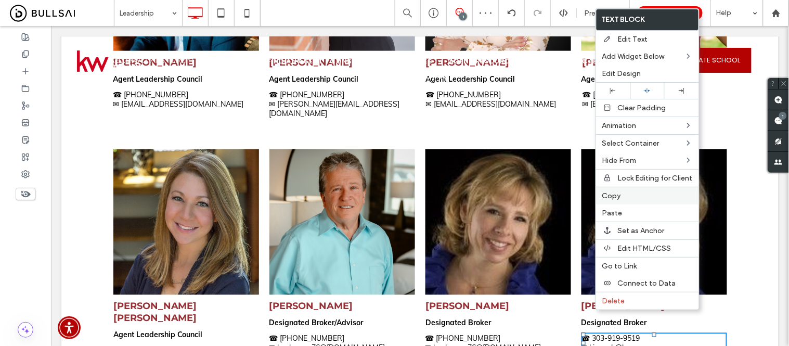
click at [616, 195] on span "Copy" at bounding box center [611, 195] width 19 height 9
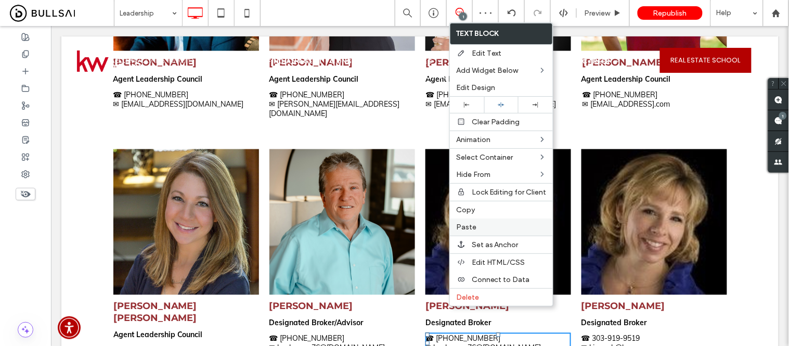
click at [479, 224] on label "Paste" at bounding box center [501, 227] width 90 height 9
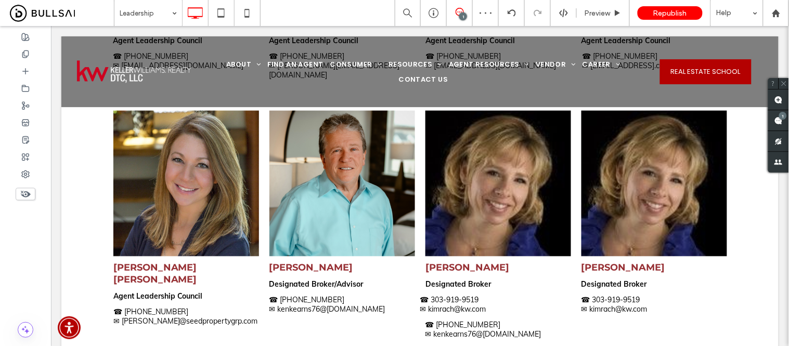
scroll to position [1463, 0]
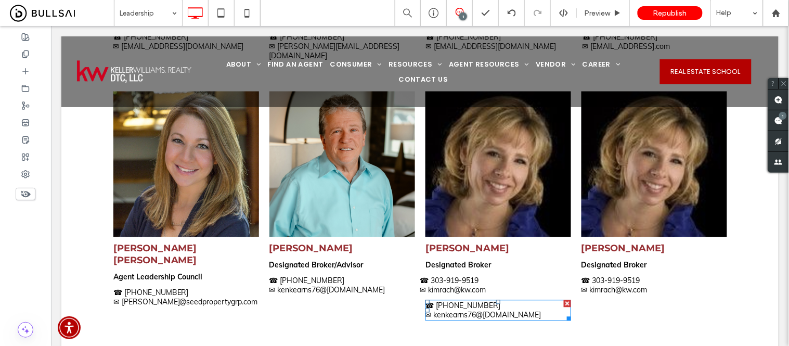
click at [563, 299] on div at bounding box center [566, 302] width 7 height 7
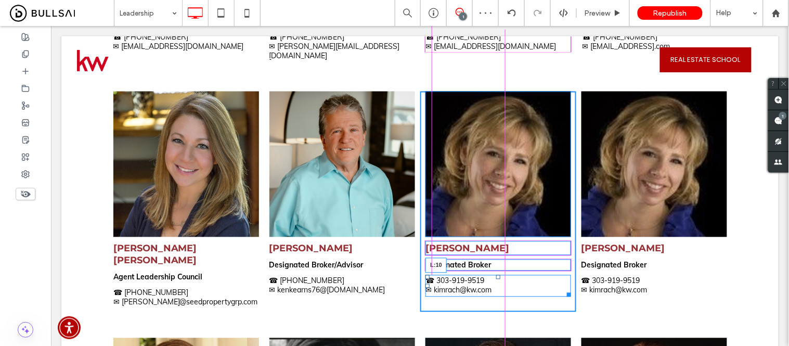
drag, startPoint x: 468, startPoint y: 281, endPoint x: 477, endPoint y: 283, distance: 9.1
click at [425, 283] on div at bounding box center [427, 285] width 4 height 4
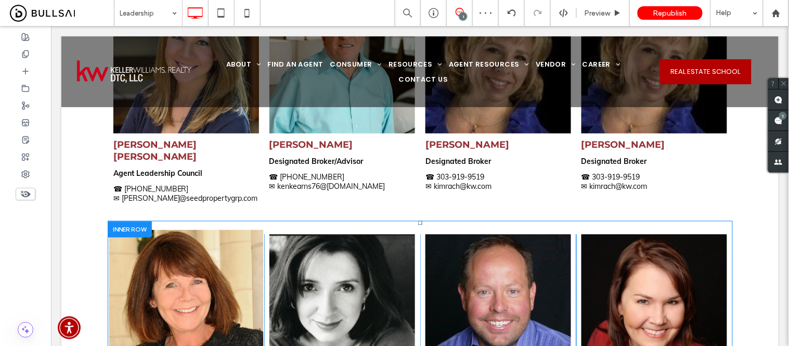
scroll to position [1578, 0]
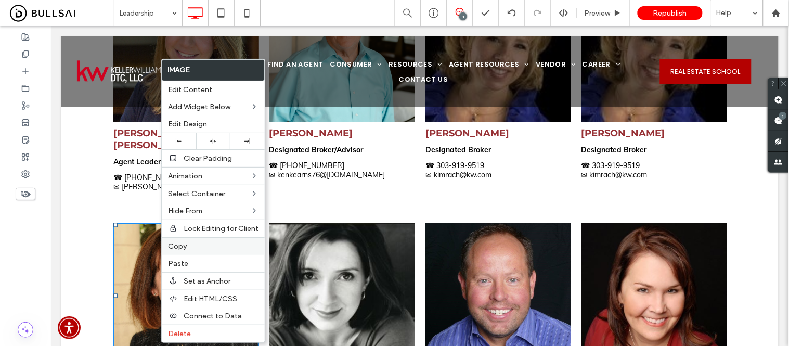
click at [175, 248] on span "Copy" at bounding box center [177, 246] width 19 height 9
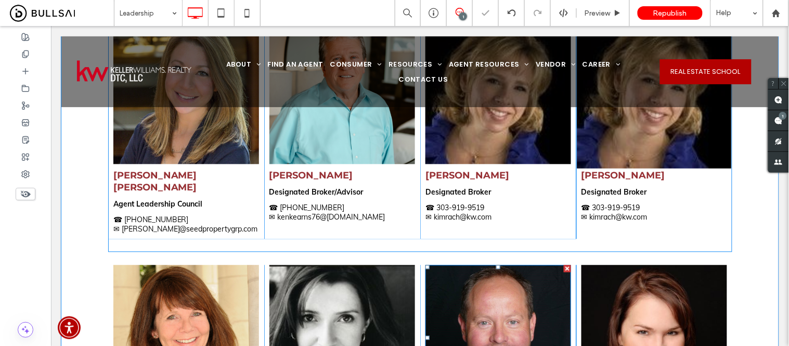
scroll to position [1405, 0]
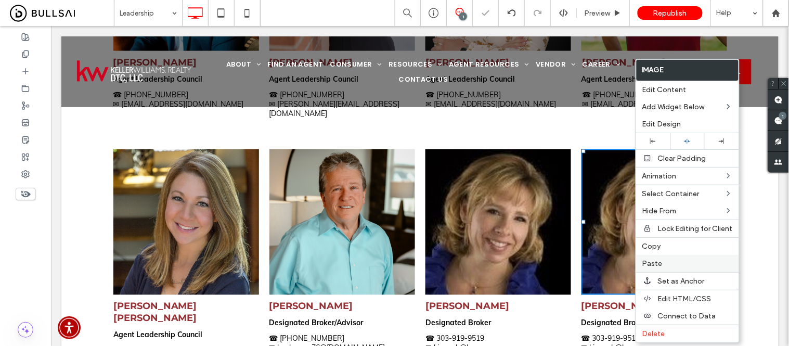
click at [655, 266] on div "Paste" at bounding box center [687, 263] width 103 height 17
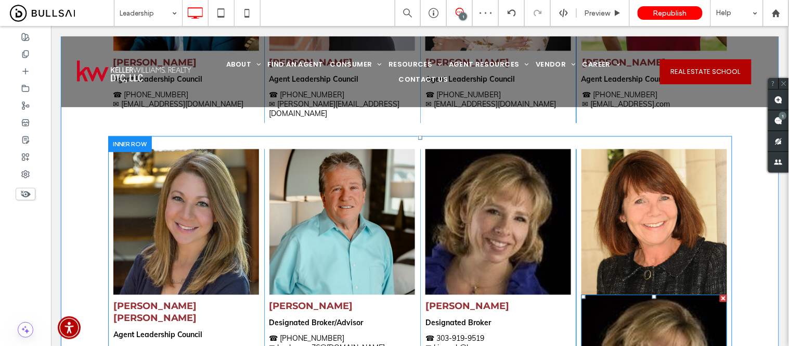
drag, startPoint x: 720, startPoint y: 264, endPoint x: 501, endPoint y: 322, distance: 226.1
click at [720, 294] on div at bounding box center [722, 297] width 7 height 7
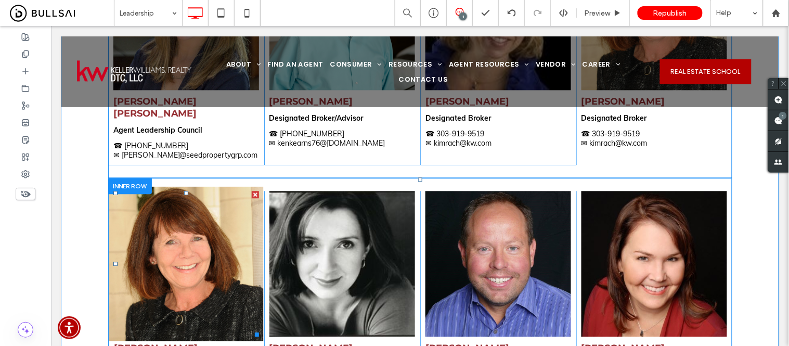
scroll to position [1636, 0]
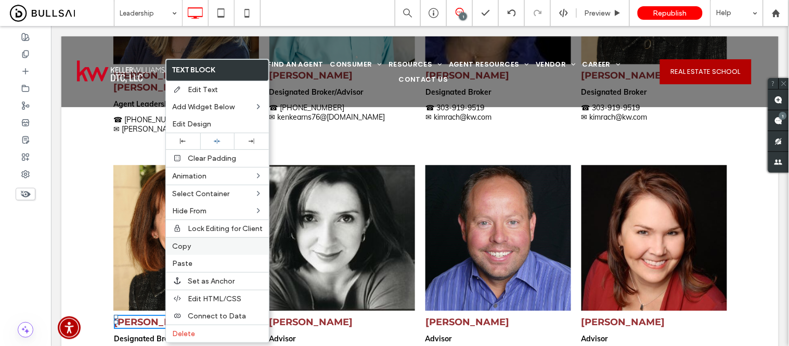
click at [205, 247] on label "Copy" at bounding box center [217, 246] width 90 height 9
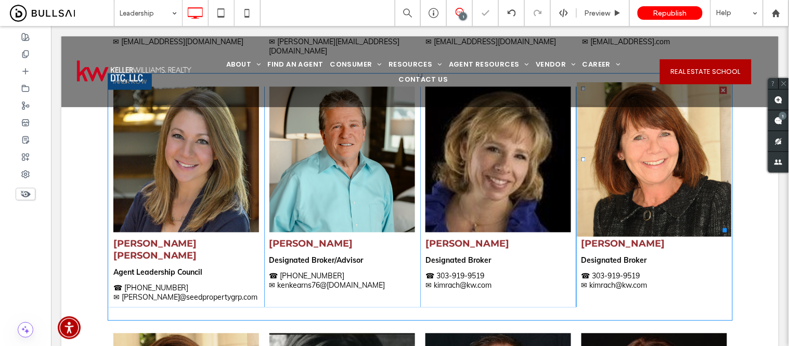
scroll to position [1463, 0]
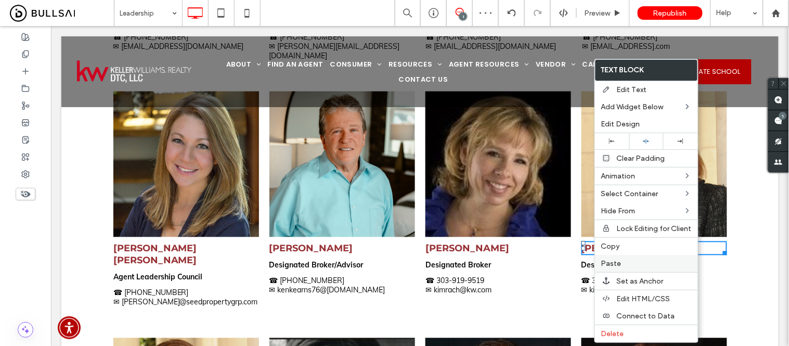
click at [618, 266] on div "Paste" at bounding box center [646, 263] width 103 height 17
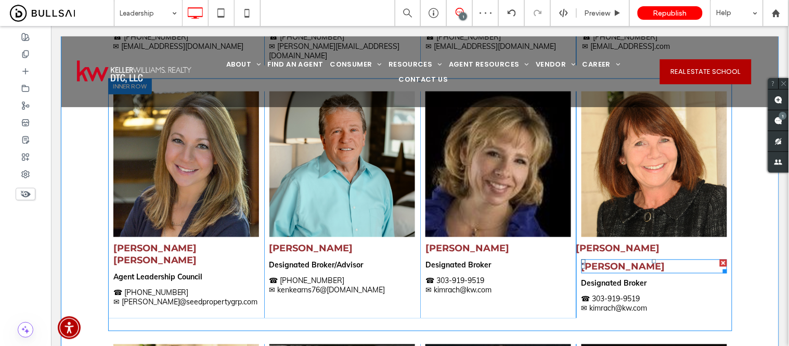
click at [719, 259] on div at bounding box center [722, 262] width 7 height 7
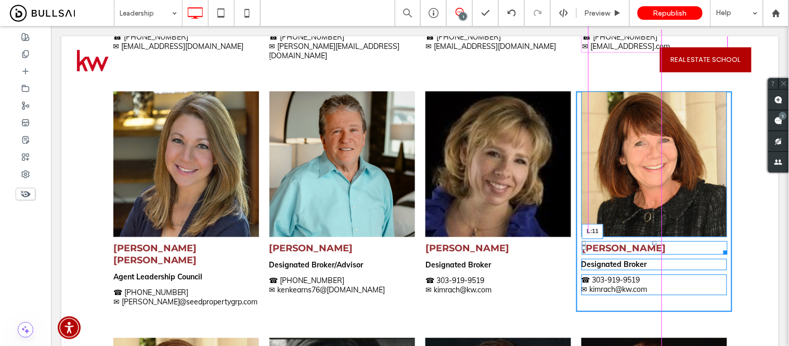
drag, startPoint x: 572, startPoint y: 217, endPoint x: 601, endPoint y: 270, distance: 60.7
click at [577, 218] on div "Carol Hoffman L:11 Designated Broker ☎ 303- 919-9519 ✉ kimrach@kw .com Click To…" at bounding box center [654, 201] width 156 height 220
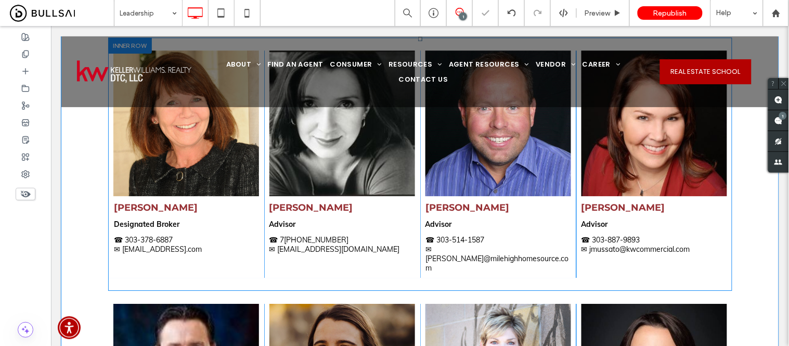
scroll to position [1751, 0]
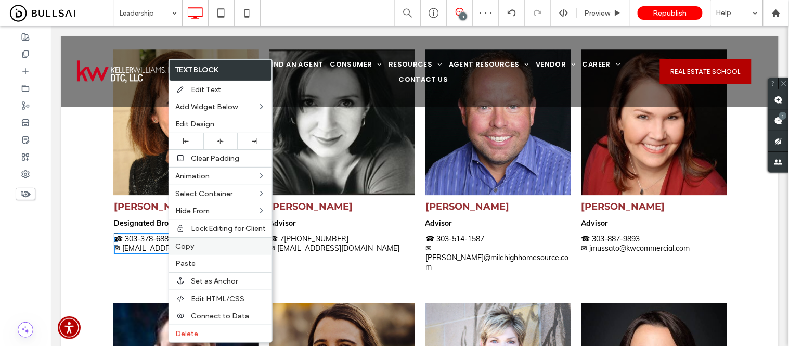
click at [179, 245] on span "Copy" at bounding box center [184, 246] width 19 height 9
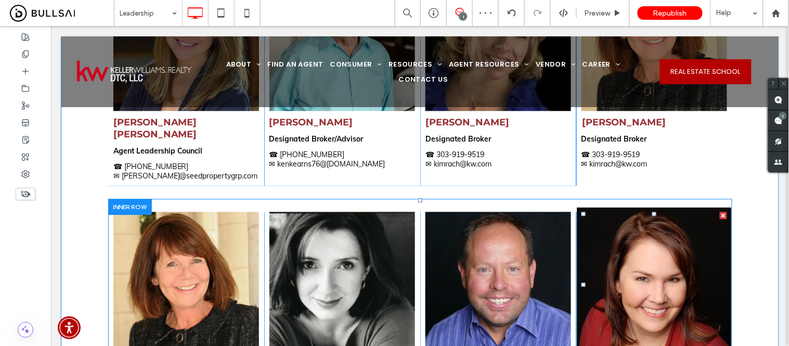
scroll to position [1578, 0]
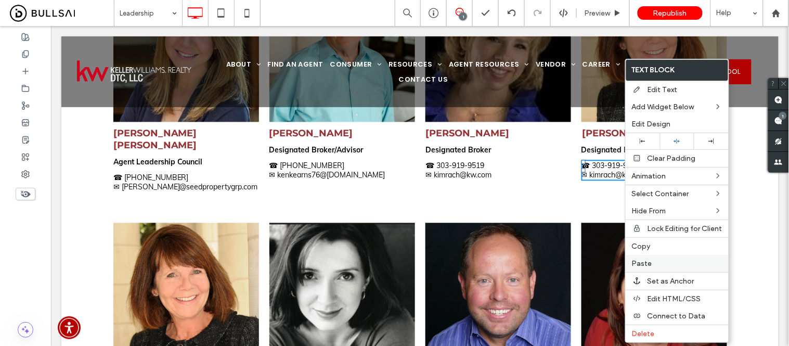
click at [638, 264] on span "Paste" at bounding box center [642, 263] width 20 height 9
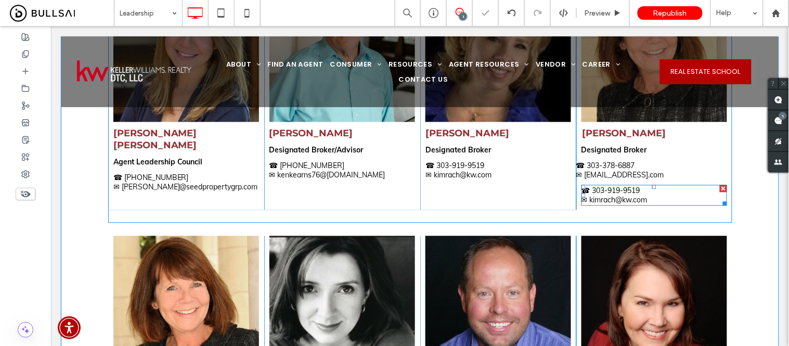
click at [719, 184] on div at bounding box center [722, 187] width 7 height 7
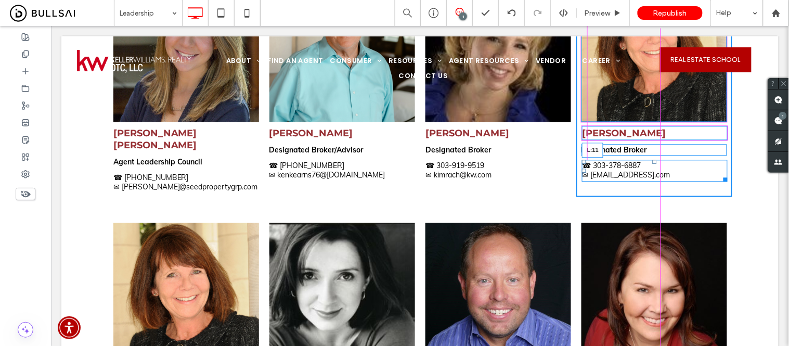
drag, startPoint x: 573, startPoint y: 138, endPoint x: 661, endPoint y: 176, distance: 95.4
click at [581, 168] on div at bounding box center [583, 170] width 4 height 4
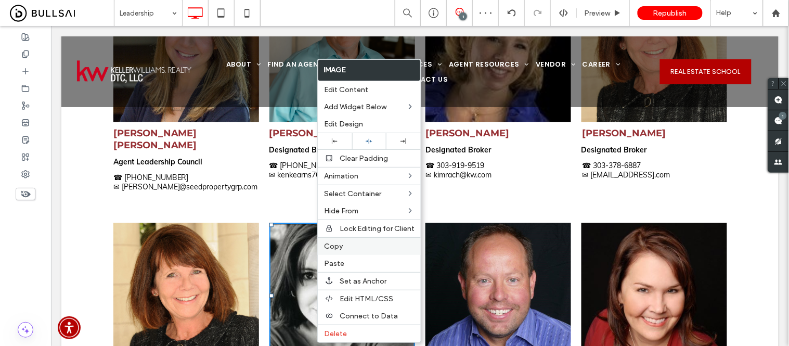
click at [341, 245] on span "Copy" at bounding box center [333, 246] width 19 height 9
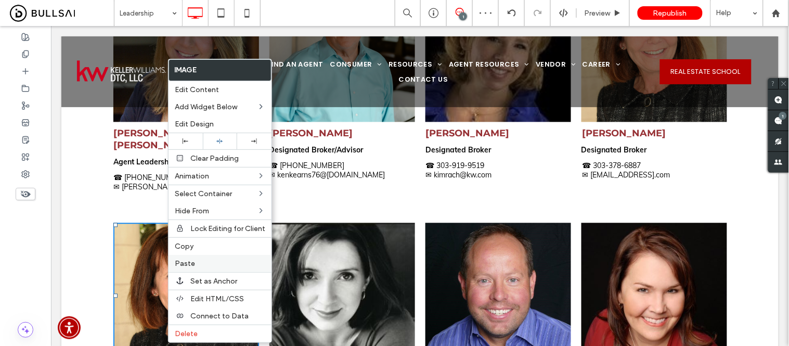
click at [189, 264] on span "Paste" at bounding box center [185, 263] width 20 height 9
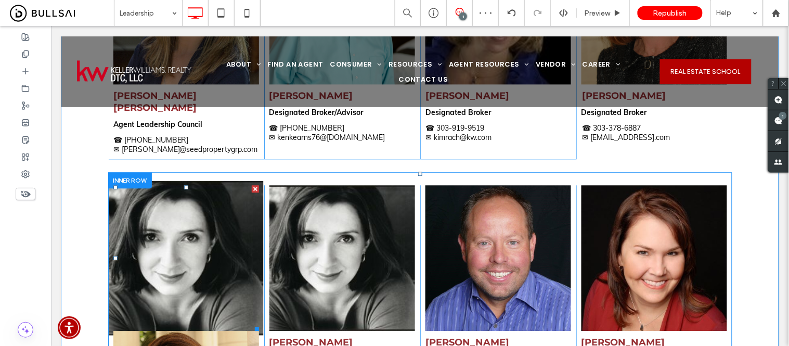
scroll to position [1636, 0]
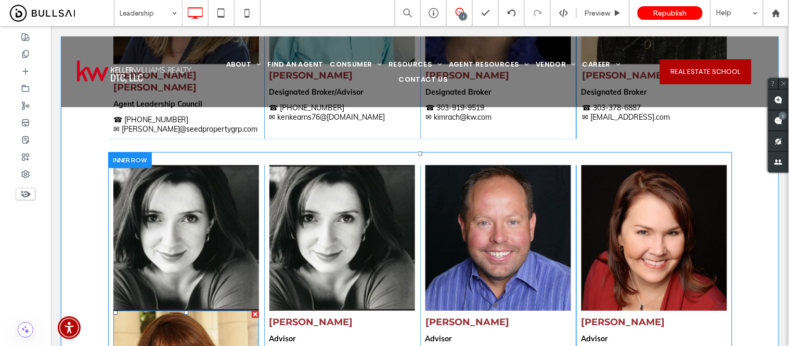
click at [251, 310] on div at bounding box center [254, 313] width 7 height 7
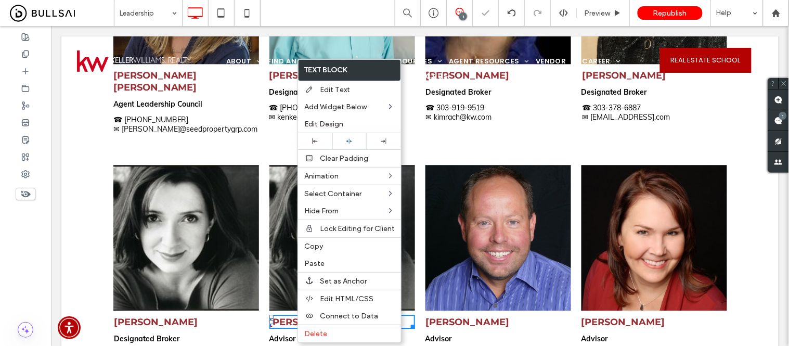
click at [312, 247] on span "Copy" at bounding box center [313, 246] width 19 height 9
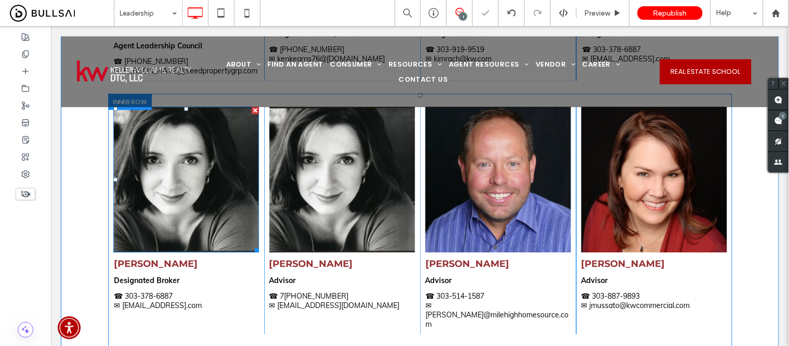
scroll to position [1751, 0]
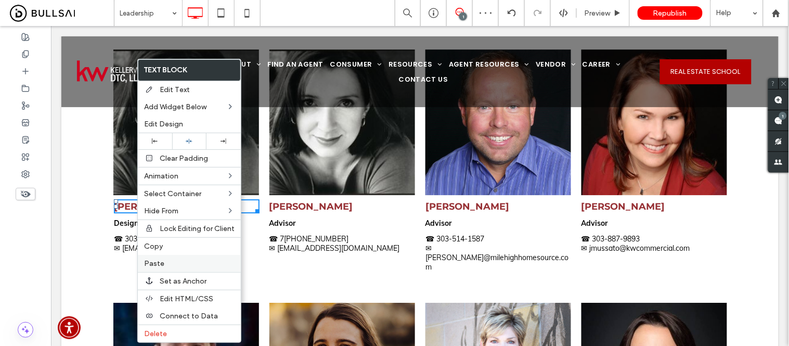
click at [163, 262] on span "Paste" at bounding box center [154, 263] width 20 height 9
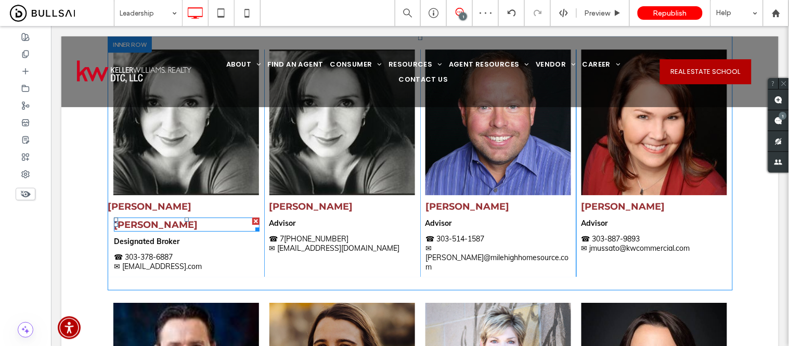
drag, startPoint x: 250, startPoint y: 178, endPoint x: 228, endPoint y: 204, distance: 33.6
click at [252, 217] on div at bounding box center [255, 220] width 7 height 7
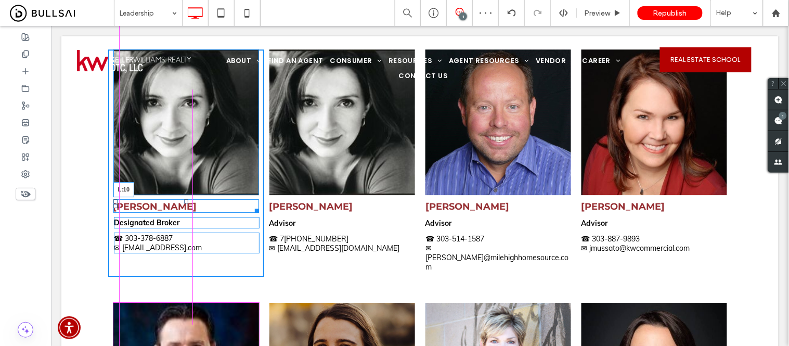
drag, startPoint x: 105, startPoint y: 163, endPoint x: 315, endPoint y: 204, distance: 214.0
click at [113, 203] on div at bounding box center [115, 205] width 4 height 4
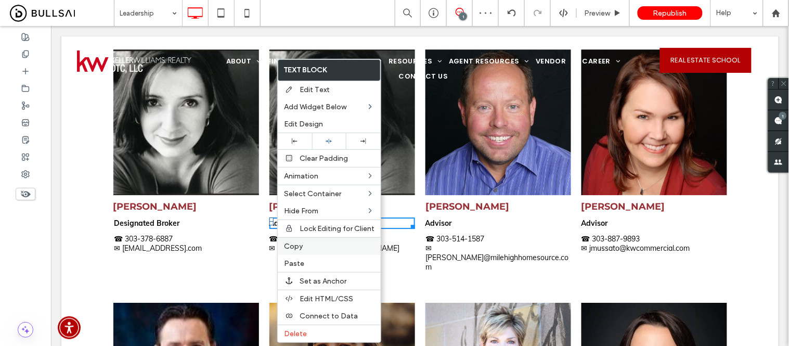
click at [305, 242] on label "Copy" at bounding box center [329, 246] width 90 height 9
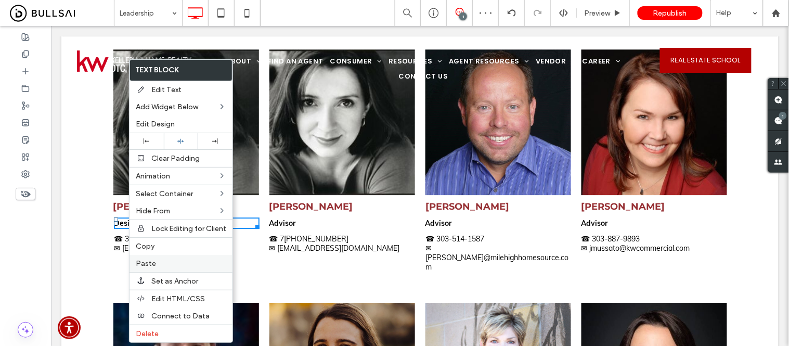
click at [152, 261] on span "Paste" at bounding box center [146, 263] width 20 height 9
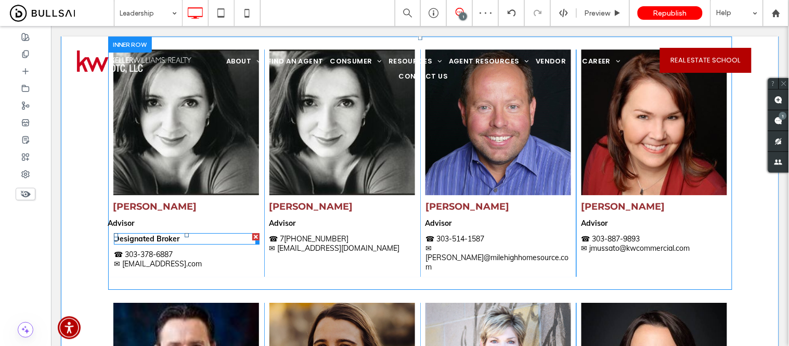
click at [252, 232] on div at bounding box center [255, 235] width 7 height 7
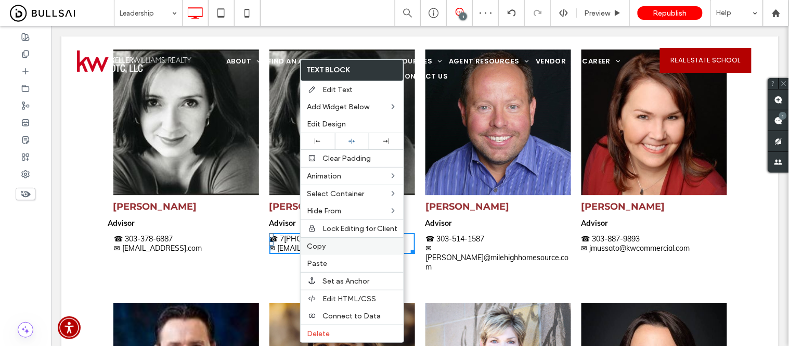
click at [324, 243] on span "Copy" at bounding box center [316, 246] width 19 height 9
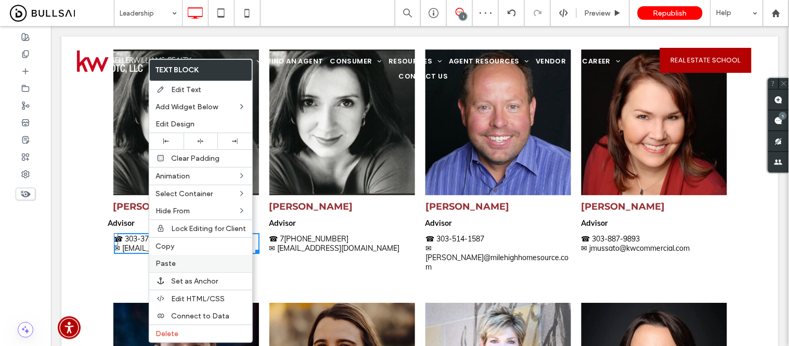
click at [180, 261] on label "Paste" at bounding box center [200, 263] width 90 height 9
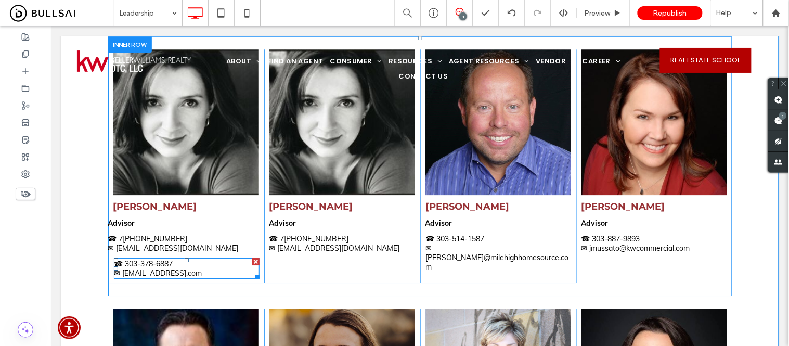
drag, startPoint x: 251, startPoint y: 219, endPoint x: 201, endPoint y: 239, distance: 53.4
click at [252, 257] on div at bounding box center [255, 260] width 7 height 7
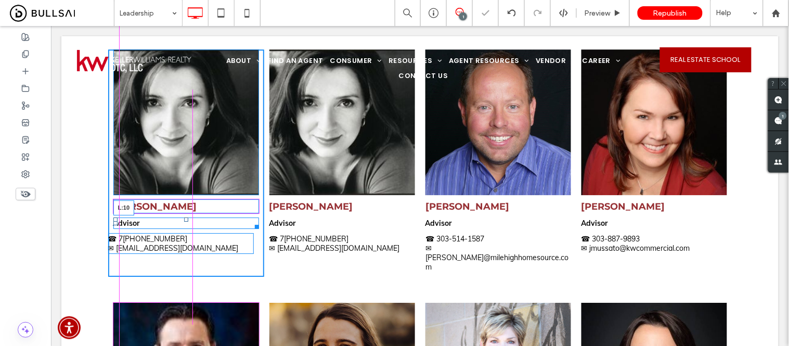
drag, startPoint x: 105, startPoint y: 180, endPoint x: 158, endPoint y: 220, distance: 66.8
click at [113, 217] on div "Advisor L:10" at bounding box center [186, 222] width 146 height 11
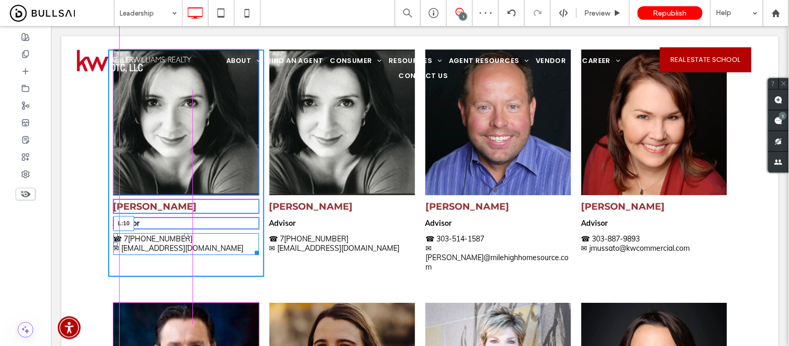
drag, startPoint x: 106, startPoint y: 198, endPoint x: 277, endPoint y: 260, distance: 182.3
click at [113, 241] on div at bounding box center [115, 243] width 4 height 4
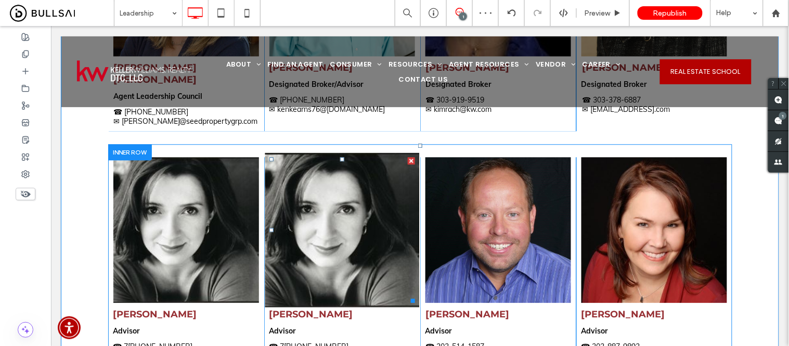
scroll to position [1636, 0]
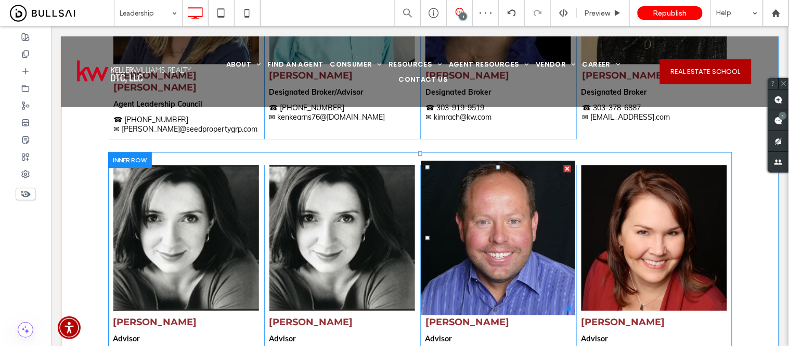
drag, startPoint x: 498, startPoint y: 190, endPoint x: 505, endPoint y: 190, distance: 7.3
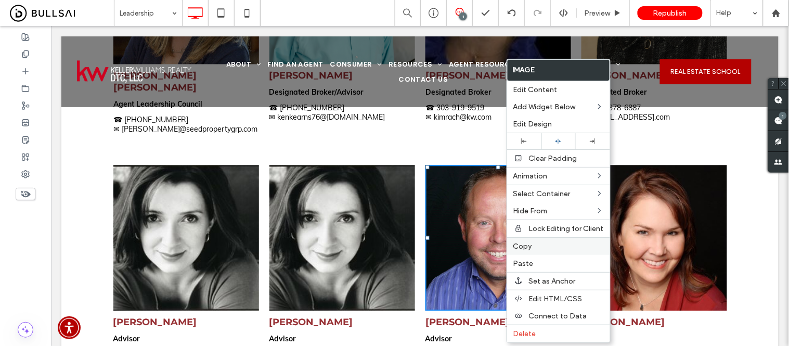
click at [522, 246] on span "Copy" at bounding box center [522, 246] width 19 height 9
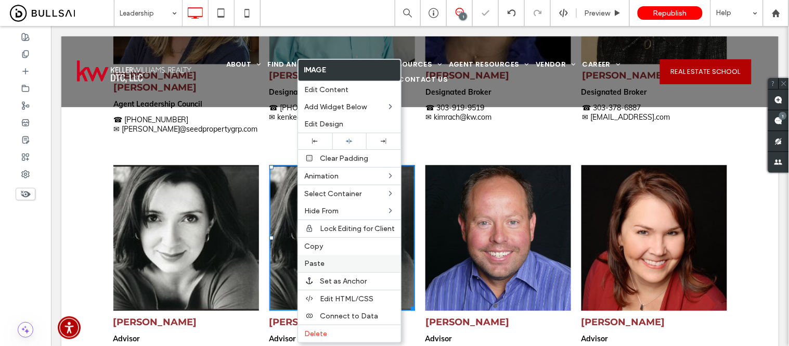
click at [325, 264] on label "Paste" at bounding box center [349, 263] width 90 height 9
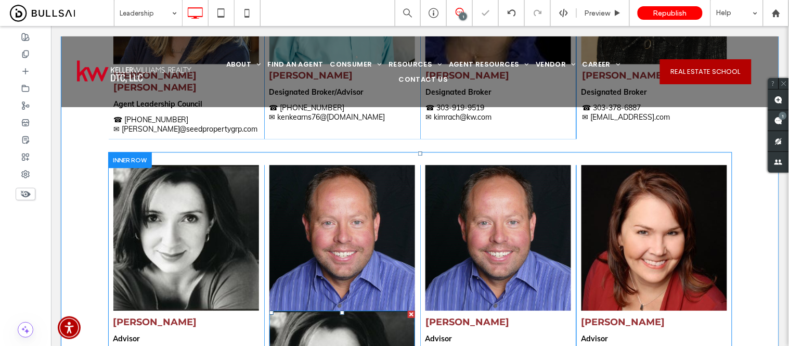
drag, startPoint x: 407, startPoint y: 270, endPoint x: 456, endPoint y: 296, distance: 55.8
click at [407, 310] on div at bounding box center [410, 313] width 7 height 7
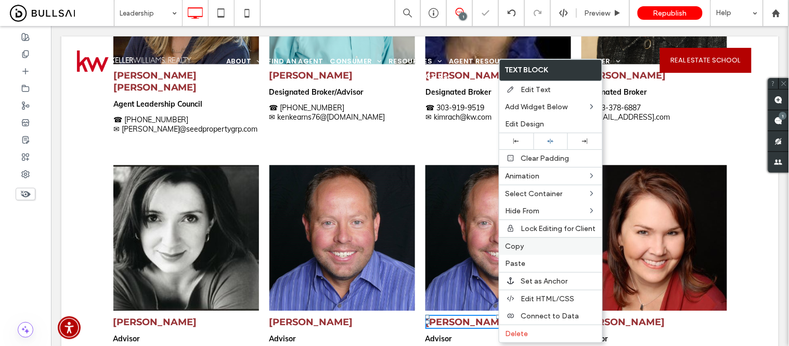
click at [518, 246] on span "Copy" at bounding box center [514, 246] width 19 height 9
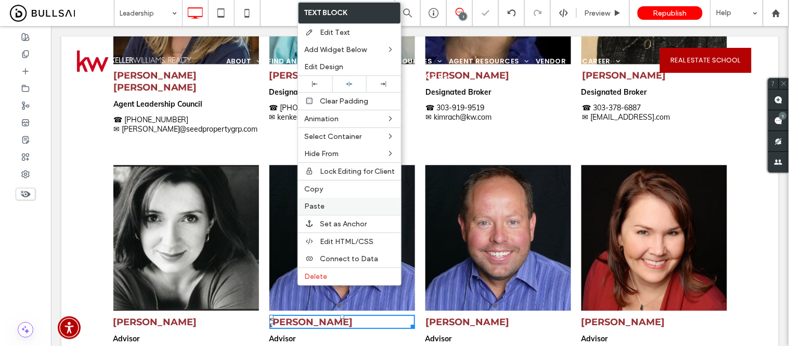
click at [308, 202] on span "Paste" at bounding box center [314, 206] width 20 height 9
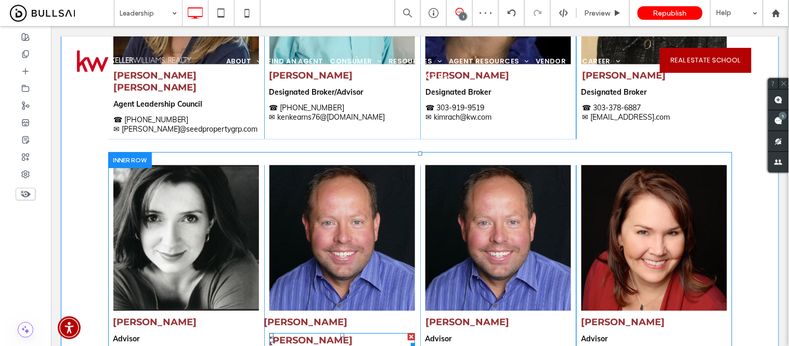
click at [408, 332] on div at bounding box center [410, 335] width 7 height 7
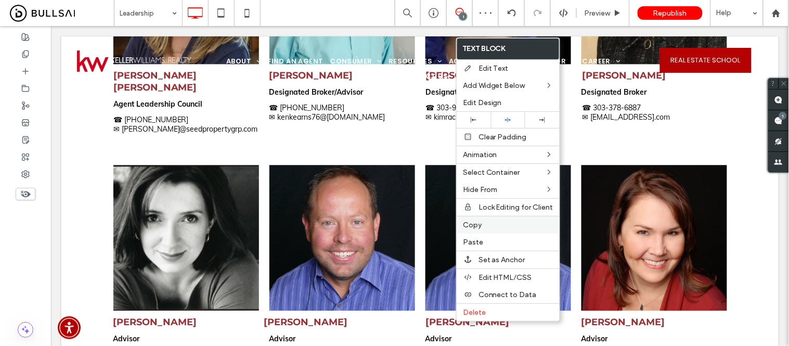
click at [472, 221] on span "Copy" at bounding box center [472, 224] width 19 height 9
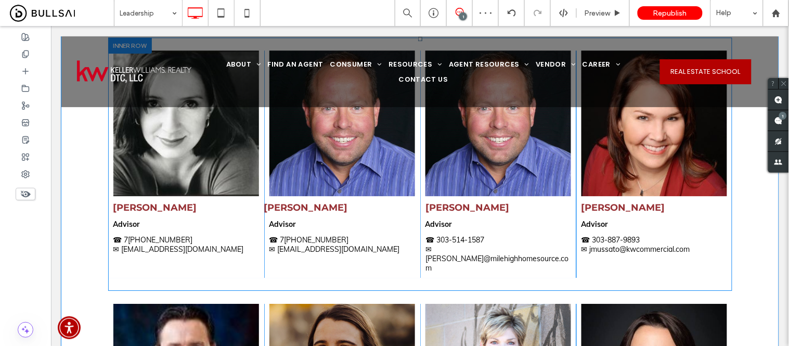
scroll to position [1751, 0]
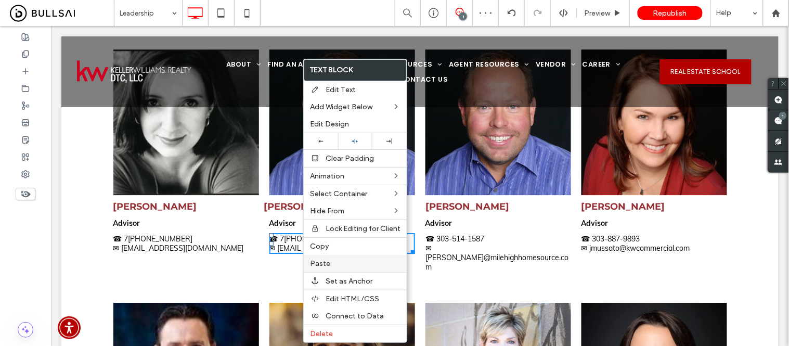
click at [321, 262] on span "Paste" at bounding box center [320, 263] width 20 height 9
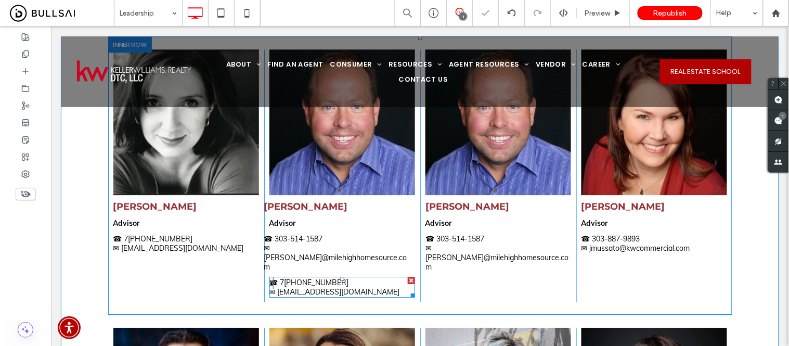
click at [407, 276] on div at bounding box center [410, 279] width 7 height 7
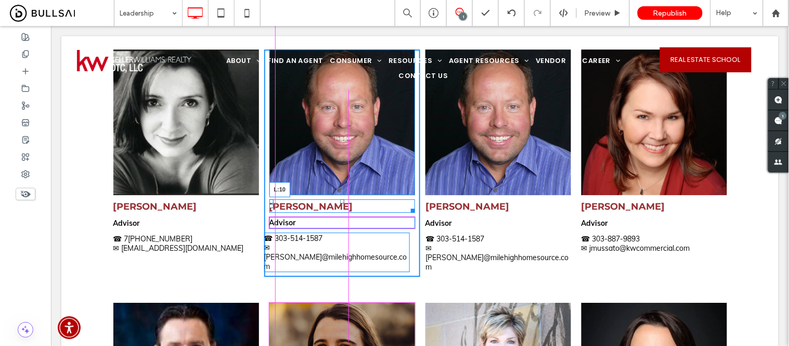
drag, startPoint x: 260, startPoint y: 163, endPoint x: 322, endPoint y: 218, distance: 82.5
click at [269, 203] on div at bounding box center [271, 205] width 4 height 4
drag, startPoint x: 261, startPoint y: 200, endPoint x: 443, endPoint y: 236, distance: 186.0
click at [269, 241] on div at bounding box center [271, 243] width 4 height 4
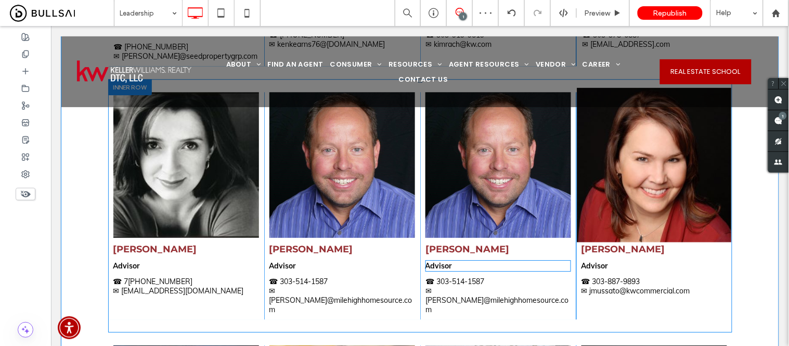
scroll to position [1636, 0]
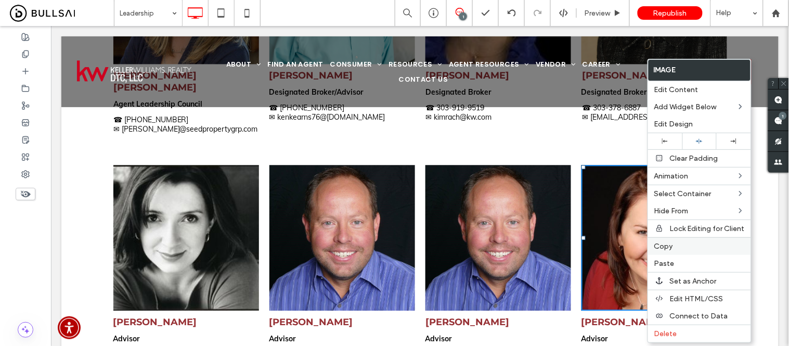
click at [679, 247] on label "Copy" at bounding box center [699, 246] width 90 height 9
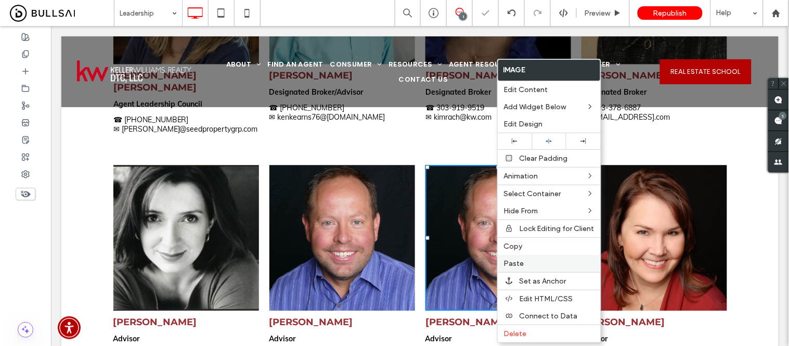
click at [516, 263] on span "Paste" at bounding box center [514, 263] width 20 height 9
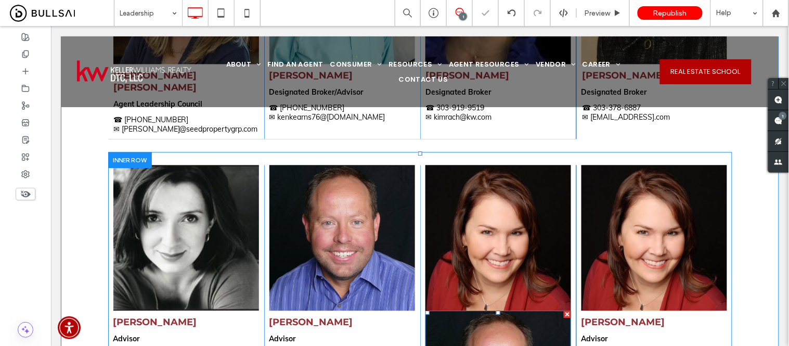
drag, startPoint x: 563, startPoint y: 273, endPoint x: 614, endPoint y: 289, distance: 52.9
click at [563, 310] on div at bounding box center [566, 313] width 7 height 7
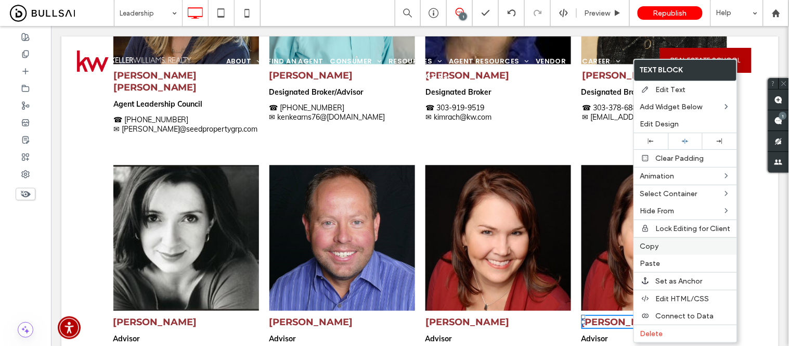
click at [650, 242] on span "Copy" at bounding box center [649, 246] width 19 height 9
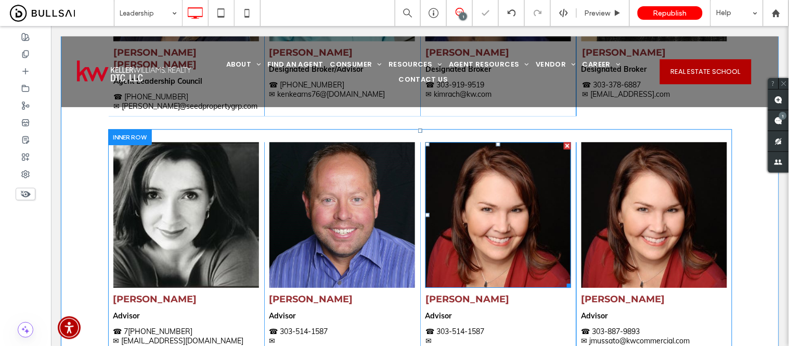
scroll to position [1693, 0]
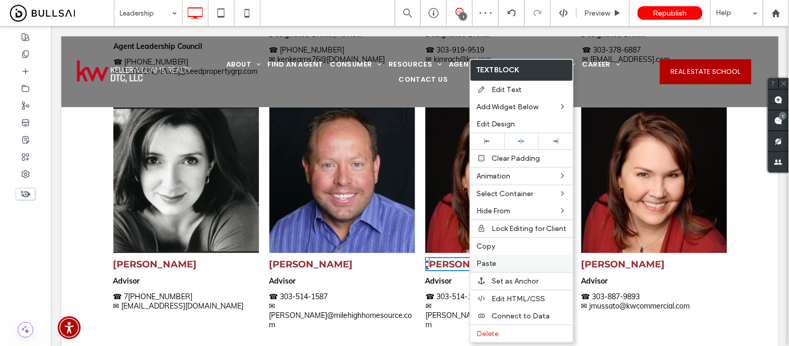
click at [494, 264] on span "Paste" at bounding box center [486, 263] width 20 height 9
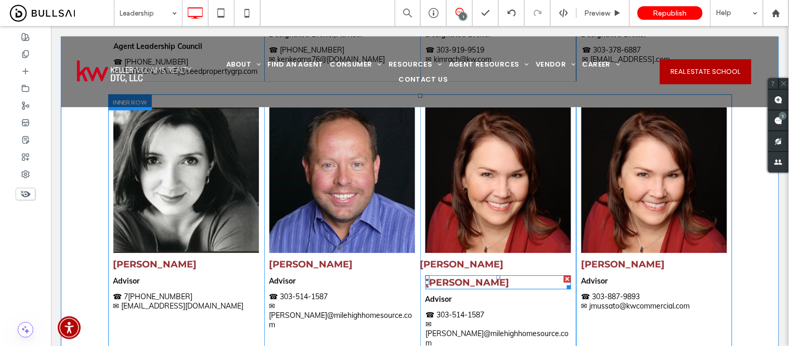
click at [563, 275] on div at bounding box center [566, 278] width 7 height 7
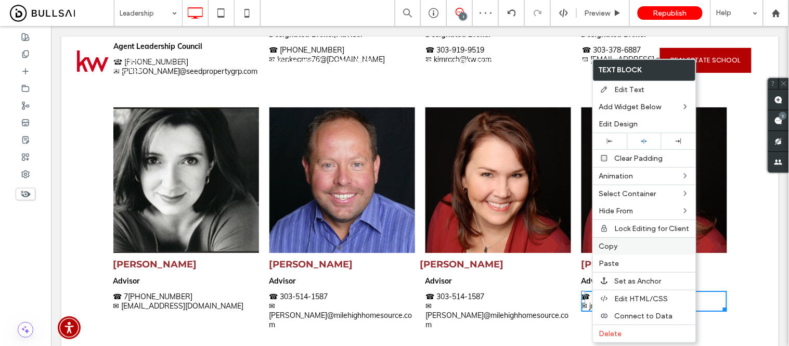
click at [607, 248] on span "Copy" at bounding box center [608, 246] width 19 height 9
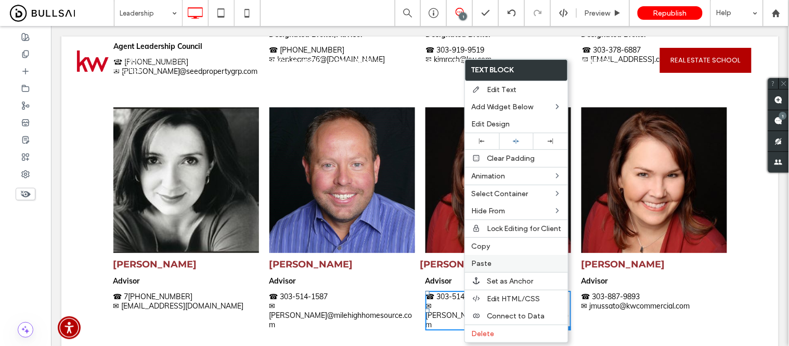
click at [486, 262] on span "Paste" at bounding box center [481, 263] width 20 height 9
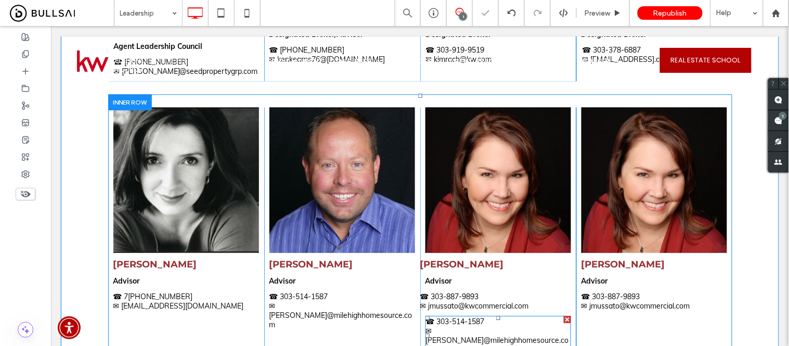
click at [563, 315] on div at bounding box center [566, 318] width 7 height 7
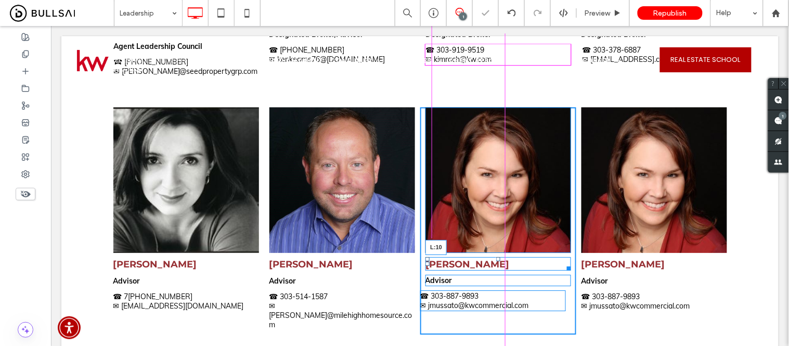
drag, startPoint x: 418, startPoint y: 220, endPoint x: 425, endPoint y: 221, distance: 6.8
click at [425, 256] on div "Jennifer Mussato L:10" at bounding box center [498, 263] width 146 height 14
drag, startPoint x: 416, startPoint y: 259, endPoint x: 557, endPoint y: 294, distance: 145.5
click at [425, 290] on div "☎ 303- 887-9893 ✉ jmussato@kwcommercial .com L:10" at bounding box center [498, 301] width 146 height 22
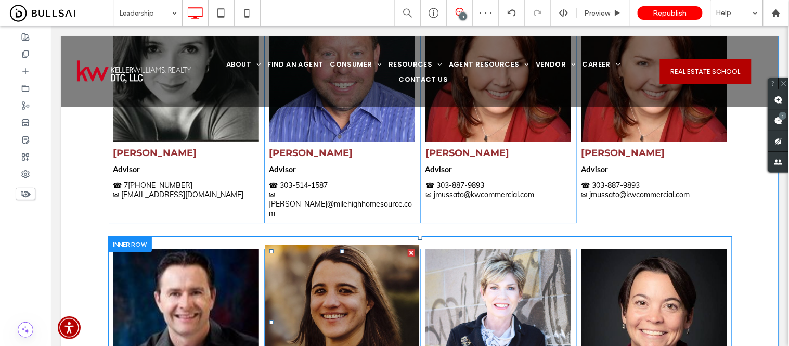
scroll to position [1809, 0]
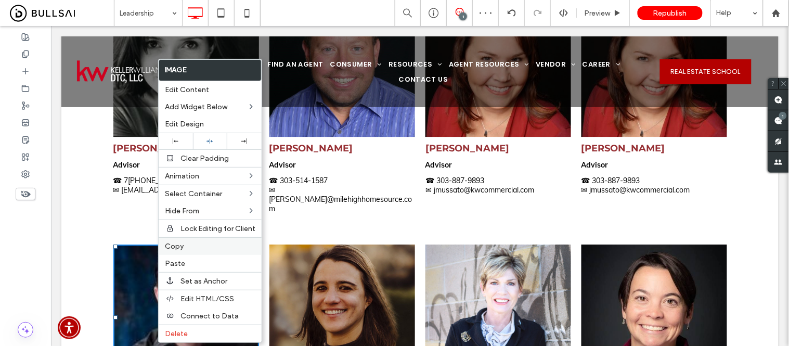
click at [192, 247] on label "Copy" at bounding box center [210, 246] width 90 height 9
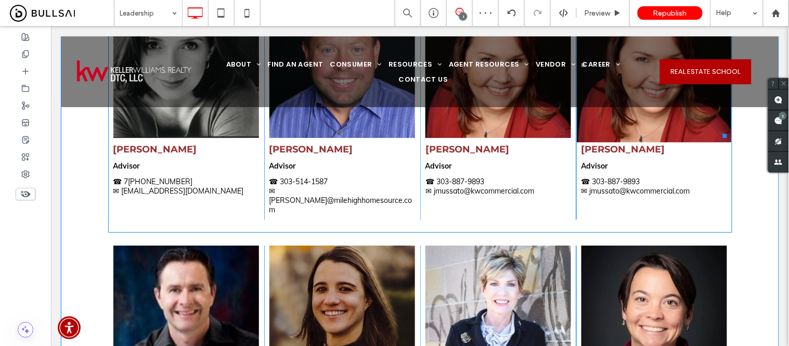
scroll to position [1636, 0]
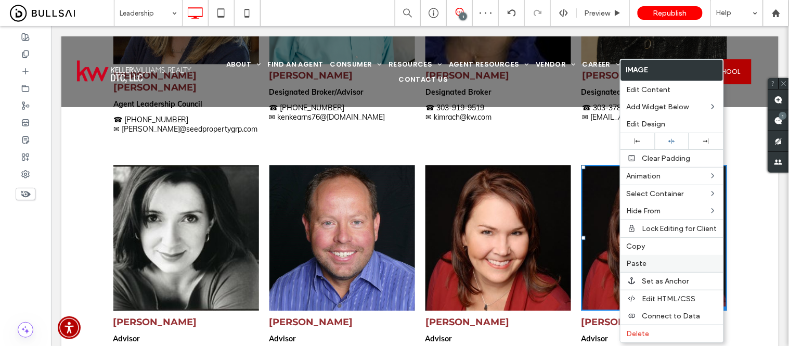
click at [638, 262] on span "Paste" at bounding box center [636, 263] width 20 height 9
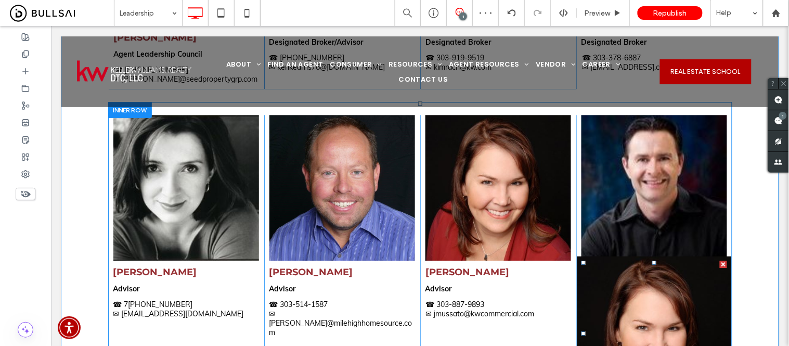
scroll to position [1751, 0]
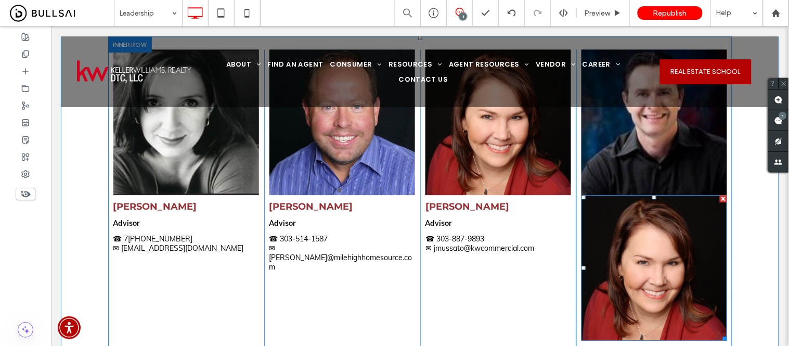
click at [719, 194] on div at bounding box center [722, 197] width 7 height 7
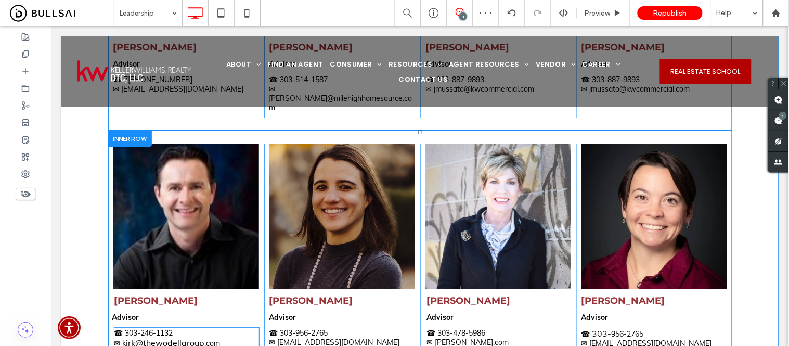
scroll to position [1925, 0]
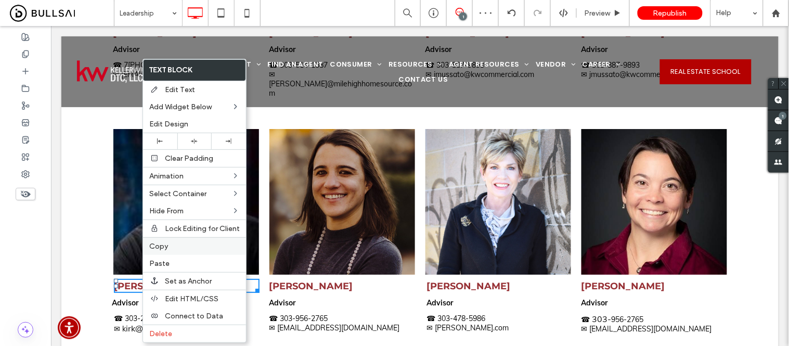
click at [176, 242] on label "Copy" at bounding box center [194, 246] width 90 height 9
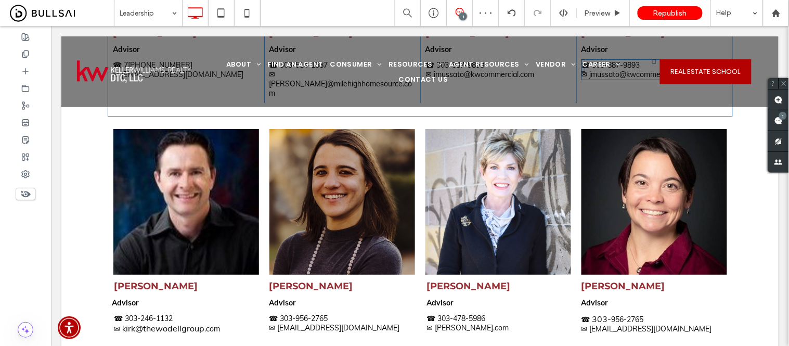
scroll to position [1751, 0]
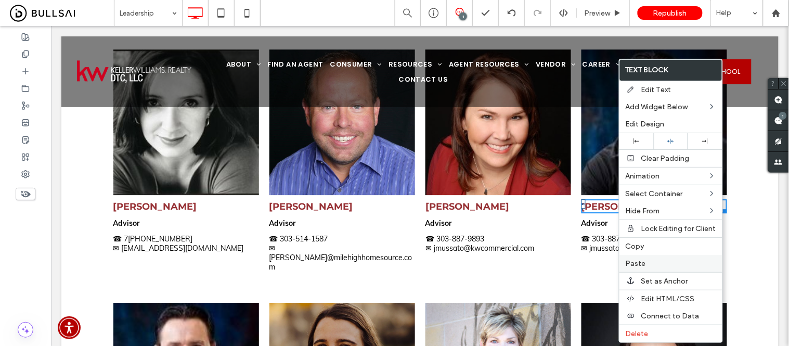
click at [635, 266] on span "Paste" at bounding box center [635, 263] width 20 height 9
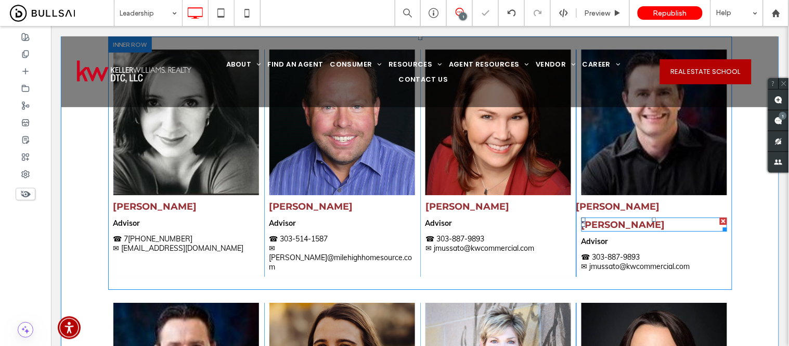
drag, startPoint x: 719, startPoint y: 178, endPoint x: 769, endPoint y: 205, distance: 57.0
click at [719, 217] on div at bounding box center [722, 220] width 7 height 7
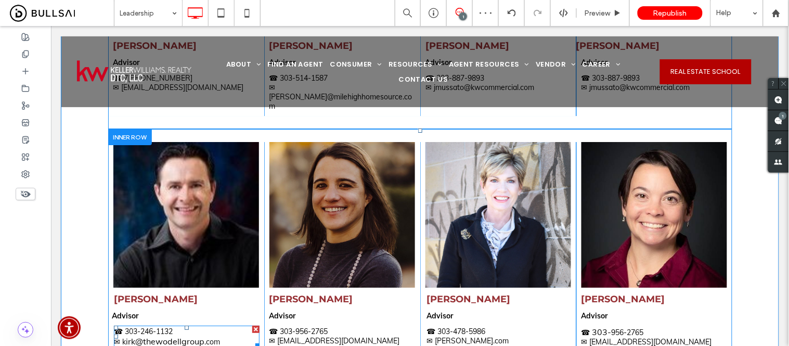
scroll to position [1925, 0]
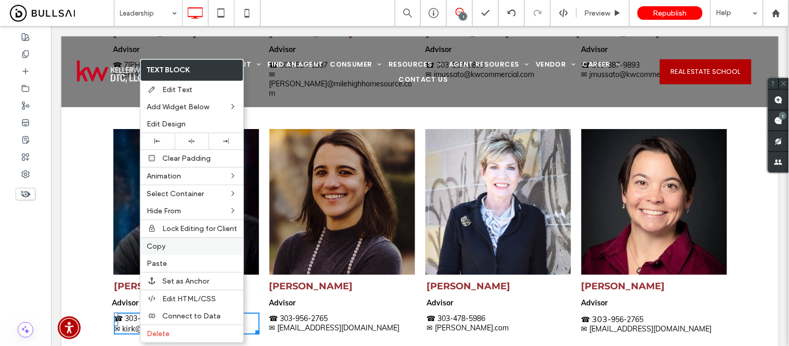
click at [175, 245] on label "Copy" at bounding box center [192, 246] width 90 height 9
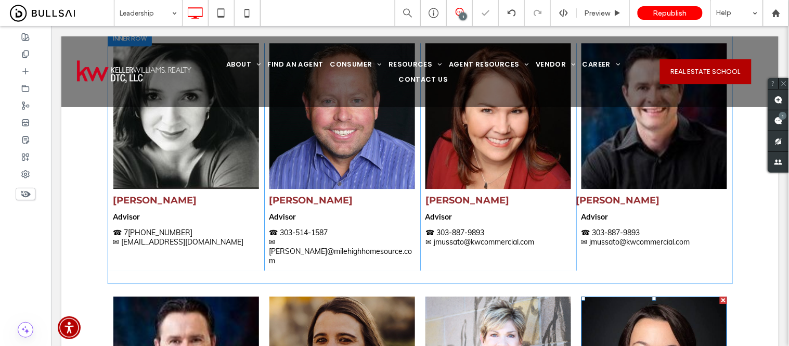
scroll to position [1751, 0]
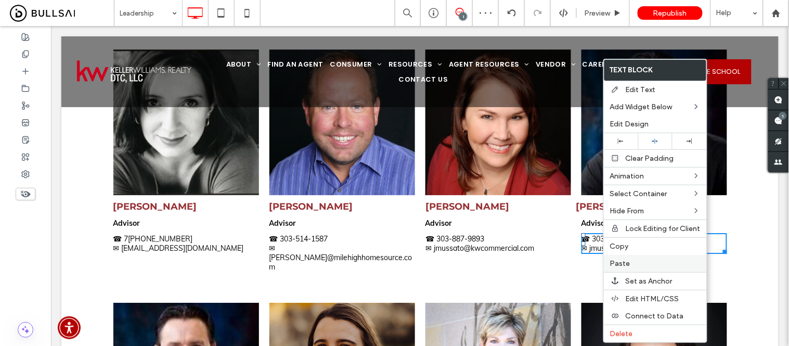
click at [621, 263] on span "Paste" at bounding box center [620, 263] width 20 height 9
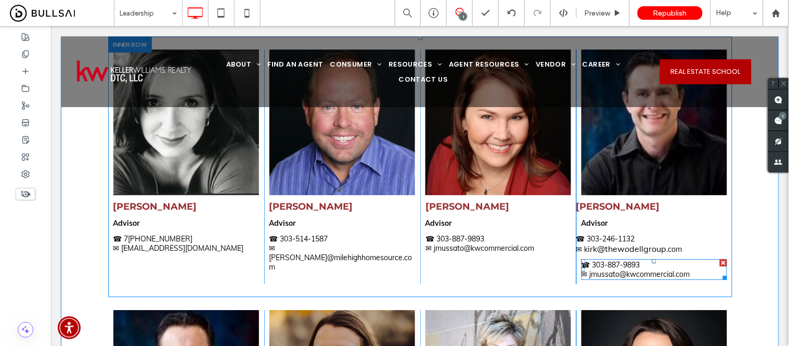
click at [719, 258] on div at bounding box center [722, 261] width 7 height 7
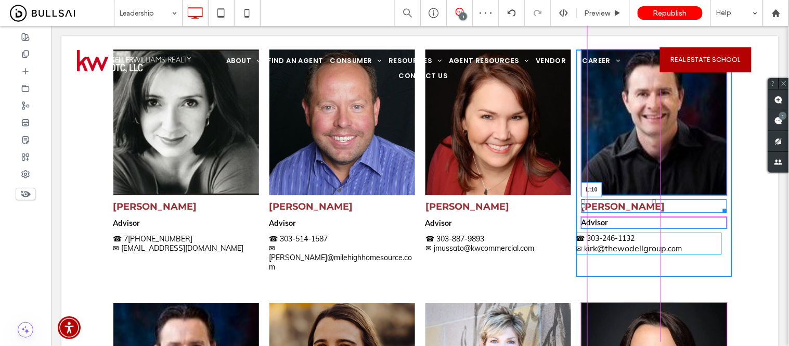
drag, startPoint x: 572, startPoint y: 164, endPoint x: 634, endPoint y: 222, distance: 85.0
click at [581, 199] on div "Kirk Wodell L:10" at bounding box center [654, 206] width 146 height 14
drag, startPoint x: 573, startPoint y: 199, endPoint x: 631, endPoint y: 226, distance: 63.0
click at [581, 241] on div at bounding box center [583, 243] width 4 height 4
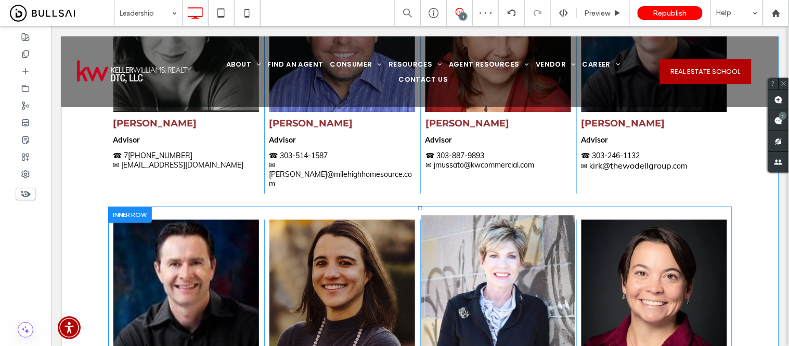
scroll to position [1867, 0]
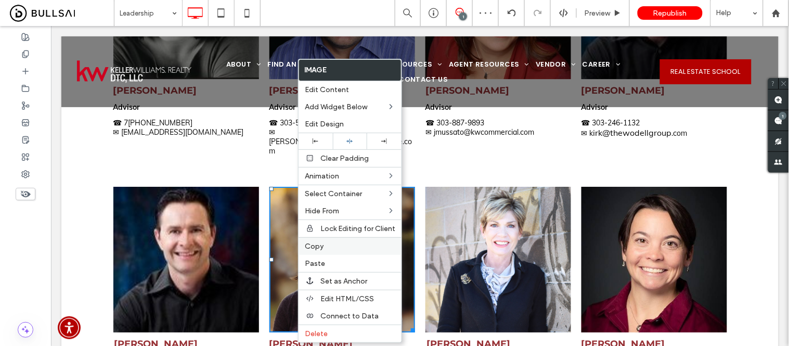
click at [321, 244] on span "Copy" at bounding box center [314, 246] width 19 height 9
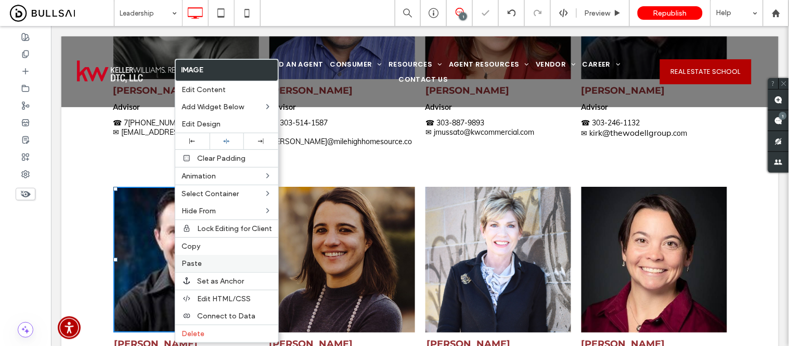
click at [205, 267] on div "Paste" at bounding box center [226, 263] width 103 height 17
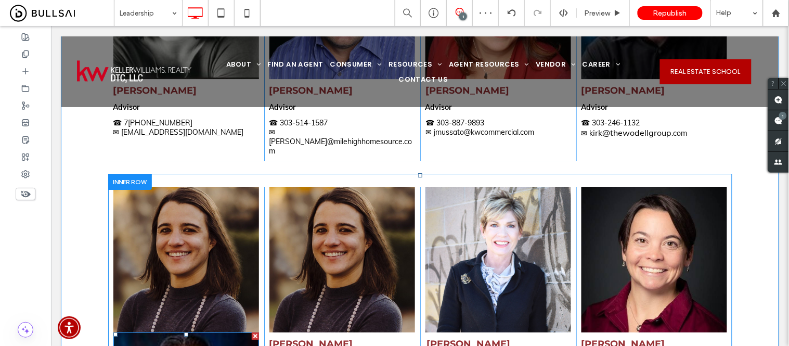
click at [251, 332] on div at bounding box center [254, 335] width 7 height 7
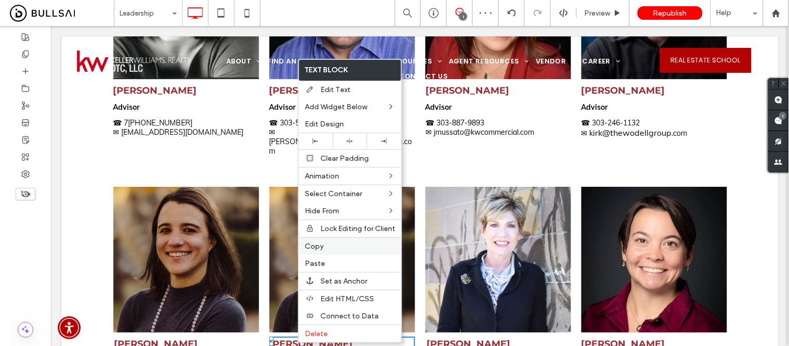
click at [315, 246] on span "Copy" at bounding box center [314, 246] width 19 height 9
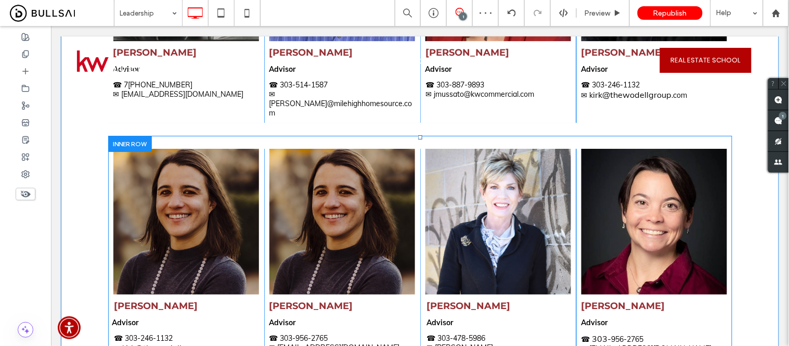
scroll to position [1925, 0]
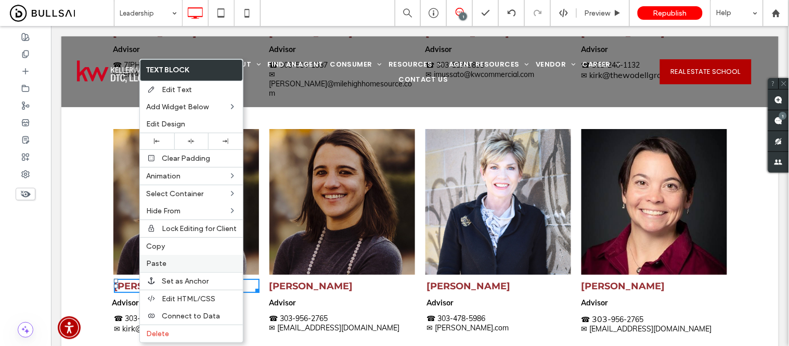
click at [149, 262] on span "Paste" at bounding box center [156, 263] width 20 height 9
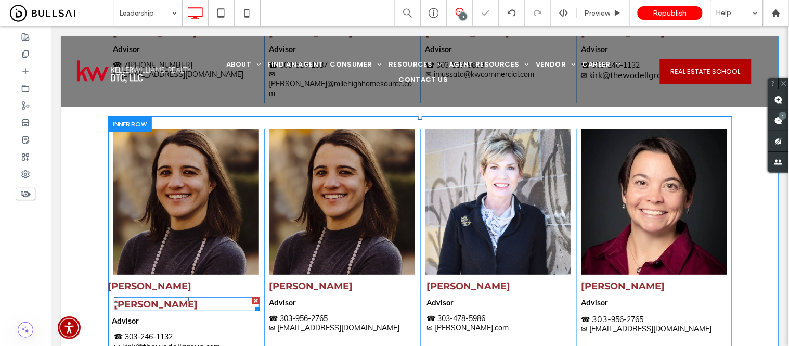
drag, startPoint x: 252, startPoint y: 238, endPoint x: 256, endPoint y: 269, distance: 31.4
click at [252, 296] on div at bounding box center [255, 299] width 7 height 7
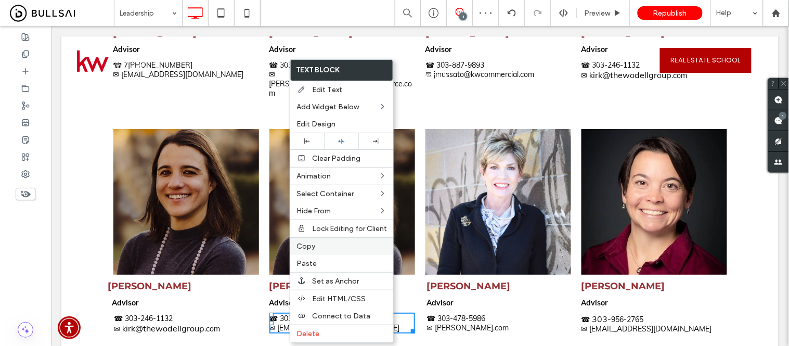
click at [307, 243] on span "Copy" at bounding box center [305, 246] width 19 height 9
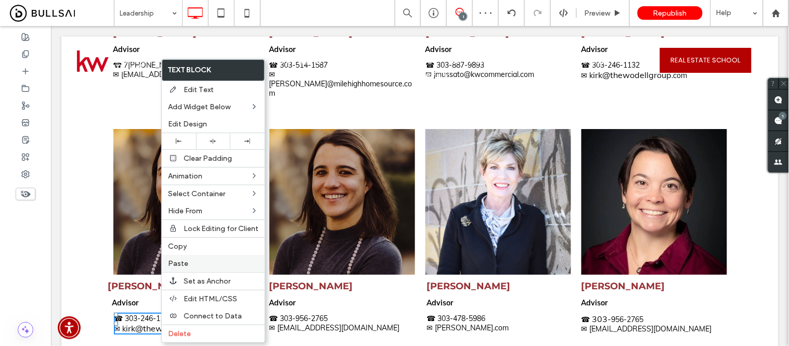
click at [186, 264] on span "Paste" at bounding box center [178, 263] width 20 height 9
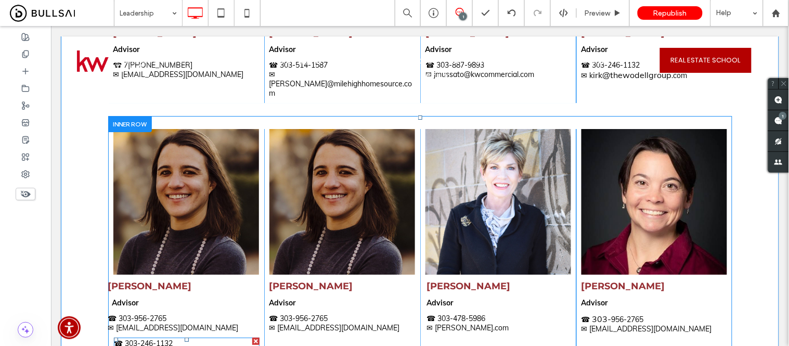
click at [252, 337] on div at bounding box center [255, 340] width 7 height 7
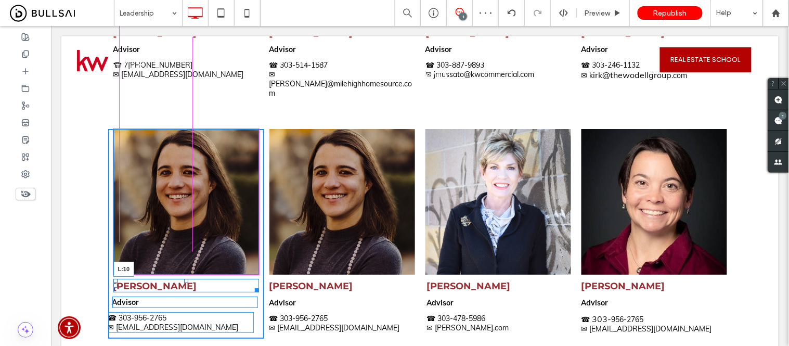
drag, startPoint x: 113, startPoint y: 224, endPoint x: 176, endPoint y: 287, distance: 89.3
click at [114, 278] on div "Liz Waldmann L:10" at bounding box center [186, 285] width 146 height 14
click at [113, 321] on div at bounding box center [115, 323] width 4 height 4
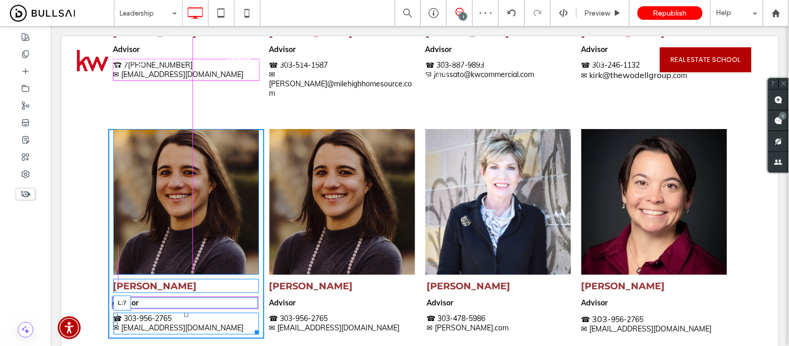
drag, startPoint x: 111, startPoint y: 262, endPoint x: 163, endPoint y: 287, distance: 57.9
click at [113, 321] on div at bounding box center [115, 323] width 4 height 4
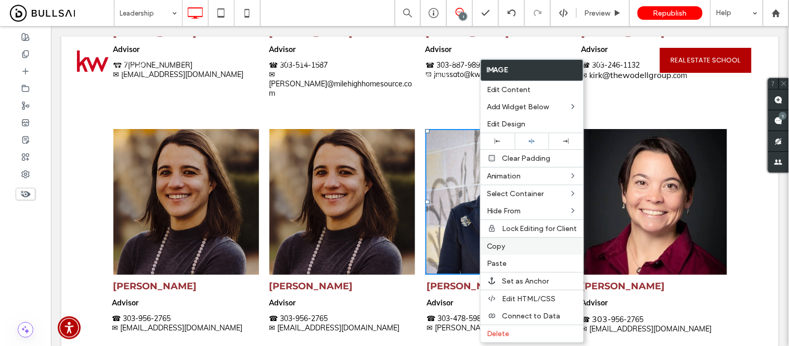
click at [504, 246] on span "Copy" at bounding box center [496, 246] width 19 height 9
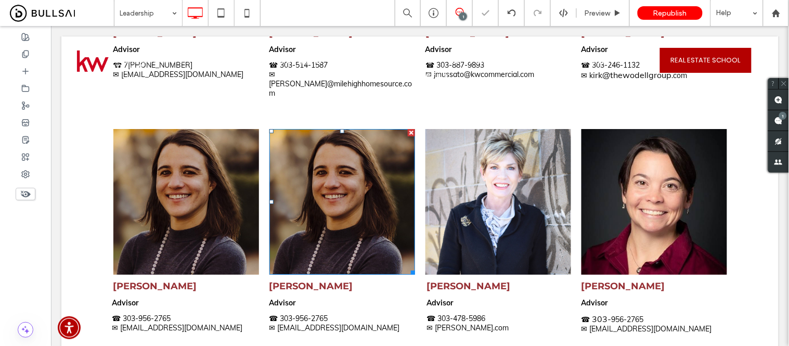
drag, startPoint x: 390, startPoint y: 158, endPoint x: 340, endPoint y: 132, distance: 56.7
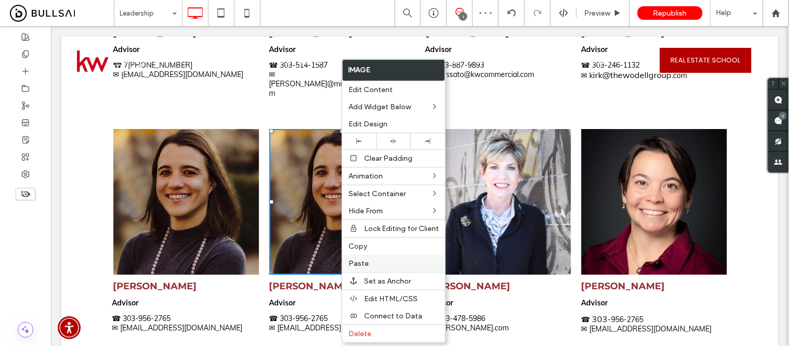
click at [373, 256] on div "Paste" at bounding box center [393, 263] width 103 height 17
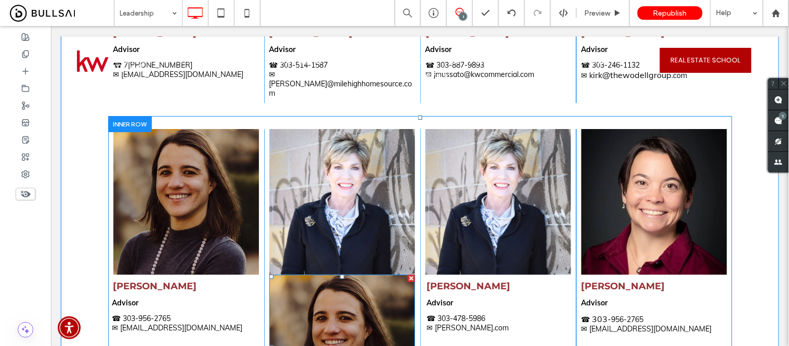
click at [408, 274] on div at bounding box center [410, 277] width 7 height 7
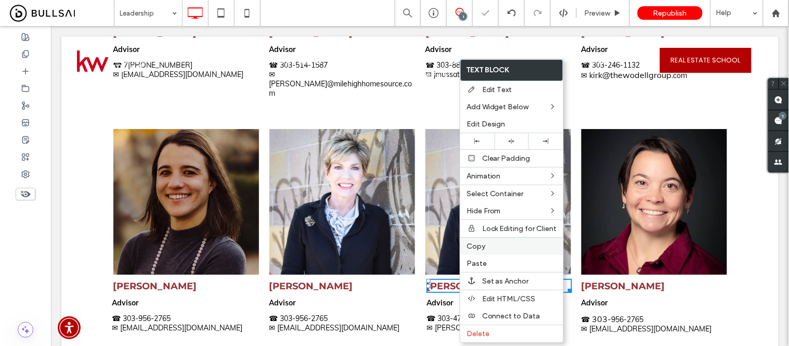
click at [476, 246] on span "Copy" at bounding box center [475, 246] width 19 height 9
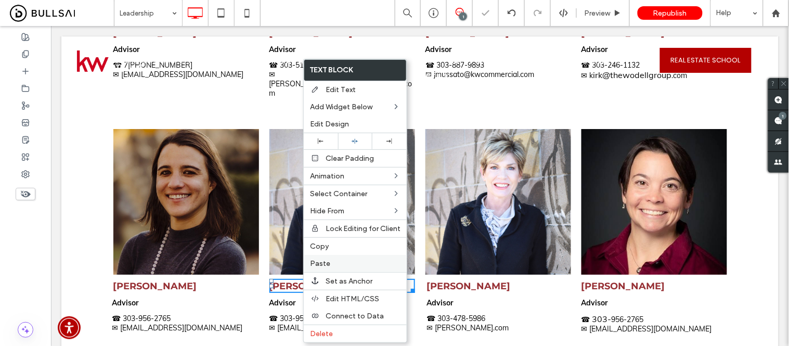
click at [319, 262] on span "Paste" at bounding box center [320, 263] width 20 height 9
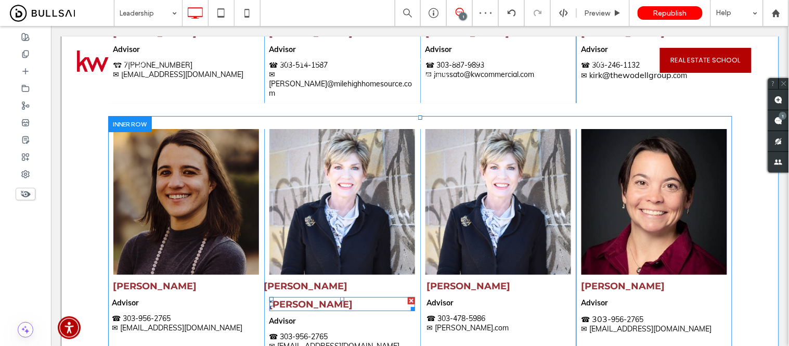
click at [407, 296] on div at bounding box center [410, 299] width 7 height 7
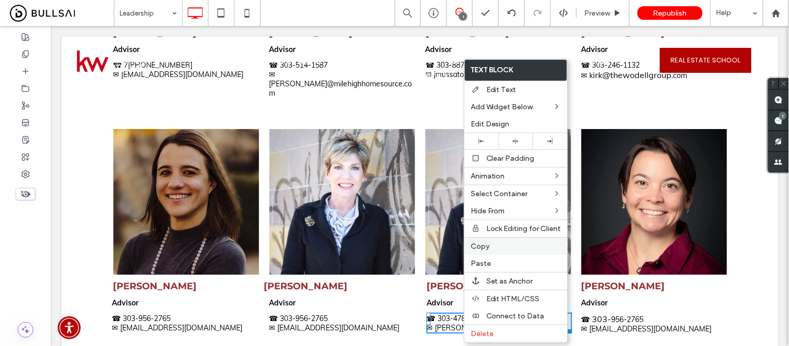
click at [479, 243] on span "Copy" at bounding box center [480, 246] width 19 height 9
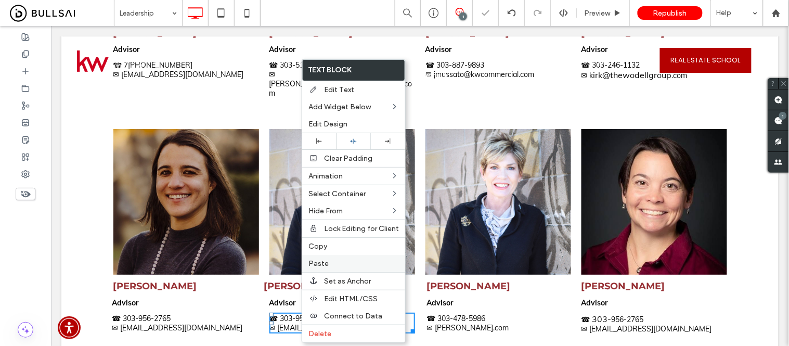
click at [330, 262] on label "Paste" at bounding box center [353, 263] width 90 height 9
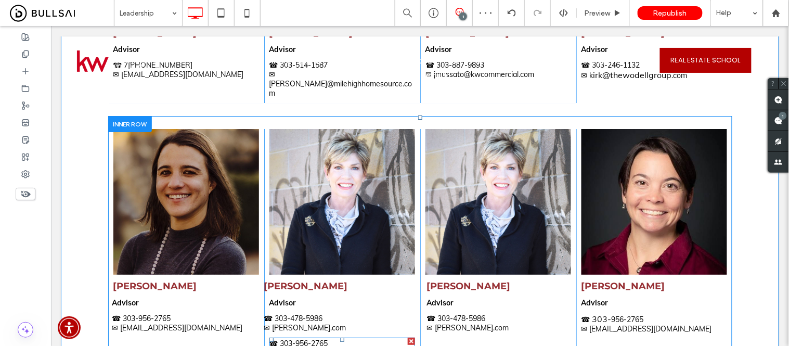
drag, startPoint x: 406, startPoint y: 279, endPoint x: 332, endPoint y: 298, distance: 76.8
click at [407, 337] on div at bounding box center [410, 340] width 7 height 7
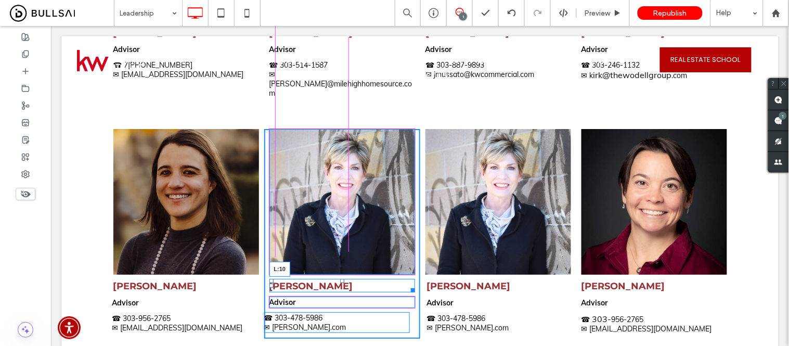
drag, startPoint x: 260, startPoint y: 224, endPoint x: 346, endPoint y: 291, distance: 108.9
click at [269, 283] on div at bounding box center [271, 285] width 4 height 4
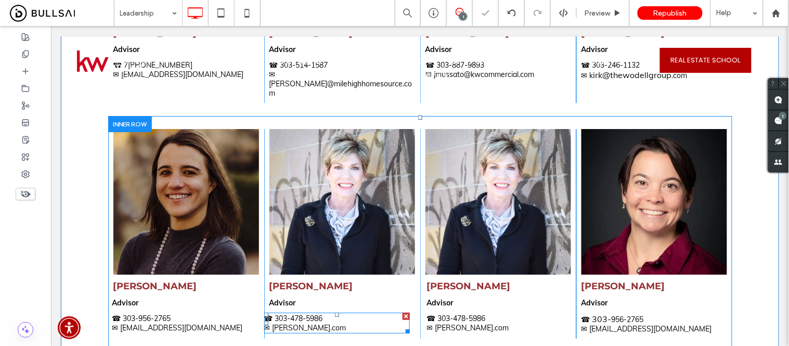
drag, startPoint x: 267, startPoint y: 259, endPoint x: 276, endPoint y: 261, distance: 9.0
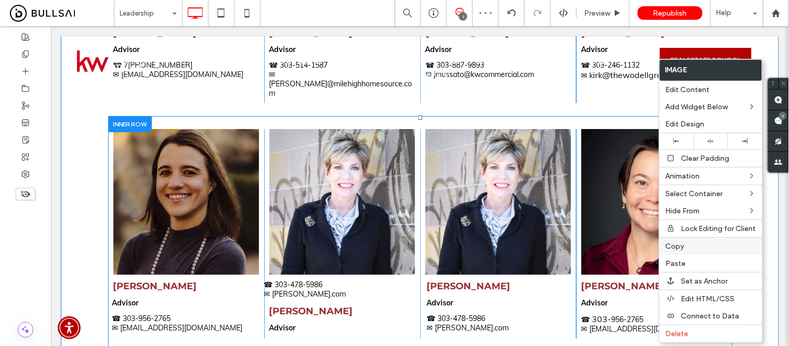
click at [683, 246] on span "Copy" at bounding box center [674, 246] width 19 height 9
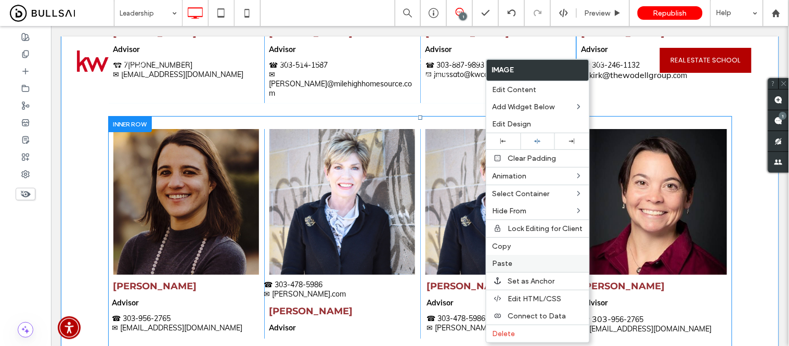
click at [520, 261] on label "Paste" at bounding box center [537, 263] width 90 height 9
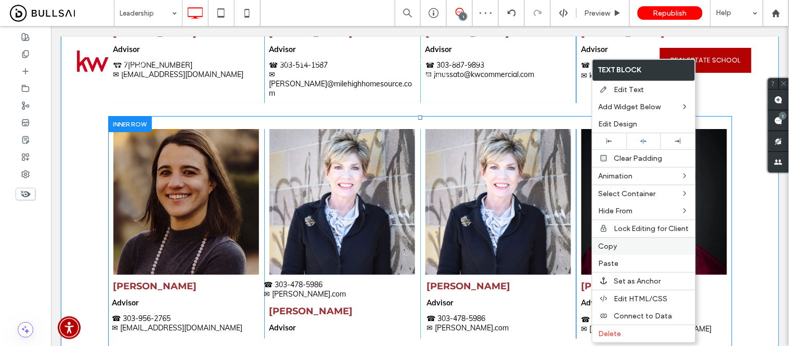
click at [607, 247] on span "Copy" at bounding box center [607, 246] width 19 height 9
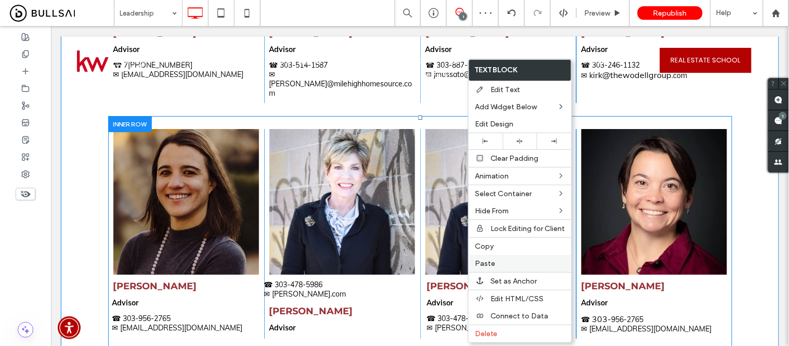
click at [496, 265] on label "Paste" at bounding box center [520, 263] width 90 height 9
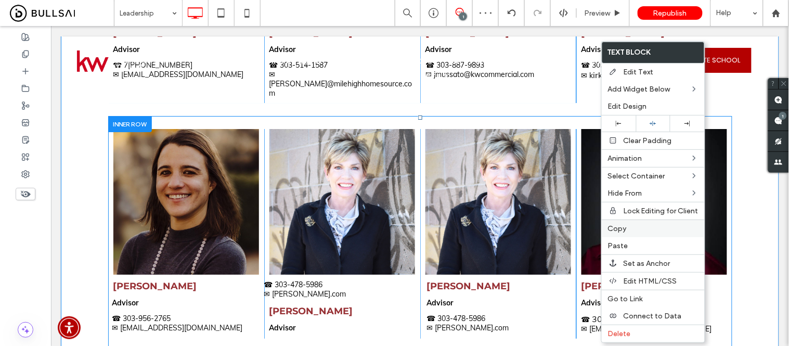
click at [617, 229] on span "Copy" at bounding box center [617, 228] width 19 height 9
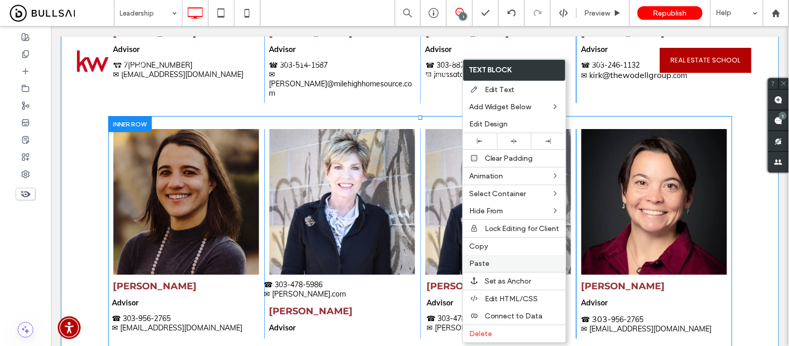
click at [476, 260] on span "Paste" at bounding box center [479, 263] width 20 height 9
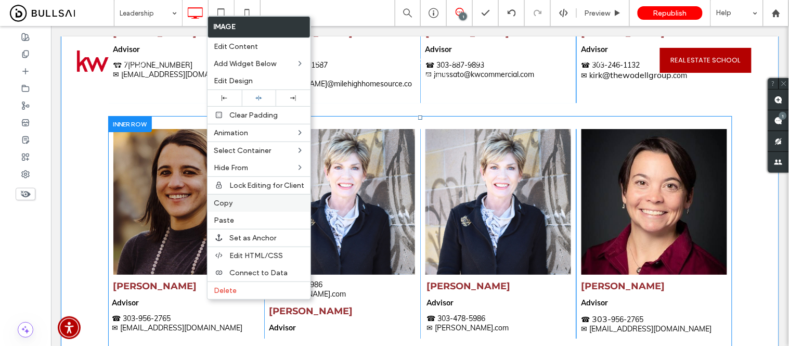
click at [241, 204] on label "Copy" at bounding box center [259, 203] width 90 height 9
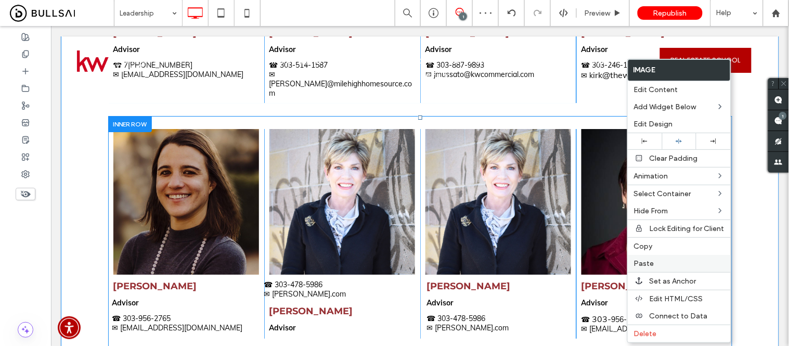
click at [641, 262] on span "Paste" at bounding box center [644, 263] width 20 height 9
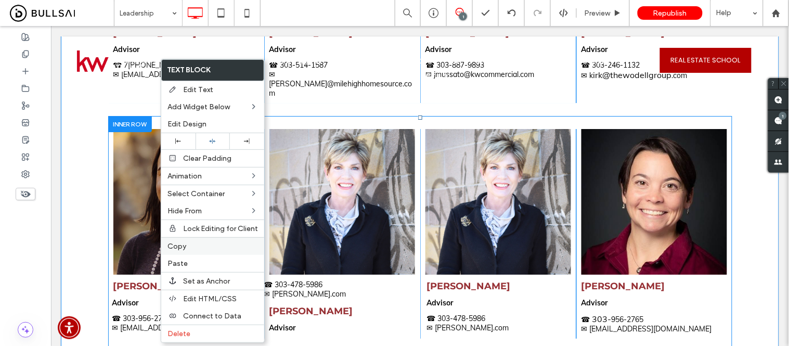
click at [179, 242] on span "Copy" at bounding box center [176, 246] width 19 height 9
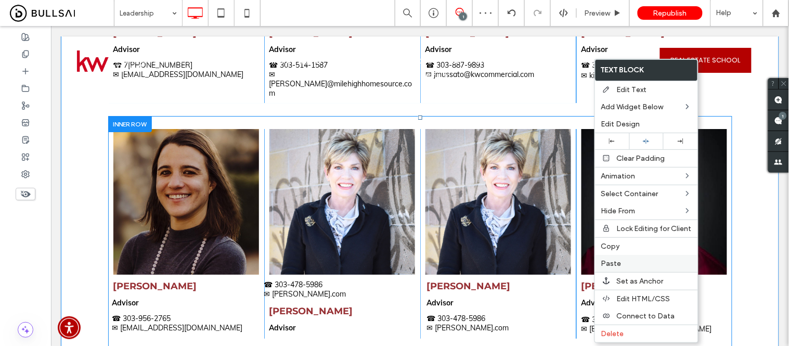
click at [618, 260] on span "Paste" at bounding box center [611, 263] width 20 height 9
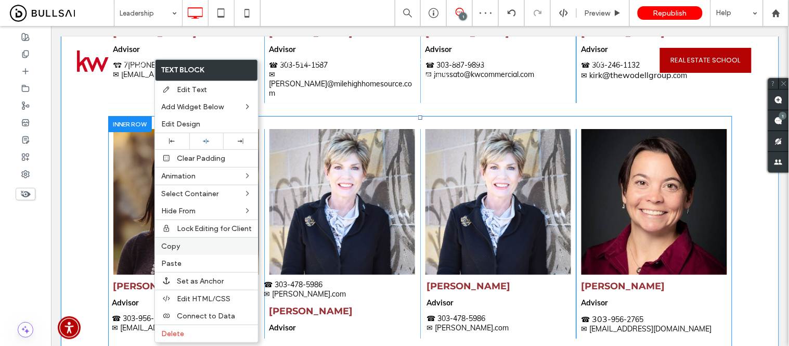
click at [184, 246] on label "Copy" at bounding box center [206, 246] width 90 height 9
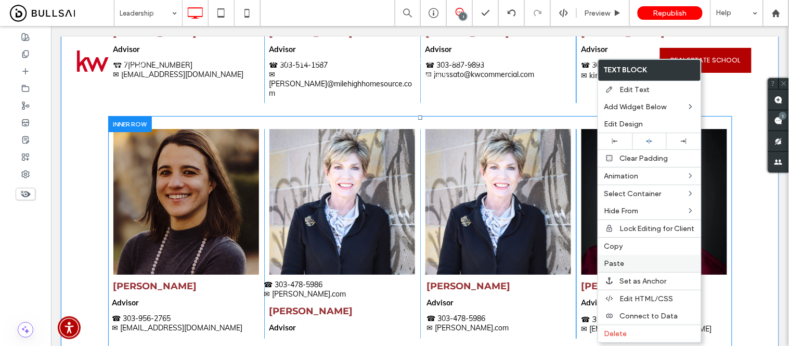
click at [617, 265] on span "Paste" at bounding box center [614, 263] width 20 height 9
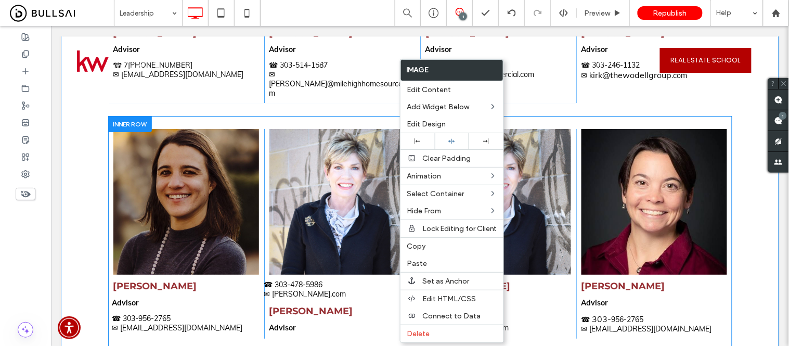
drag, startPoint x: 420, startPoint y: 246, endPoint x: 367, endPoint y: 253, distance: 53.9
click at [419, 246] on span "Copy" at bounding box center [416, 246] width 19 height 9
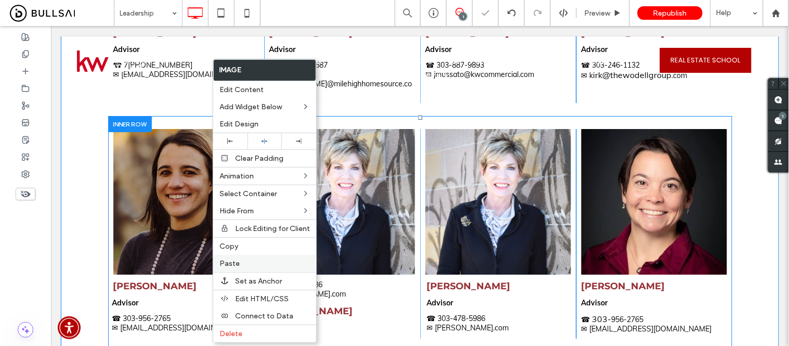
click at [221, 264] on span "Paste" at bounding box center [229, 263] width 20 height 9
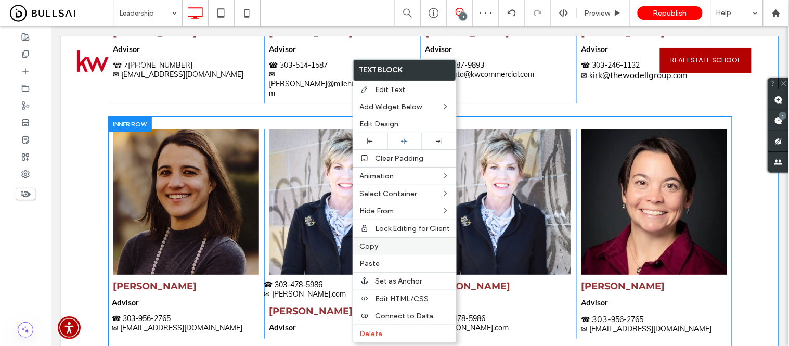
click at [372, 243] on span "Copy" at bounding box center [368, 246] width 19 height 9
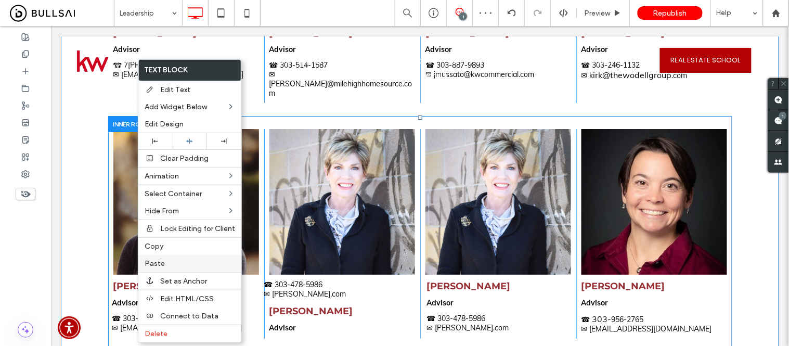
click at [165, 262] on label "Paste" at bounding box center [190, 263] width 90 height 9
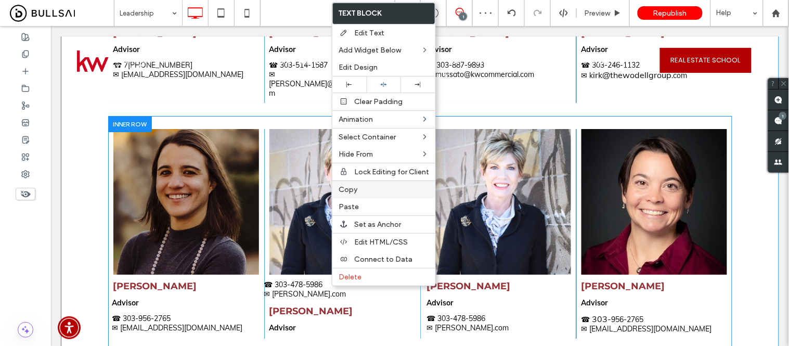
click at [350, 188] on span "Copy" at bounding box center [347, 189] width 19 height 9
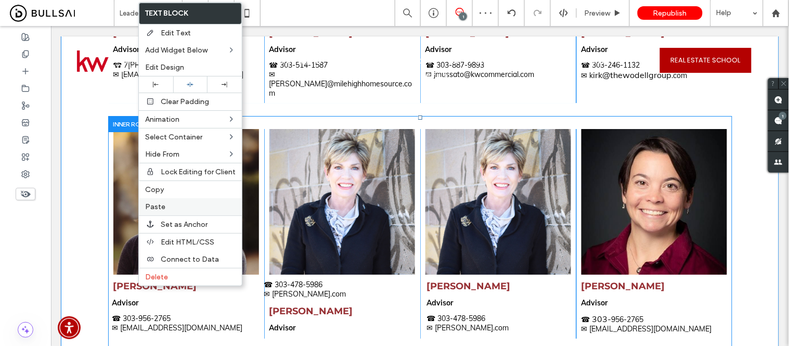
click at [169, 206] on label "Paste" at bounding box center [190, 206] width 90 height 9
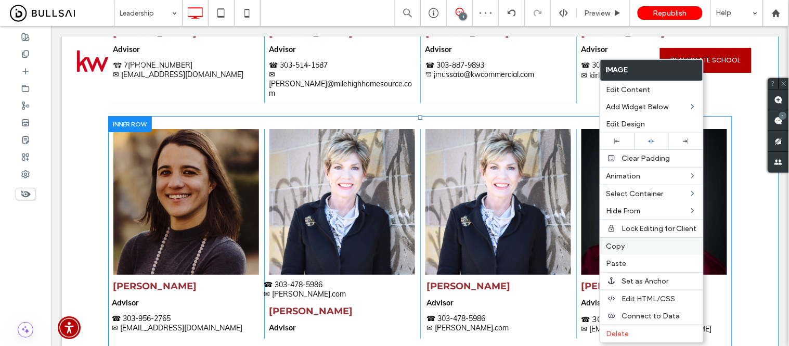
click at [621, 242] on span "Copy" at bounding box center [615, 246] width 19 height 9
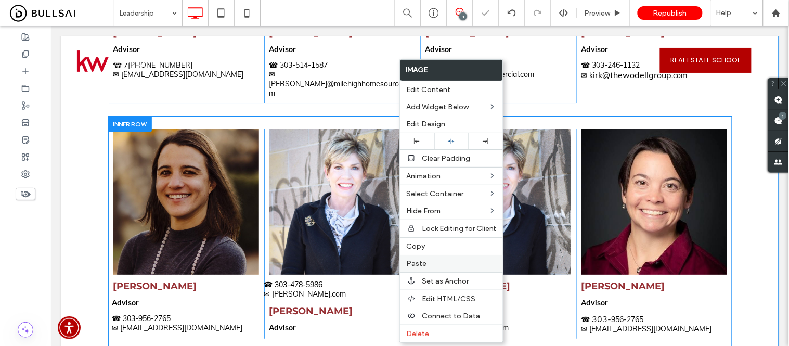
click at [419, 264] on span "Paste" at bounding box center [416, 263] width 20 height 9
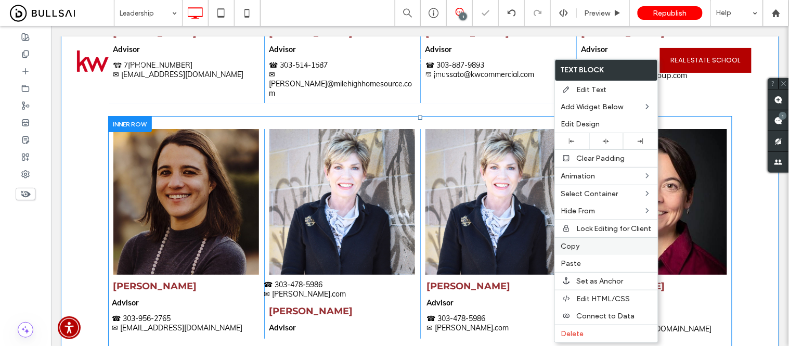
click at [572, 243] on span "Copy" at bounding box center [570, 246] width 19 height 9
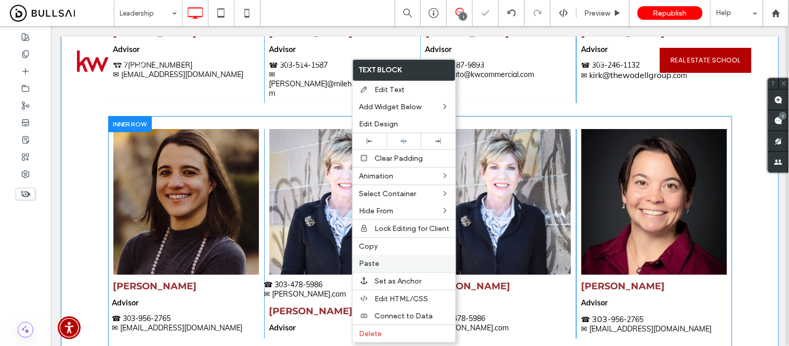
click at [373, 264] on span "Paste" at bounding box center [369, 263] width 20 height 9
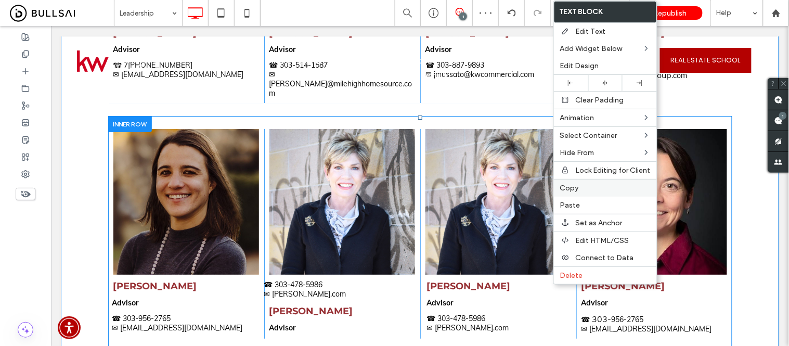
click at [572, 186] on span "Copy" at bounding box center [569, 188] width 19 height 9
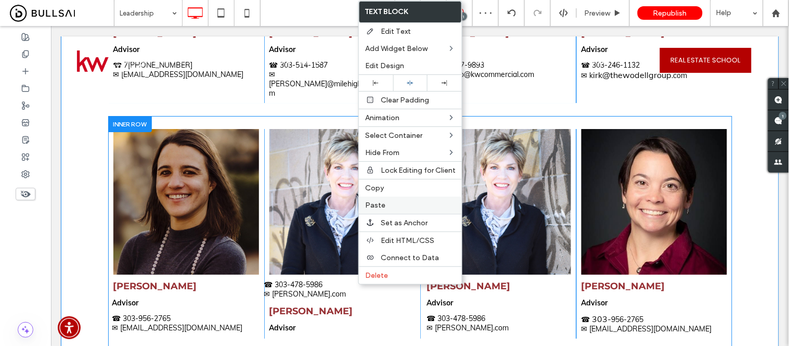
click at [388, 207] on label "Paste" at bounding box center [410, 205] width 90 height 9
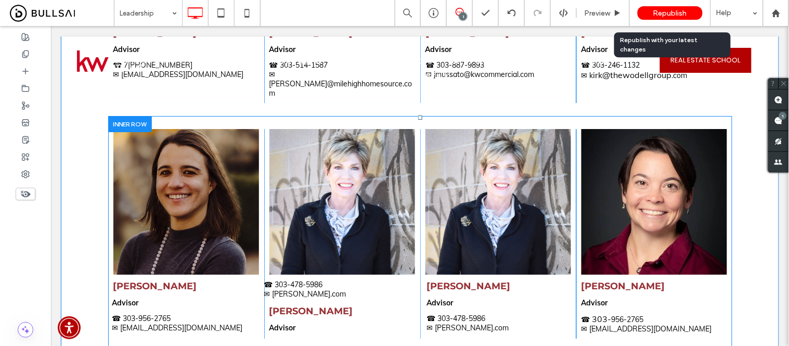
click at [666, 12] on span "Republish" at bounding box center [670, 13] width 34 height 9
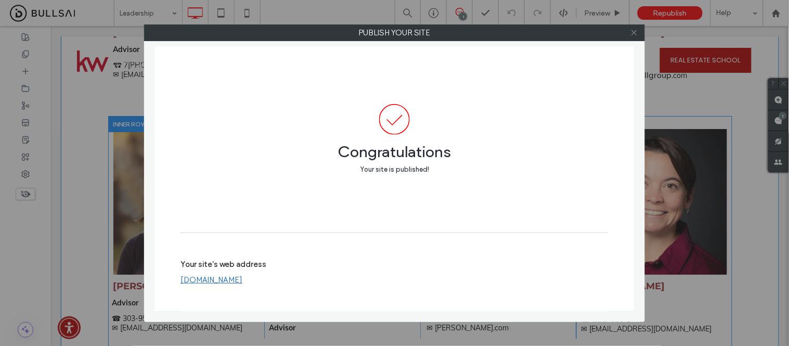
click at [636, 30] on use at bounding box center [633, 32] width 5 height 5
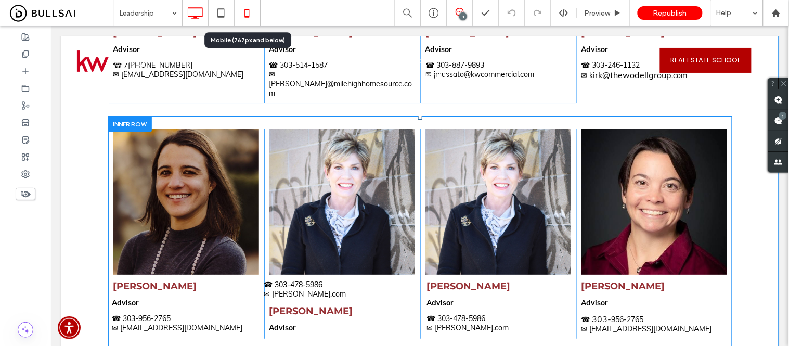
click at [242, 9] on icon at bounding box center [247, 13] width 21 height 21
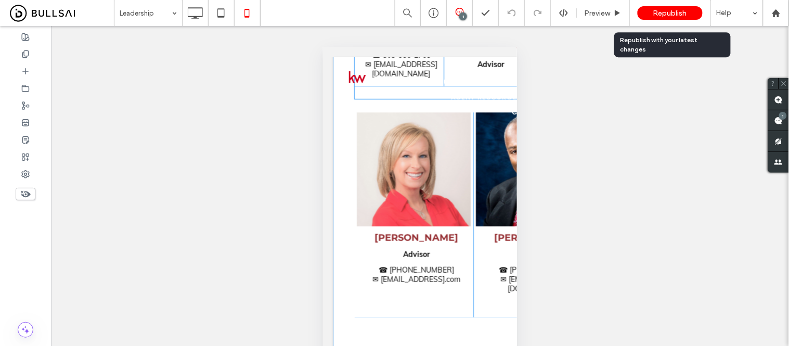
click at [673, 2] on div "Republish" at bounding box center [669, 13] width 65 height 26
click at [682, 13] on span "Republish" at bounding box center [670, 13] width 34 height 9
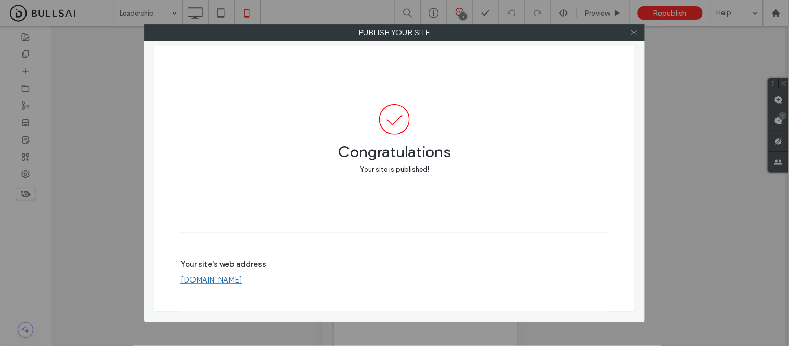
click at [633, 29] on icon at bounding box center [634, 33] width 8 height 8
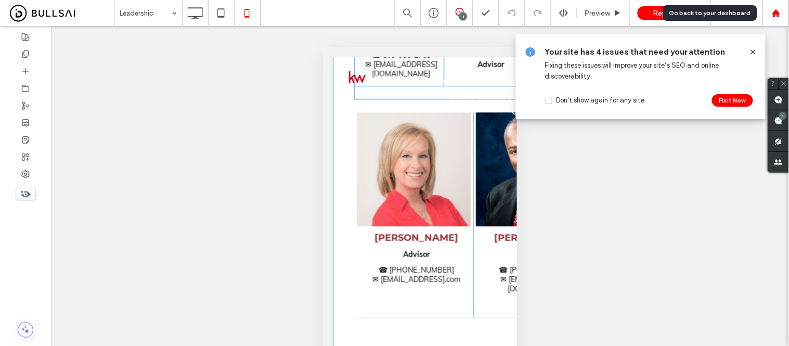
drag, startPoint x: 773, startPoint y: 8, endPoint x: 787, endPoint y: 12, distance: 14.6
click at [773, 9] on icon at bounding box center [776, 13] width 9 height 9
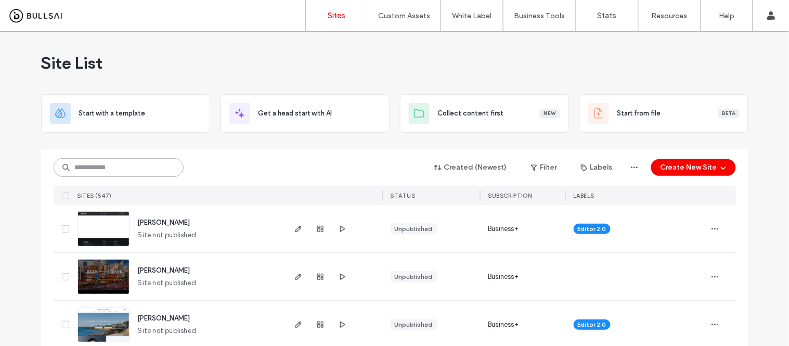
click at [148, 163] on input at bounding box center [119, 167] width 130 height 19
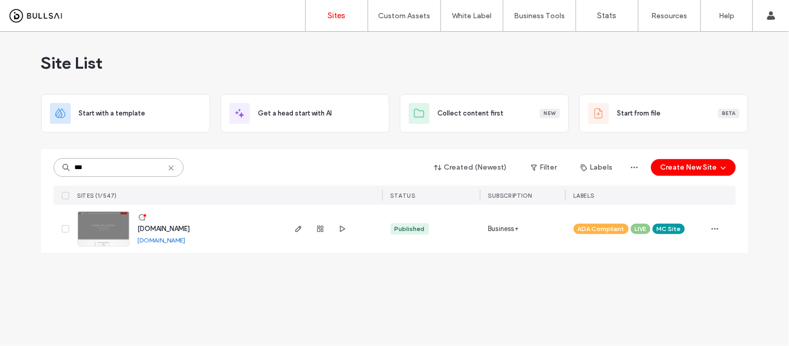
type input "***"
drag, startPoint x: 95, startPoint y: 234, endPoint x: 77, endPoint y: 231, distance: 18.0
click at [95, 234] on link at bounding box center [103, 228] width 52 height 35
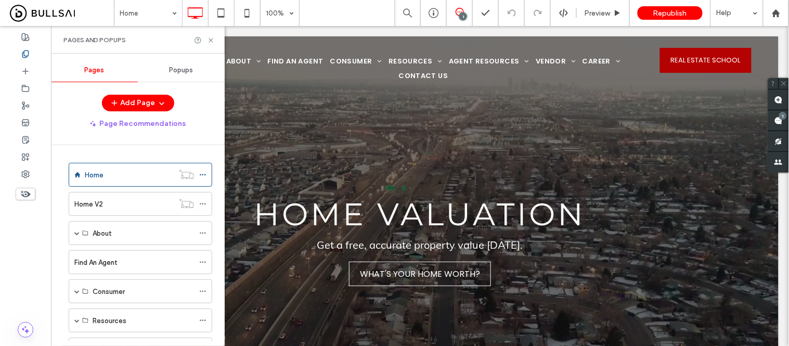
click at [667, 11] on span "Republish" at bounding box center [670, 13] width 34 height 9
